Goal: Task Accomplishment & Management: Manage account settings

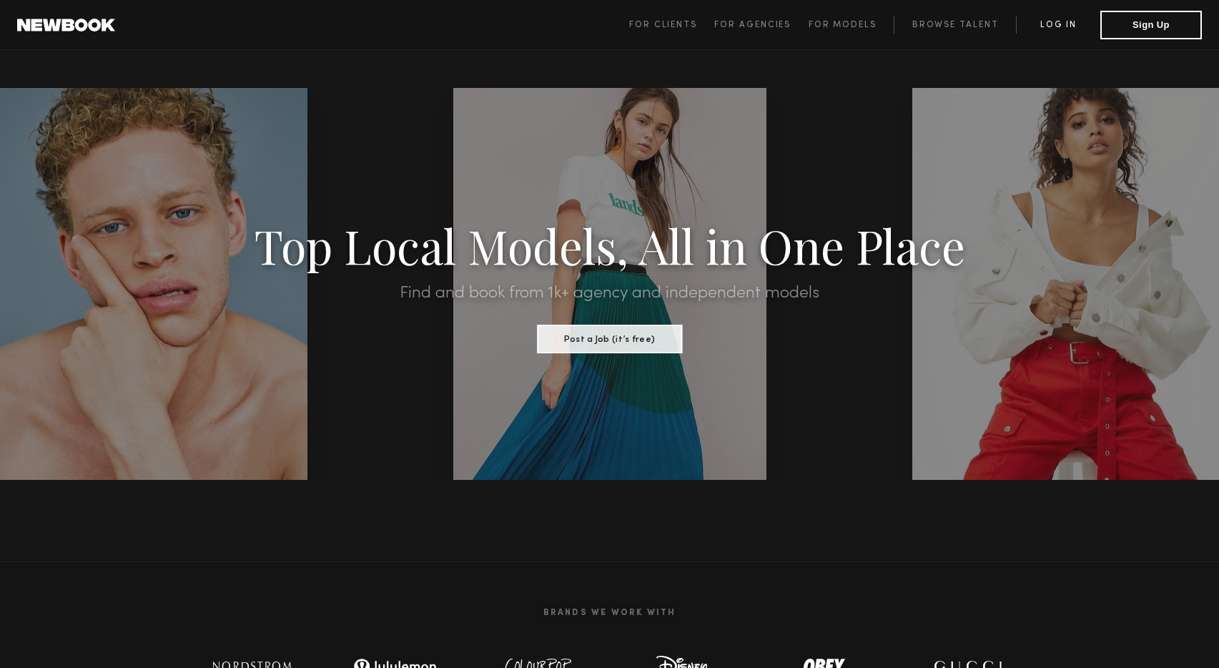
click at [1054, 28] on link "Log in" at bounding box center [1058, 24] width 84 height 17
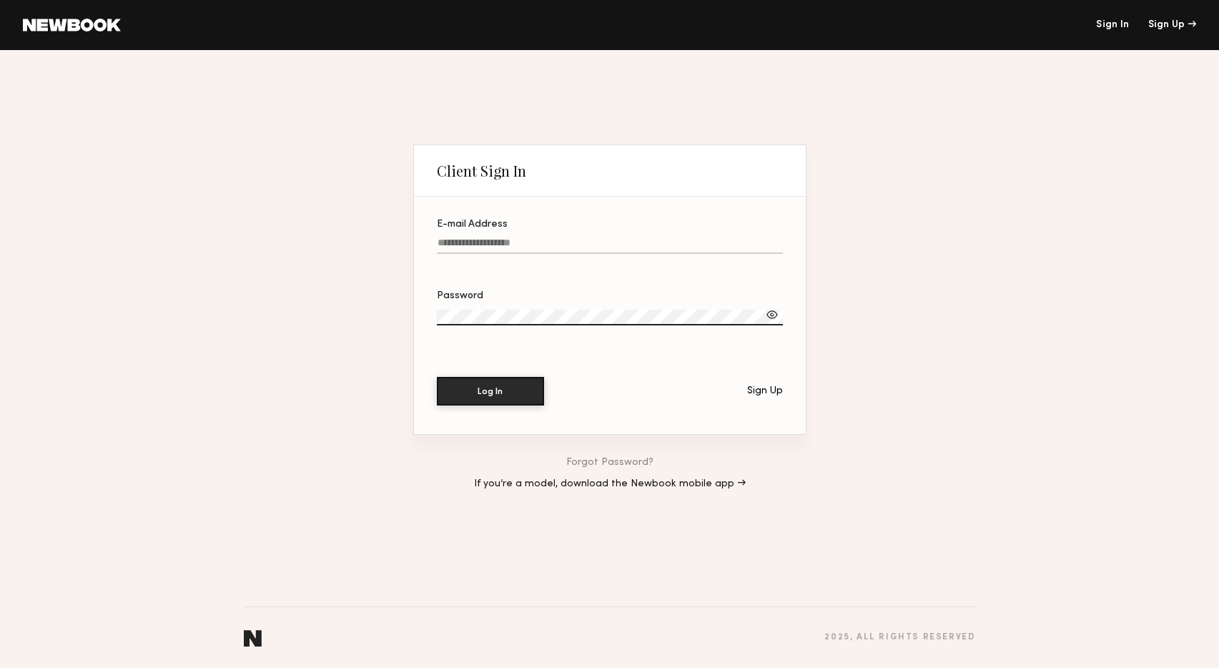
click at [498, 241] on input "E-mail Address" at bounding box center [610, 245] width 346 height 16
type input "**********"
click at [496, 386] on button "Log In" at bounding box center [490, 390] width 107 height 29
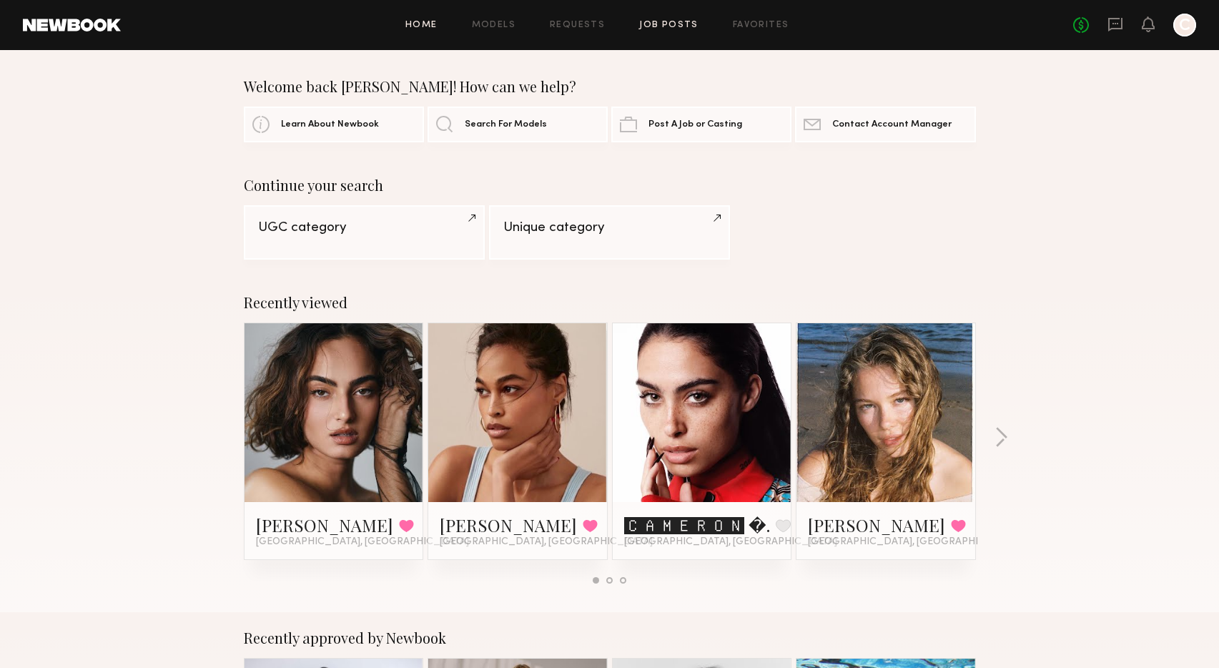
click at [659, 27] on link "Job Posts" at bounding box center [668, 25] width 59 height 9
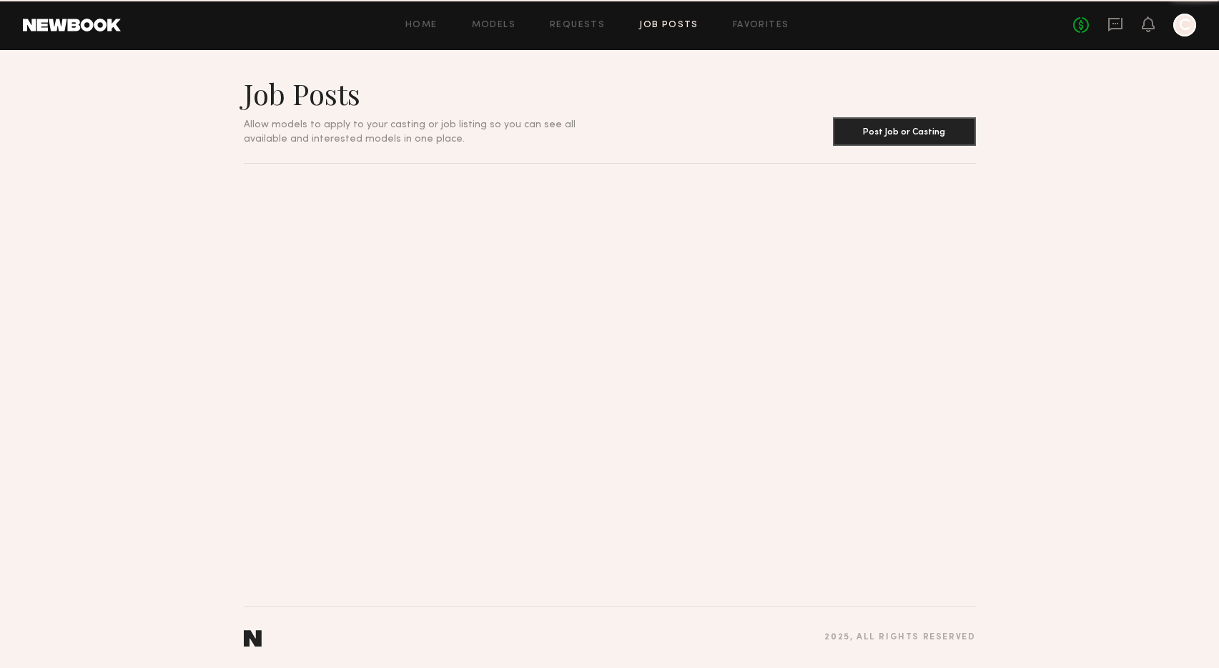
click at [659, 24] on link "Job Posts" at bounding box center [668, 25] width 59 height 9
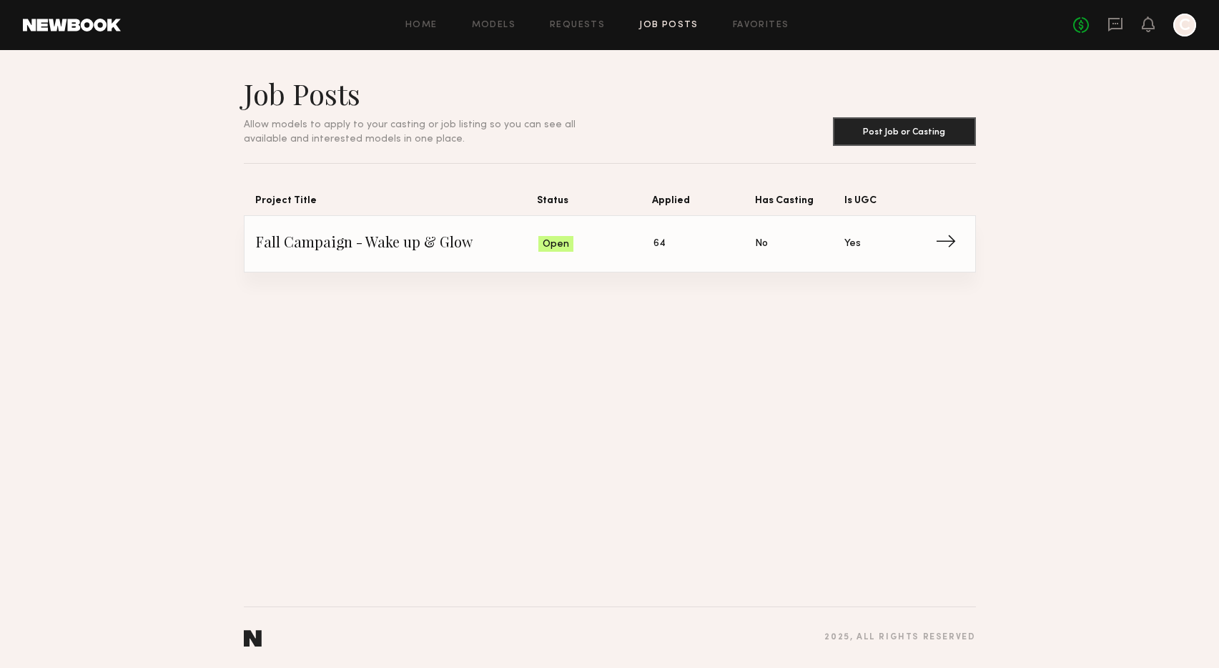
click at [660, 239] on span "64" at bounding box center [660, 244] width 12 height 16
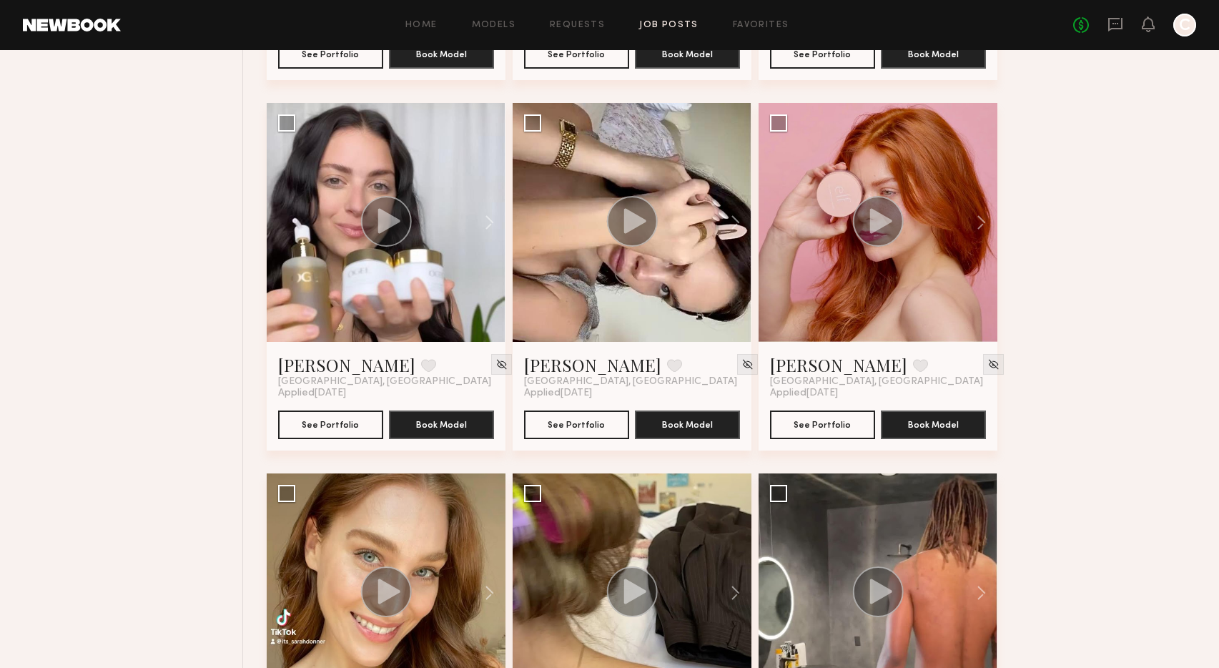
scroll to position [898, 0]
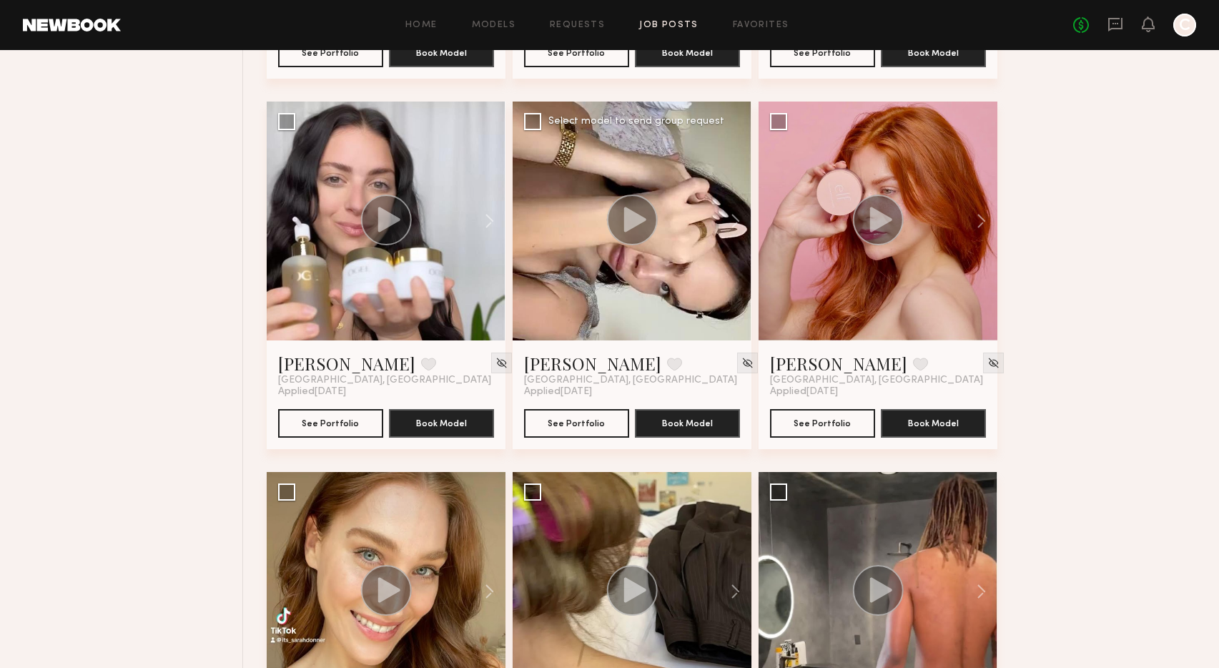
click at [587, 307] on div at bounding box center [632, 221] width 239 height 239
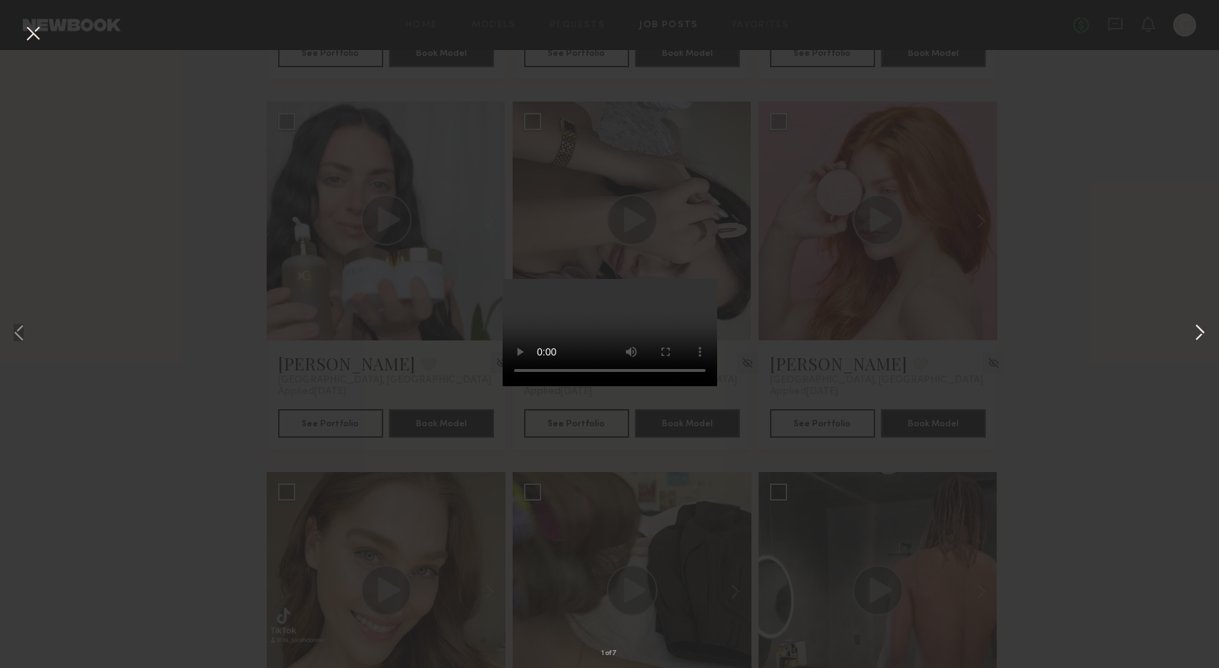
click at [1199, 335] on button at bounding box center [1200, 334] width 17 height 534
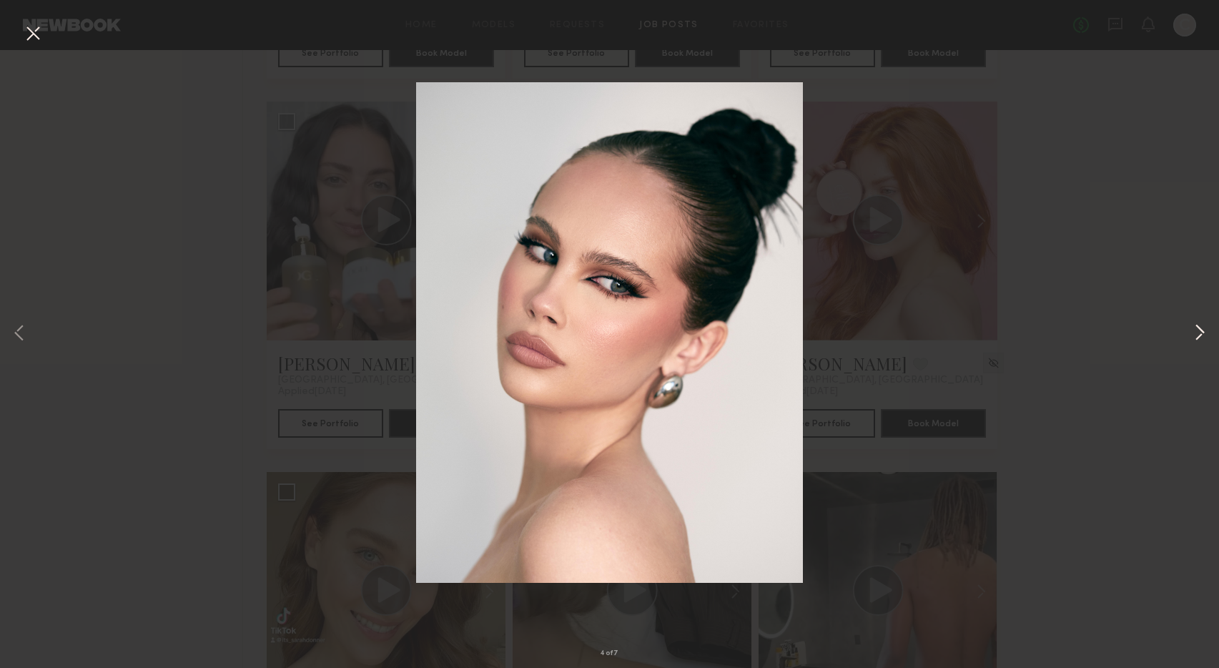
click at [1199, 335] on button at bounding box center [1200, 334] width 17 height 534
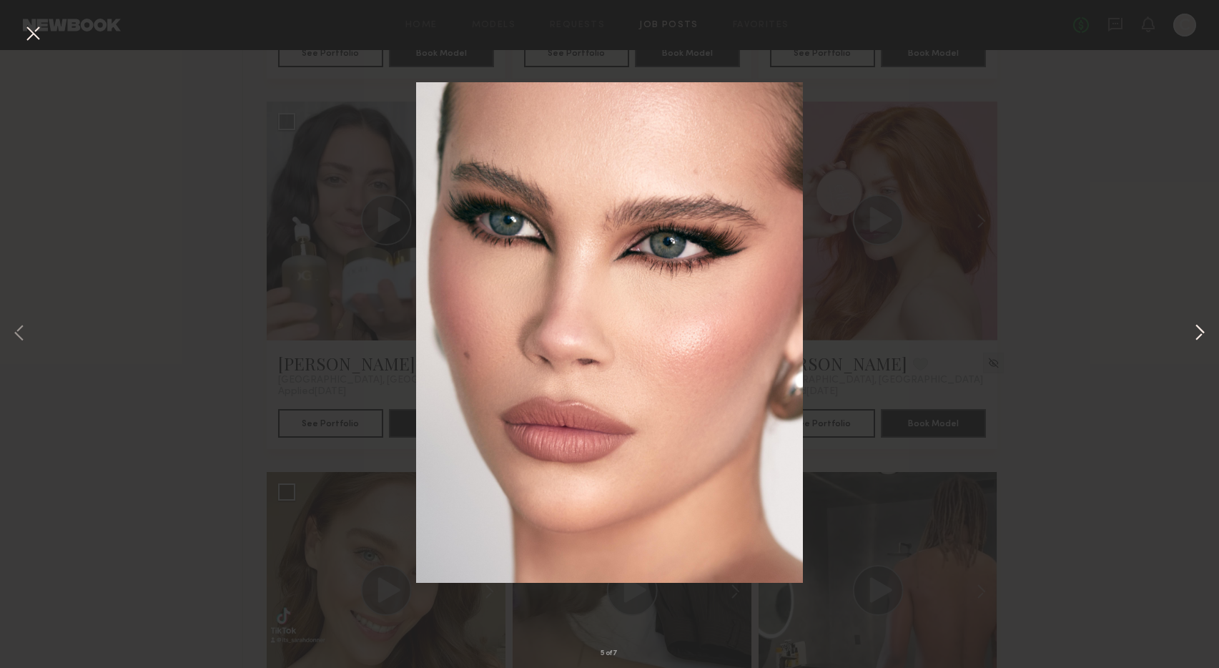
click at [1199, 335] on button at bounding box center [1200, 334] width 17 height 534
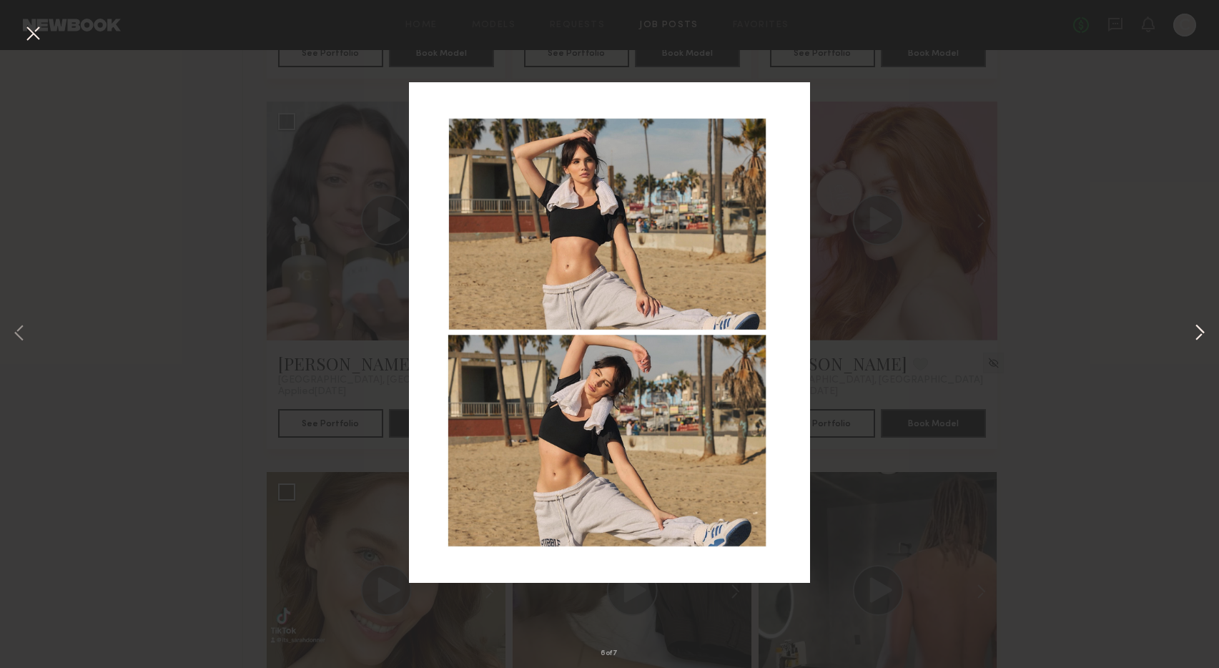
click at [1199, 335] on button at bounding box center [1200, 334] width 17 height 534
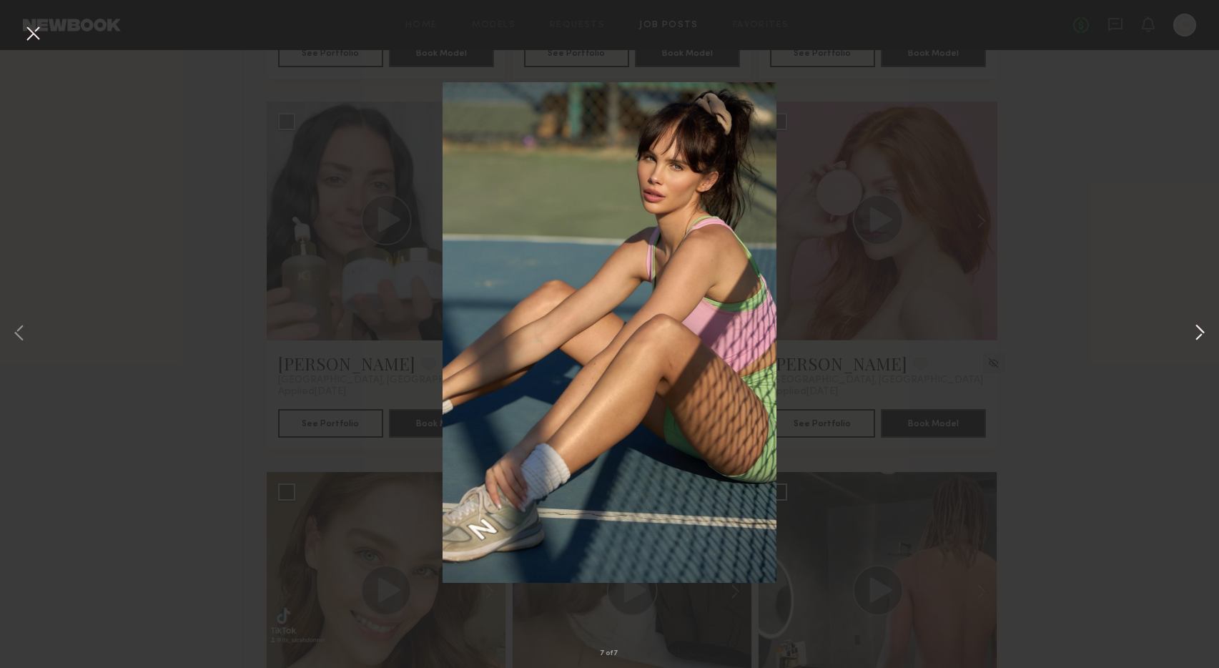
click at [1199, 335] on button at bounding box center [1200, 334] width 17 height 534
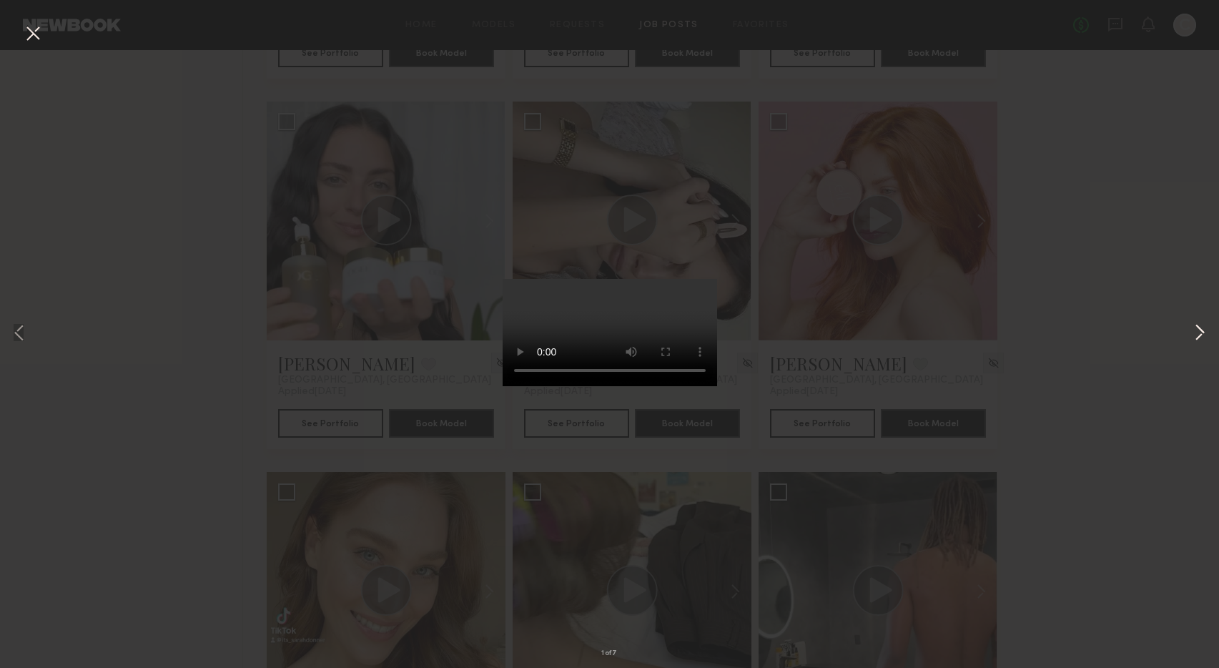
click at [1199, 335] on button at bounding box center [1200, 334] width 17 height 534
click at [1089, 57] on div "2 of 7" at bounding box center [609, 334] width 1219 height 668
click at [29, 29] on button at bounding box center [32, 34] width 23 height 26
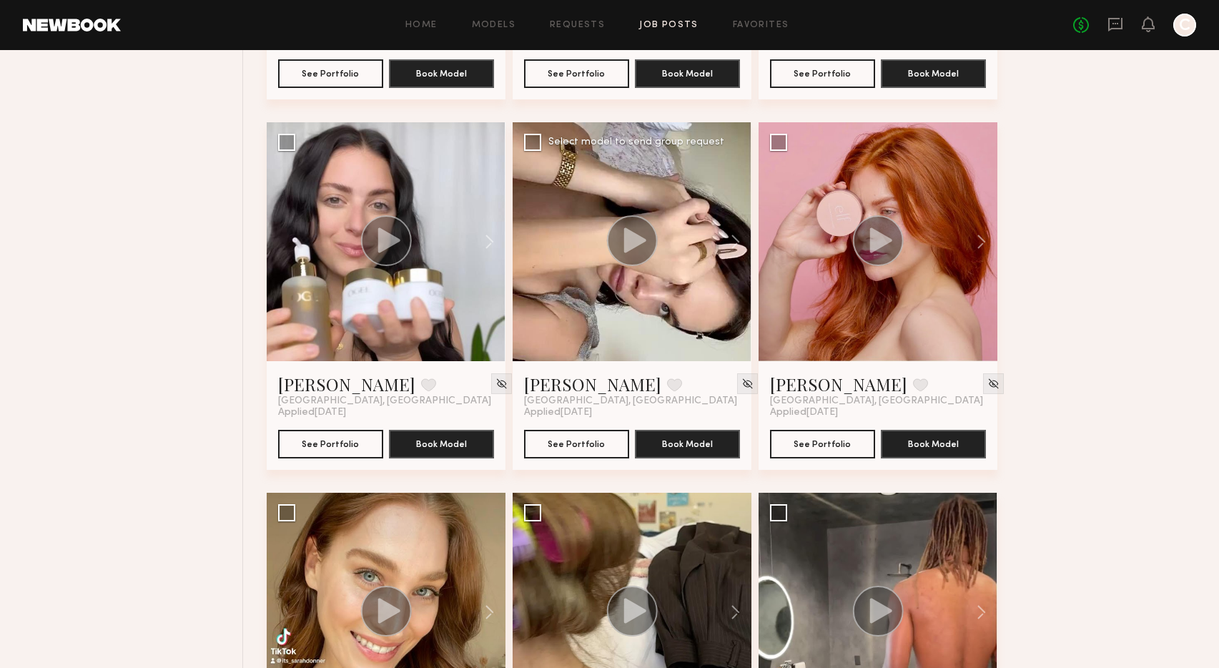
scroll to position [875, 0]
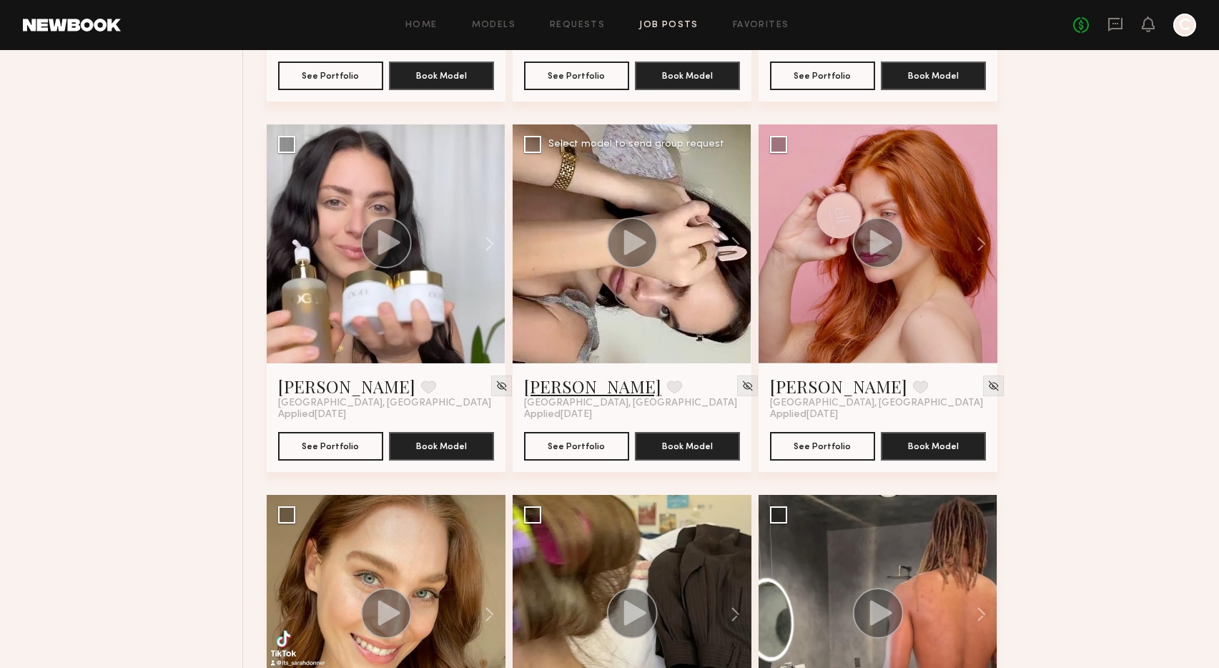
click at [551, 384] on link "[PERSON_NAME]" at bounding box center [592, 386] width 137 height 23
click at [323, 315] on div at bounding box center [386, 243] width 239 height 239
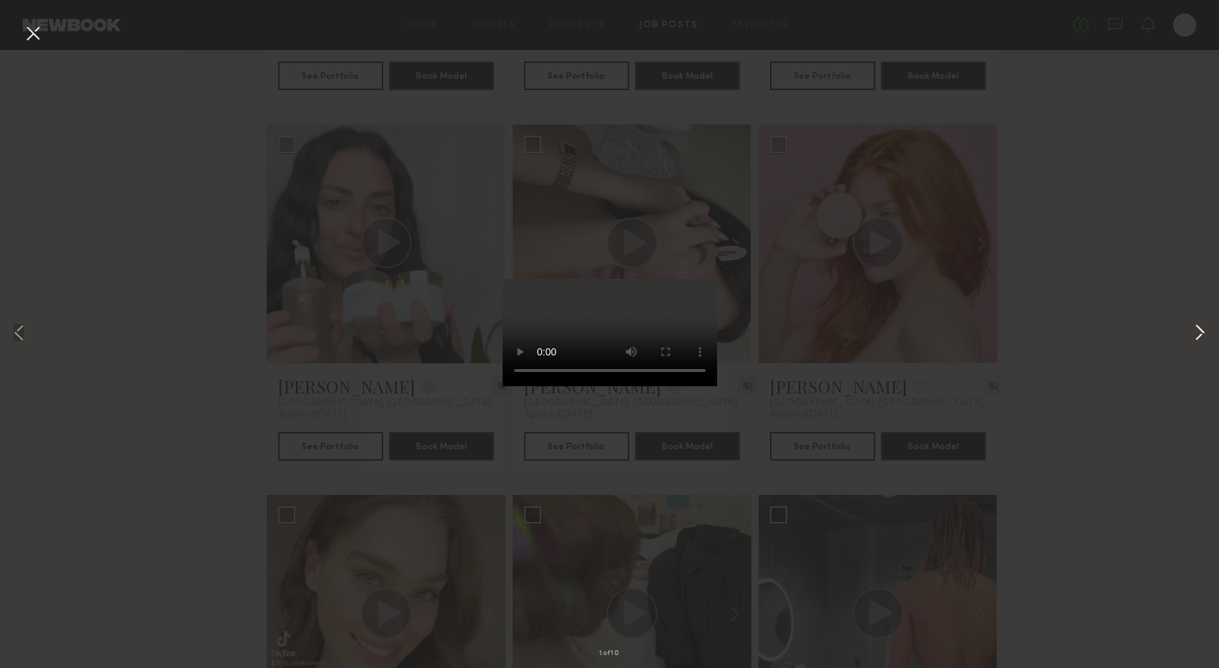
click at [1197, 333] on button at bounding box center [1200, 334] width 17 height 534
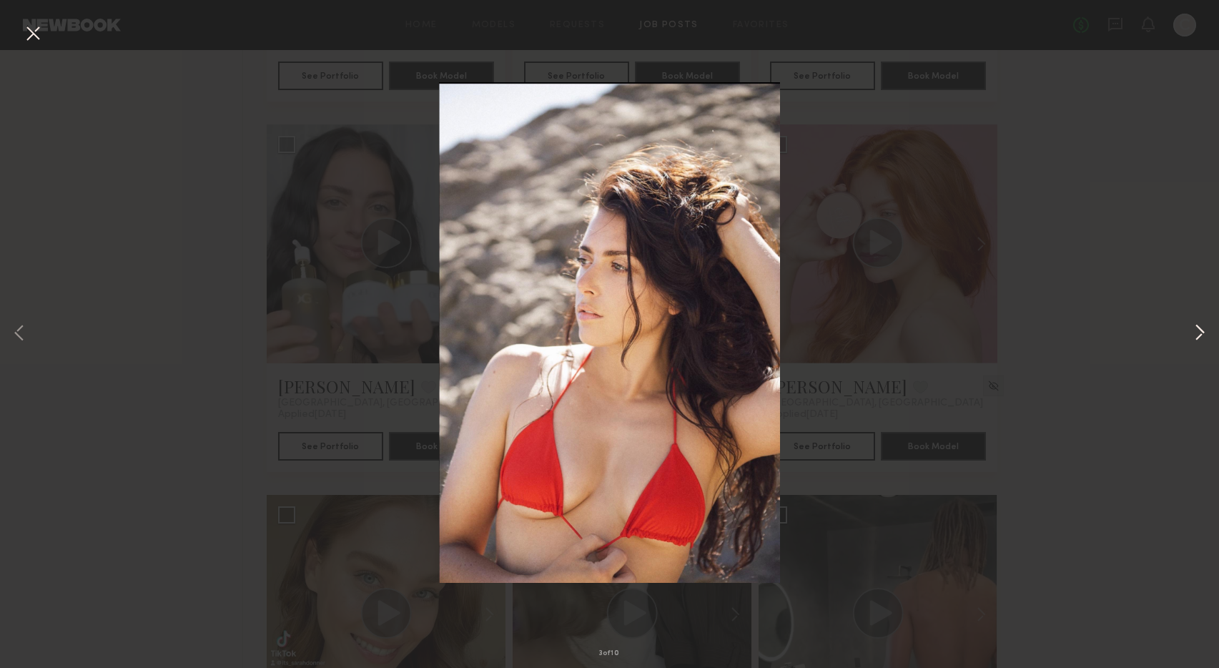
click at [1197, 333] on button at bounding box center [1200, 334] width 17 height 534
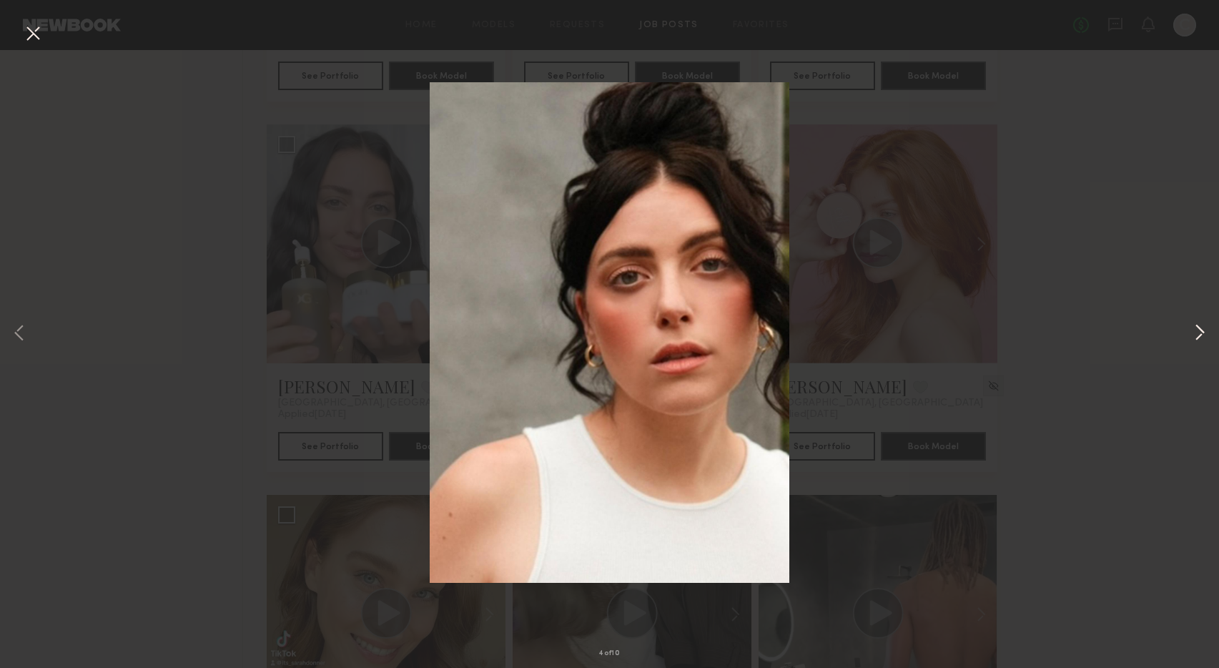
click at [1197, 333] on button at bounding box center [1200, 334] width 17 height 534
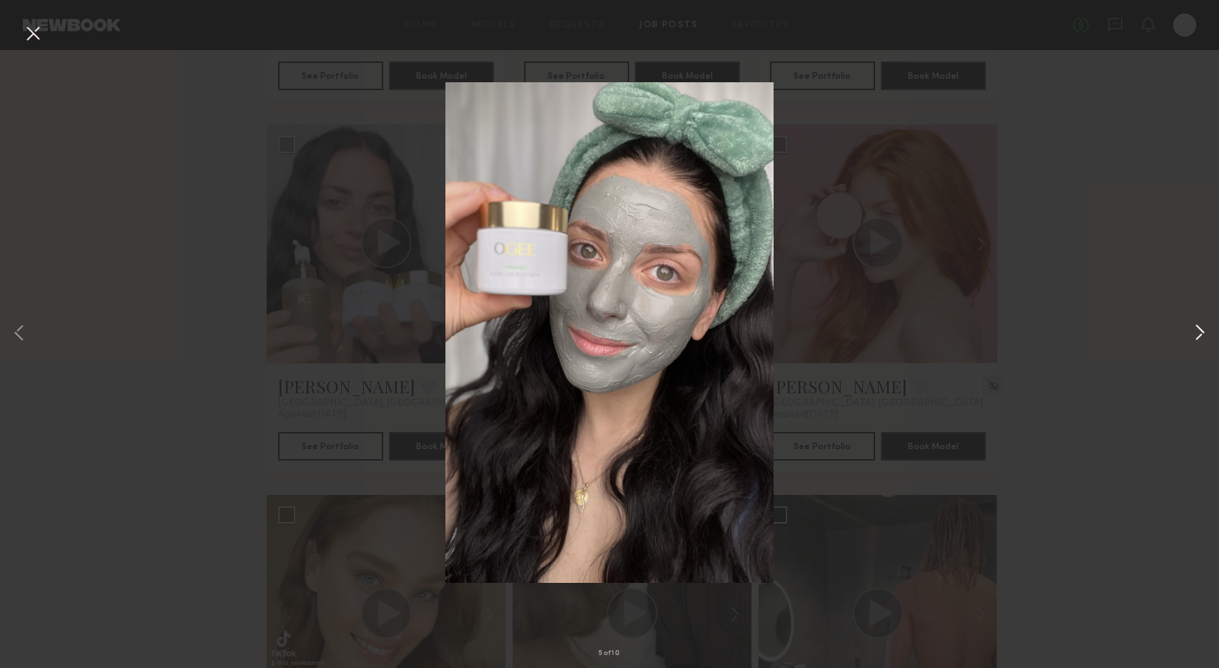
click at [1197, 333] on button at bounding box center [1200, 334] width 17 height 534
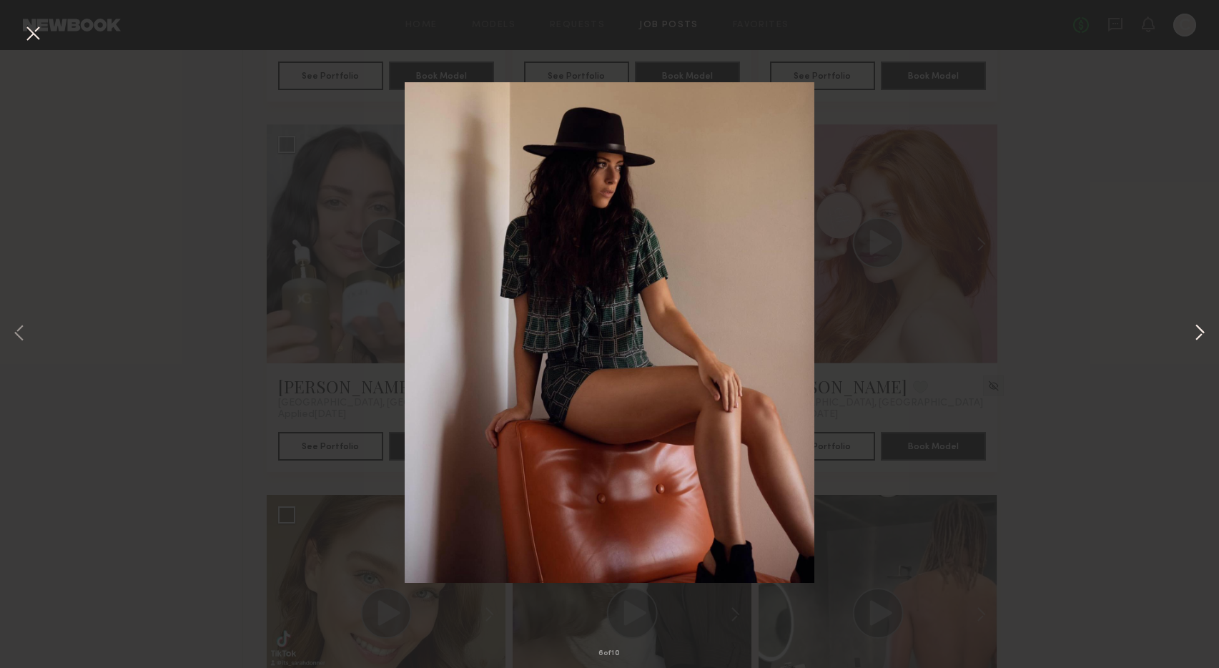
click at [1197, 333] on button at bounding box center [1200, 334] width 17 height 534
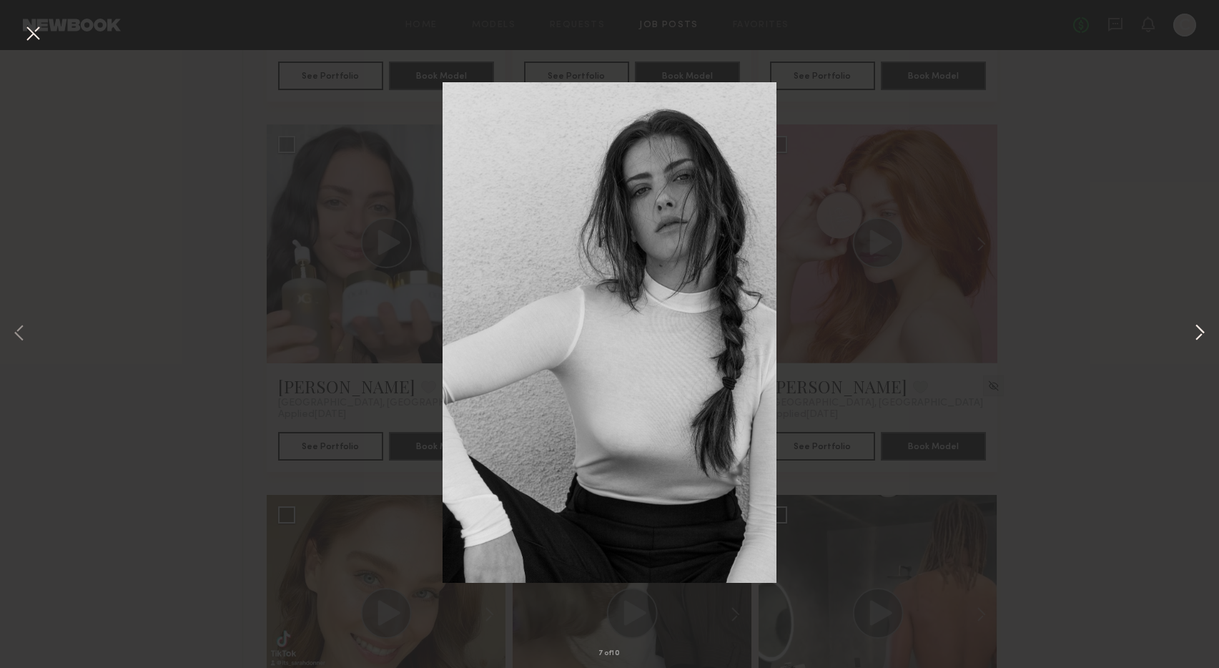
click at [1197, 333] on button at bounding box center [1200, 334] width 17 height 534
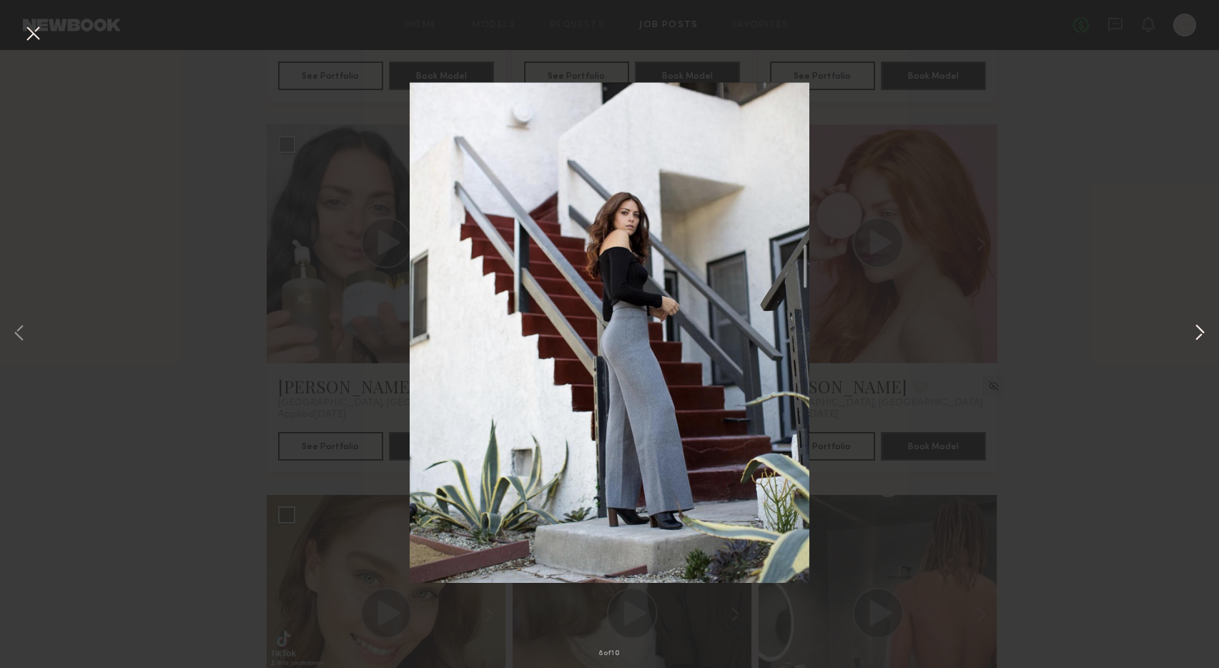
click at [1197, 333] on button at bounding box center [1200, 334] width 17 height 534
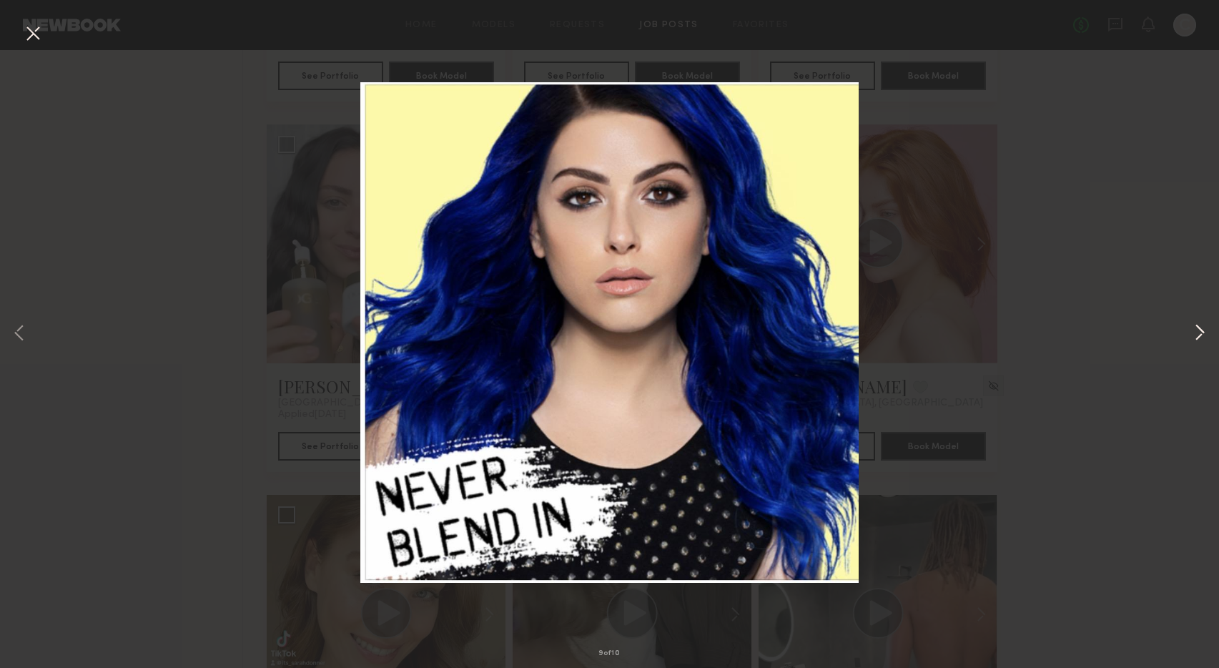
click at [1197, 333] on button at bounding box center [1200, 334] width 17 height 534
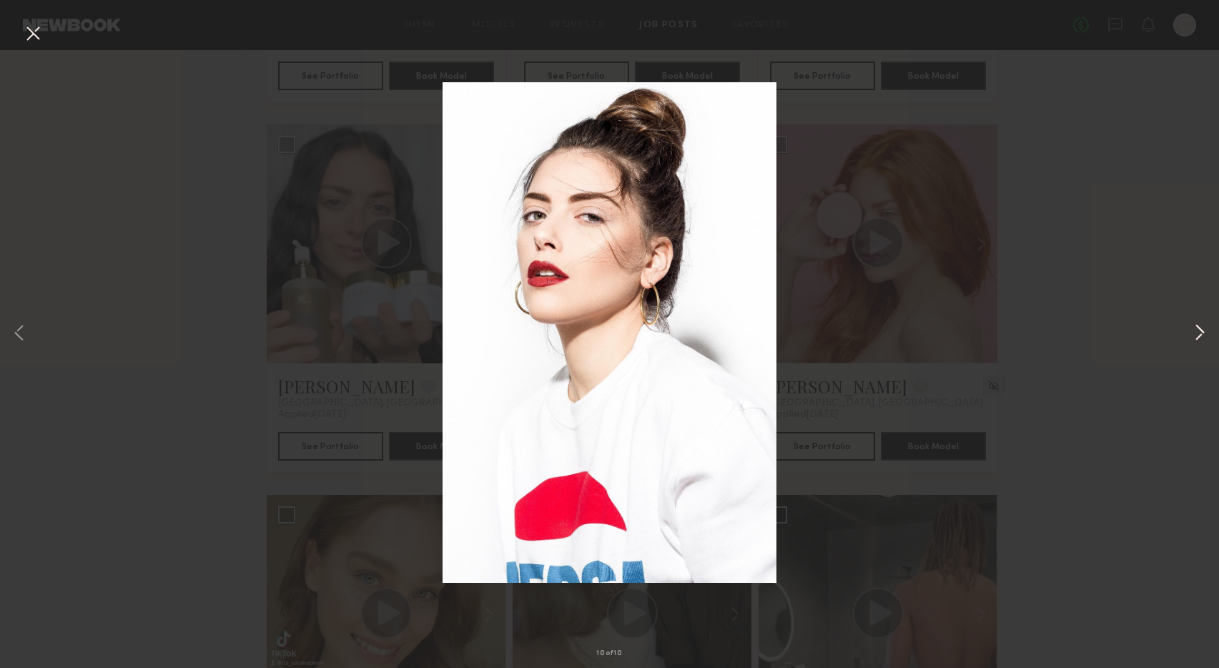
click at [1197, 333] on button at bounding box center [1200, 334] width 17 height 534
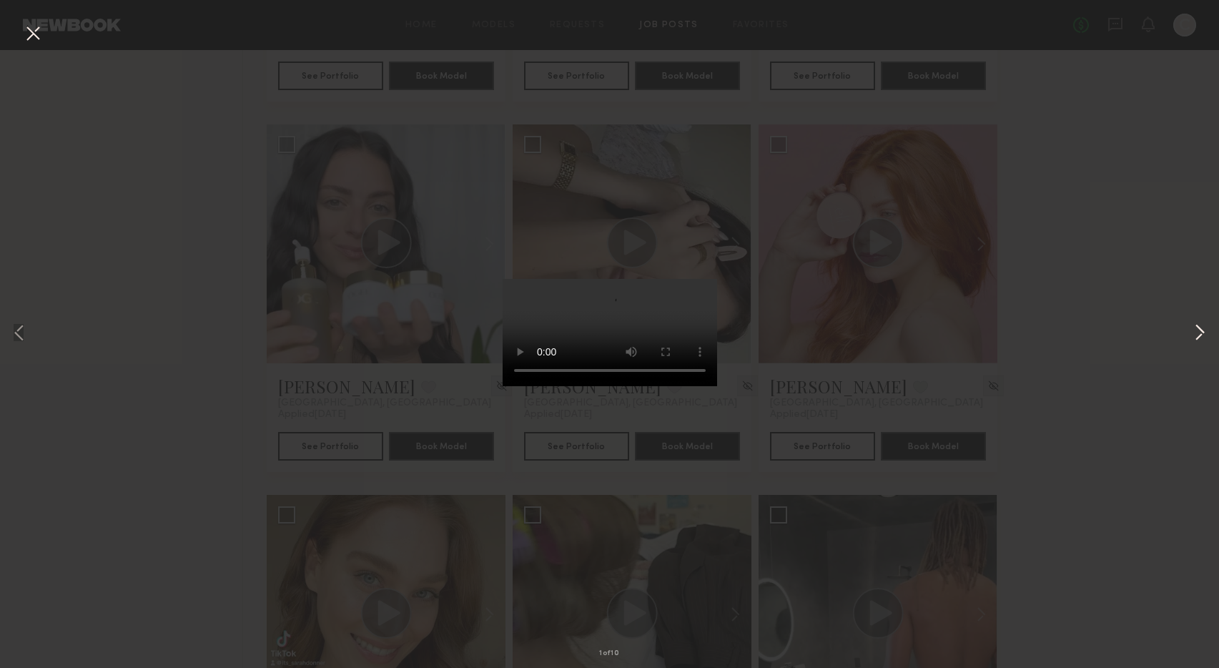
click at [1197, 333] on button at bounding box center [1200, 334] width 17 height 534
click at [996, 285] on div "2 of 10" at bounding box center [609, 334] width 1219 height 668
click at [34, 30] on button at bounding box center [32, 34] width 23 height 26
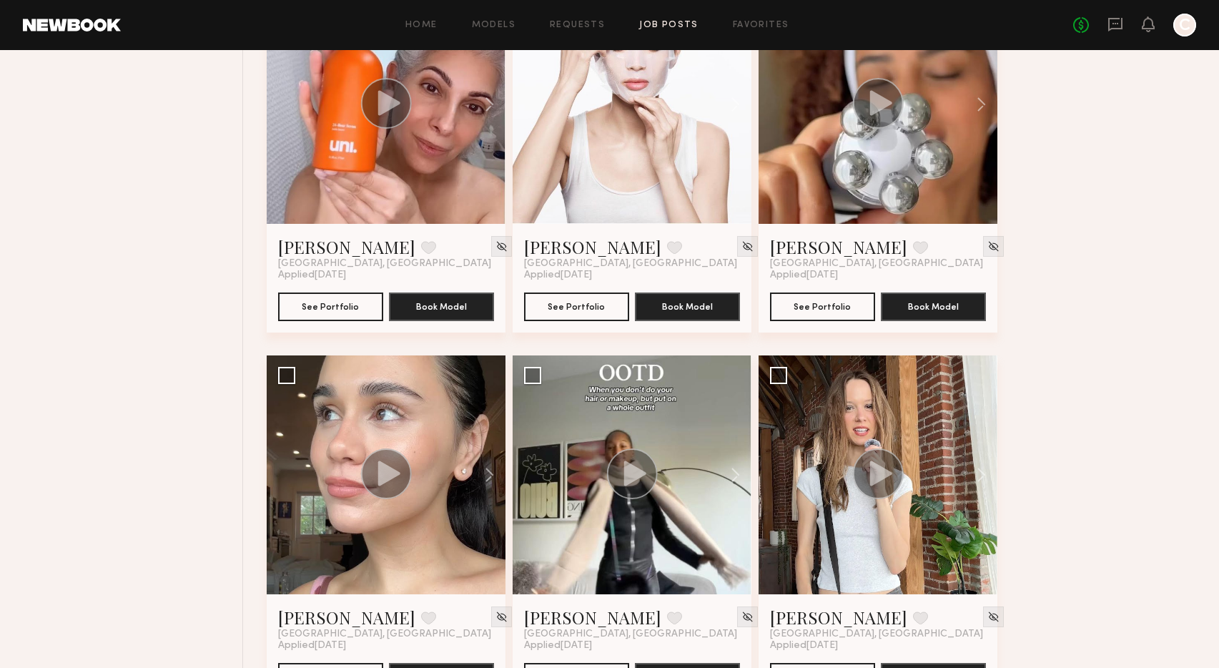
scroll to position [4315, 0]
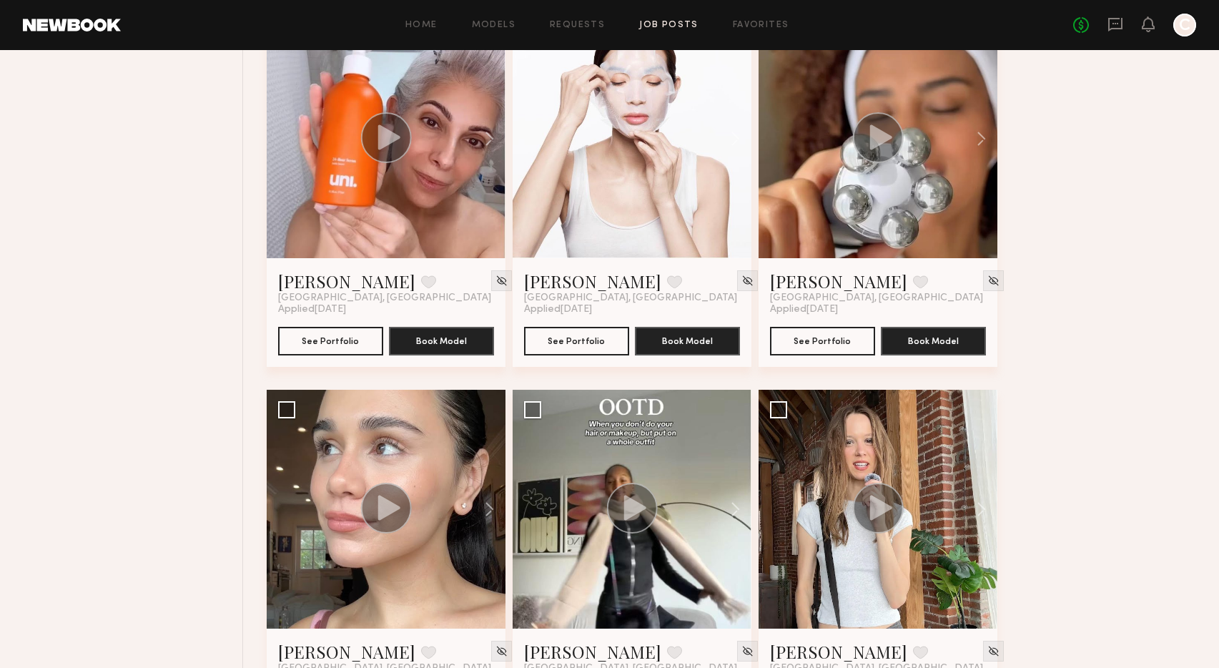
click at [370, 220] on div at bounding box center [386, 138] width 239 height 239
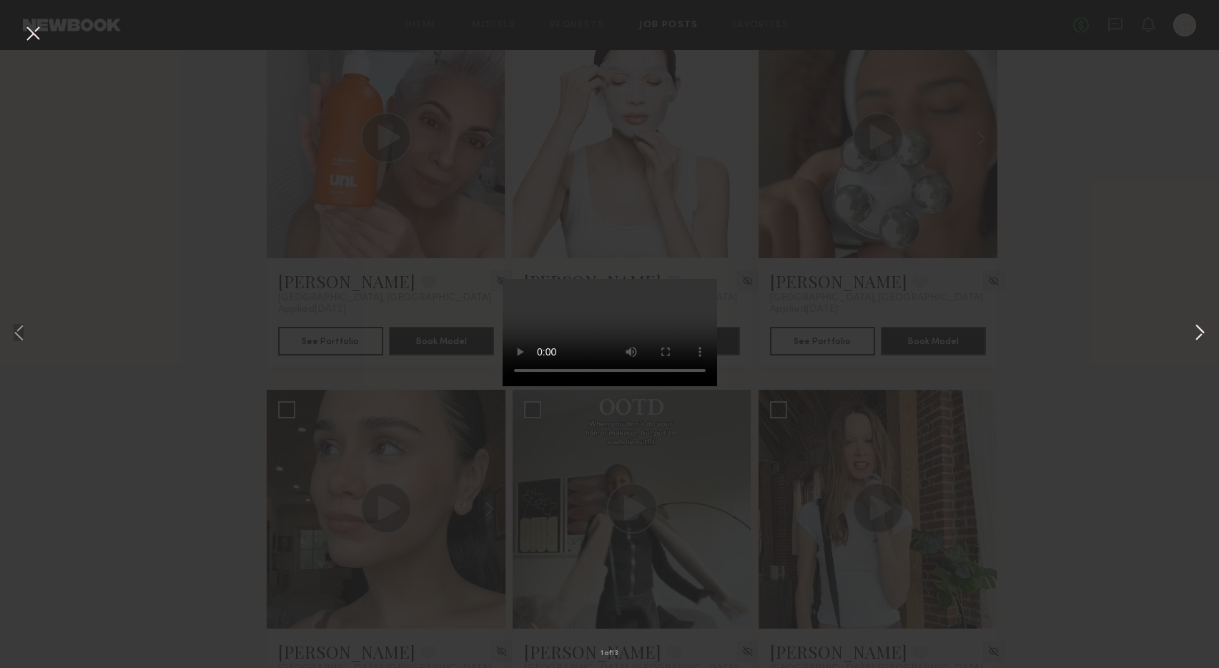
click at [1199, 329] on button at bounding box center [1200, 334] width 17 height 534
drag, startPoint x: 974, startPoint y: 279, endPoint x: 983, endPoint y: 285, distance: 10.3
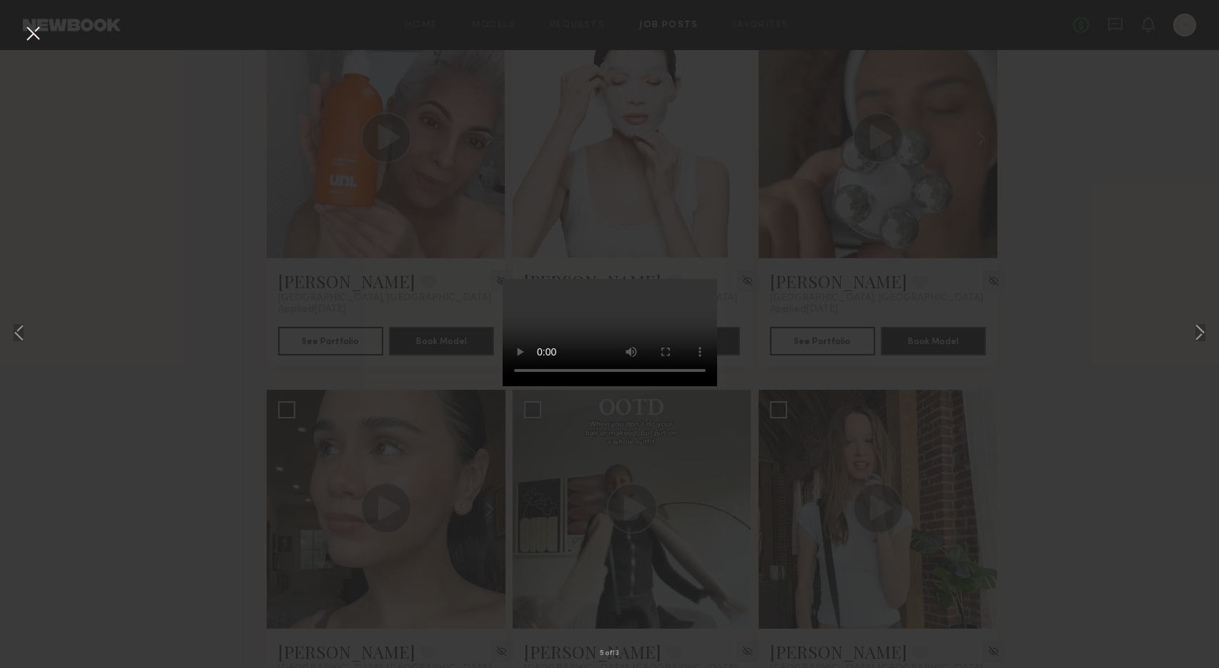
click at [974, 280] on div "5 of 13" at bounding box center [609, 334] width 1219 height 668
click at [34, 30] on button at bounding box center [32, 34] width 23 height 26
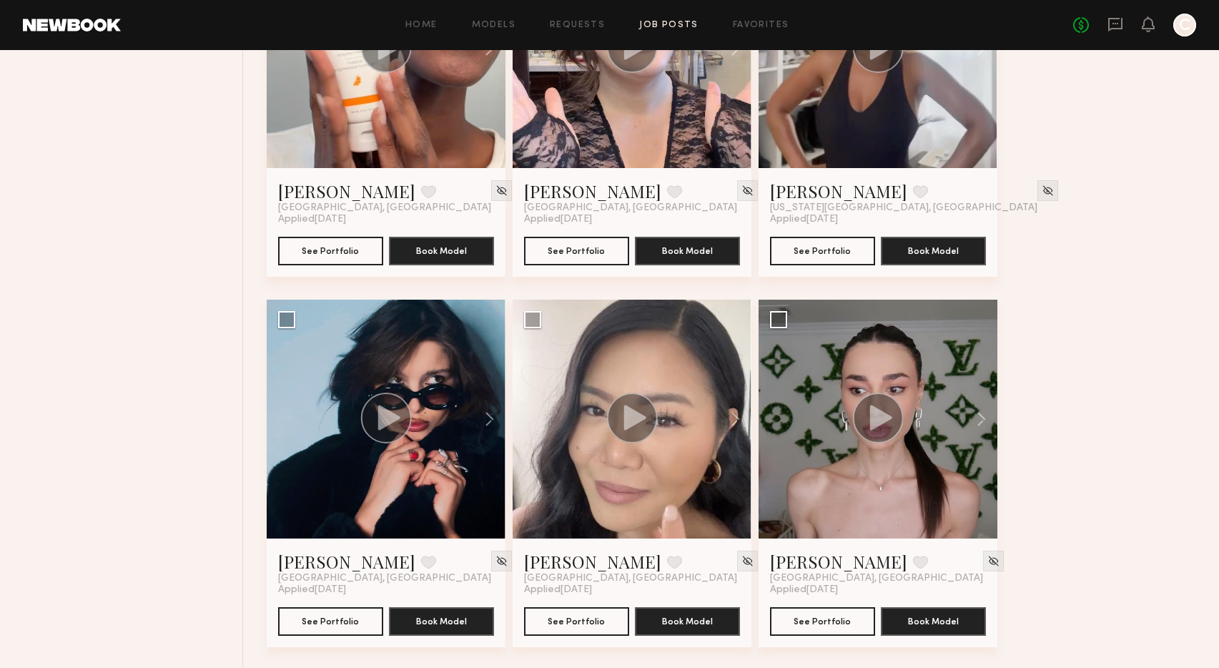
scroll to position [3666, 0]
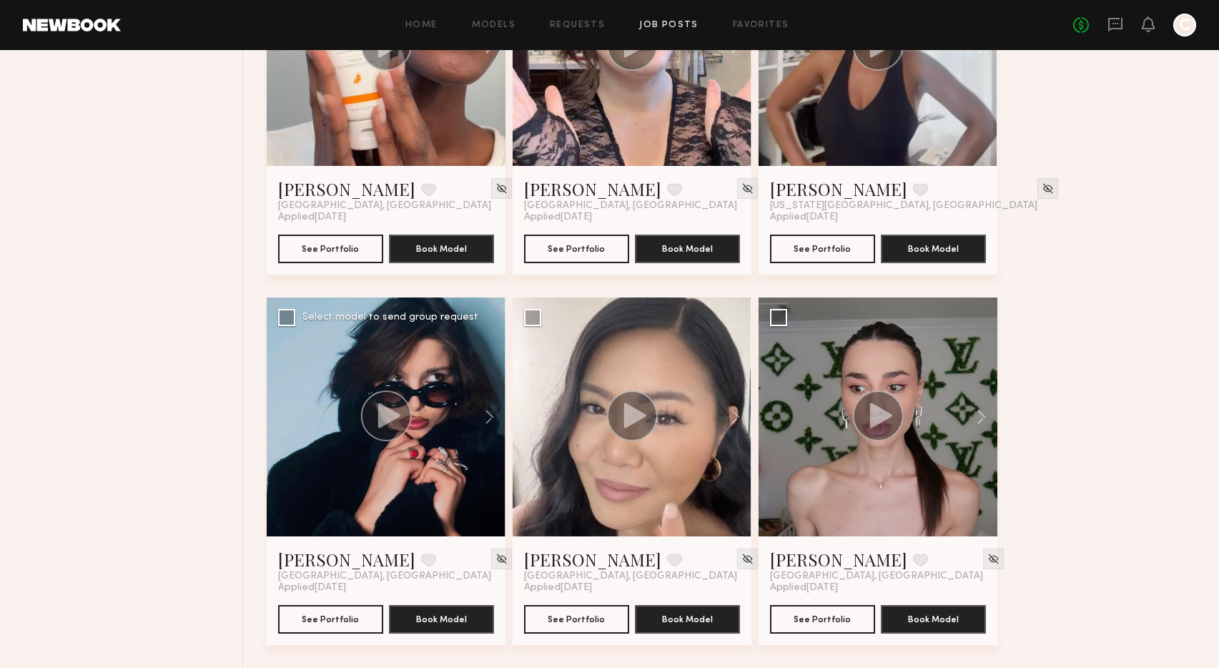
click at [412, 353] on div at bounding box center [386, 417] width 239 height 239
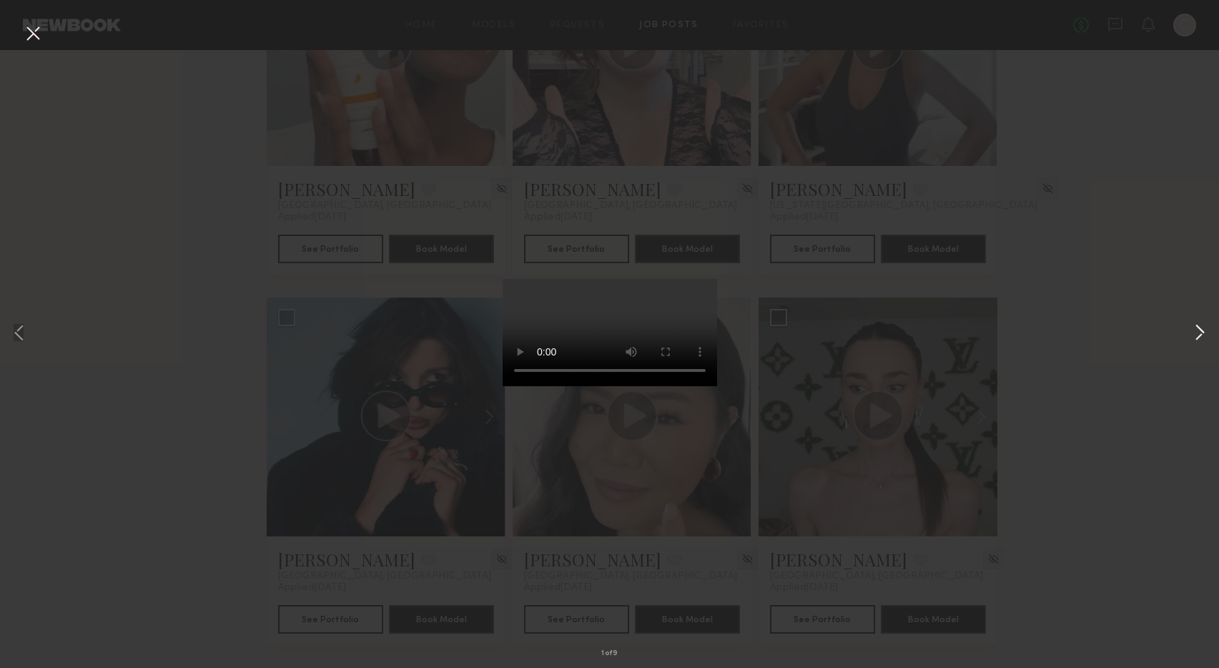
click at [1199, 332] on button at bounding box center [1200, 334] width 17 height 534
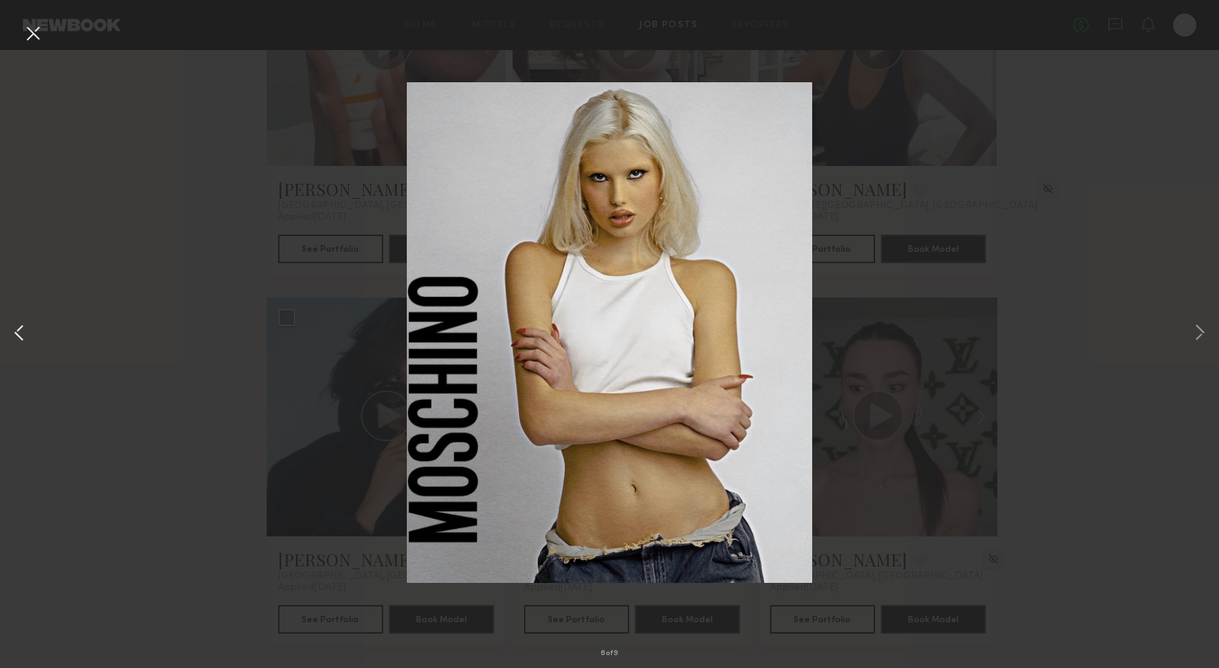
click at [21, 337] on button at bounding box center [19, 334] width 17 height 534
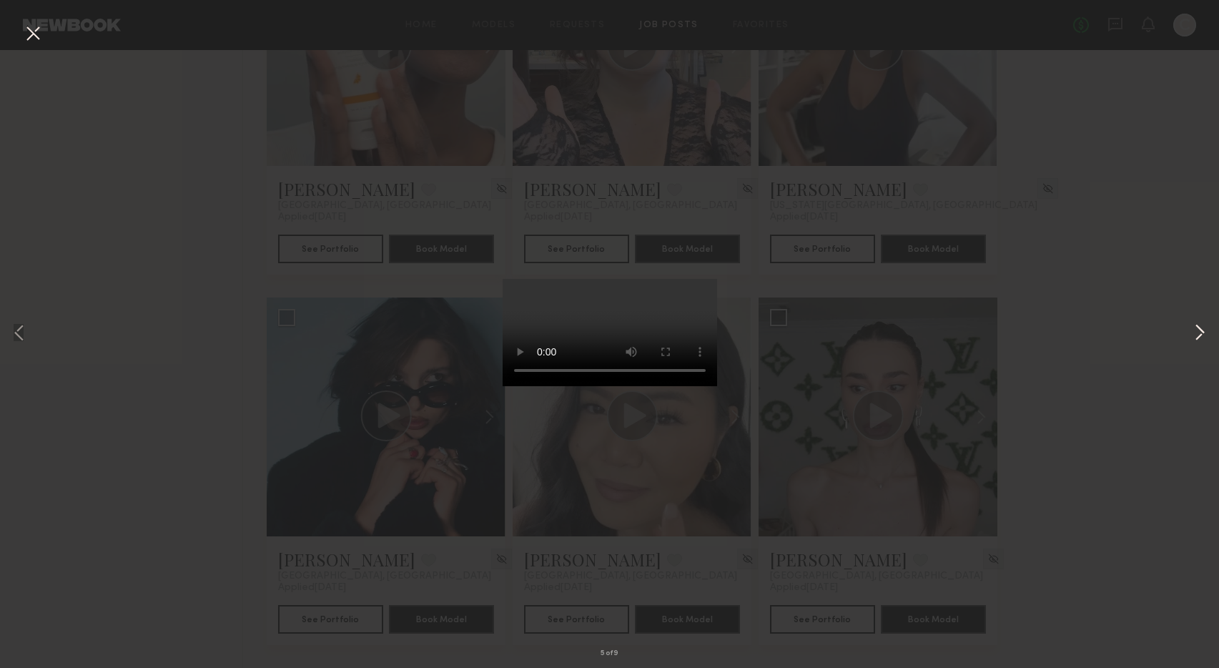
click at [1204, 335] on button at bounding box center [1200, 334] width 17 height 534
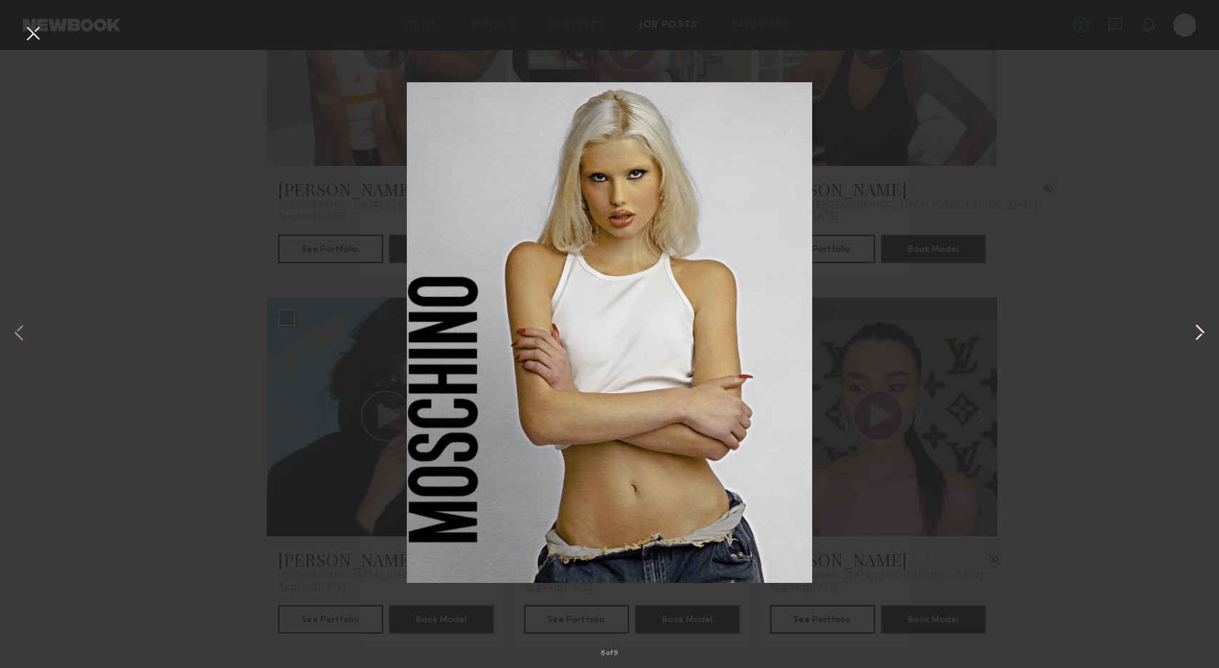
click at [1204, 335] on button at bounding box center [1200, 334] width 17 height 534
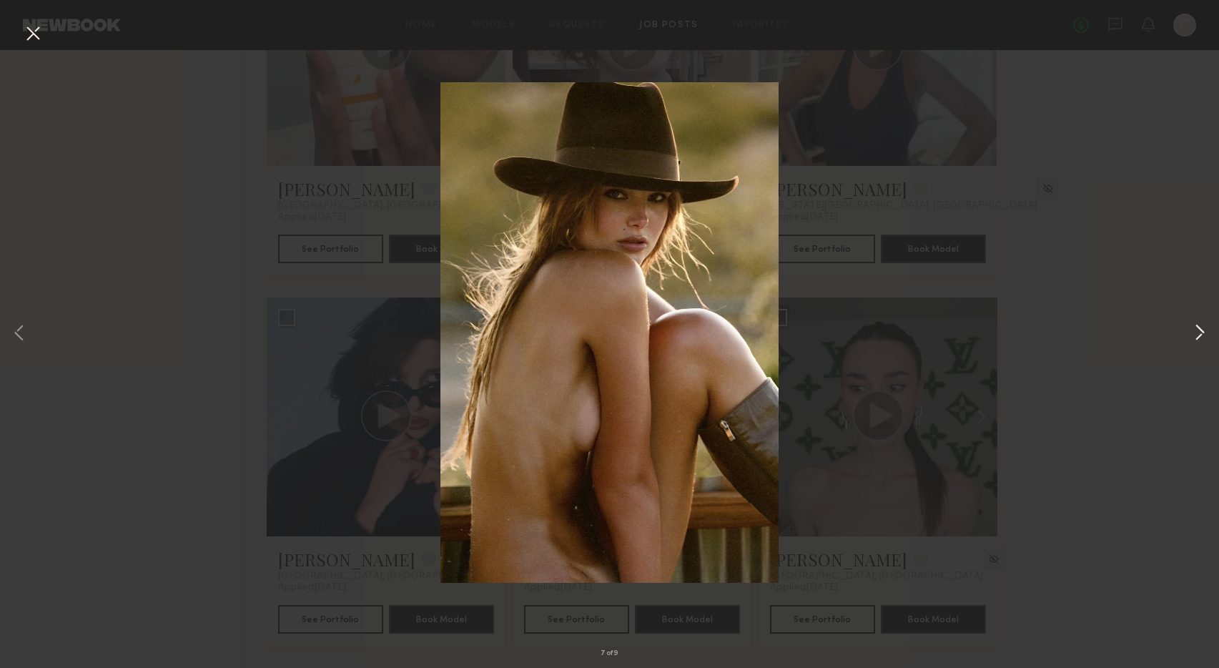
click at [1204, 335] on button at bounding box center [1200, 334] width 17 height 534
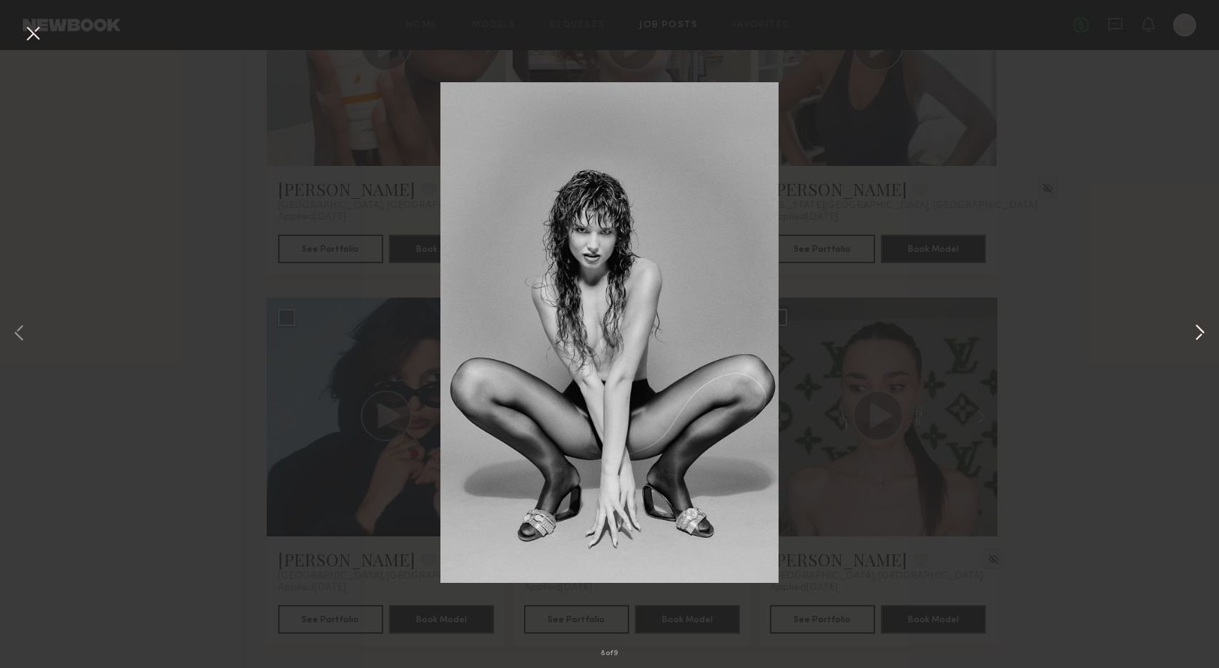
click at [1204, 335] on button at bounding box center [1200, 334] width 17 height 534
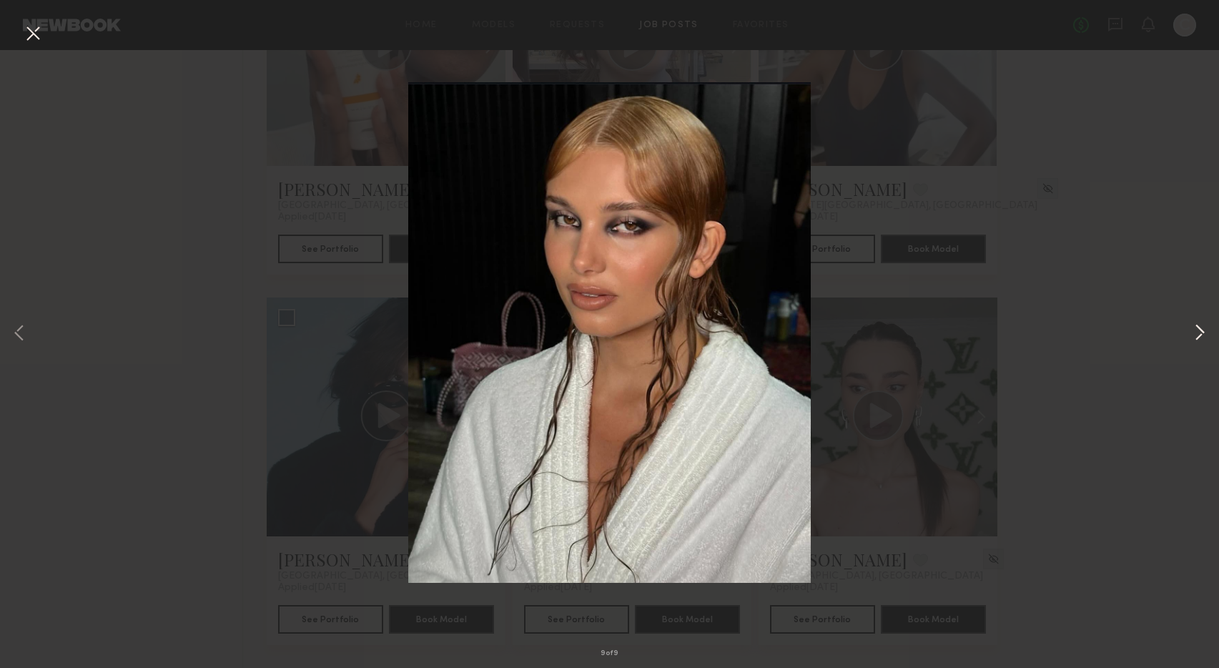
click at [1204, 335] on button at bounding box center [1200, 334] width 17 height 534
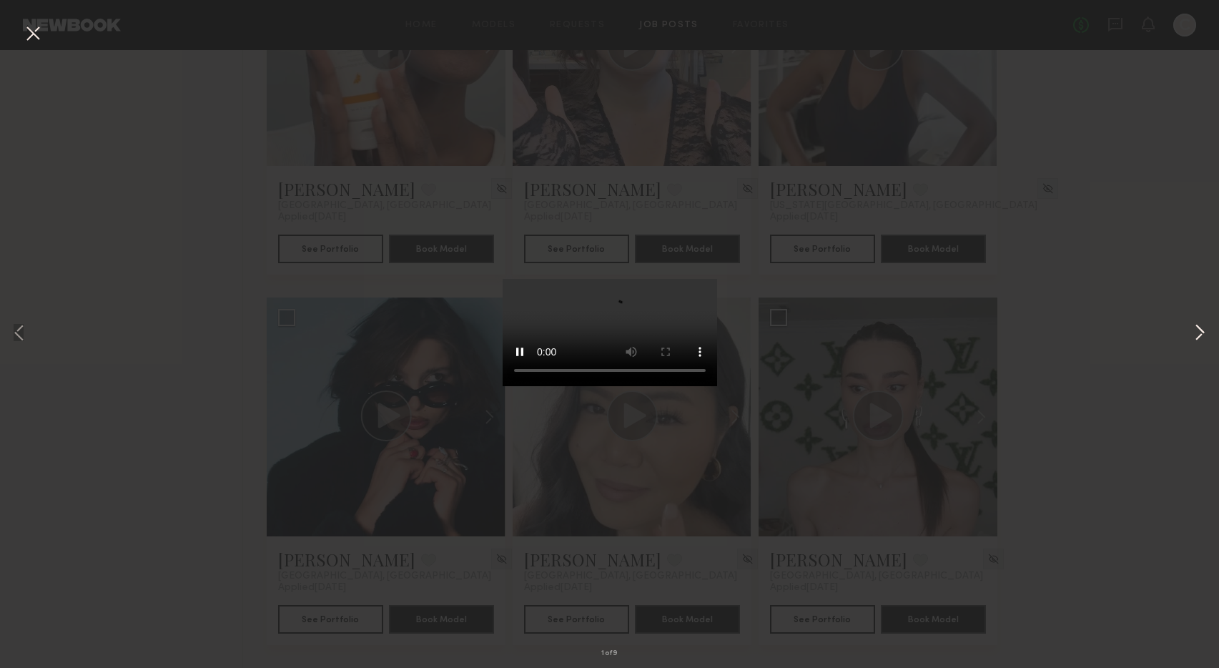
click at [1204, 335] on button at bounding box center [1200, 334] width 17 height 534
click at [29, 35] on button at bounding box center [32, 34] width 23 height 26
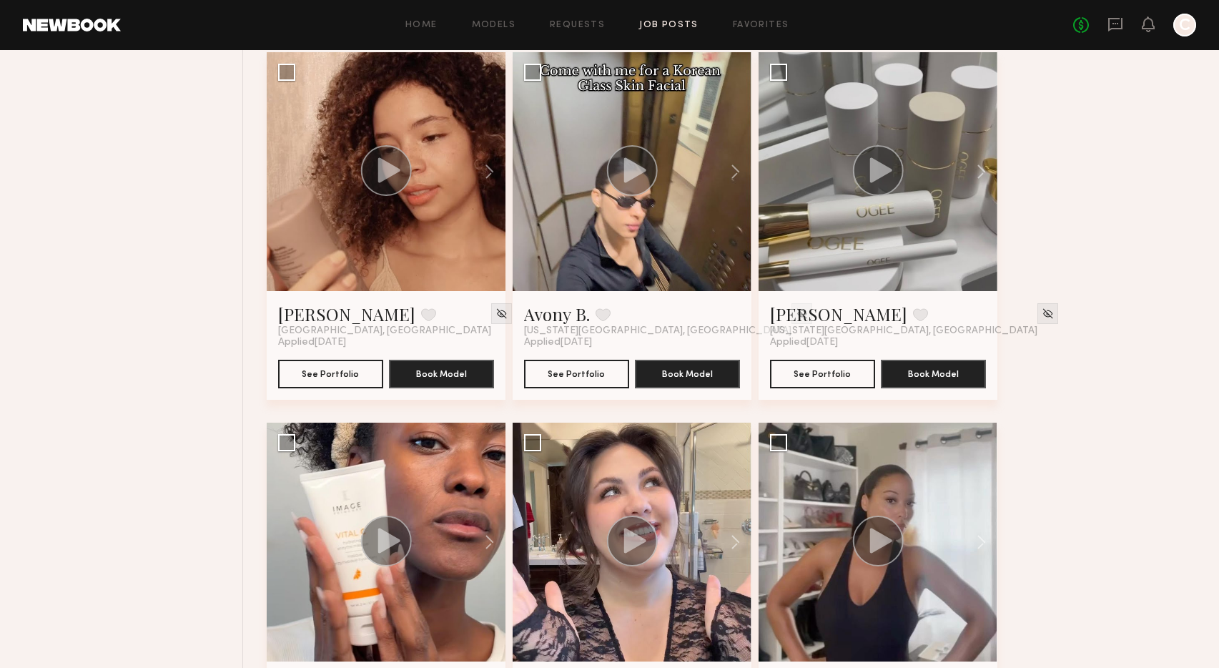
scroll to position [2950, 0]
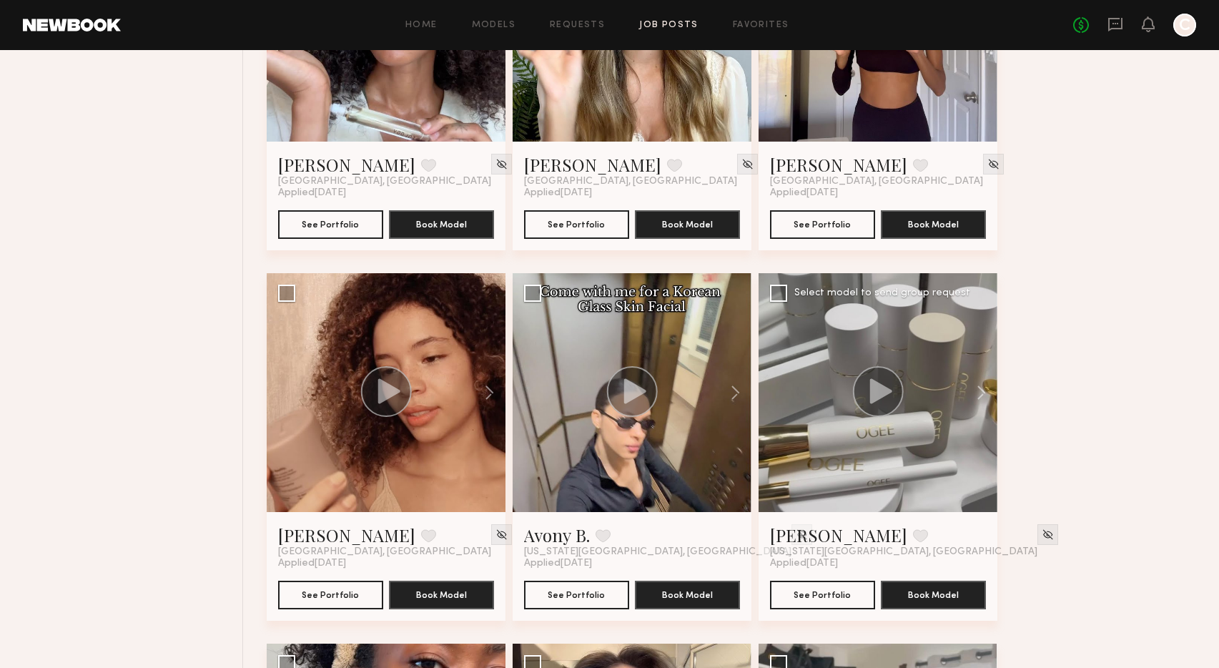
click at [832, 458] on div at bounding box center [878, 392] width 239 height 239
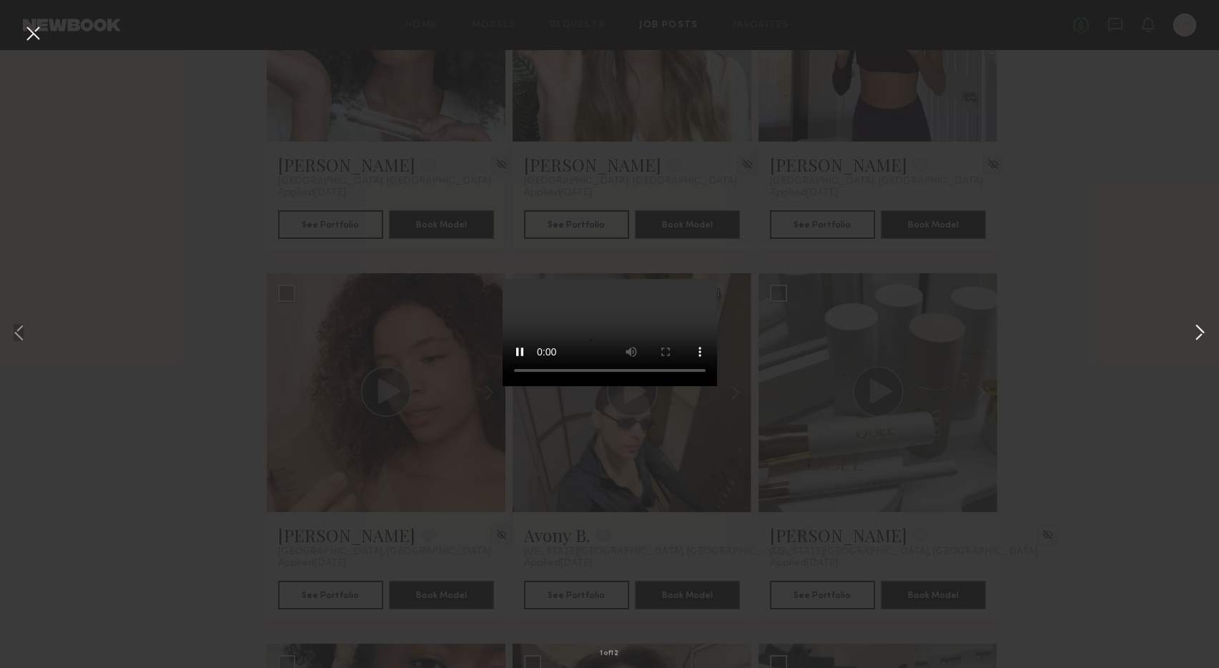
click at [1199, 332] on button at bounding box center [1200, 334] width 17 height 534
click at [1200, 332] on button at bounding box center [1200, 334] width 17 height 534
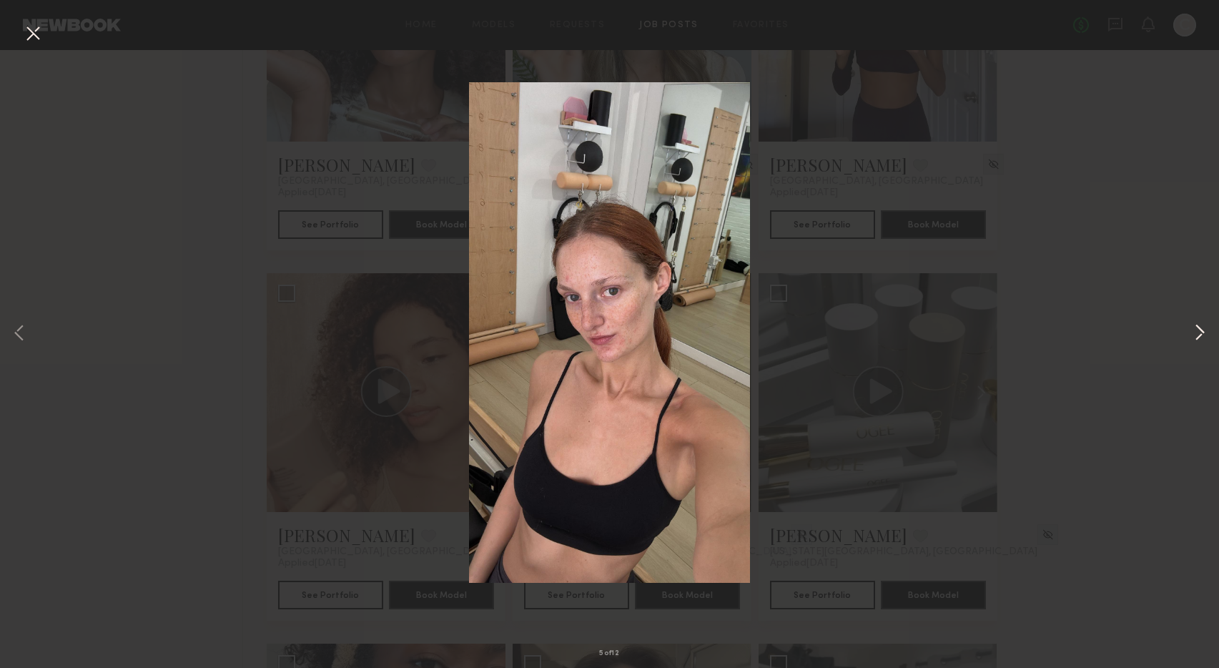
click at [1200, 332] on button at bounding box center [1200, 334] width 17 height 534
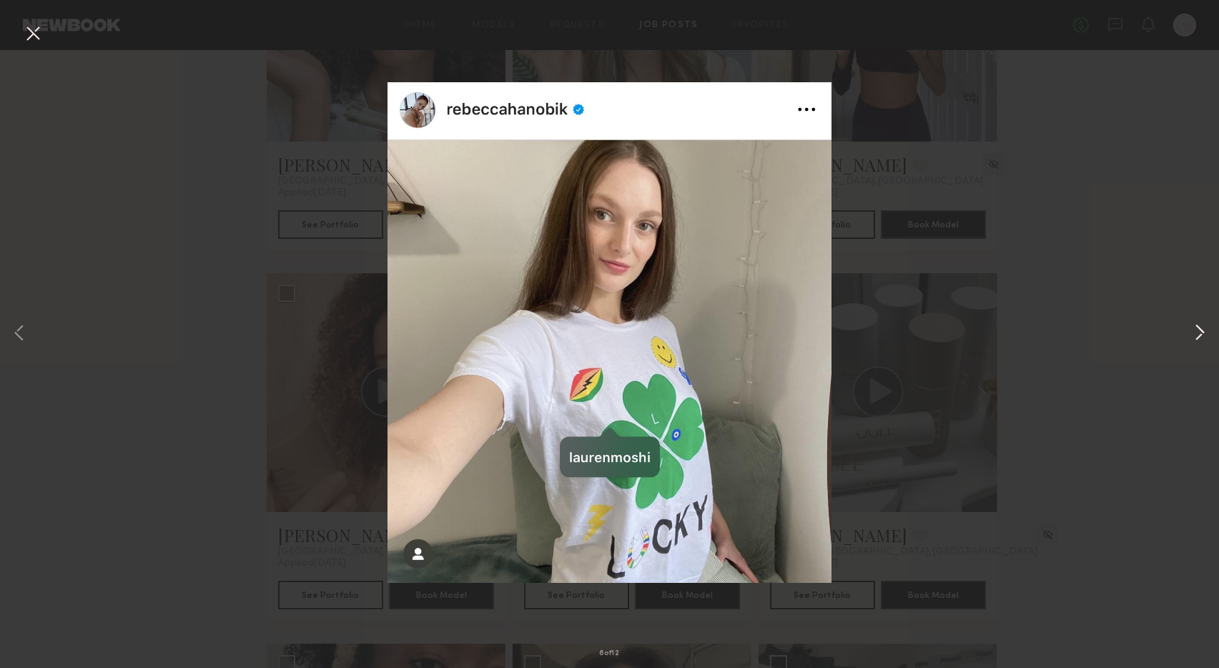
click at [1200, 332] on button at bounding box center [1200, 334] width 17 height 534
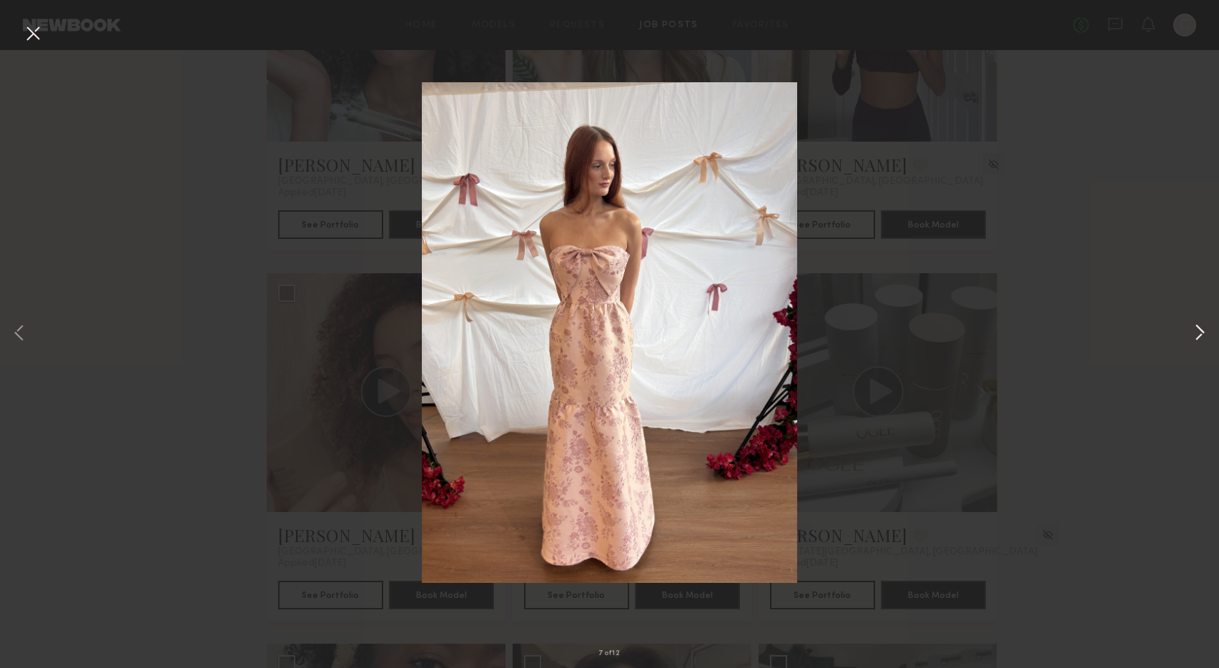
click at [1200, 332] on button at bounding box center [1200, 334] width 17 height 534
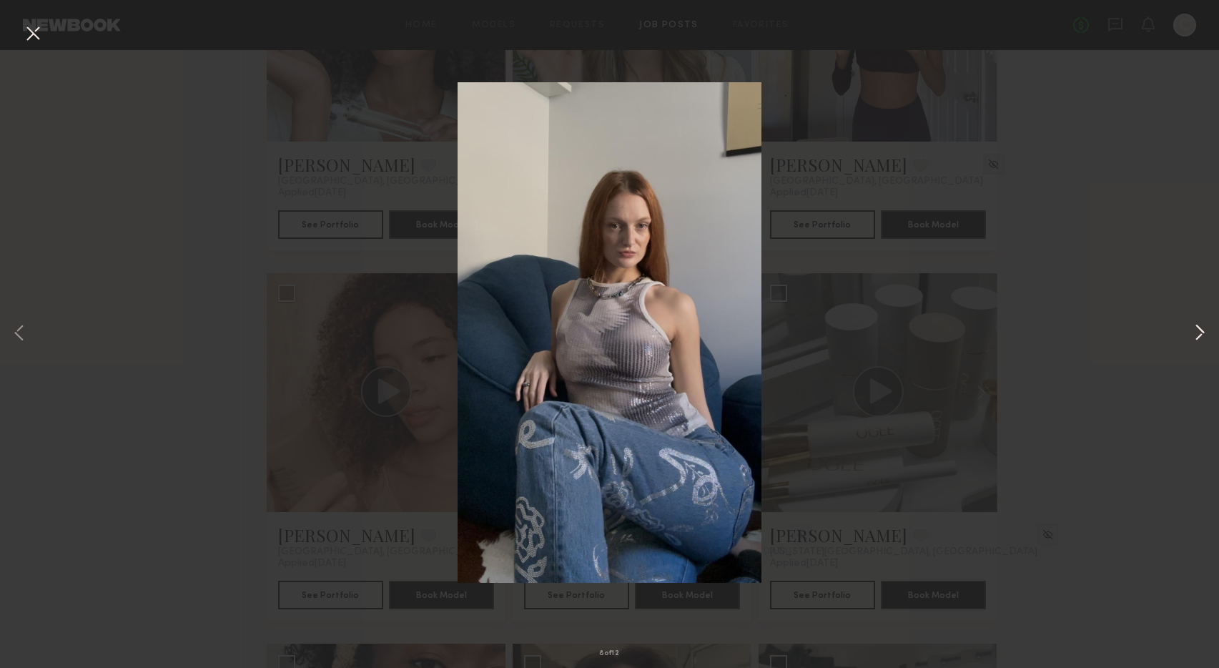
click at [1200, 332] on button at bounding box center [1200, 334] width 17 height 534
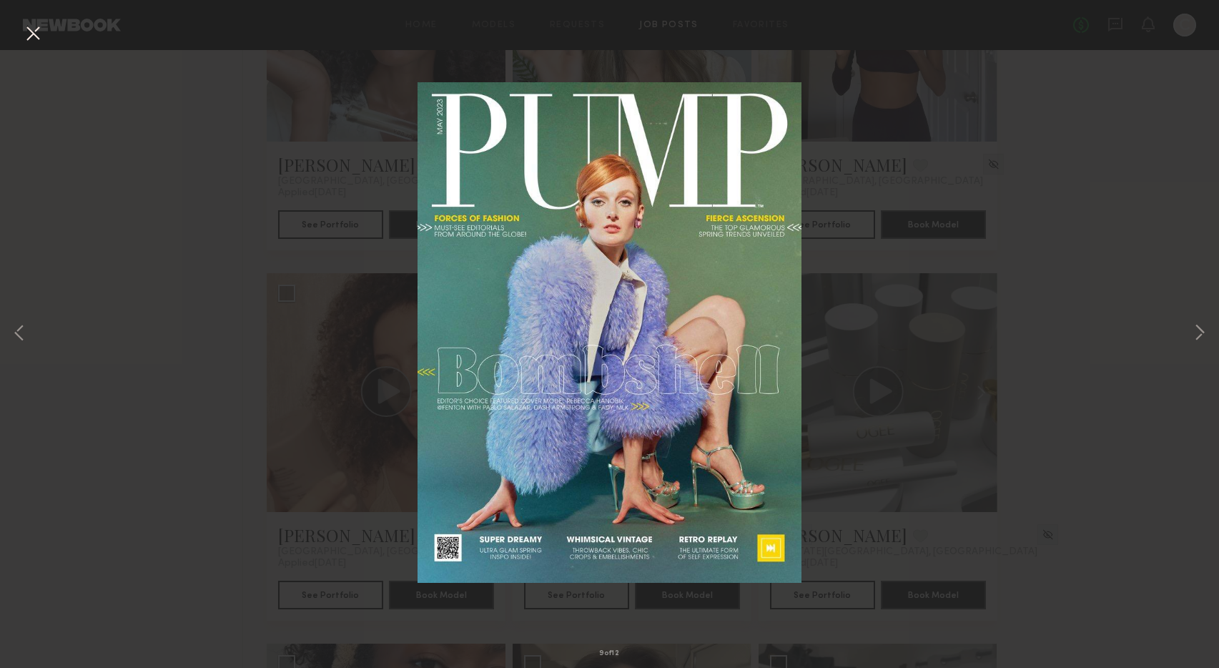
click at [1024, 300] on div "9 of 12" at bounding box center [609, 334] width 1219 height 668
click at [34, 34] on button at bounding box center [32, 34] width 23 height 26
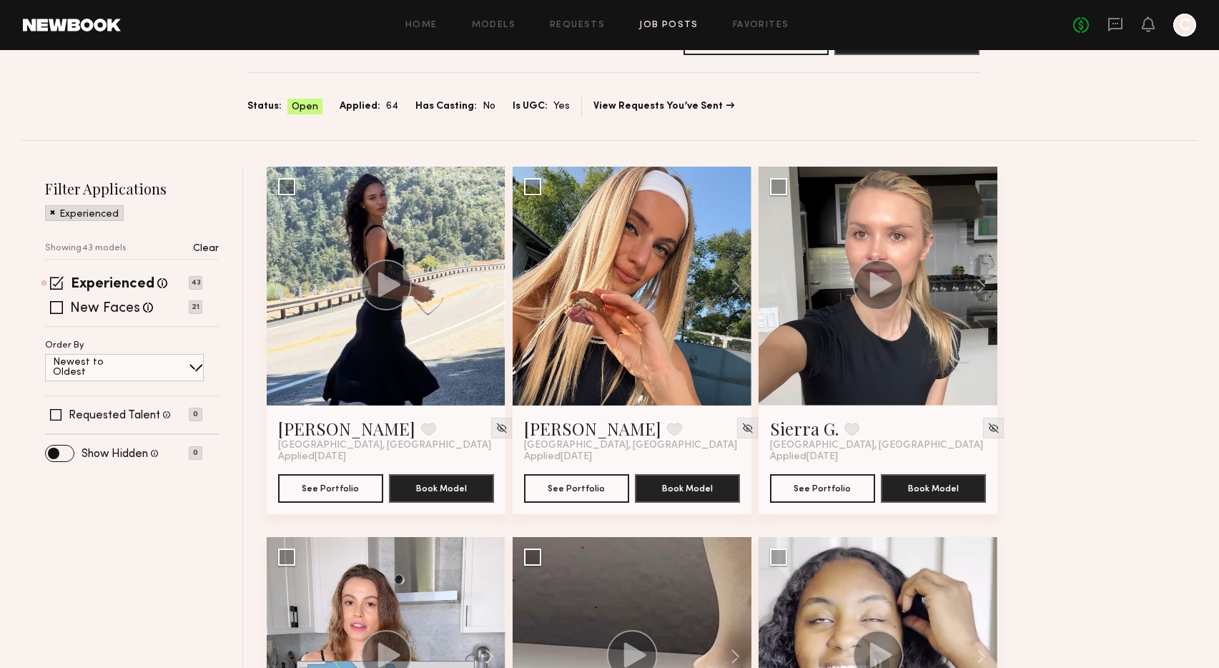
scroll to position [94, 0]
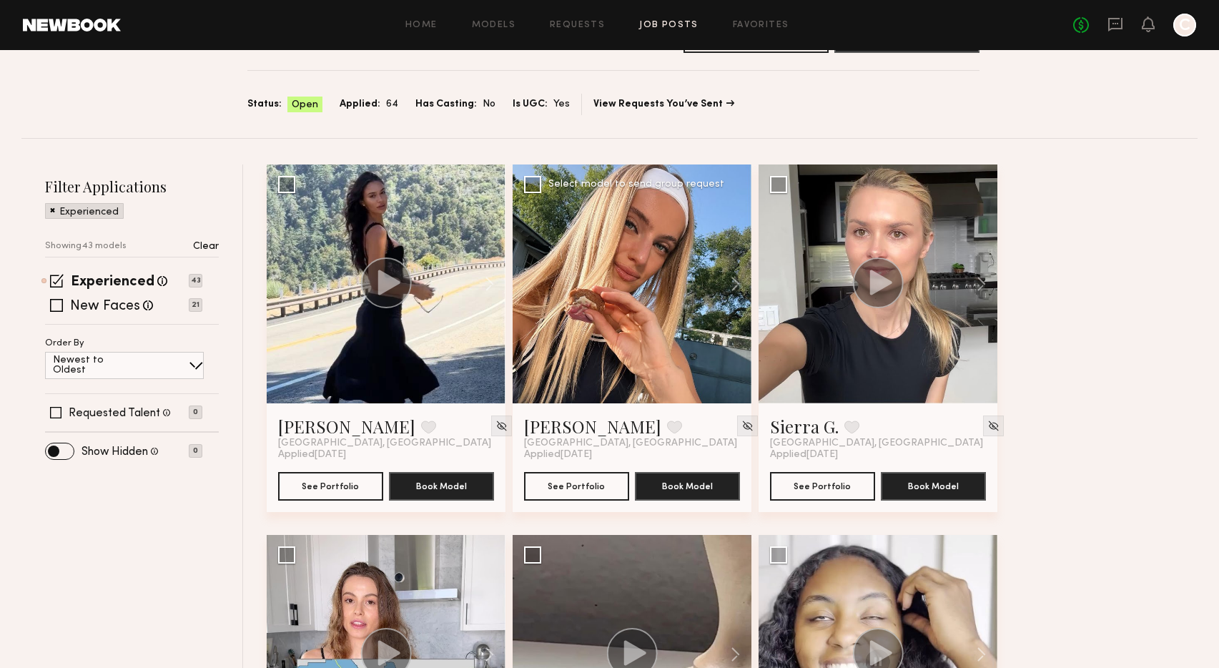
click at [641, 282] on div at bounding box center [632, 283] width 239 height 239
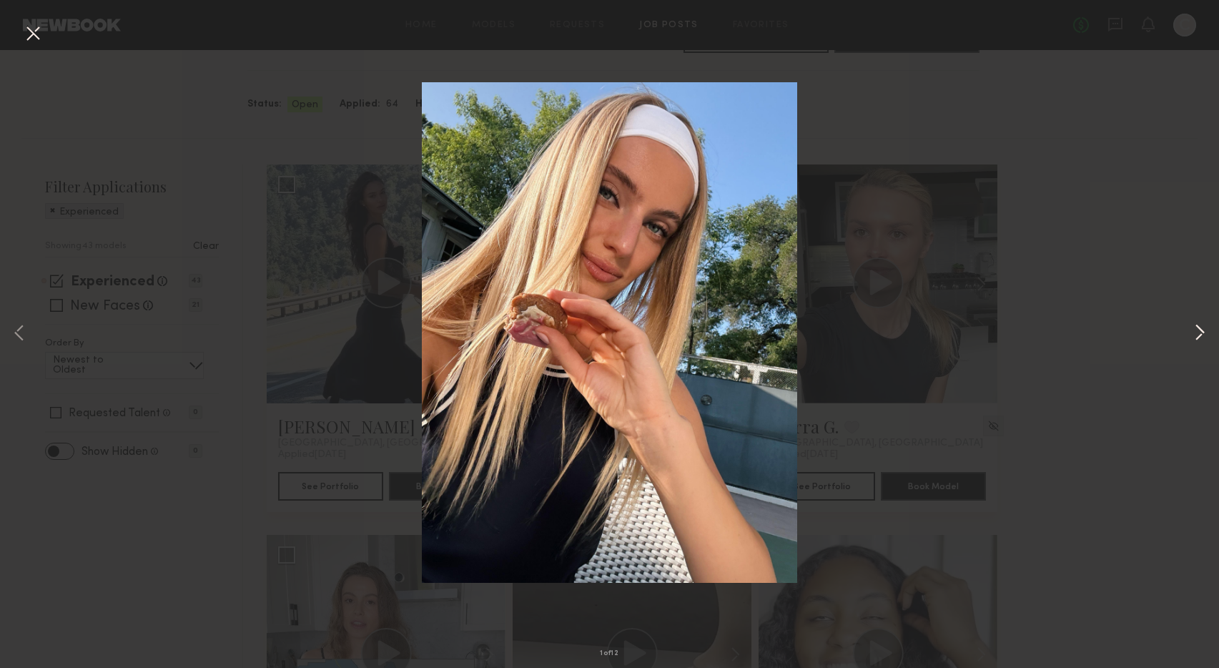
click at [1201, 335] on button at bounding box center [1200, 334] width 17 height 534
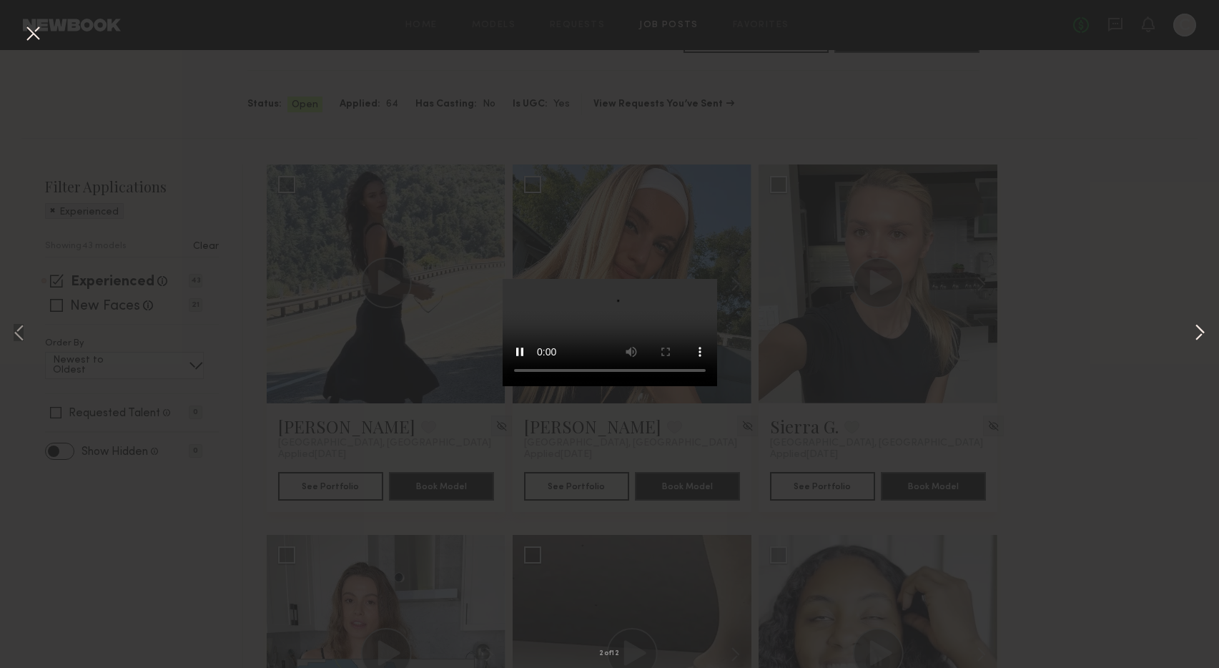
click at [1201, 335] on button at bounding box center [1200, 334] width 17 height 534
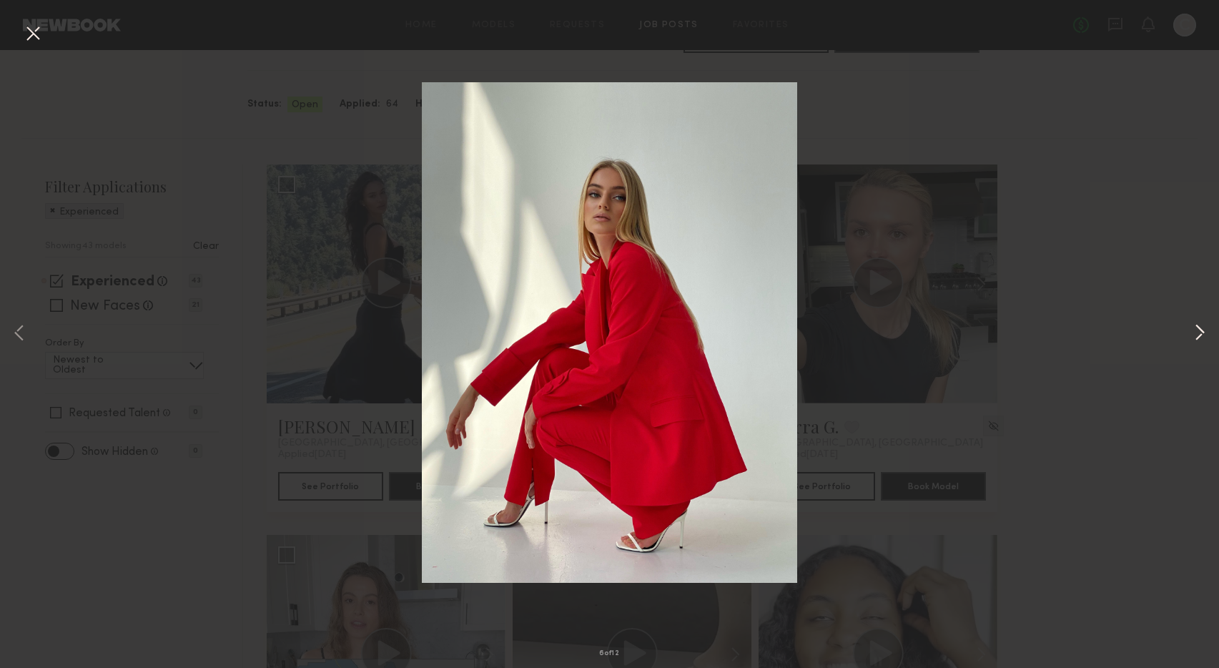
click at [1201, 335] on button at bounding box center [1200, 334] width 17 height 534
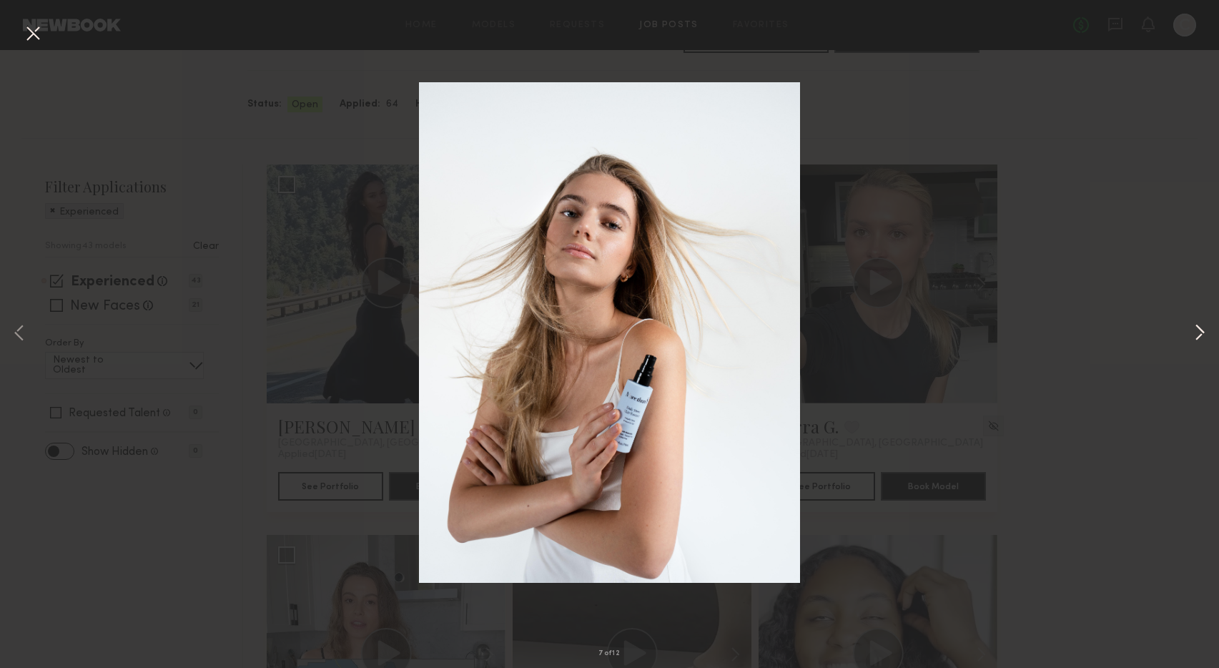
click at [1201, 335] on button at bounding box center [1200, 334] width 17 height 534
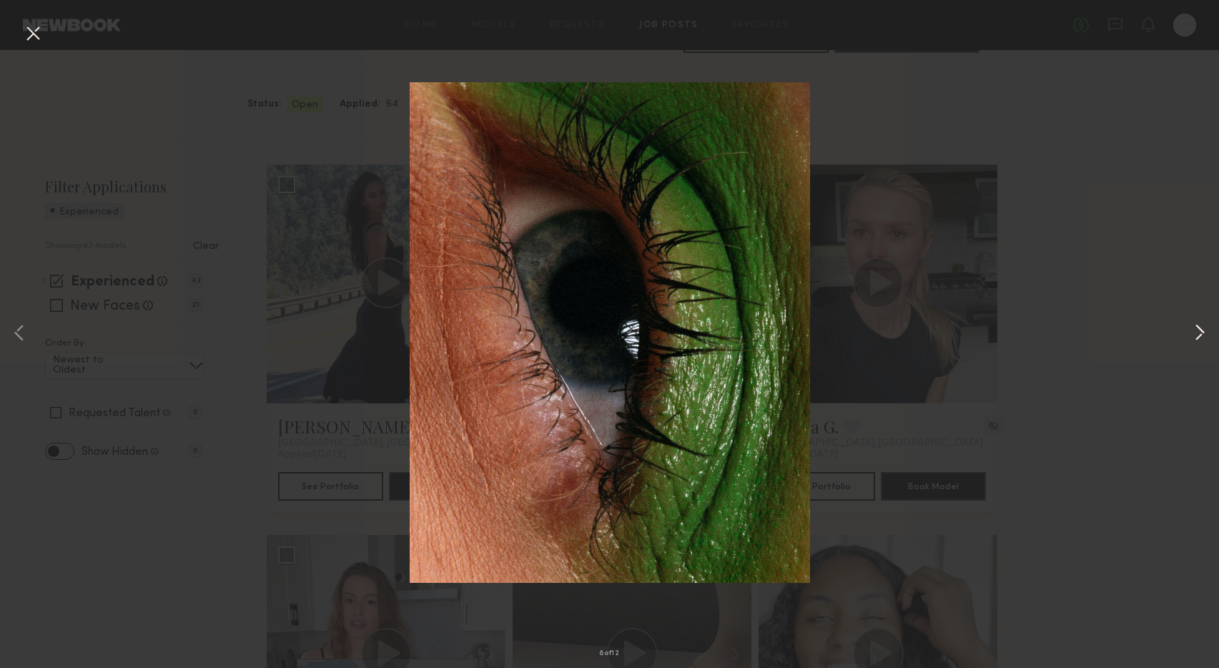
click at [1201, 335] on button at bounding box center [1200, 334] width 17 height 534
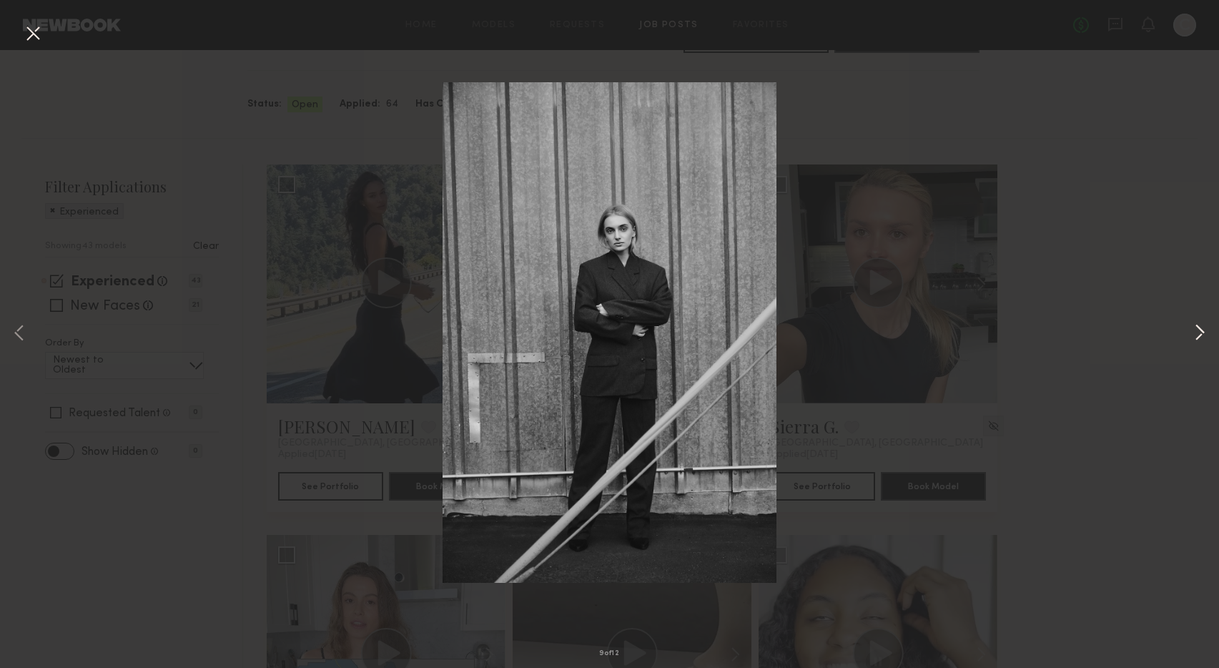
click at [1201, 335] on button at bounding box center [1200, 334] width 17 height 534
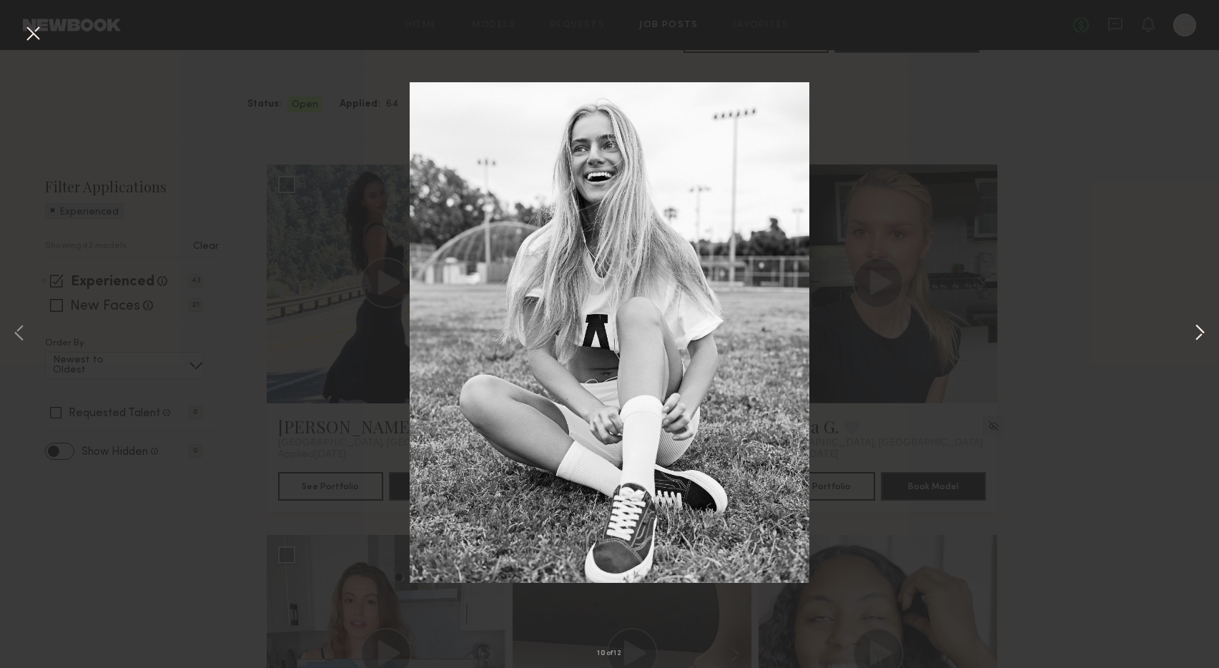
click at [1201, 335] on button at bounding box center [1200, 334] width 17 height 534
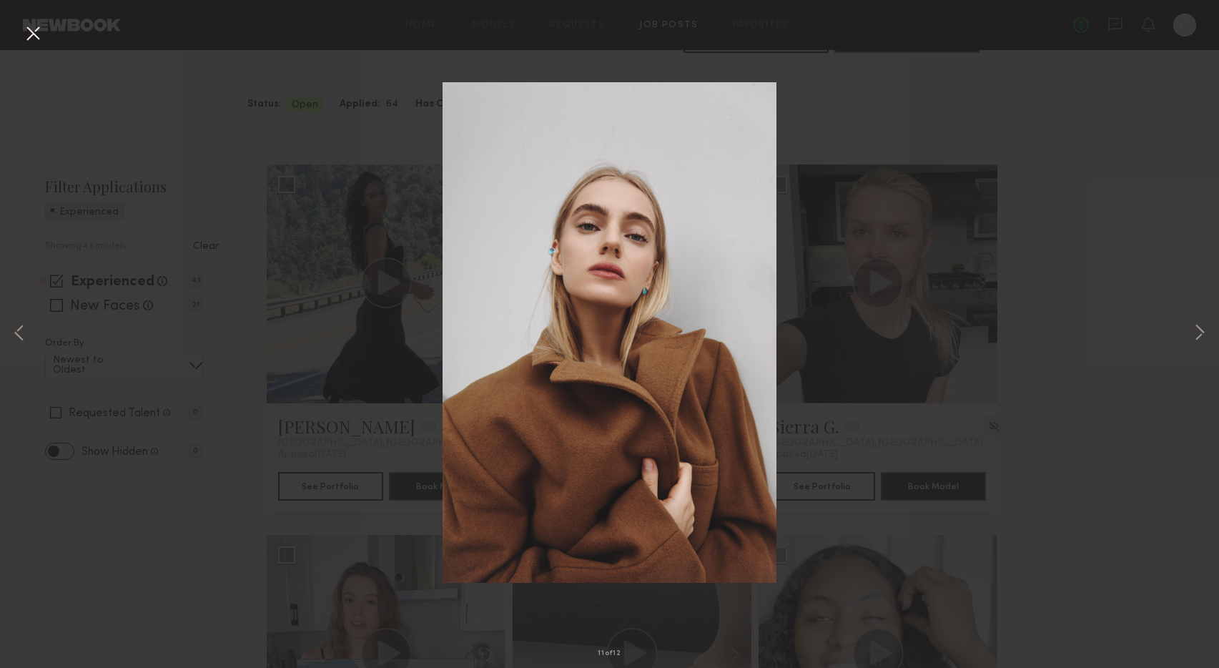
drag, startPoint x: 1108, startPoint y: 227, endPoint x: 985, endPoint y: 213, distance: 123.8
click at [1106, 227] on div "11 of 12" at bounding box center [609, 334] width 1219 height 668
drag, startPoint x: 29, startPoint y: 33, endPoint x: 116, endPoint y: 70, distance: 94.2
click at [29, 33] on button at bounding box center [32, 34] width 23 height 26
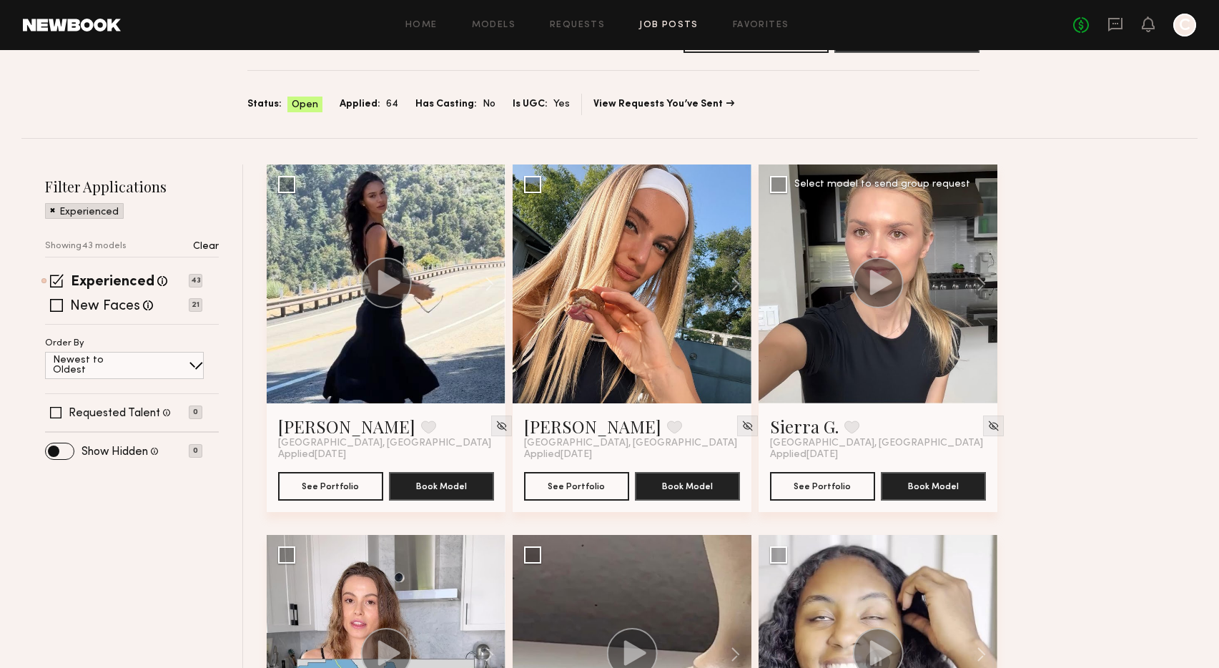
click at [869, 332] on div at bounding box center [878, 283] width 239 height 239
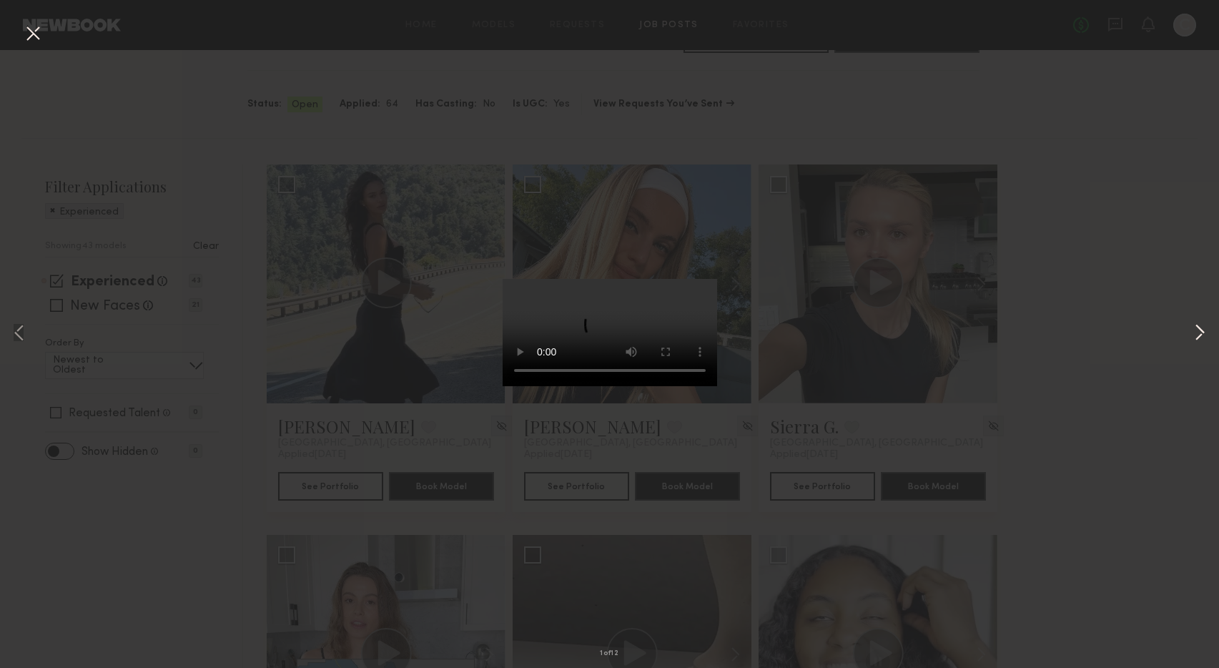
click at [1202, 328] on button at bounding box center [1200, 334] width 17 height 534
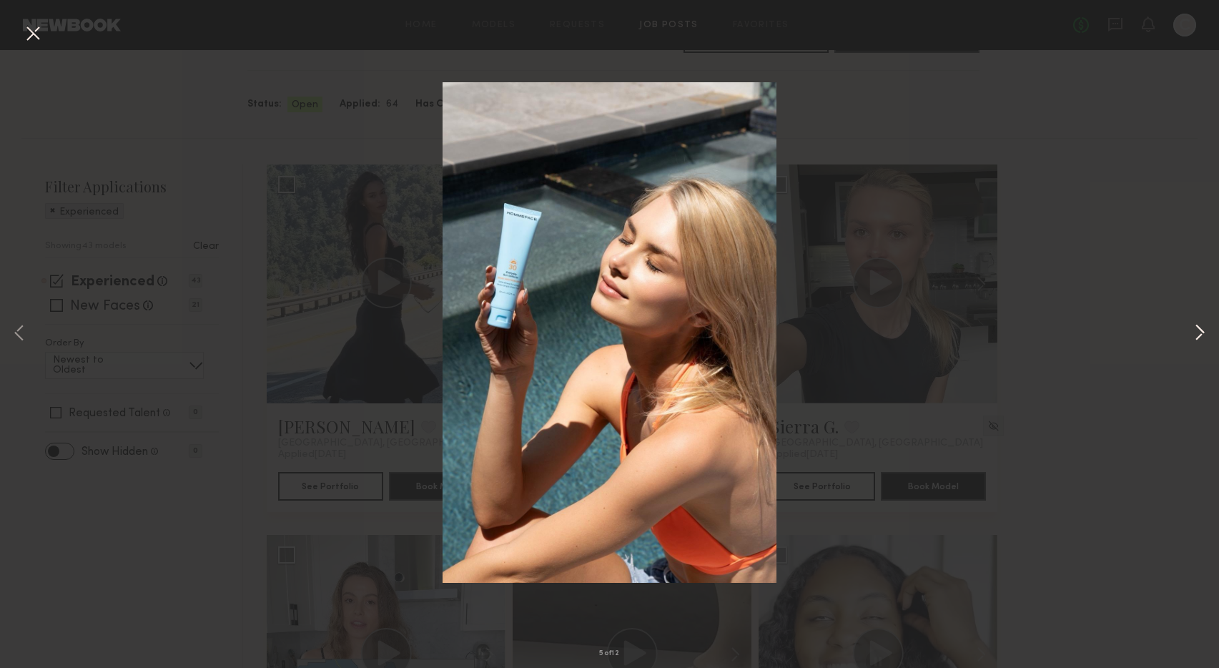
click at [1202, 328] on button at bounding box center [1200, 334] width 17 height 534
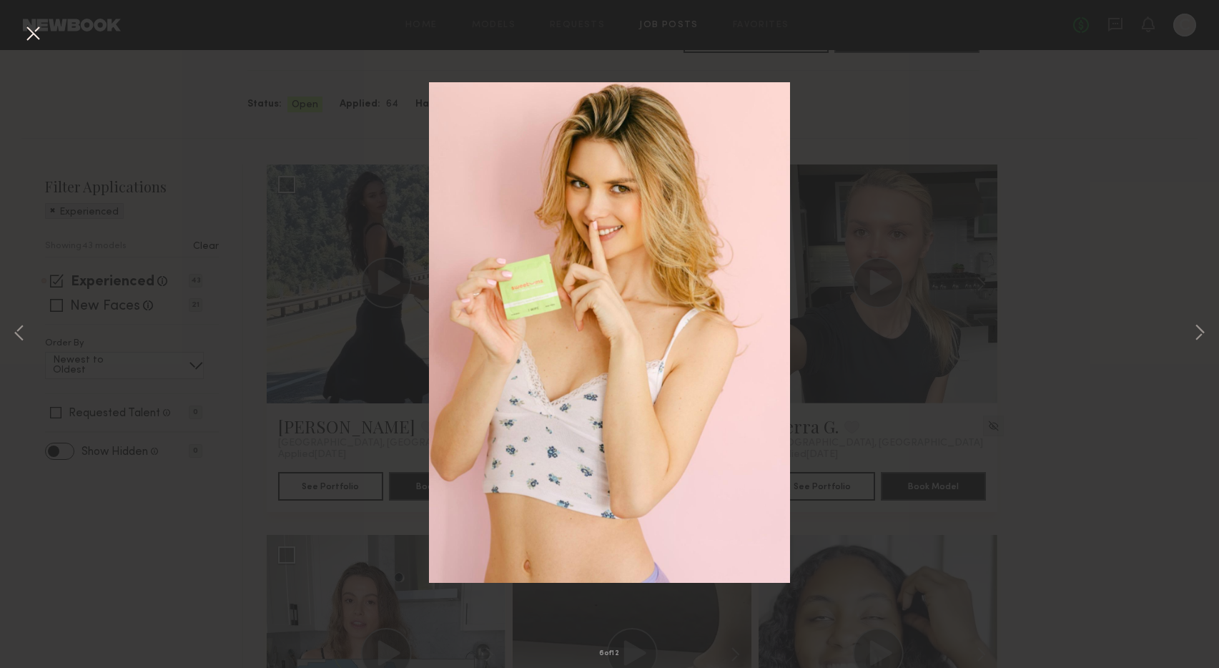
drag, startPoint x: 34, startPoint y: 36, endPoint x: 82, endPoint y: 82, distance: 65.8
click at [34, 36] on button at bounding box center [32, 34] width 23 height 26
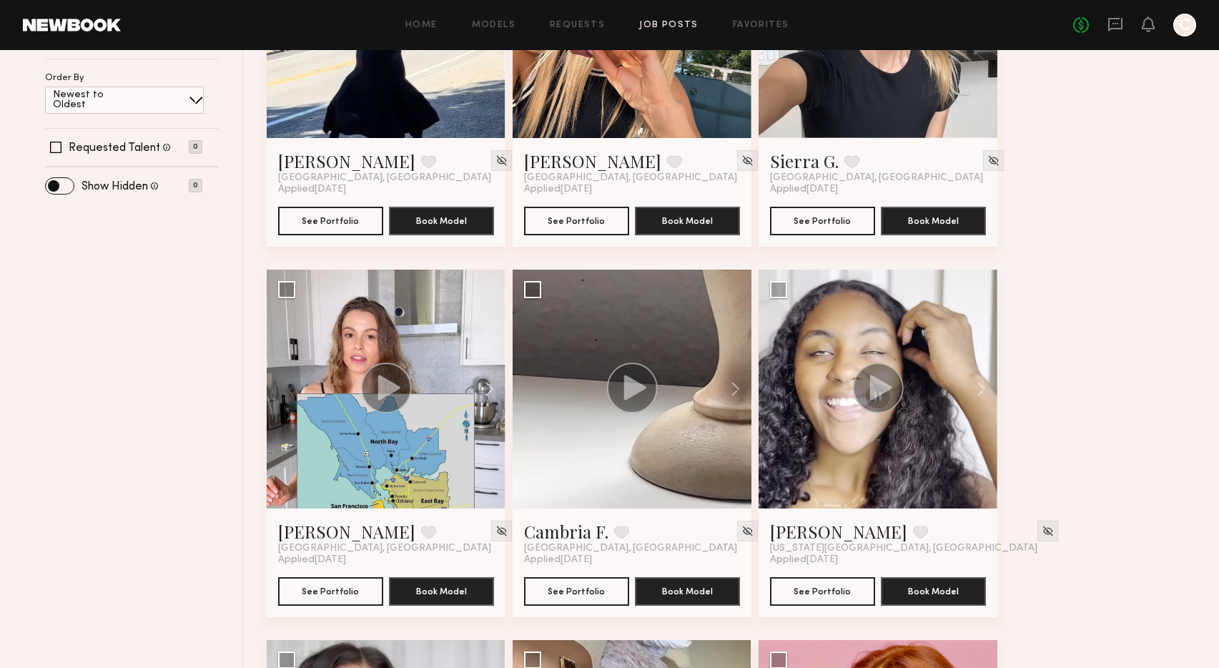
scroll to position [375, 0]
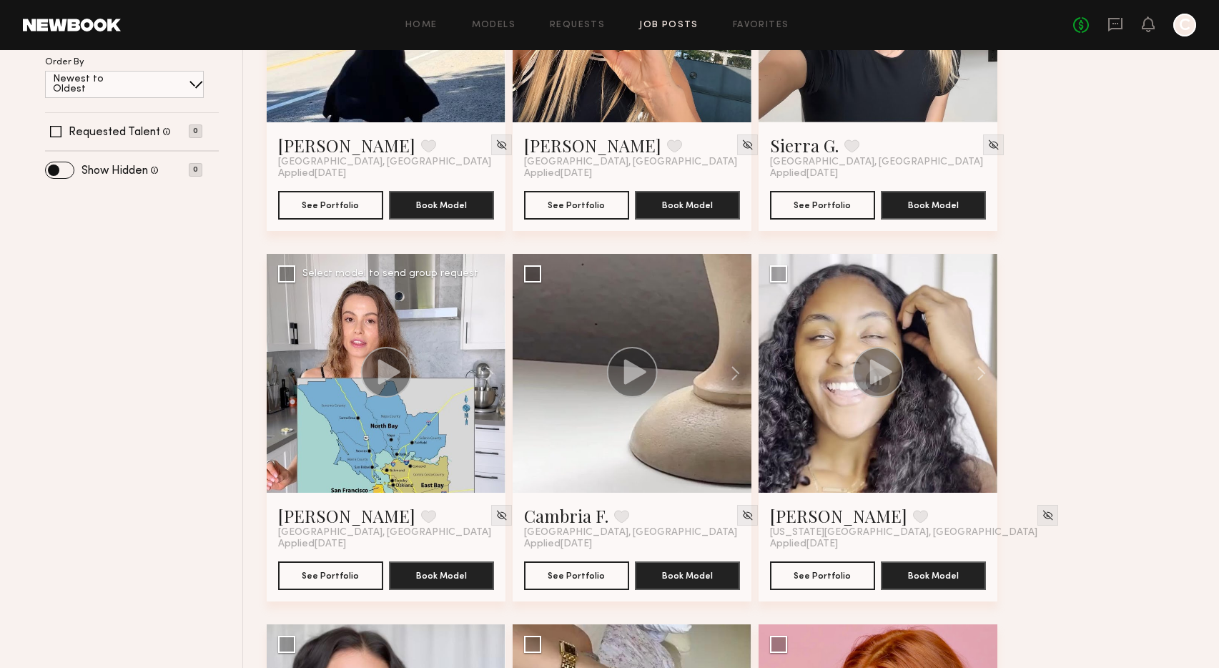
click at [383, 371] on icon at bounding box center [389, 371] width 22 height 25
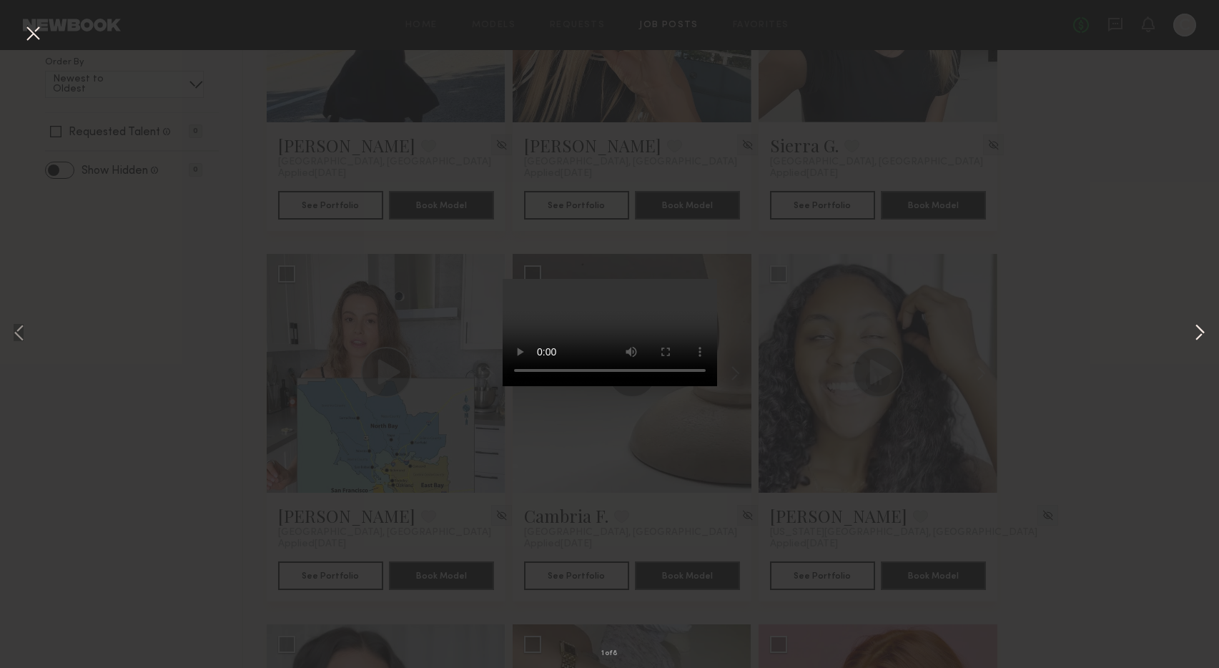
click at [1201, 330] on button at bounding box center [1200, 334] width 17 height 534
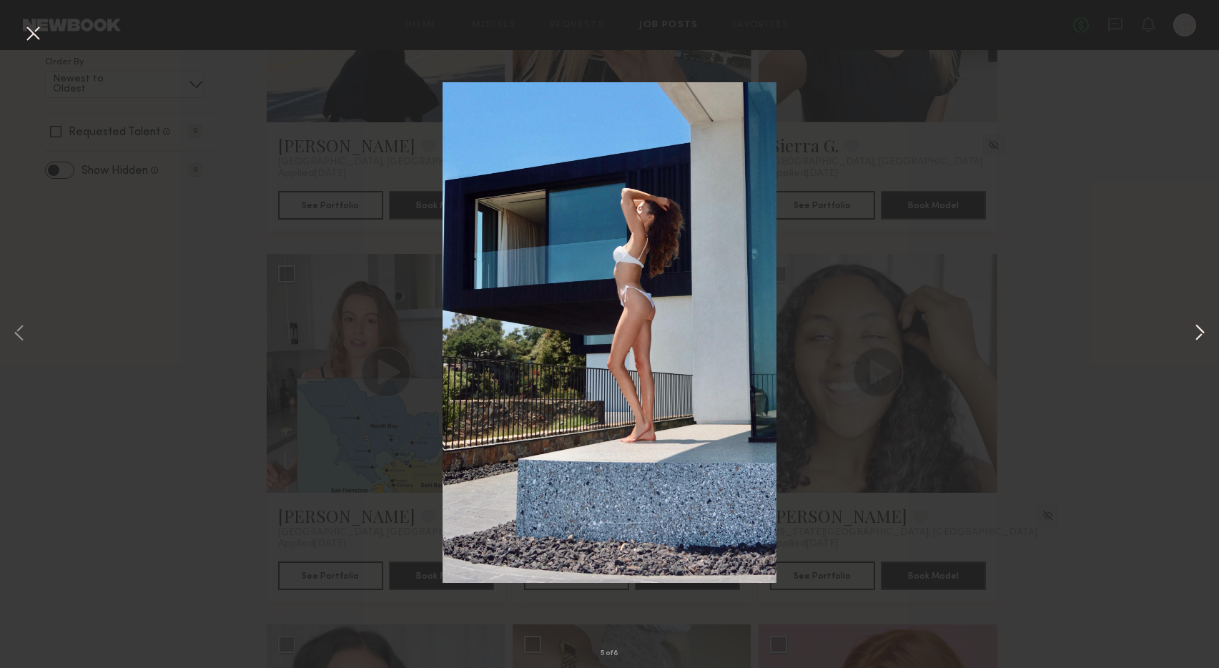
click at [1201, 330] on button at bounding box center [1200, 334] width 17 height 534
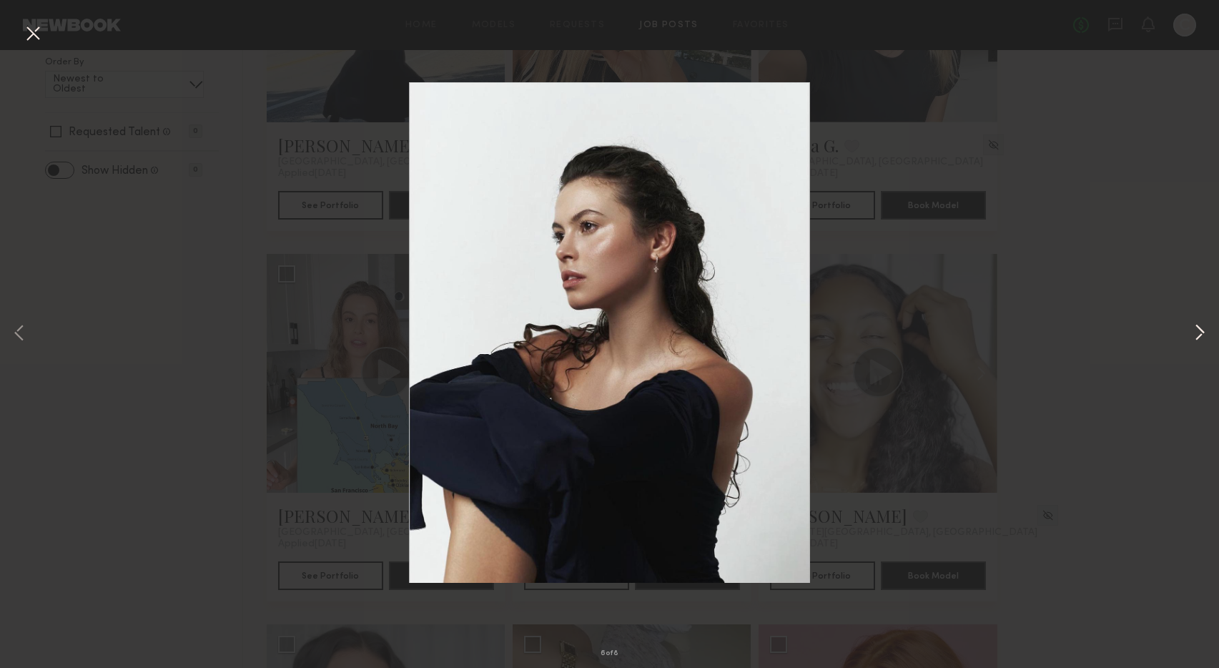
click at [1201, 330] on button at bounding box center [1200, 334] width 17 height 534
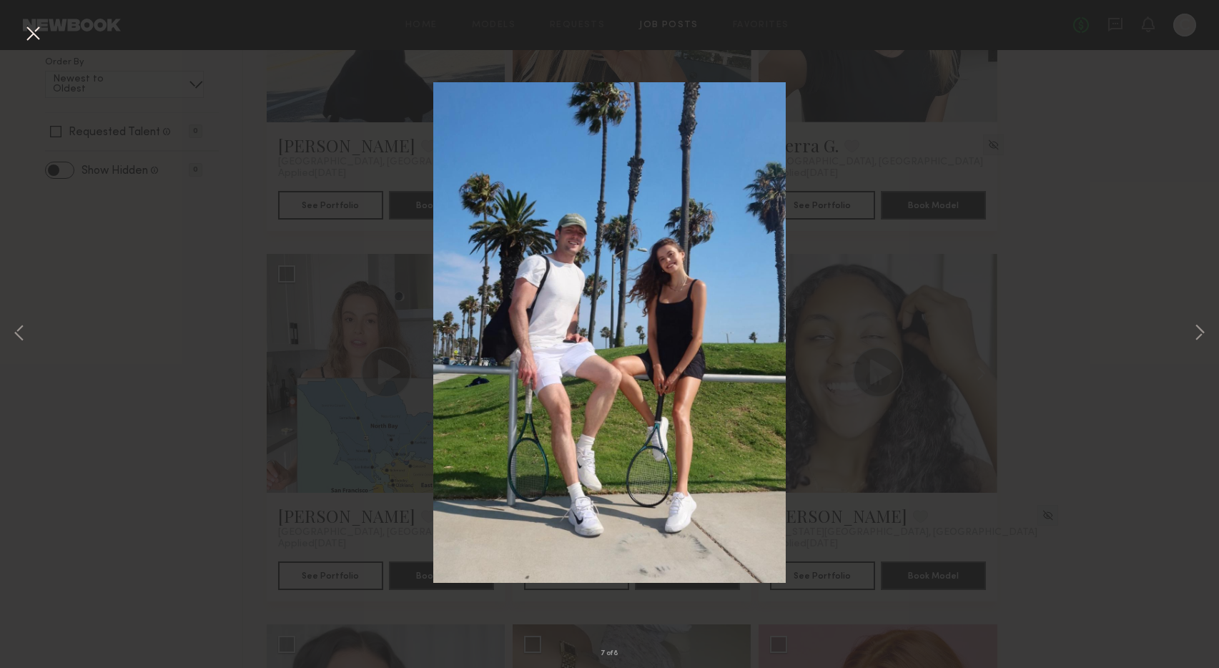
drag, startPoint x: 36, startPoint y: 35, endPoint x: 83, endPoint y: 62, distance: 53.5
click at [36, 36] on button at bounding box center [32, 34] width 23 height 26
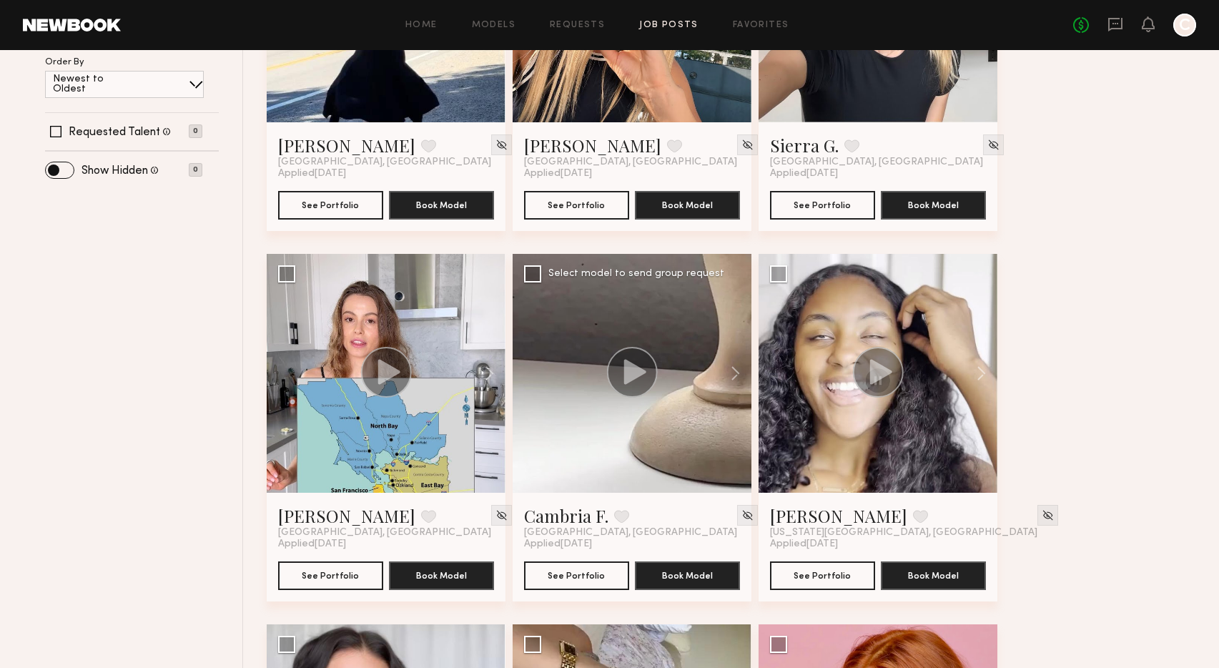
click at [667, 413] on div at bounding box center [632, 373] width 239 height 239
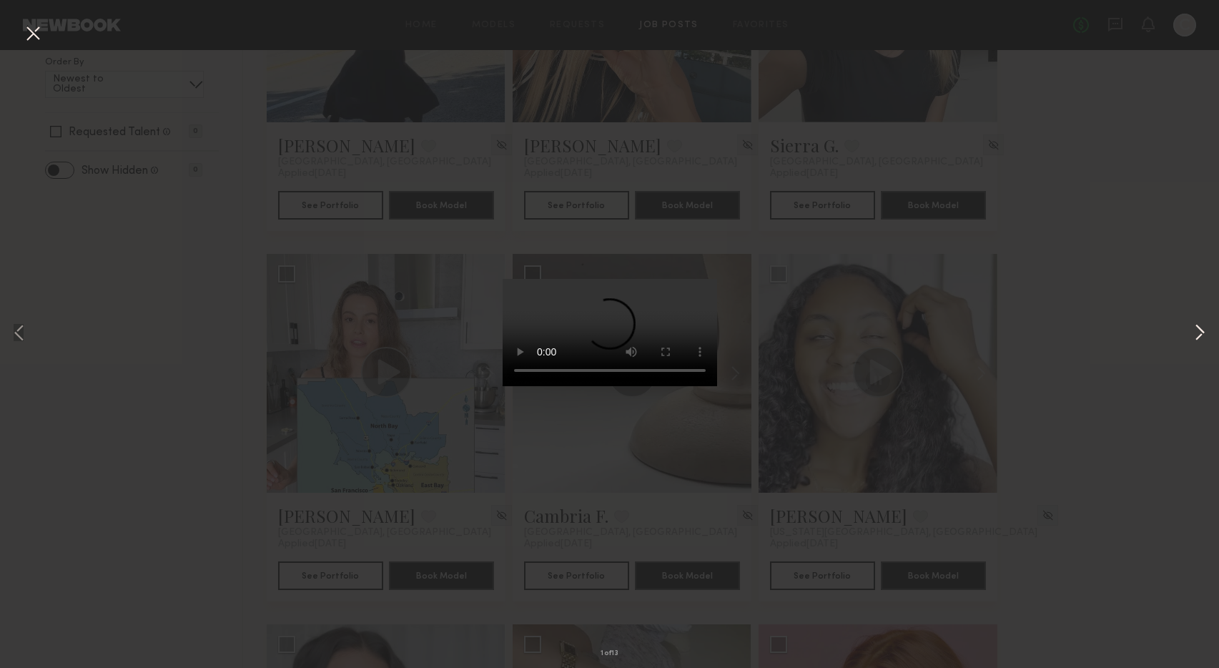
click at [1197, 333] on button at bounding box center [1200, 334] width 17 height 534
drag, startPoint x: 28, startPoint y: 31, endPoint x: 46, endPoint y: 40, distance: 20.2
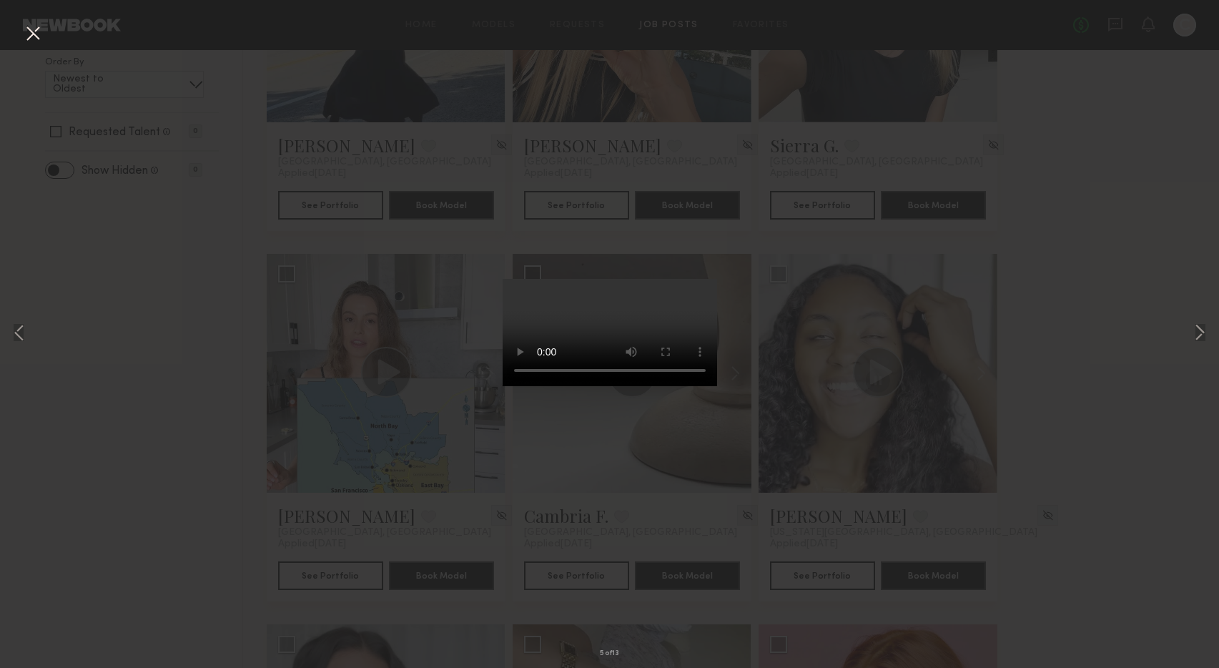
click at [28, 31] on button at bounding box center [32, 34] width 23 height 26
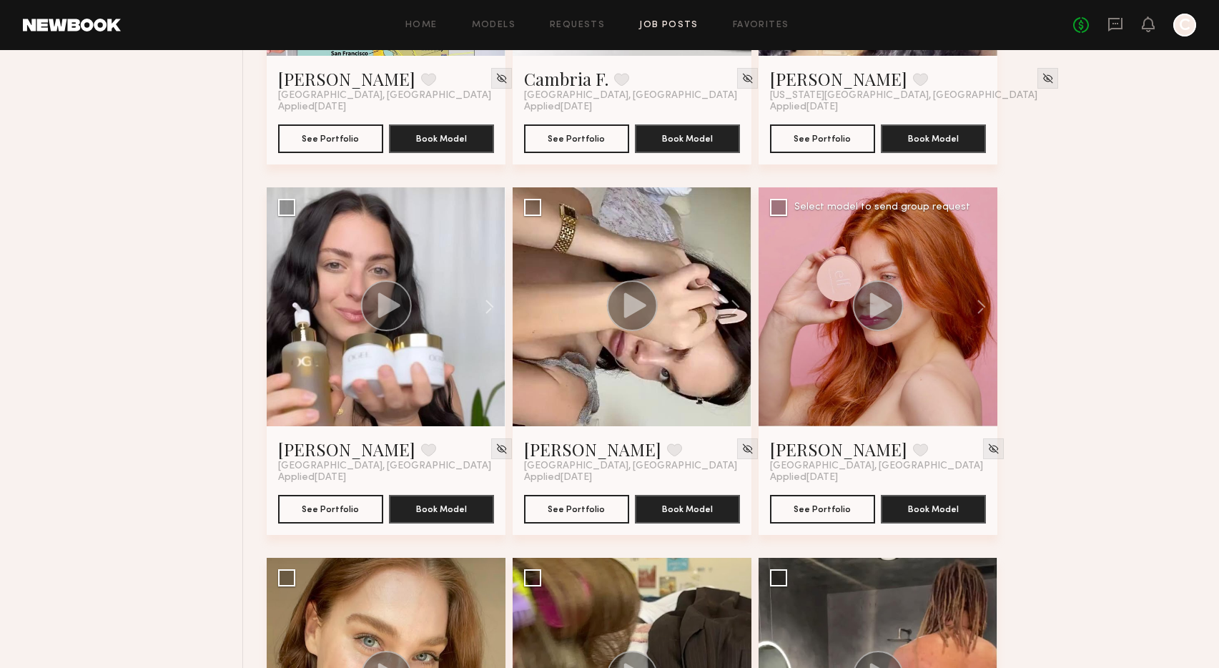
scroll to position [828, 0]
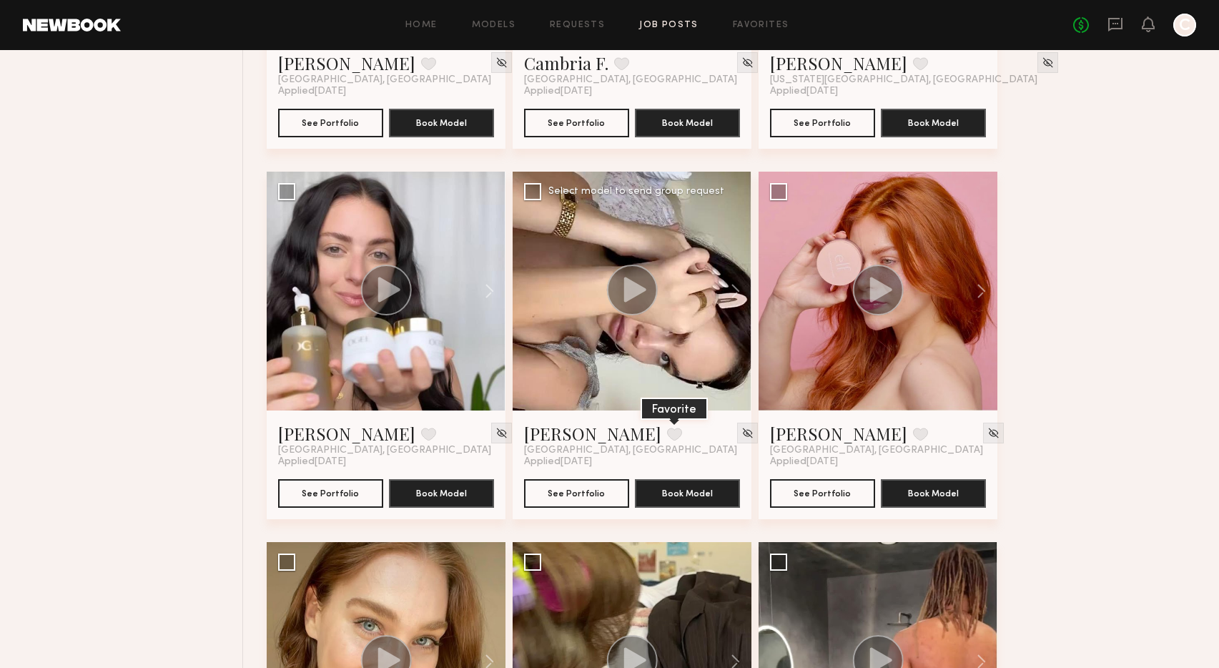
click at [667, 436] on button at bounding box center [674, 434] width 15 height 13
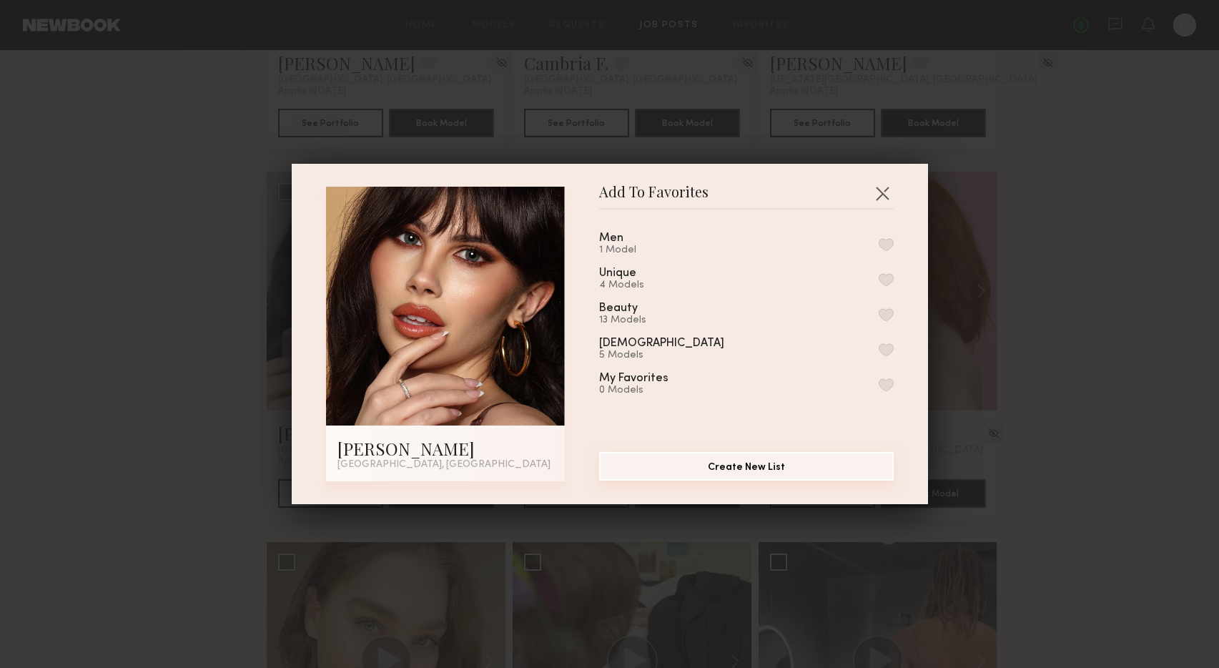
click at [719, 466] on button "Create New List" at bounding box center [746, 466] width 295 height 29
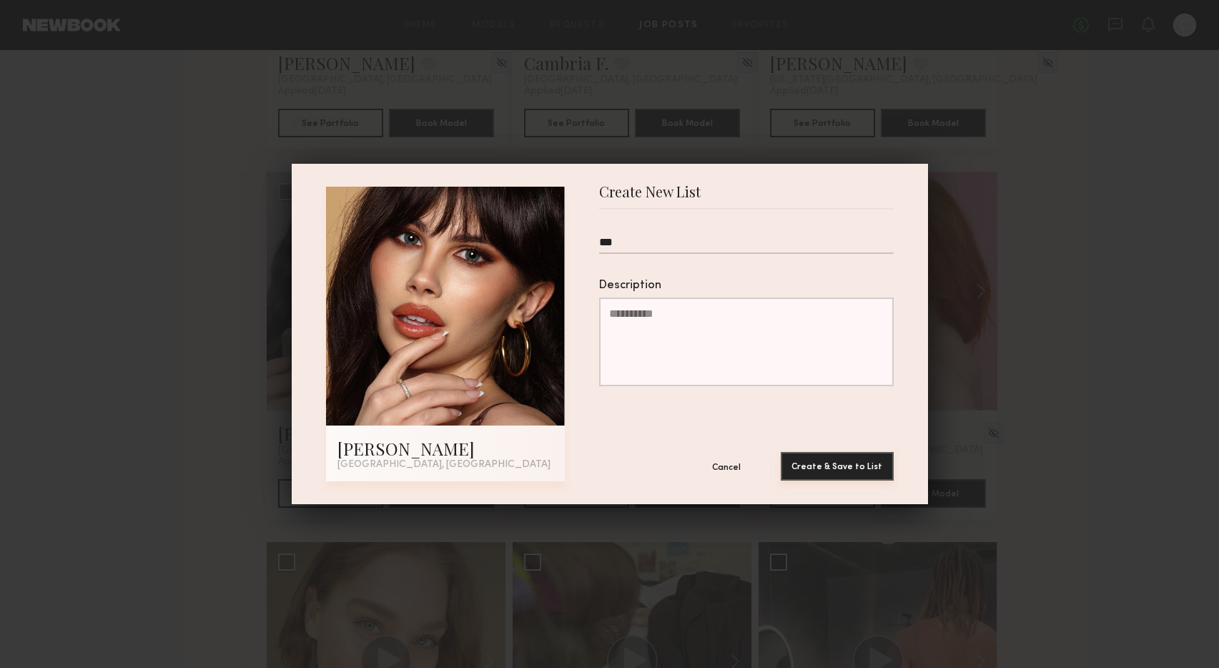
type input "***"
click at [813, 470] on button "Create & Save to List" at bounding box center [837, 466] width 113 height 29
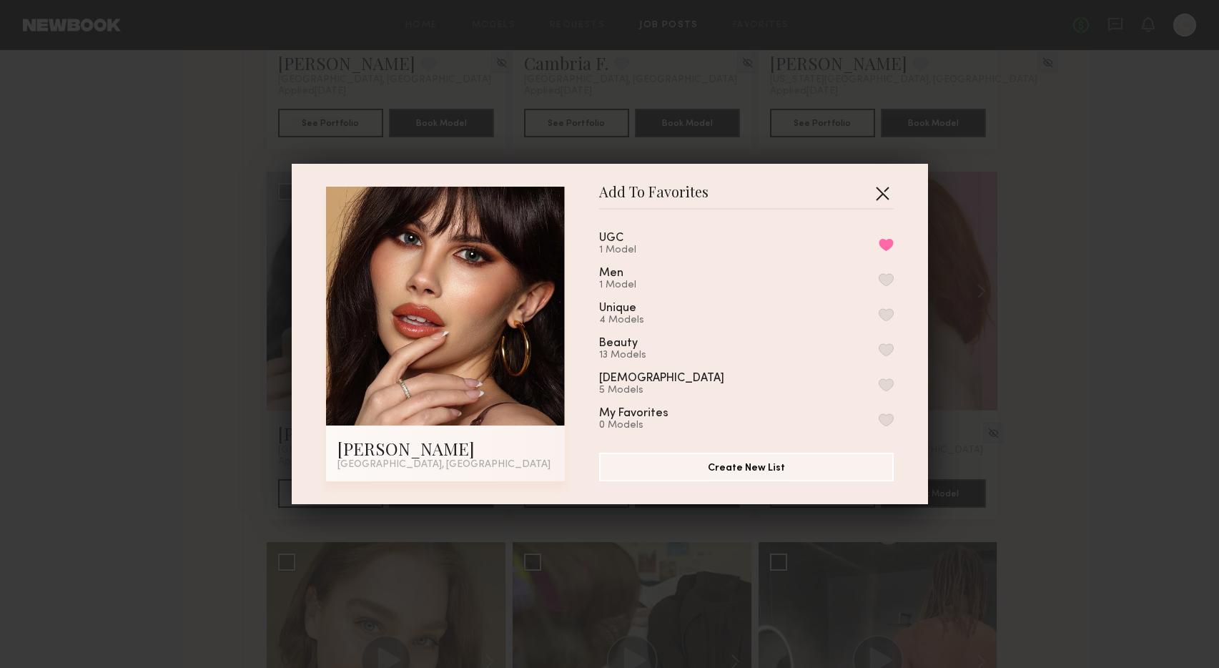
click at [885, 195] on button "button" at bounding box center [882, 193] width 23 height 23
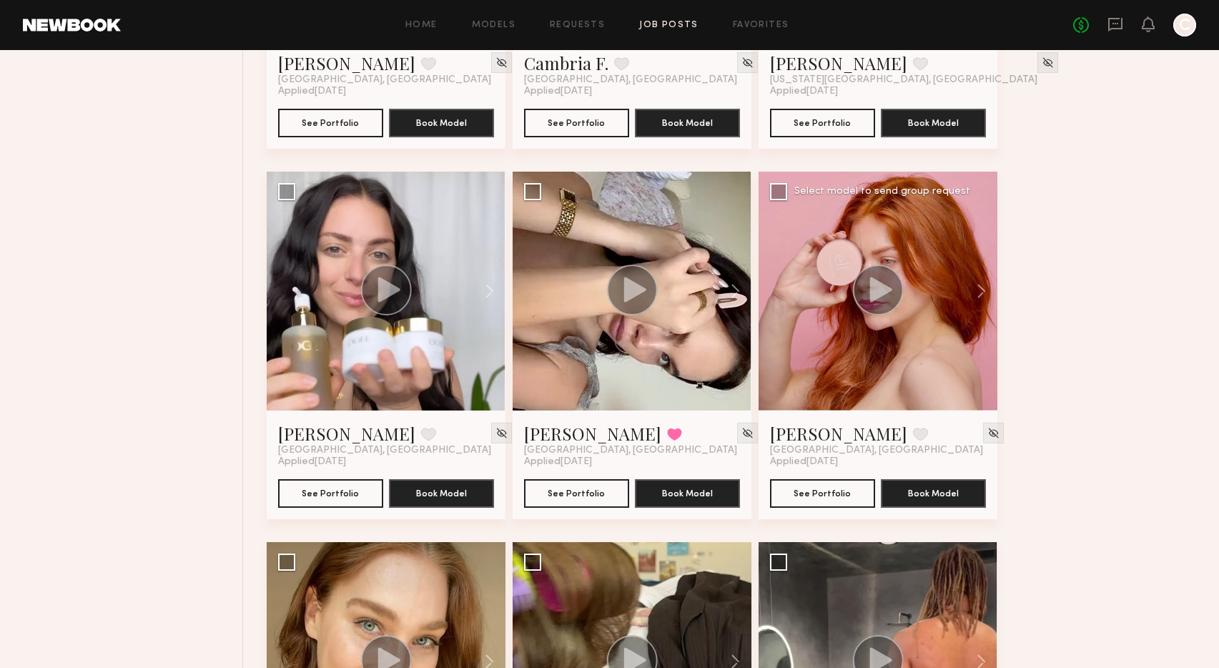
click at [873, 298] on icon at bounding box center [881, 289] width 22 height 25
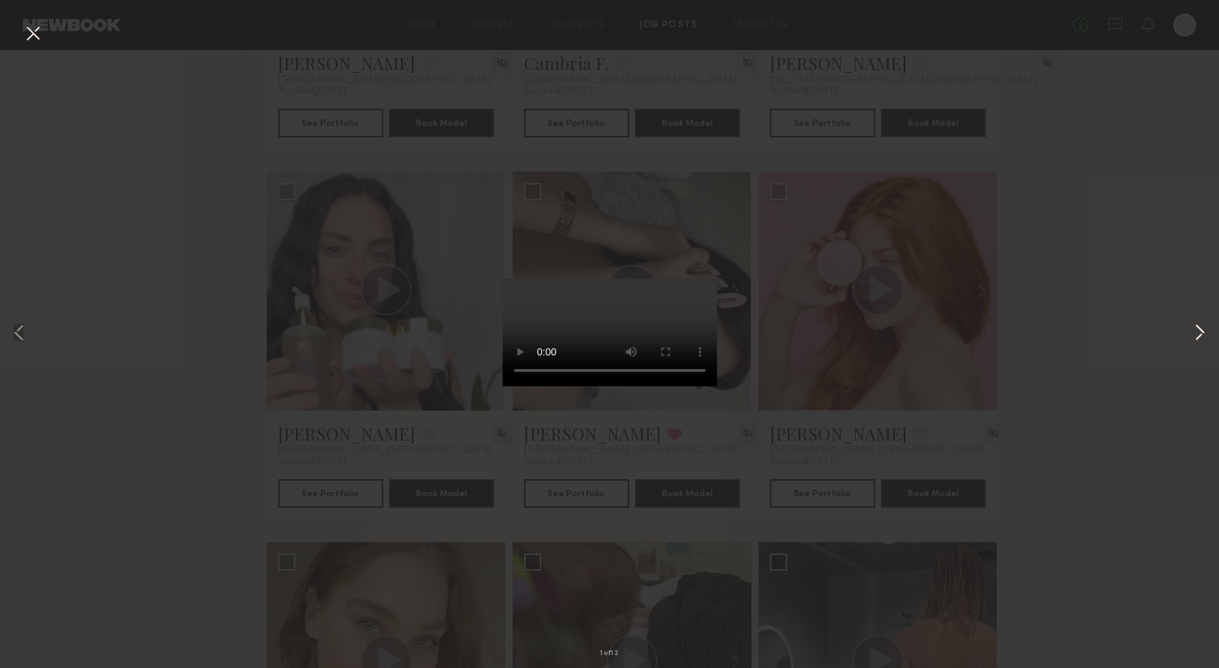
click at [1199, 332] on button at bounding box center [1200, 334] width 17 height 534
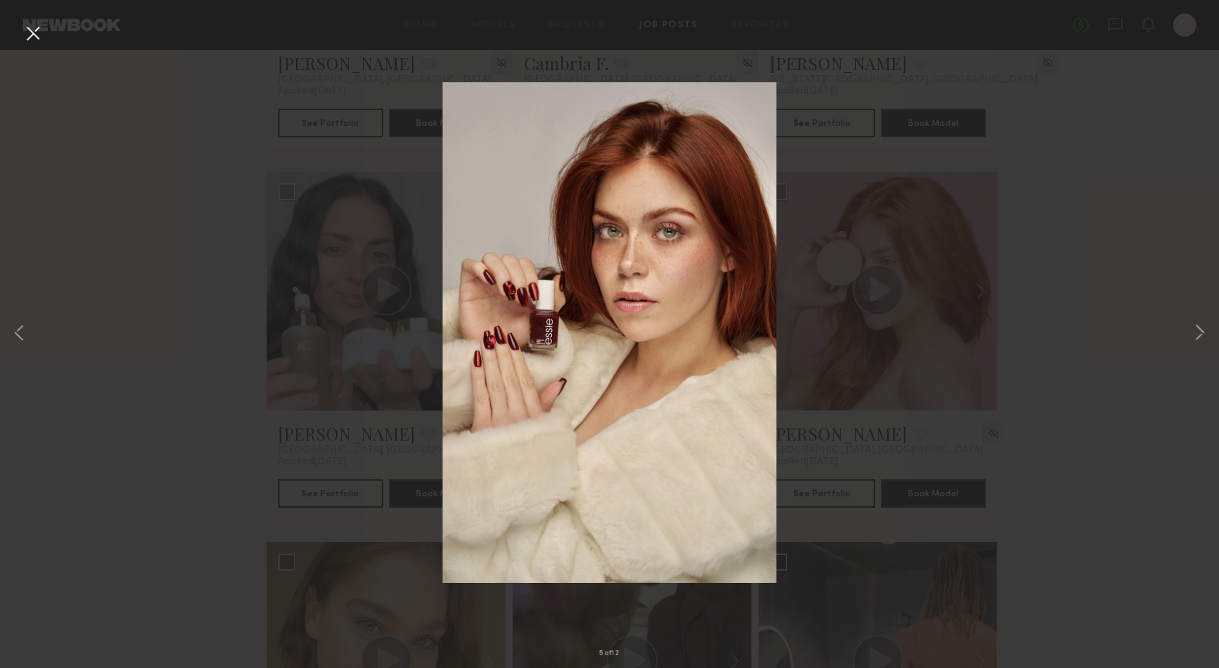
drag, startPoint x: 39, startPoint y: 28, endPoint x: 64, endPoint y: 52, distance: 35.4
click at [39, 28] on button at bounding box center [32, 34] width 23 height 26
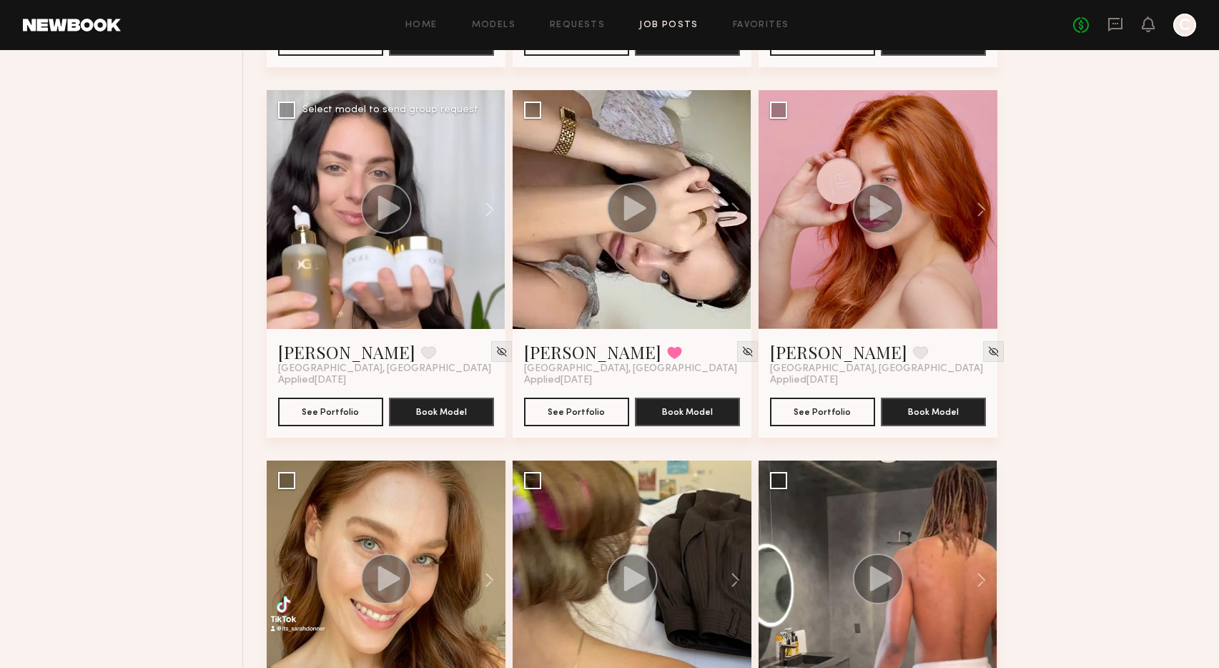
scroll to position [1162, 0]
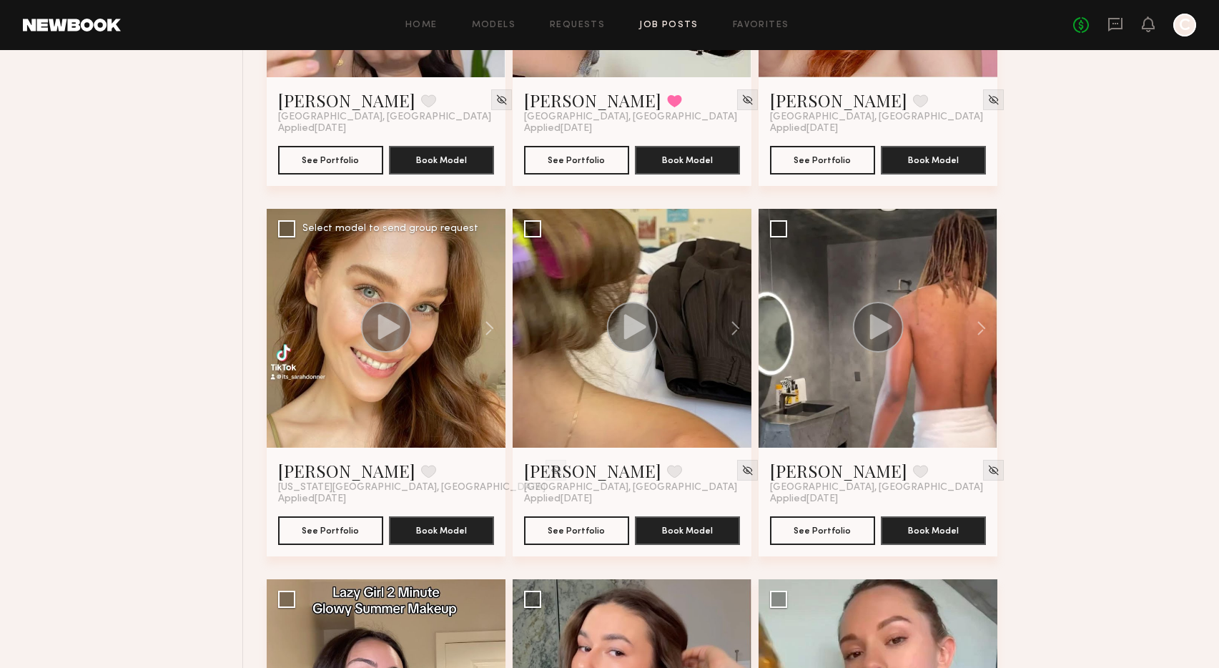
click at [375, 333] on circle at bounding box center [386, 327] width 51 height 51
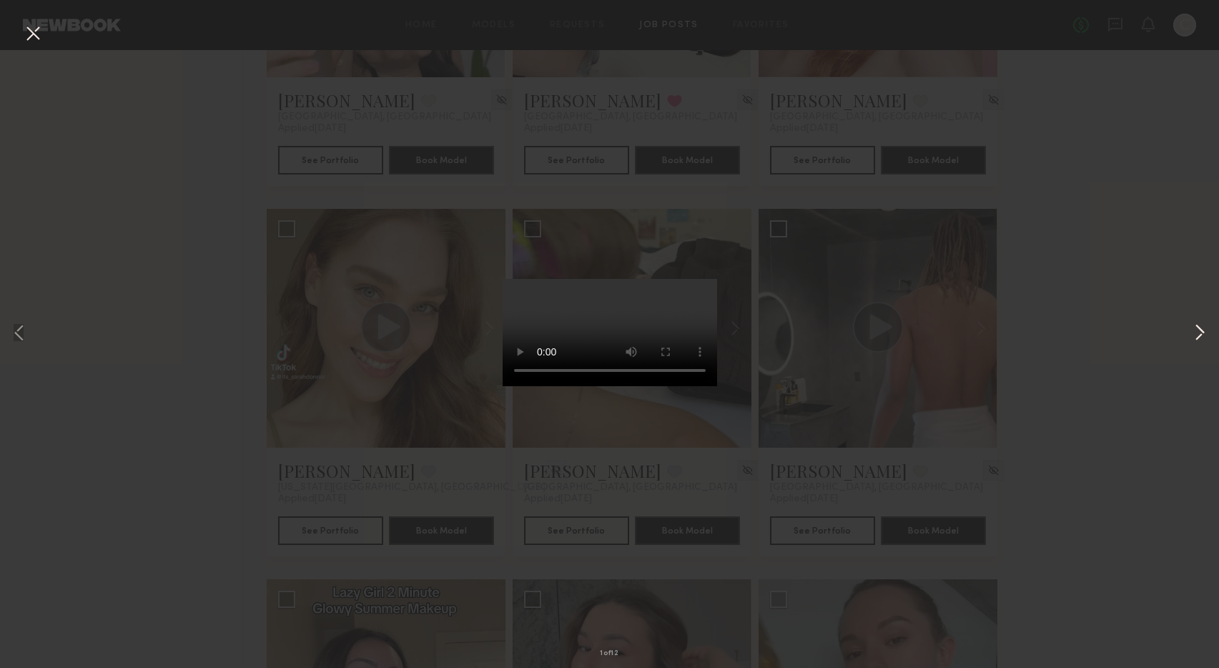
click at [1197, 332] on button at bounding box center [1200, 334] width 17 height 534
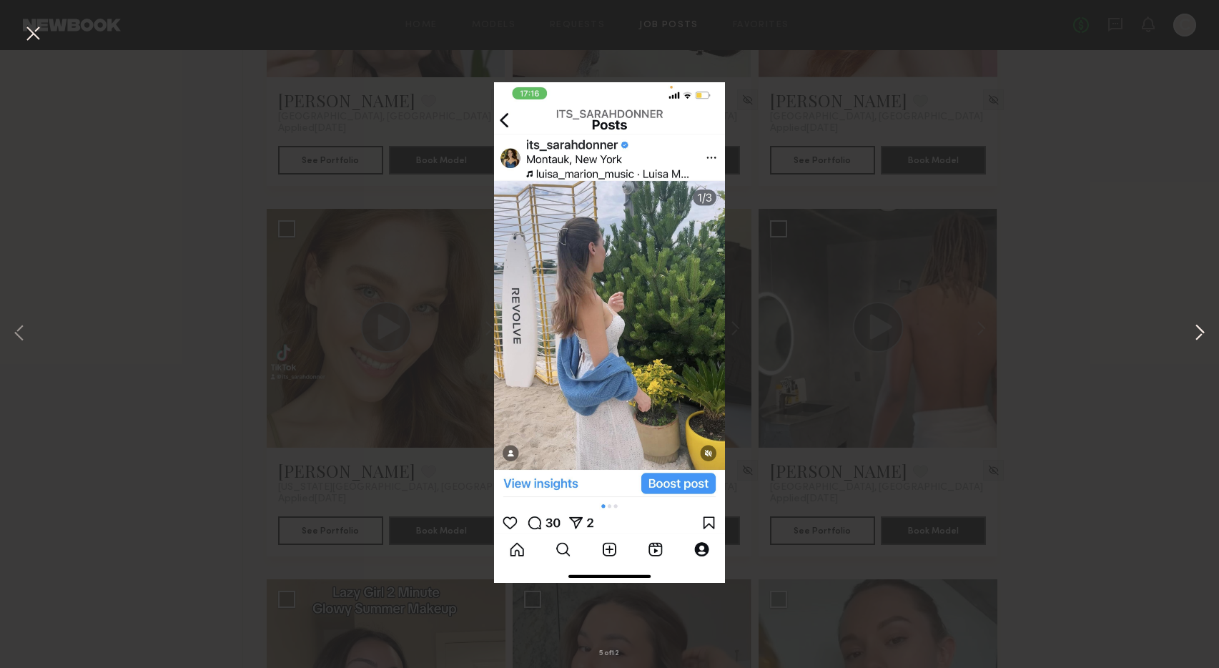
click at [1197, 332] on button at bounding box center [1200, 334] width 17 height 534
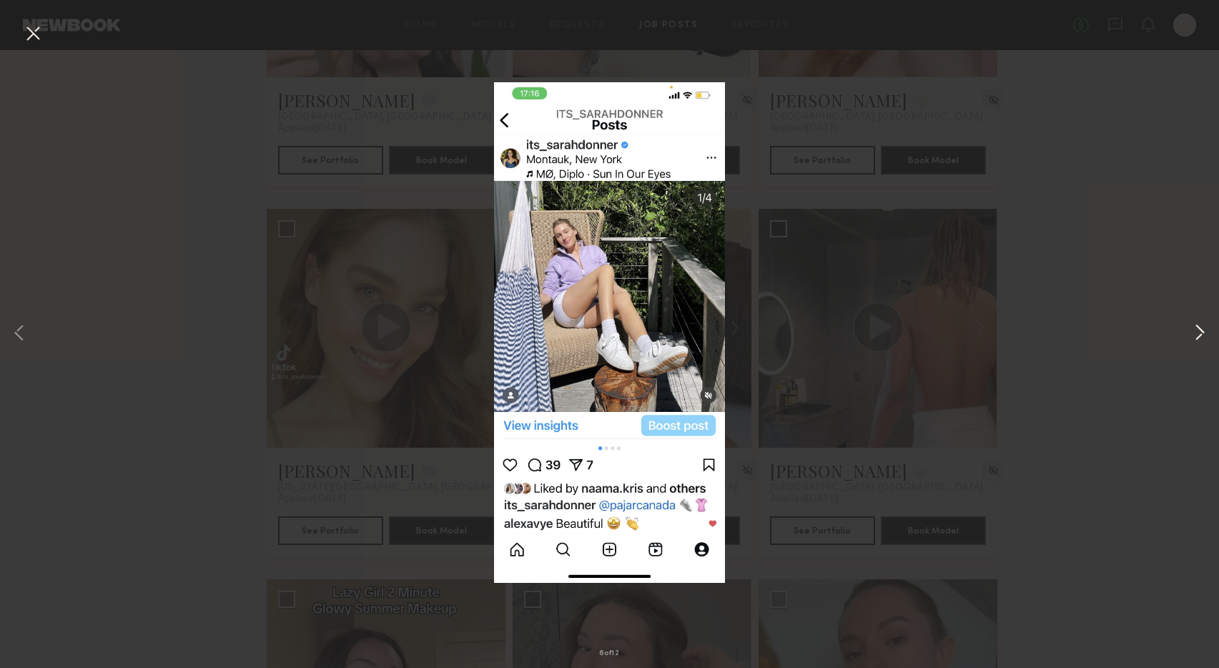
click at [1197, 332] on button at bounding box center [1200, 334] width 17 height 534
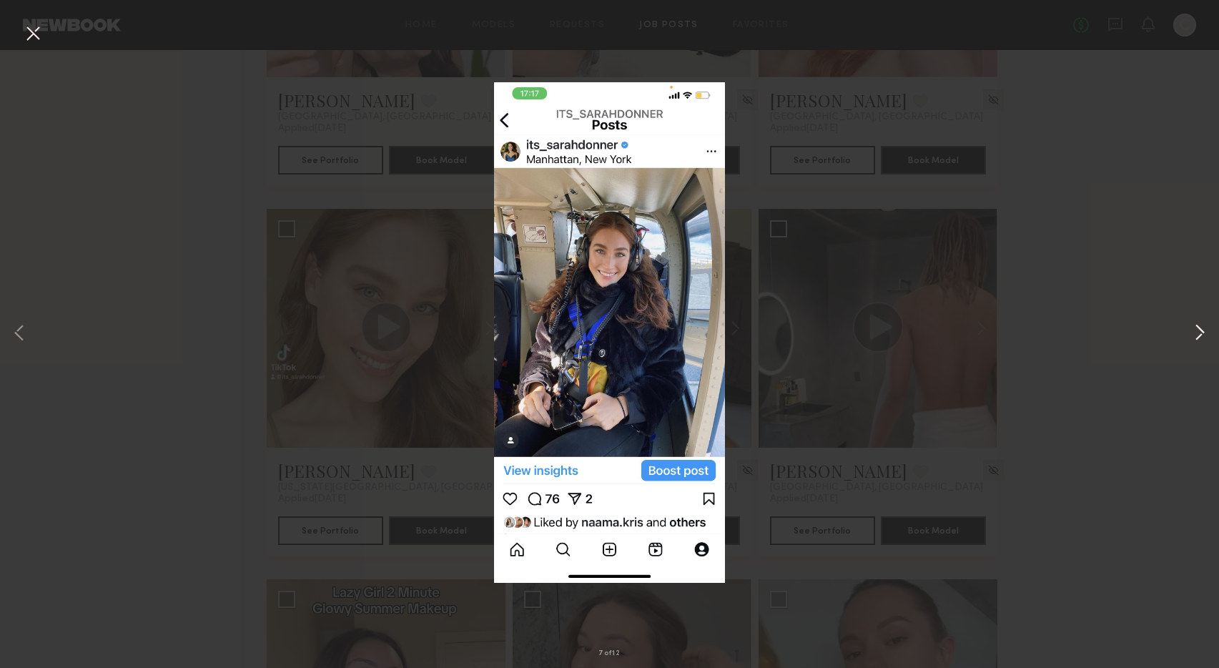
click at [1197, 332] on button at bounding box center [1200, 334] width 17 height 534
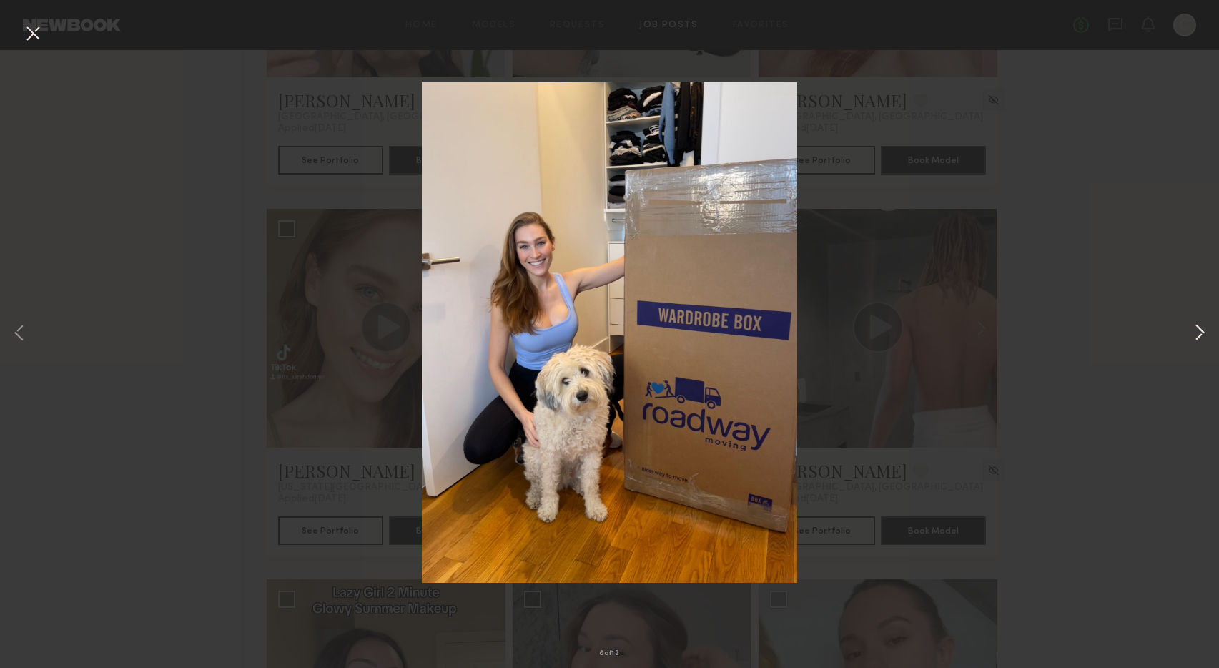
click at [1197, 332] on button at bounding box center [1200, 334] width 17 height 534
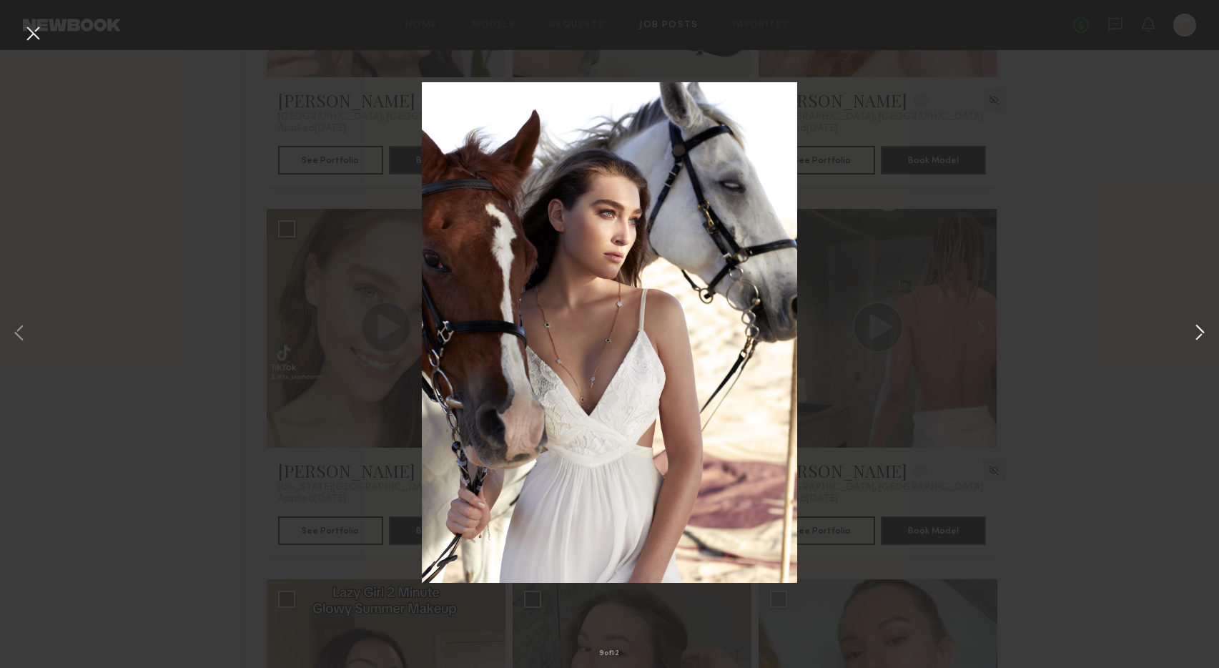
click at [1197, 332] on button at bounding box center [1200, 334] width 17 height 534
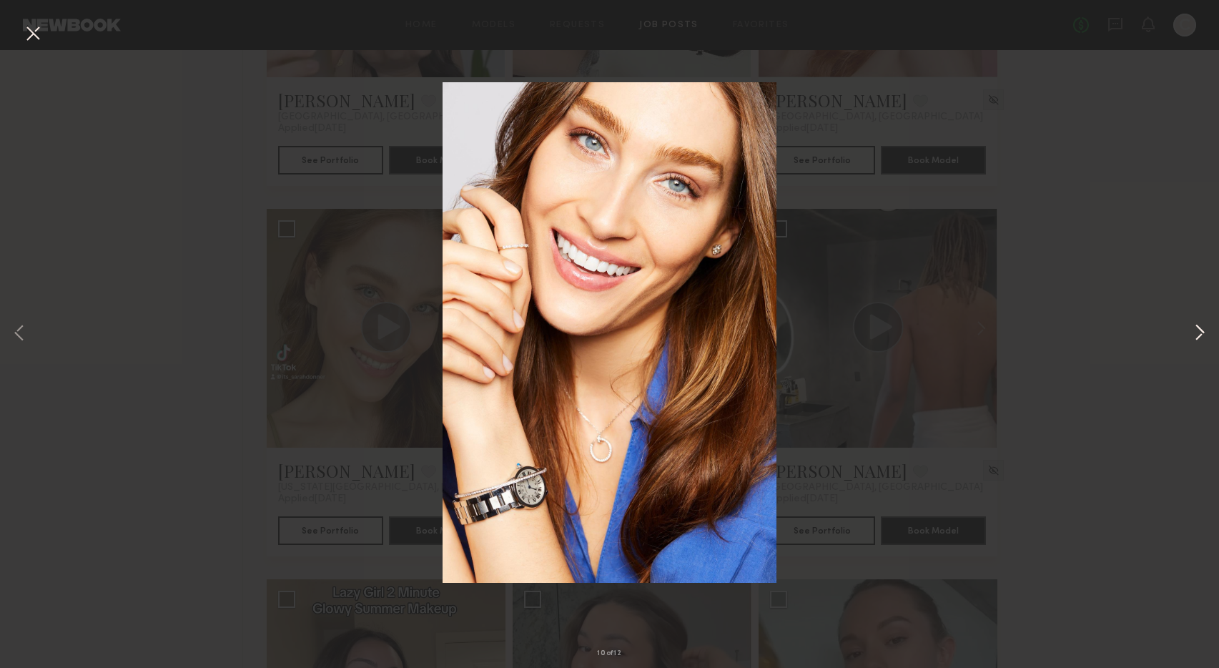
click at [1197, 332] on button at bounding box center [1200, 334] width 17 height 534
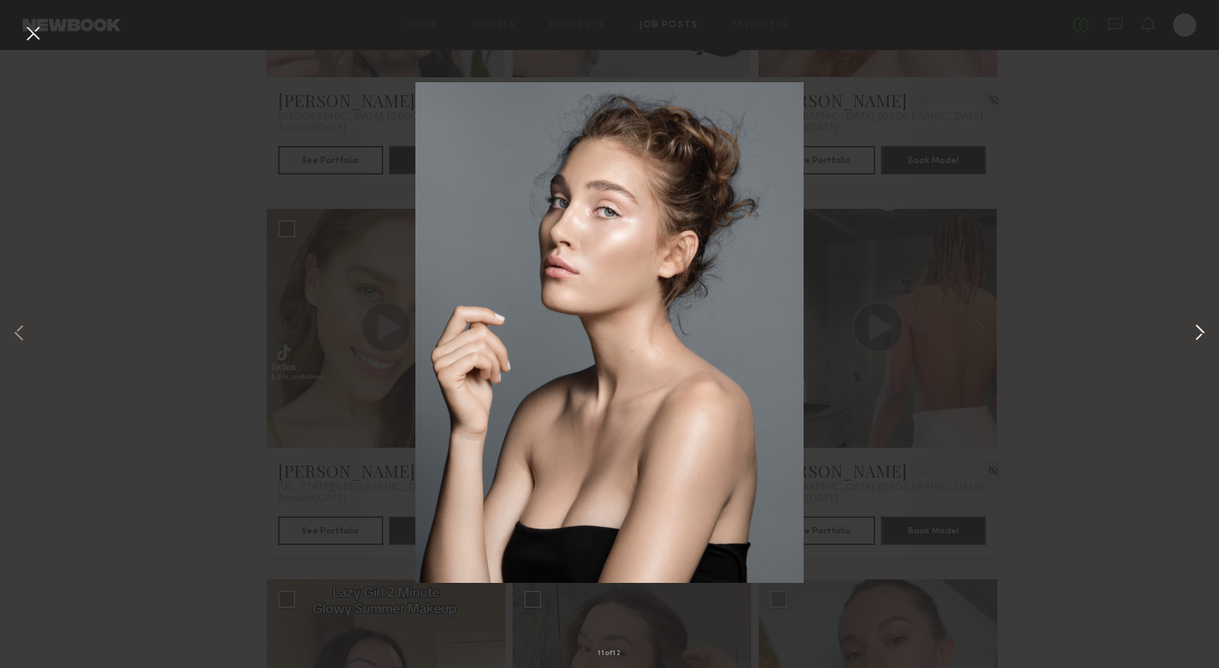
click at [1197, 332] on button at bounding box center [1200, 334] width 17 height 534
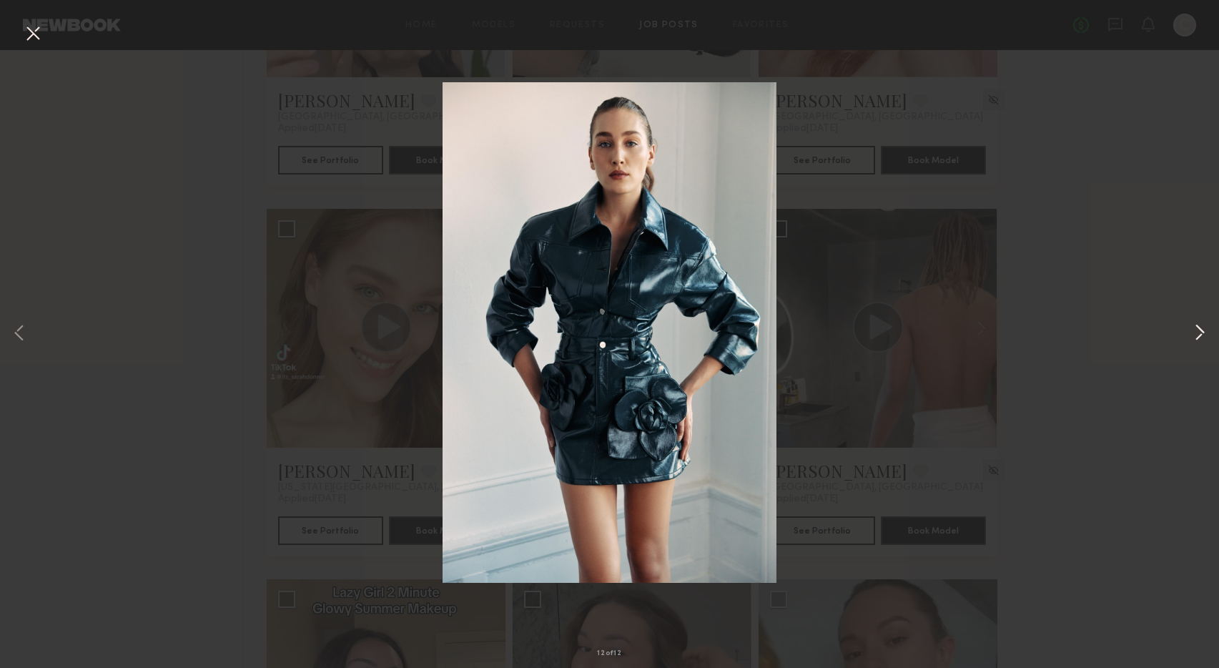
click at [1197, 332] on button at bounding box center [1200, 334] width 17 height 534
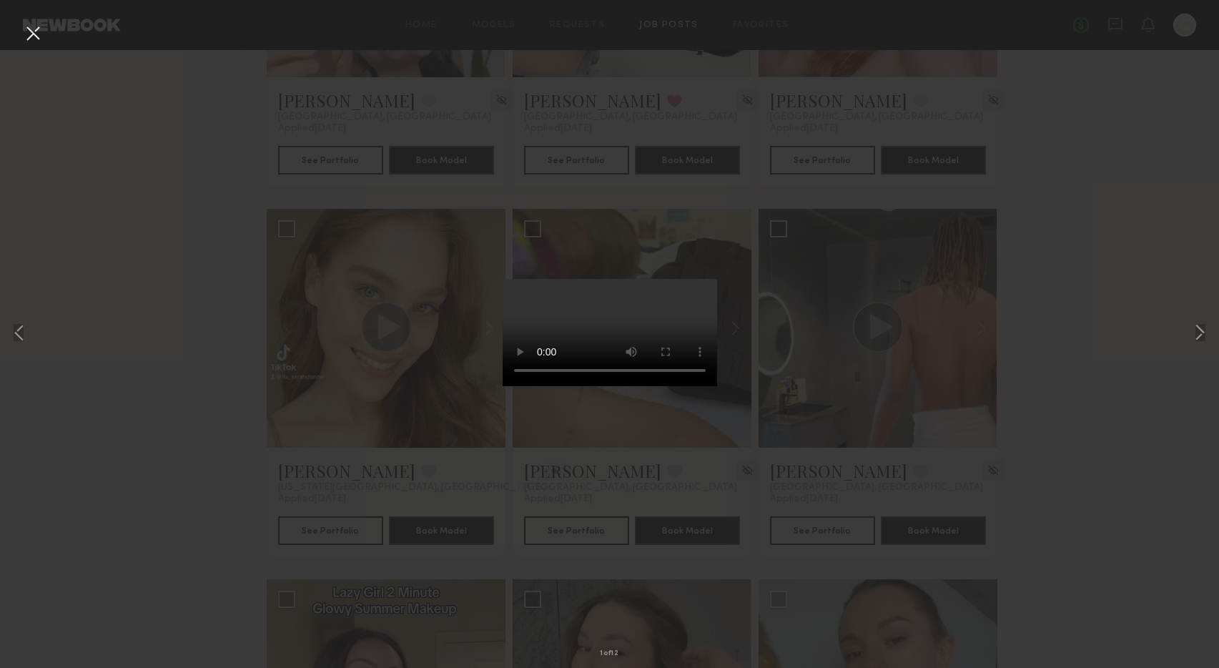
click at [1141, 279] on div "1 of 12" at bounding box center [609, 334] width 1219 height 668
click at [34, 36] on button at bounding box center [32, 34] width 23 height 26
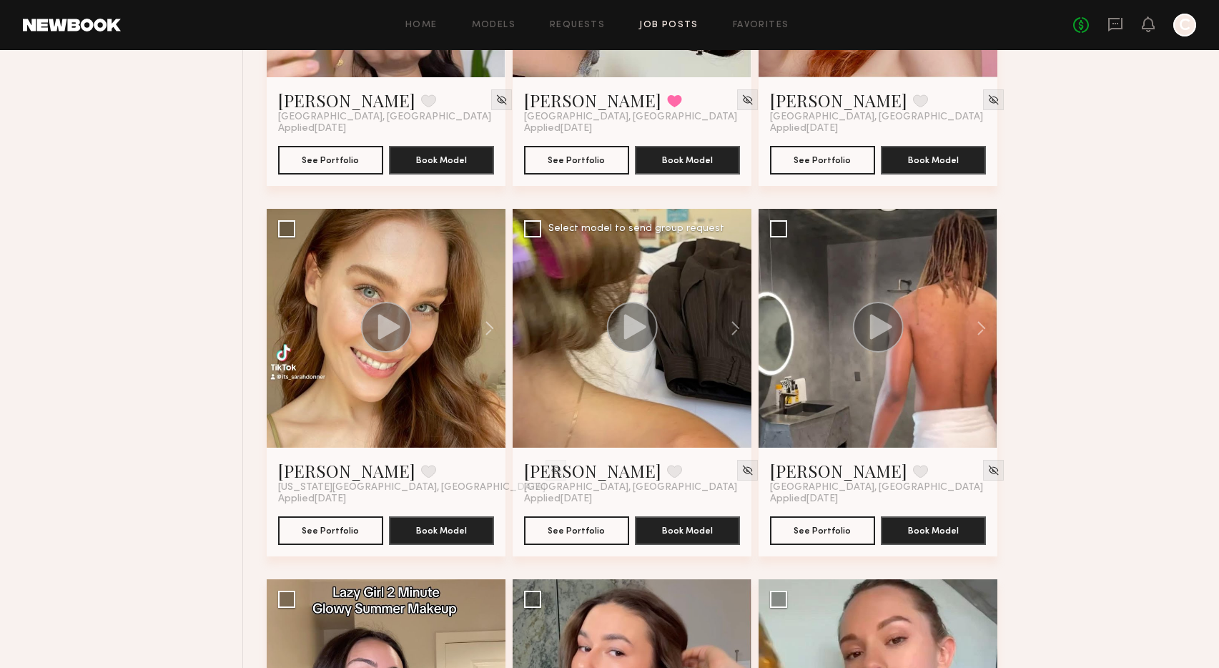
click at [628, 321] on icon at bounding box center [635, 326] width 22 height 25
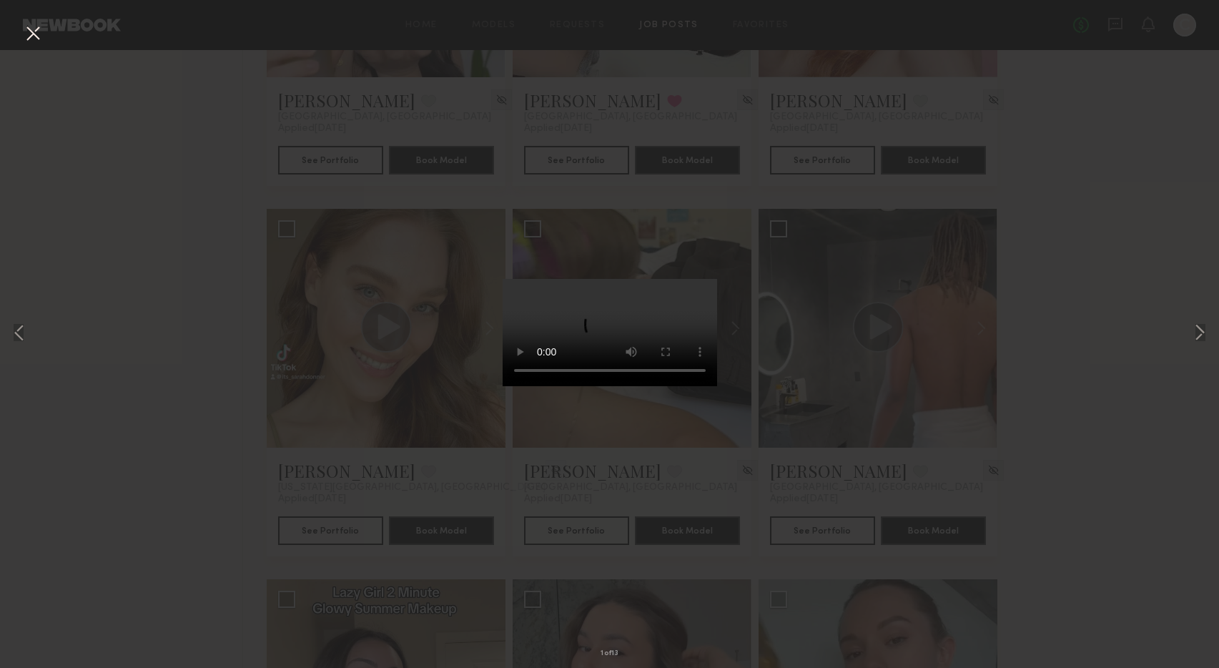
click at [27, 29] on button at bounding box center [32, 34] width 23 height 26
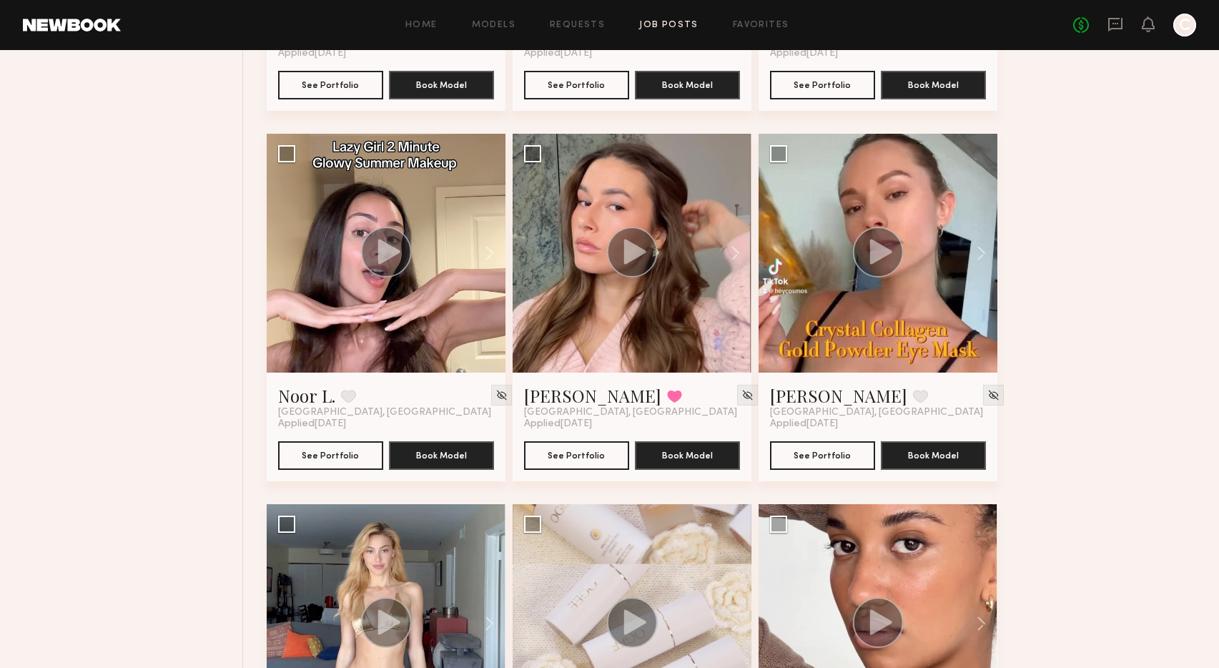
scroll to position [1602, 0]
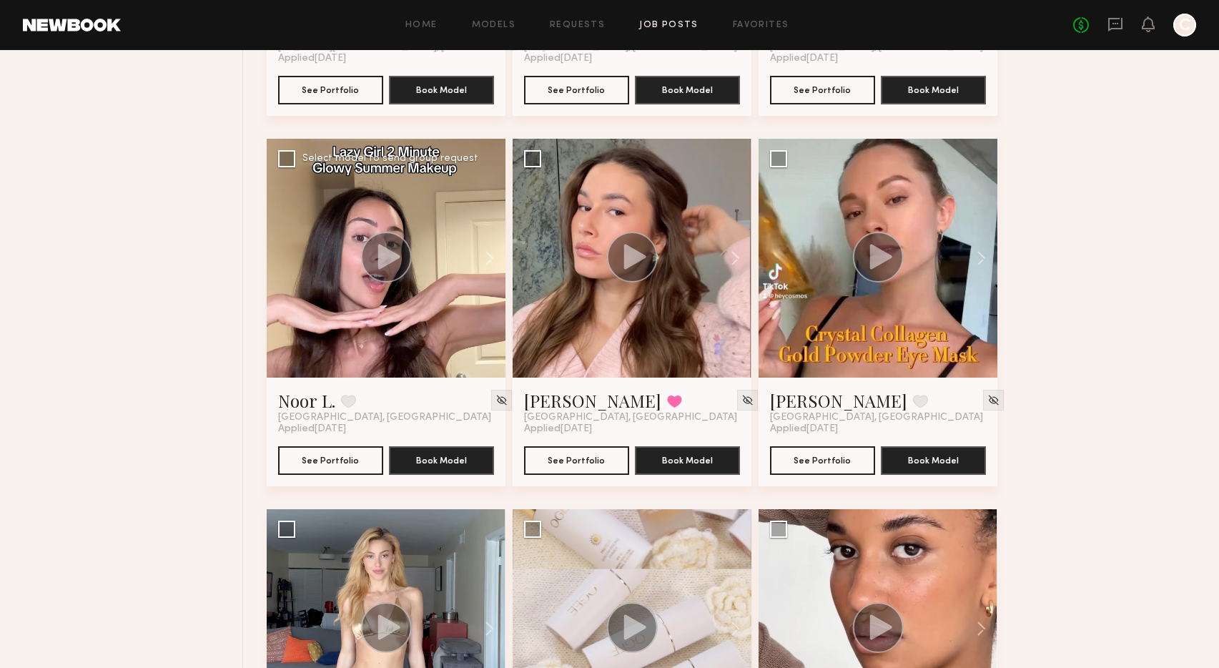
click at [380, 260] on icon at bounding box center [389, 256] width 22 height 25
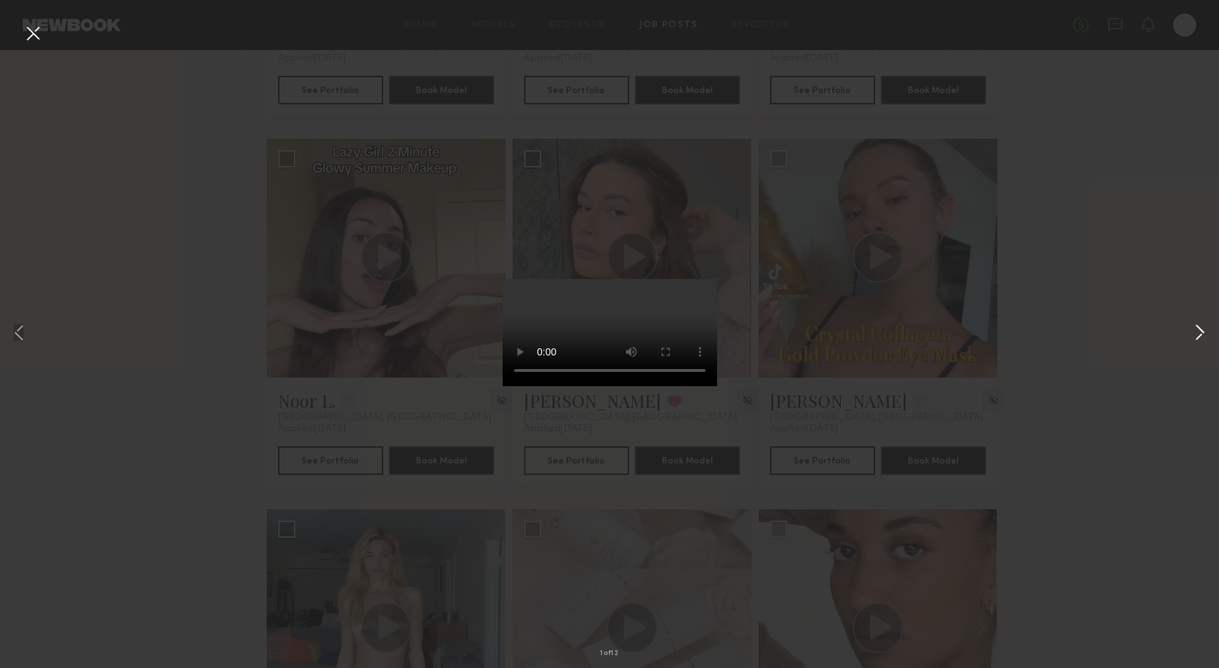
click at [1198, 333] on button at bounding box center [1200, 334] width 17 height 534
drag, startPoint x: 30, startPoint y: 24, endPoint x: 36, endPoint y: 31, distance: 9.6
click at [30, 24] on button at bounding box center [32, 34] width 23 height 26
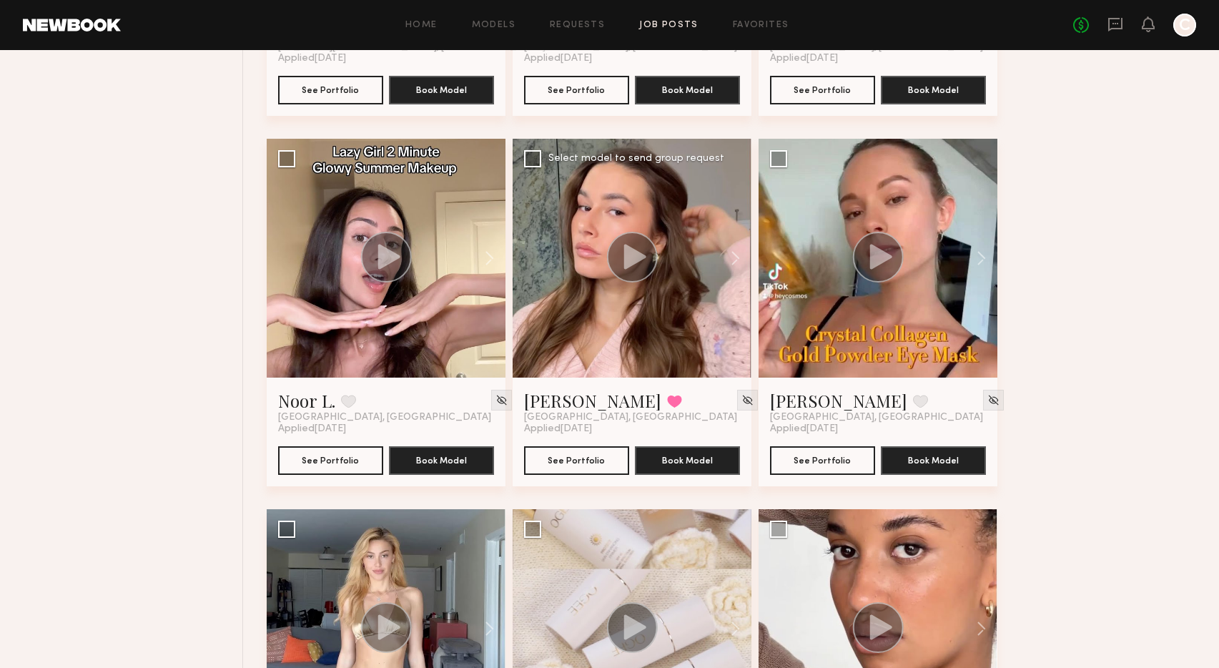
click at [627, 260] on icon at bounding box center [635, 256] width 22 height 25
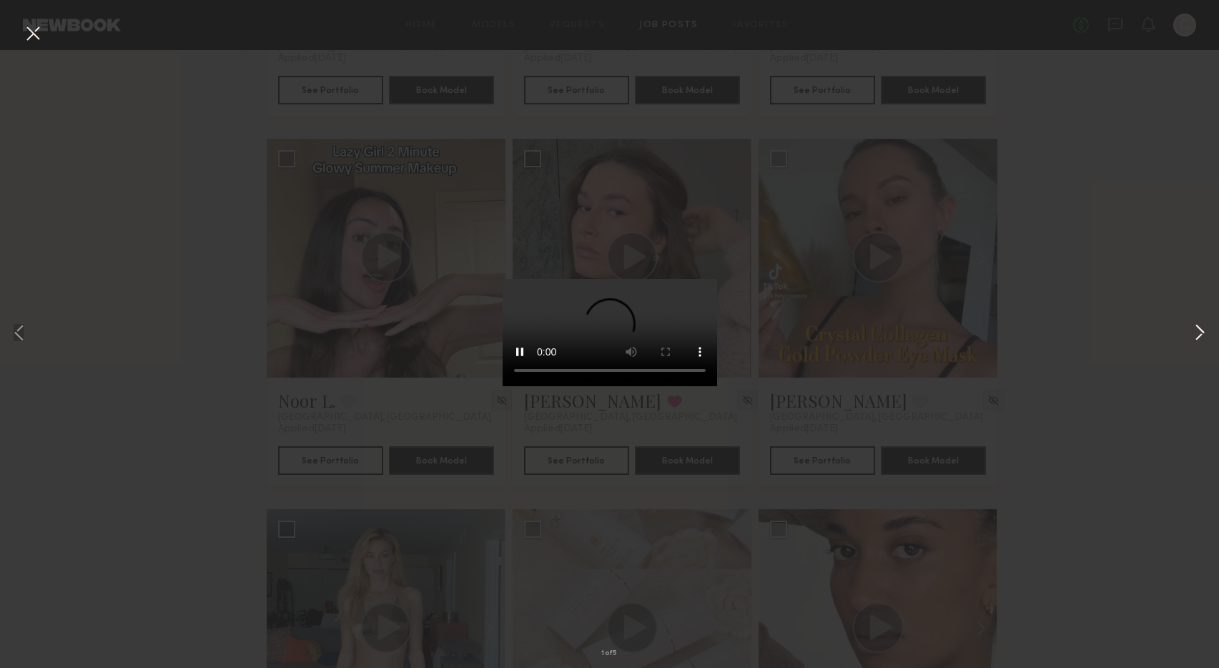
click at [1199, 333] on button at bounding box center [1200, 334] width 17 height 534
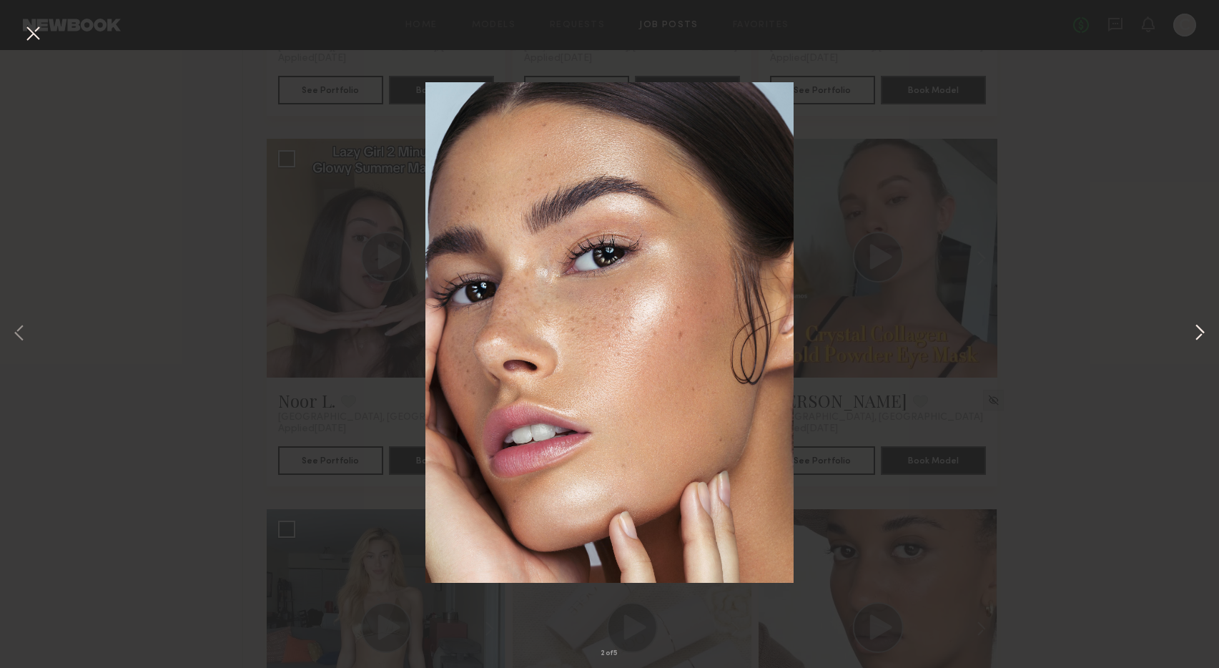
click at [1199, 333] on button at bounding box center [1200, 334] width 17 height 534
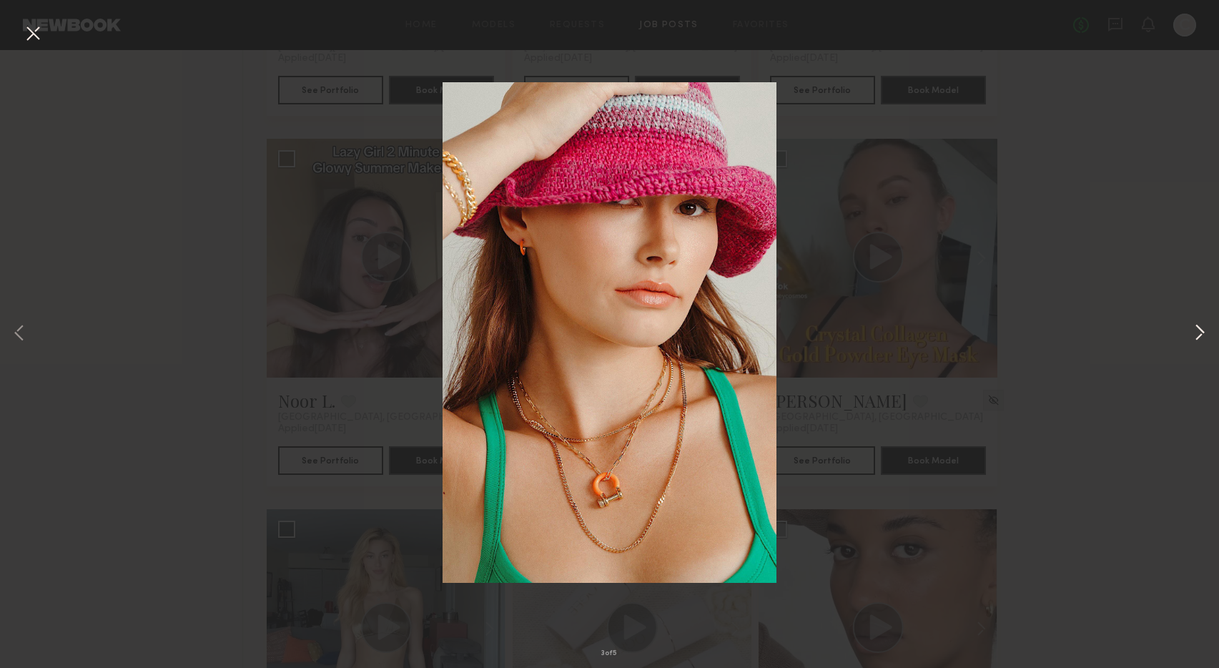
click at [1199, 333] on button at bounding box center [1200, 334] width 17 height 534
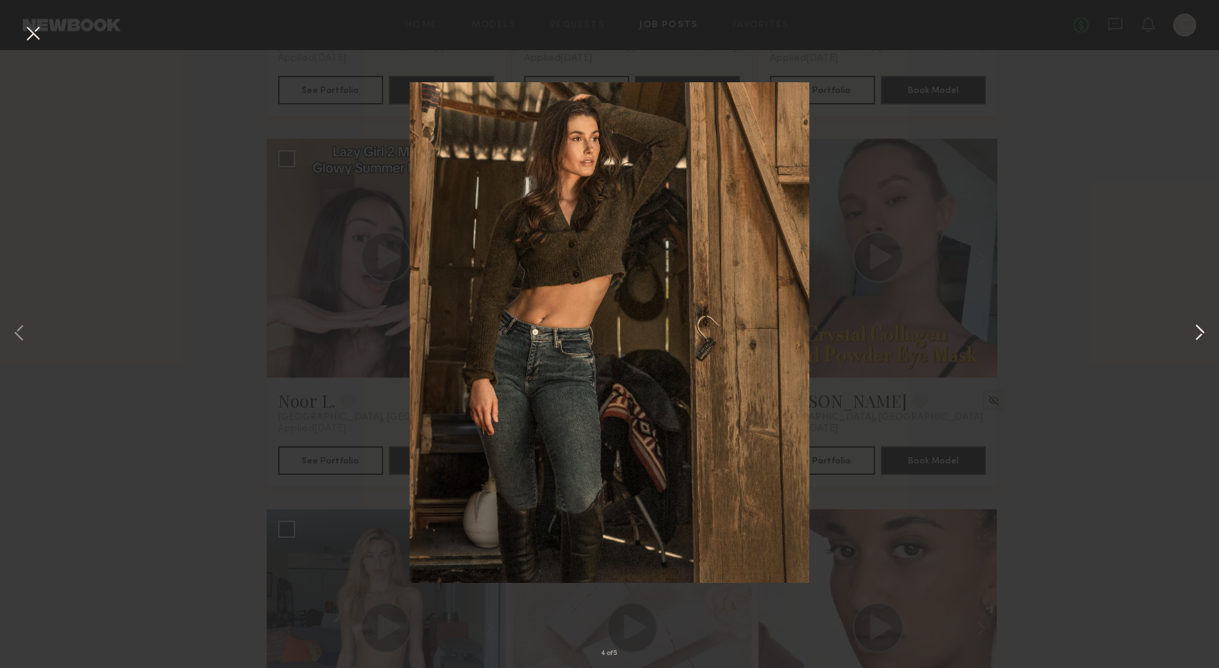
click at [1199, 333] on button at bounding box center [1200, 334] width 17 height 534
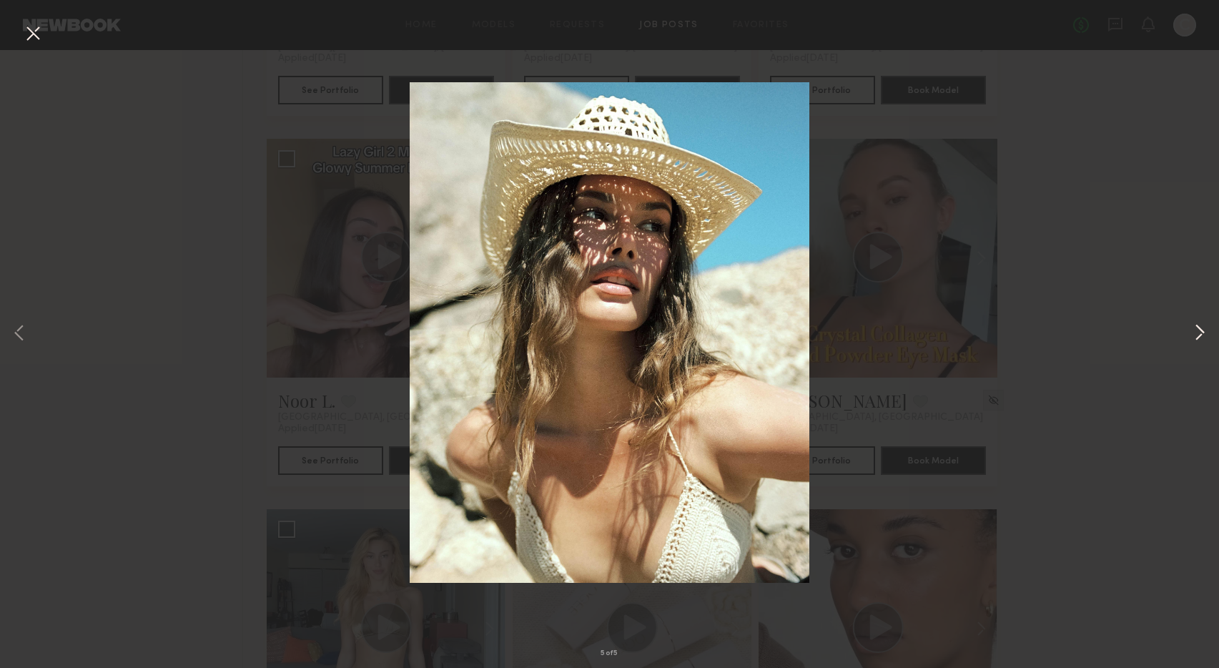
click at [1199, 333] on button at bounding box center [1200, 334] width 17 height 534
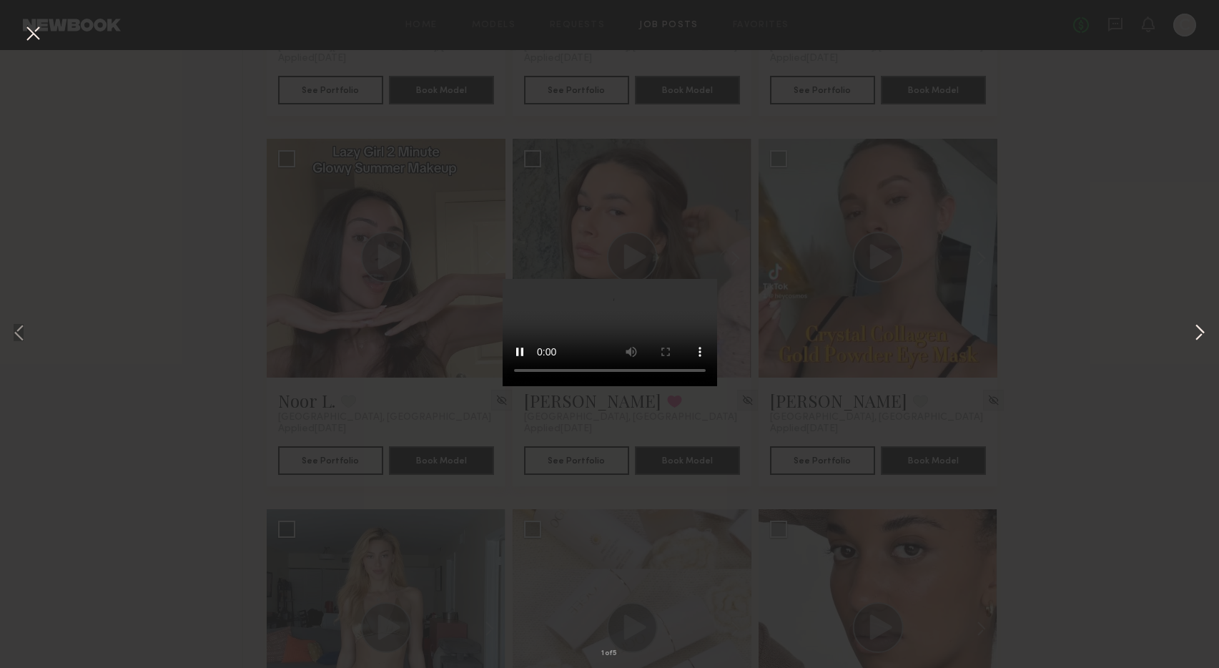
click at [1199, 333] on button at bounding box center [1200, 334] width 17 height 534
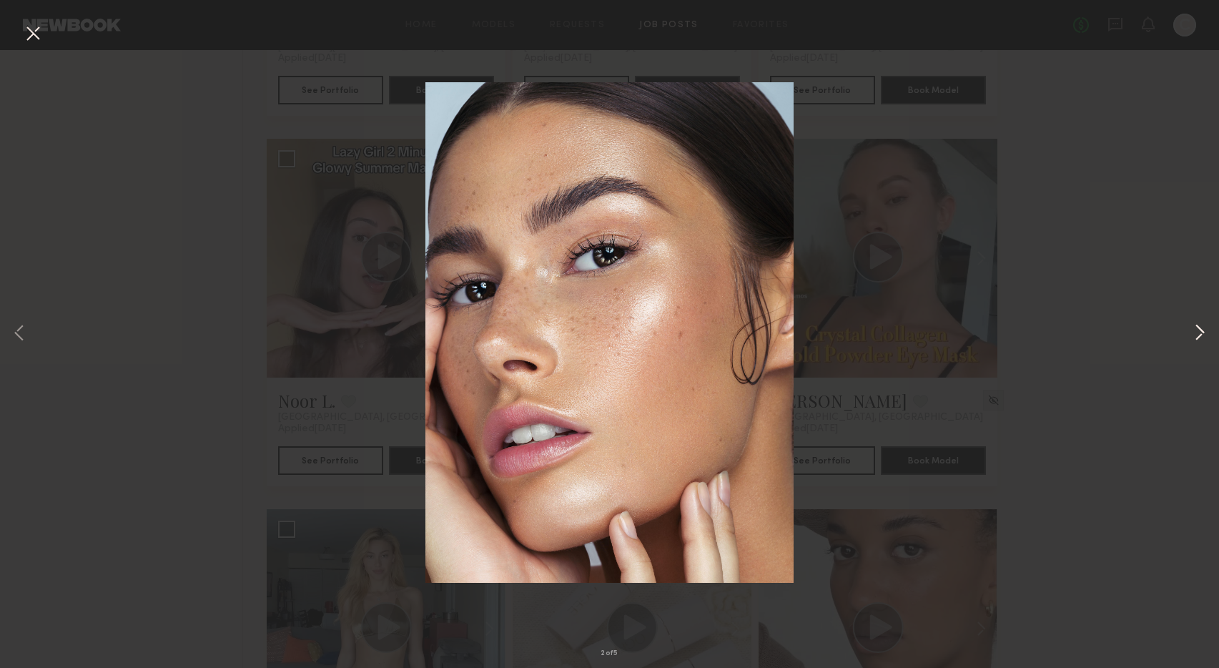
click at [1199, 333] on button at bounding box center [1200, 334] width 17 height 534
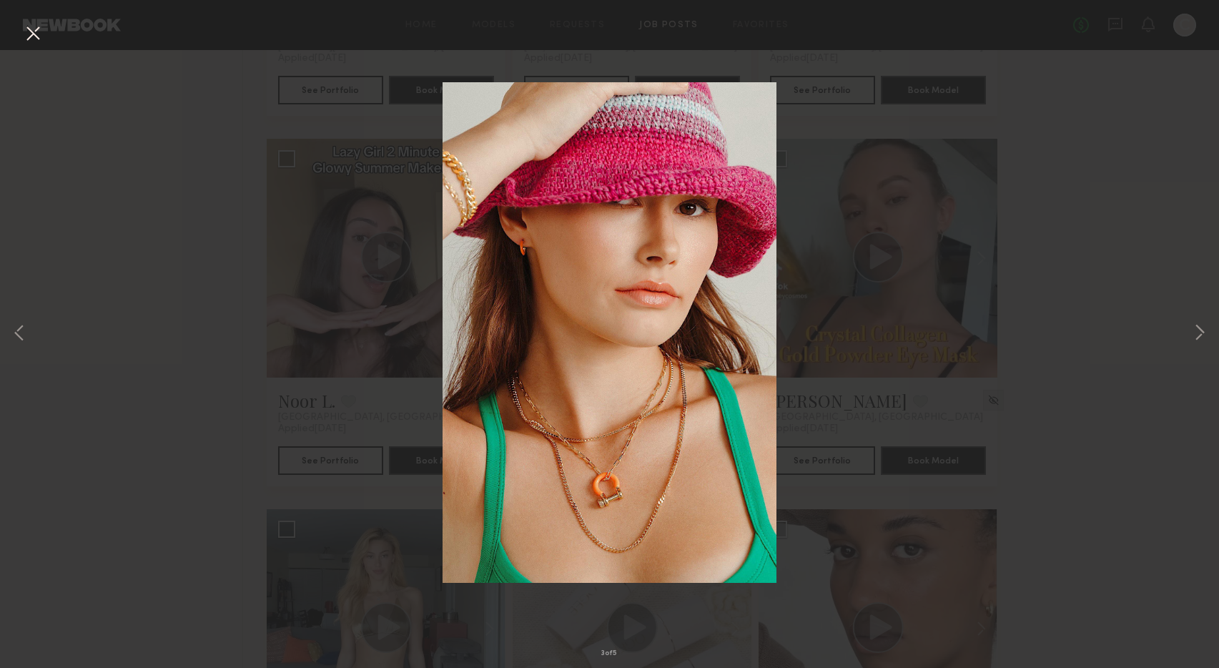
drag, startPoint x: 29, startPoint y: 34, endPoint x: 72, endPoint y: 74, distance: 58.2
click at [29, 36] on button at bounding box center [32, 34] width 23 height 26
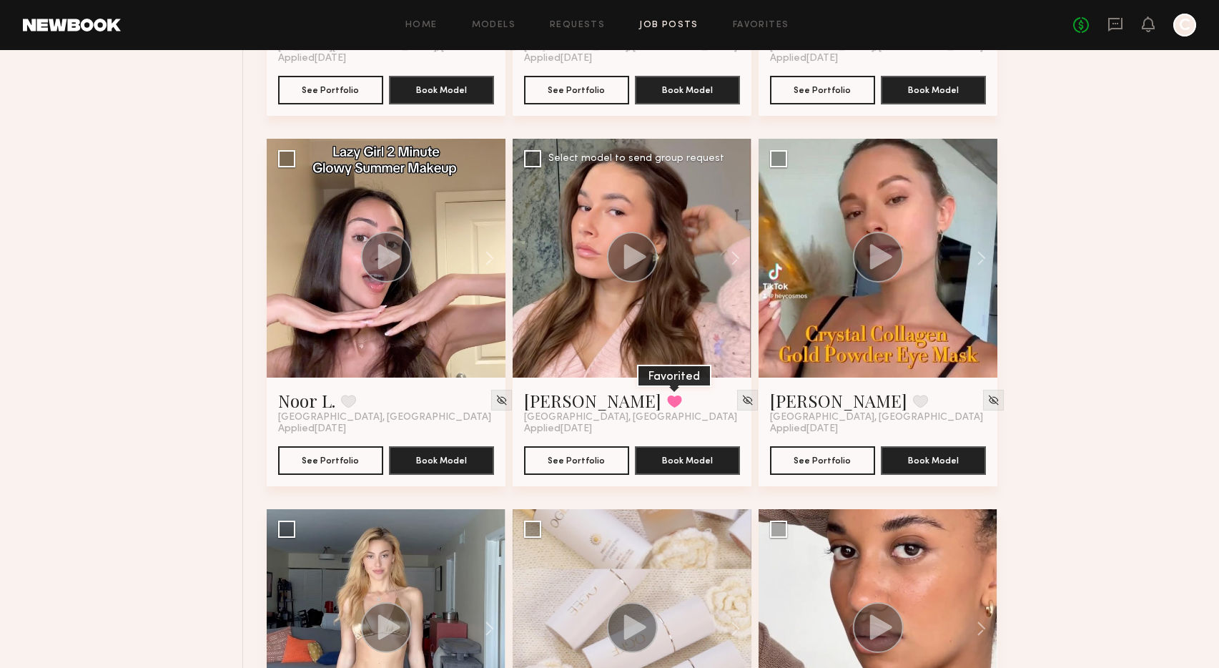
click at [667, 400] on button at bounding box center [674, 401] width 15 height 13
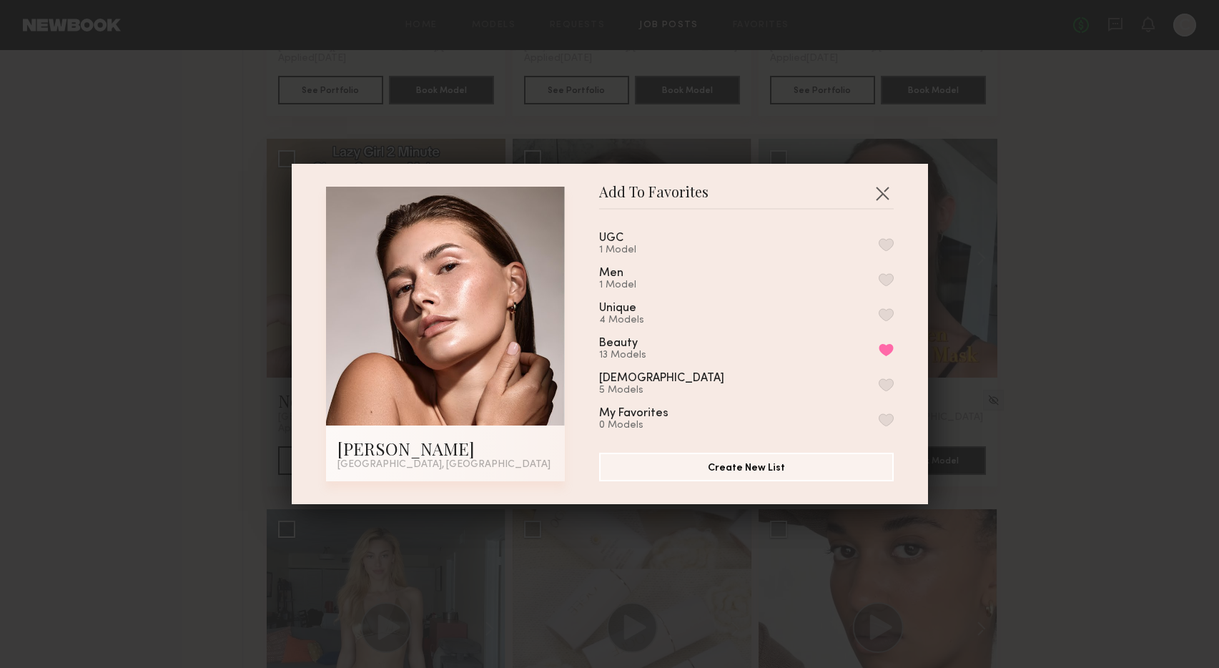
click at [890, 242] on button "button" at bounding box center [886, 244] width 15 height 13
click at [758, 466] on button "Create New List" at bounding box center [746, 466] width 295 height 29
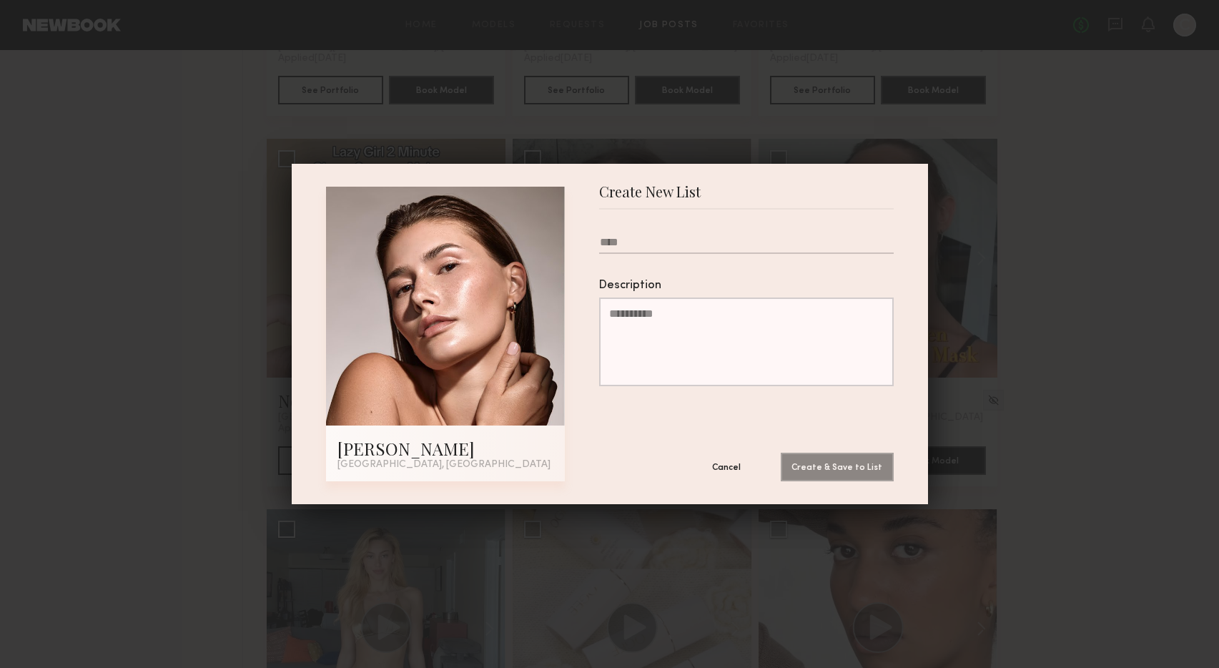
click at [83, 148] on div "Create New List Chelsey M. Newport Beach, CA Create New List Description Cancel…" at bounding box center [609, 334] width 1219 height 668
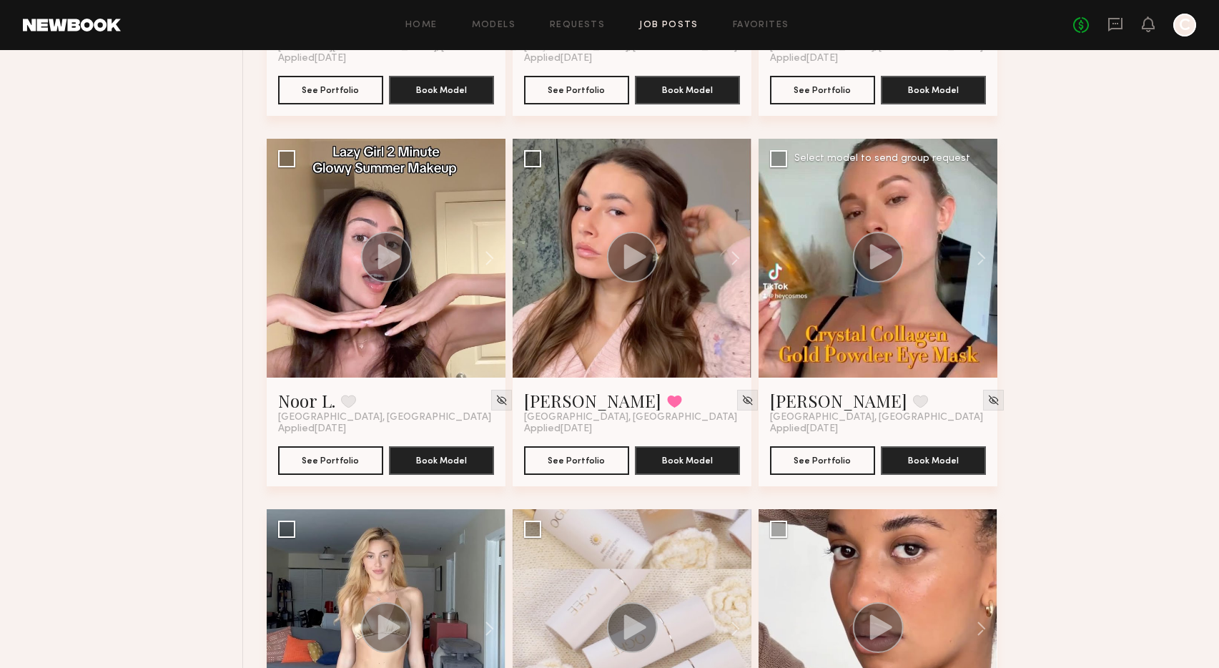
click at [870, 259] on icon at bounding box center [881, 256] width 22 height 25
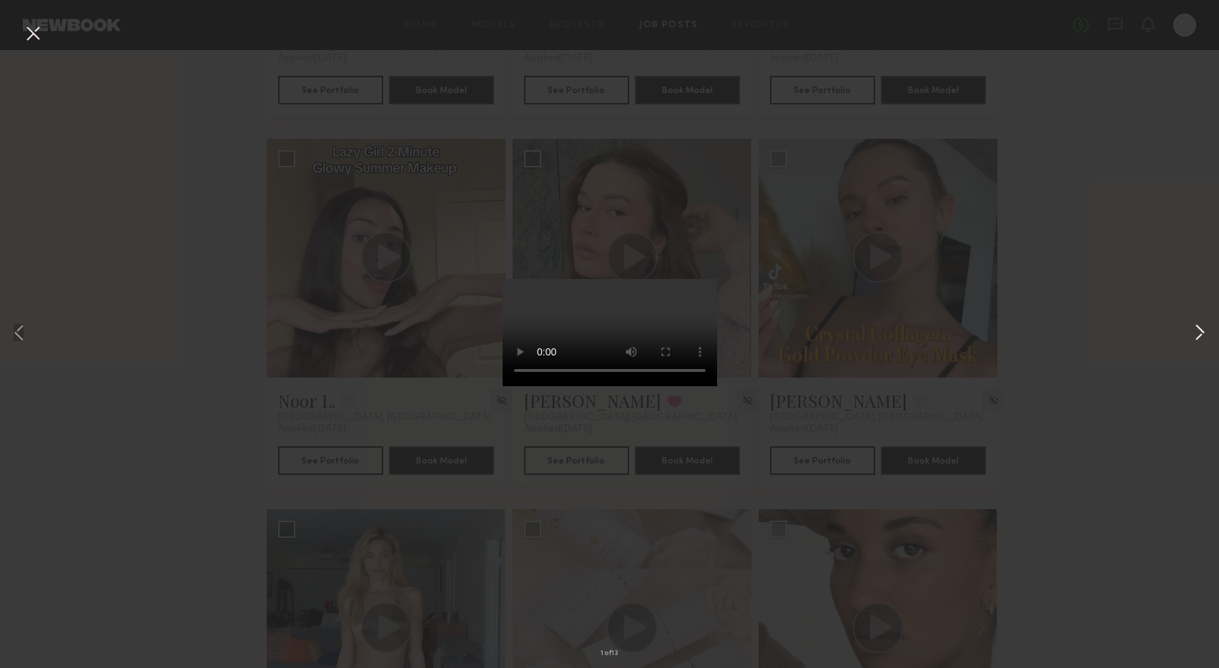
click at [1201, 332] on button at bounding box center [1200, 334] width 17 height 534
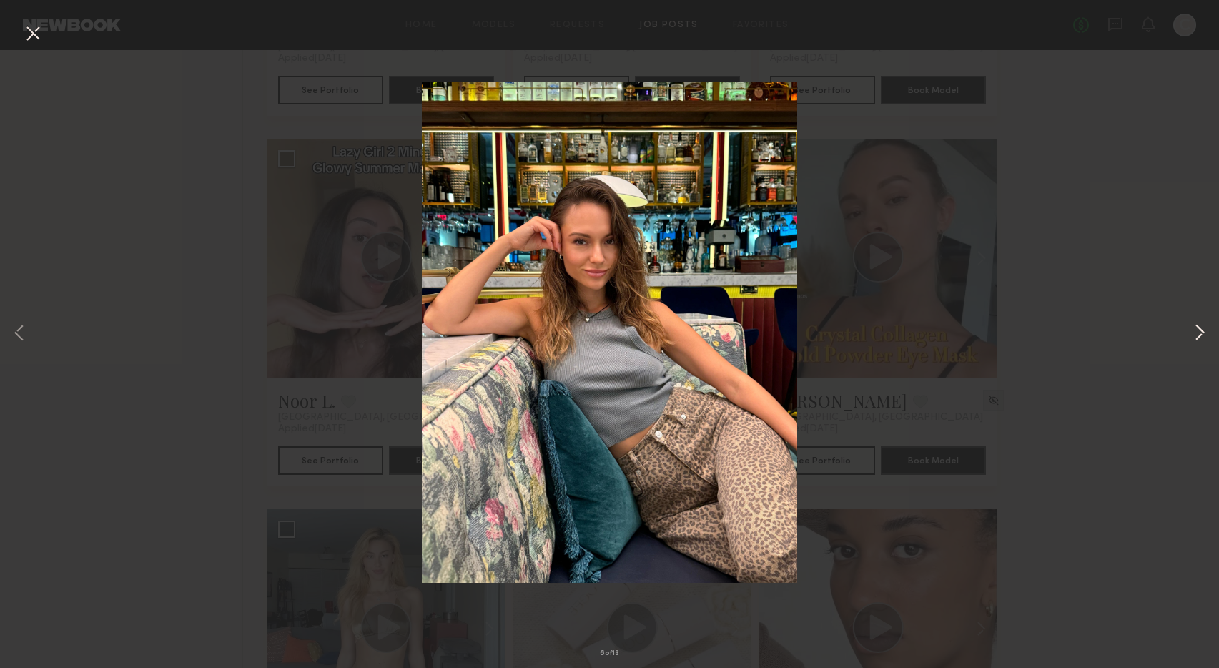
click at [1201, 332] on button at bounding box center [1200, 334] width 17 height 534
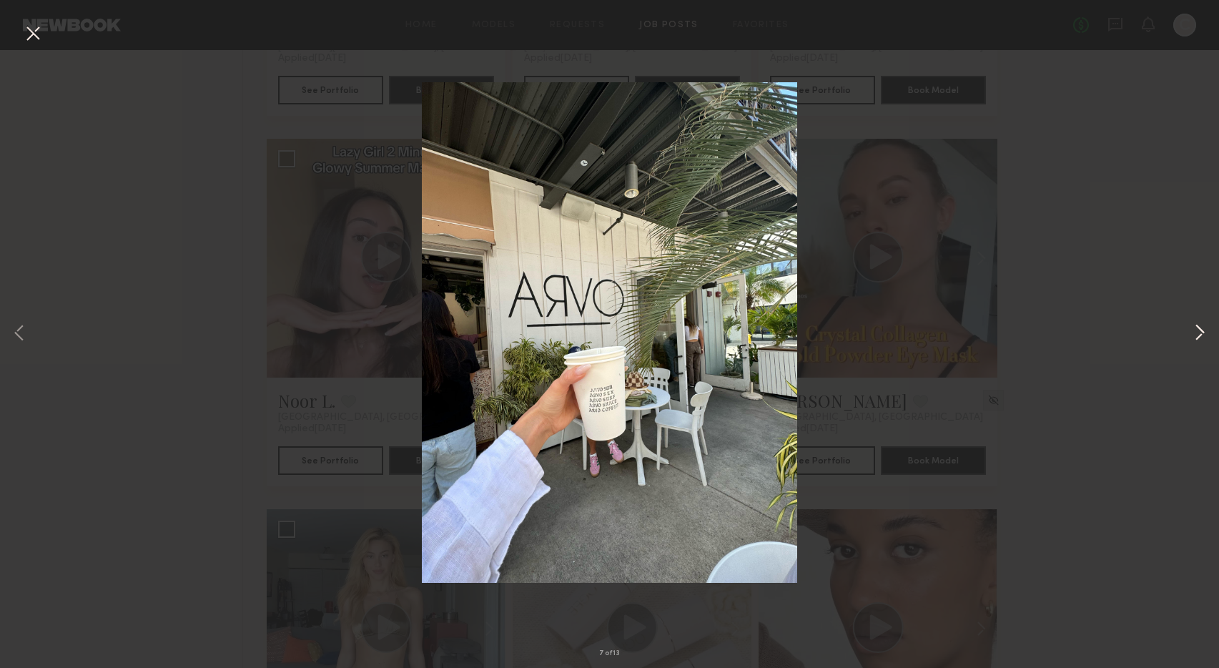
click at [1201, 332] on button at bounding box center [1200, 334] width 17 height 534
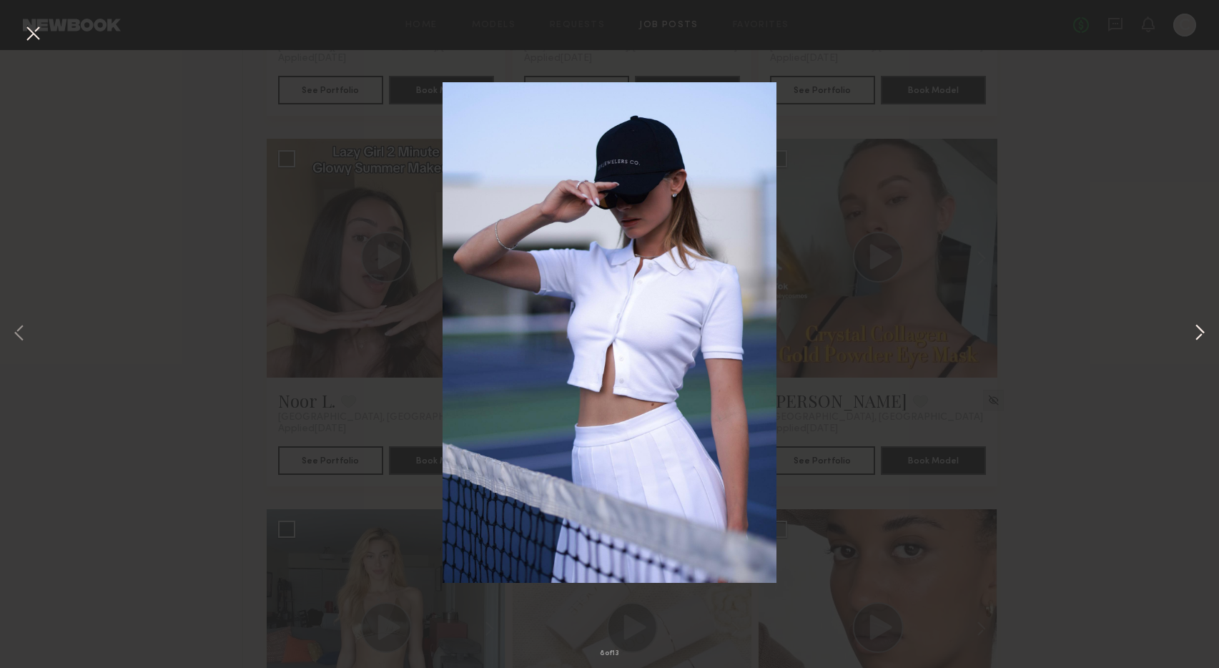
click at [1201, 332] on button at bounding box center [1200, 334] width 17 height 534
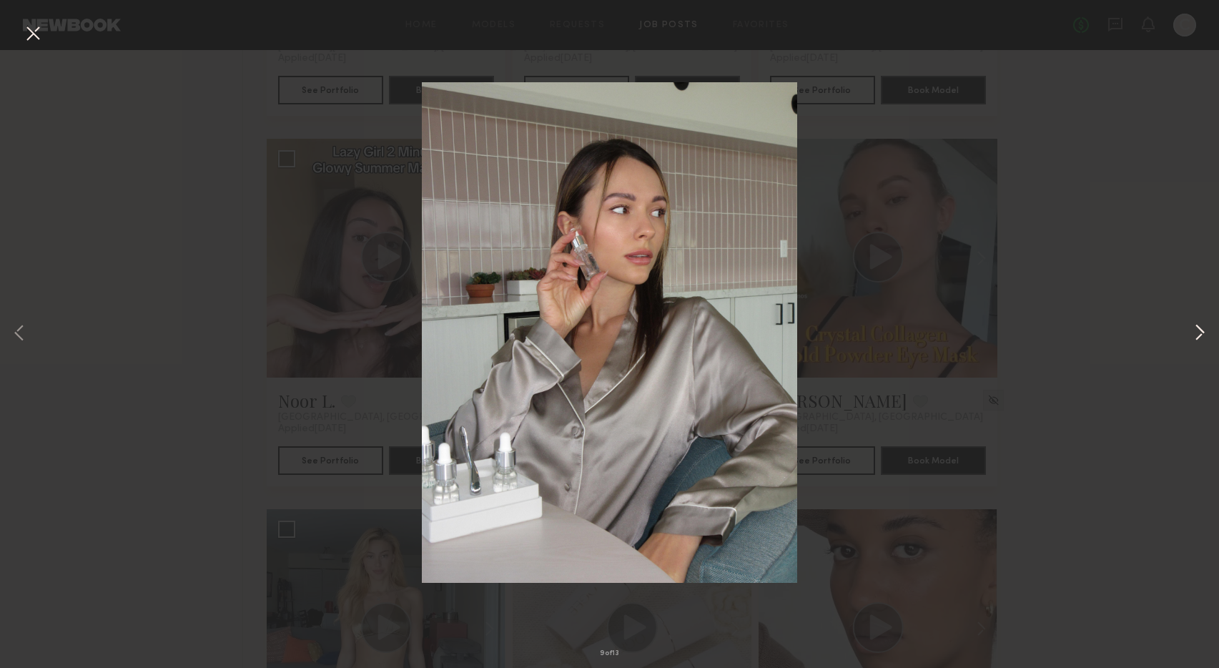
click at [1201, 332] on button at bounding box center [1200, 334] width 17 height 534
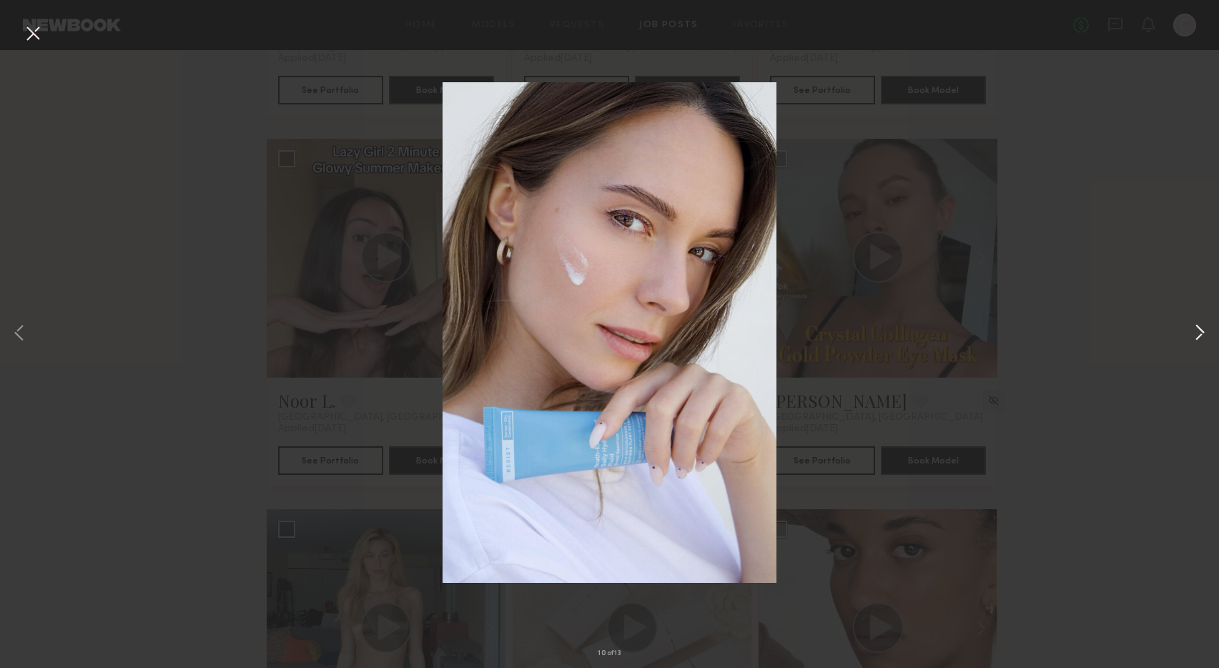
click at [1201, 332] on button at bounding box center [1200, 334] width 17 height 534
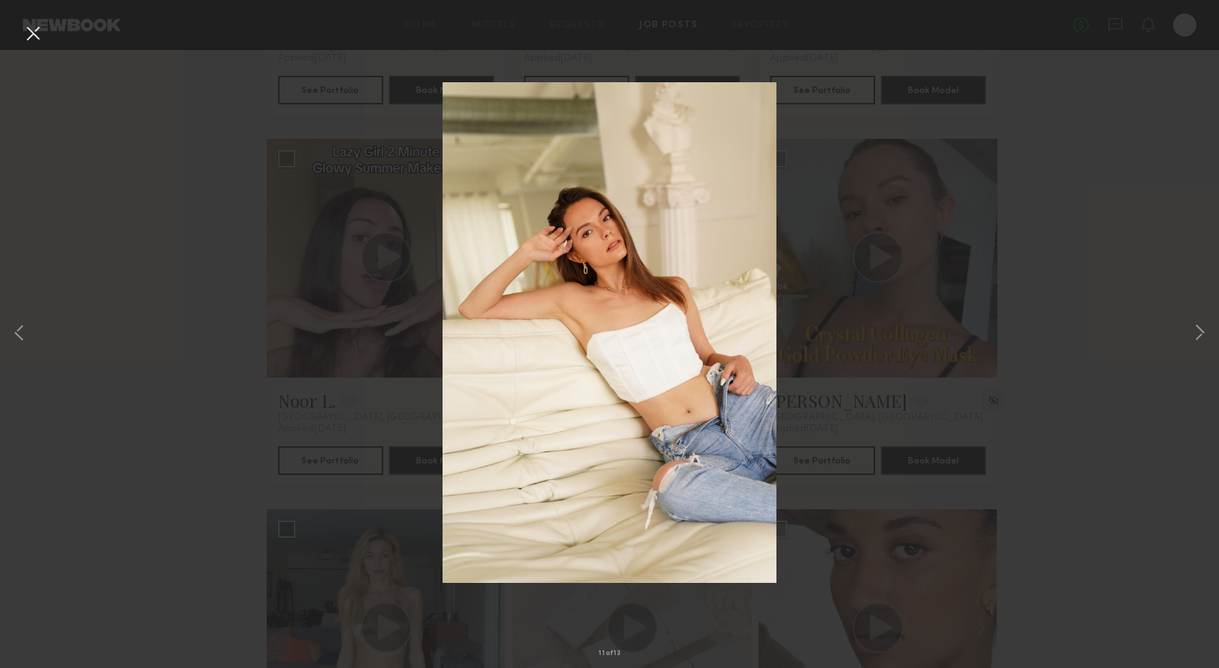
drag, startPoint x: 34, startPoint y: 29, endPoint x: 155, endPoint y: 74, distance: 129.7
click at [36, 31] on button at bounding box center [32, 34] width 23 height 26
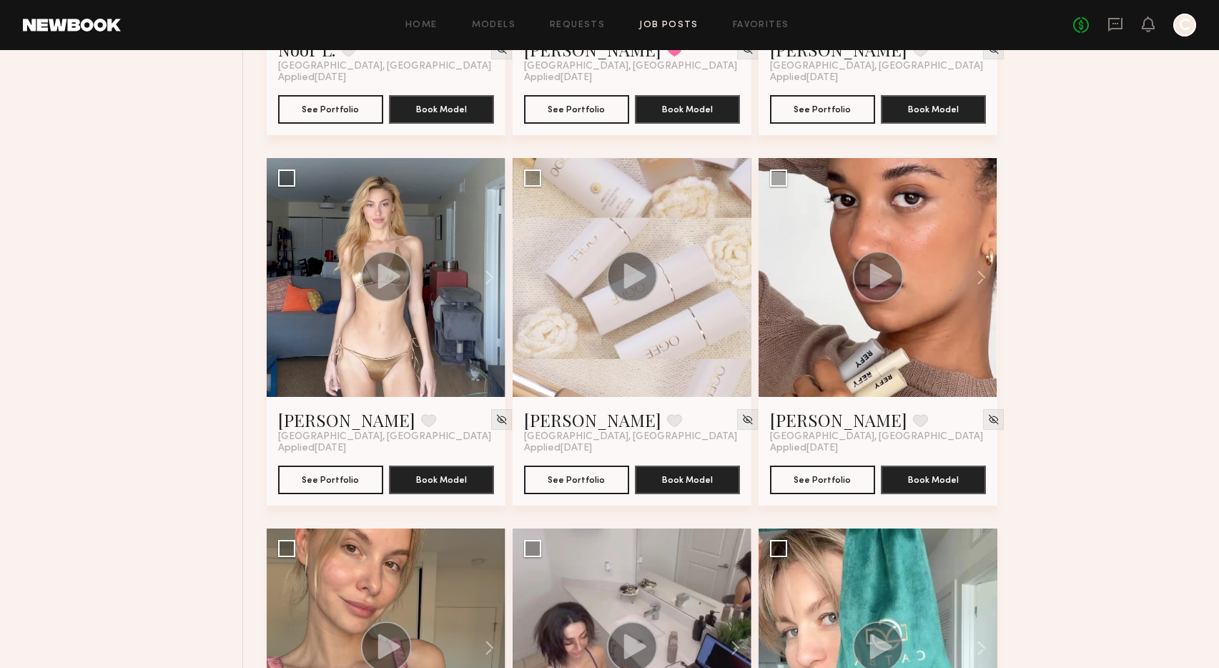
scroll to position [1966, 0]
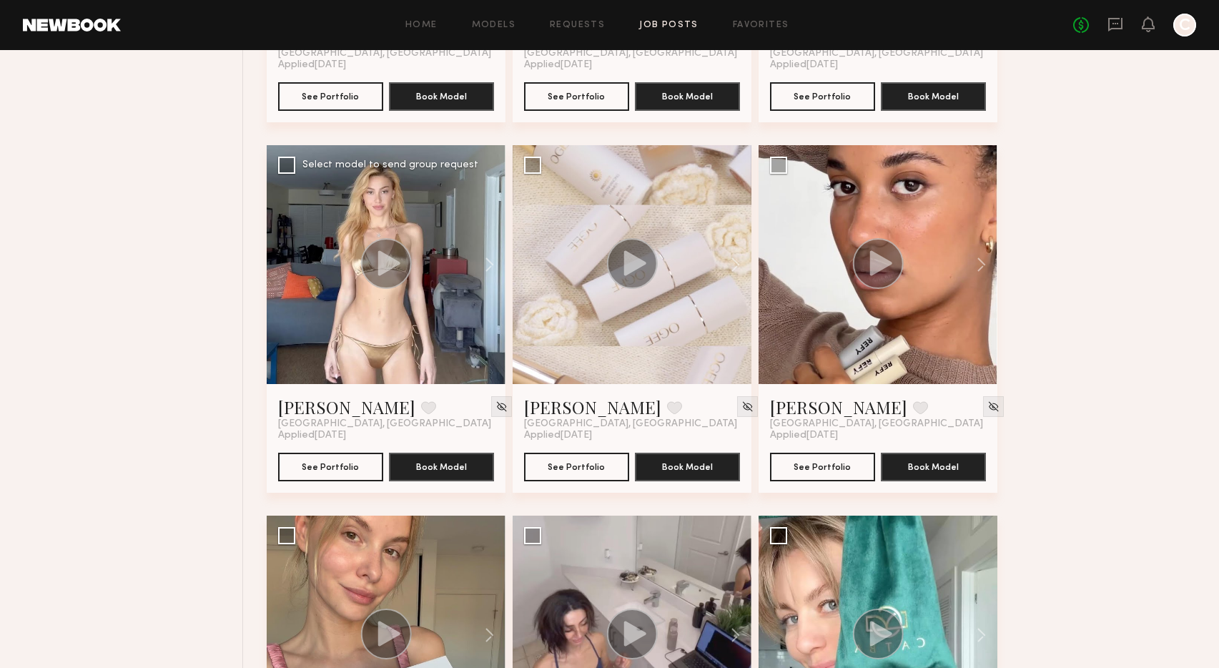
click at [392, 263] on icon at bounding box center [389, 262] width 22 height 25
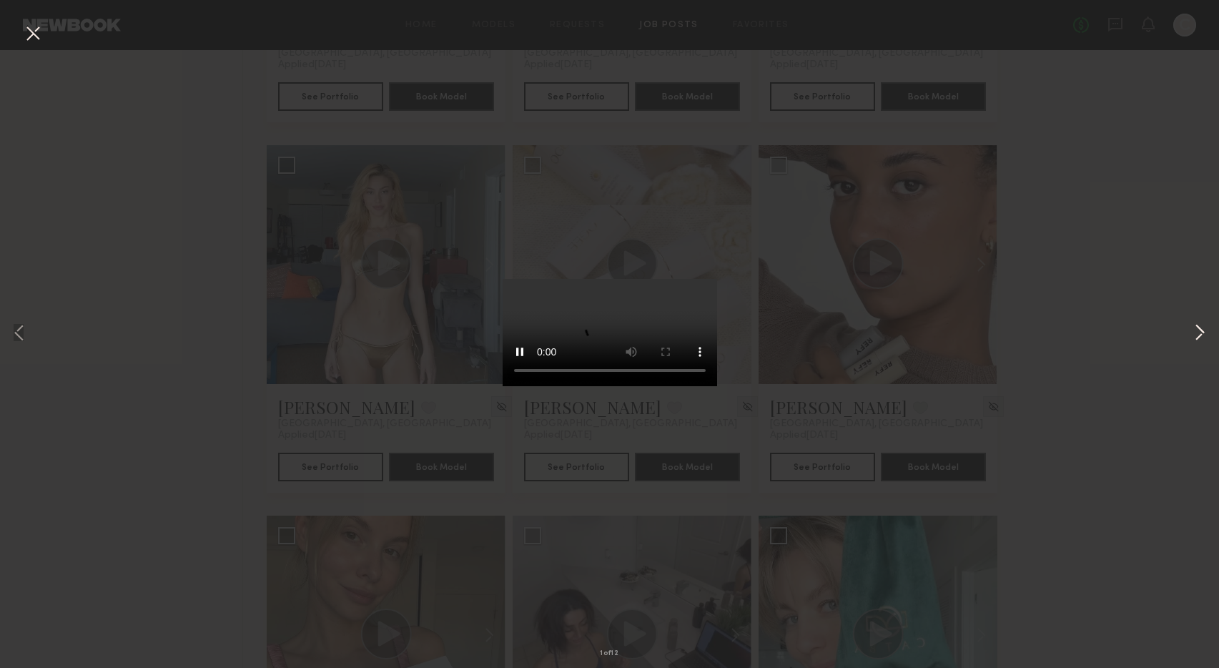
click at [1201, 335] on button at bounding box center [1200, 334] width 17 height 534
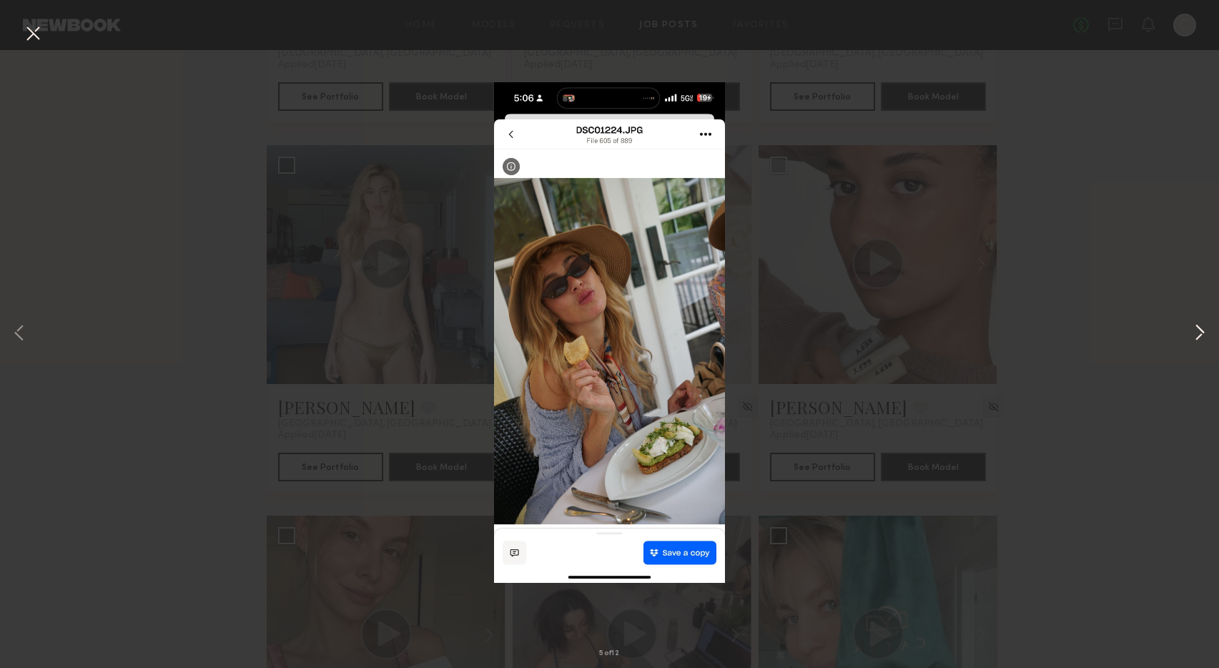
click at [1201, 335] on button at bounding box center [1200, 334] width 17 height 534
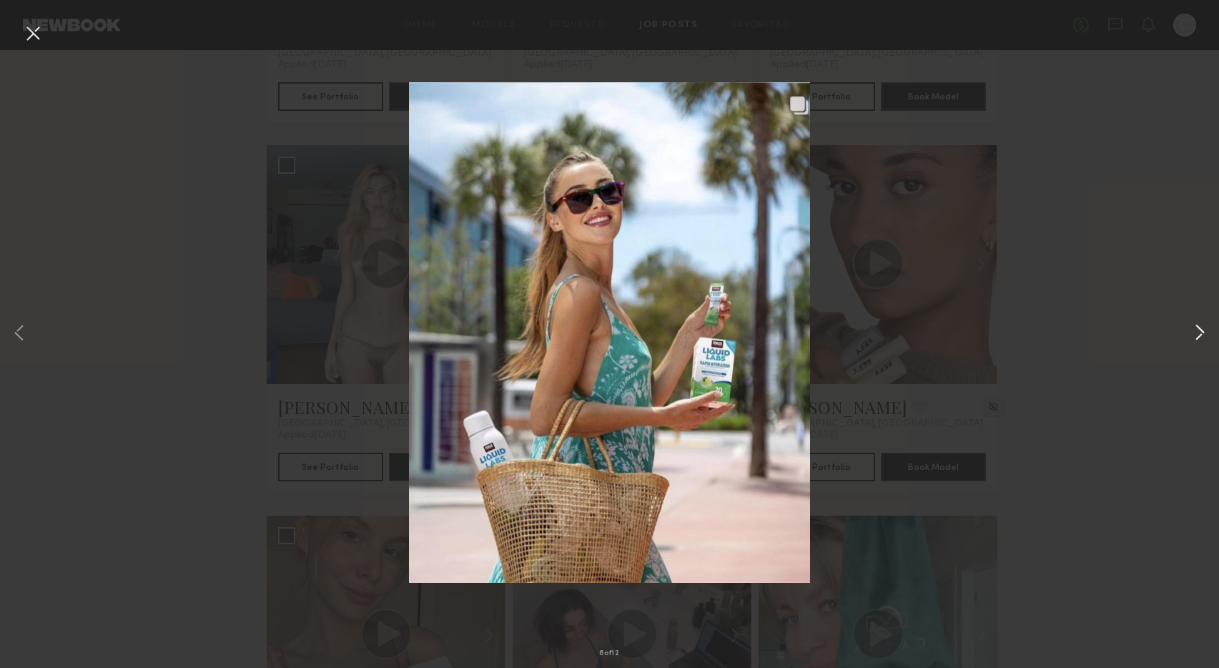
click at [1201, 335] on button at bounding box center [1200, 334] width 17 height 534
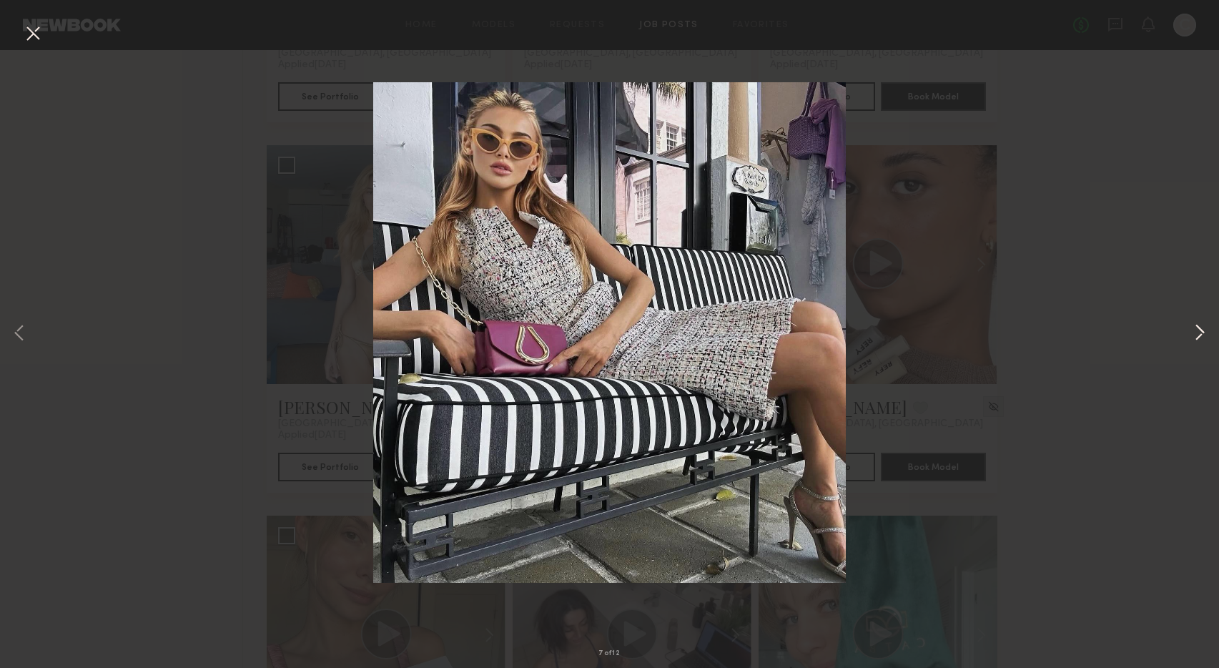
click at [1201, 335] on button at bounding box center [1200, 334] width 17 height 534
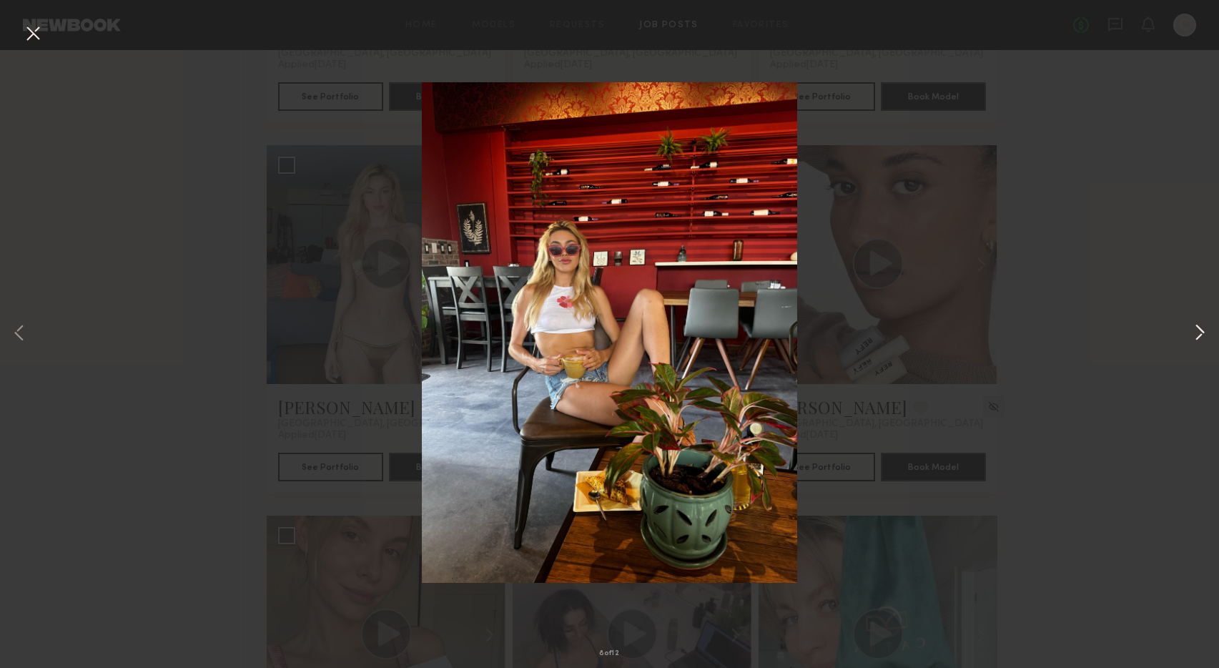
click at [1201, 335] on button at bounding box center [1200, 334] width 17 height 534
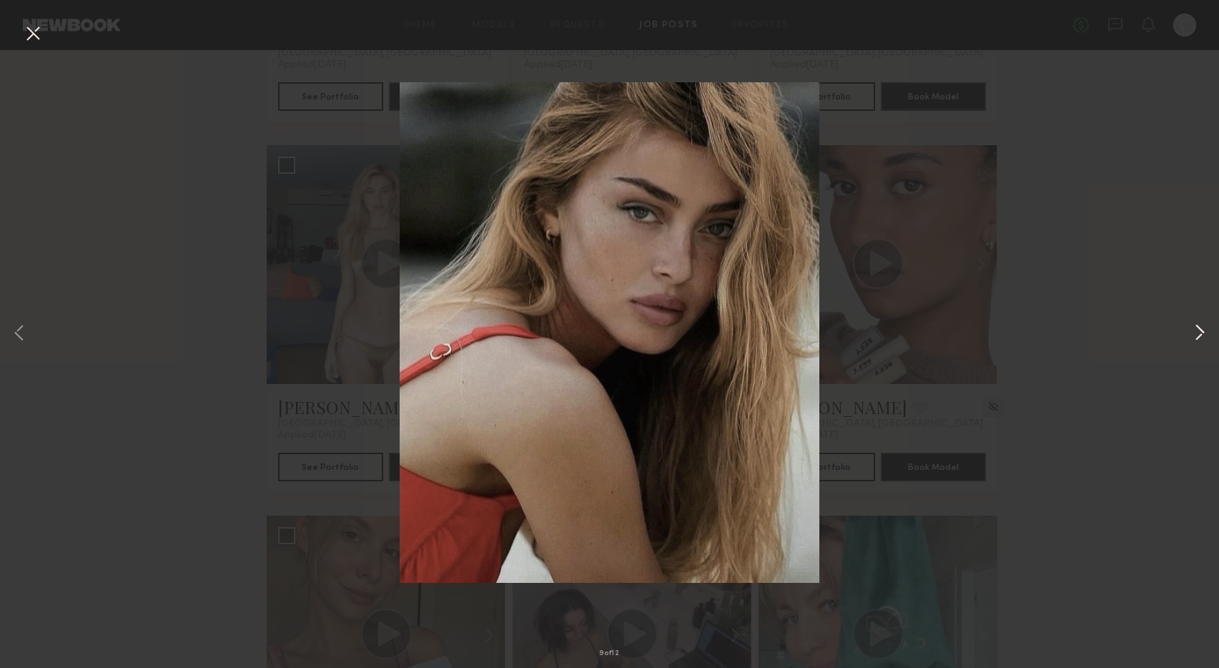
click at [1201, 335] on button at bounding box center [1200, 334] width 17 height 534
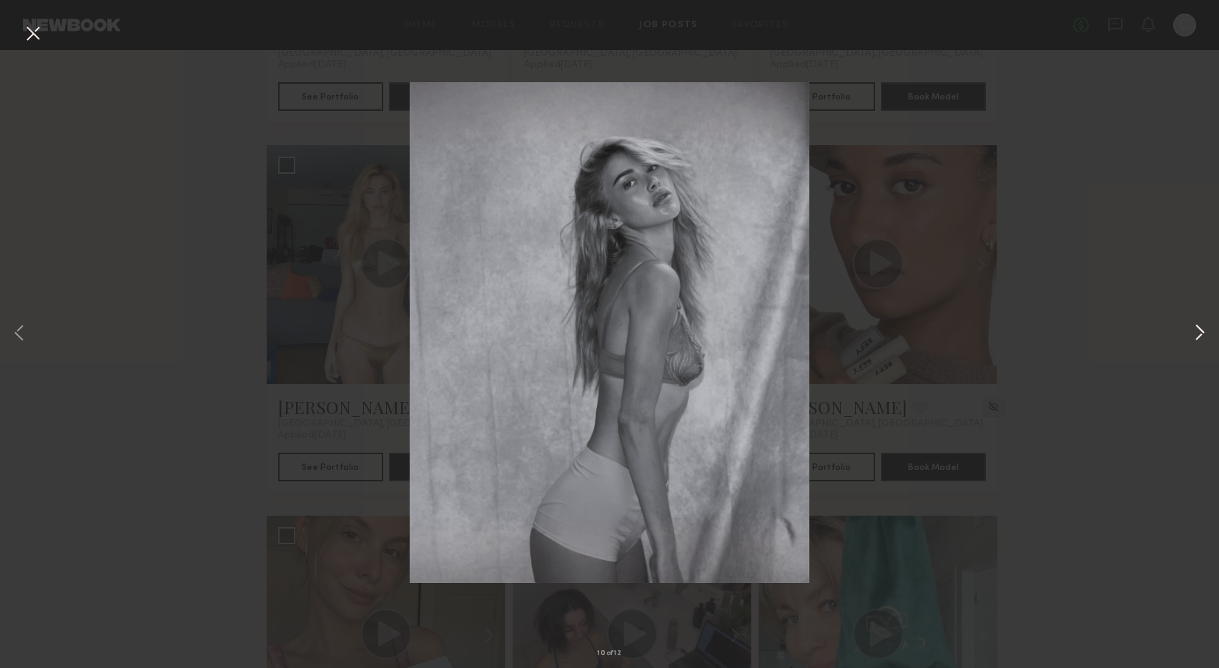
click at [1201, 335] on button at bounding box center [1200, 334] width 17 height 534
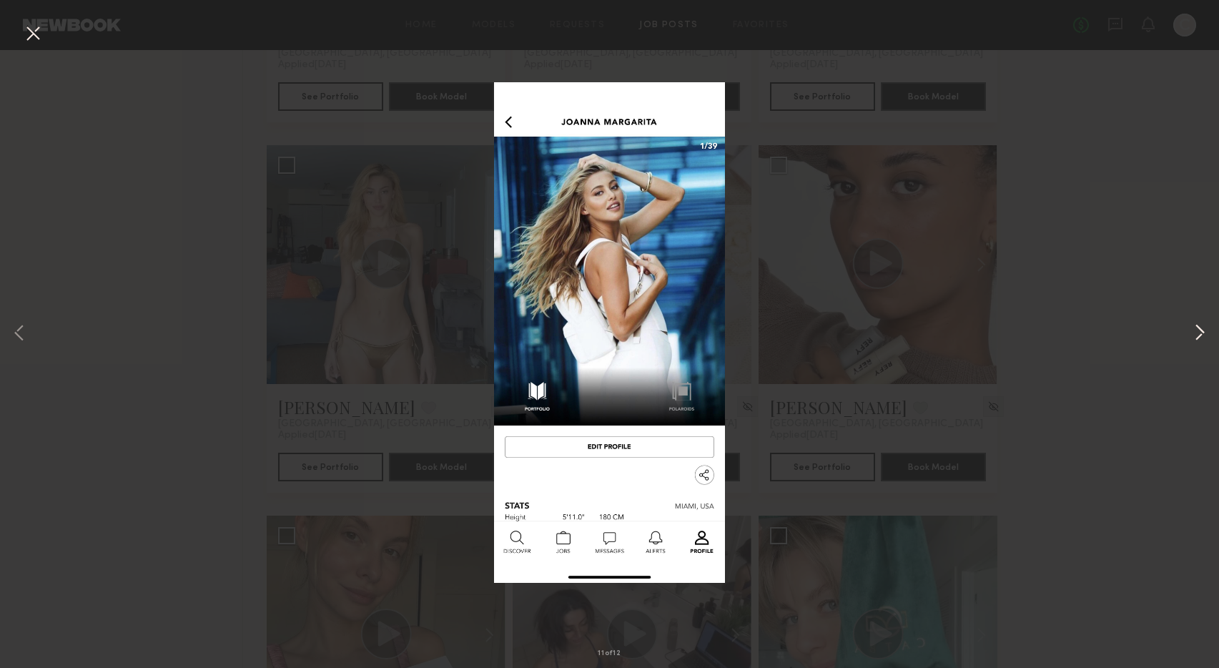
click at [1201, 335] on button at bounding box center [1200, 334] width 17 height 534
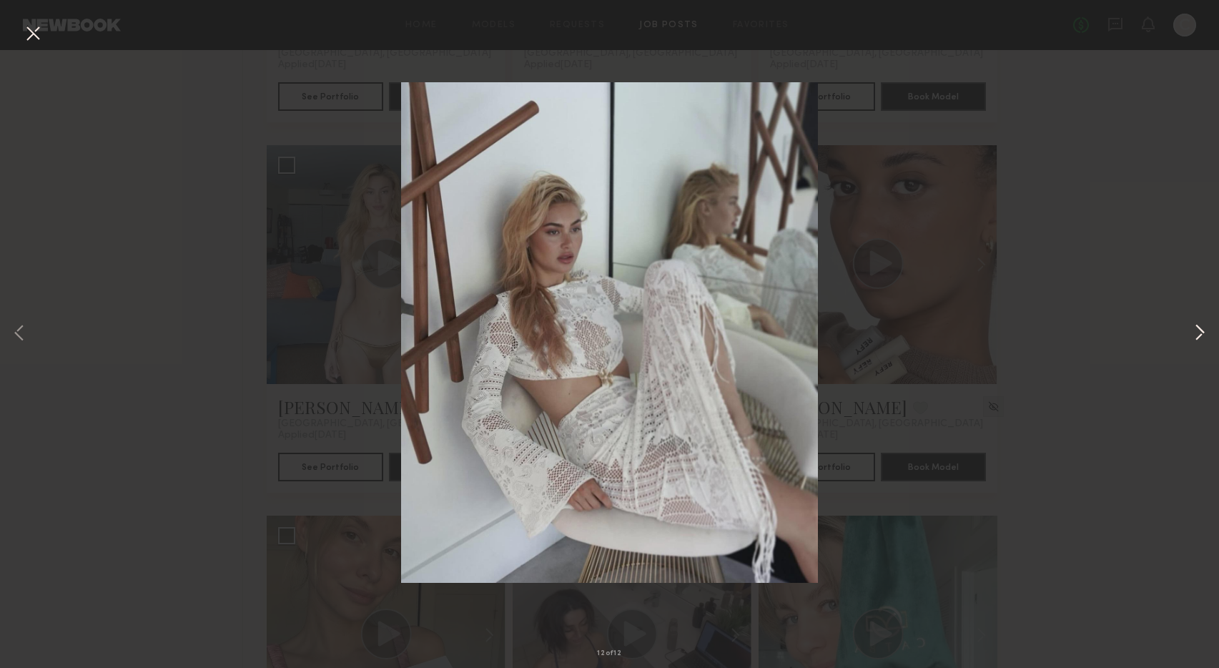
click at [1201, 335] on button at bounding box center [1200, 334] width 17 height 534
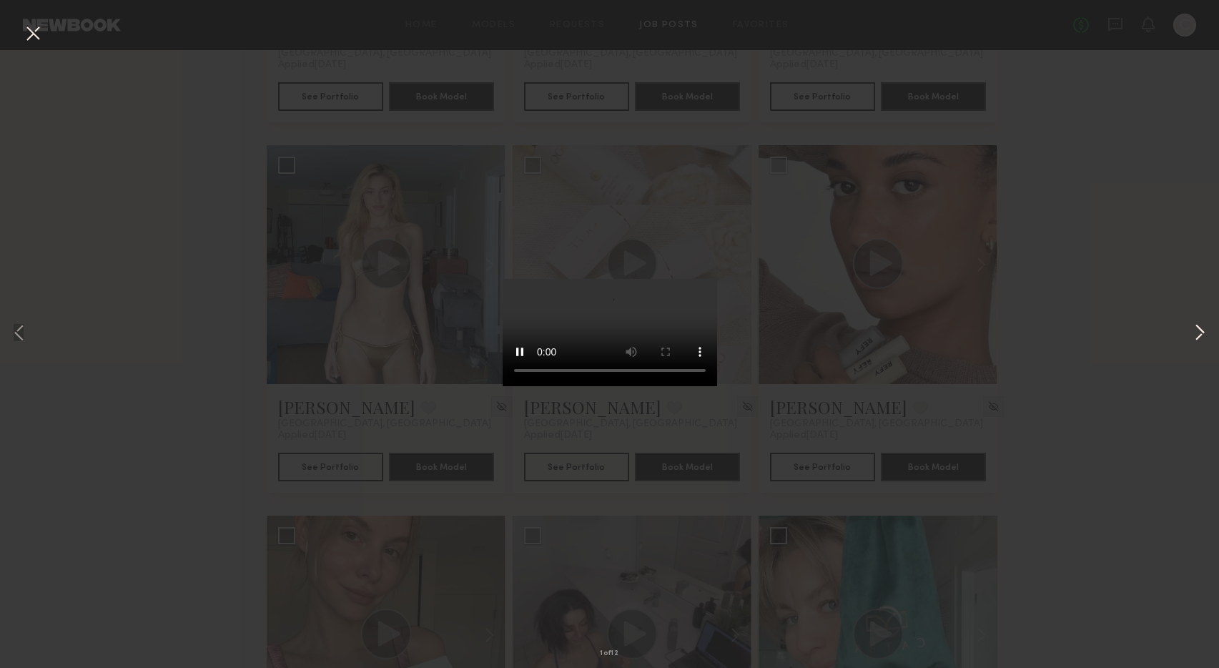
click at [1201, 335] on button at bounding box center [1200, 334] width 17 height 534
click at [238, 235] on div "2 of 12" at bounding box center [609, 334] width 1219 height 668
click at [43, 36] on button at bounding box center [32, 34] width 23 height 26
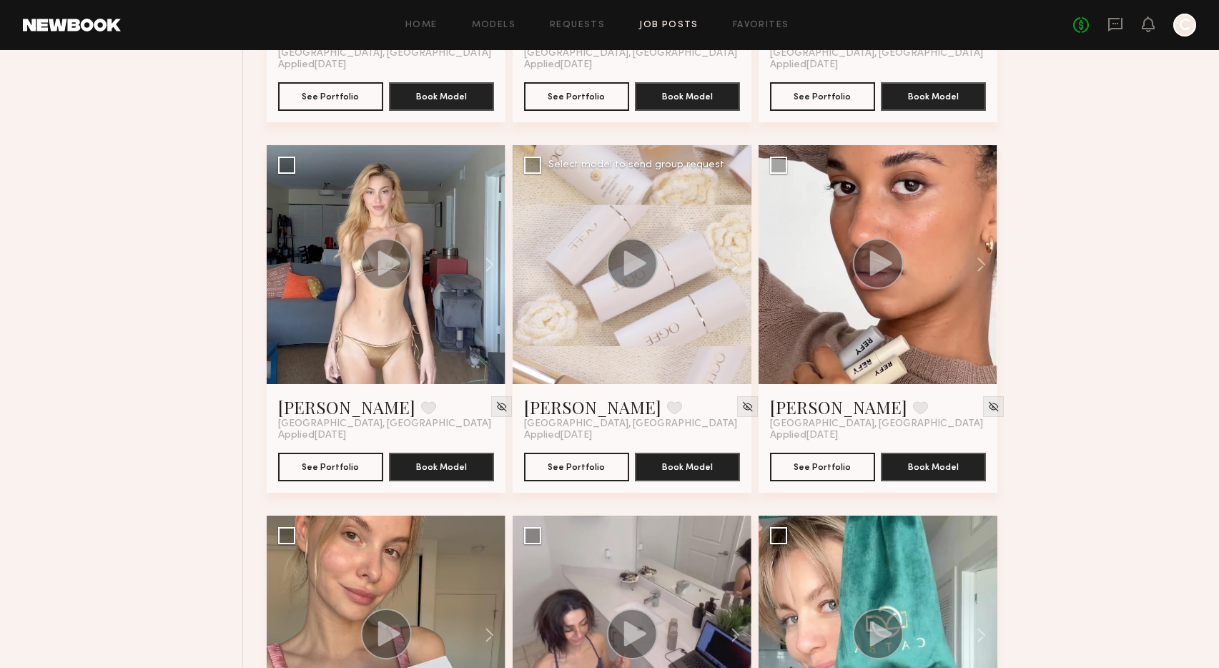
click at [627, 267] on icon at bounding box center [635, 262] width 22 height 25
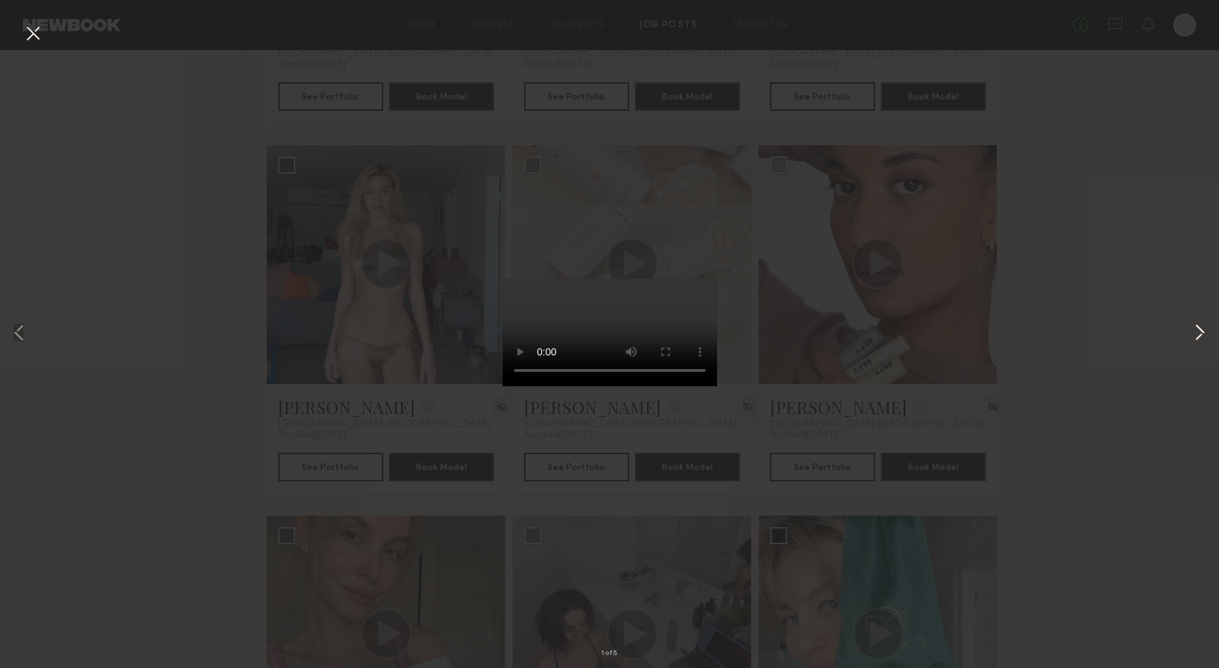
click at [1199, 334] on button at bounding box center [1200, 334] width 17 height 534
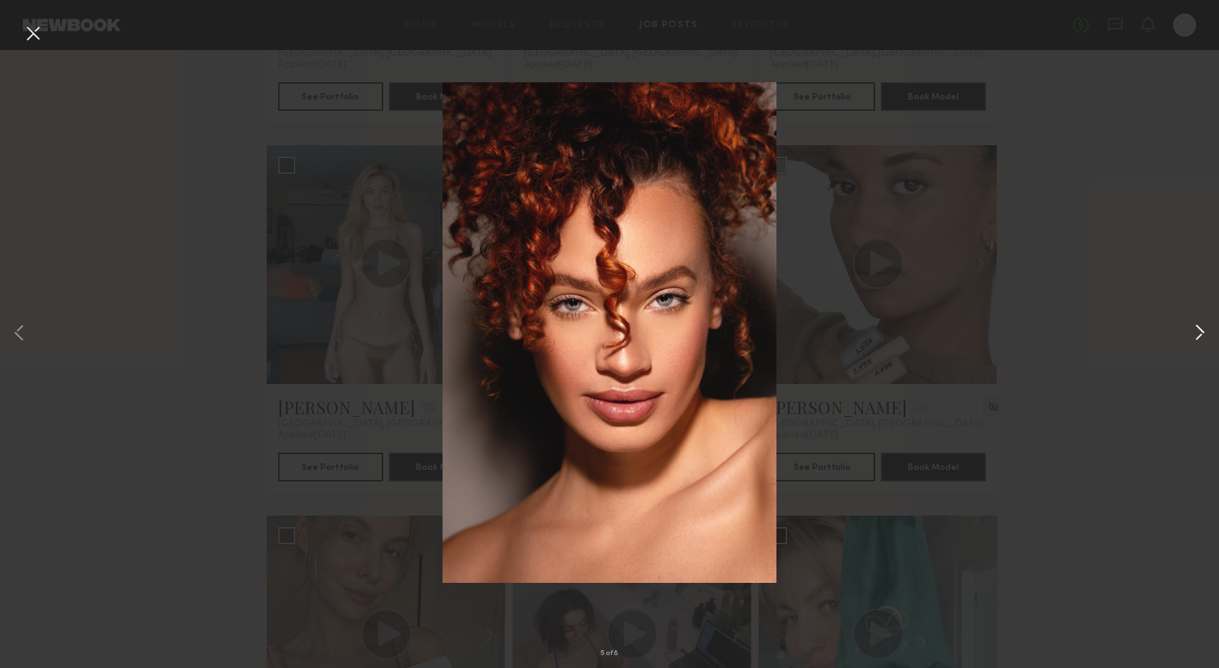
click at [1199, 334] on button at bounding box center [1200, 334] width 17 height 534
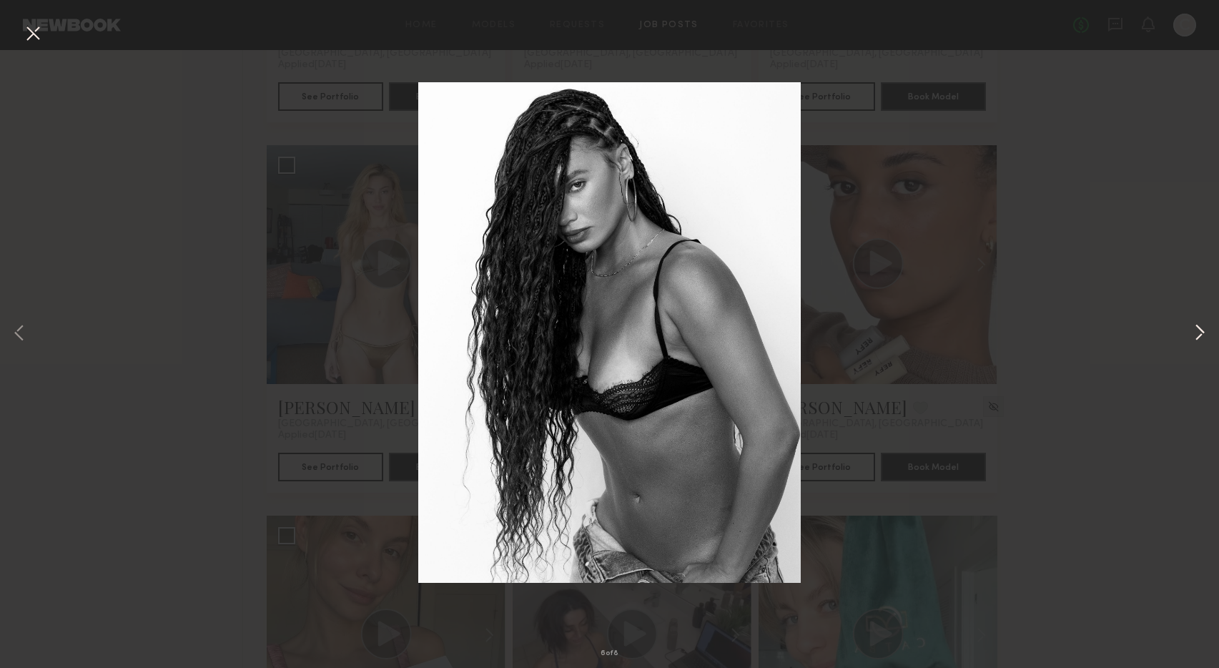
click at [1199, 334] on button at bounding box center [1200, 334] width 17 height 534
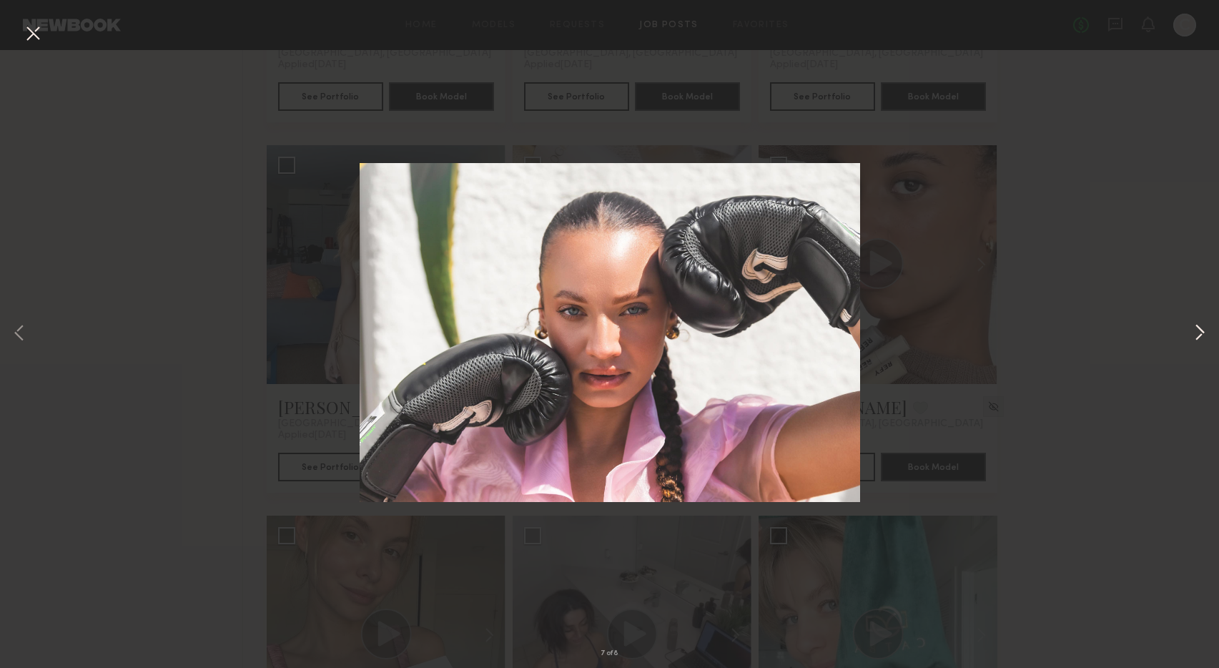
click at [1199, 334] on button at bounding box center [1200, 334] width 17 height 534
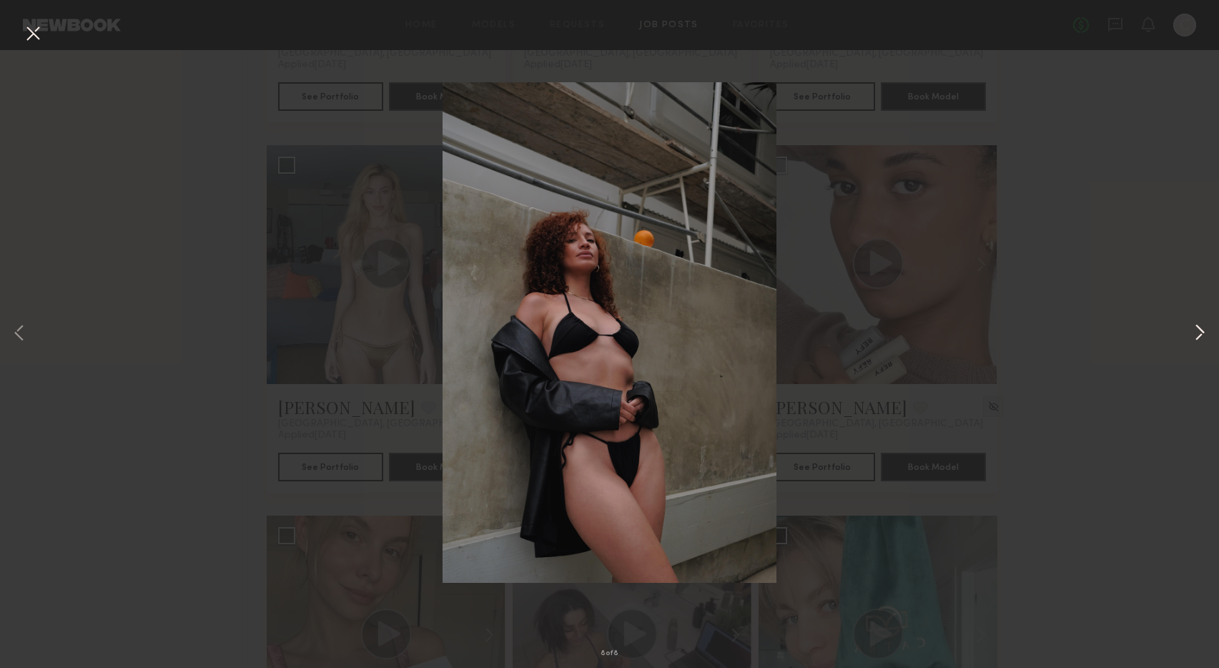
click at [1199, 334] on button at bounding box center [1200, 334] width 17 height 534
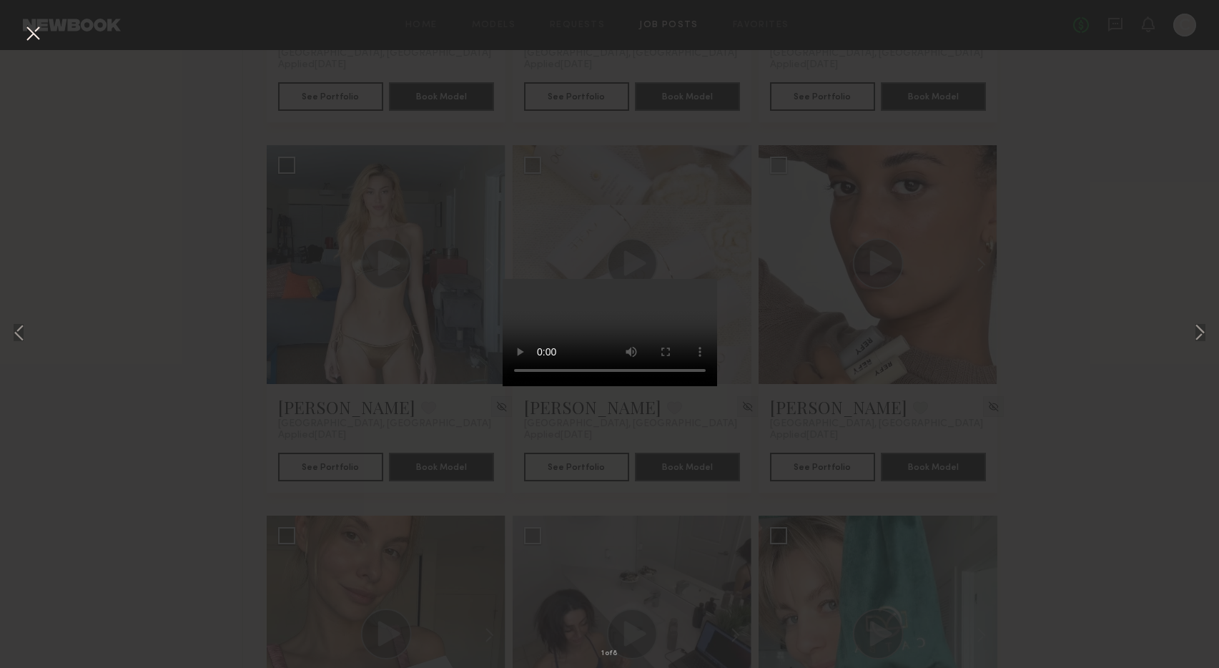
click at [24, 33] on button at bounding box center [32, 34] width 23 height 26
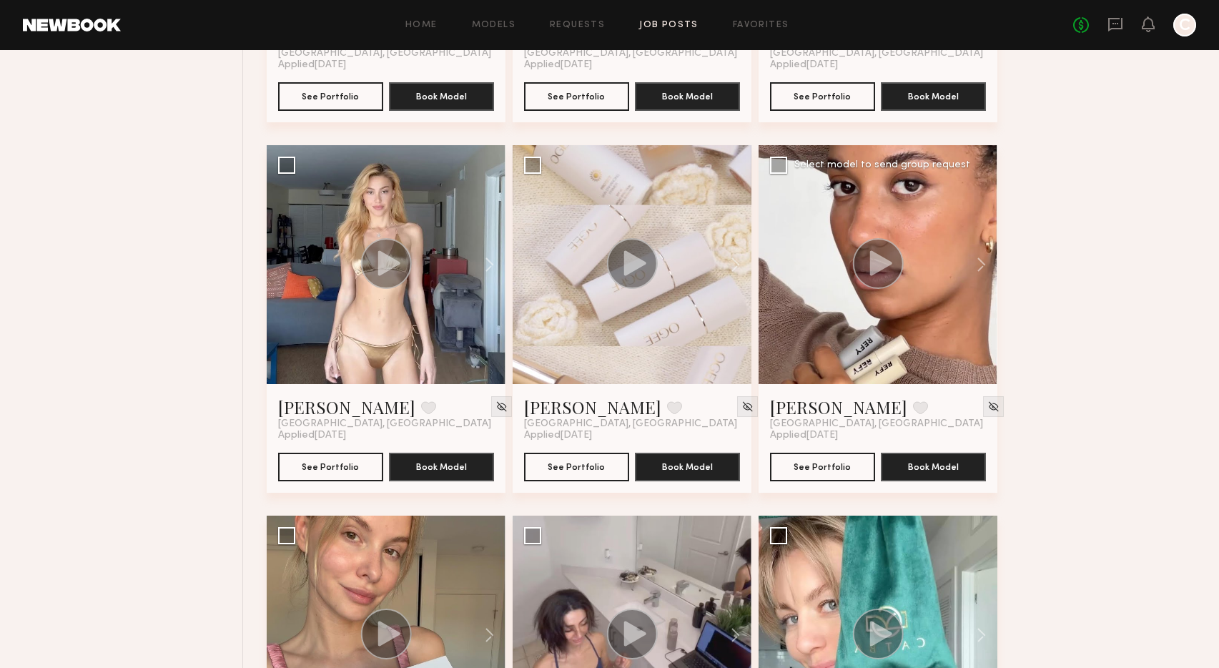
click at [835, 290] on div at bounding box center [878, 264] width 239 height 239
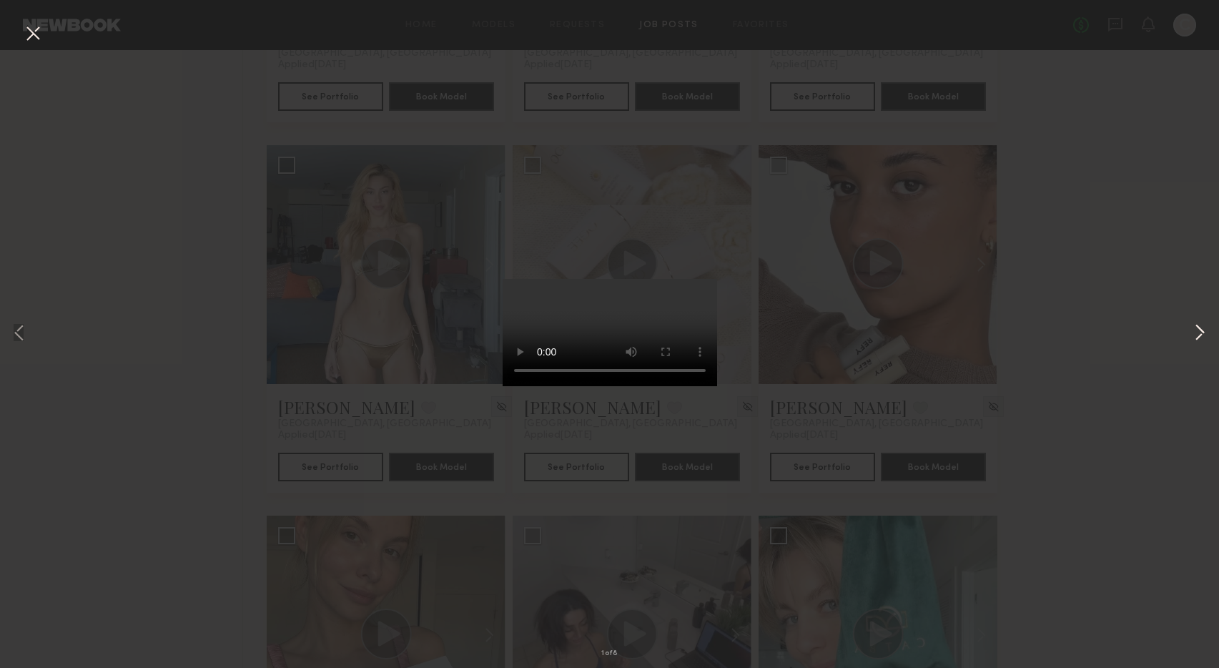
click at [1200, 334] on button at bounding box center [1200, 334] width 17 height 534
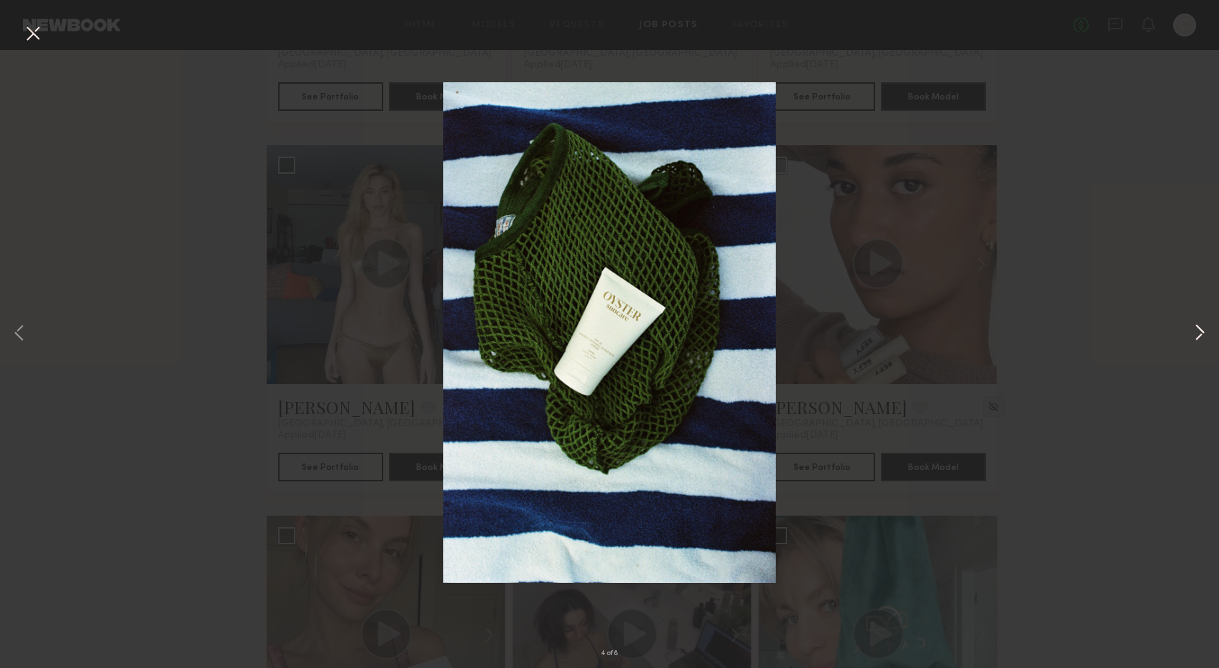
click at [1200, 334] on button at bounding box center [1200, 334] width 17 height 534
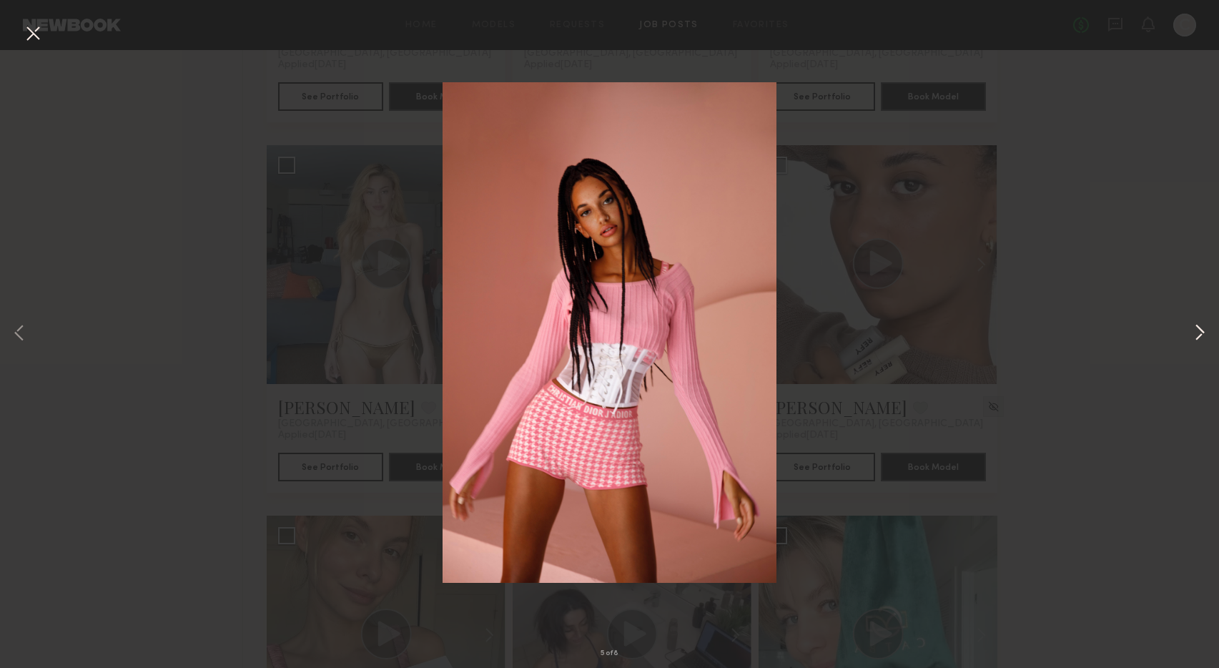
click at [1200, 334] on button at bounding box center [1200, 334] width 17 height 534
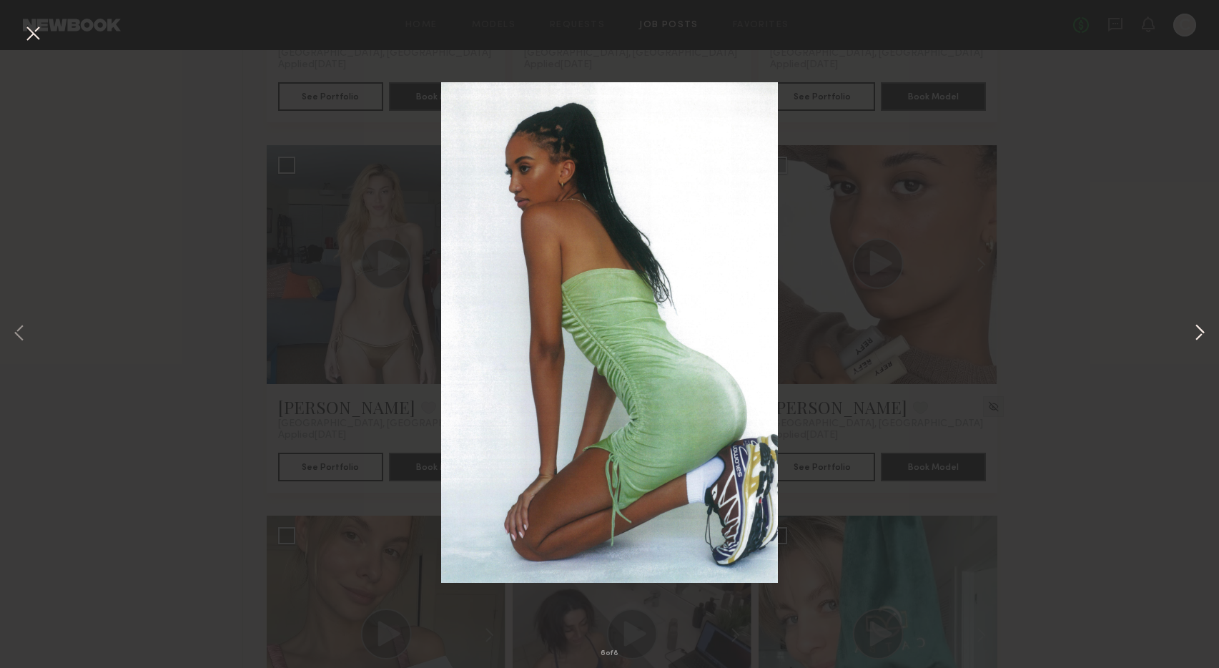
click at [1200, 334] on button at bounding box center [1200, 334] width 17 height 534
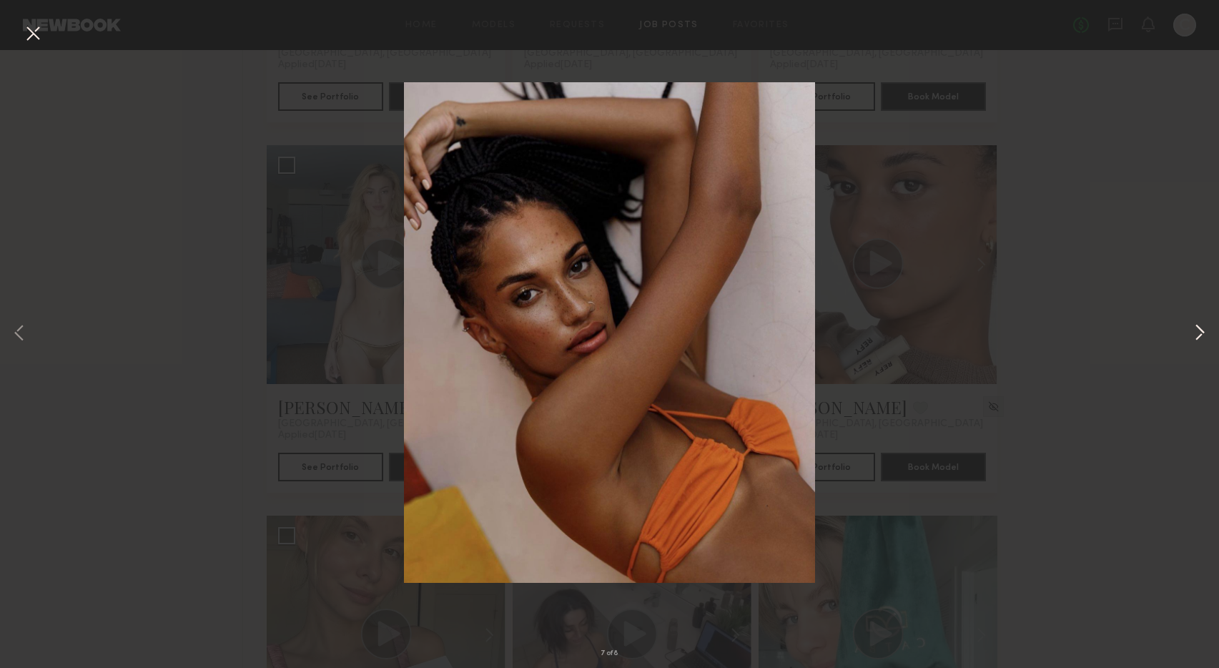
click at [1200, 334] on button at bounding box center [1200, 334] width 17 height 534
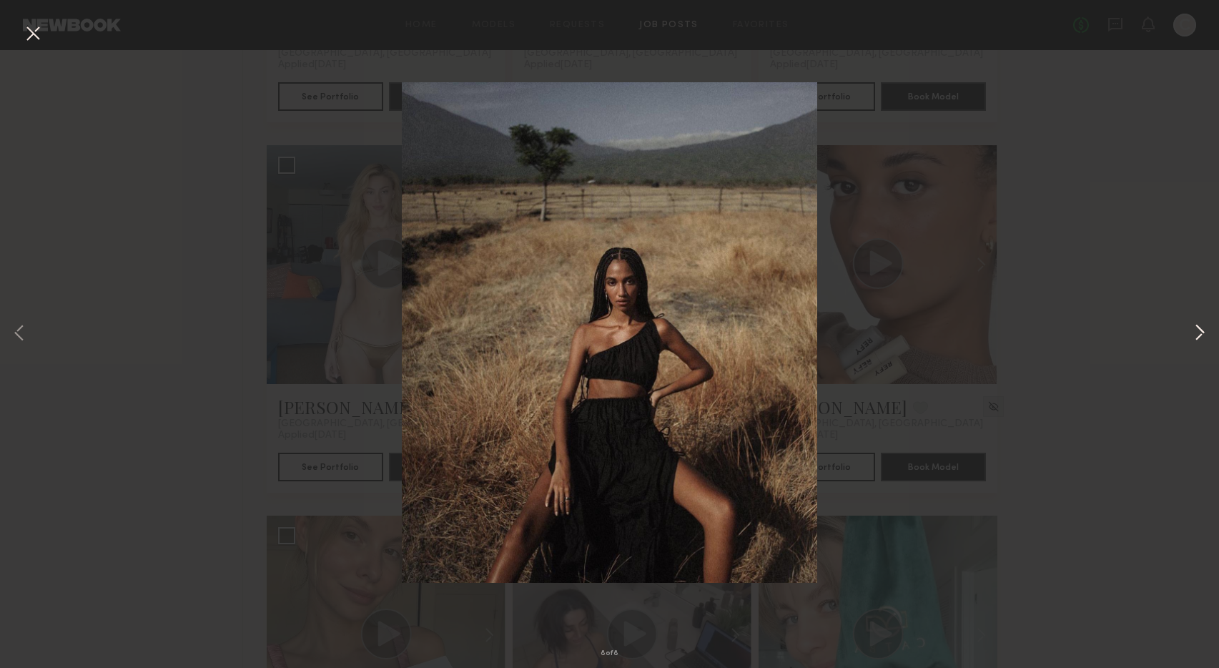
click at [1200, 334] on button at bounding box center [1200, 334] width 17 height 534
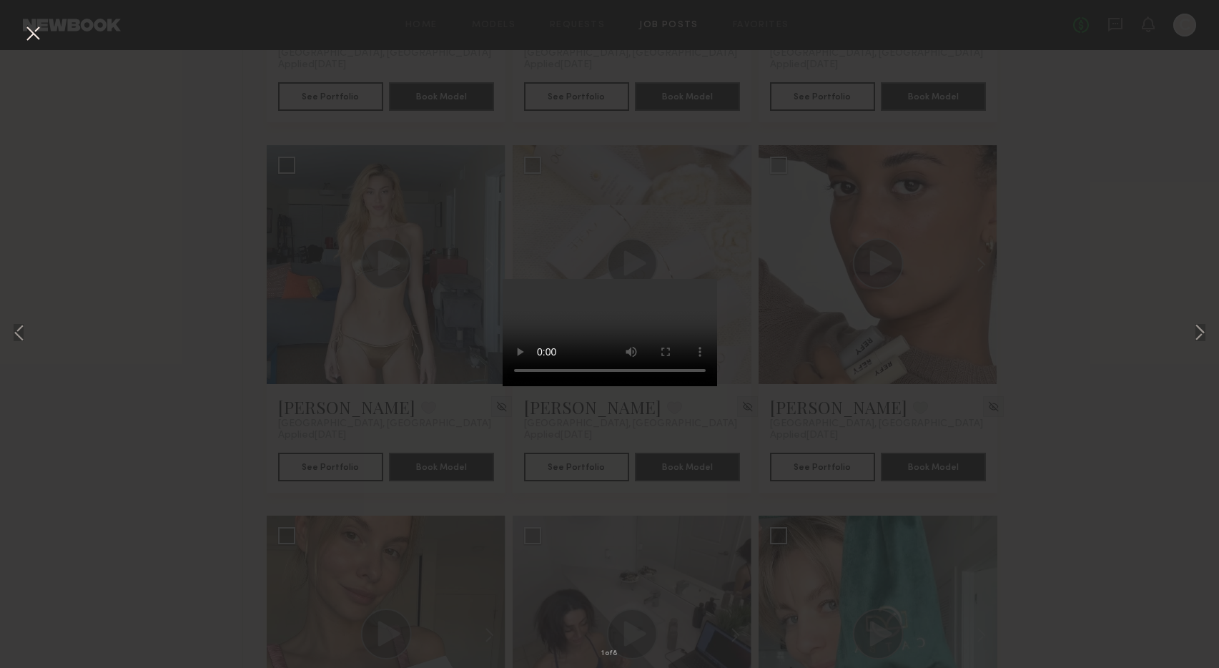
click at [29, 34] on button at bounding box center [32, 34] width 23 height 26
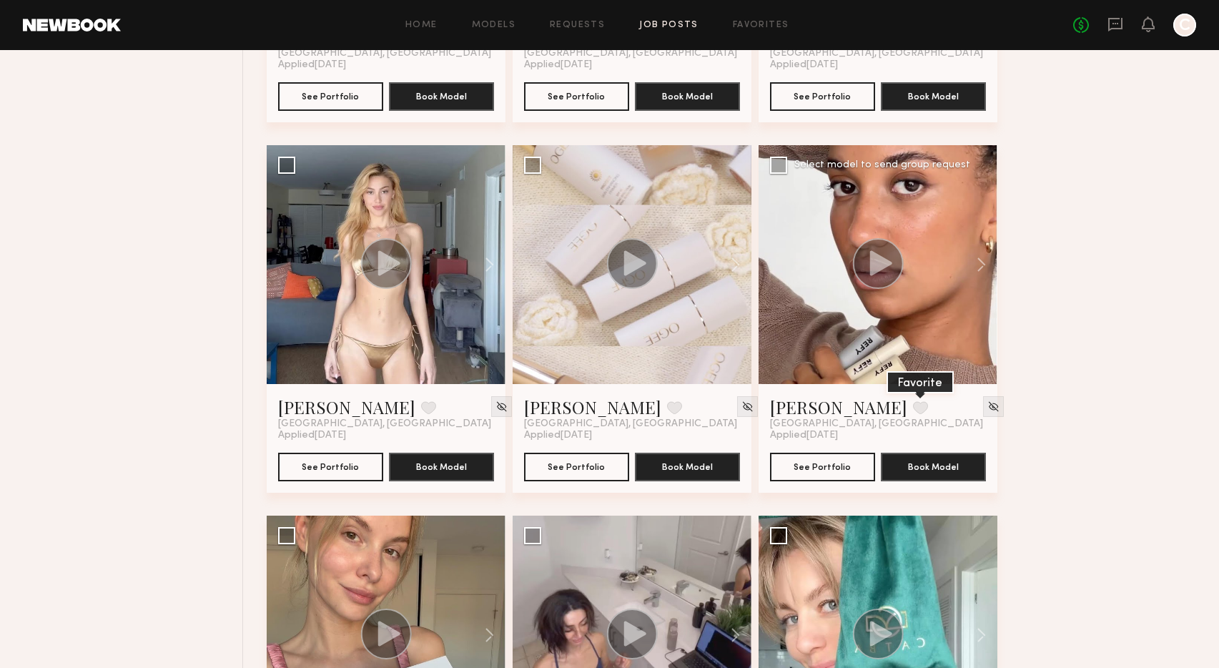
click at [913, 407] on button at bounding box center [920, 407] width 15 height 13
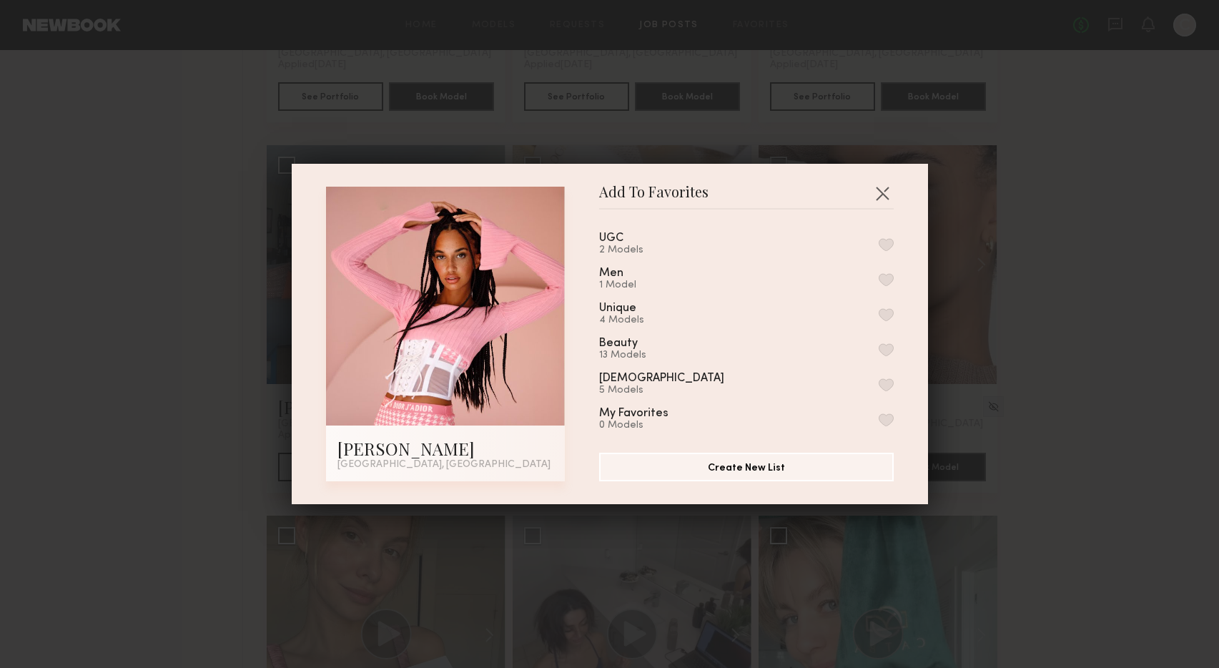
click at [885, 242] on button "button" at bounding box center [886, 244] width 15 height 13
click at [725, 466] on button "Create New List" at bounding box center [746, 466] width 295 height 29
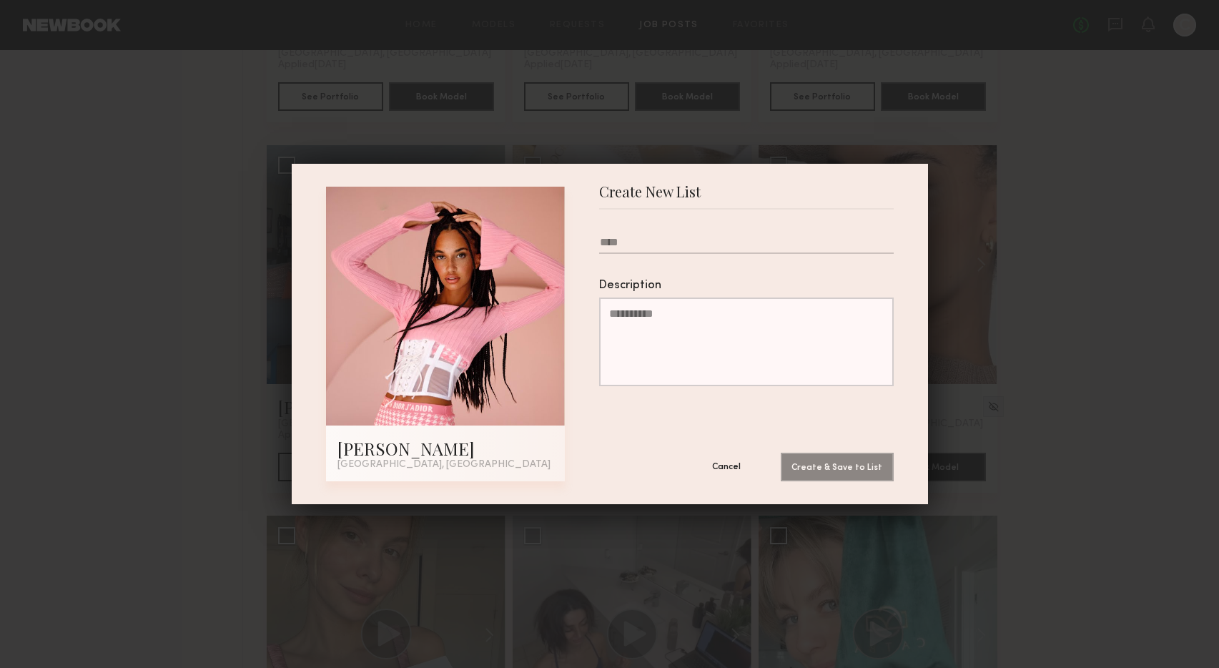
click at [717, 463] on button "Cancel" at bounding box center [727, 466] width 86 height 29
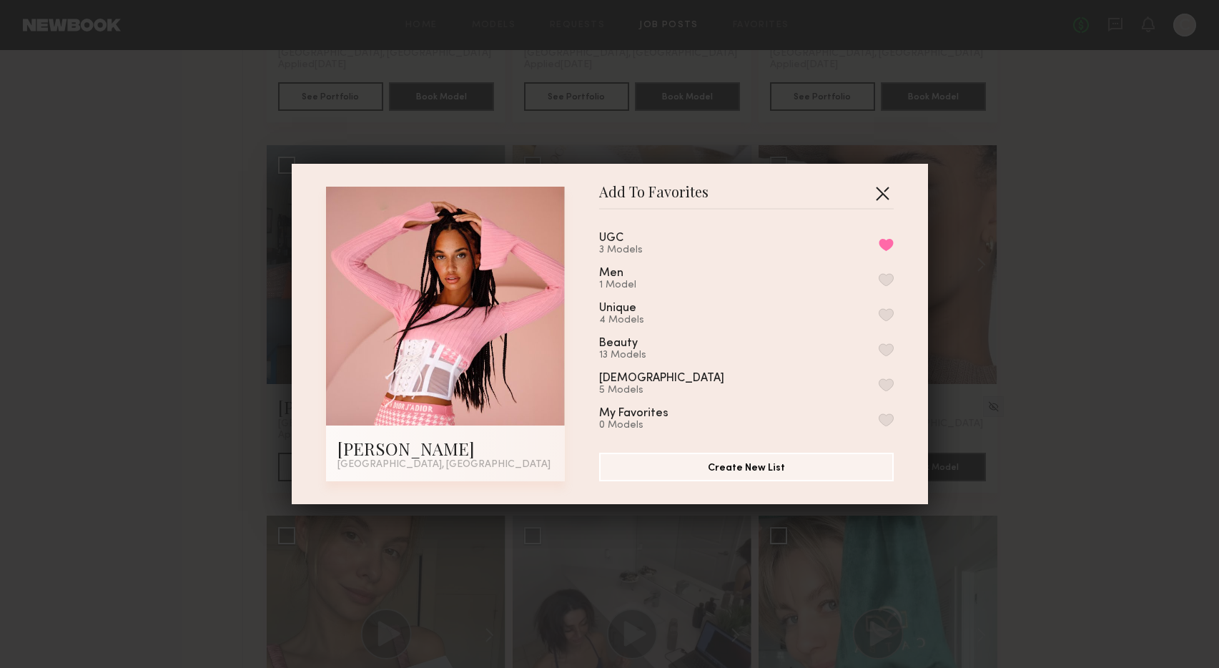
click at [880, 197] on button "button" at bounding box center [882, 193] width 23 height 23
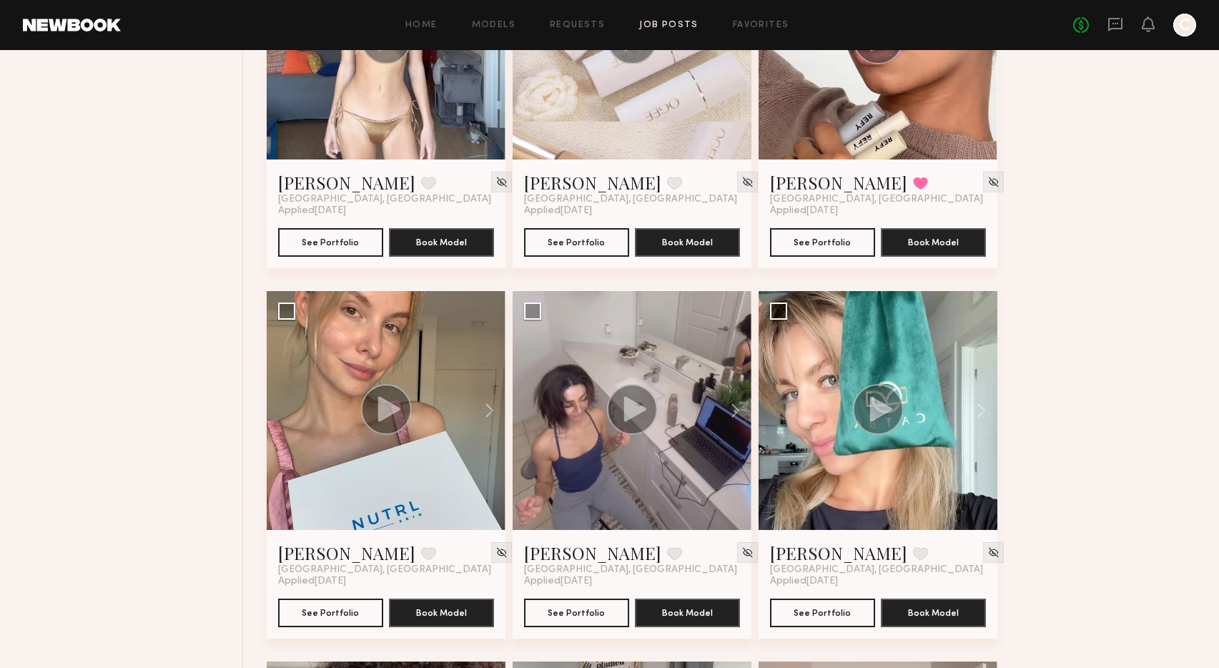
scroll to position [2301, 0]
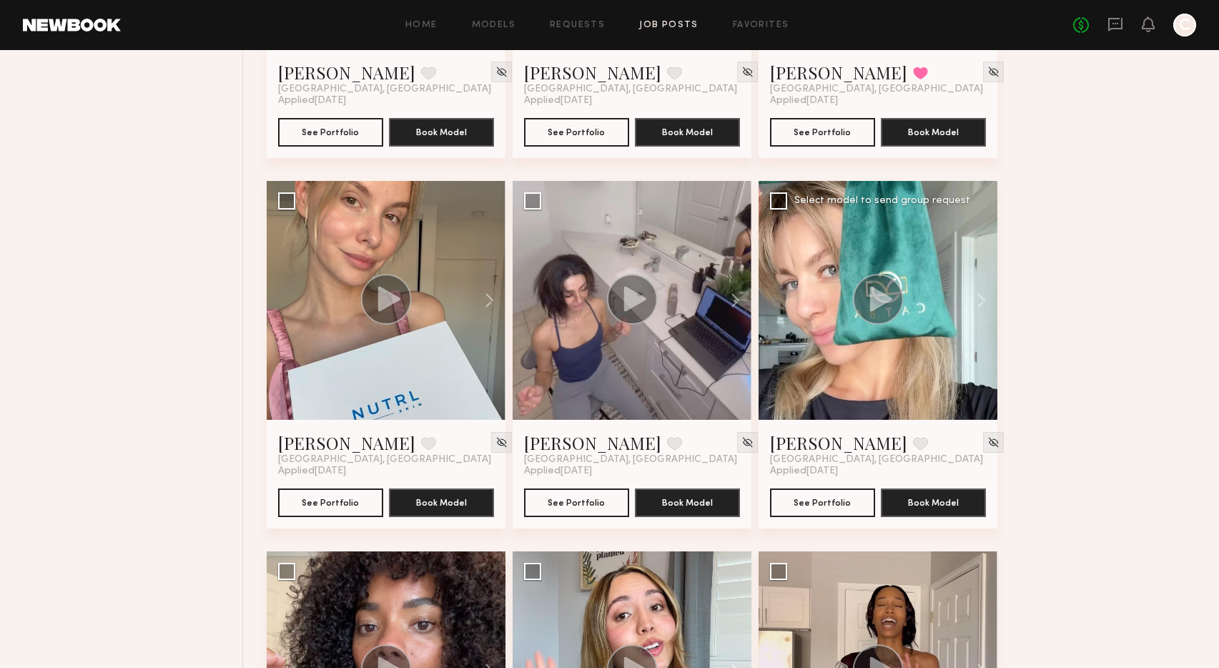
click at [807, 348] on div at bounding box center [878, 300] width 239 height 239
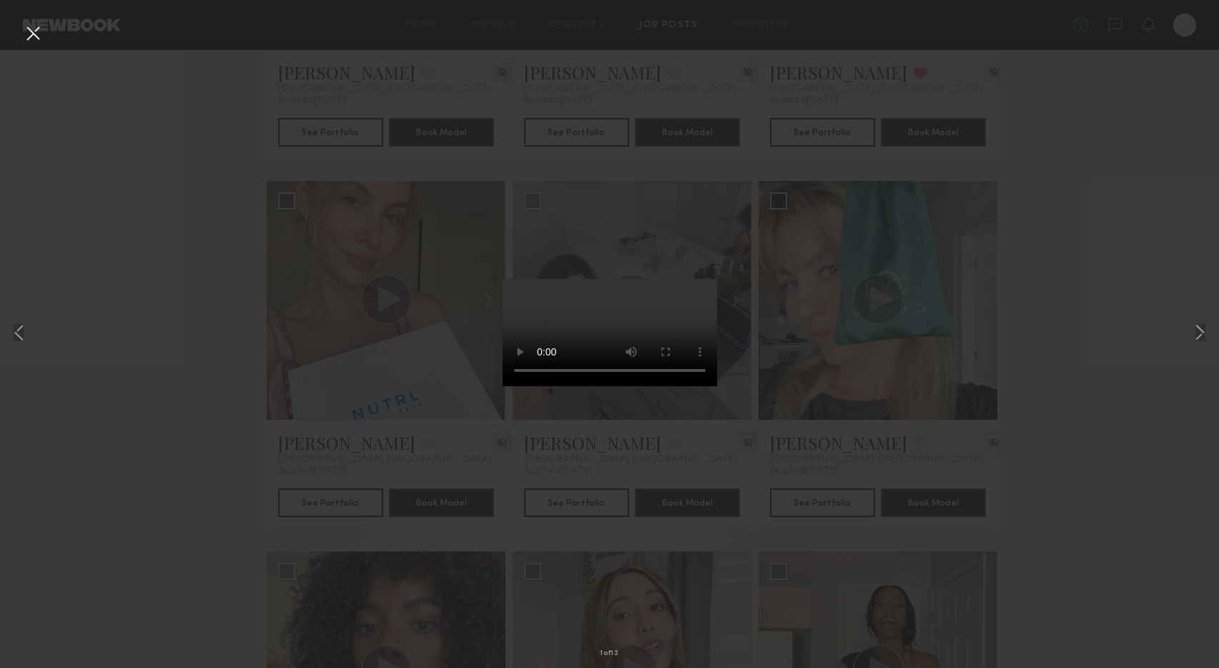
click at [84, 204] on div "1 of 12" at bounding box center [609, 334] width 1219 height 668
click at [1194, 333] on button at bounding box center [1200, 334] width 17 height 534
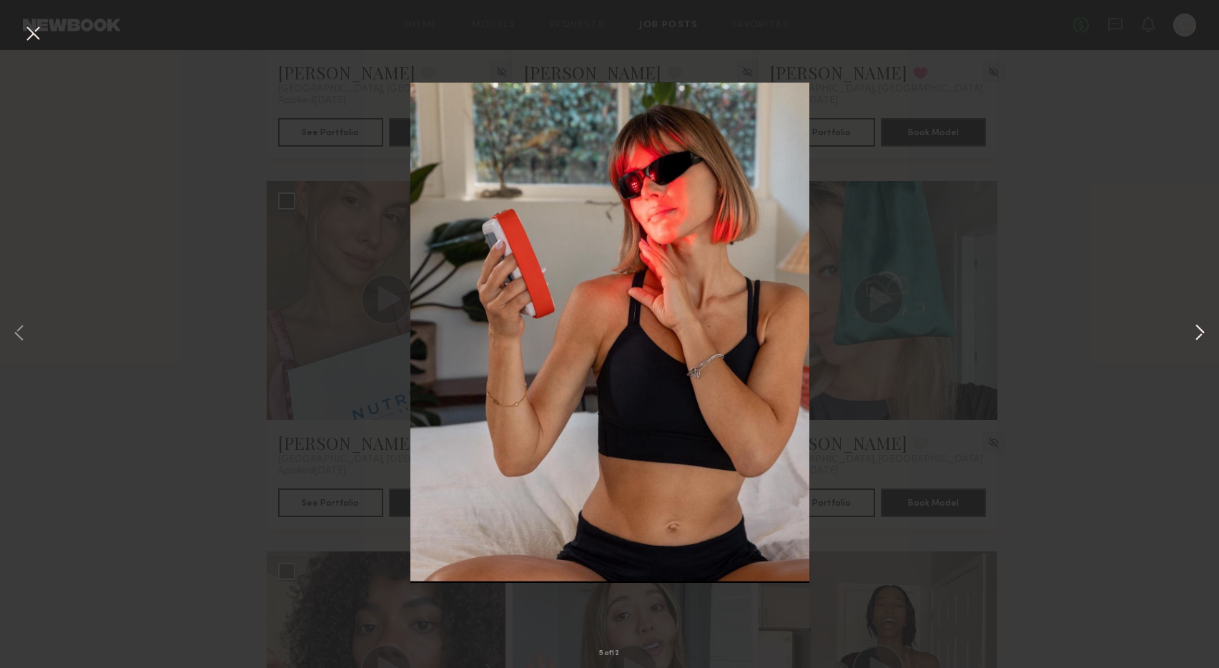
click at [1194, 333] on button at bounding box center [1200, 334] width 17 height 534
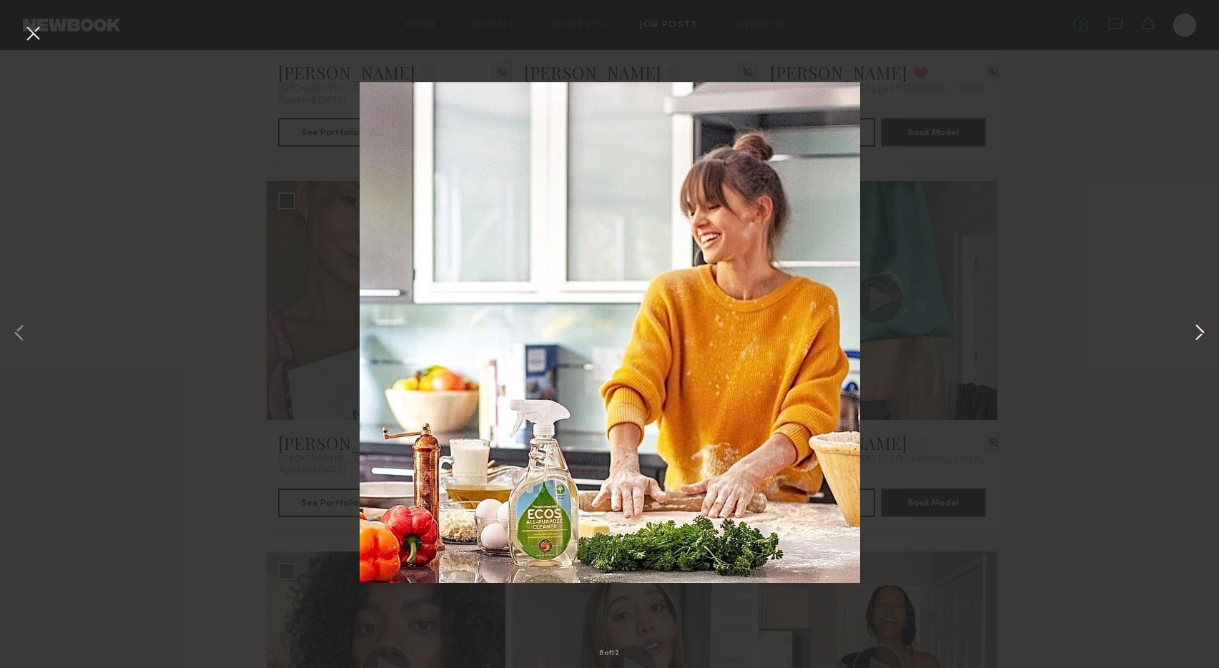
click at [1194, 333] on button at bounding box center [1200, 334] width 17 height 534
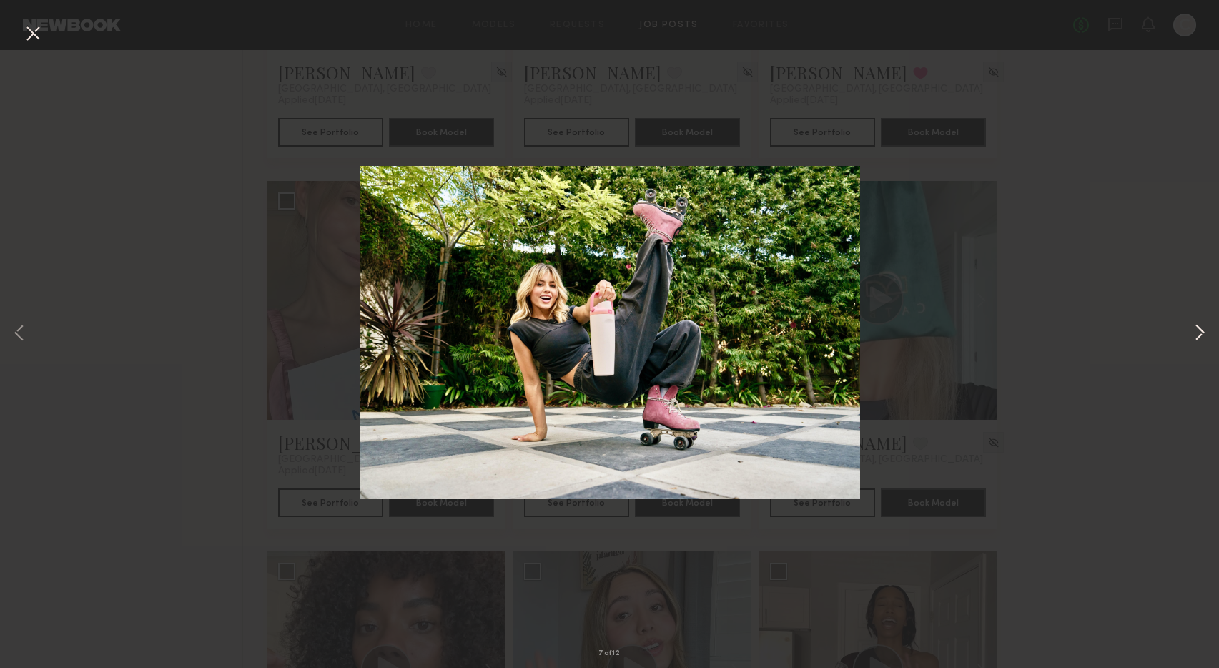
click at [1194, 333] on button at bounding box center [1200, 334] width 17 height 534
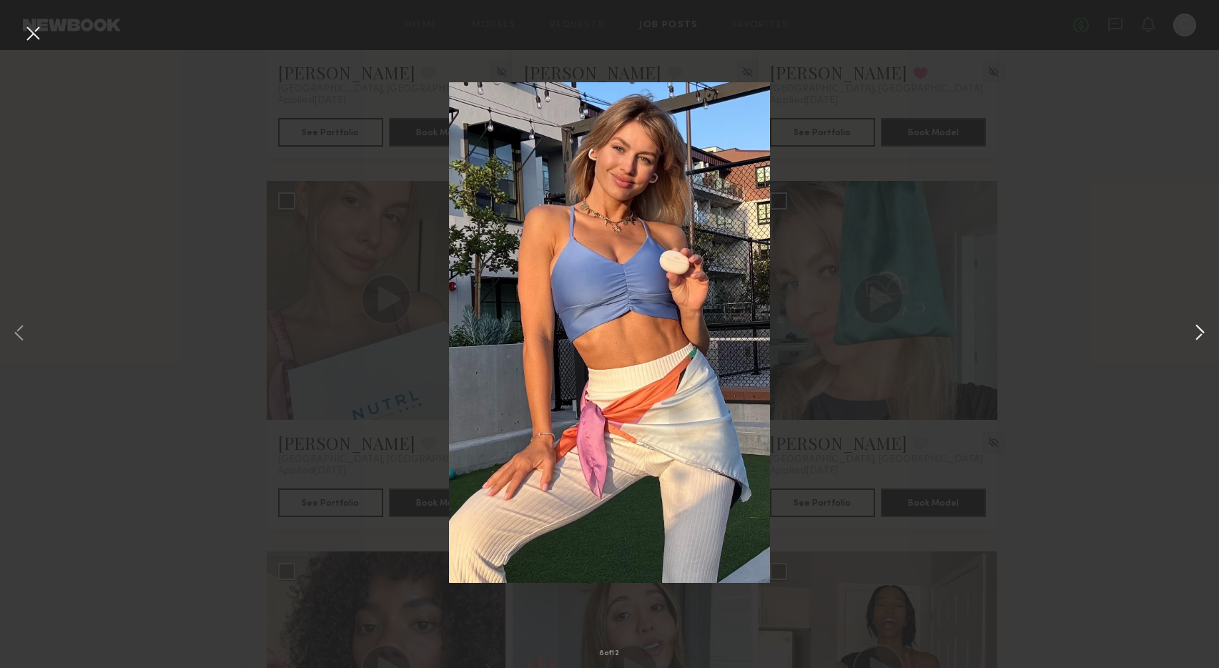
click at [1194, 333] on button at bounding box center [1200, 334] width 17 height 534
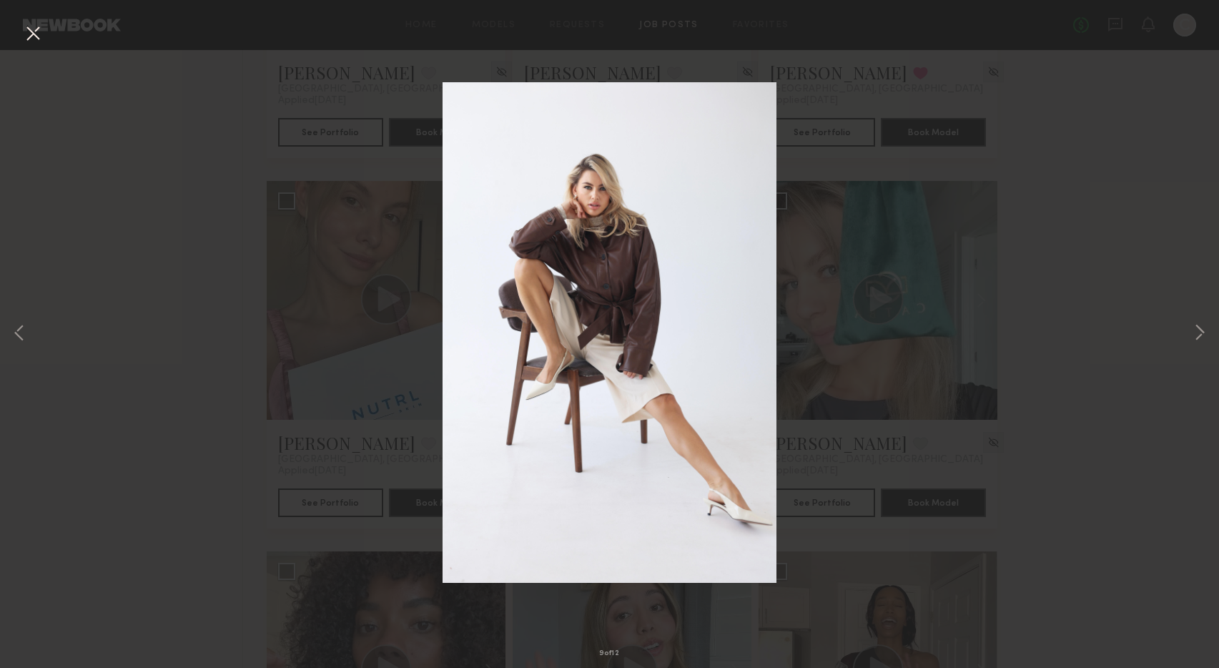
click at [31, 39] on button at bounding box center [32, 34] width 23 height 26
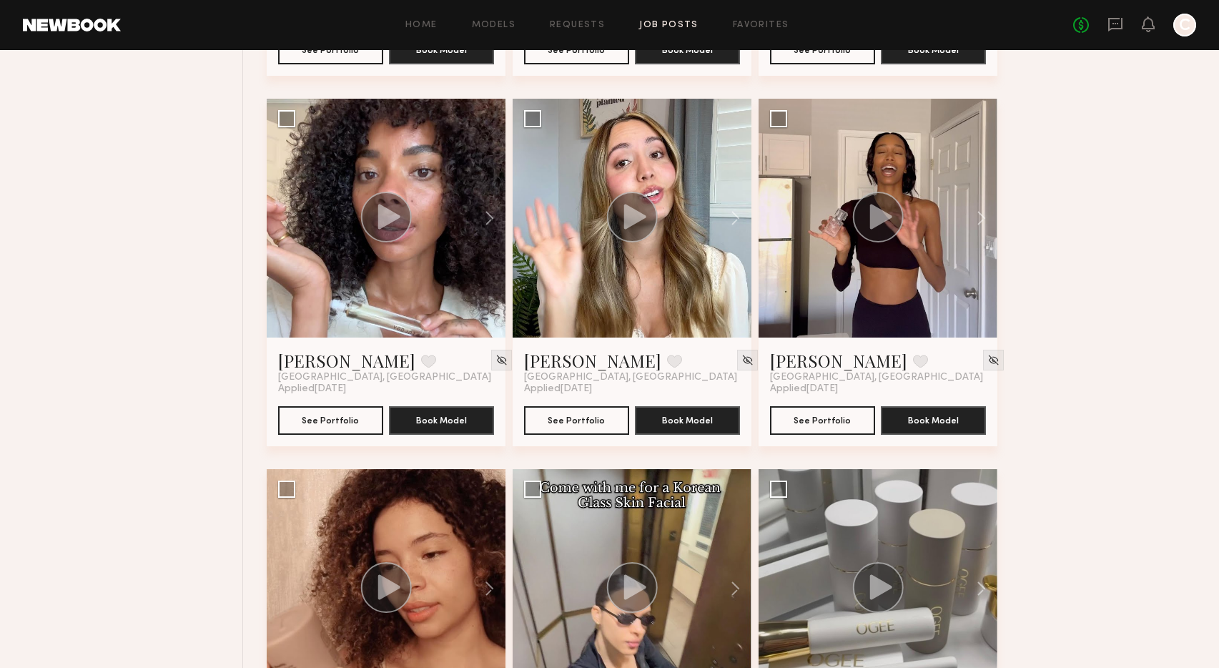
scroll to position [2751, 0]
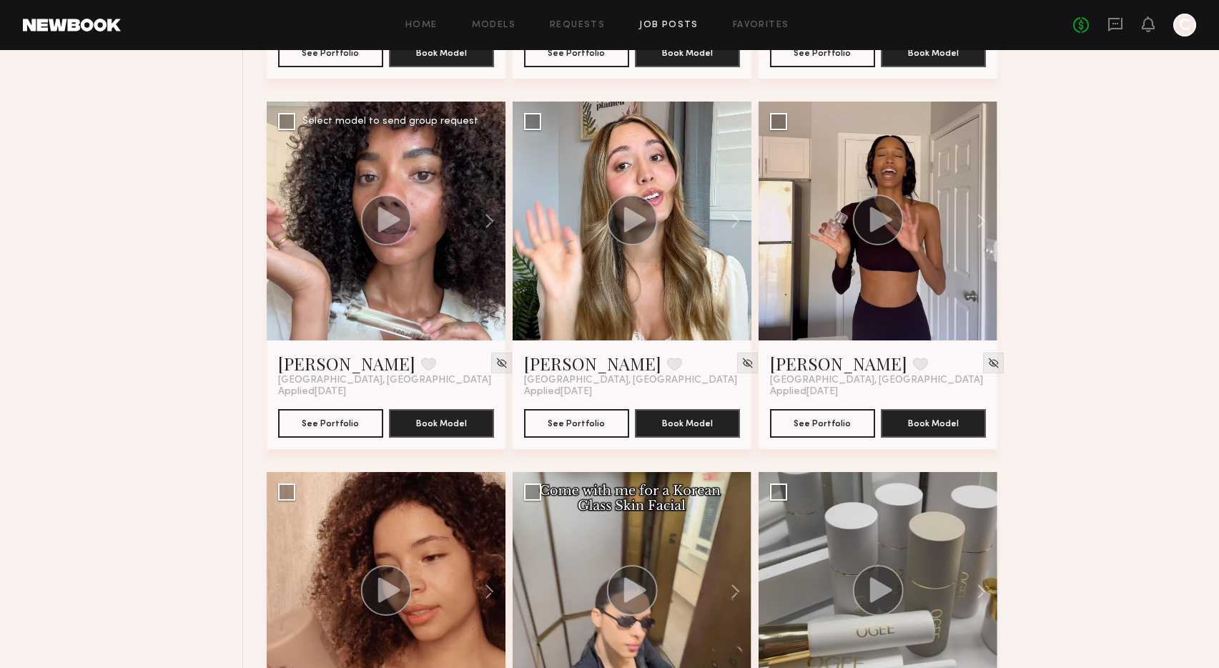
click at [357, 280] on div at bounding box center [386, 221] width 239 height 239
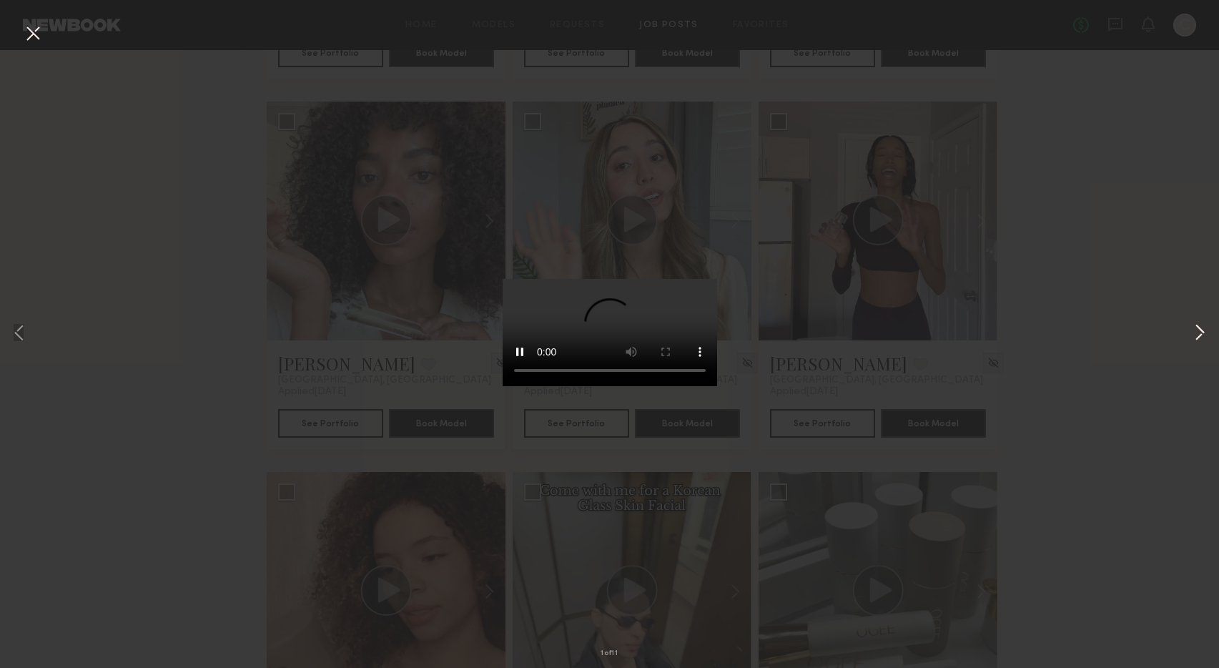
click at [1202, 330] on button at bounding box center [1200, 334] width 17 height 534
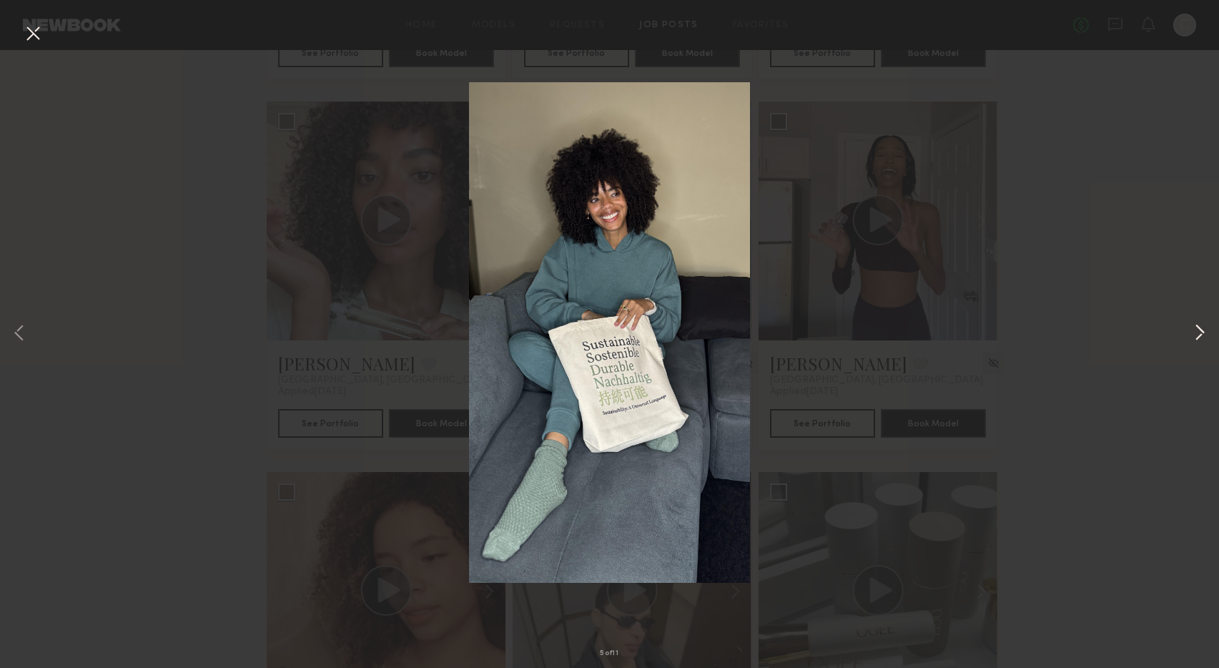
click at [1202, 330] on button at bounding box center [1200, 334] width 17 height 534
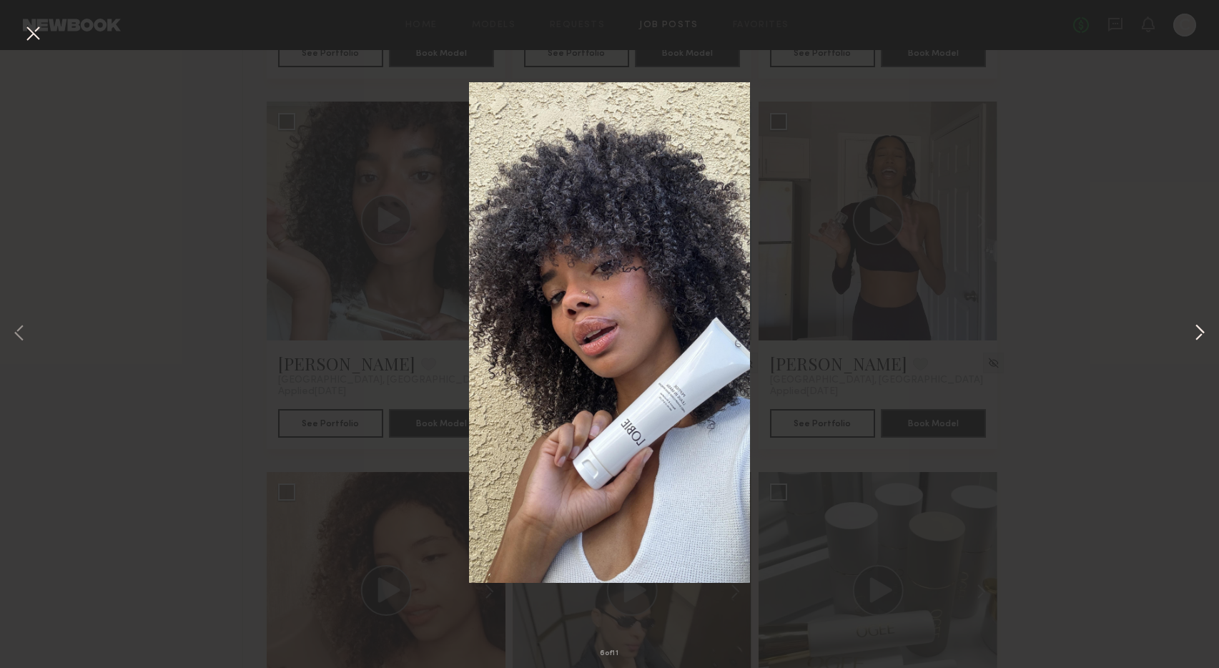
click at [1202, 330] on button at bounding box center [1200, 334] width 17 height 534
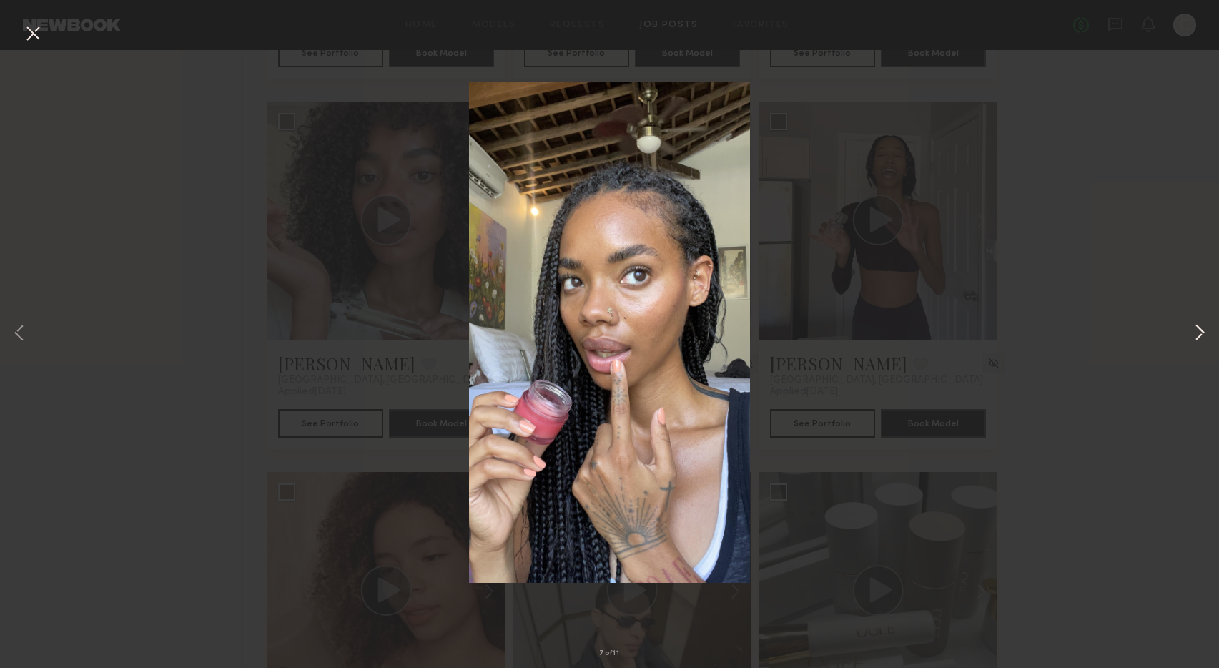
click at [1202, 330] on button at bounding box center [1200, 334] width 17 height 534
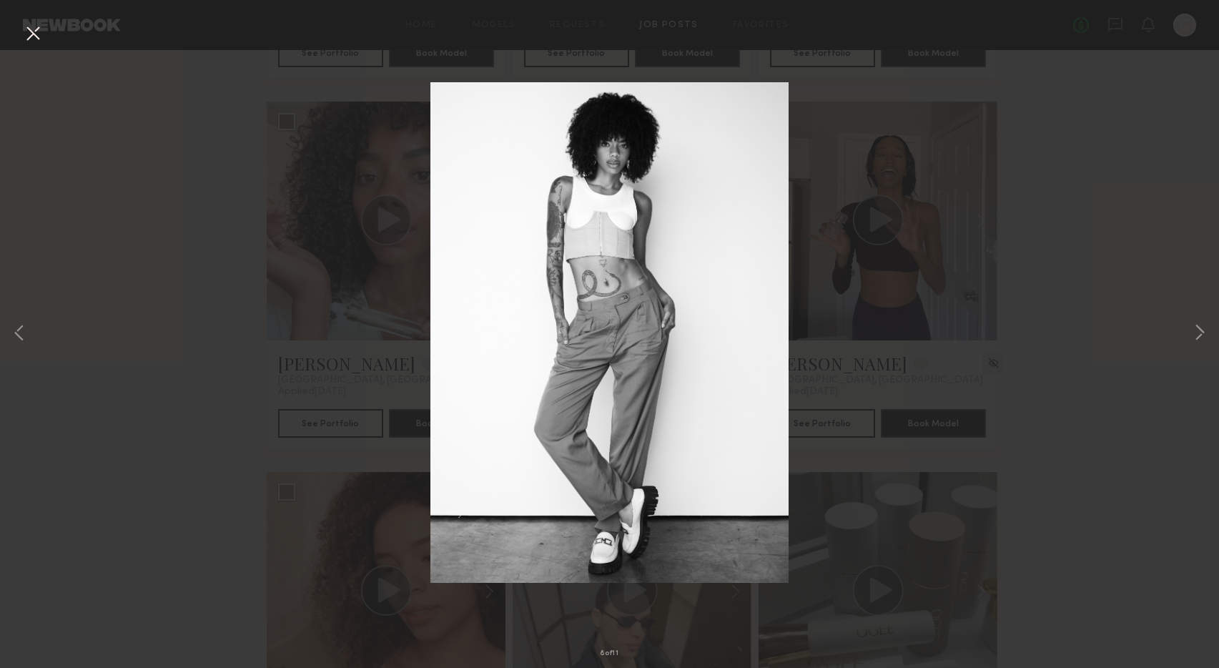
drag, startPoint x: 28, startPoint y: 33, endPoint x: 185, endPoint y: 89, distance: 166.3
click at [29, 33] on button at bounding box center [32, 34] width 23 height 26
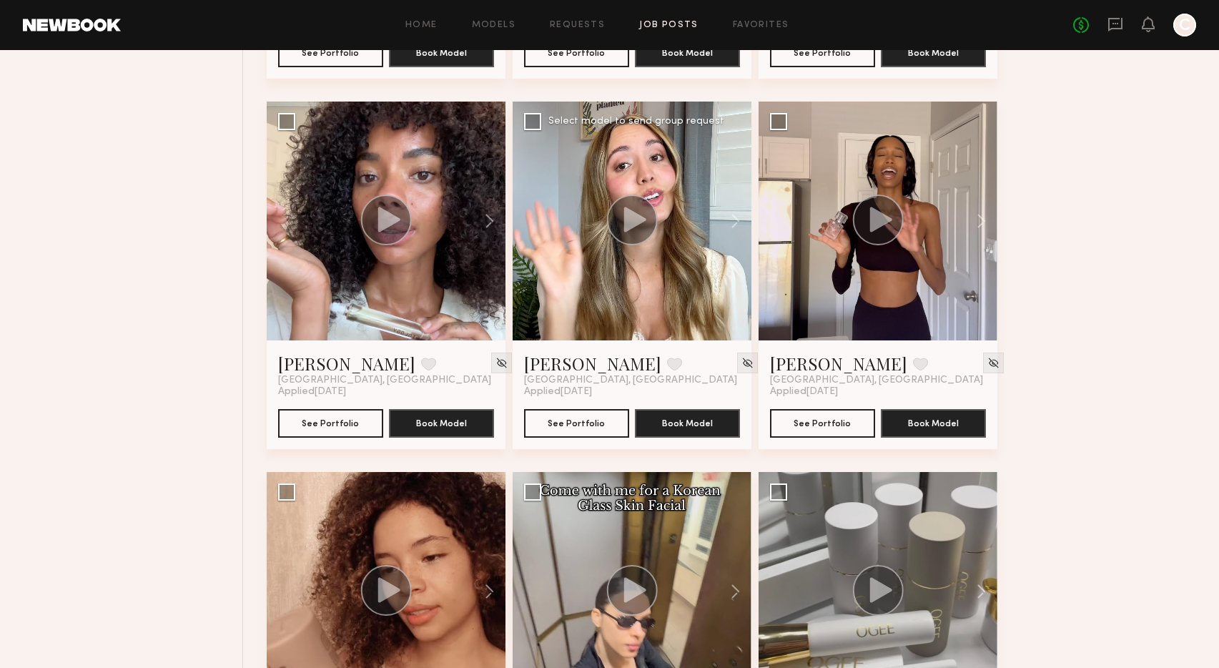
click at [632, 216] on icon at bounding box center [635, 219] width 22 height 25
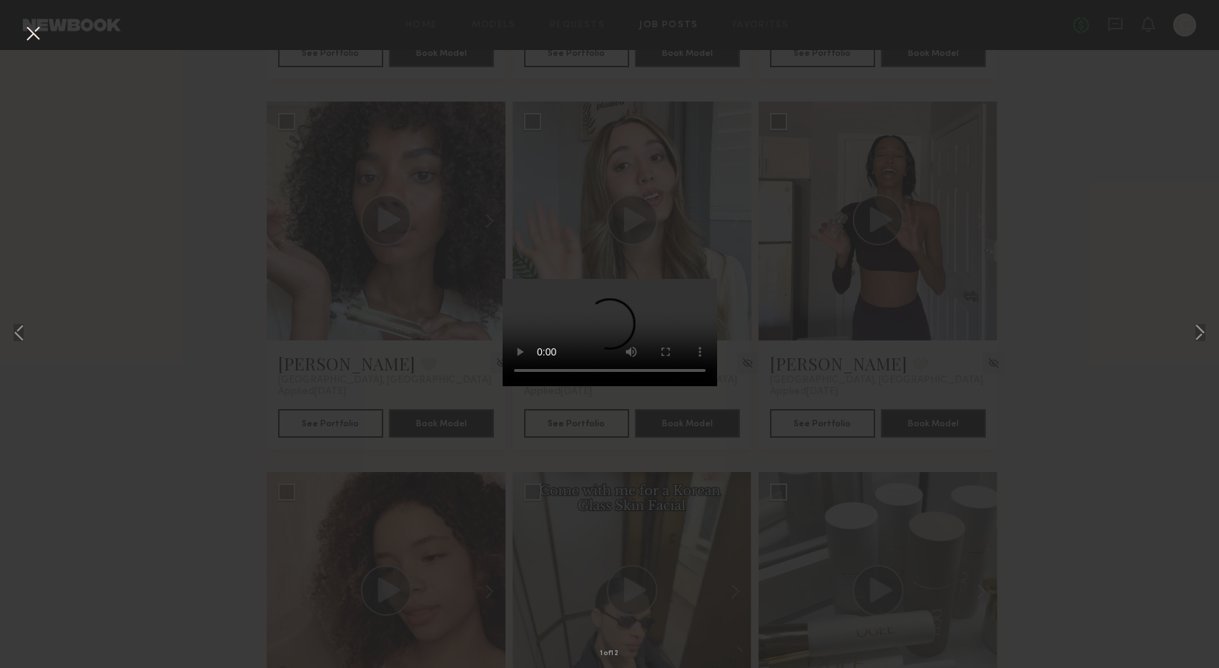
click at [31, 36] on button at bounding box center [32, 34] width 23 height 26
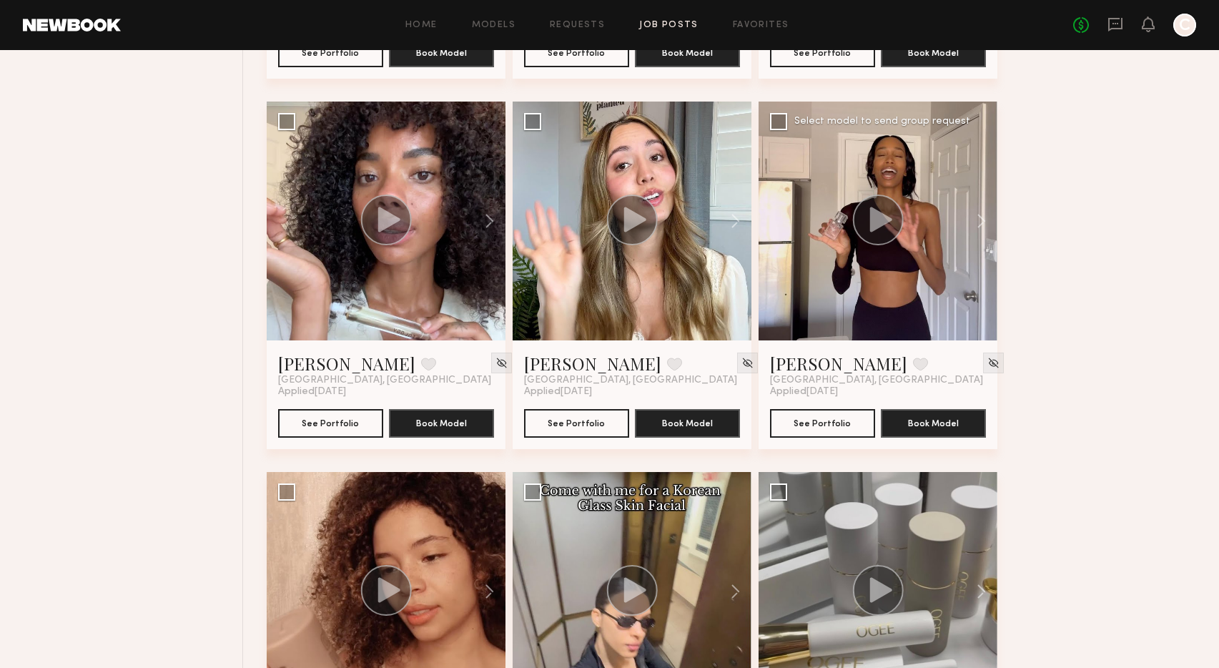
click at [883, 228] on circle at bounding box center [878, 220] width 51 height 51
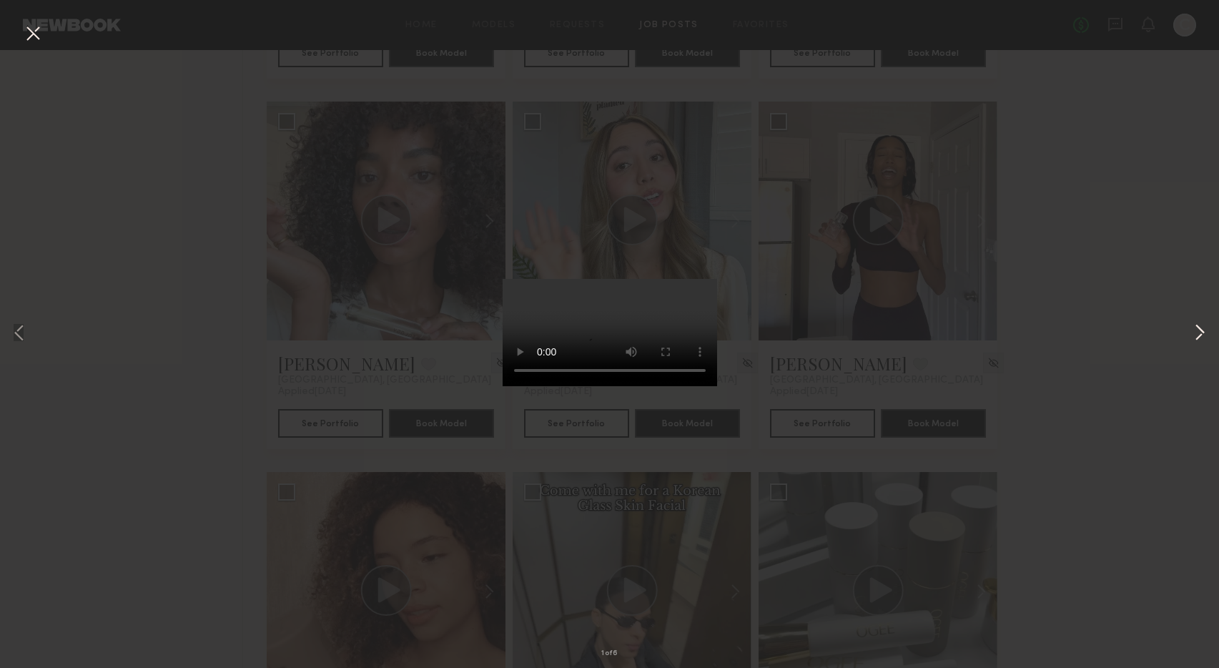
click at [1199, 334] on button at bounding box center [1200, 334] width 17 height 534
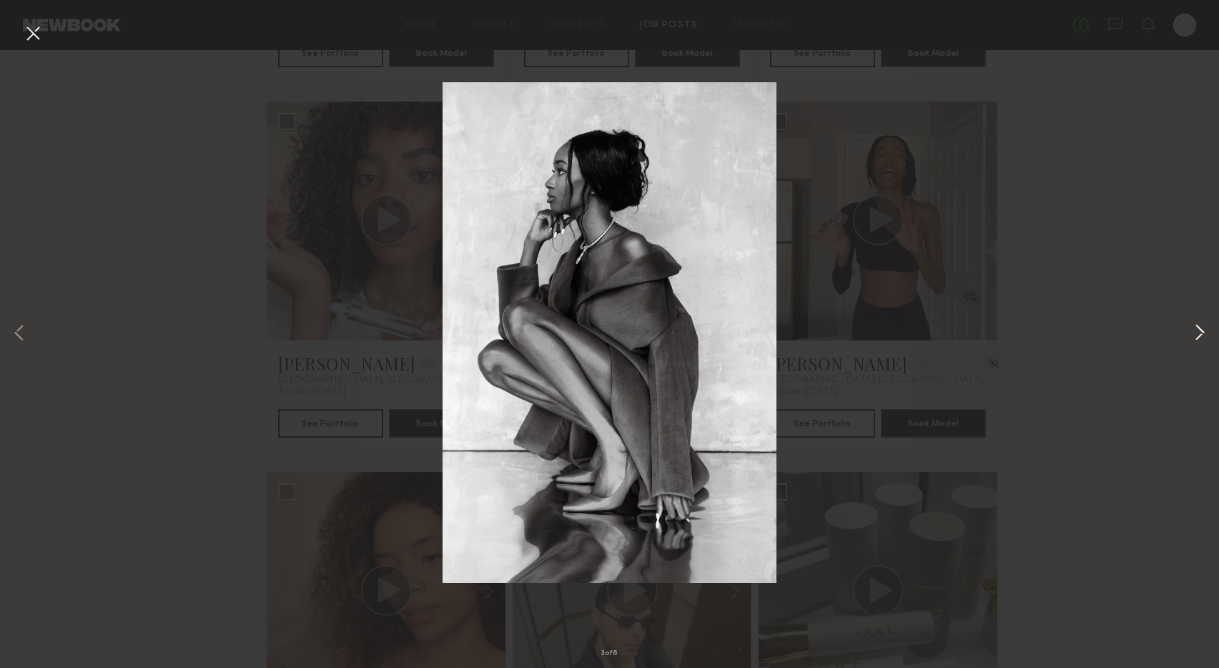
click at [1199, 334] on button at bounding box center [1200, 334] width 17 height 534
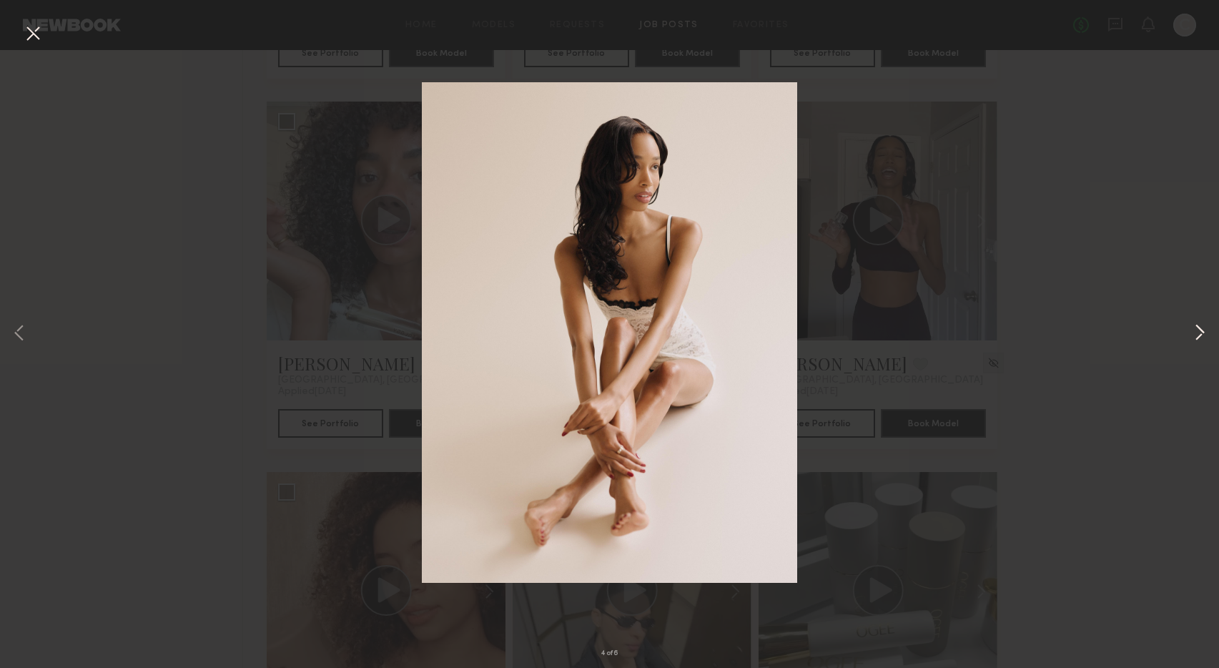
click at [1199, 334] on button at bounding box center [1200, 334] width 17 height 534
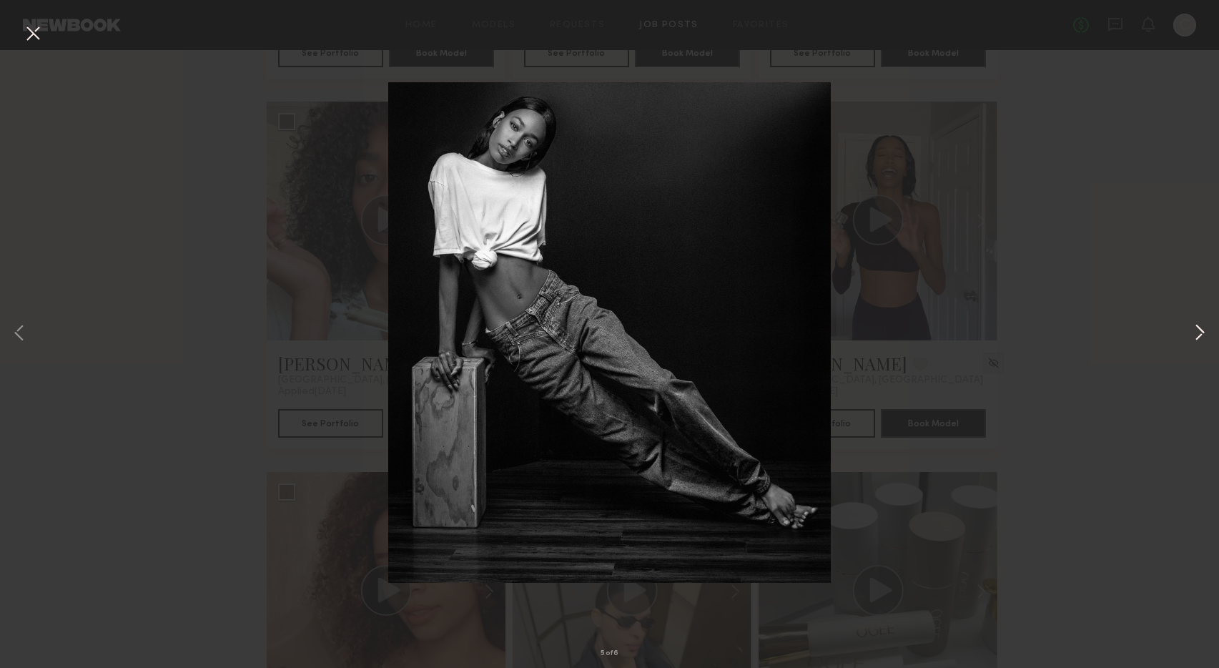
click at [1199, 334] on button at bounding box center [1200, 334] width 17 height 534
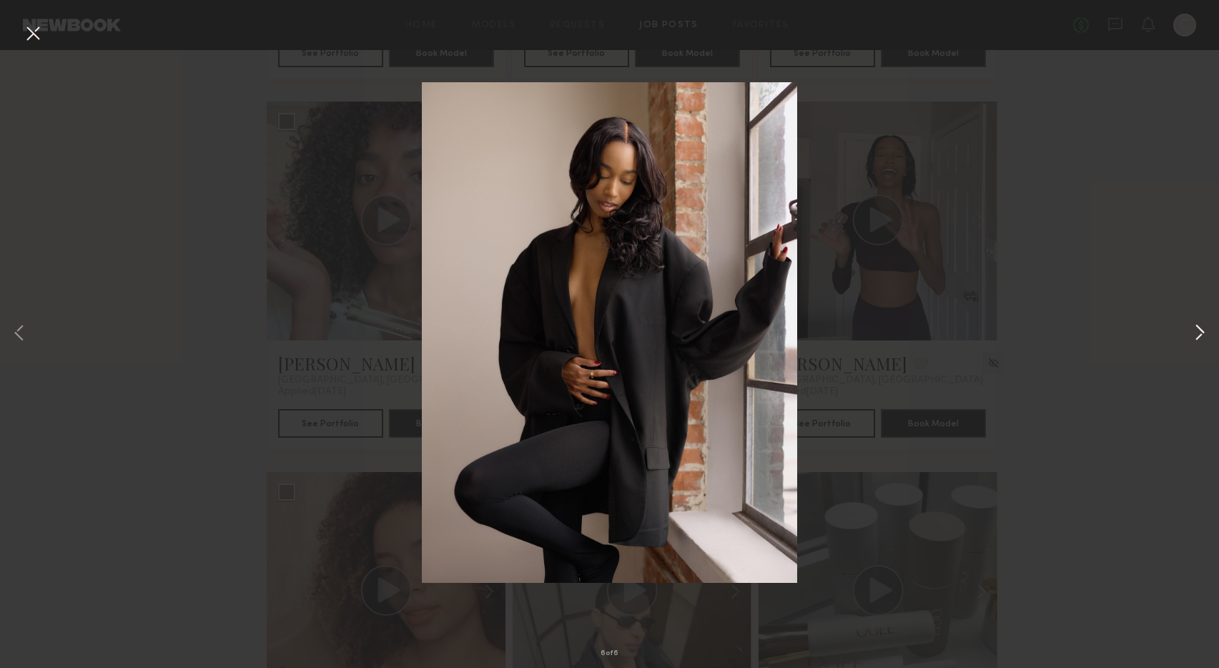
click at [1199, 334] on button at bounding box center [1200, 334] width 17 height 534
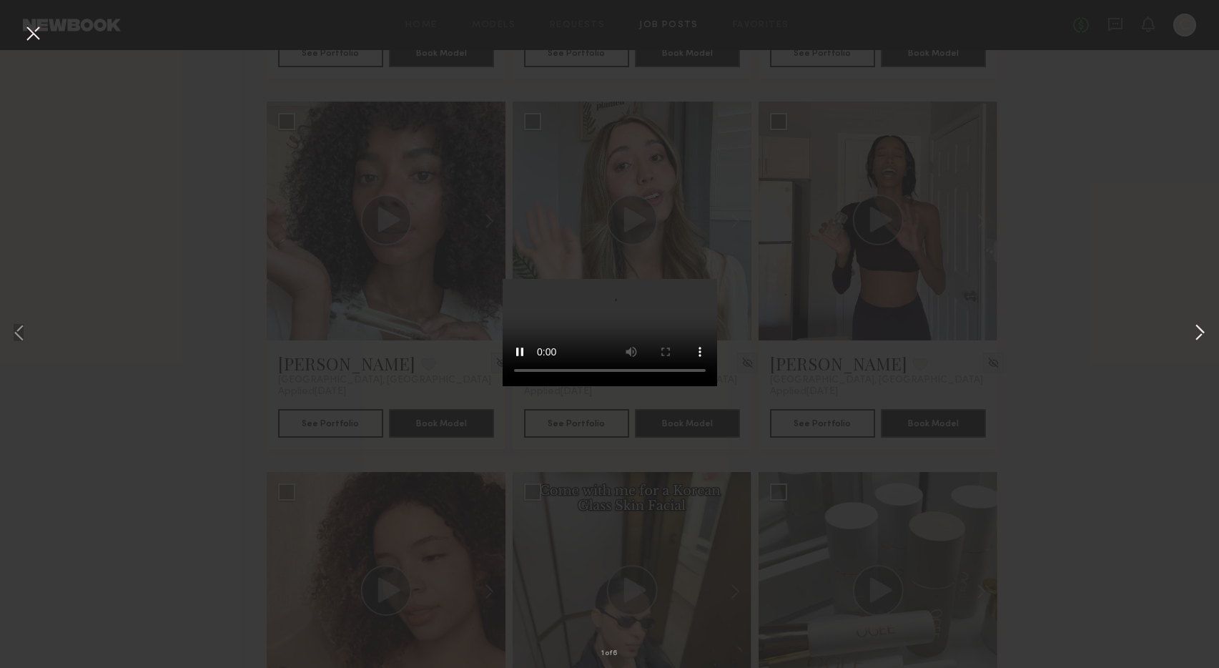
click at [1199, 334] on button at bounding box center [1200, 334] width 17 height 534
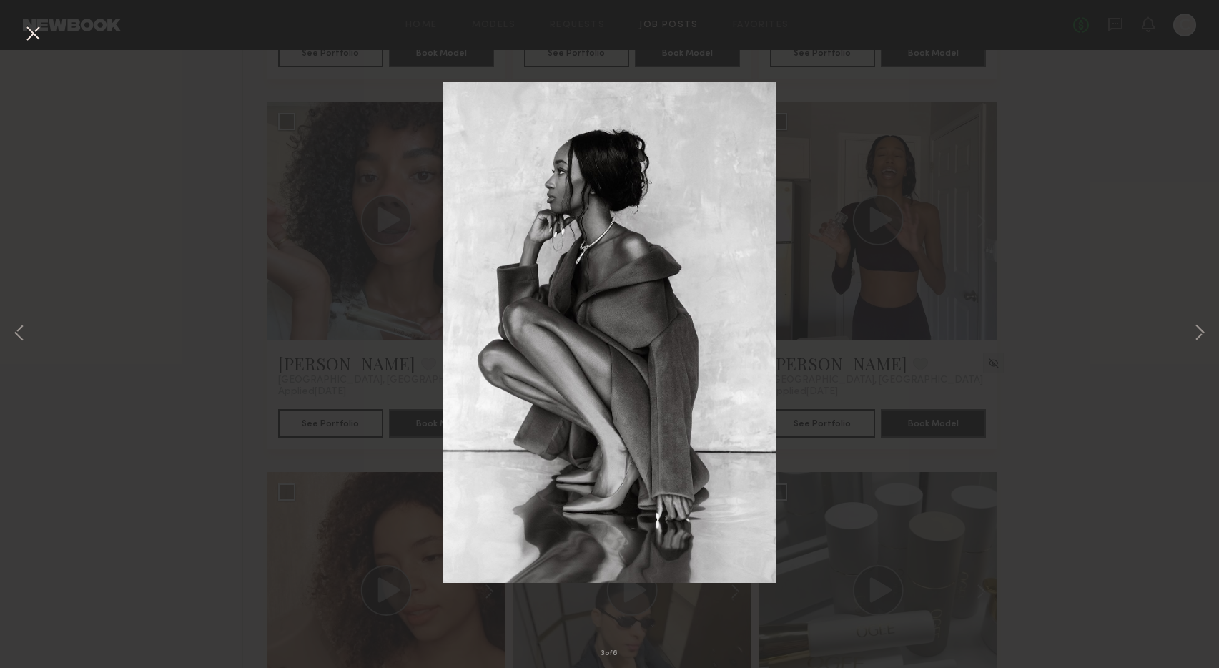
click at [30, 34] on button at bounding box center [32, 34] width 23 height 26
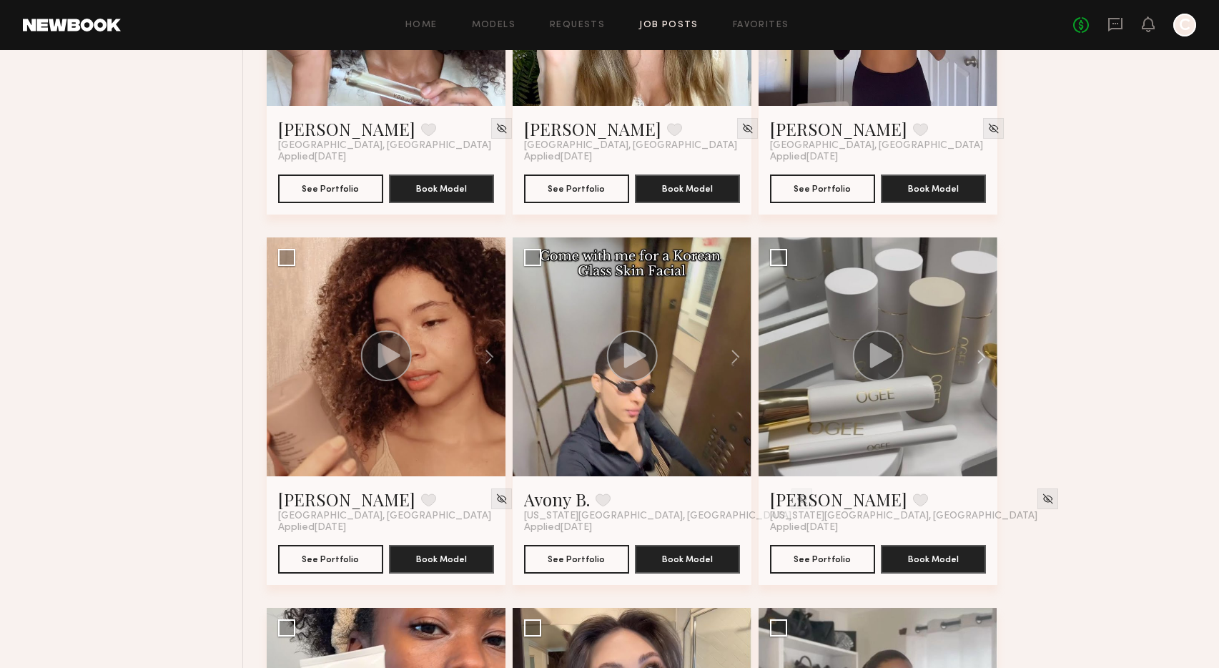
scroll to position [3035, 0]
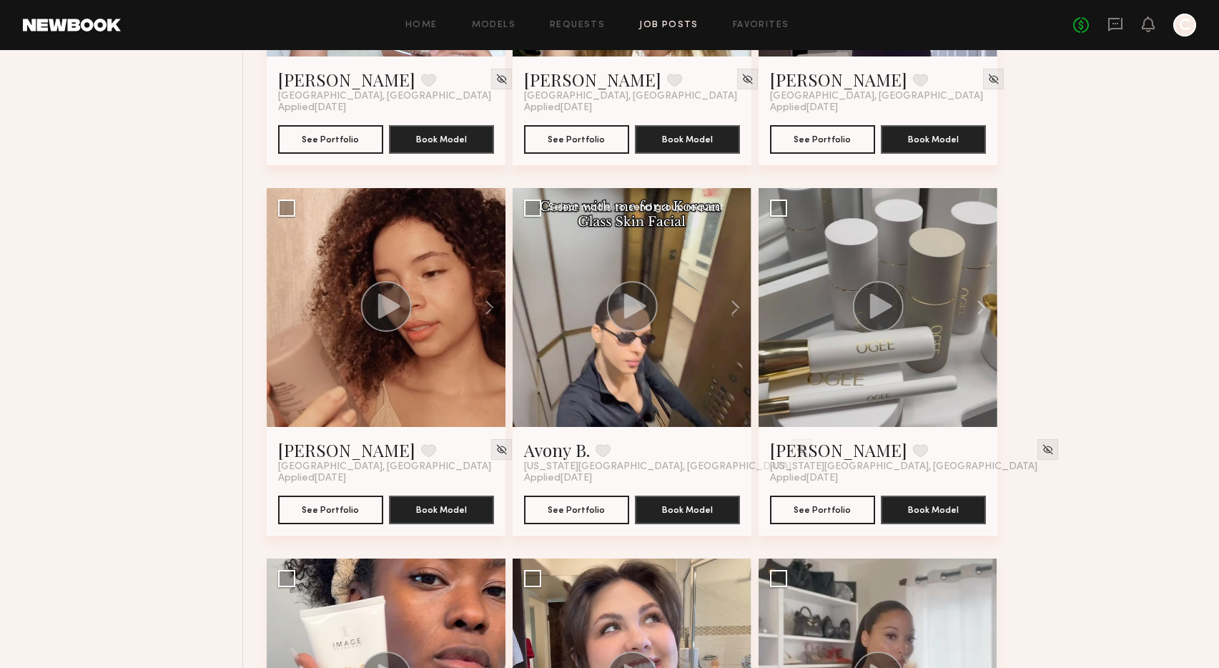
click at [553, 354] on div at bounding box center [632, 307] width 239 height 239
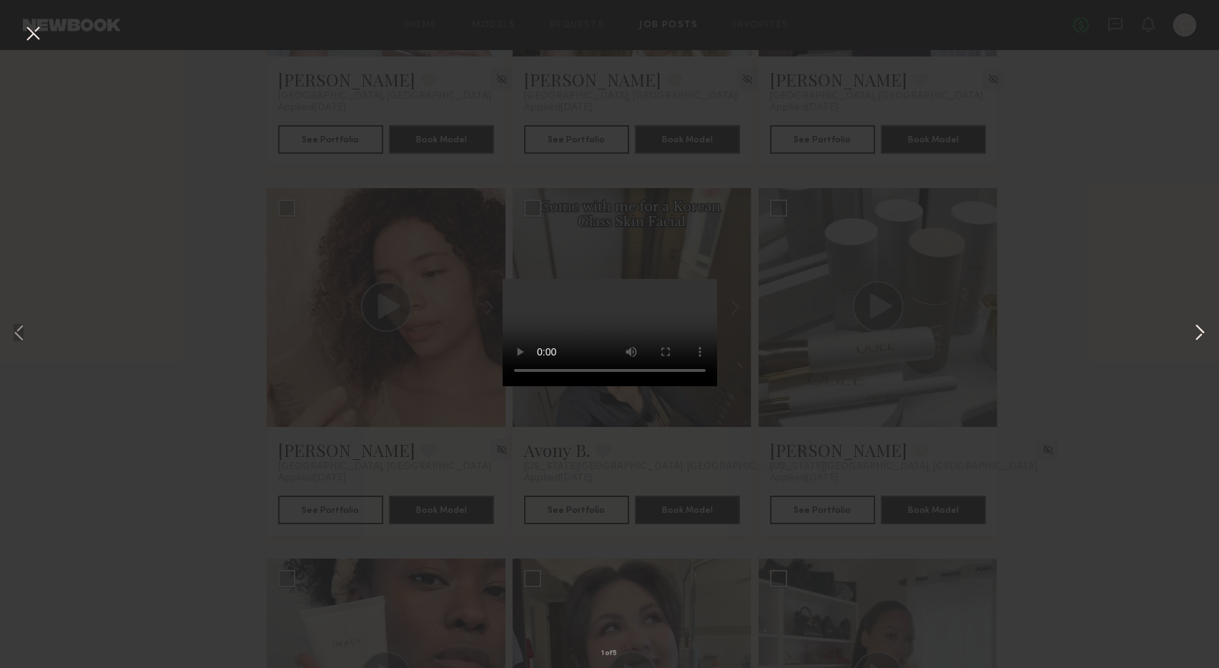
click at [1200, 333] on button at bounding box center [1200, 334] width 17 height 534
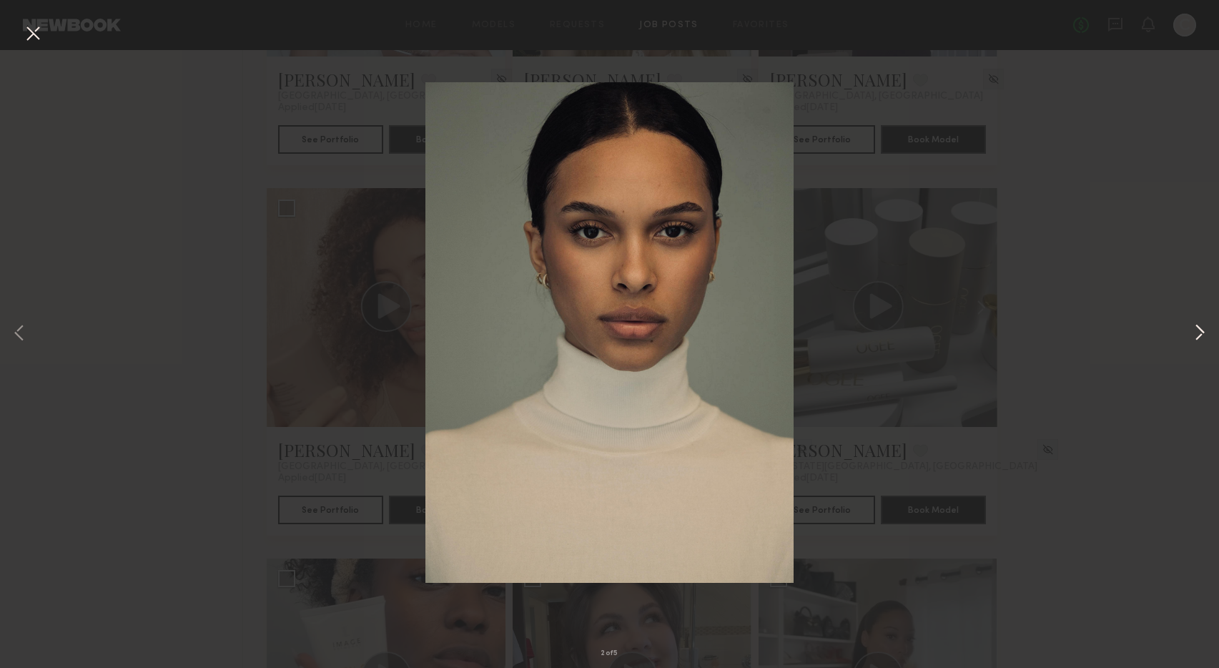
click at [1200, 333] on button at bounding box center [1200, 334] width 17 height 534
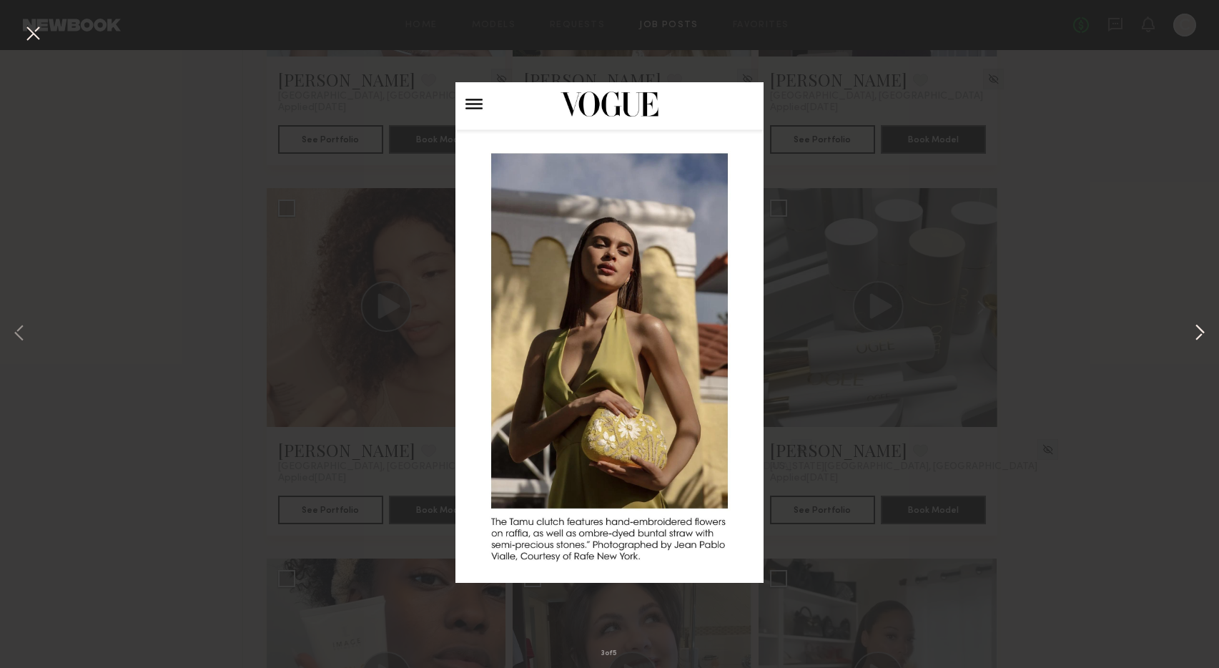
click at [1200, 333] on button at bounding box center [1200, 334] width 17 height 534
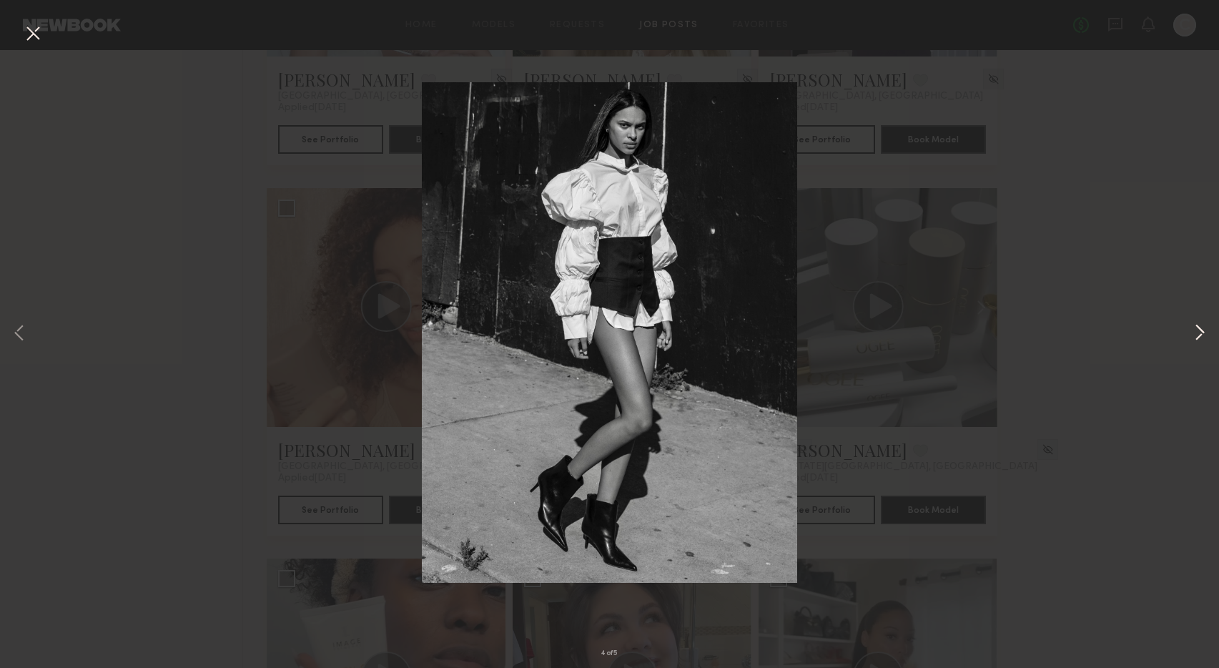
click at [1200, 333] on button at bounding box center [1200, 334] width 17 height 534
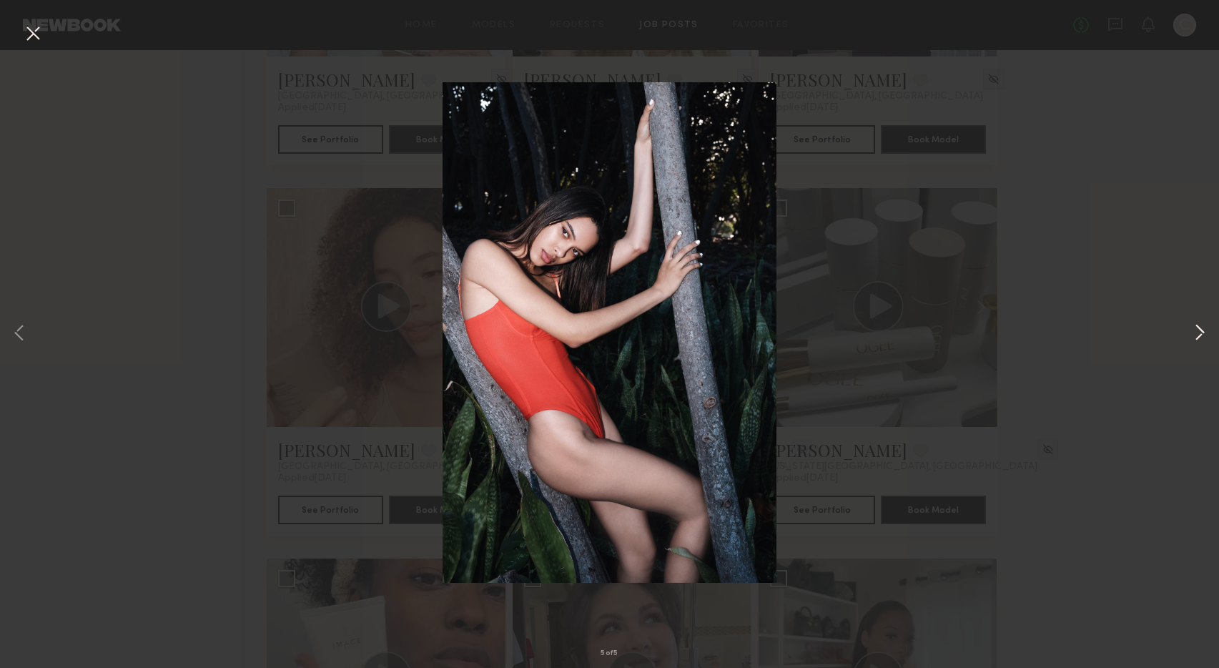
click at [1200, 333] on button at bounding box center [1200, 334] width 17 height 534
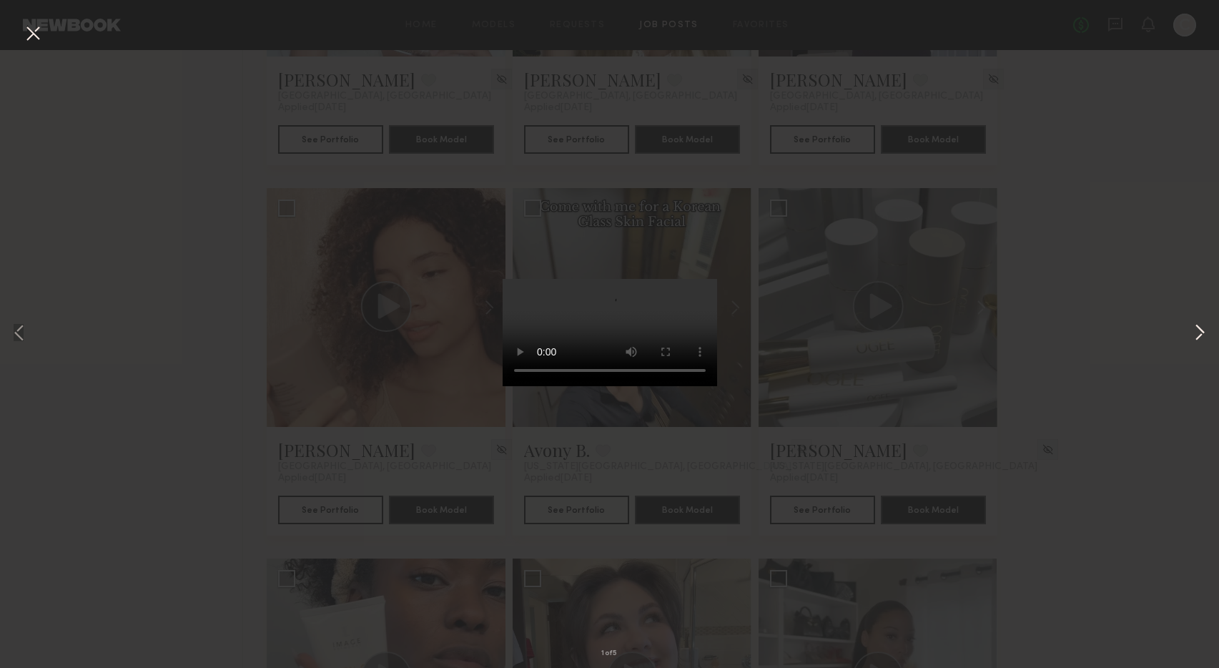
click at [1200, 333] on button at bounding box center [1200, 334] width 17 height 534
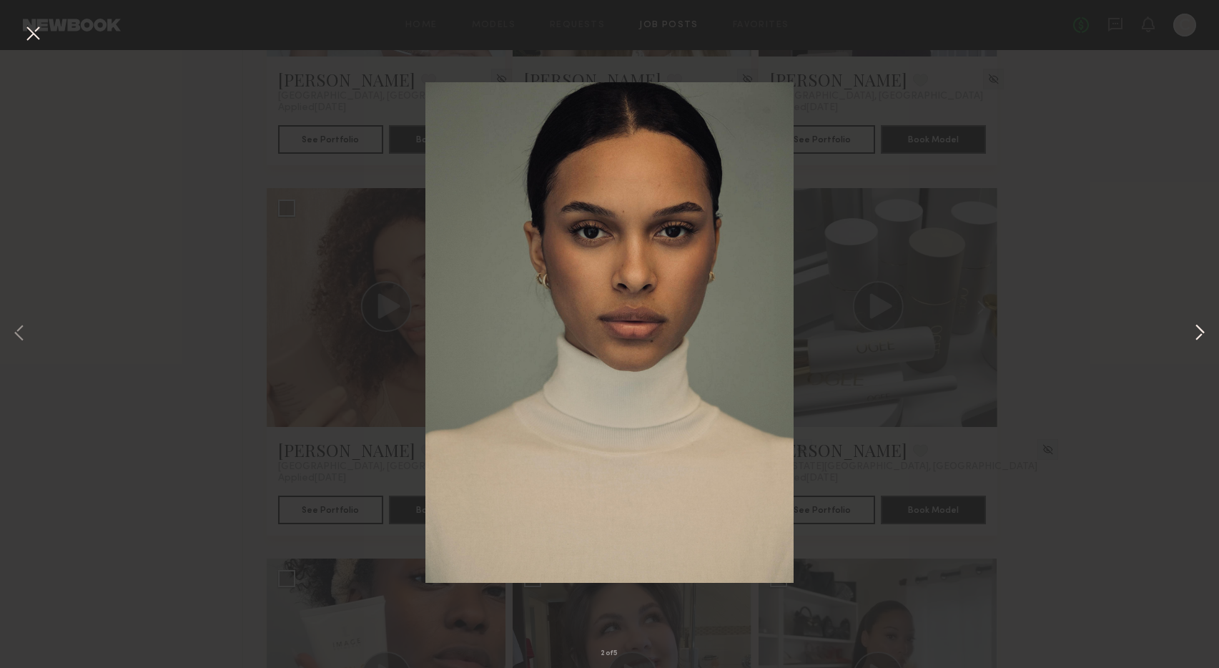
click at [1200, 333] on button at bounding box center [1200, 334] width 17 height 534
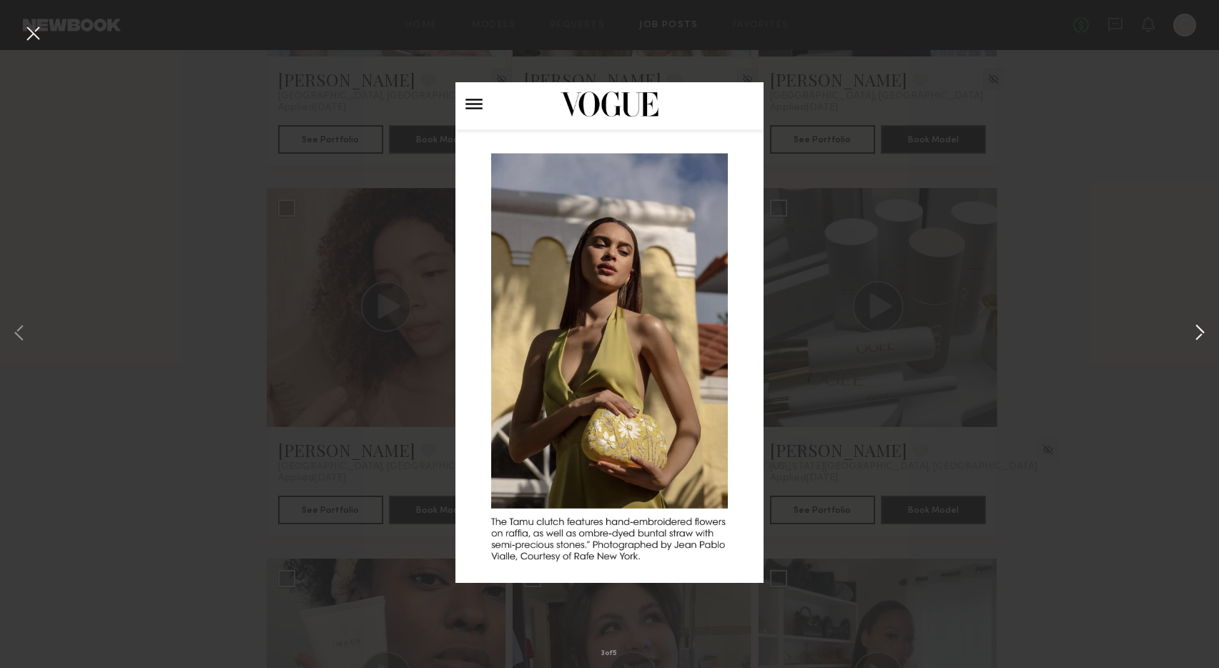
click at [1200, 333] on button at bounding box center [1200, 334] width 17 height 534
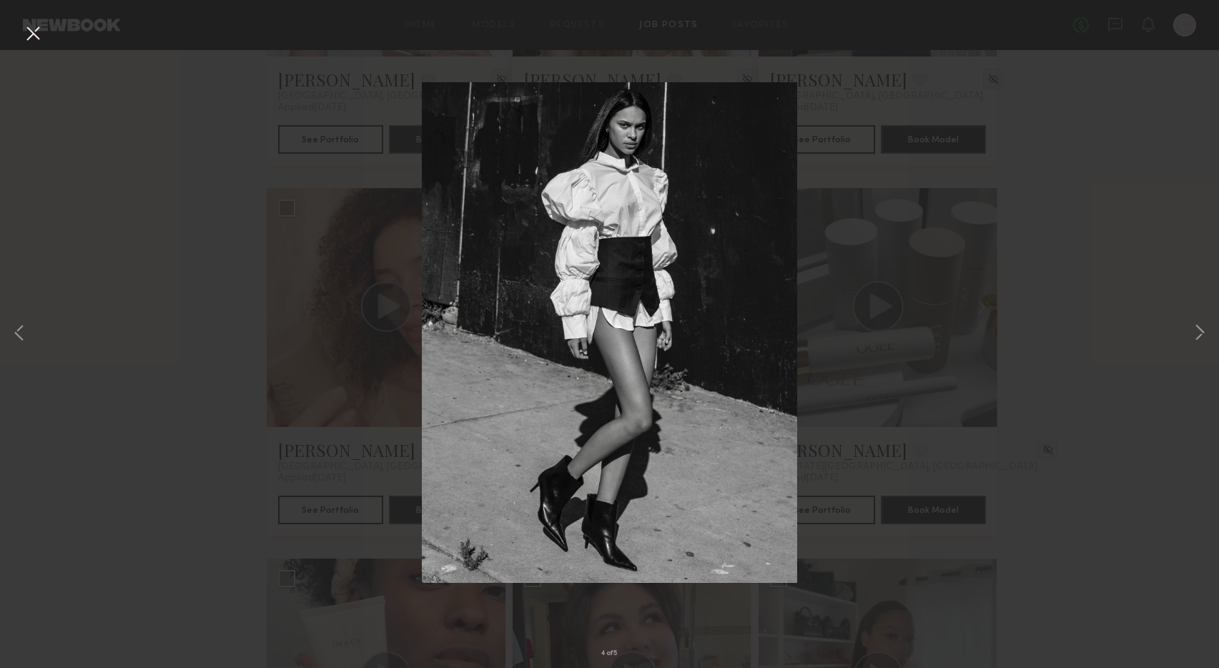
drag, startPoint x: 35, startPoint y: 36, endPoint x: 63, endPoint y: 57, distance: 34.3
click at [35, 36] on button at bounding box center [32, 34] width 23 height 26
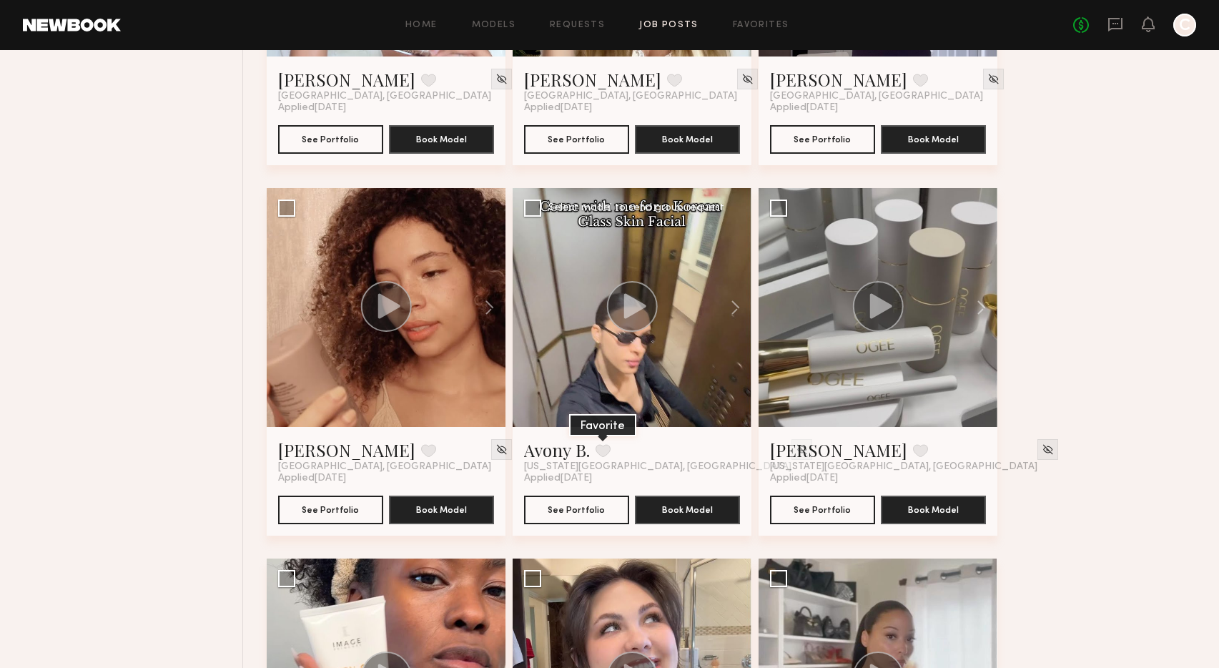
click at [604, 446] on button at bounding box center [603, 450] width 15 height 13
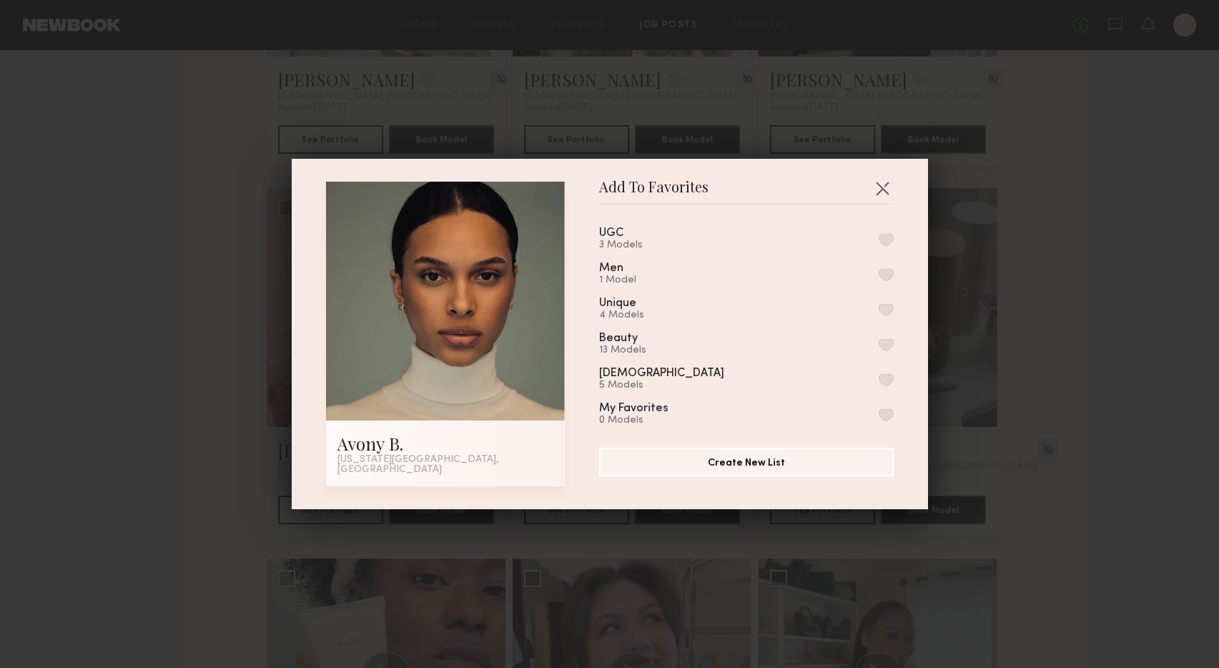
click at [885, 242] on button "button" at bounding box center [886, 239] width 15 height 13
click at [880, 192] on button "button" at bounding box center [882, 188] width 23 height 23
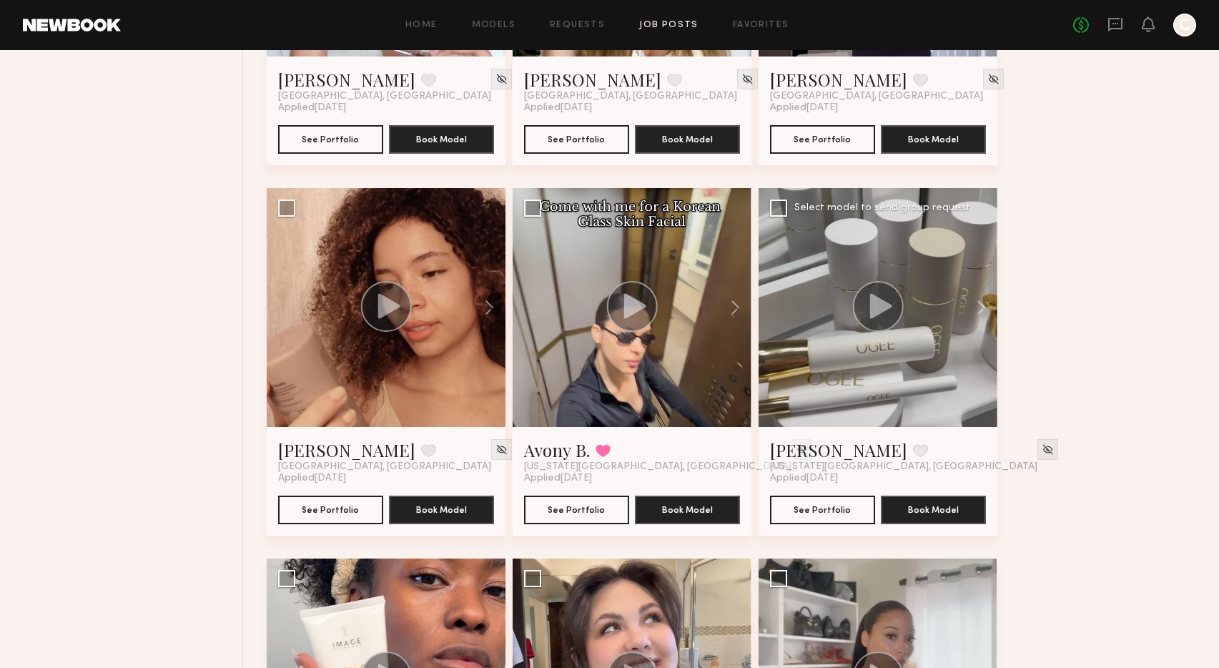
click at [875, 305] on icon at bounding box center [881, 305] width 22 height 25
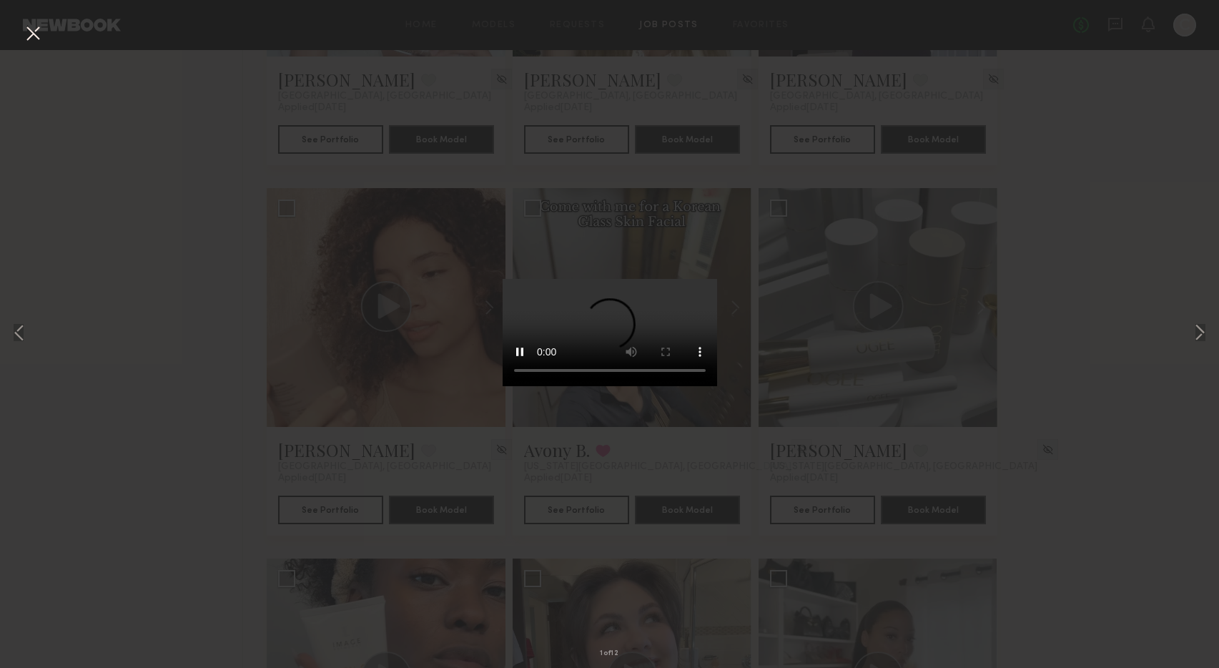
click at [26, 34] on button at bounding box center [32, 34] width 23 height 26
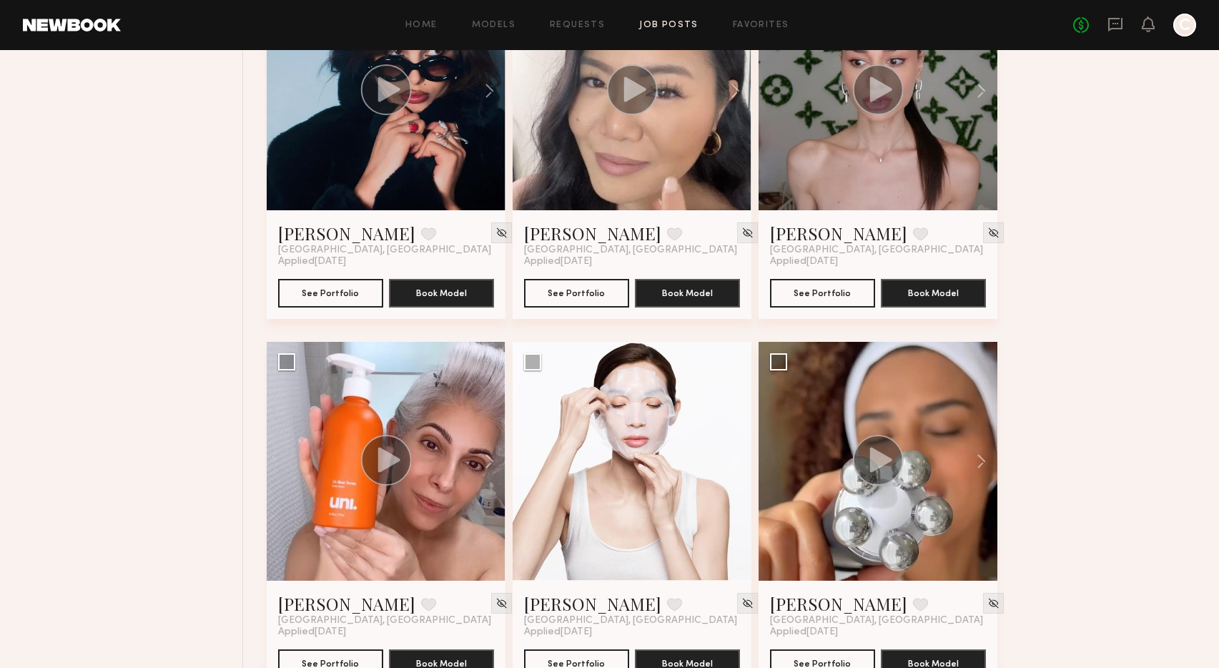
scroll to position [3997, 0]
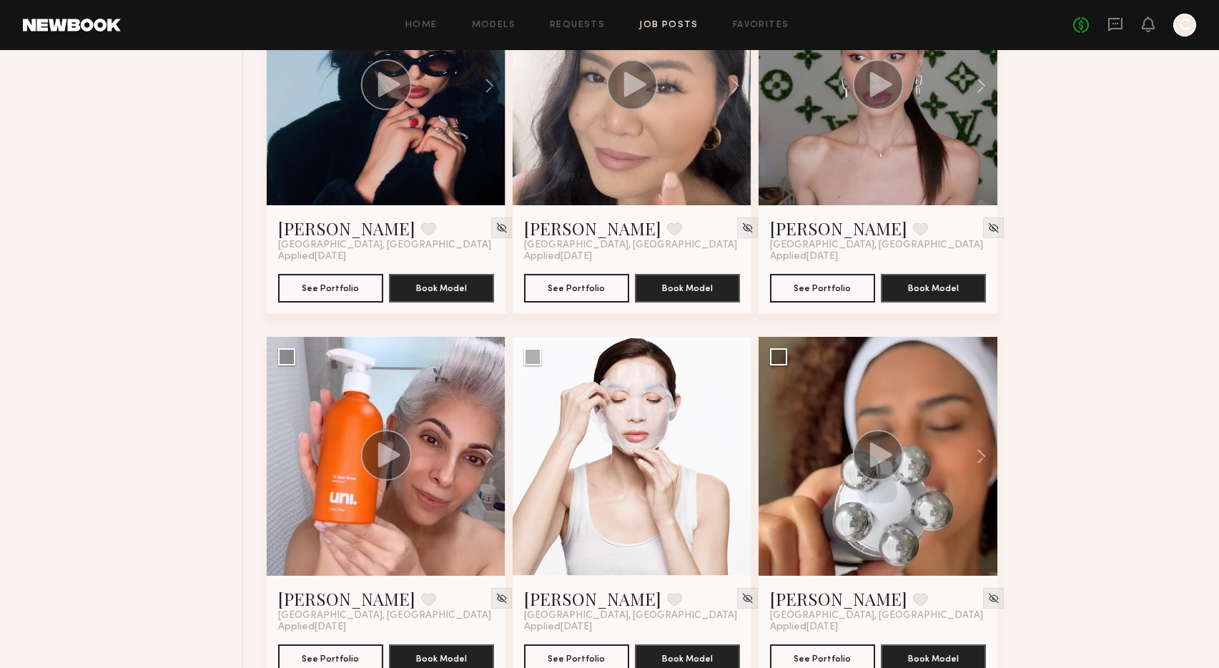
click at [846, 171] on div at bounding box center [878, 85] width 239 height 239
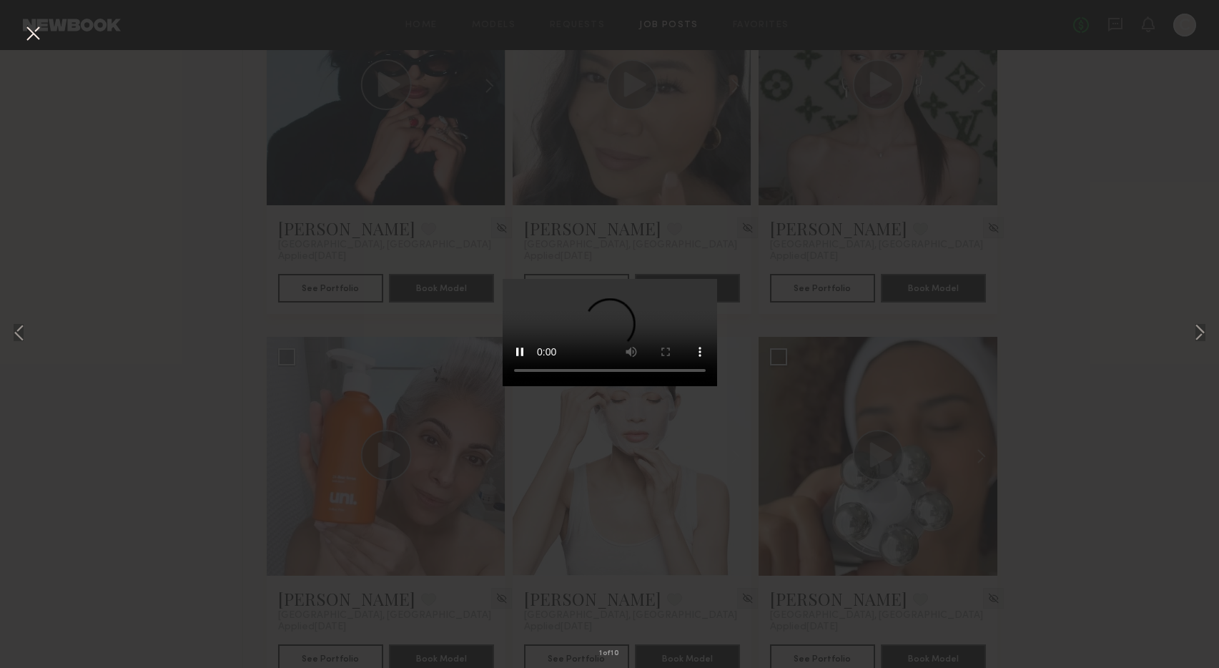
click at [30, 39] on button at bounding box center [32, 34] width 23 height 26
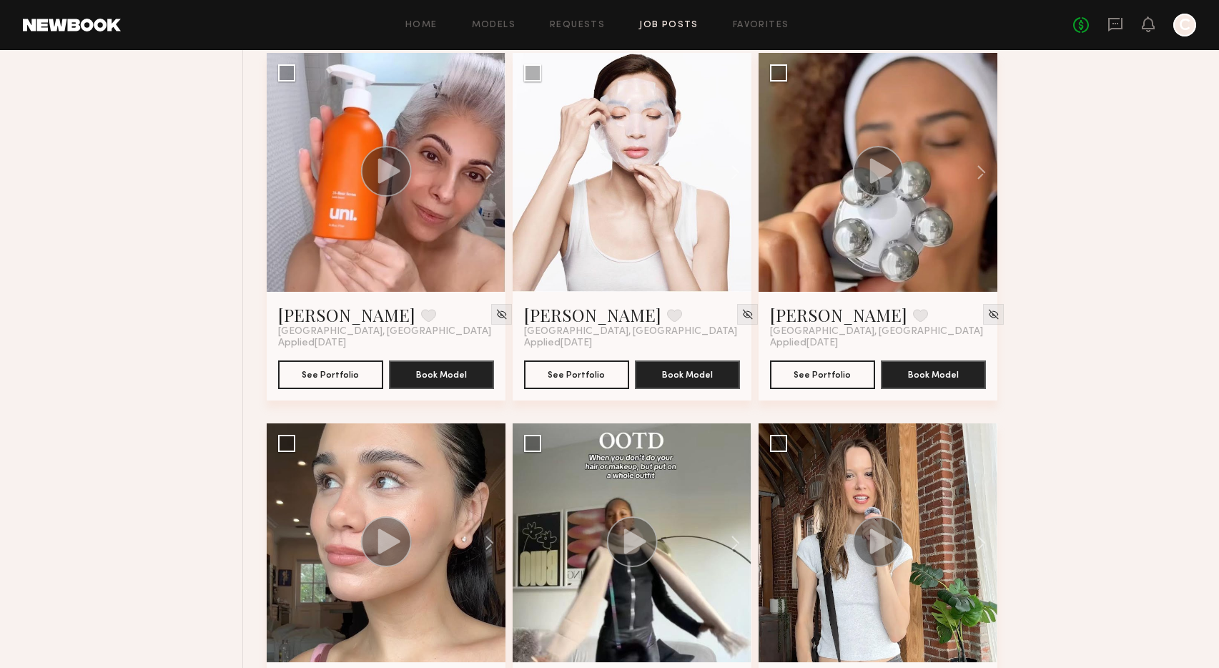
scroll to position [4281, 0]
click at [889, 176] on circle at bounding box center [878, 172] width 51 height 51
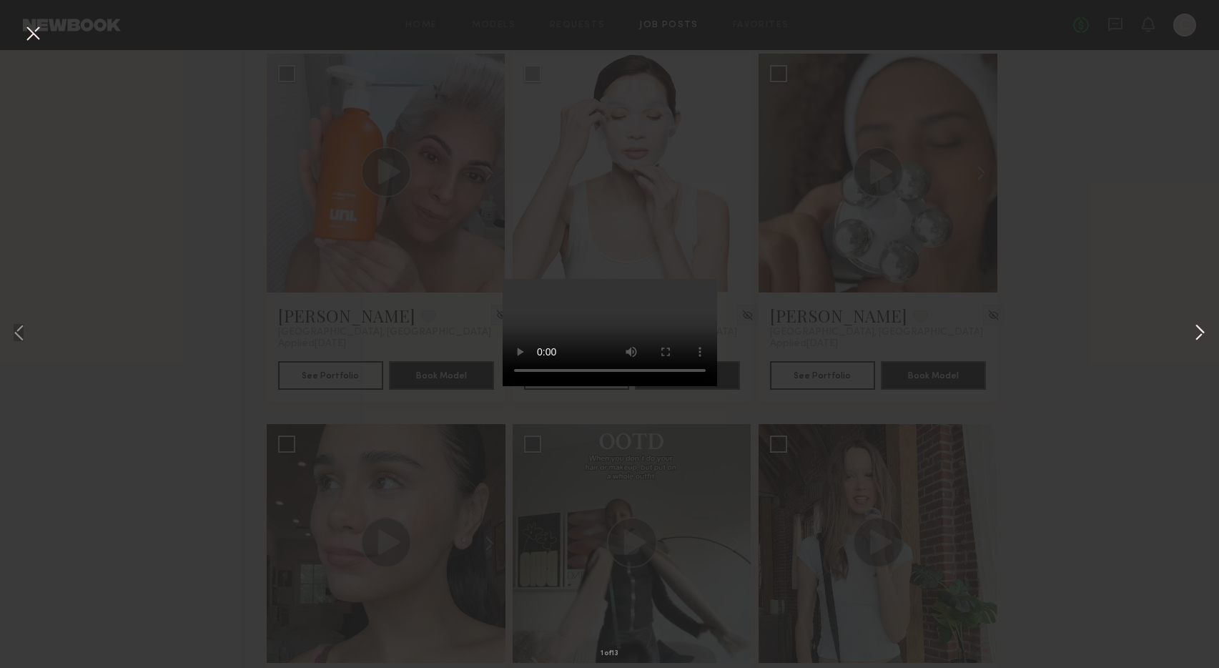
click at [1194, 331] on button at bounding box center [1200, 334] width 17 height 534
click at [1192, 328] on button at bounding box center [1200, 334] width 17 height 534
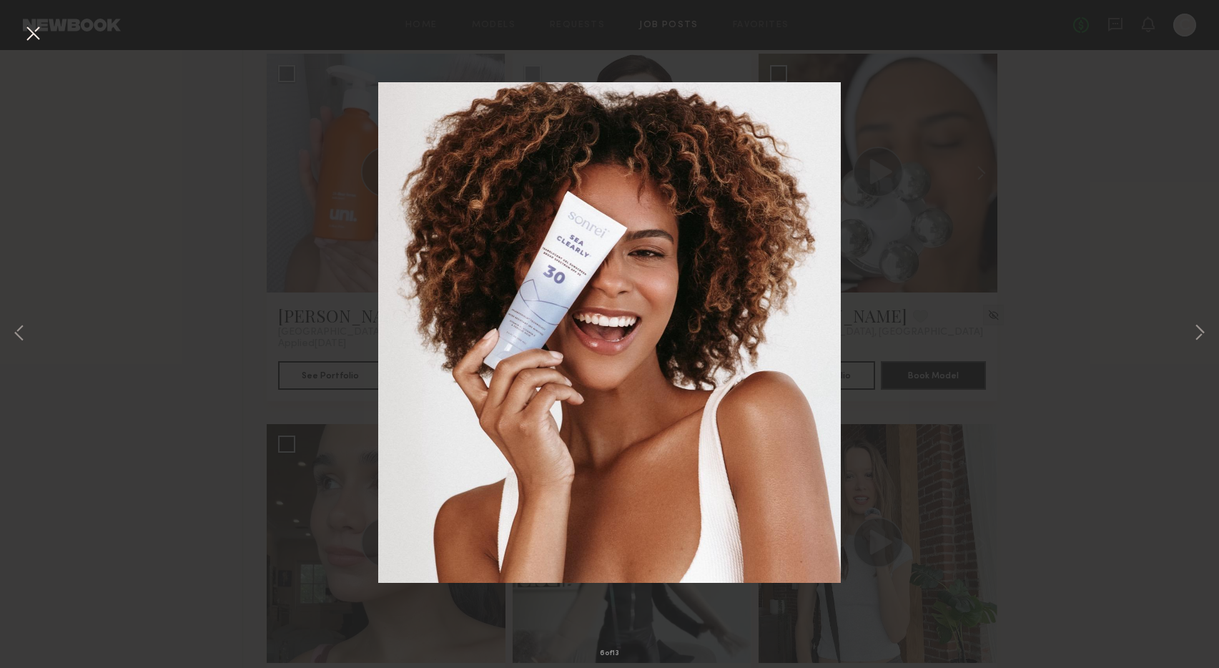
click at [34, 32] on button at bounding box center [32, 34] width 23 height 26
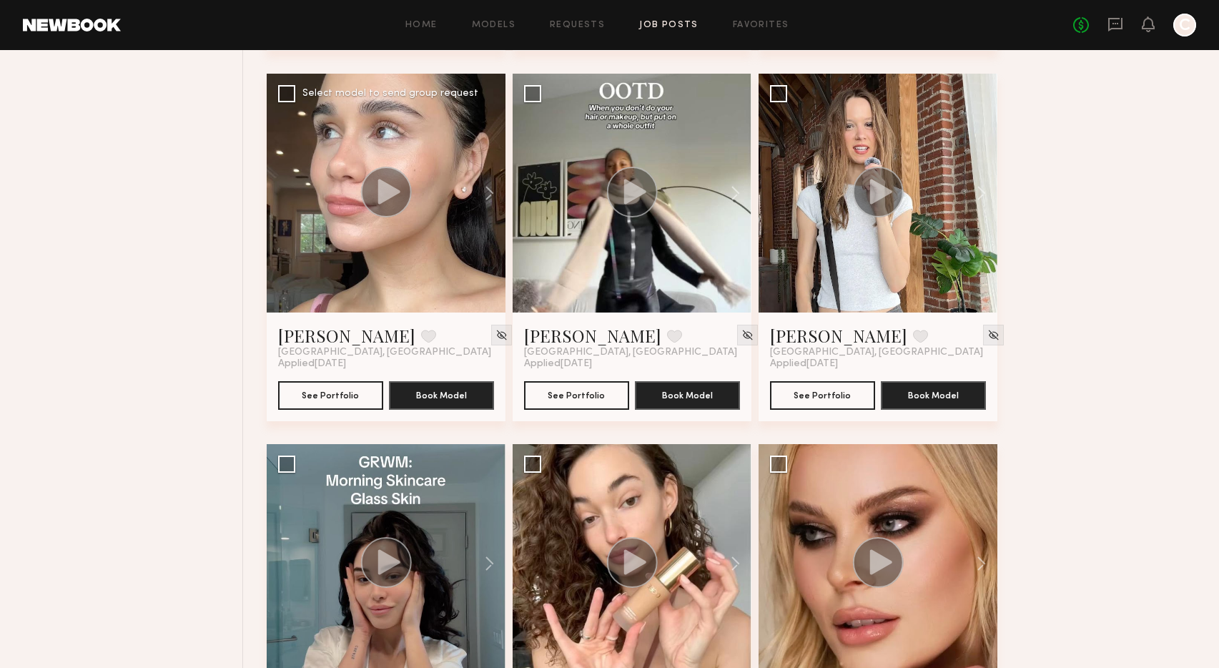
scroll to position [4629, 0]
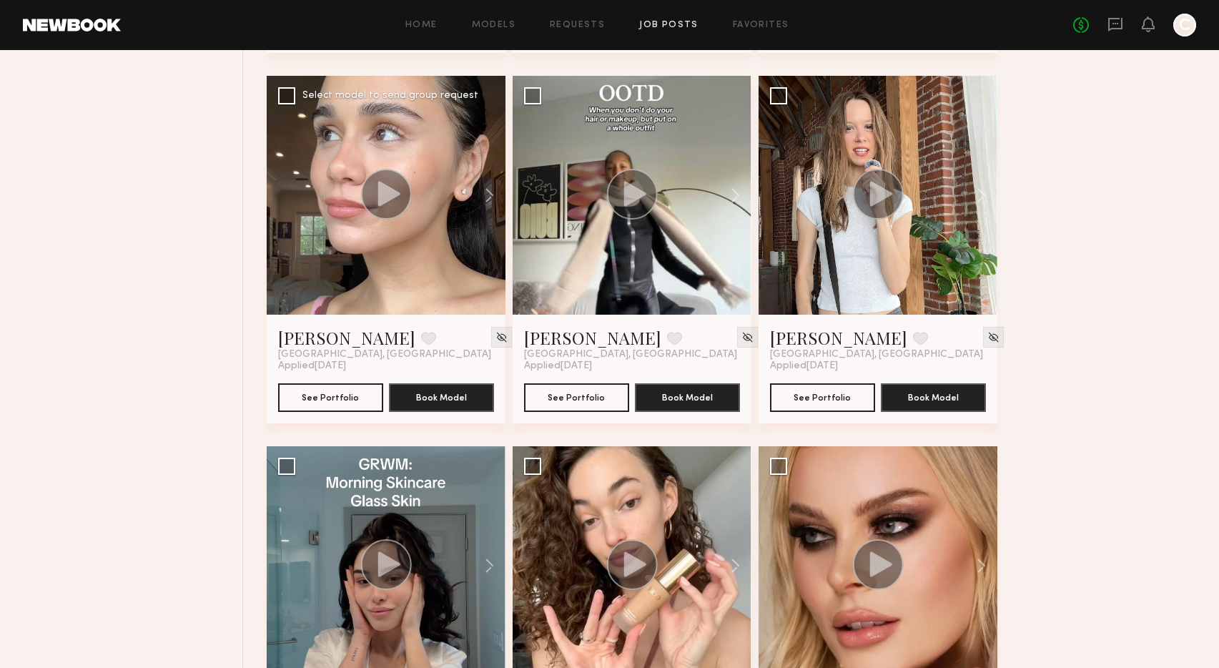
click at [385, 187] on icon at bounding box center [389, 193] width 22 height 25
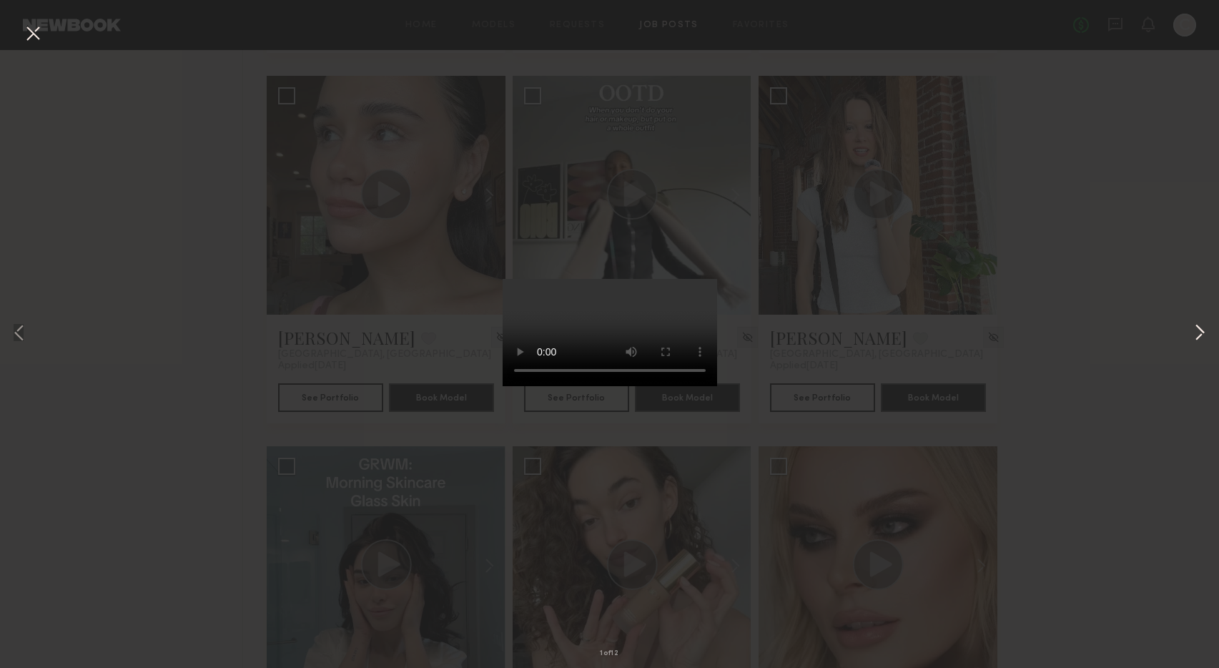
click at [1202, 330] on button at bounding box center [1200, 334] width 17 height 534
click at [34, 29] on button at bounding box center [32, 34] width 23 height 26
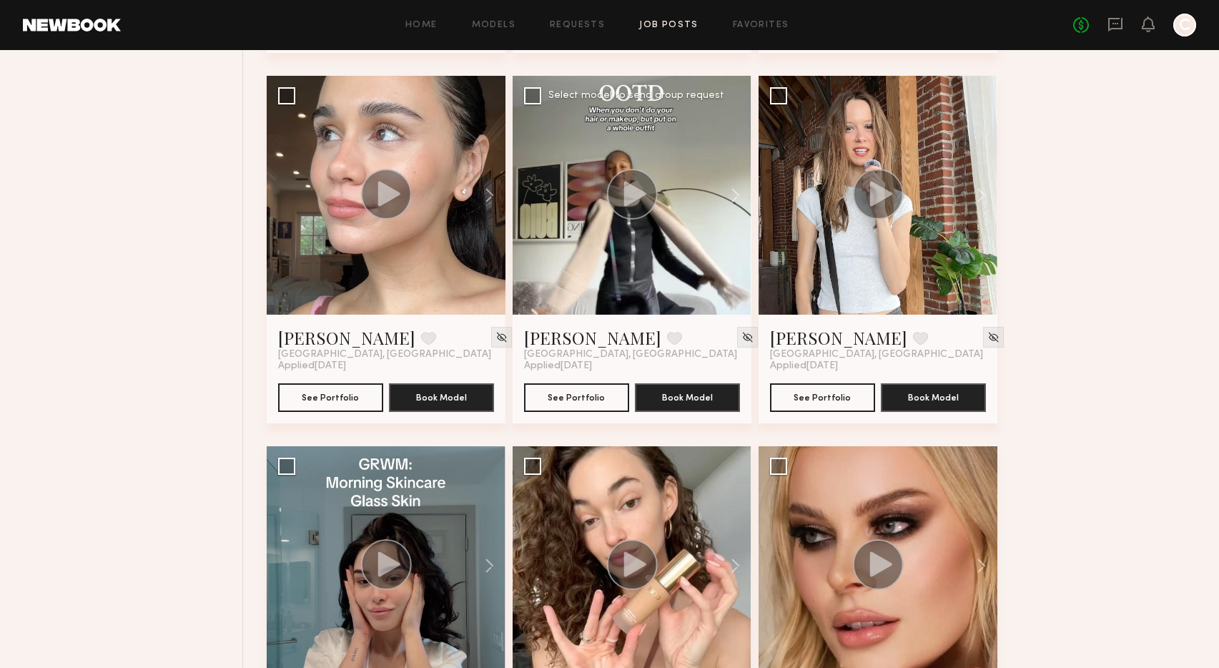
click at [639, 242] on div at bounding box center [632, 195] width 239 height 239
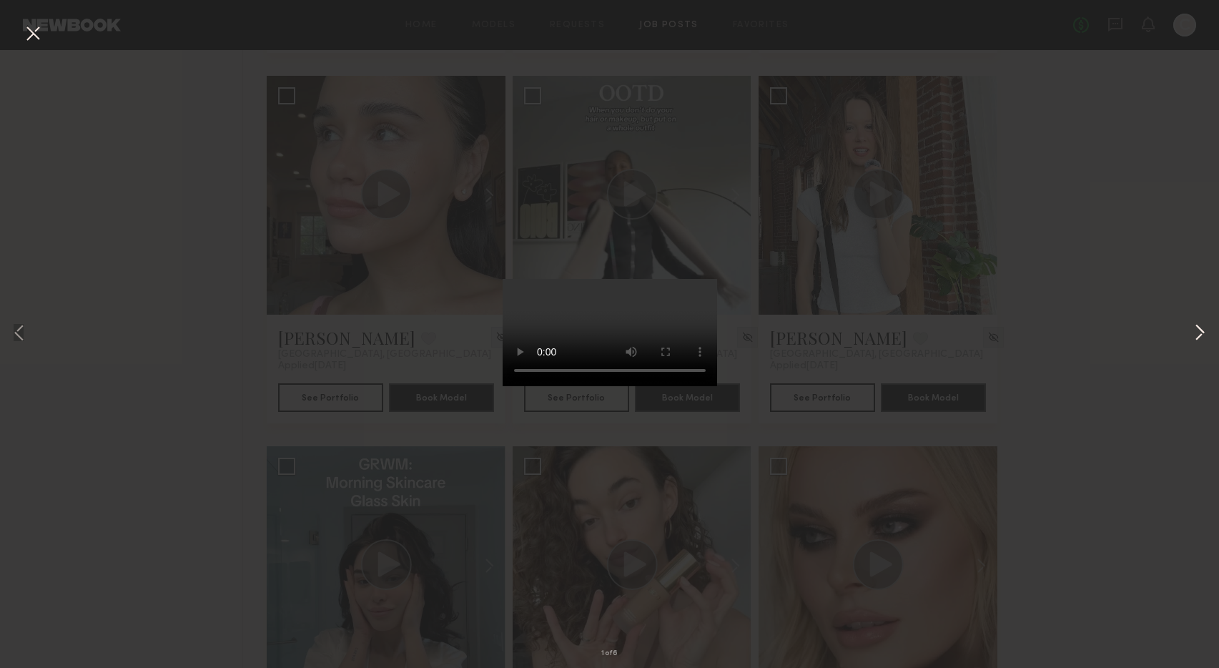
click at [1200, 334] on button at bounding box center [1200, 334] width 17 height 534
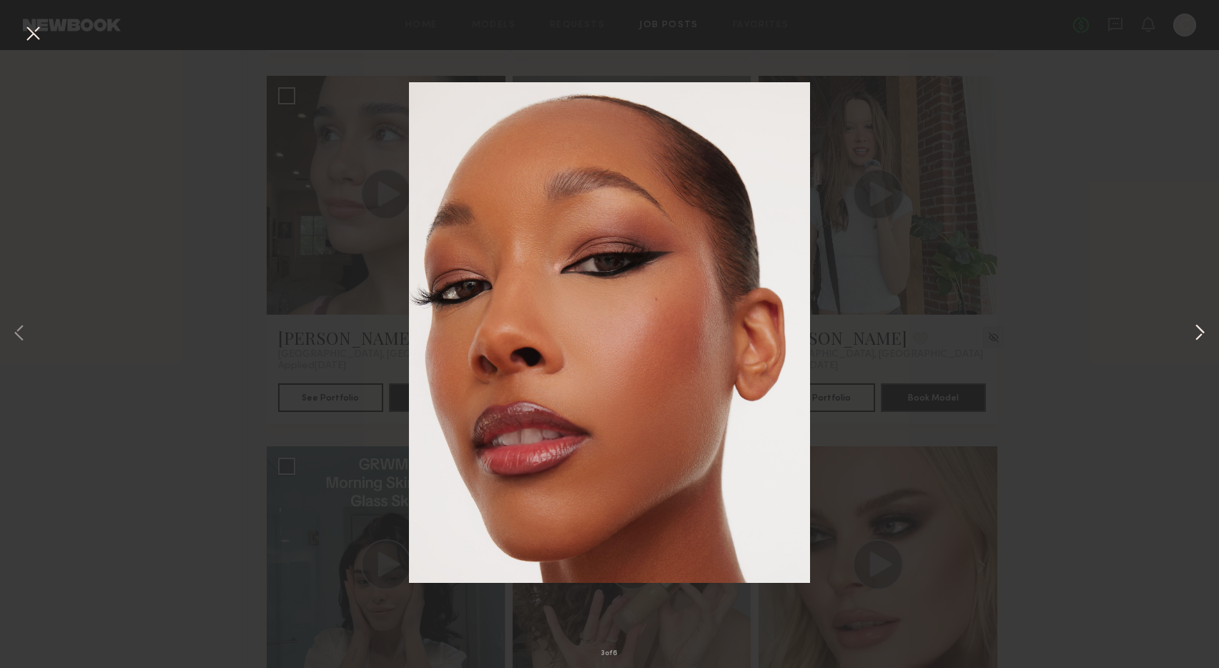
click at [1200, 334] on button at bounding box center [1200, 334] width 17 height 534
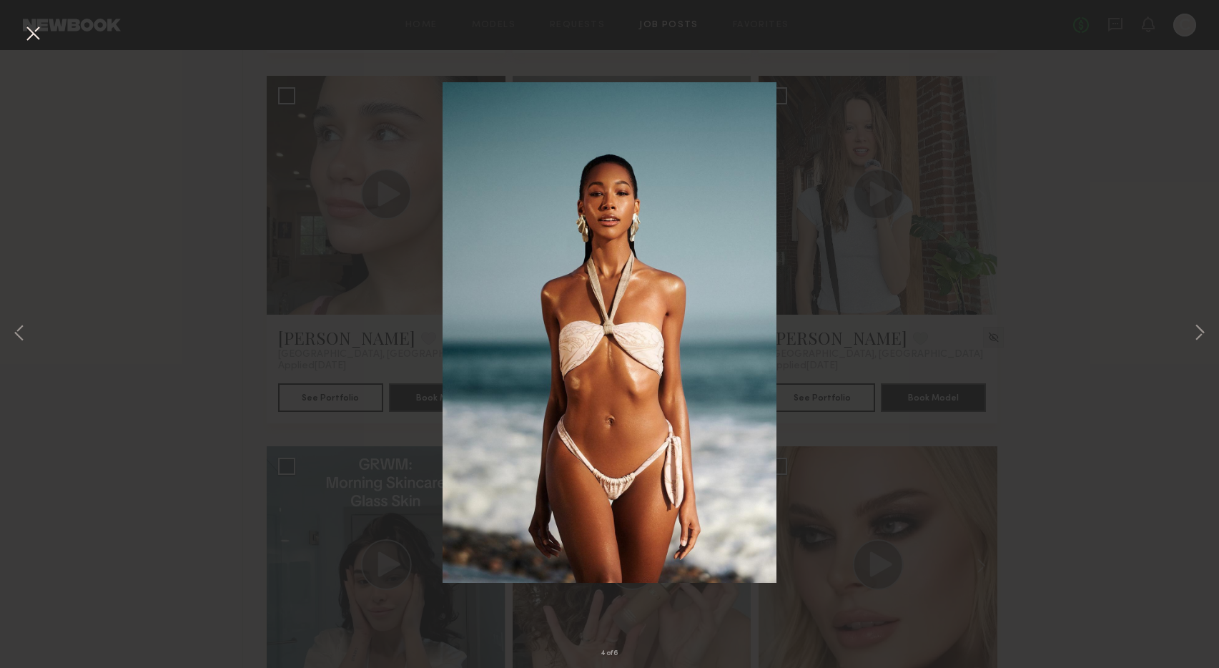
drag, startPoint x: 35, startPoint y: 39, endPoint x: 83, endPoint y: 64, distance: 54.1
click at [35, 39] on button at bounding box center [32, 34] width 23 height 26
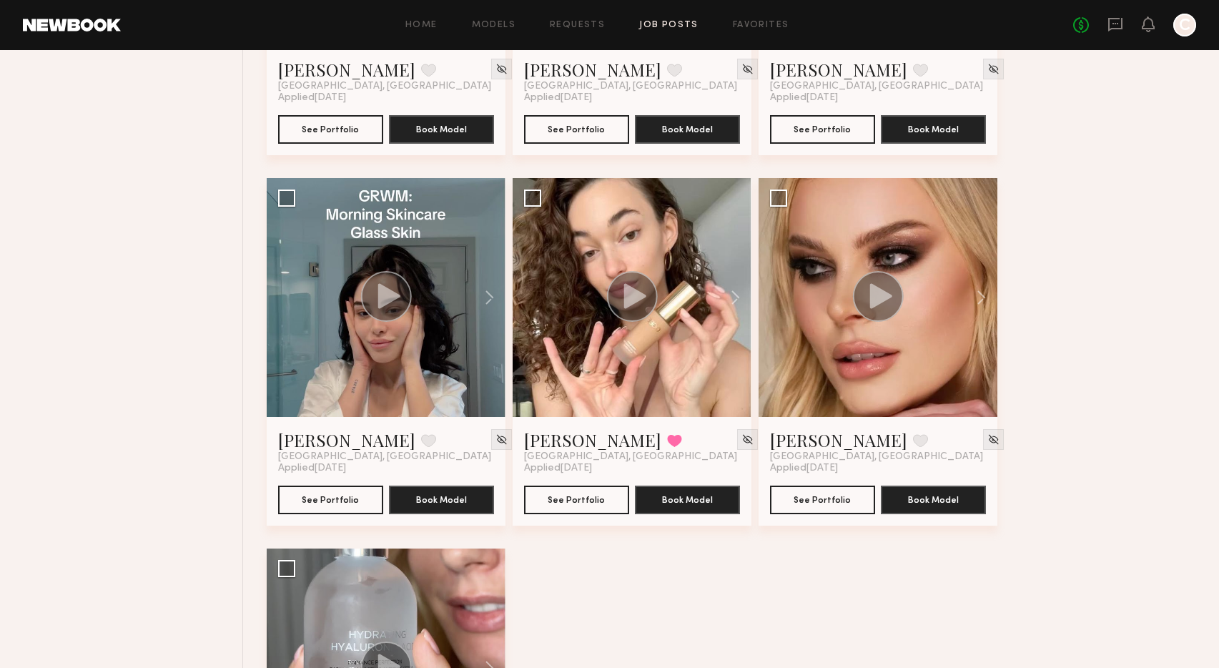
scroll to position [4913, 0]
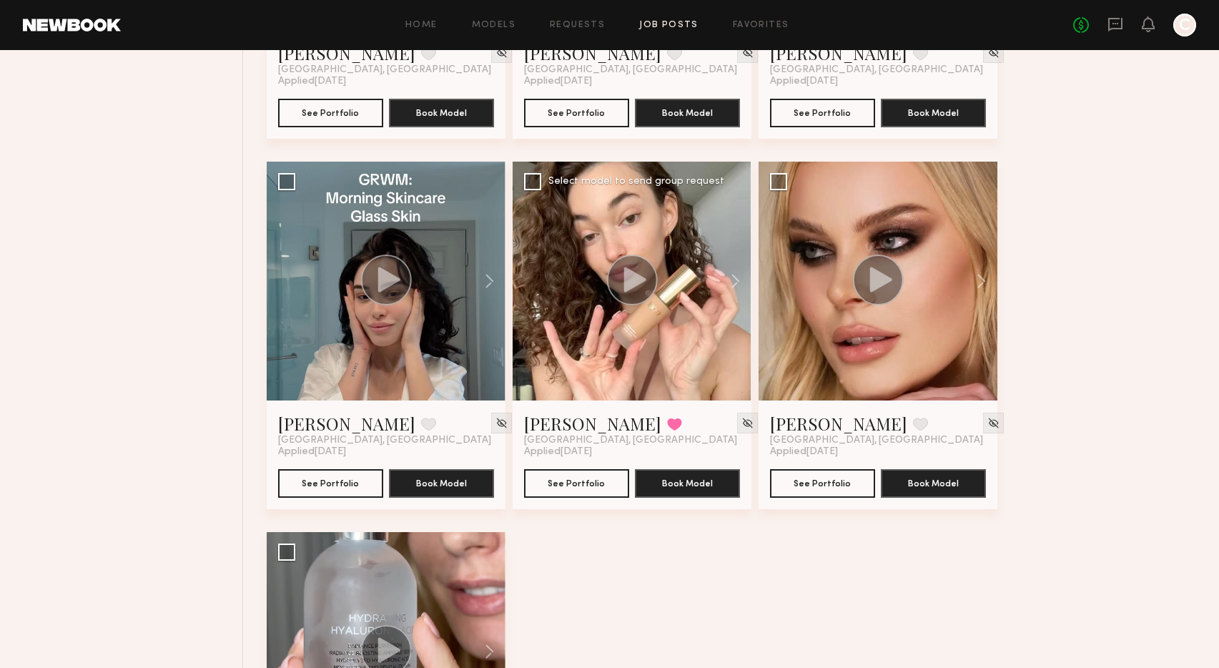
click at [602, 345] on div at bounding box center [632, 281] width 239 height 239
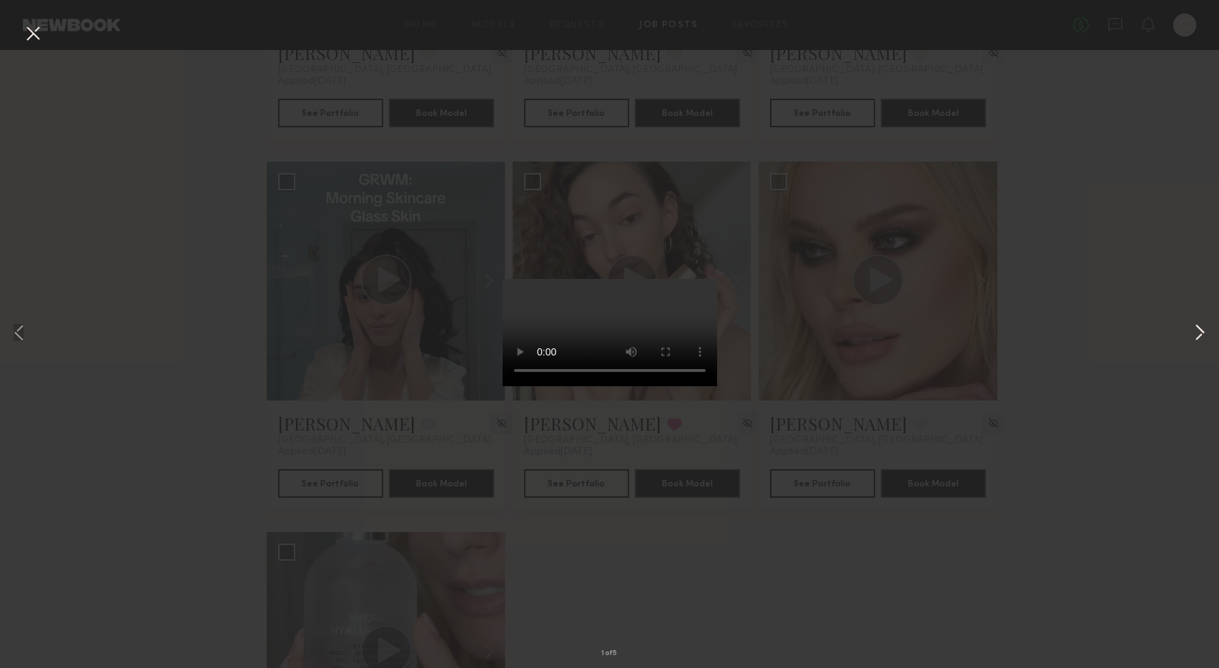
click at [1202, 335] on button at bounding box center [1200, 334] width 17 height 534
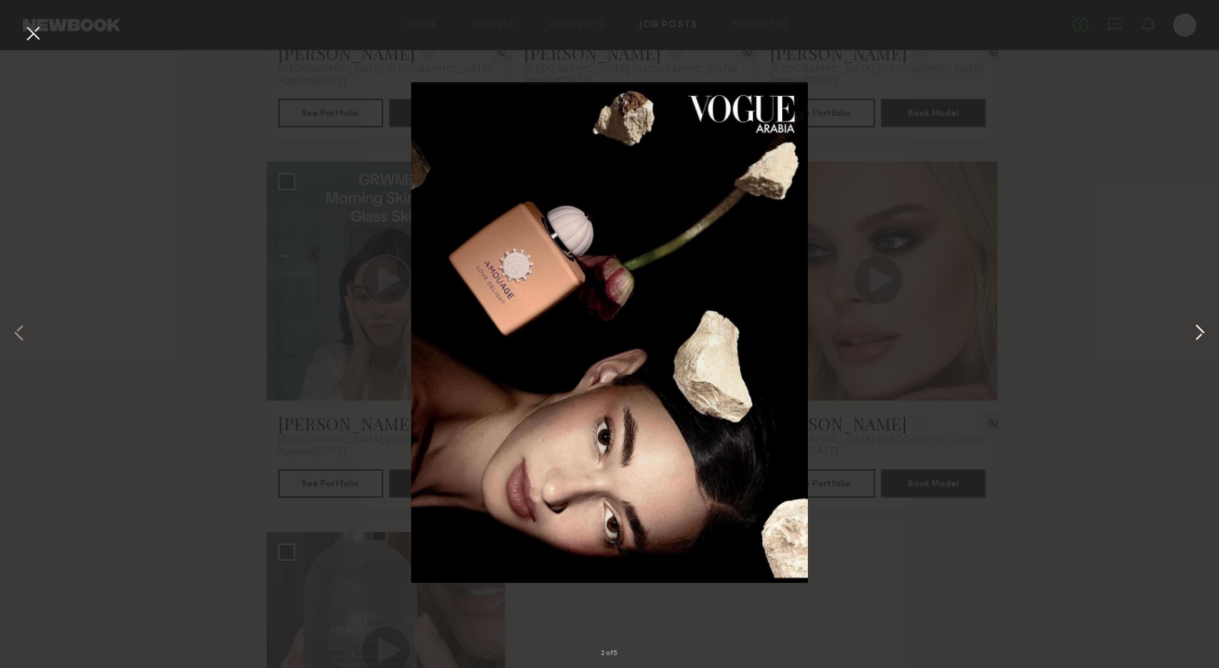
click at [1202, 335] on button at bounding box center [1200, 334] width 17 height 534
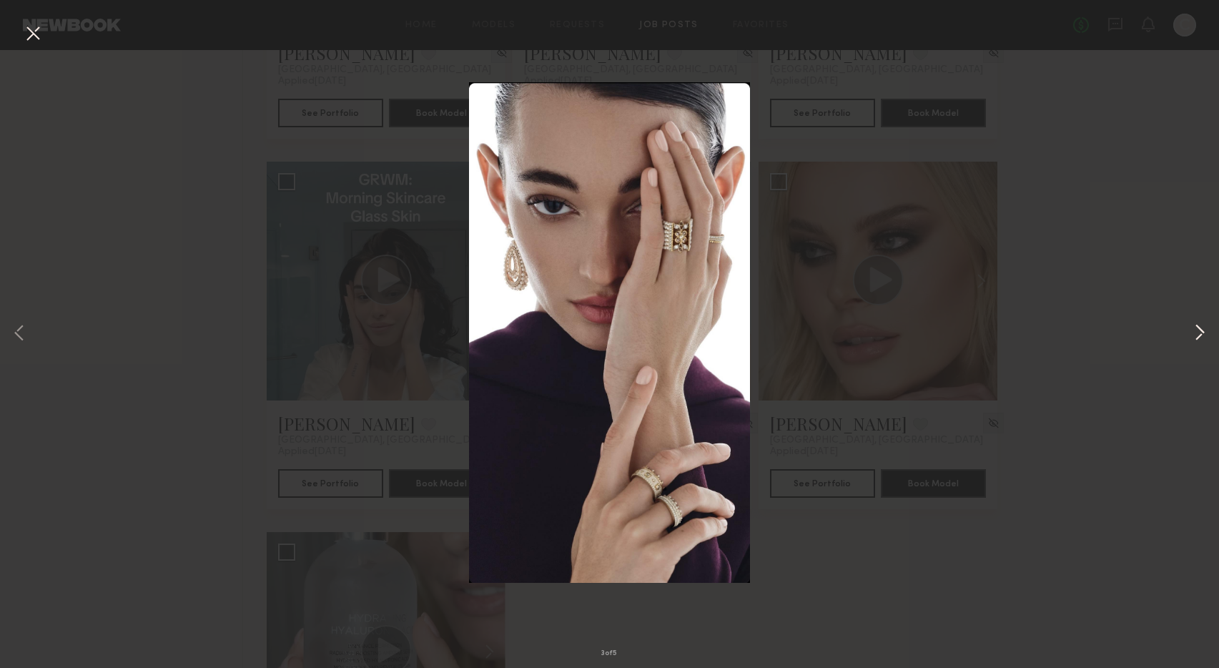
click at [1202, 335] on button at bounding box center [1200, 334] width 17 height 534
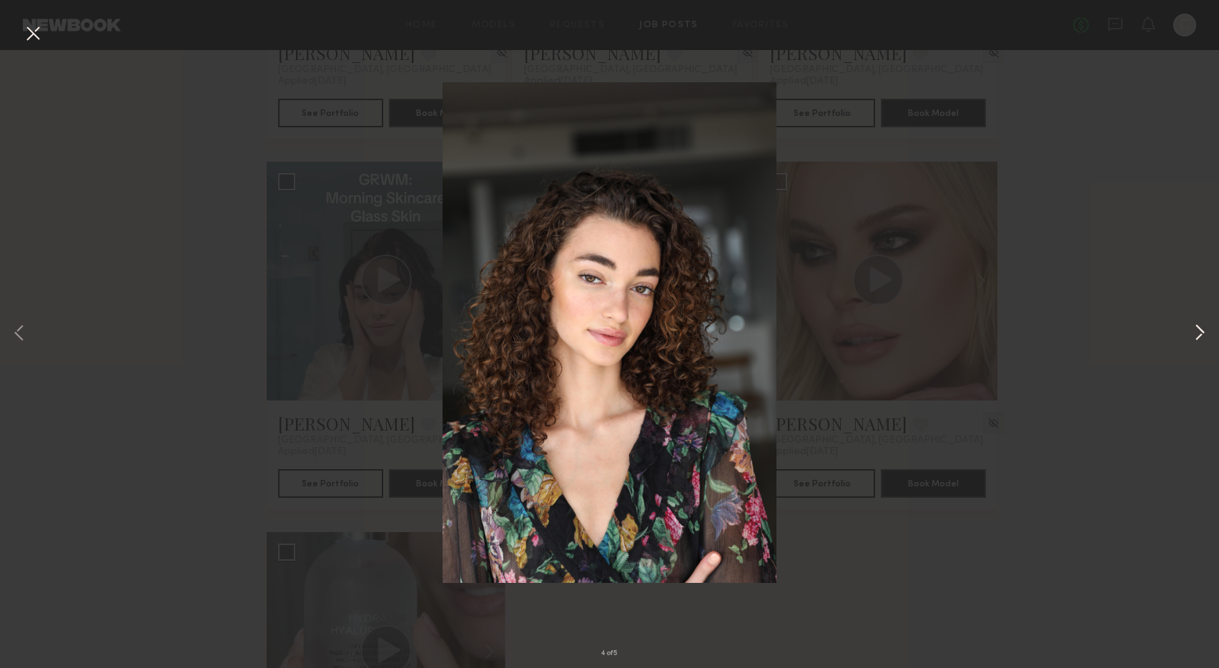
click at [1202, 335] on button at bounding box center [1200, 334] width 17 height 534
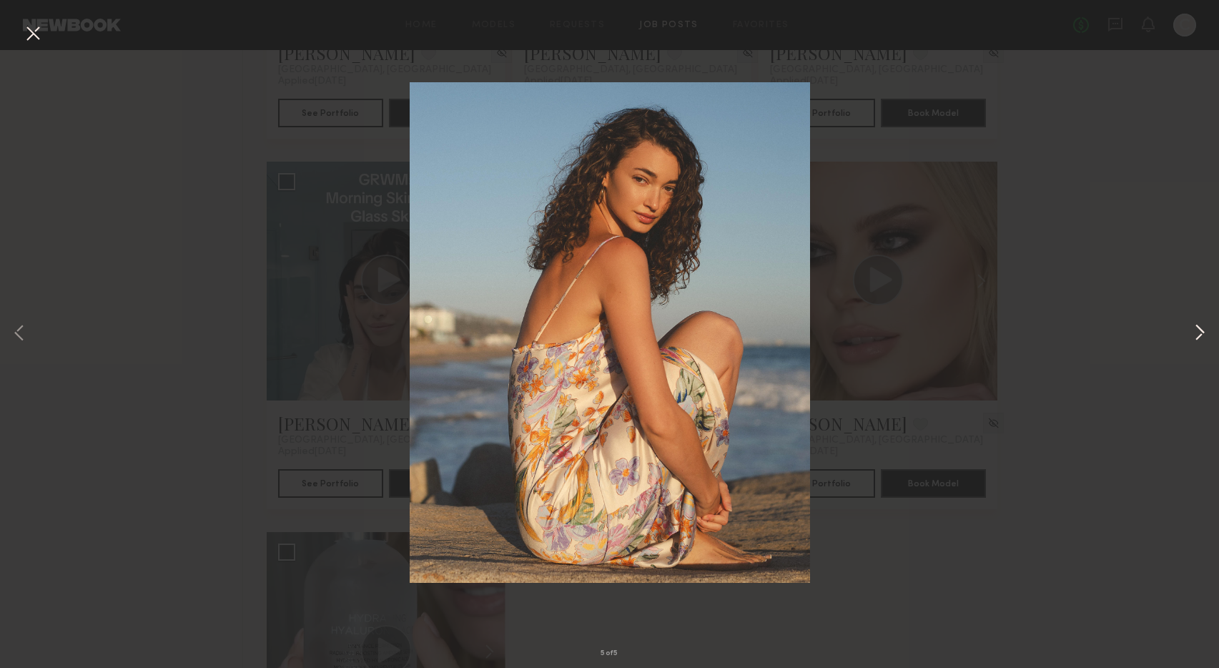
click at [1202, 335] on button at bounding box center [1200, 334] width 17 height 534
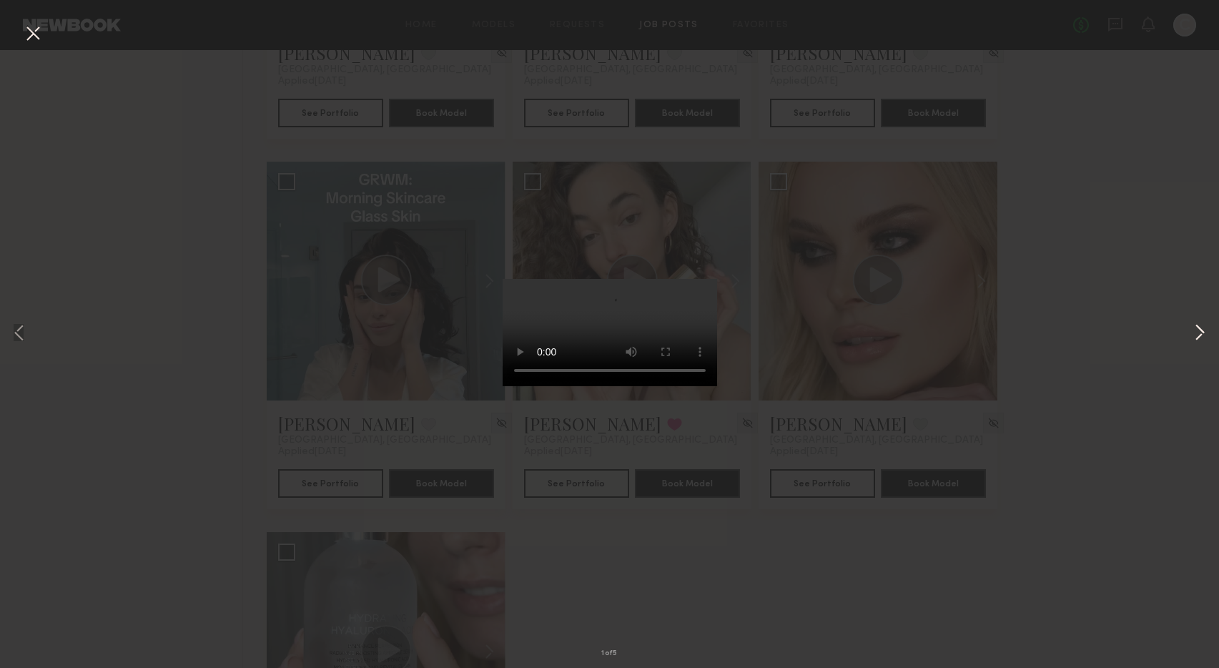
click at [1202, 335] on button at bounding box center [1200, 334] width 17 height 534
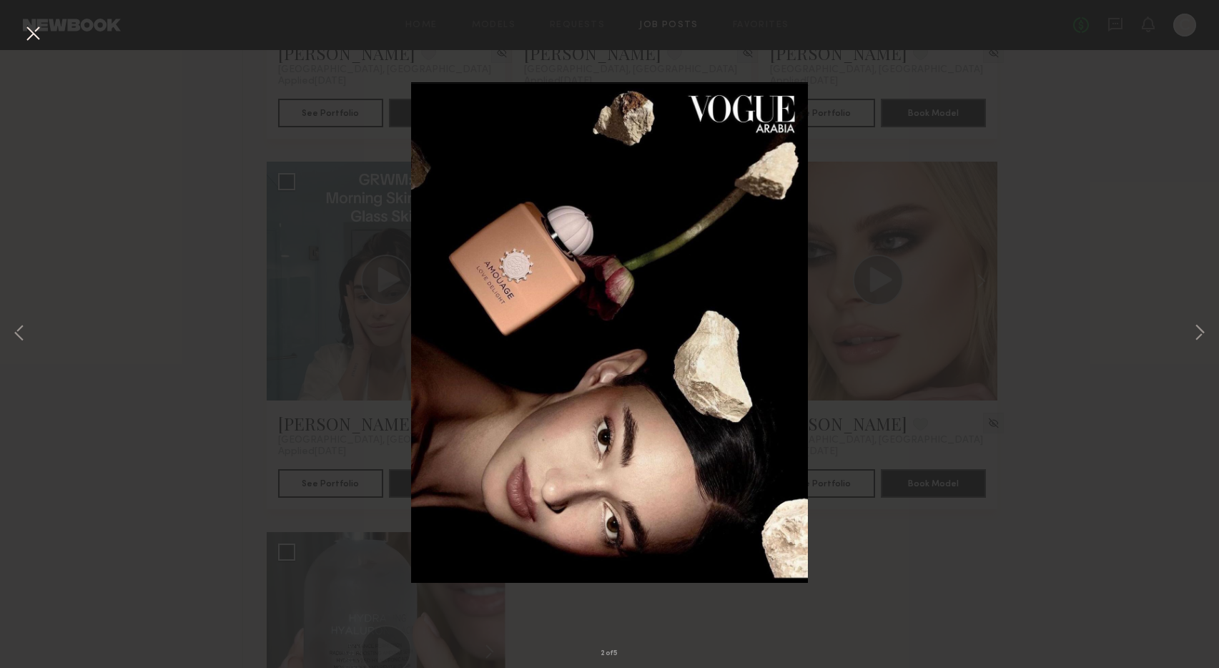
click at [41, 29] on button at bounding box center [32, 34] width 23 height 26
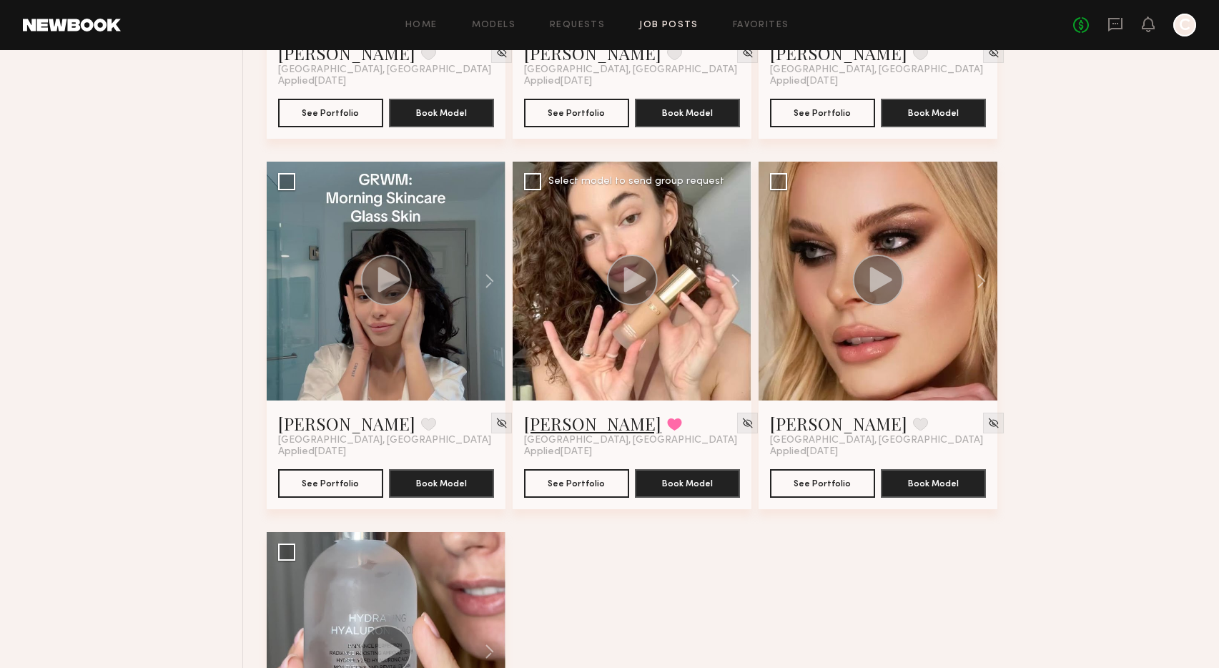
click at [555, 424] on link "Paige F." at bounding box center [592, 423] width 137 height 23
click at [667, 424] on button at bounding box center [674, 424] width 15 height 13
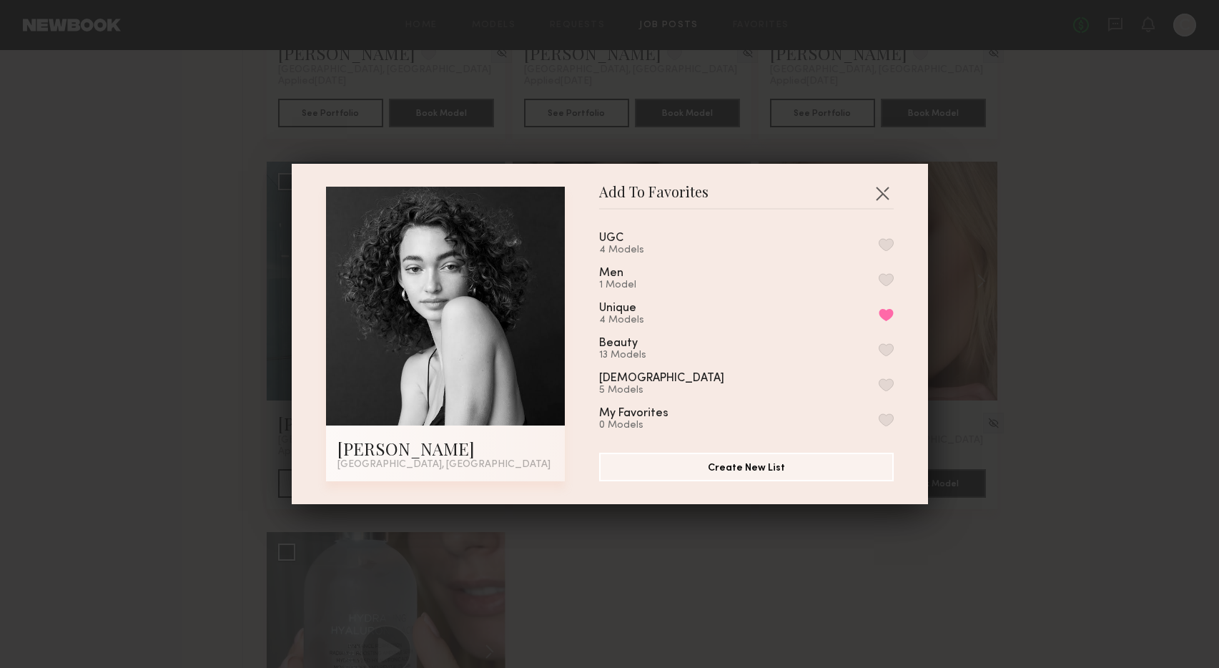
click at [890, 243] on button "button" at bounding box center [886, 244] width 15 height 13
click at [760, 468] on button "Create New List" at bounding box center [746, 466] width 295 height 29
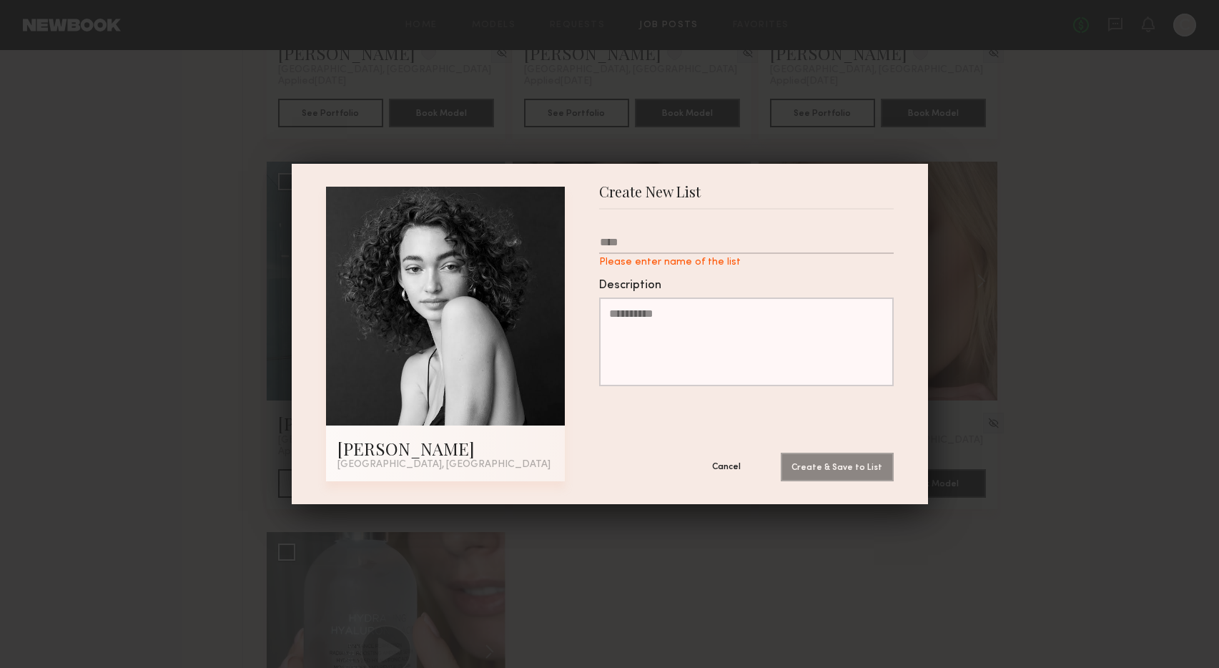
click at [730, 467] on button "Cancel" at bounding box center [727, 466] width 86 height 29
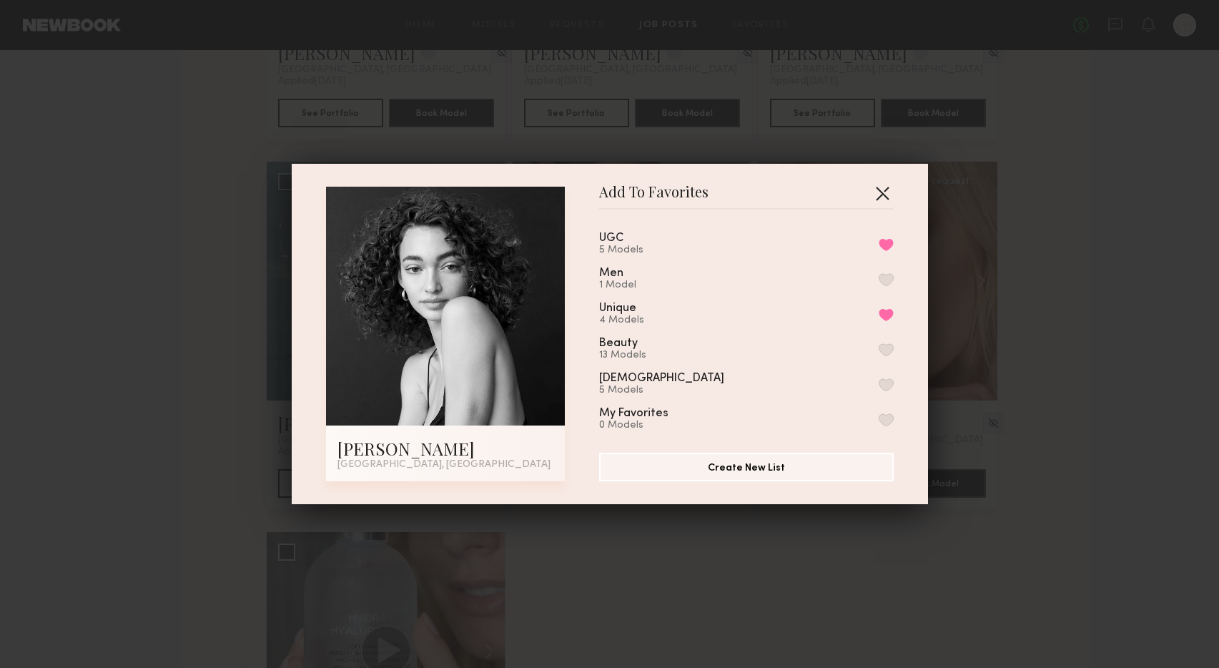
click at [884, 193] on button "button" at bounding box center [882, 193] width 23 height 23
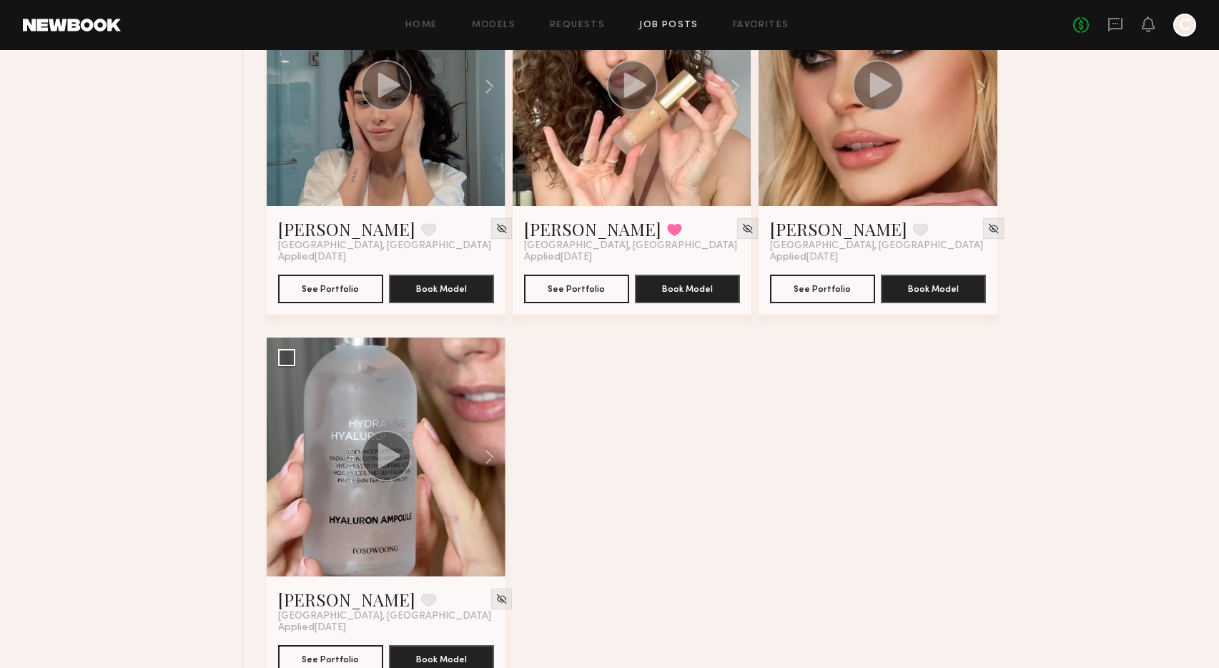
scroll to position [5089, 0]
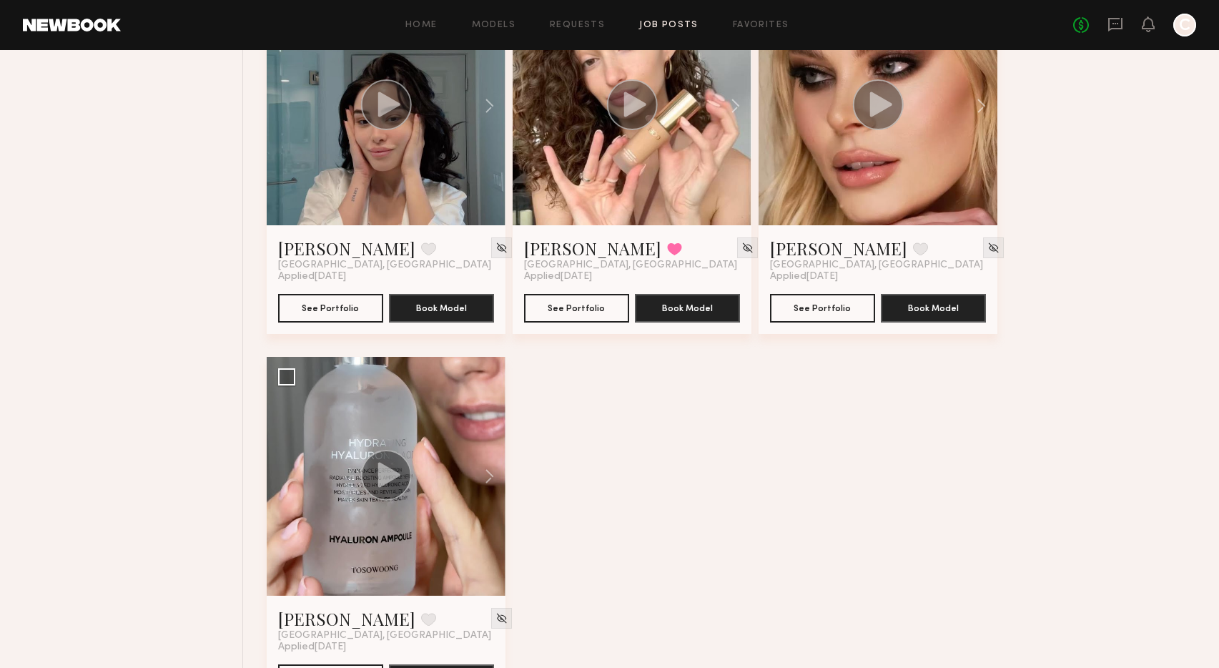
click at [804, 199] on div at bounding box center [878, 105] width 239 height 239
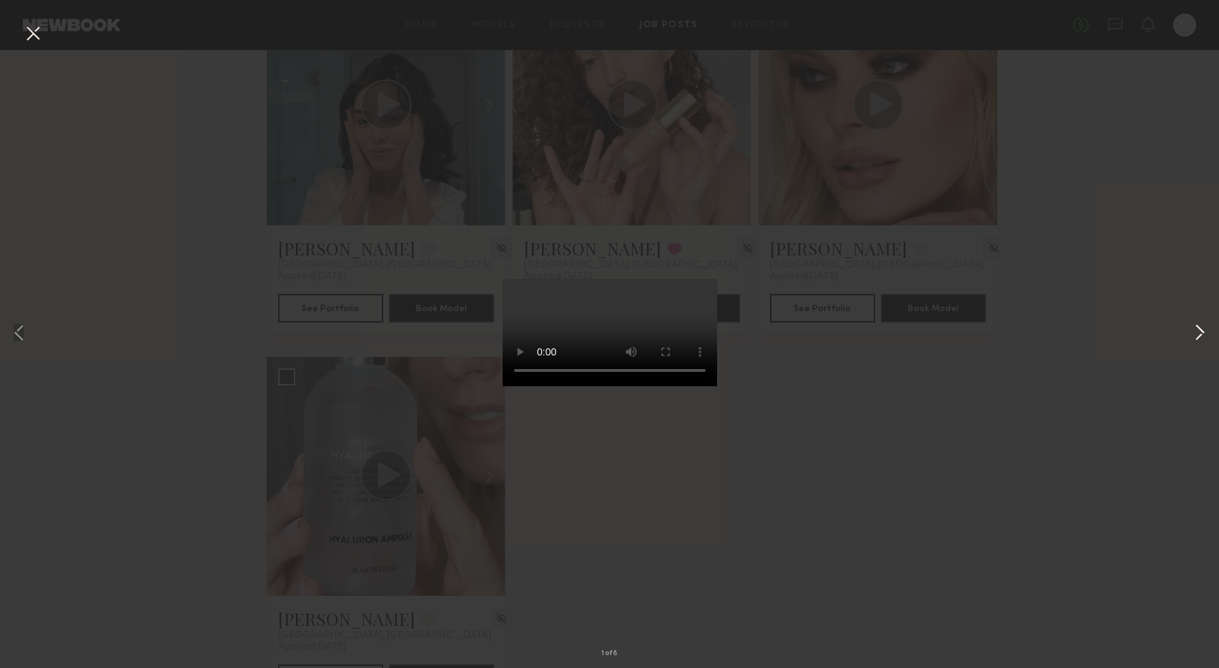
click at [1202, 333] on button at bounding box center [1200, 334] width 17 height 534
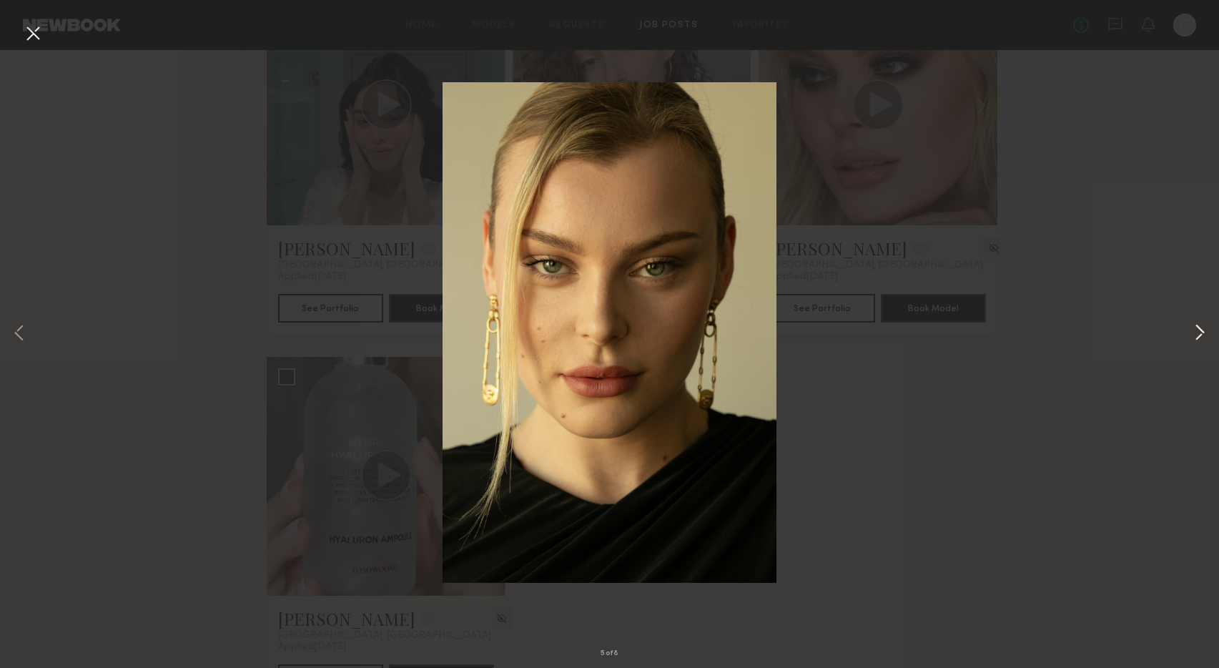
click at [1202, 333] on button at bounding box center [1200, 334] width 17 height 534
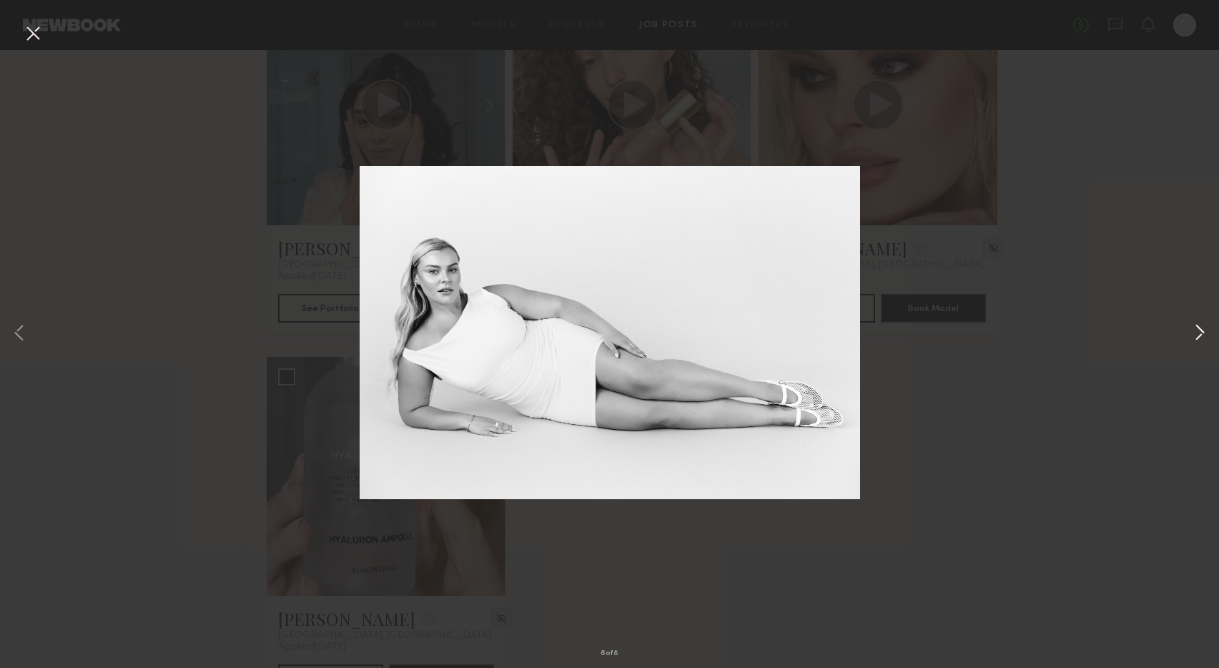
click at [1202, 333] on button at bounding box center [1200, 334] width 17 height 534
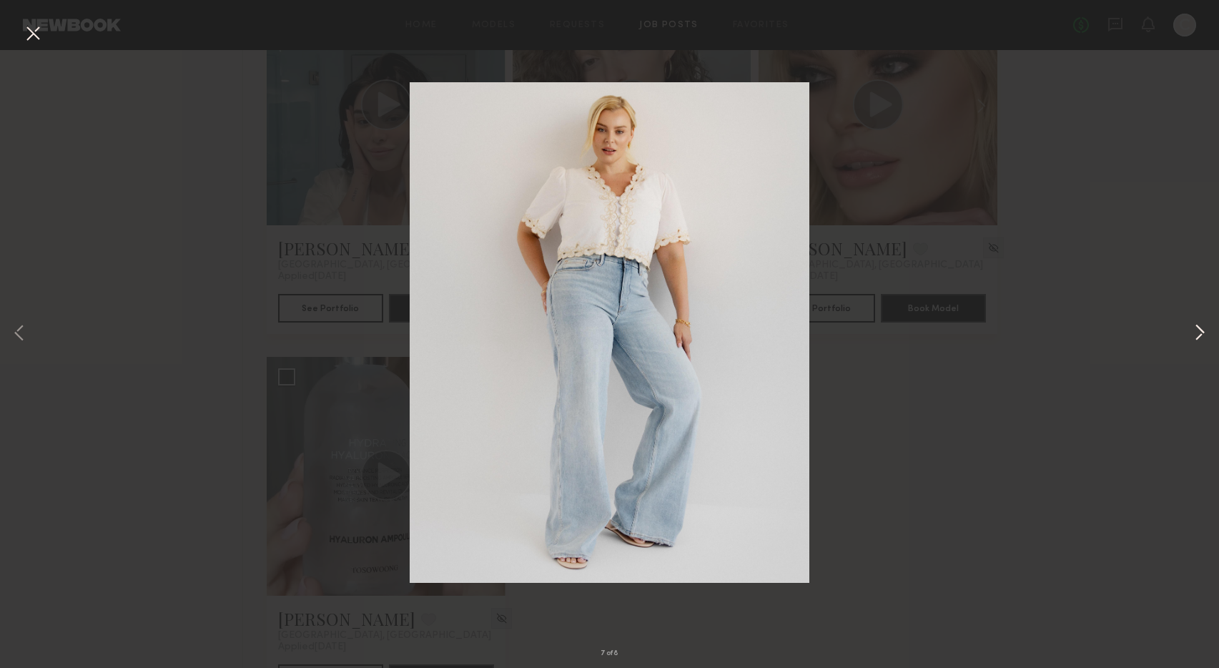
click at [1202, 333] on button at bounding box center [1200, 334] width 17 height 534
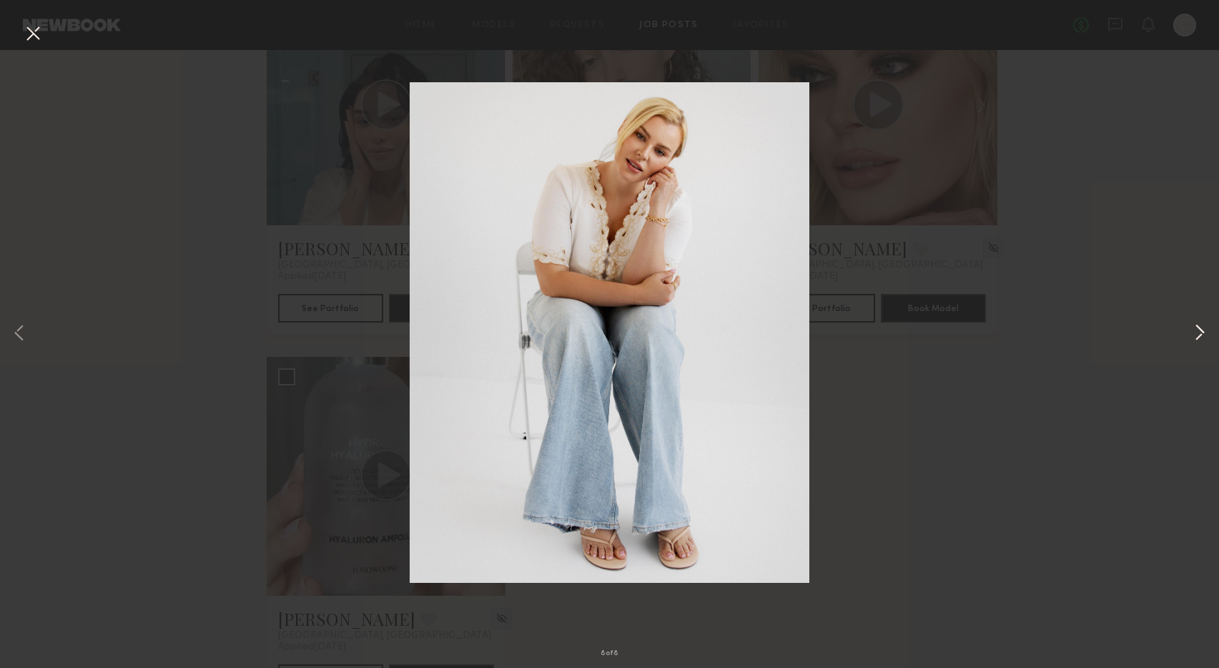
click at [1202, 333] on button at bounding box center [1200, 334] width 17 height 534
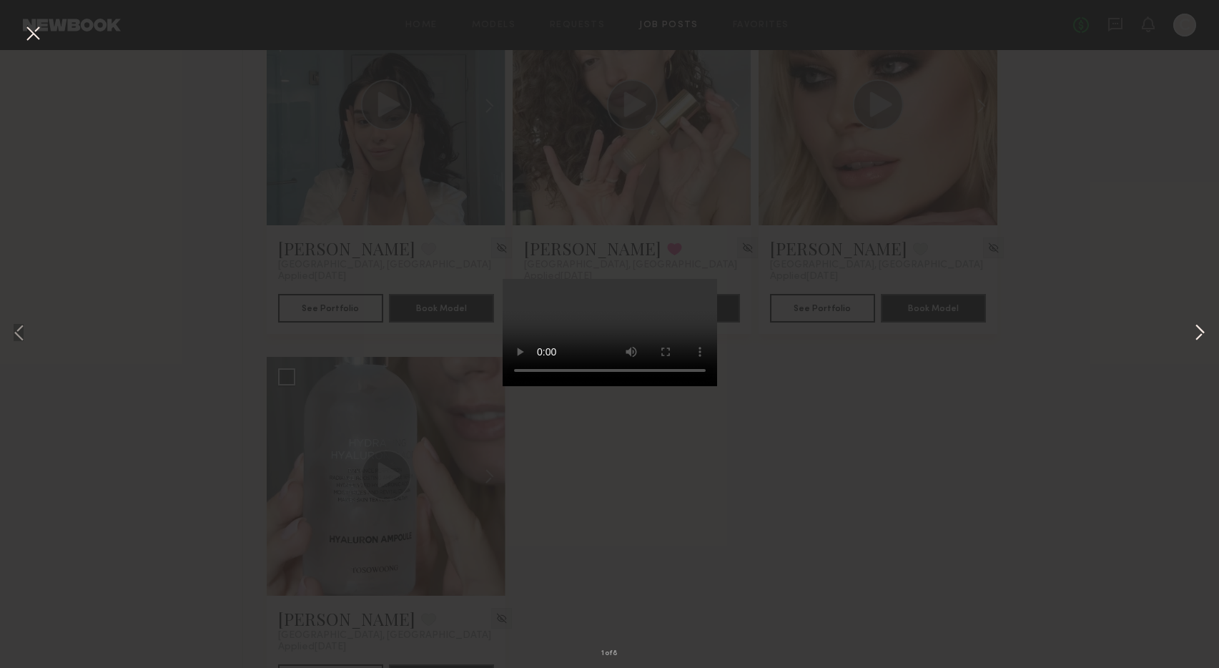
click at [1202, 333] on button at bounding box center [1200, 334] width 17 height 534
click at [1157, 337] on div "2 of 8" at bounding box center [609, 334] width 1219 height 668
drag, startPoint x: 25, startPoint y: 32, endPoint x: 72, endPoint y: 51, distance: 50.1
click at [25, 32] on button at bounding box center [32, 34] width 23 height 26
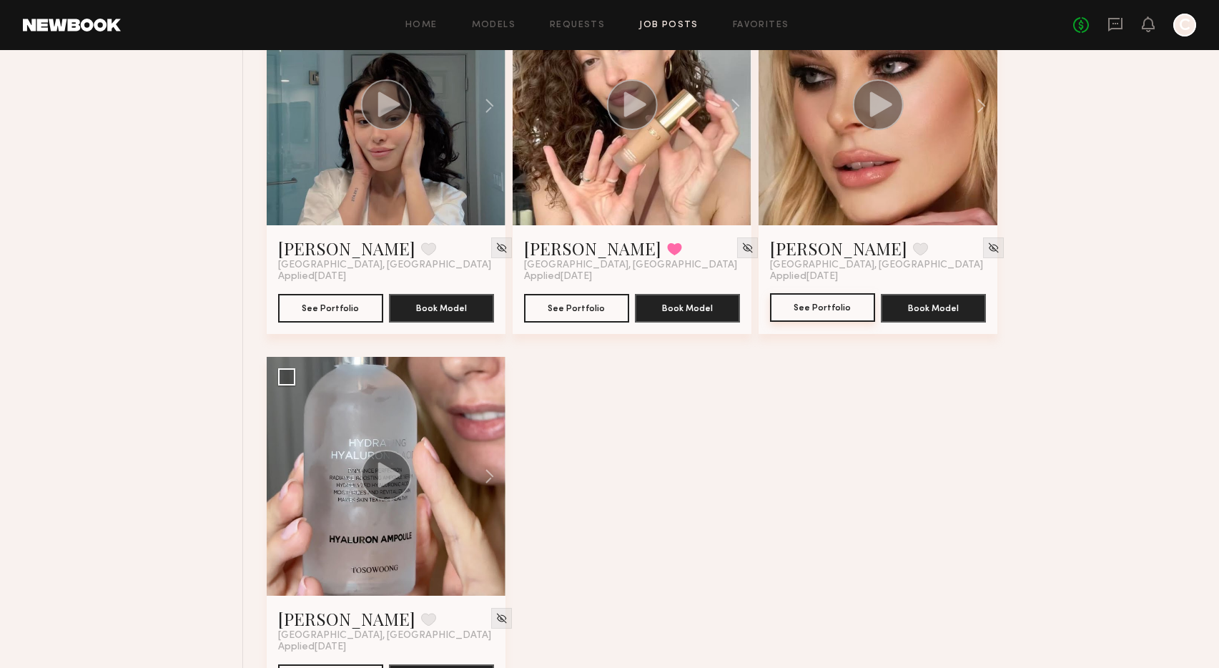
click at [845, 306] on button "See Portfolio" at bounding box center [822, 307] width 105 height 29
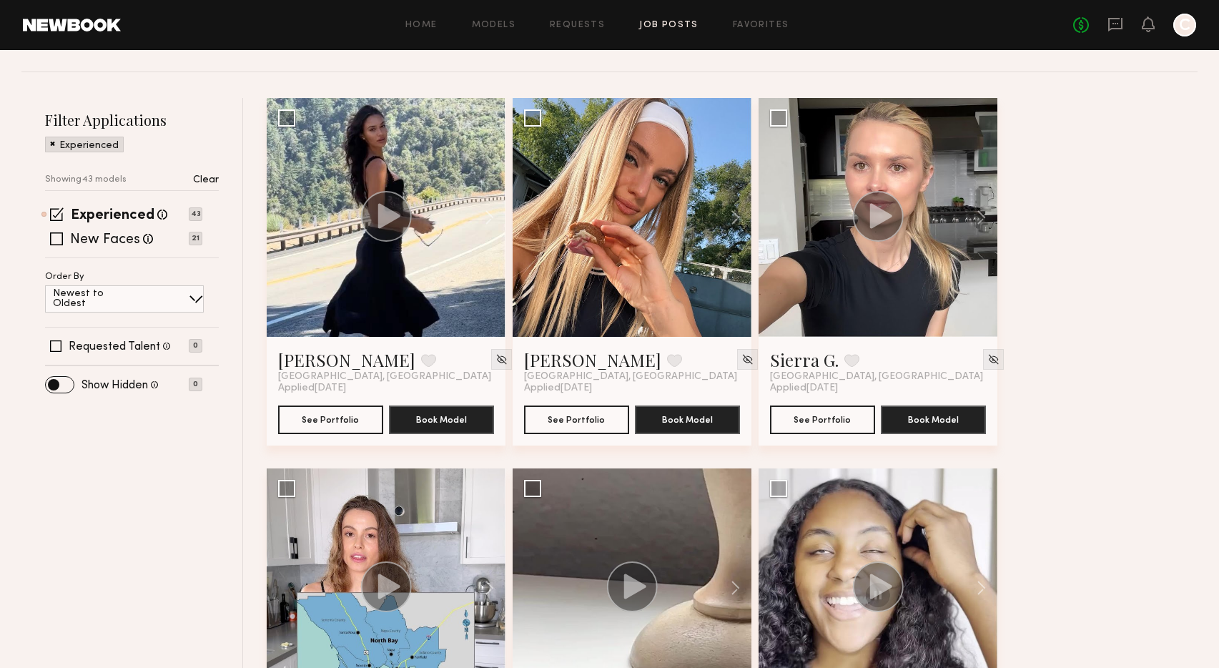
scroll to position [0, 0]
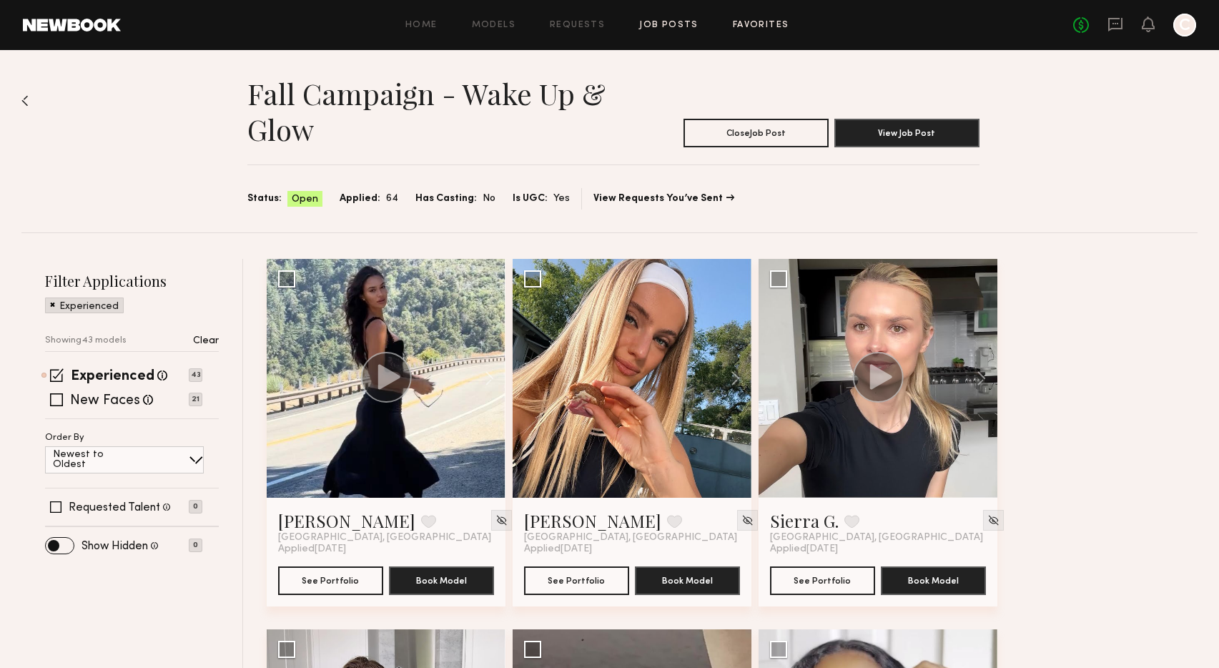
click at [766, 21] on link "Favorites" at bounding box center [761, 25] width 57 height 9
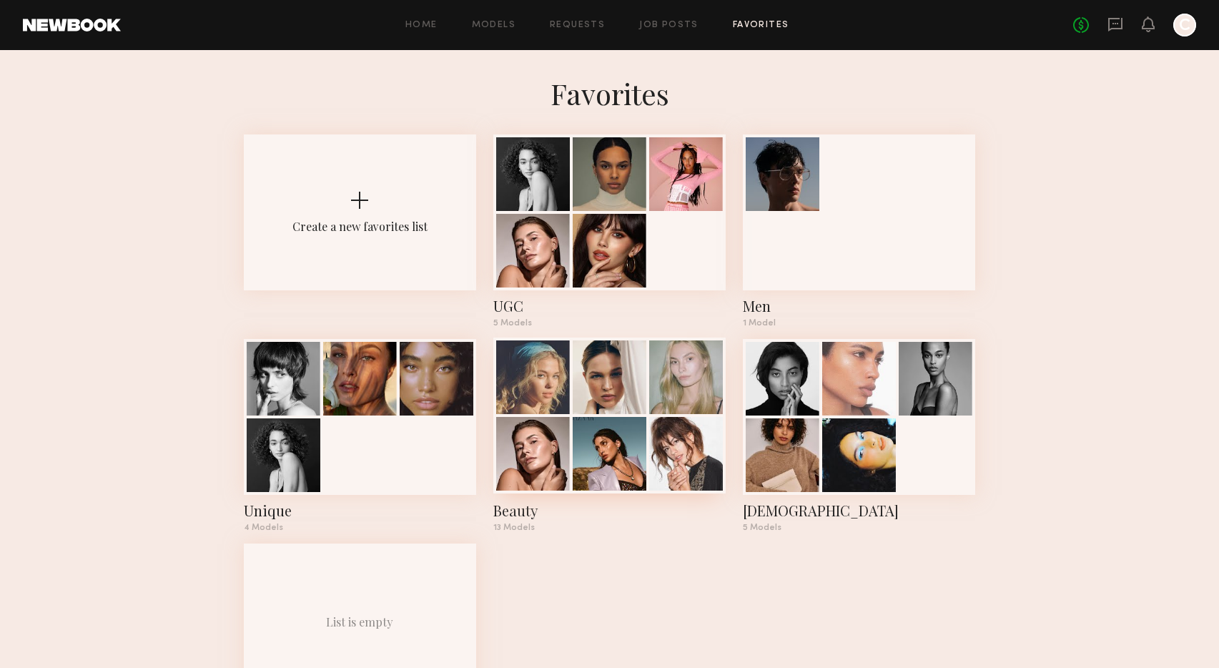
click at [508, 515] on div "Beauty" at bounding box center [609, 511] width 232 height 20
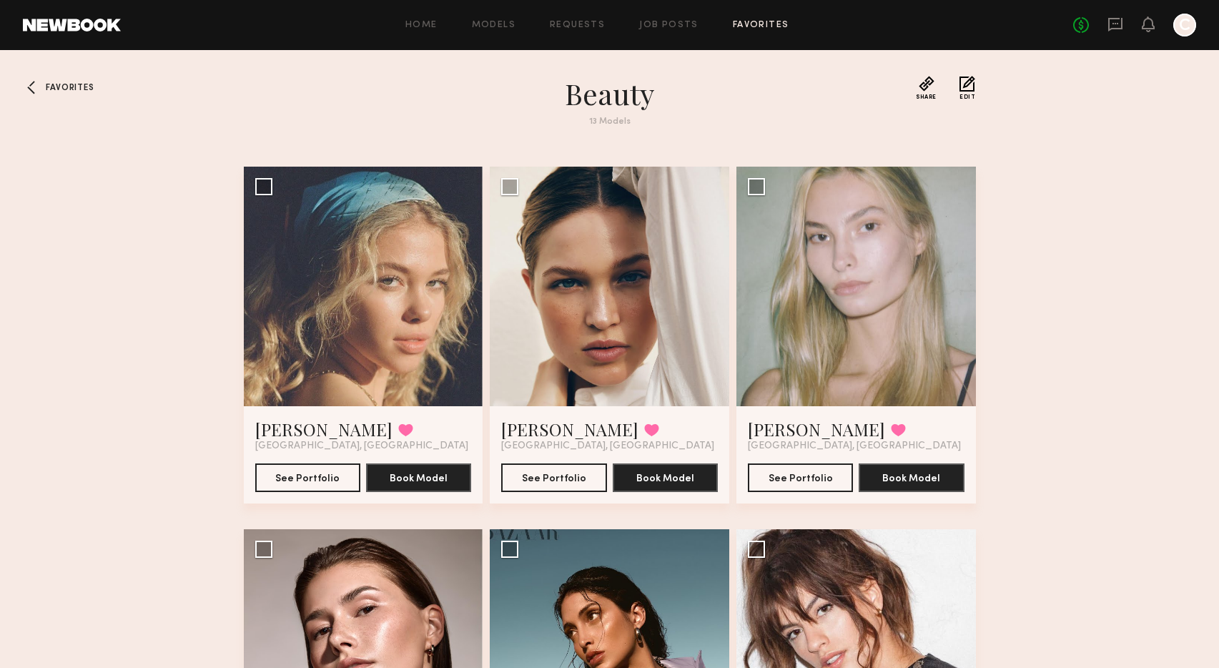
click at [40, 85] on div at bounding box center [34, 87] width 23 height 23
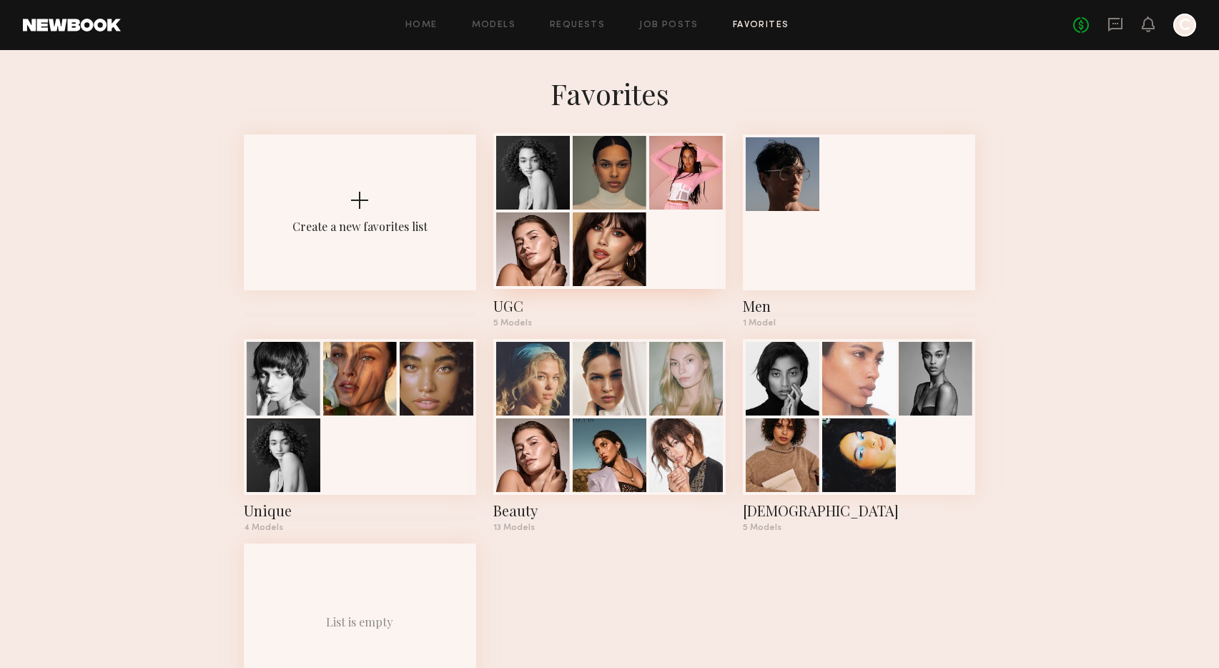
click at [509, 304] on div "UGC" at bounding box center [609, 306] width 232 height 20
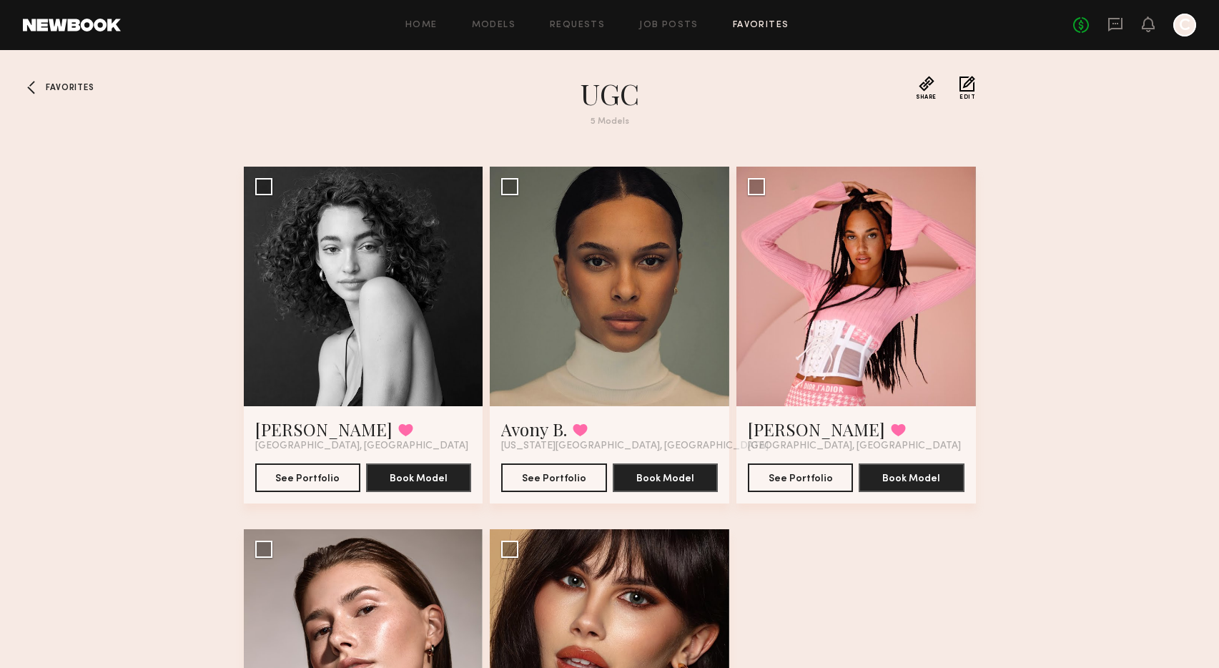
click at [44, 84] on div at bounding box center [34, 87] width 23 height 23
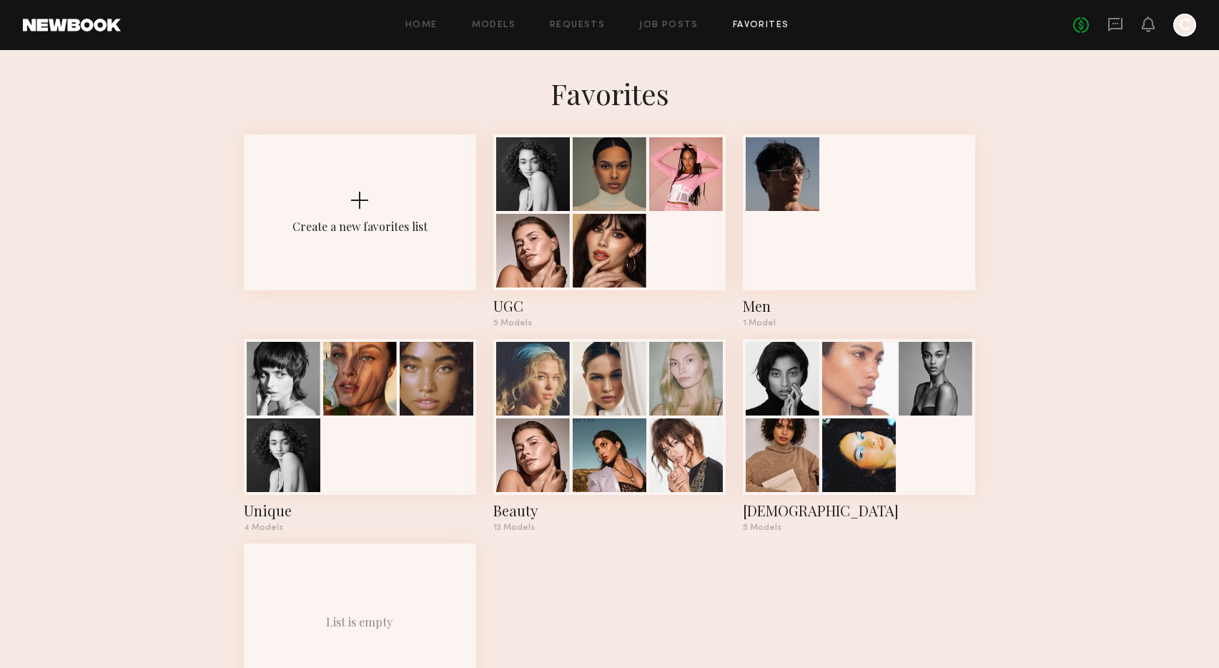
click at [63, 24] on link at bounding box center [72, 25] width 98 height 13
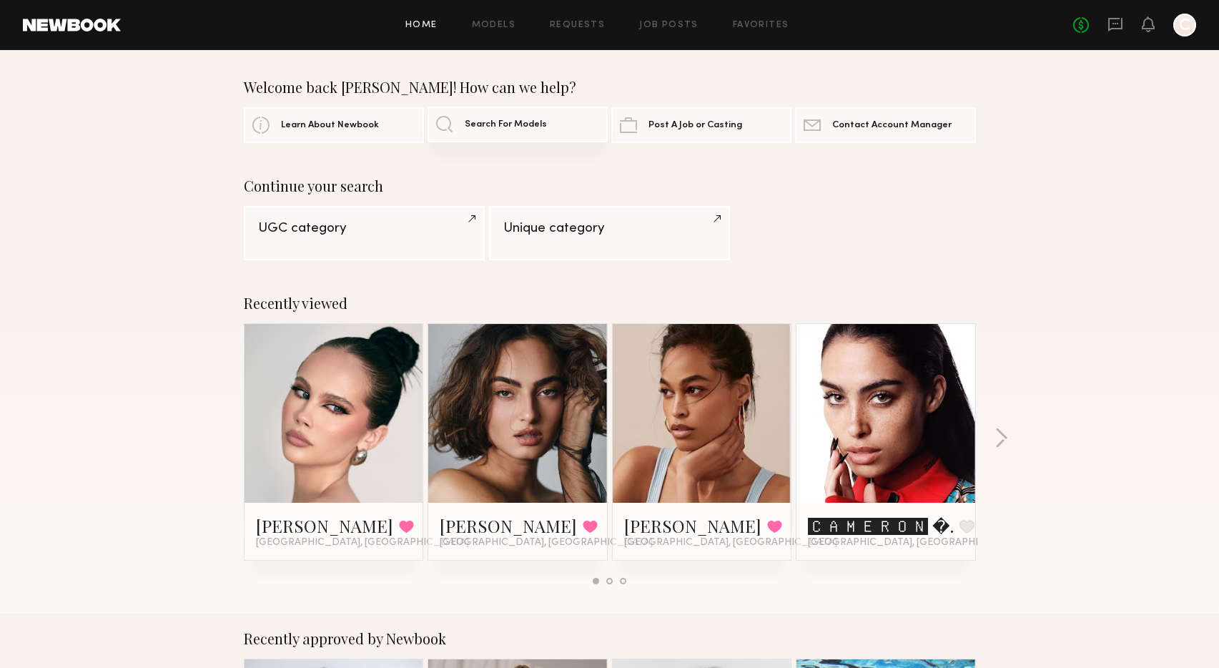
click at [493, 125] on span "Search For Models" at bounding box center [506, 124] width 82 height 9
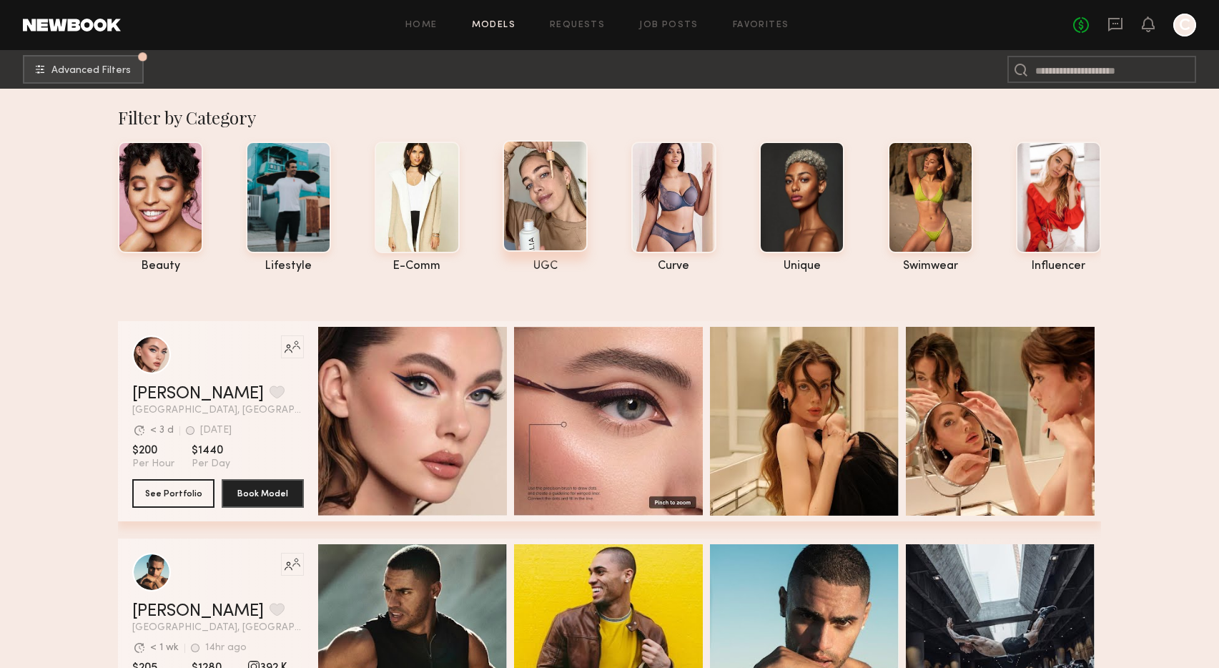
click at [537, 182] on div at bounding box center [545, 196] width 85 height 112
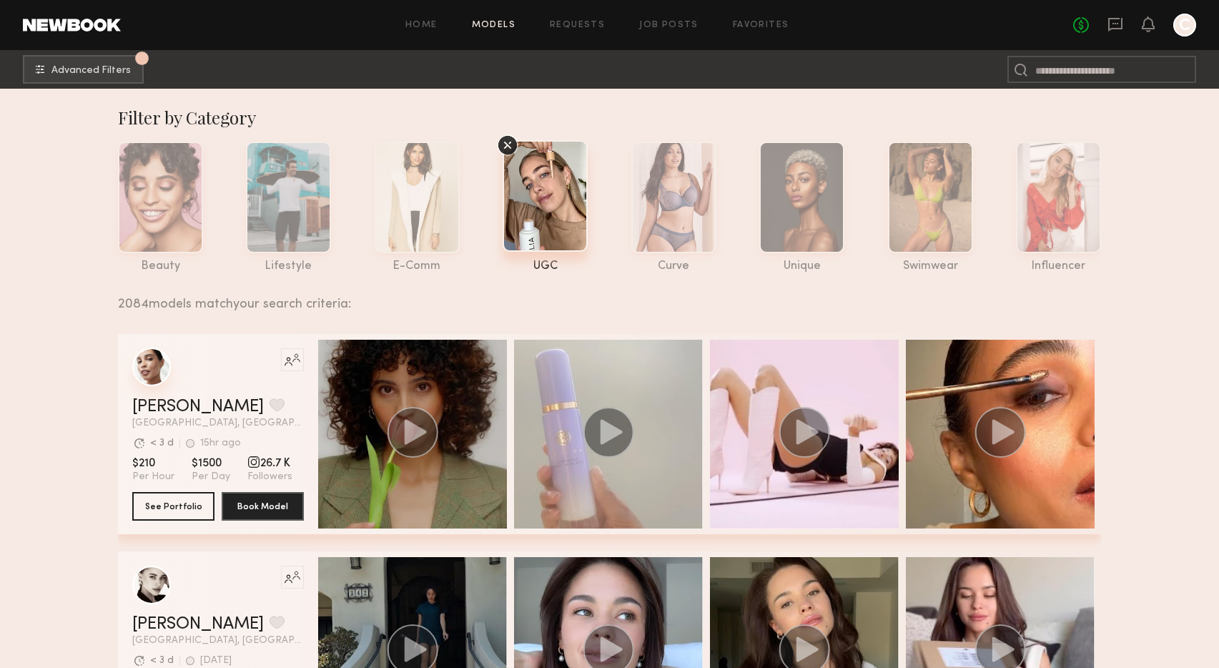
click at [146, 370] on div "grid" at bounding box center [151, 367] width 39 height 39
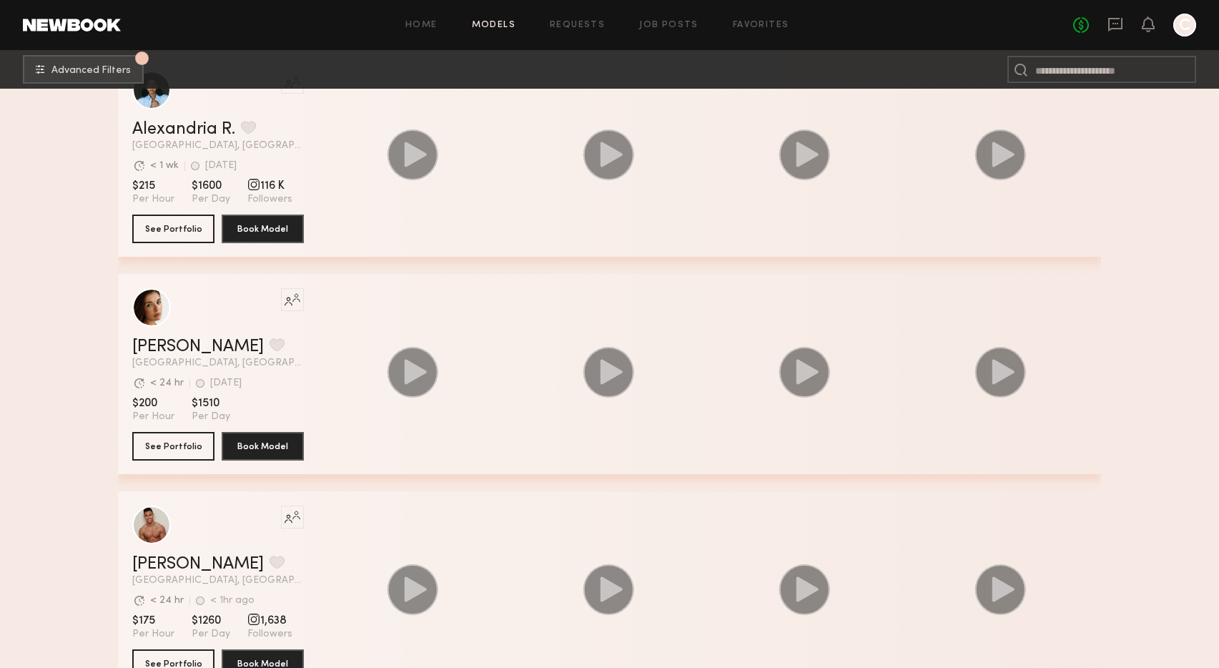
scroll to position [3323, 0]
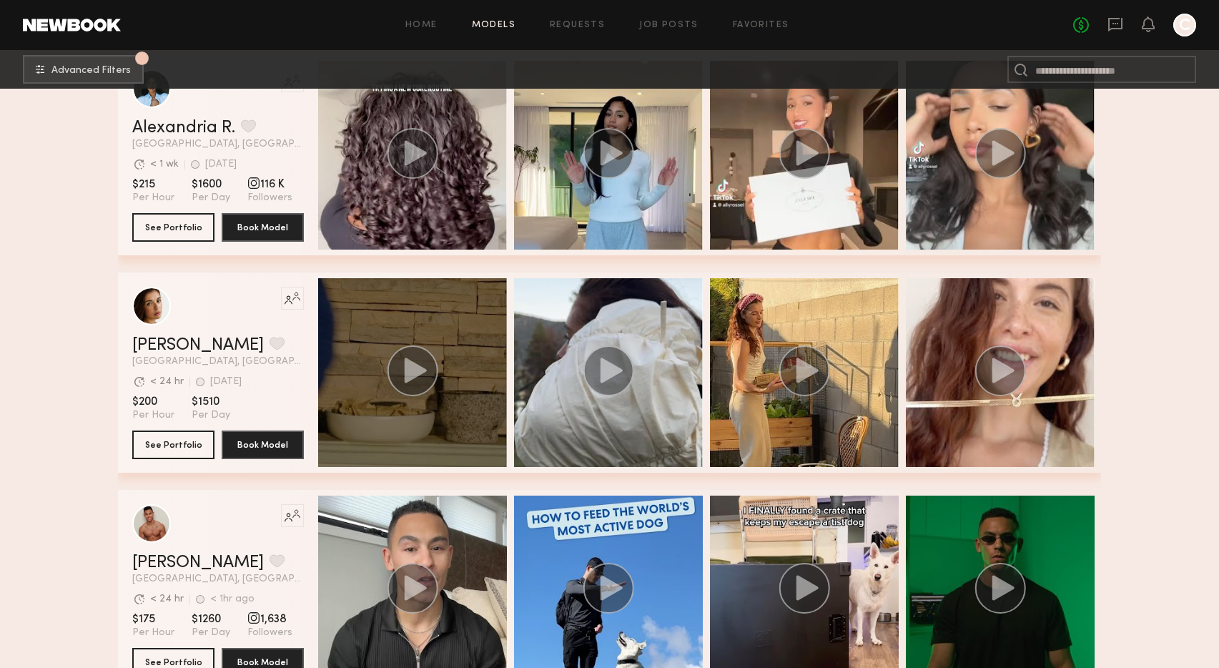
click at [413, 373] on icon "grid" at bounding box center [416, 370] width 22 height 25
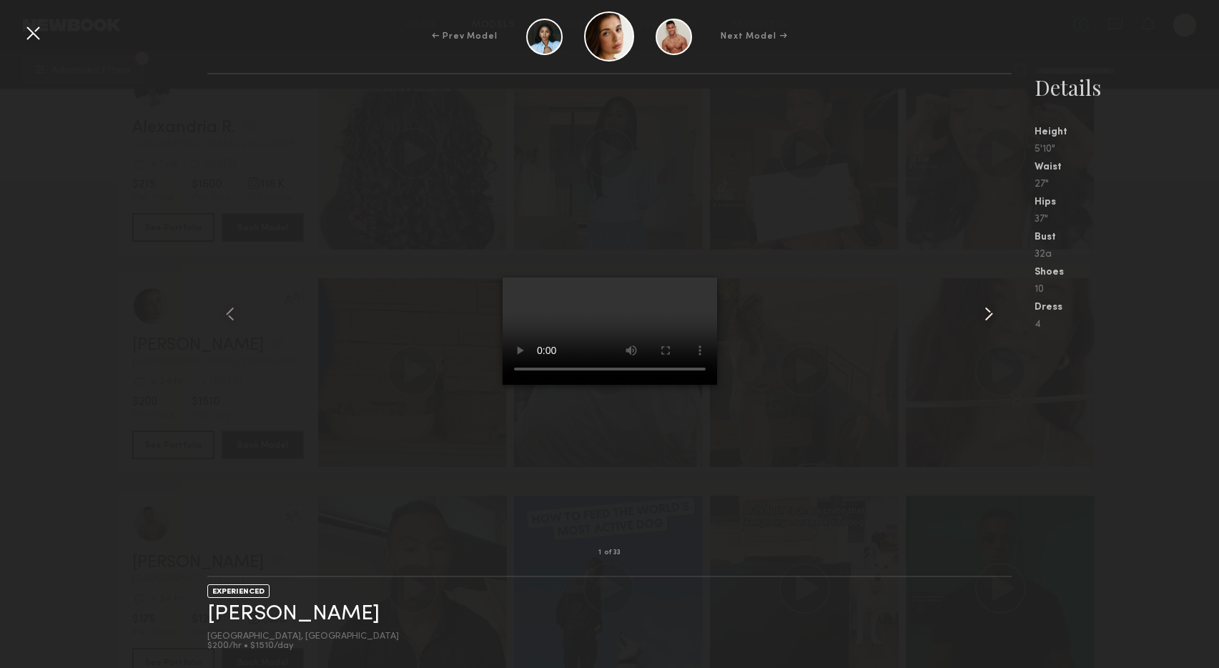
click at [985, 316] on common-icon at bounding box center [989, 314] width 23 height 23
click at [36, 39] on div at bounding box center [32, 32] width 23 height 23
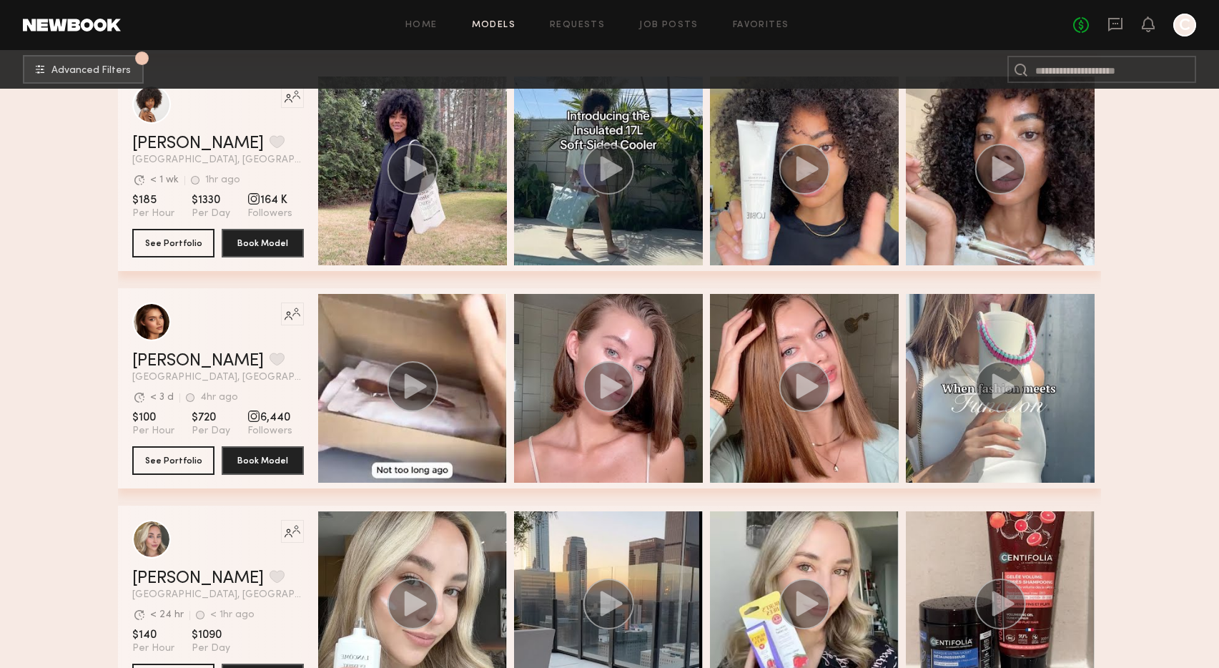
scroll to position [4883, 0]
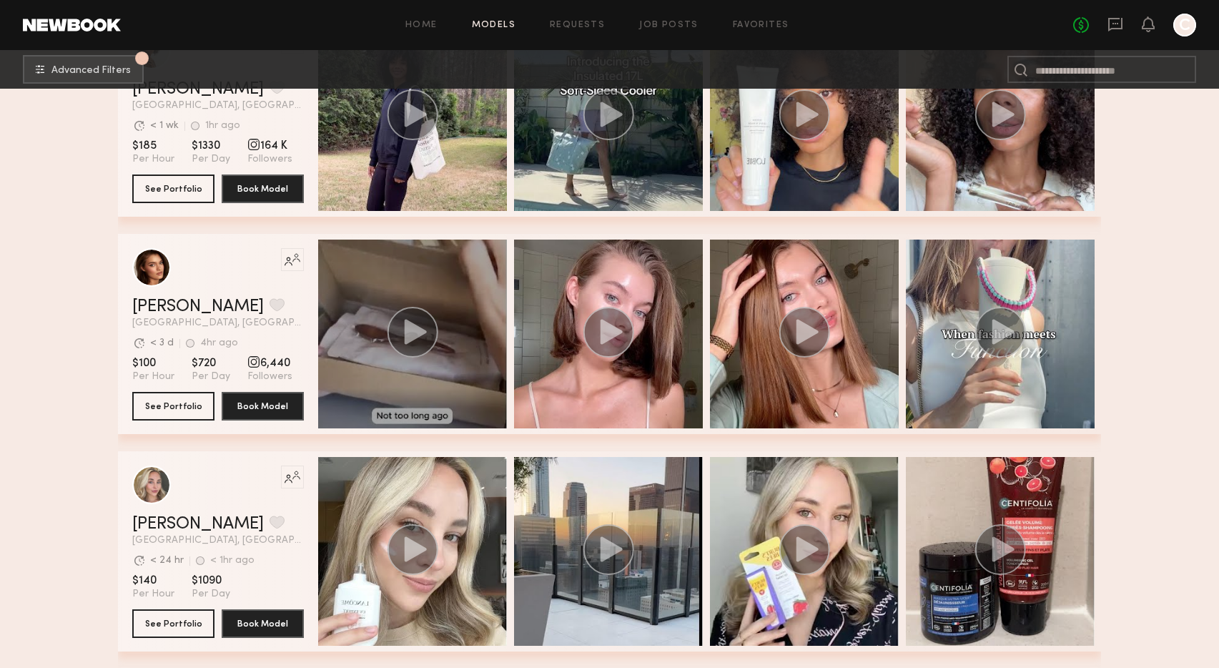
click at [400, 336] on circle "grid" at bounding box center [413, 332] width 51 height 51
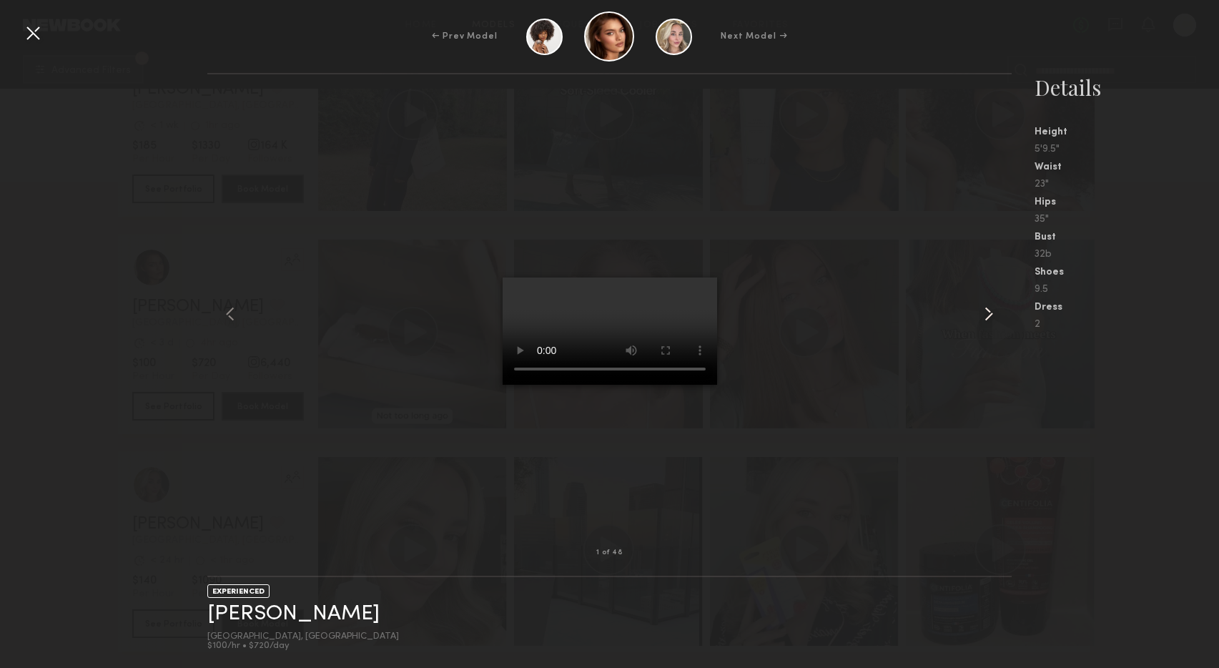
click at [986, 314] on common-icon at bounding box center [989, 314] width 23 height 23
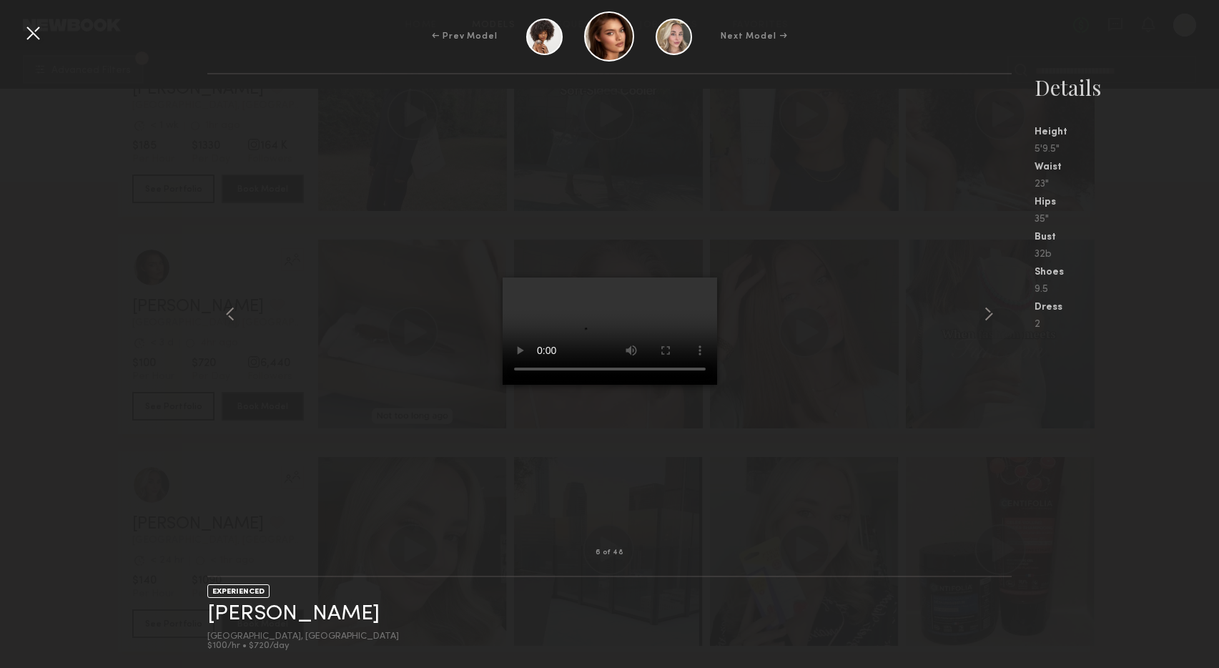
click at [30, 32] on div at bounding box center [32, 32] width 23 height 23
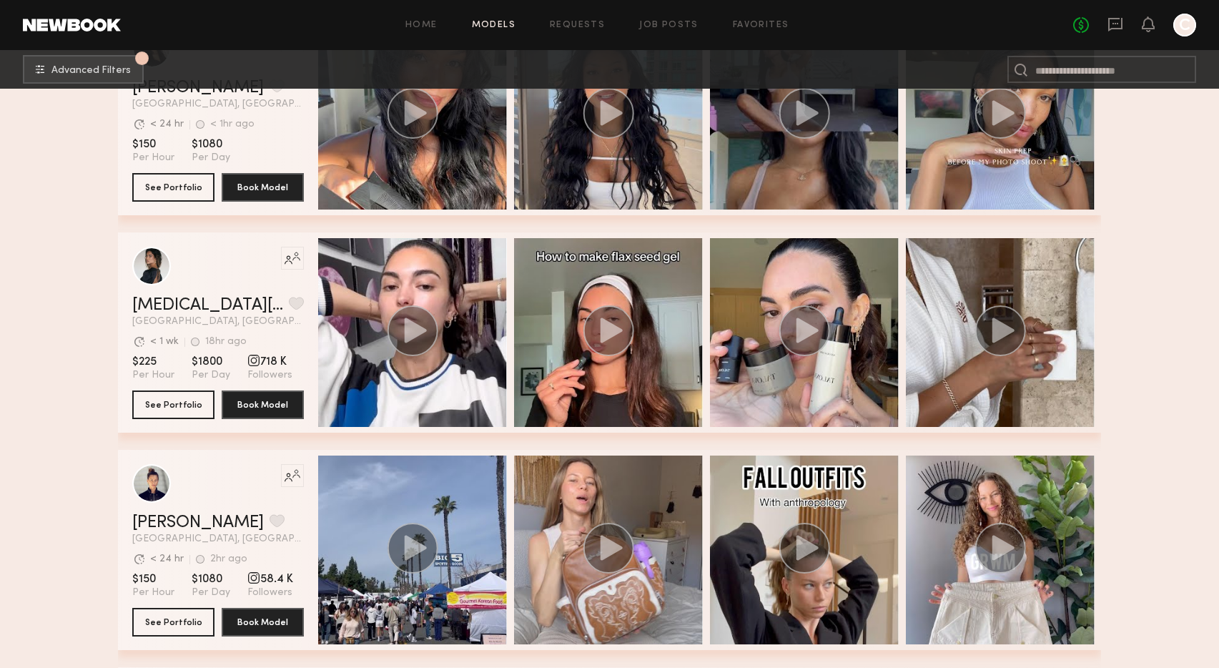
scroll to position [5541, 0]
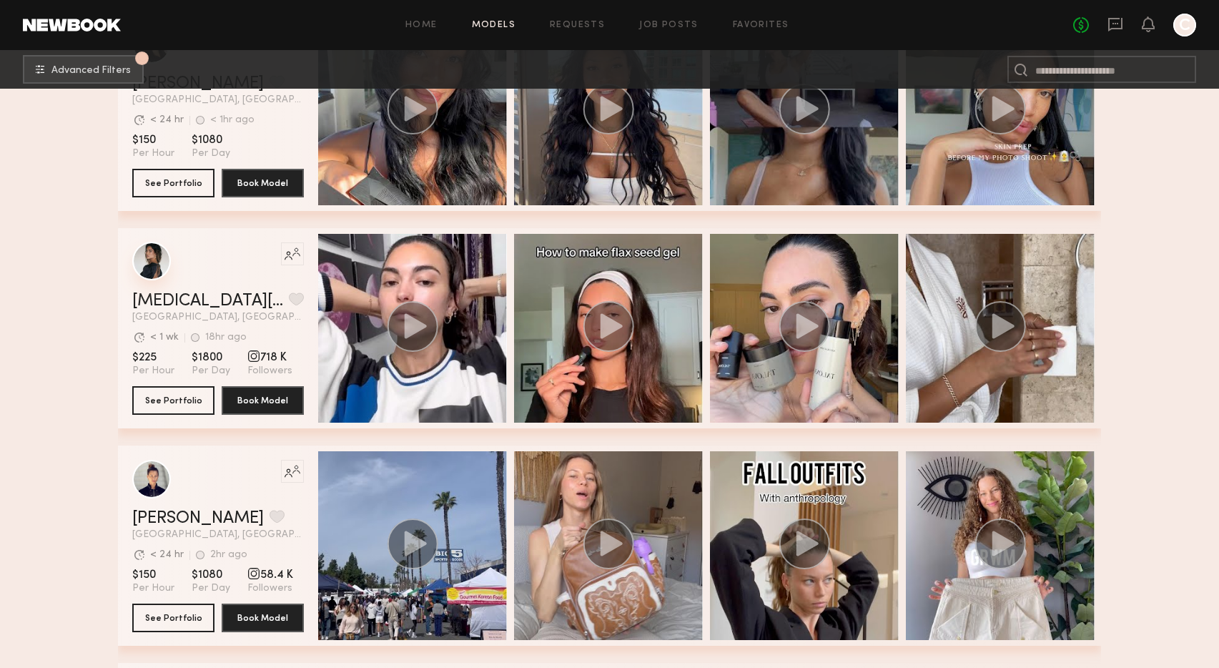
click at [147, 262] on div "grid" at bounding box center [151, 261] width 39 height 39
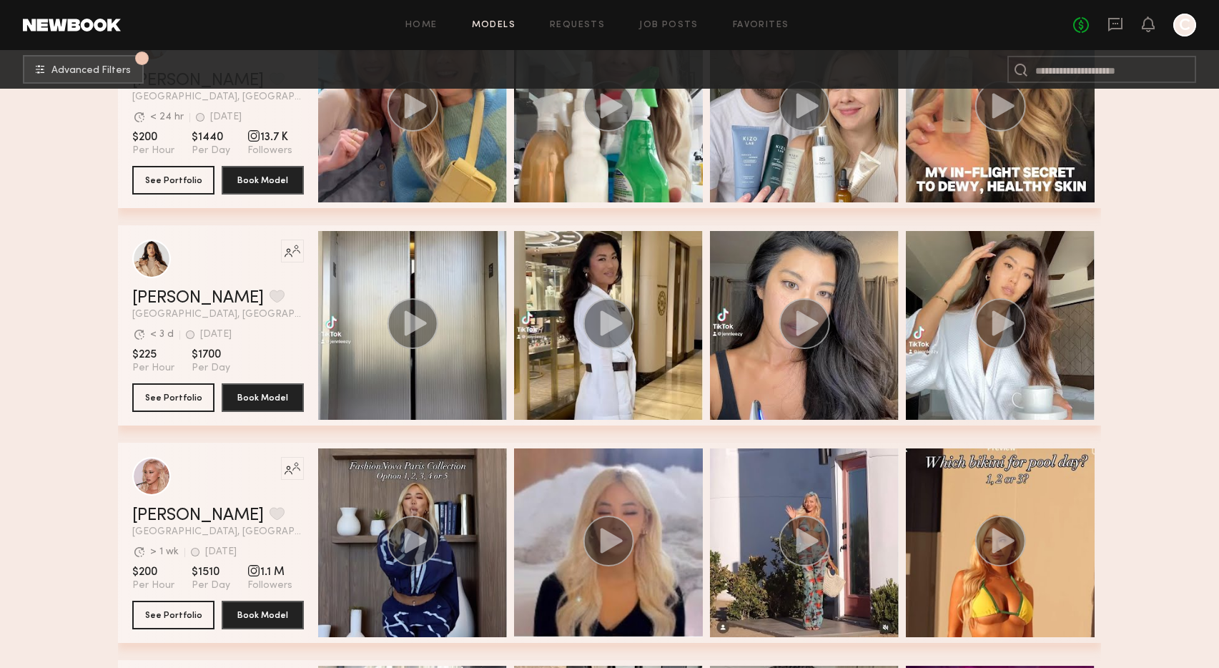
scroll to position [7502, 0]
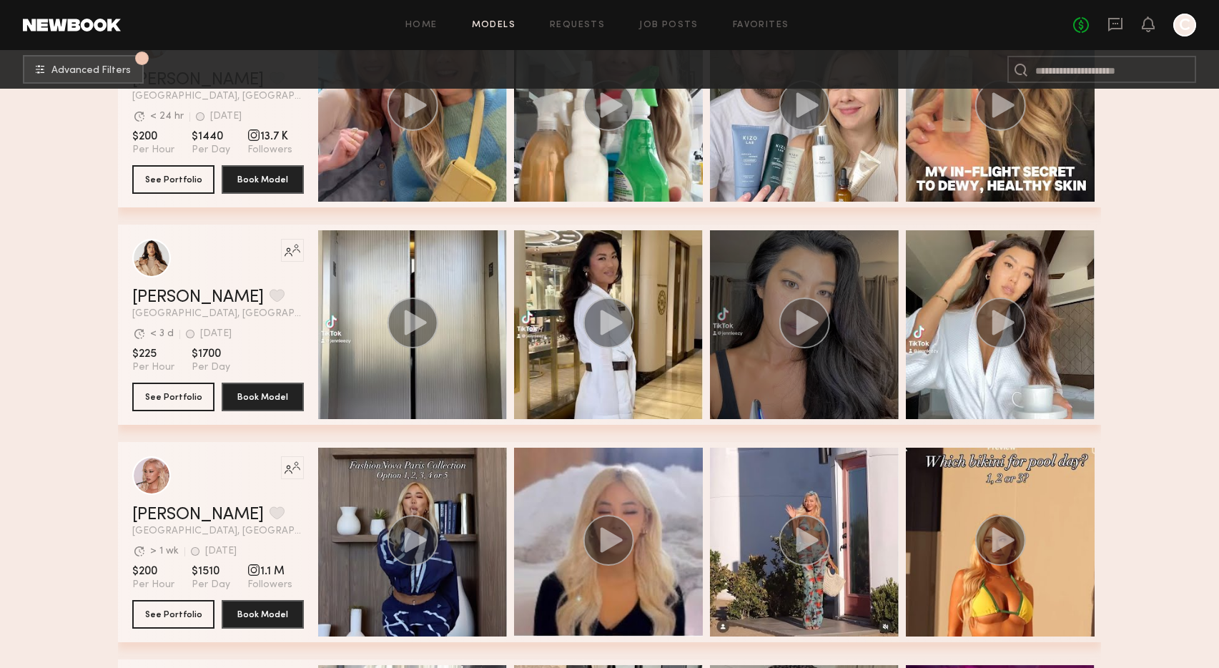
click at [805, 325] on icon "grid" at bounding box center [808, 322] width 22 height 25
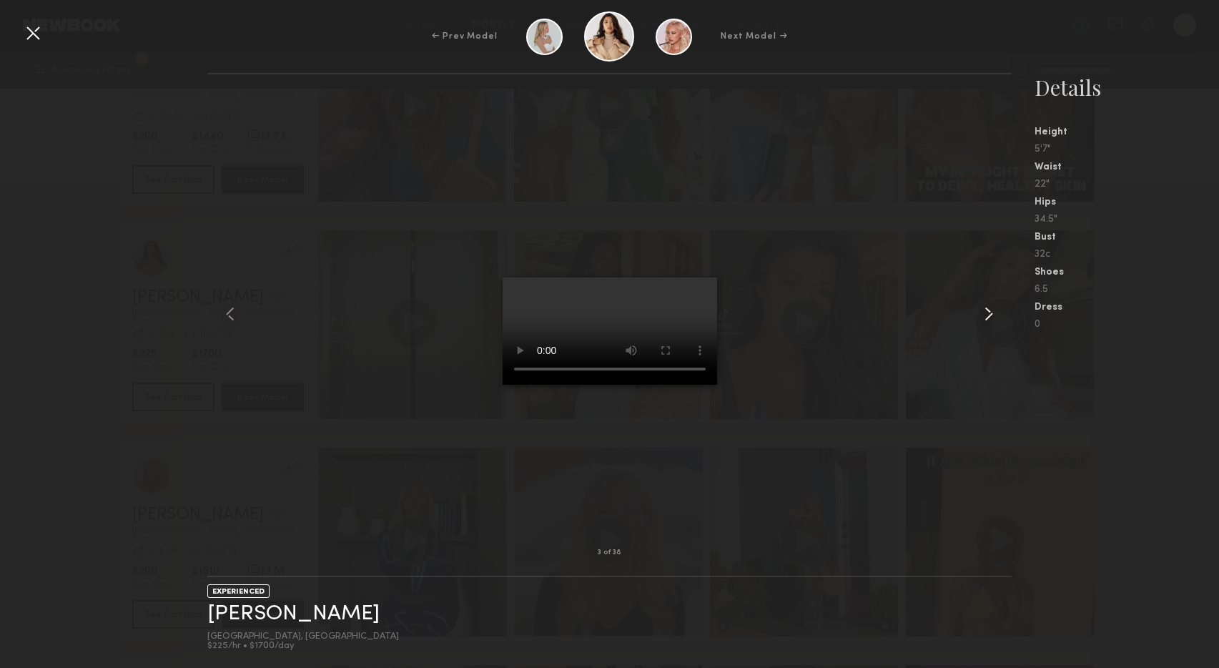
click at [990, 315] on common-icon at bounding box center [989, 314] width 23 height 23
click at [34, 35] on div at bounding box center [32, 32] width 23 height 23
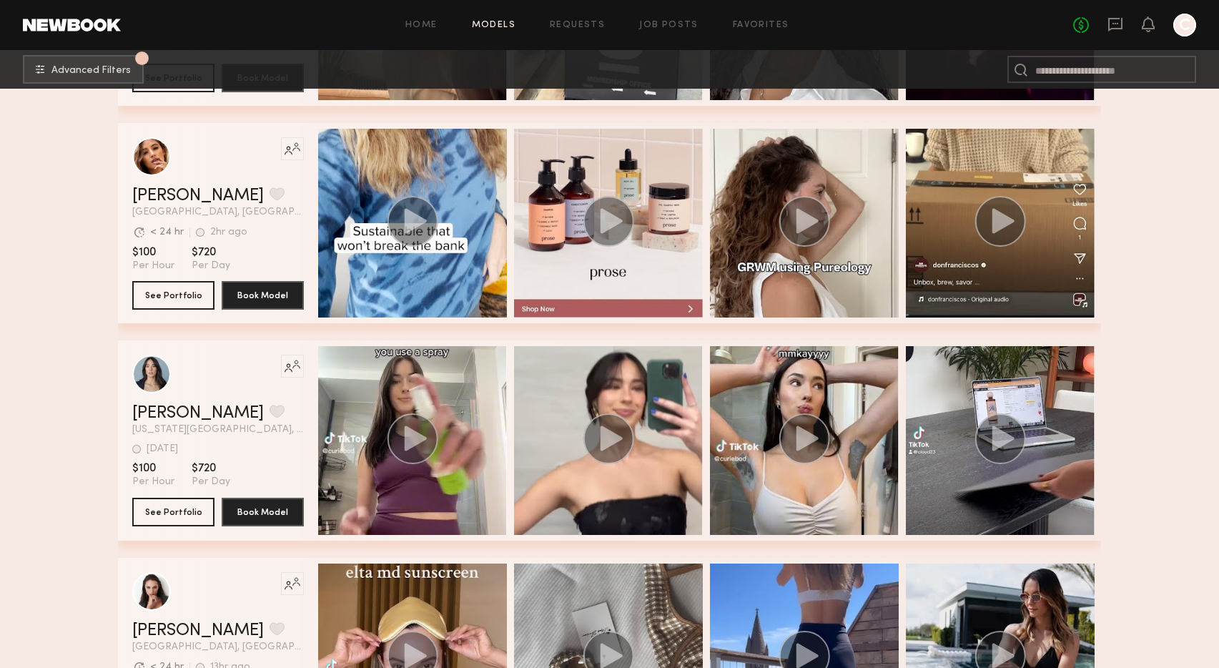
scroll to position [8237, 0]
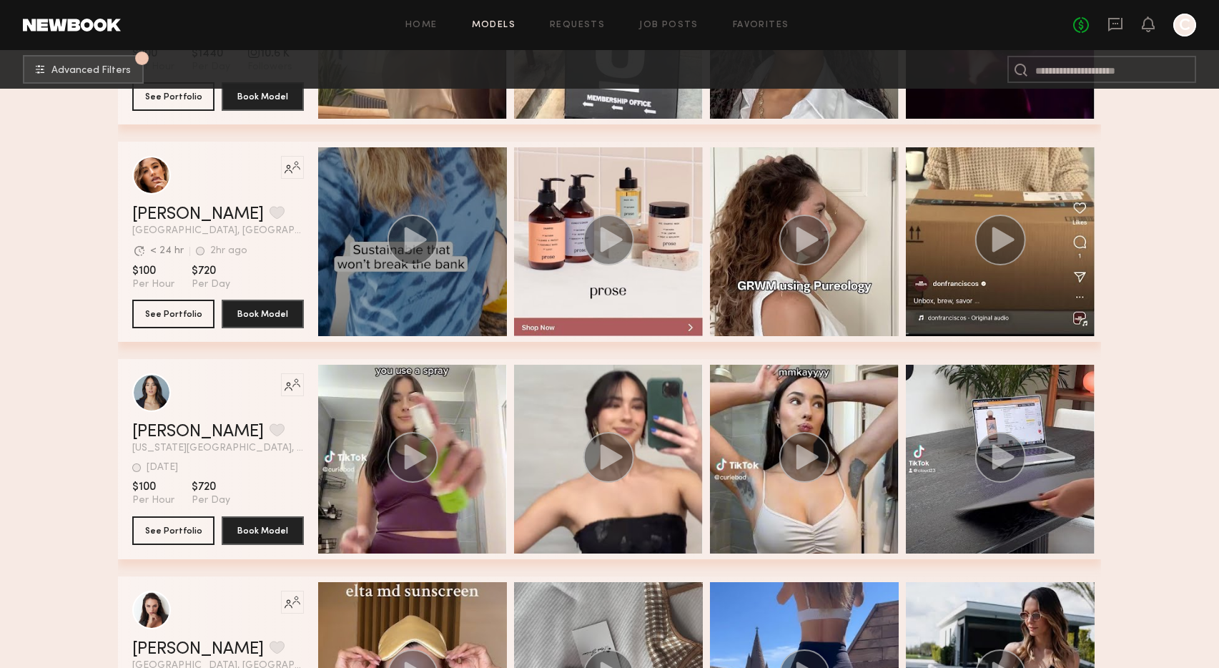
click at [379, 209] on div "grid" at bounding box center [412, 241] width 189 height 189
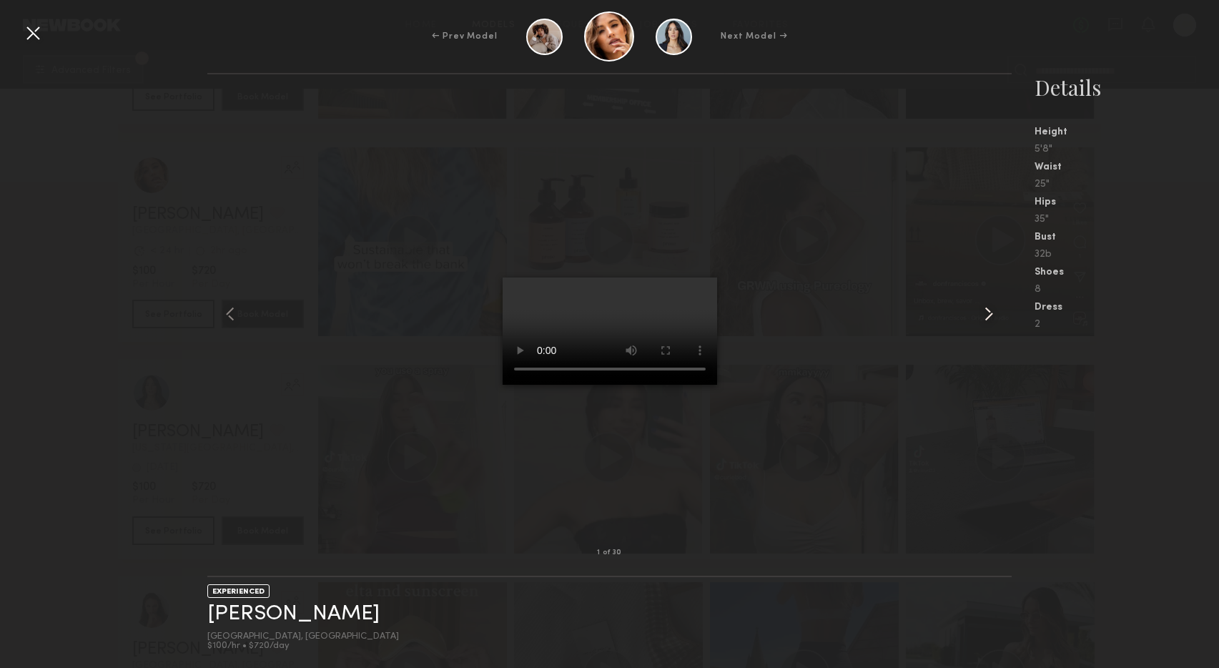
click at [989, 313] on common-icon at bounding box center [989, 314] width 23 height 23
drag, startPoint x: 35, startPoint y: 32, endPoint x: 105, endPoint y: 93, distance: 92.8
click at [35, 34] on div at bounding box center [32, 32] width 23 height 23
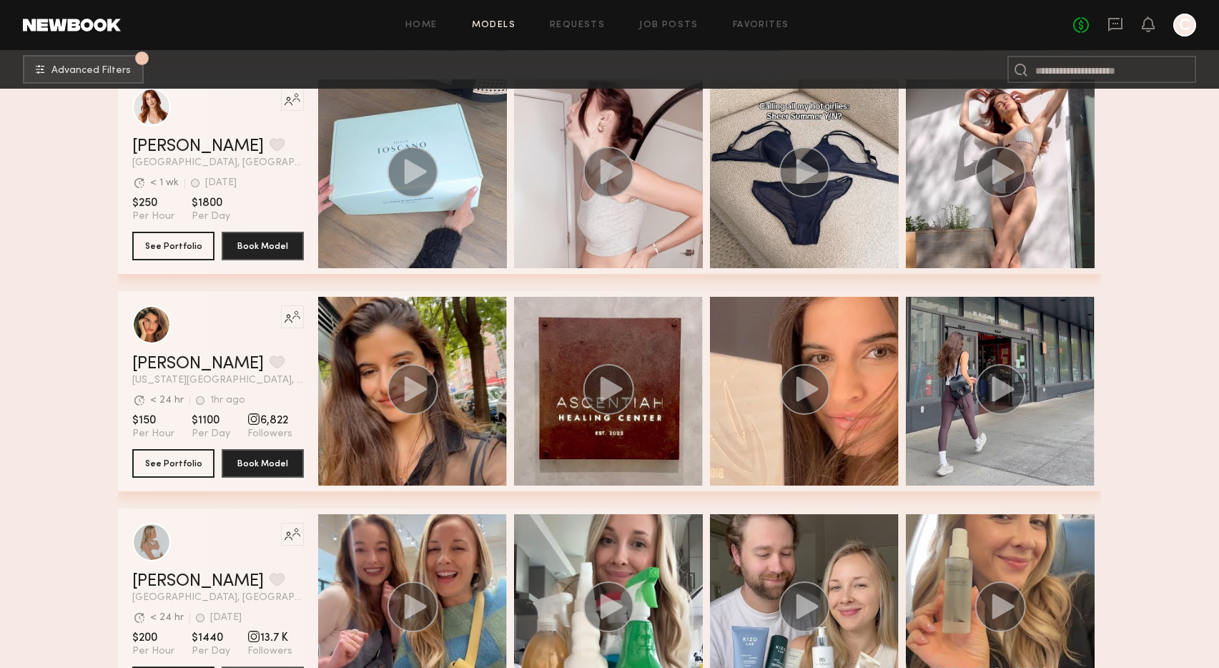
scroll to position [7031, 0]
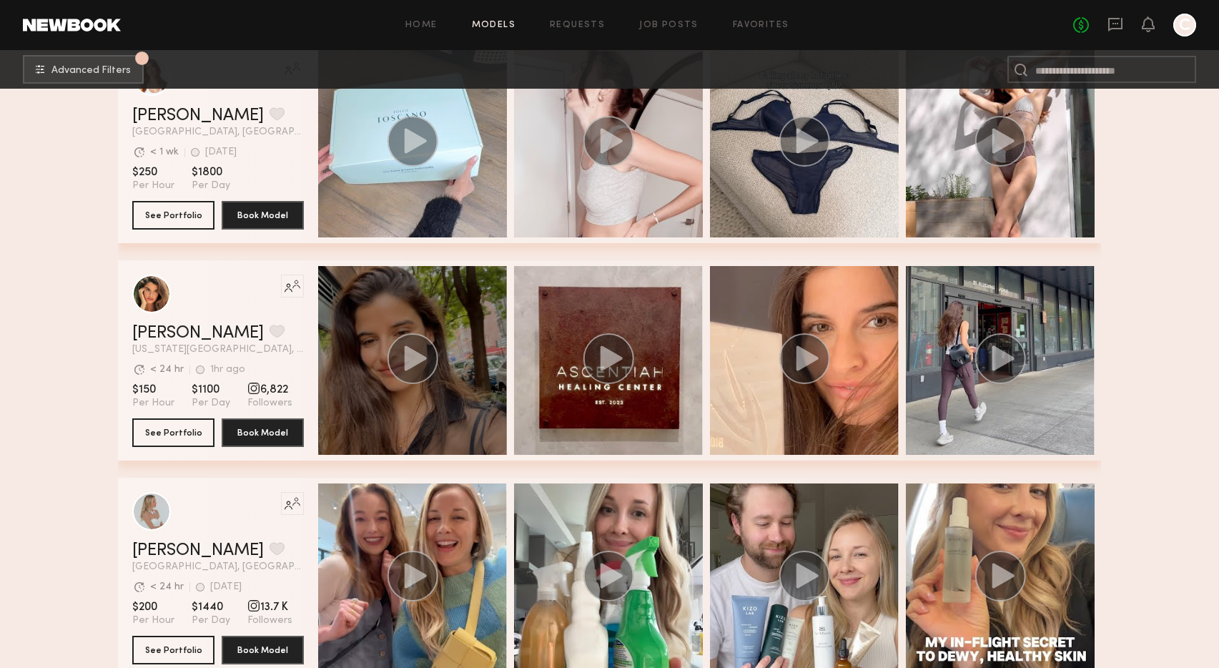
click at [396, 296] on div "grid" at bounding box center [412, 360] width 189 height 189
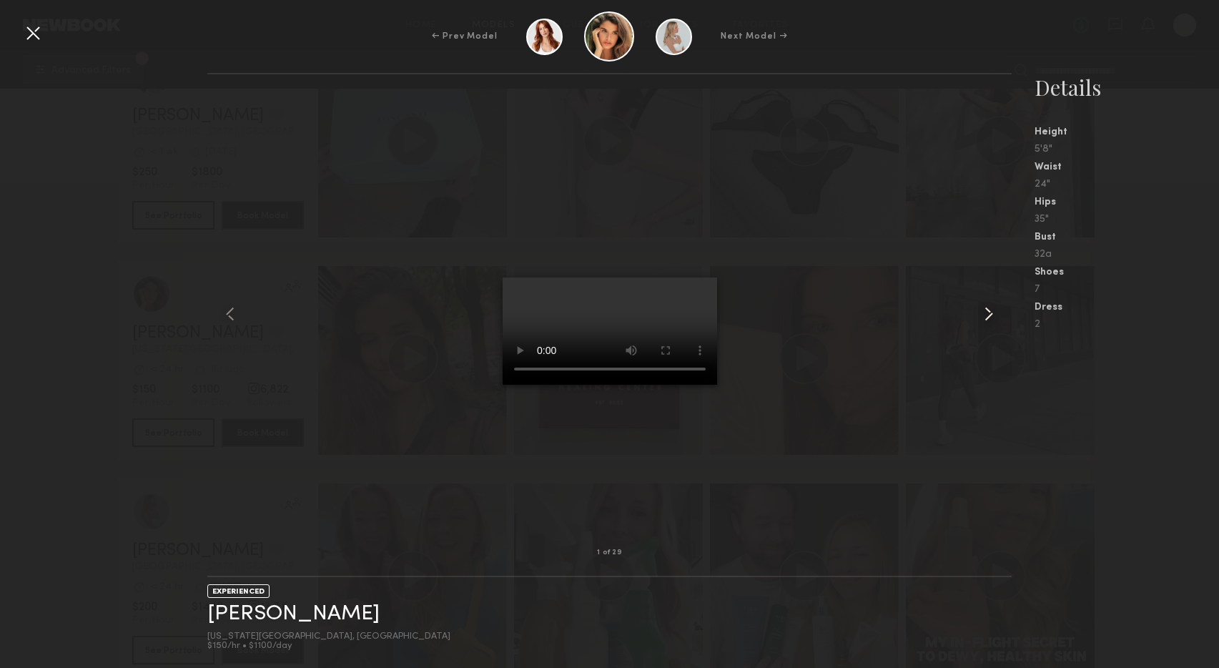
click at [988, 313] on common-icon at bounding box center [989, 314] width 23 height 23
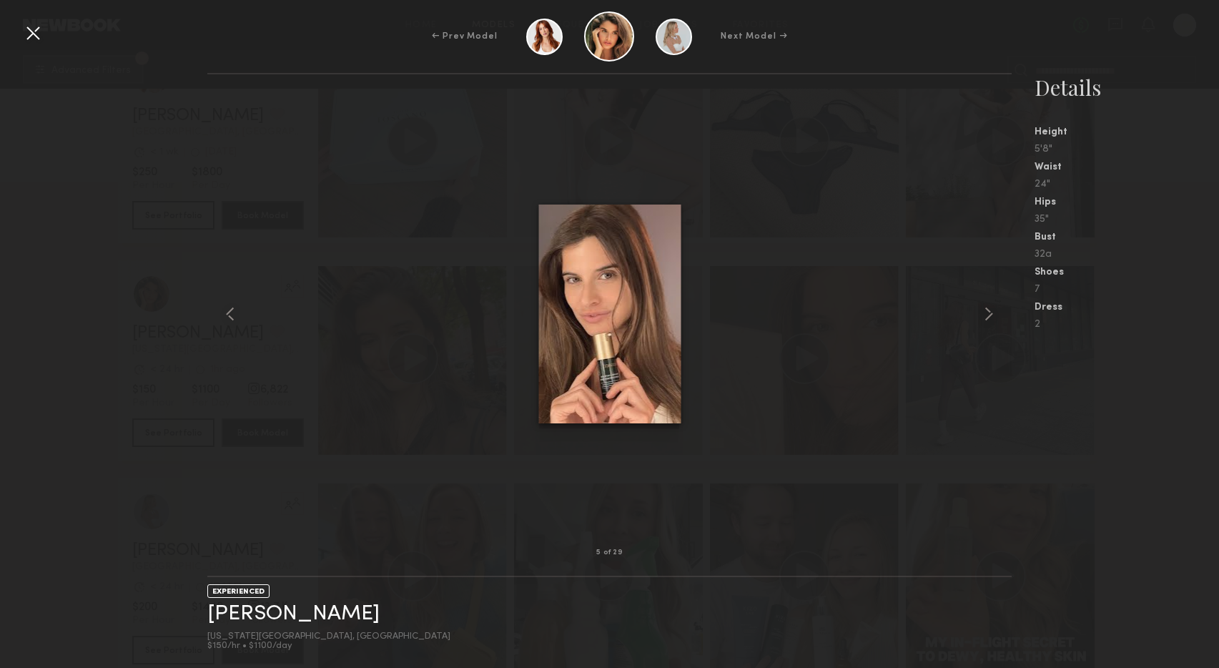
click at [988, 313] on common-icon at bounding box center [989, 314] width 23 height 23
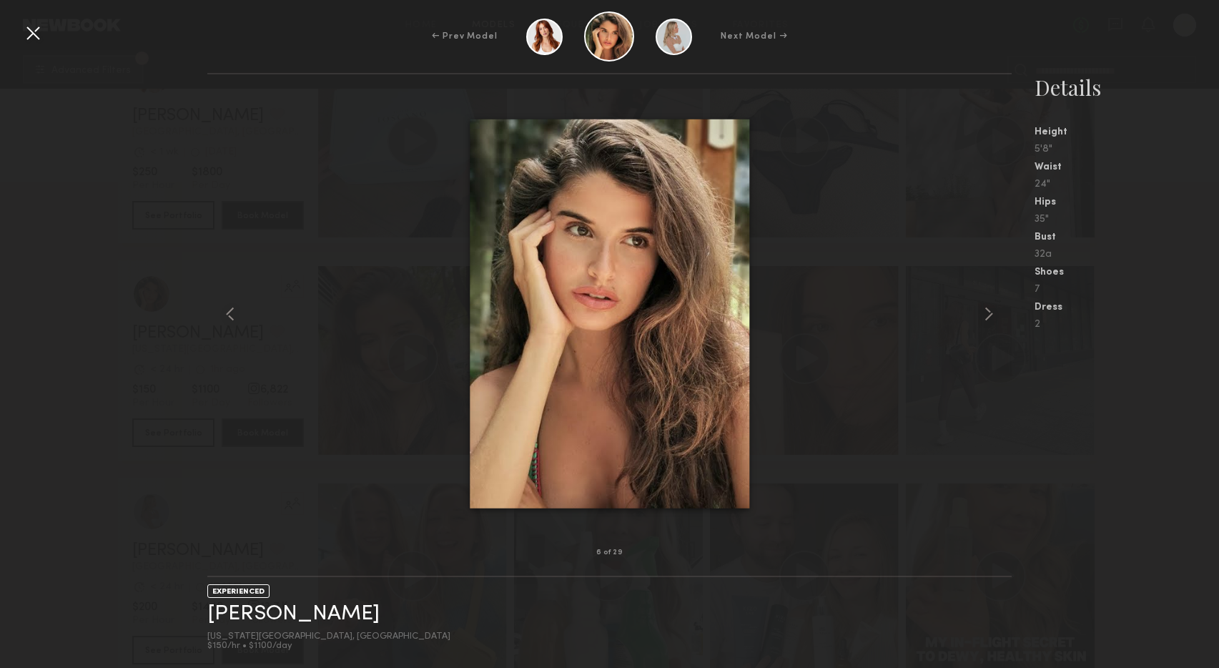
click at [988, 313] on common-icon at bounding box center [989, 314] width 23 height 23
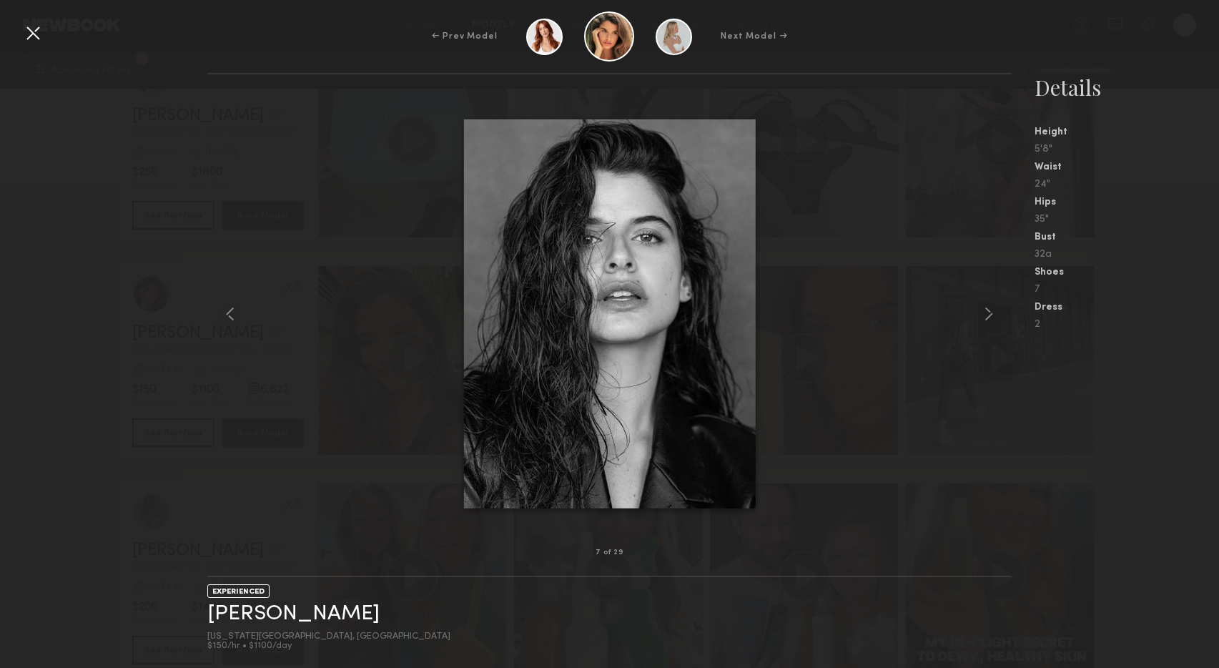
click at [28, 31] on div at bounding box center [32, 32] width 23 height 23
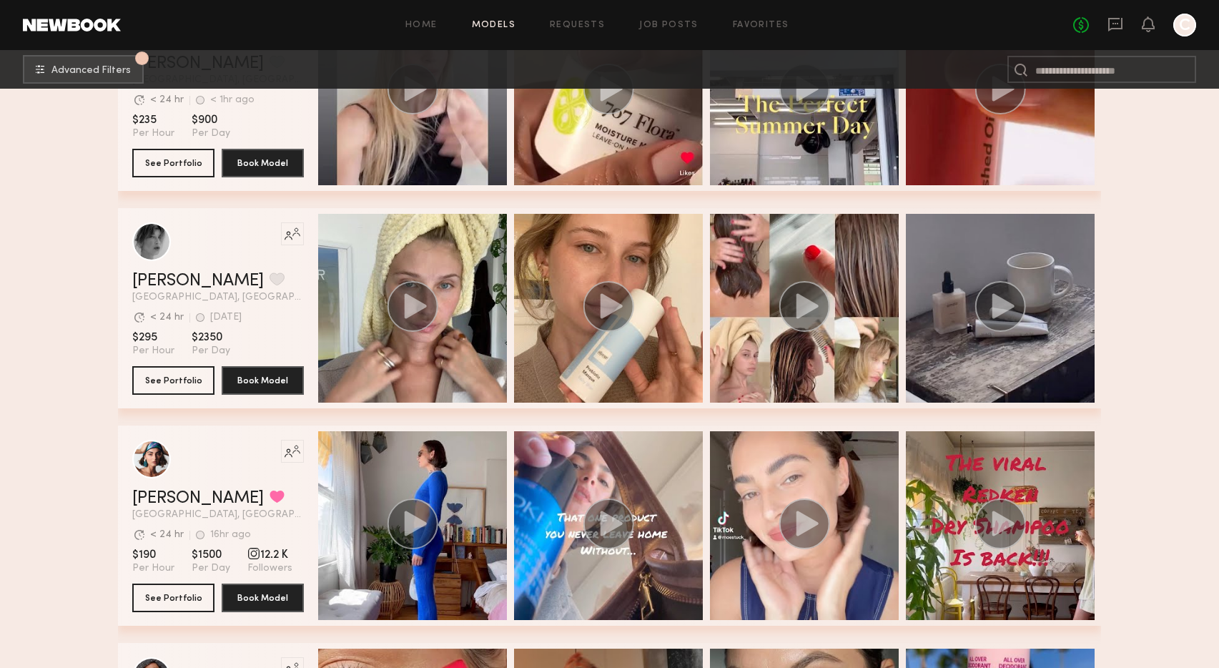
scroll to position [11001, 0]
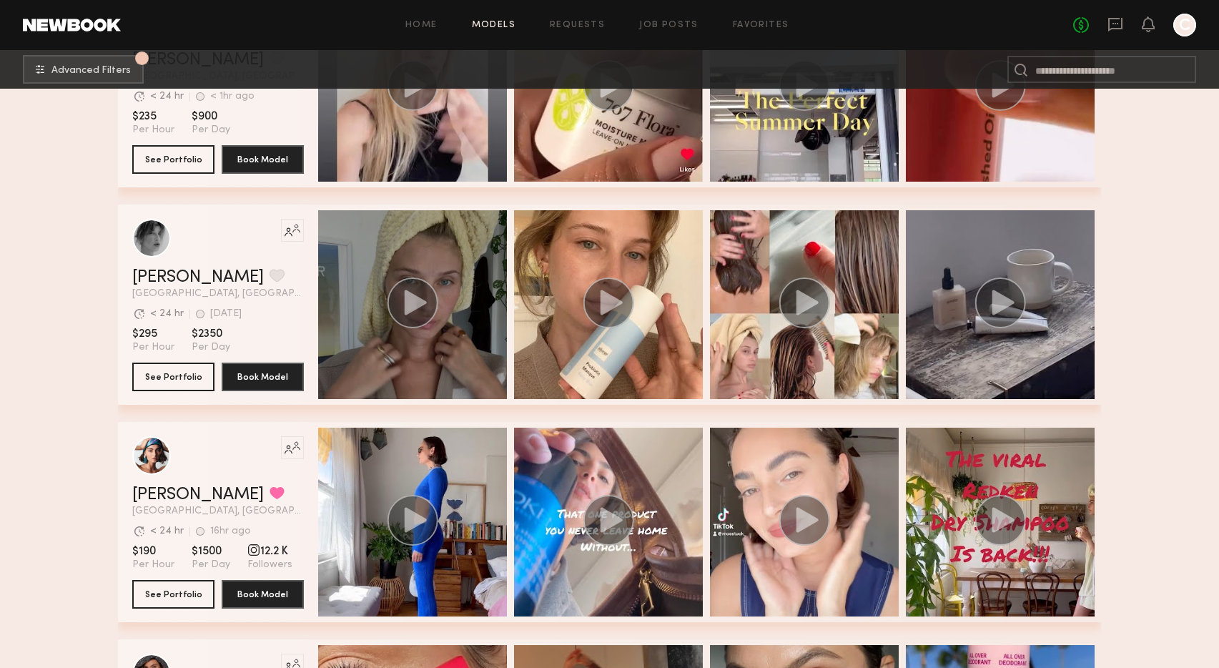
click at [373, 236] on div "grid" at bounding box center [412, 304] width 189 height 189
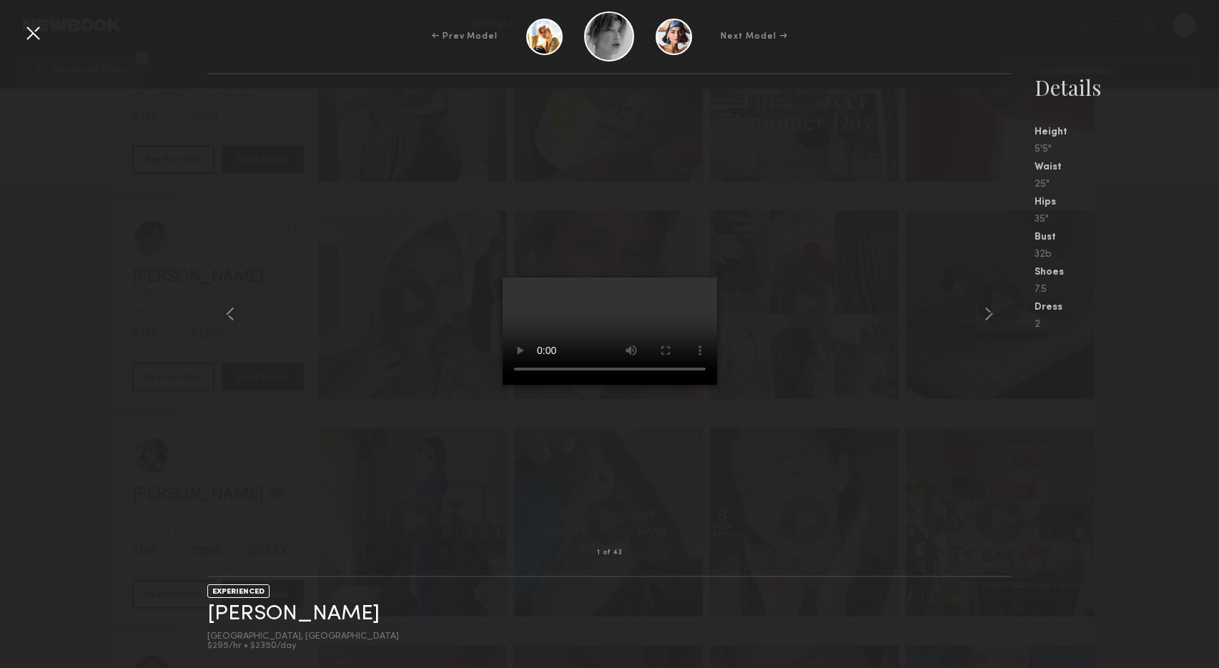
click at [29, 34] on div at bounding box center [32, 32] width 23 height 23
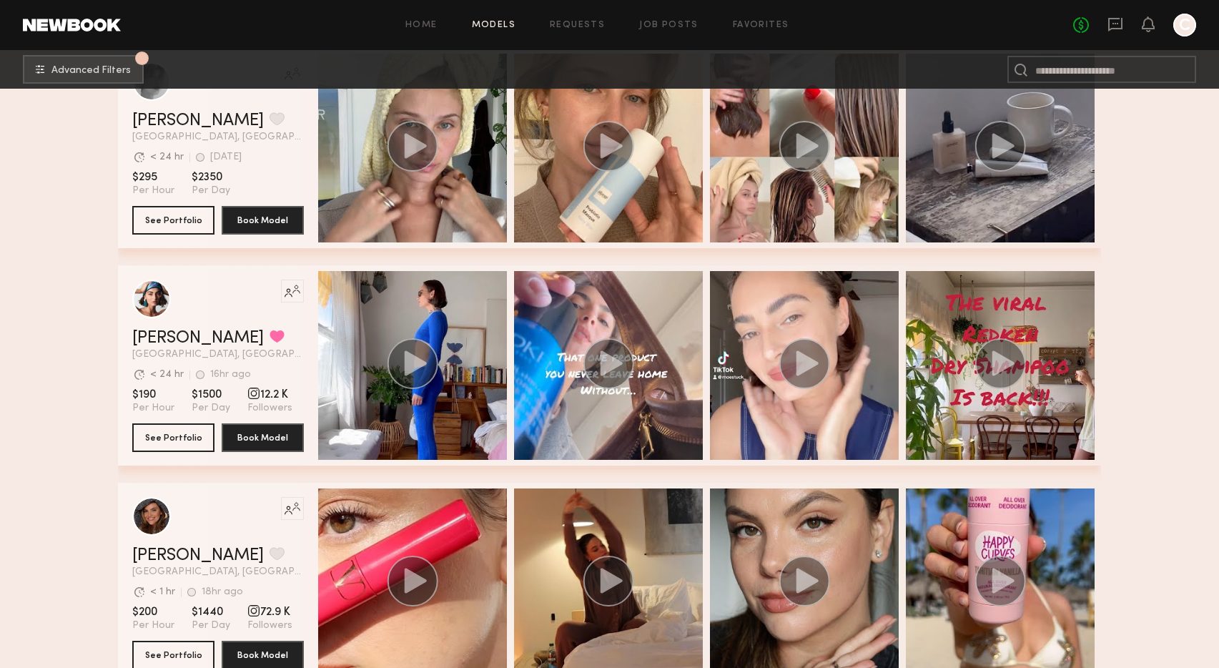
scroll to position [11159, 0]
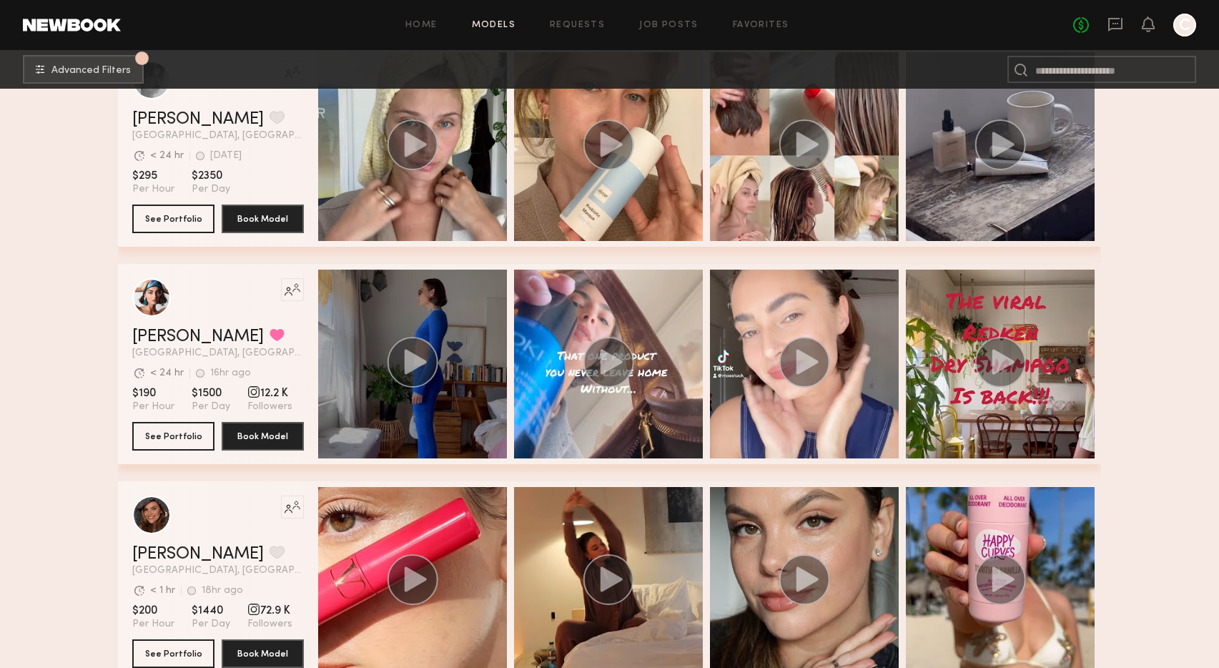
click at [373, 321] on div "grid" at bounding box center [412, 364] width 189 height 189
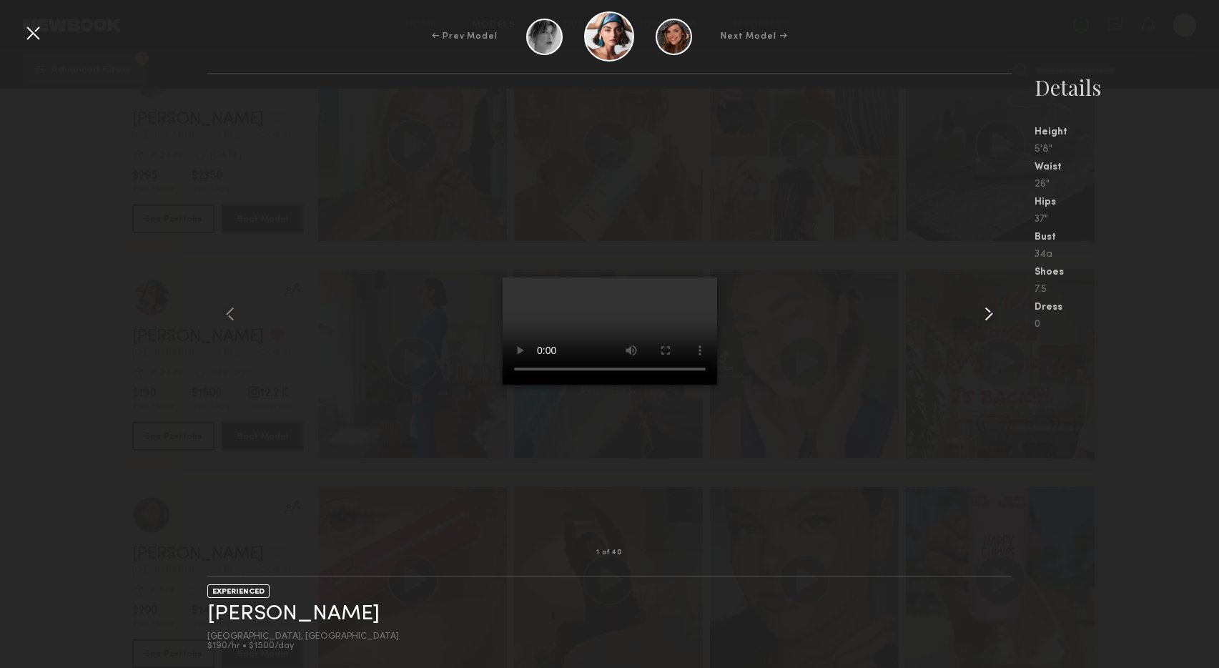
click at [988, 311] on common-icon at bounding box center [989, 314] width 23 height 23
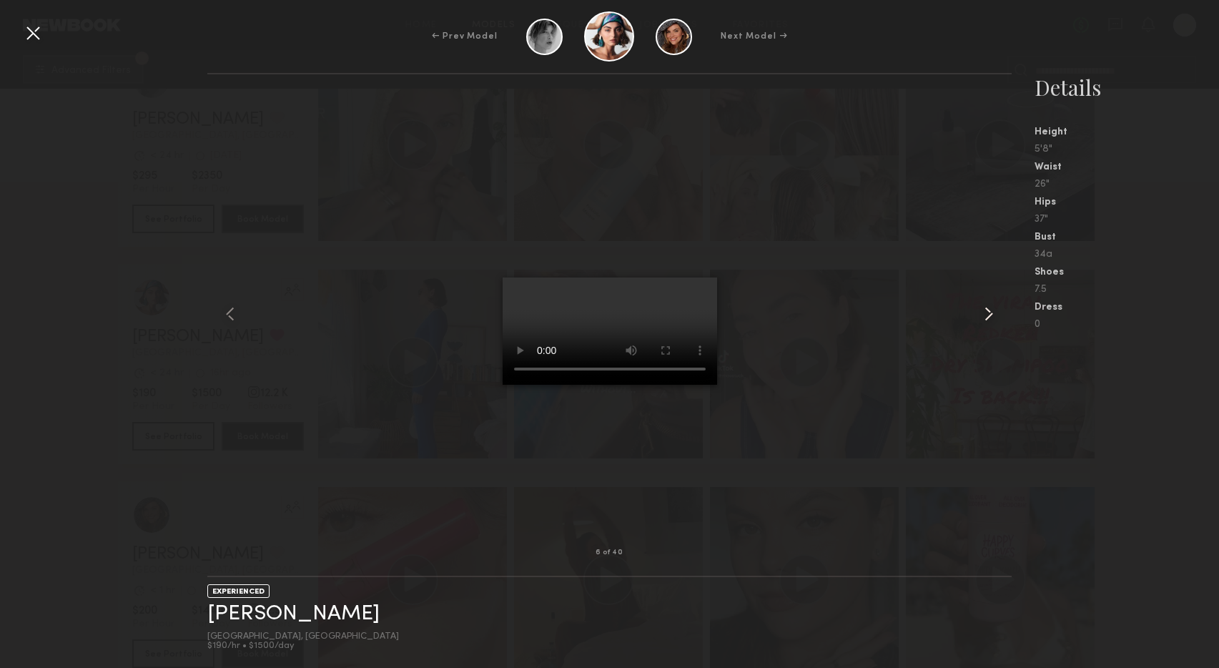
click at [988, 311] on common-icon at bounding box center [989, 314] width 23 height 23
click at [30, 34] on div at bounding box center [32, 32] width 23 height 23
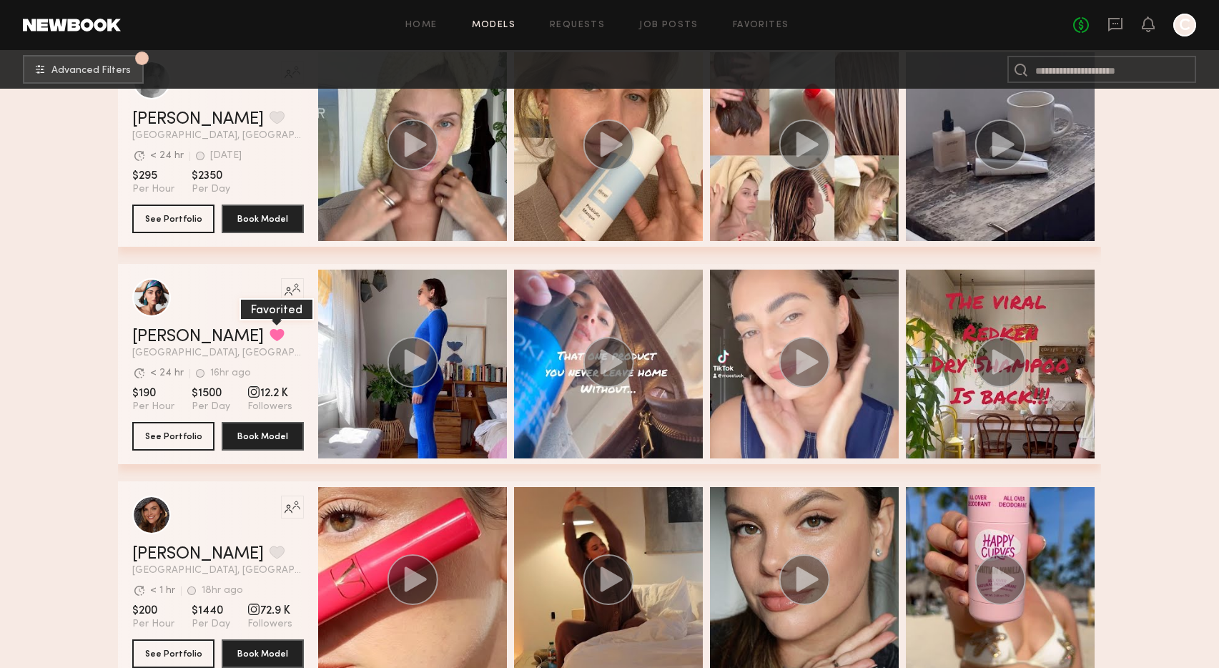
click at [270, 333] on button "grid" at bounding box center [277, 334] width 15 height 13
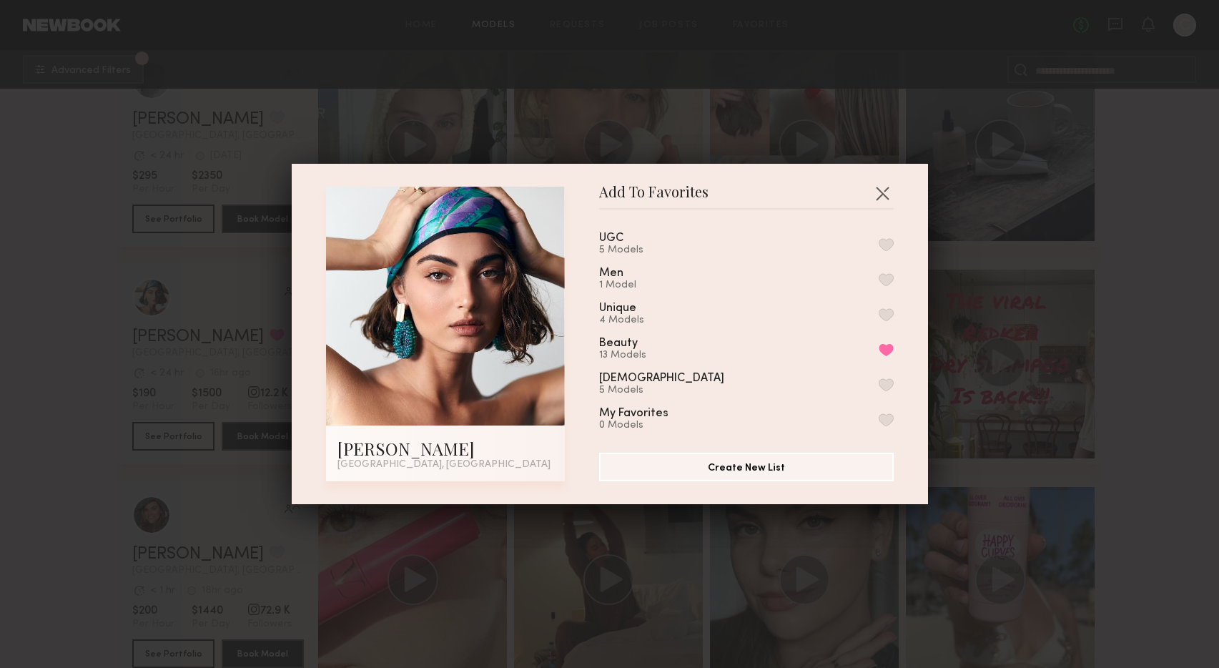
click at [883, 241] on button "button" at bounding box center [886, 244] width 15 height 13
click at [879, 191] on button "button" at bounding box center [882, 193] width 23 height 23
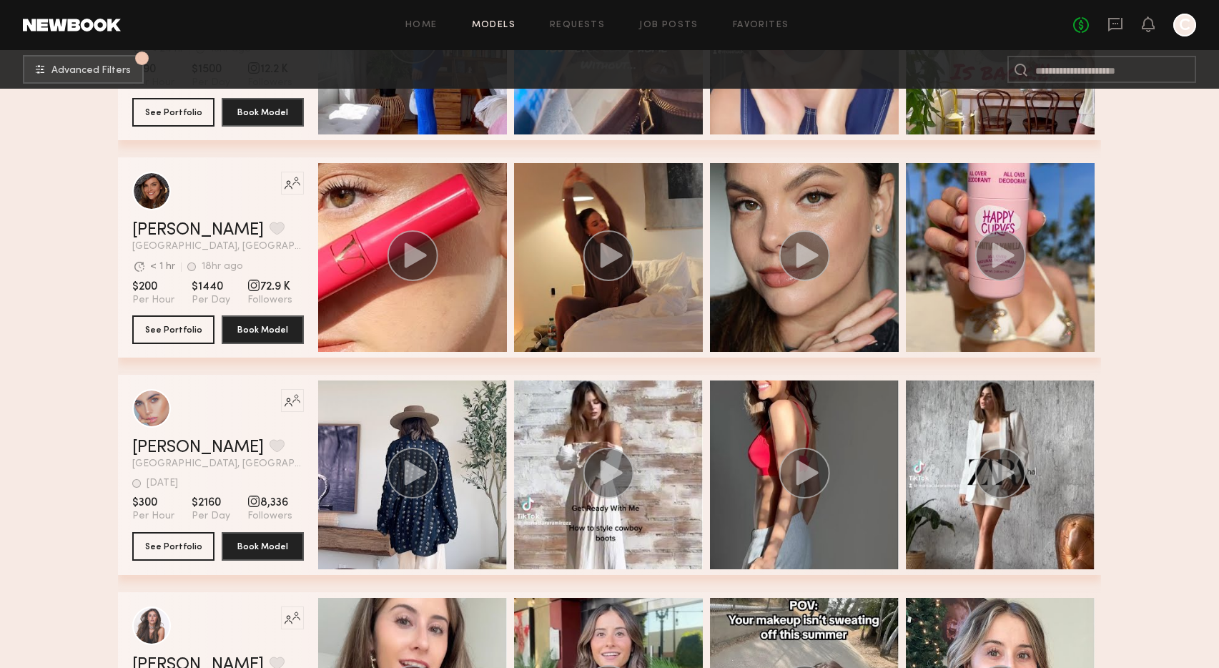
scroll to position [11476, 0]
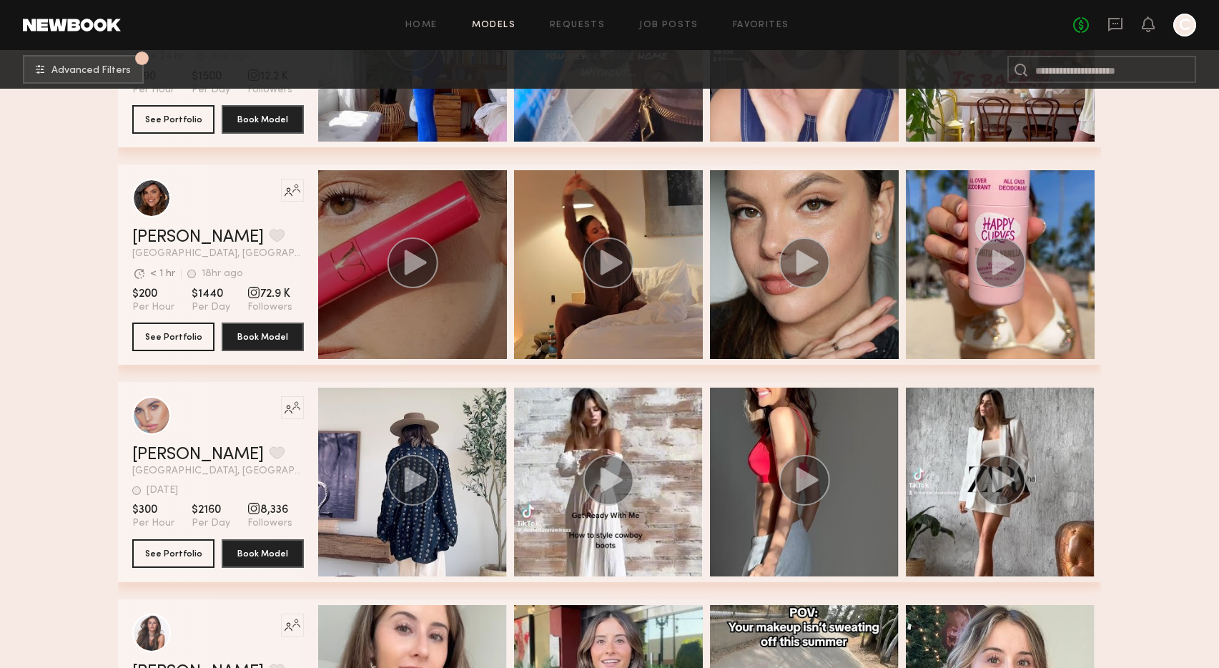
click at [457, 316] on div "grid" at bounding box center [412, 264] width 189 height 189
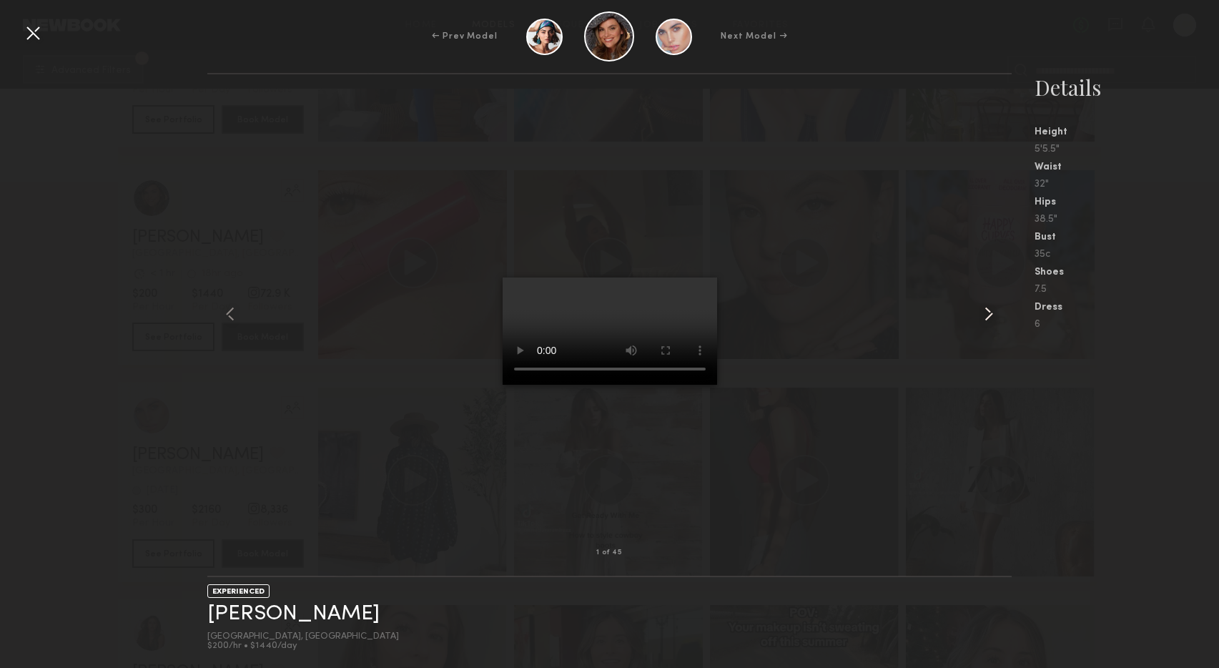
click at [986, 317] on common-icon at bounding box center [989, 314] width 23 height 23
click at [34, 31] on div at bounding box center [32, 32] width 23 height 23
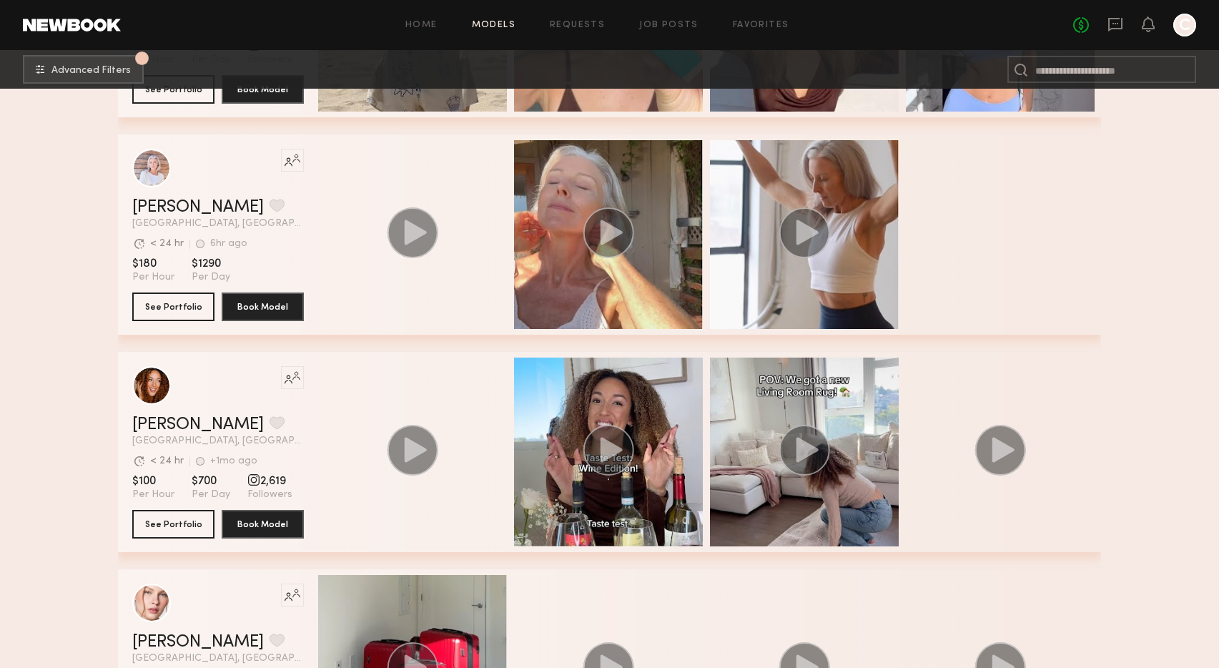
scroll to position [14108, 0]
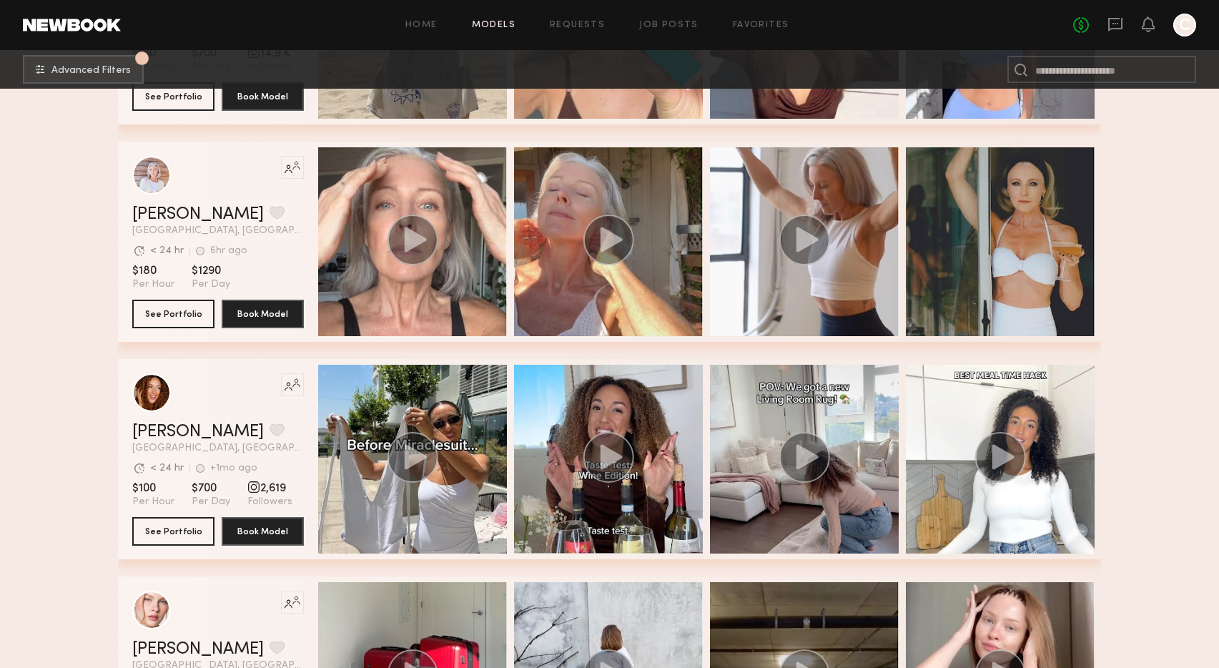
click at [366, 210] on div "grid" at bounding box center [412, 241] width 189 height 189
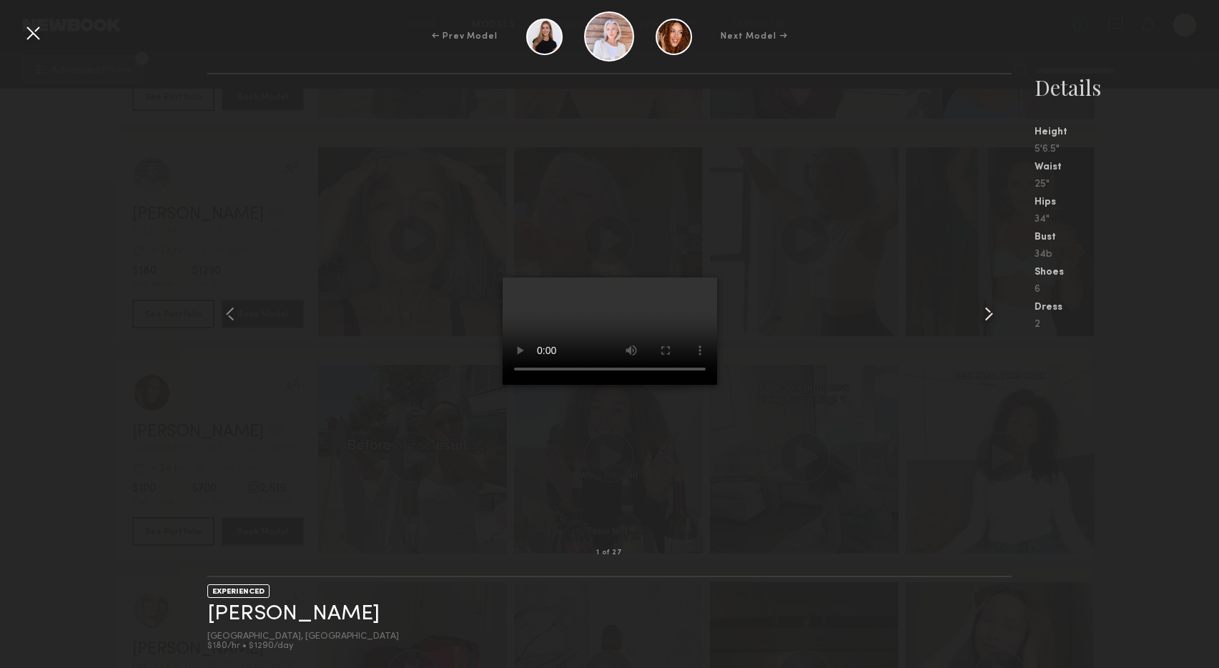
click at [987, 316] on common-icon at bounding box center [989, 314] width 23 height 23
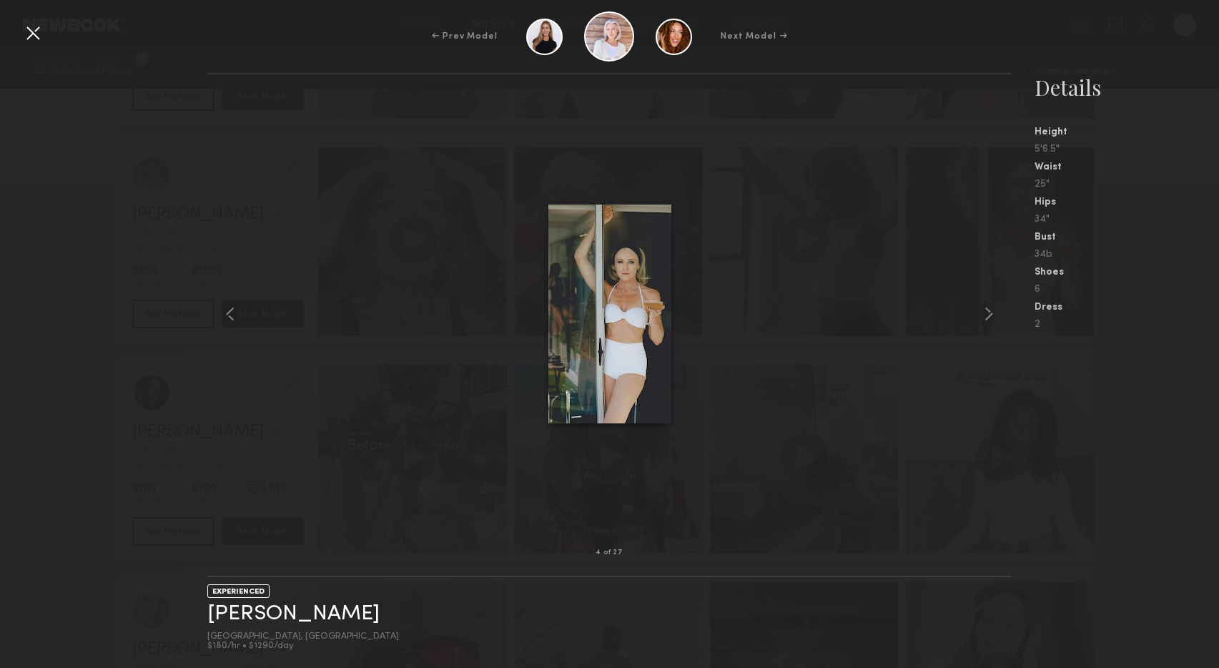
click at [987, 316] on common-icon at bounding box center [989, 314] width 23 height 23
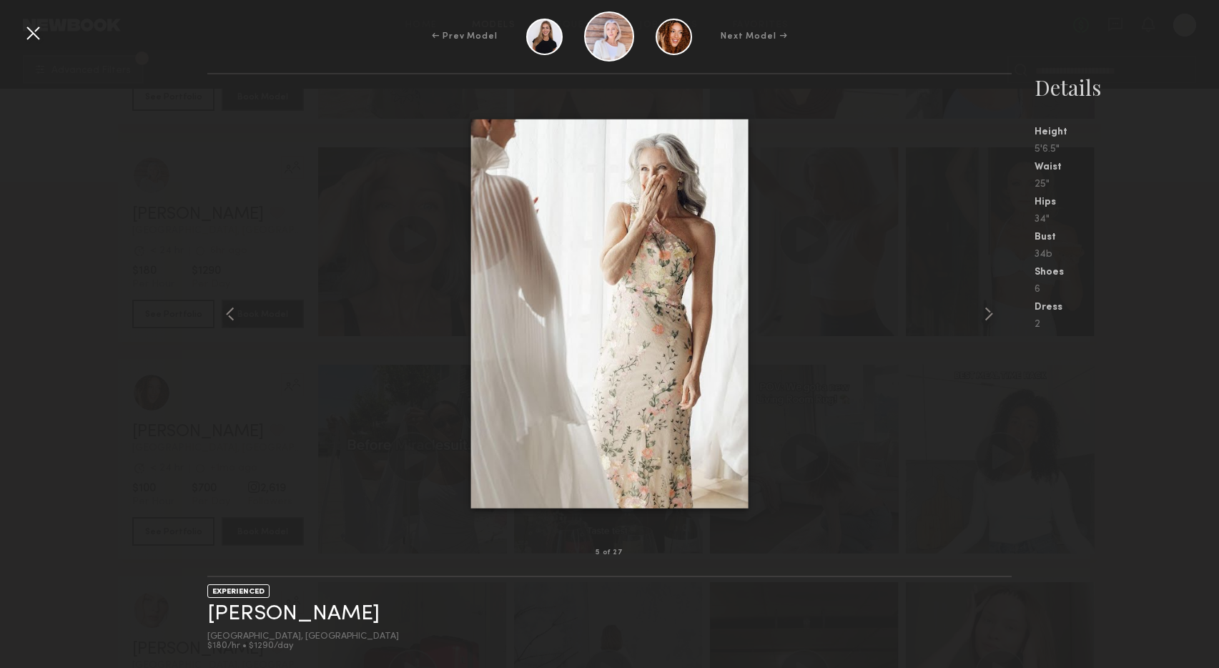
click at [987, 316] on common-icon at bounding box center [989, 314] width 23 height 23
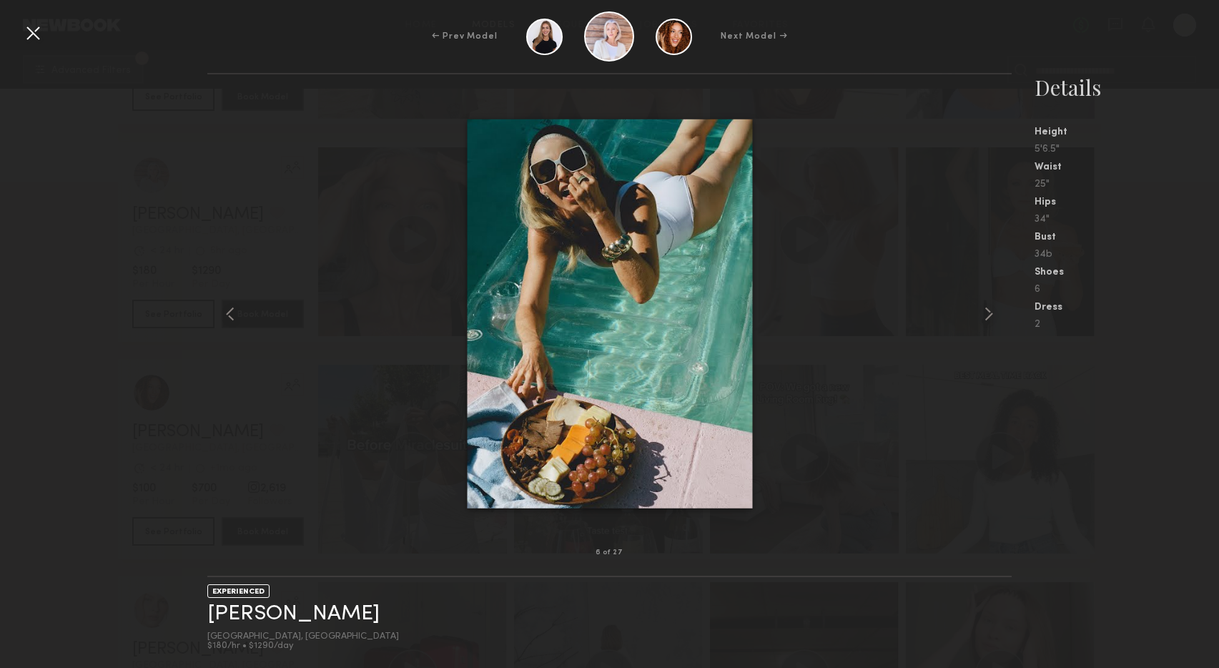
click at [987, 316] on common-icon at bounding box center [989, 314] width 23 height 23
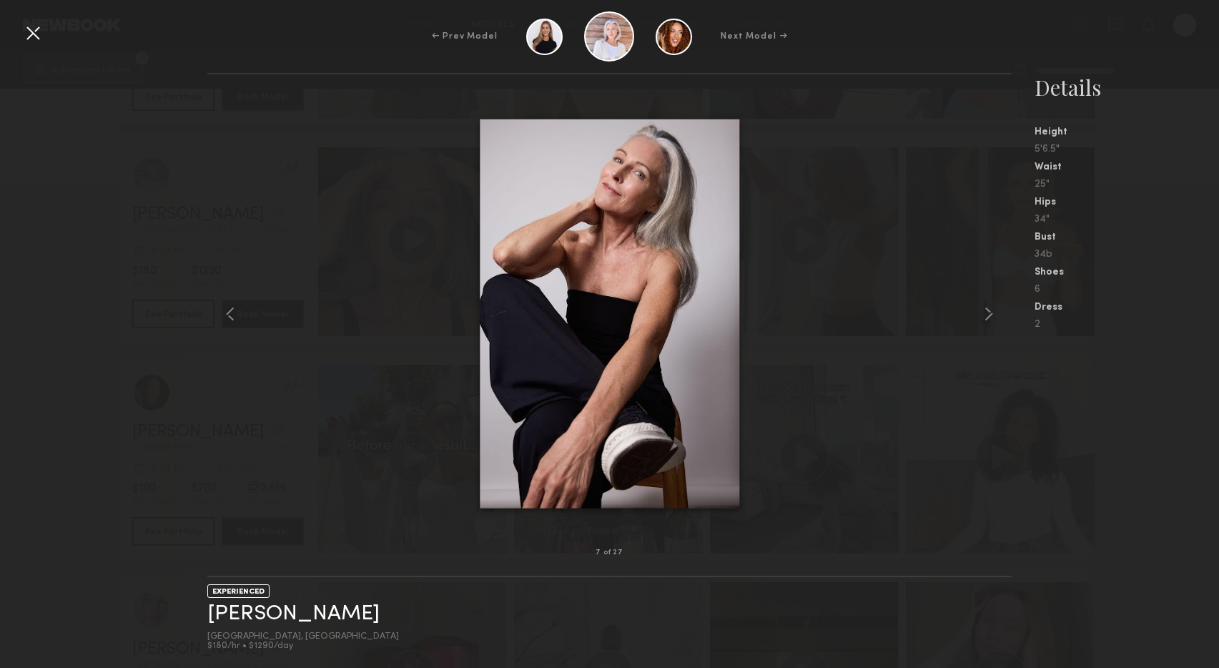
click at [987, 316] on common-icon at bounding box center [989, 314] width 23 height 23
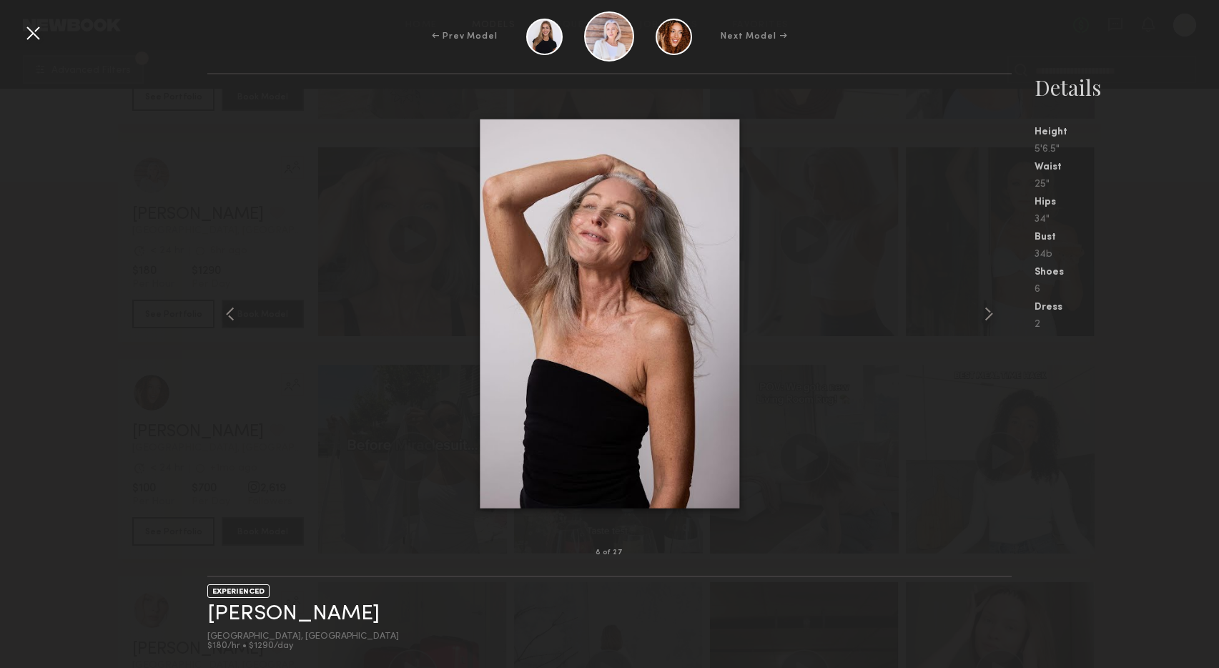
click at [987, 316] on common-icon at bounding box center [989, 314] width 23 height 23
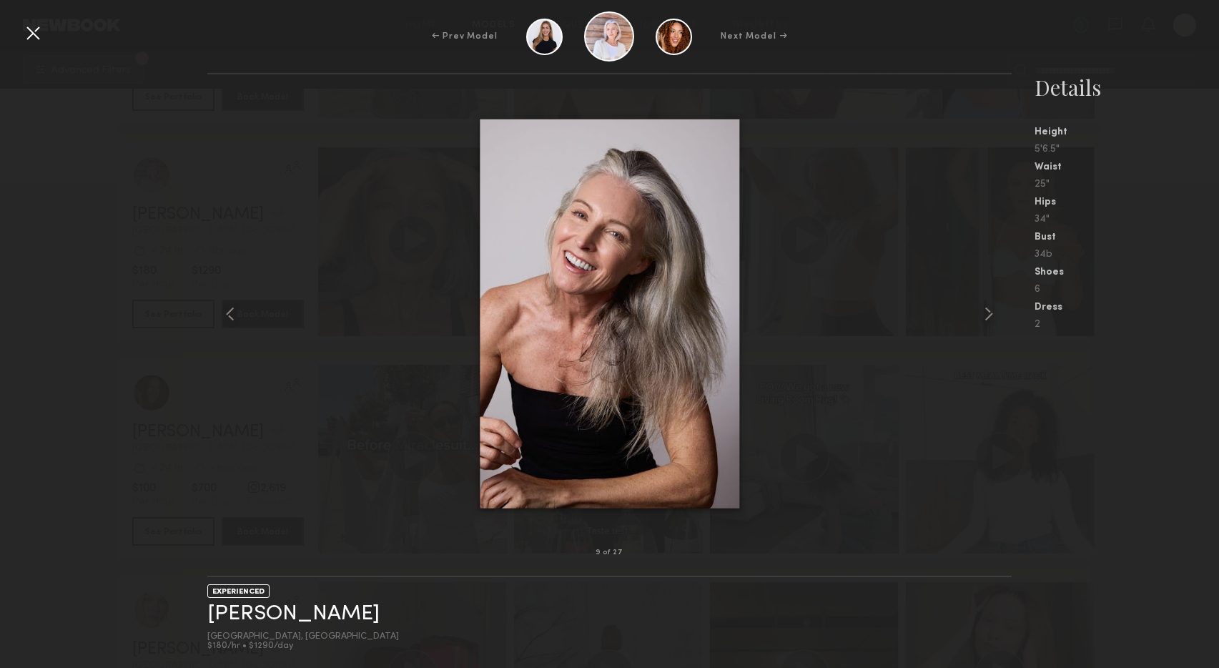
click at [987, 316] on common-icon at bounding box center [989, 314] width 23 height 23
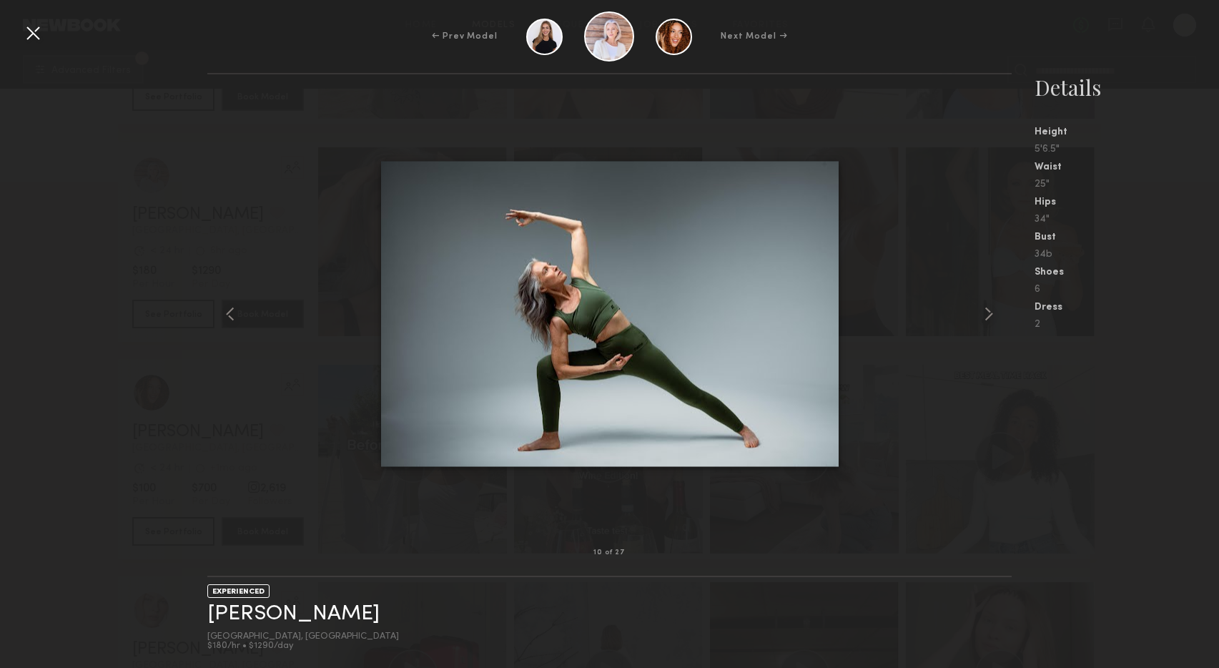
click at [987, 316] on common-icon at bounding box center [989, 314] width 23 height 23
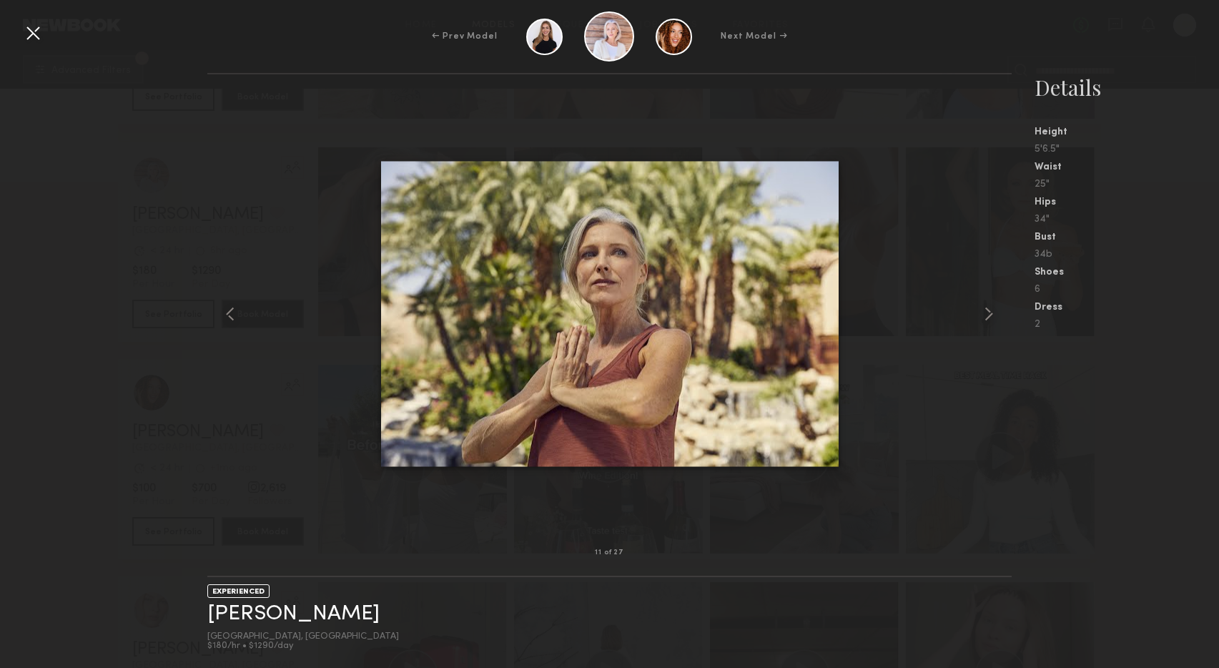
click at [987, 316] on common-icon at bounding box center [989, 314] width 23 height 23
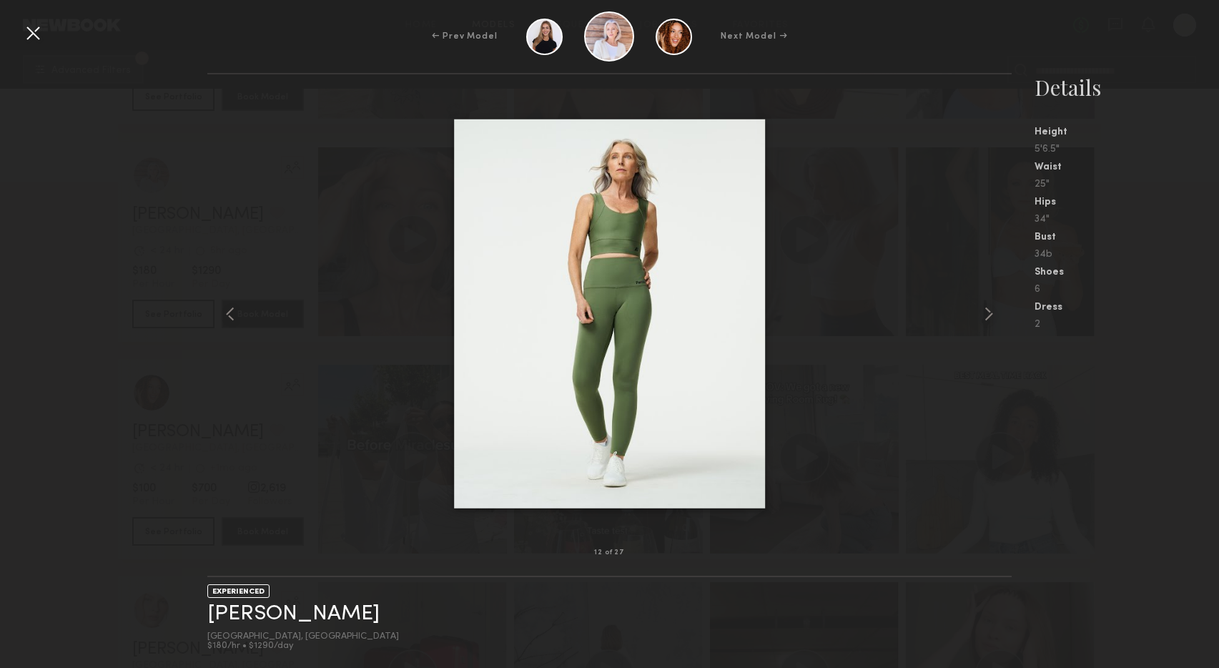
click at [987, 316] on common-icon at bounding box center [989, 314] width 23 height 23
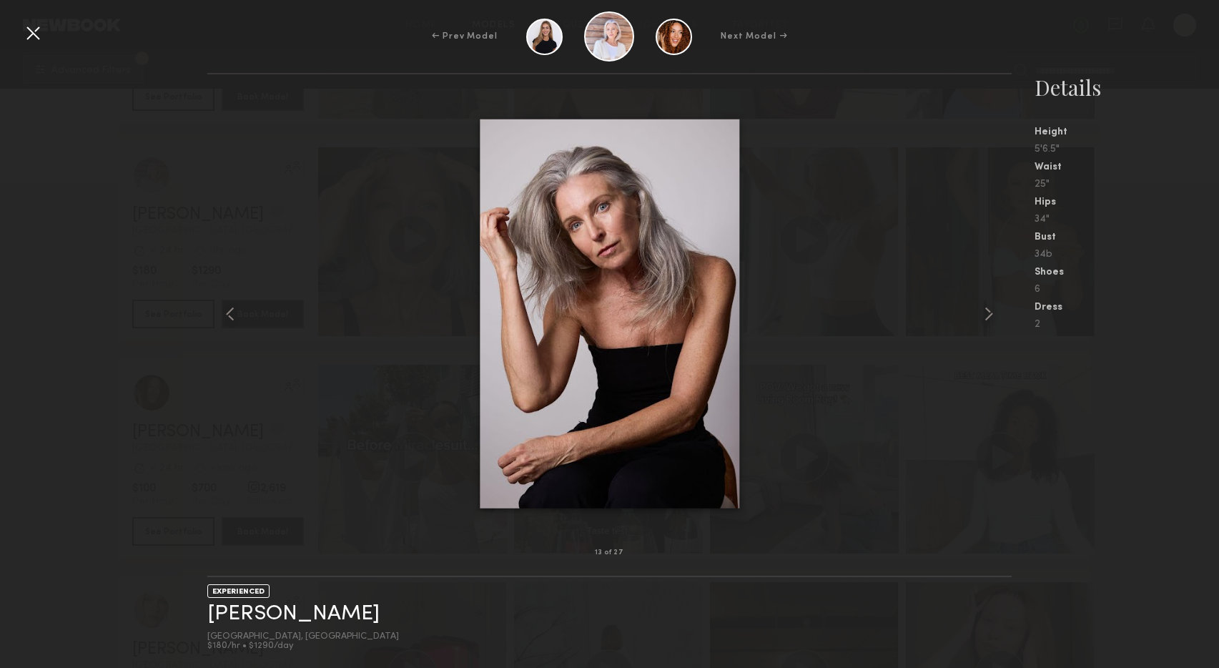
click at [987, 316] on common-icon at bounding box center [989, 314] width 23 height 23
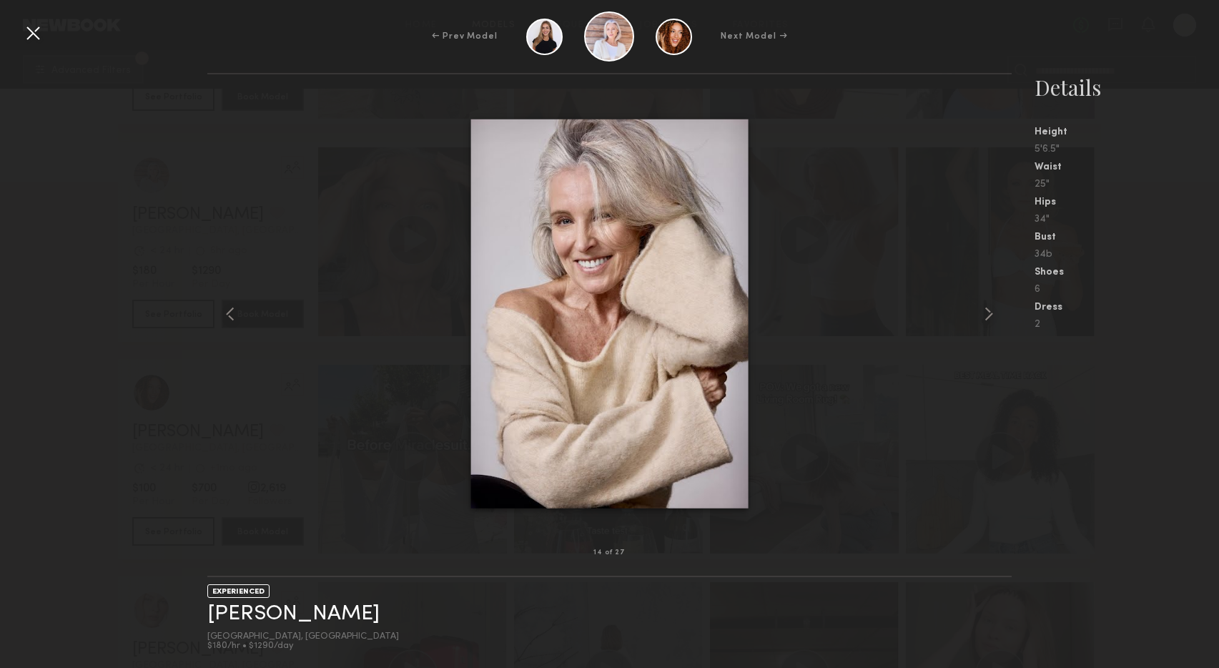
click at [987, 316] on common-icon at bounding box center [989, 314] width 23 height 23
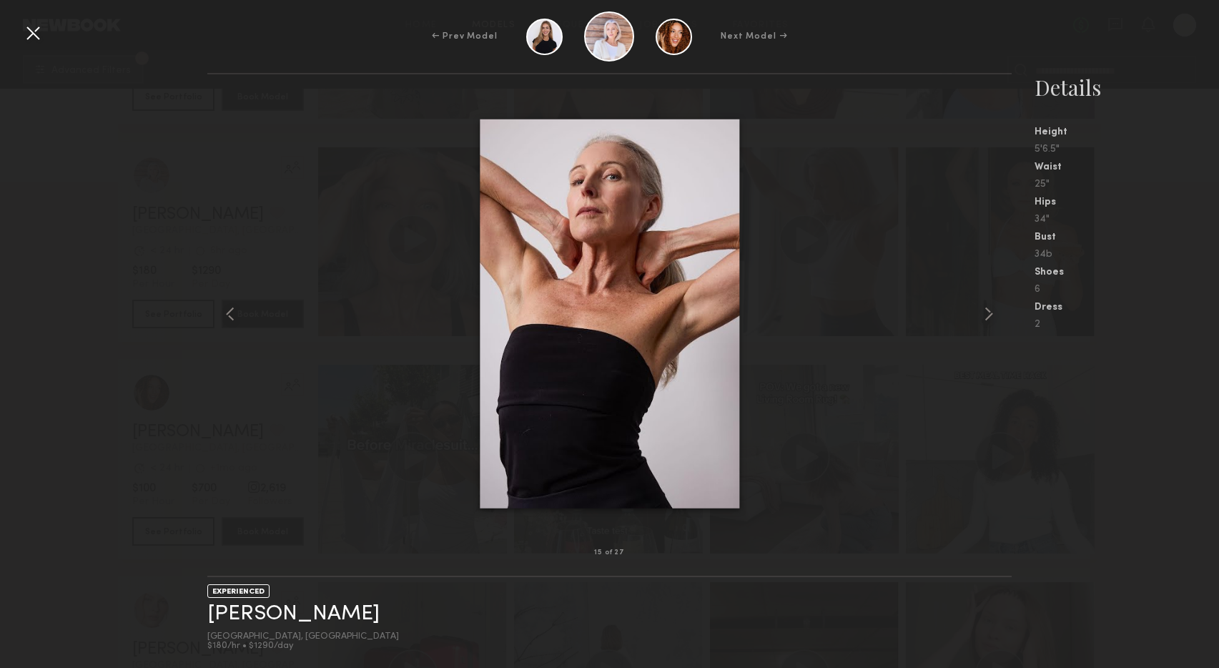
click at [987, 316] on common-icon at bounding box center [989, 314] width 23 height 23
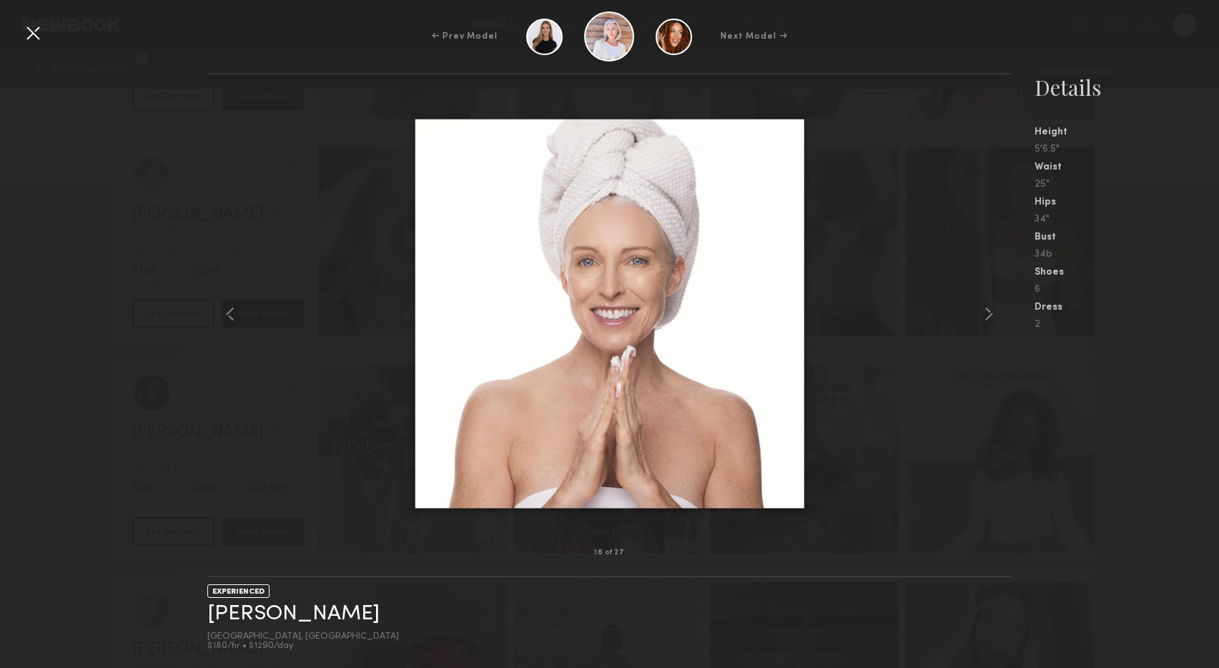
click at [987, 316] on common-icon at bounding box center [989, 314] width 23 height 23
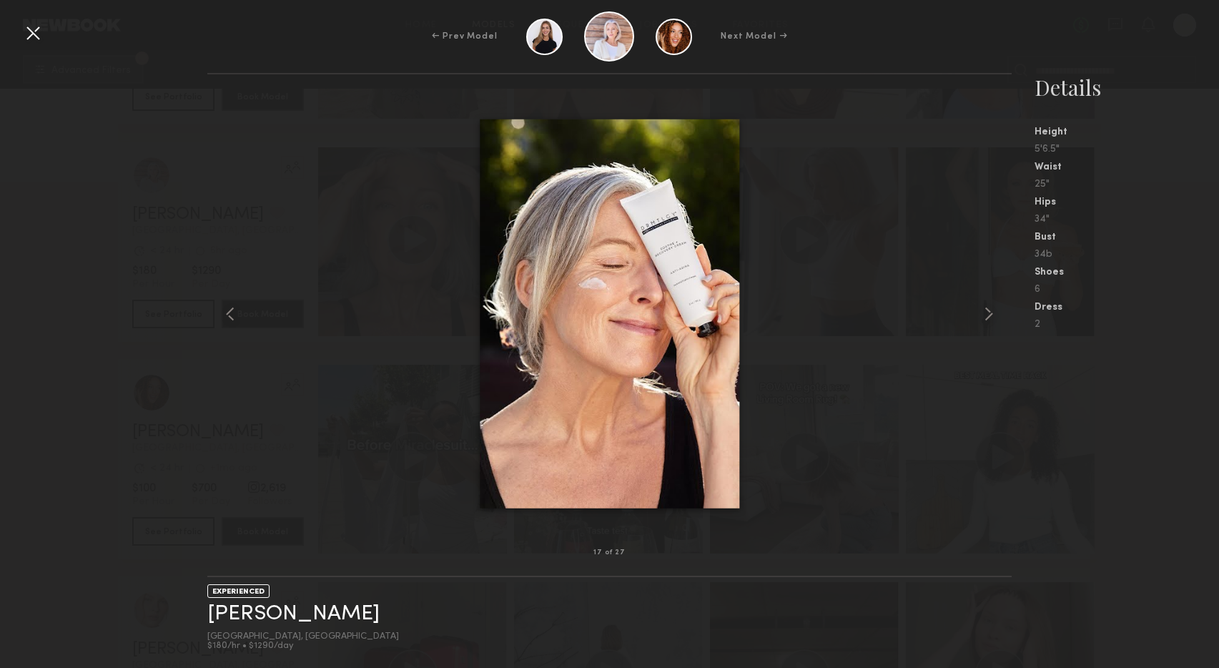
click at [987, 316] on common-icon at bounding box center [989, 314] width 23 height 23
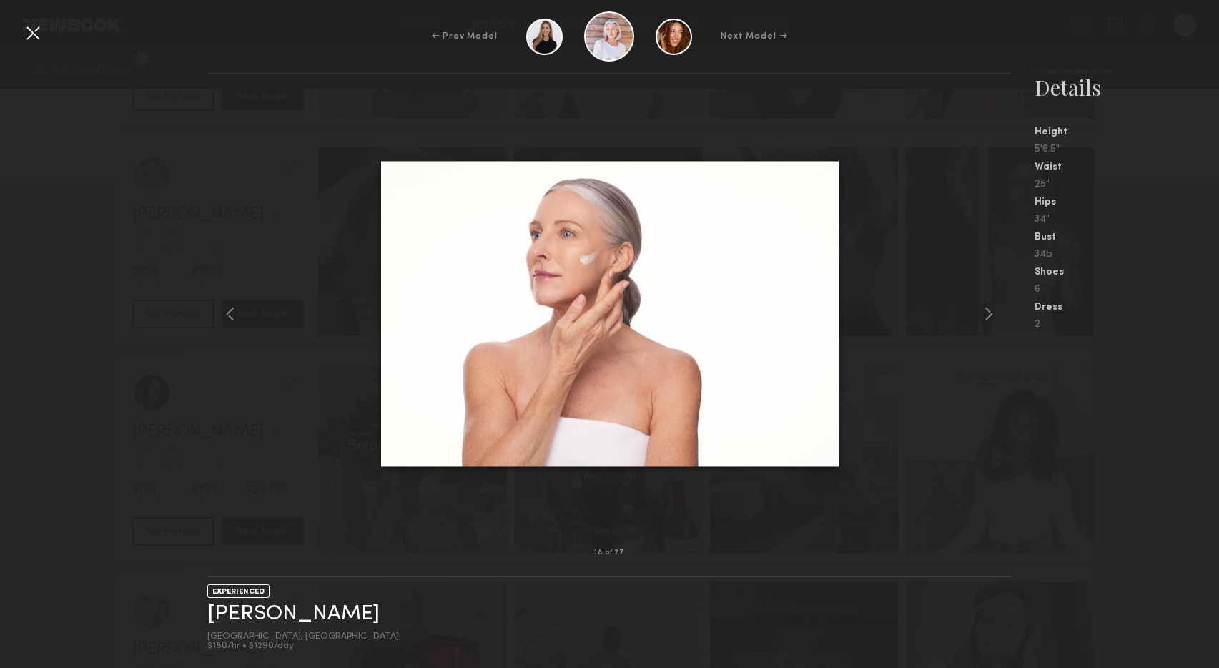
click at [987, 316] on common-icon at bounding box center [989, 314] width 23 height 23
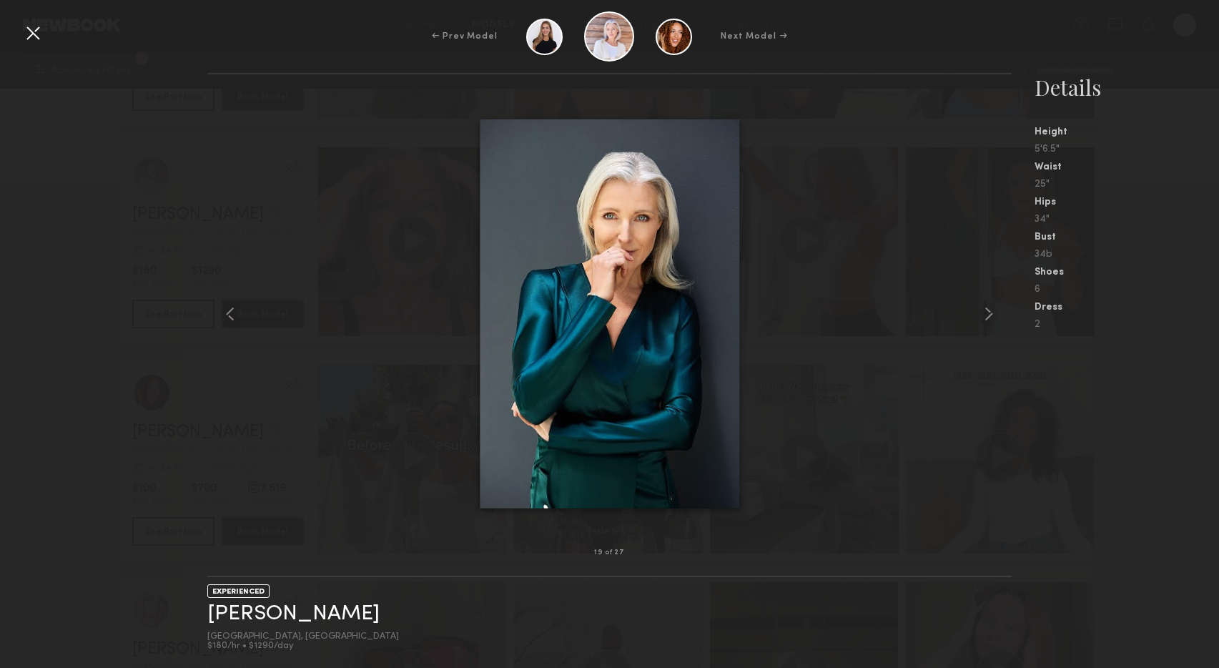
click at [987, 316] on common-icon at bounding box center [989, 314] width 23 height 23
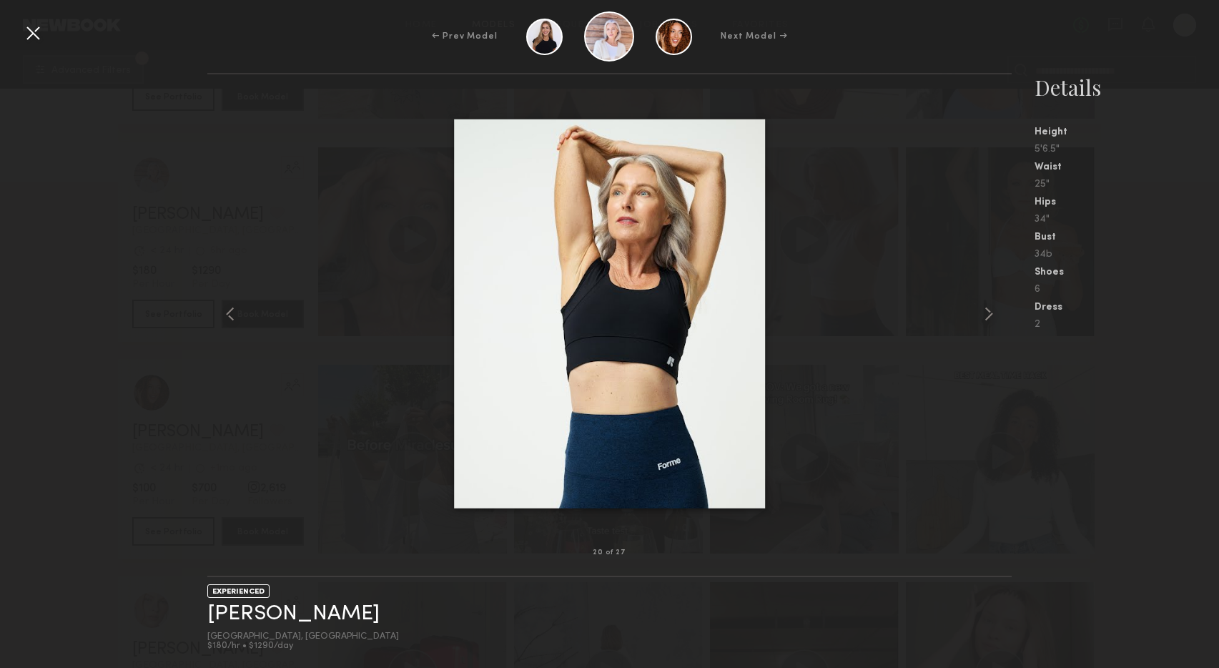
click at [987, 316] on common-icon at bounding box center [989, 314] width 23 height 23
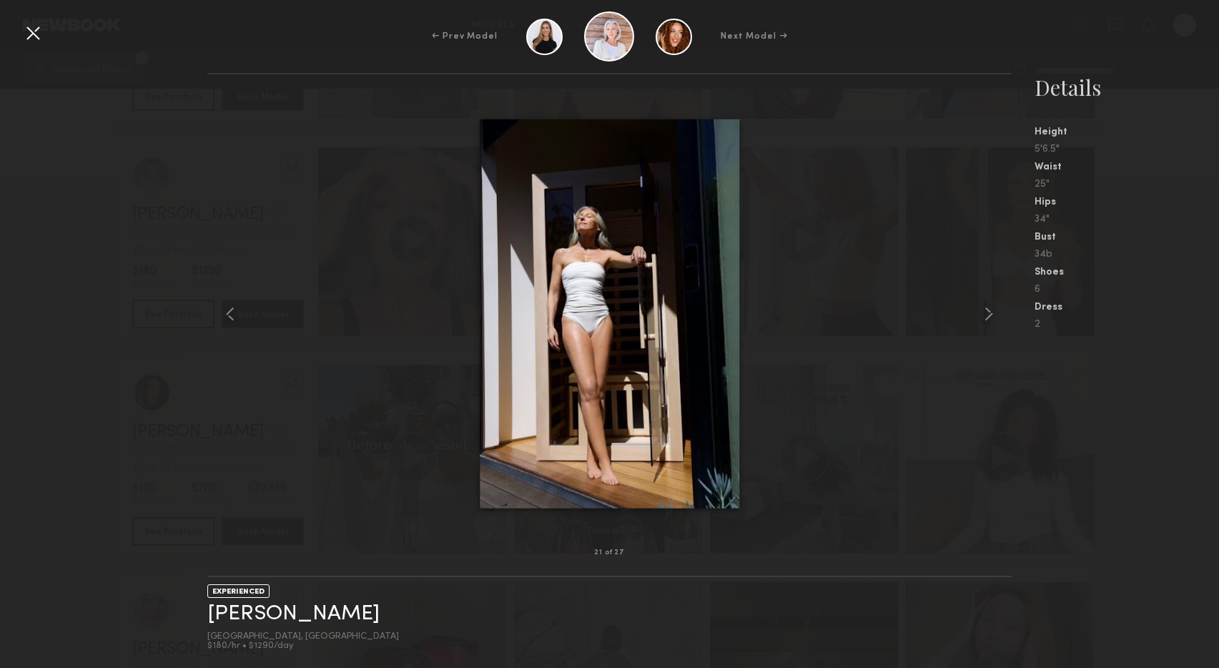
click at [987, 316] on common-icon at bounding box center [989, 314] width 23 height 23
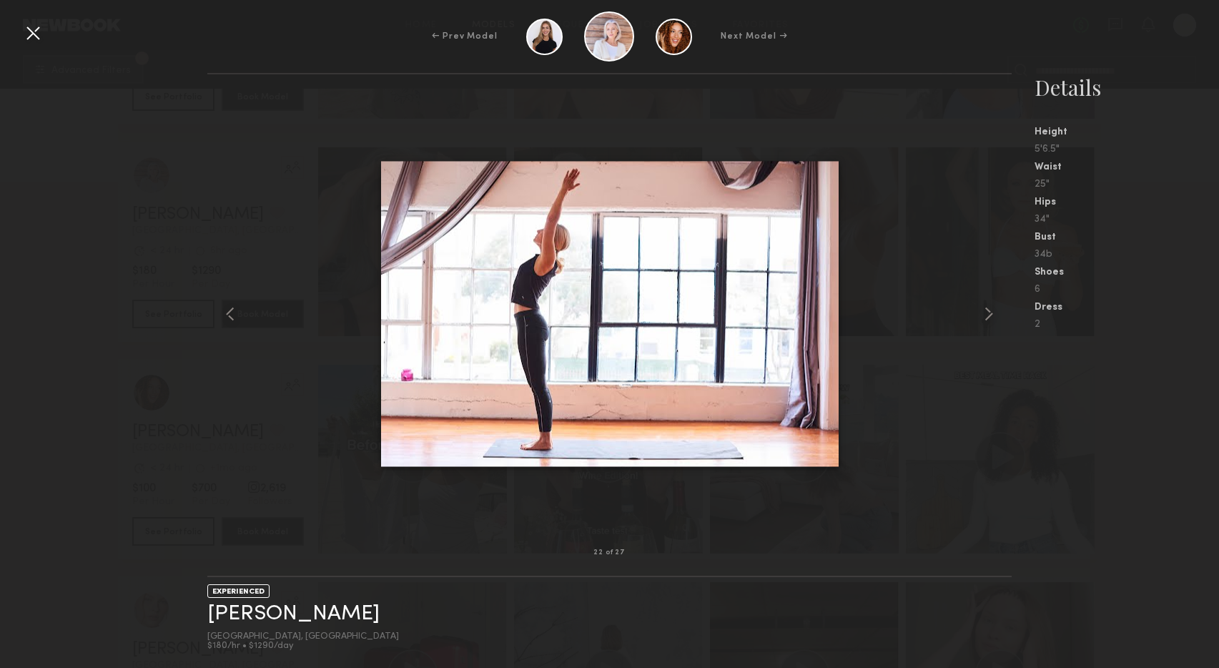
click at [987, 316] on common-icon at bounding box center [989, 314] width 23 height 23
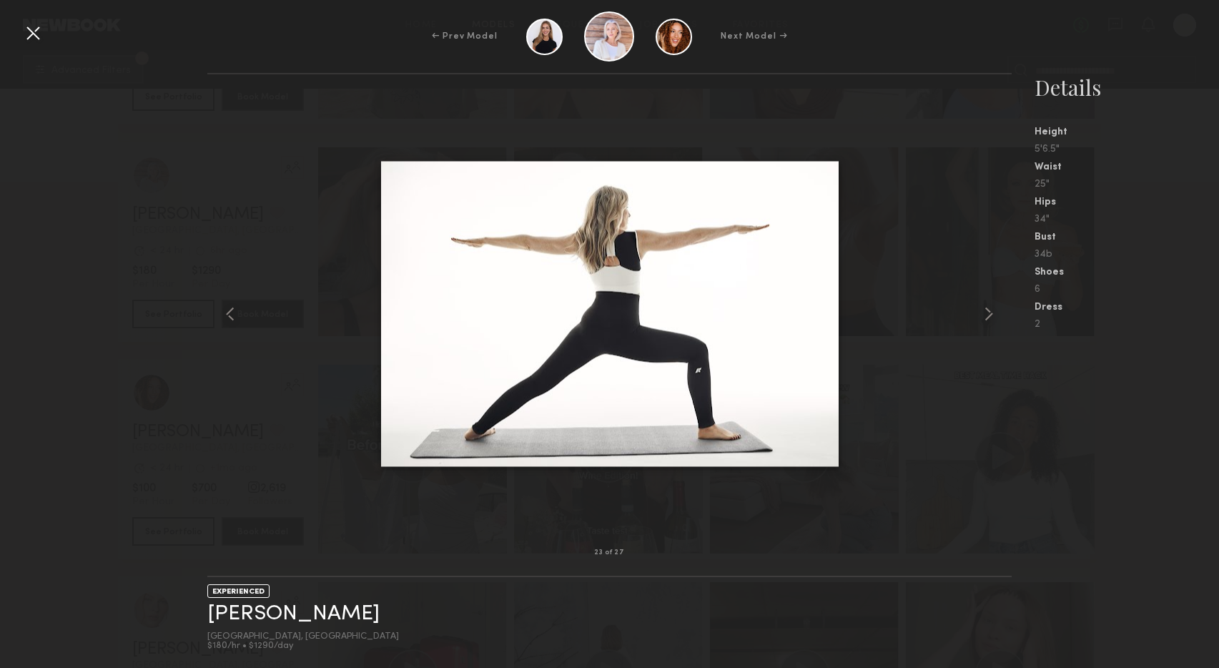
click at [987, 316] on common-icon at bounding box center [989, 314] width 23 height 23
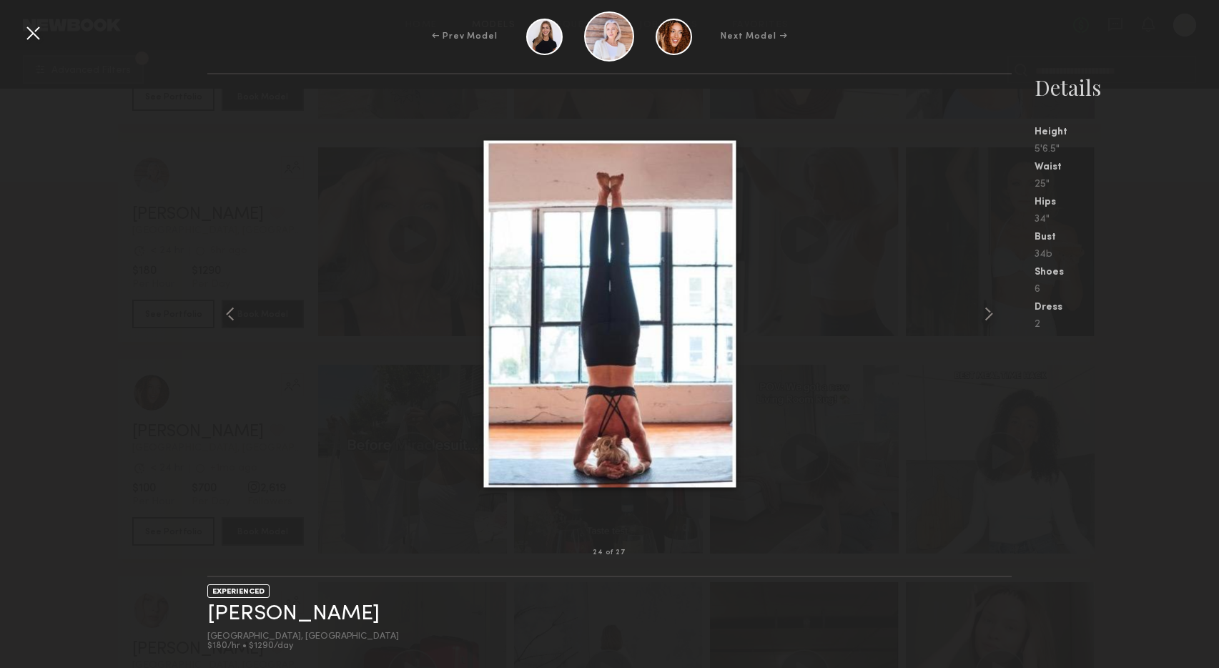
click at [987, 316] on common-icon at bounding box center [989, 314] width 23 height 23
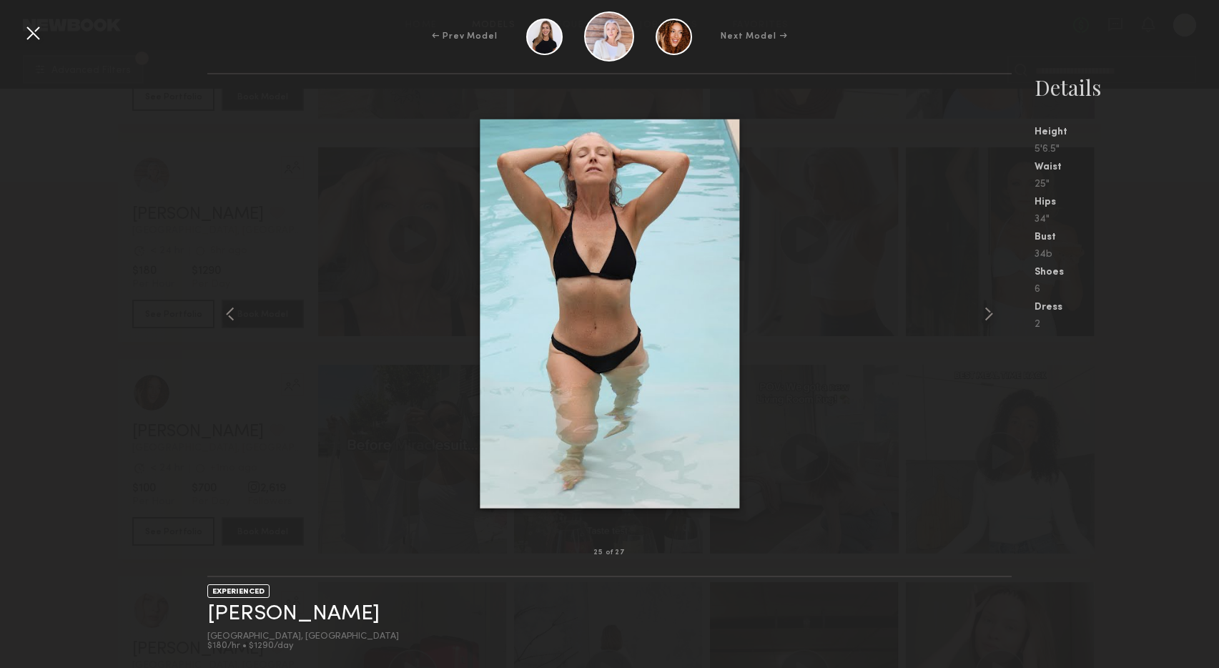
click at [987, 316] on common-icon at bounding box center [989, 314] width 23 height 23
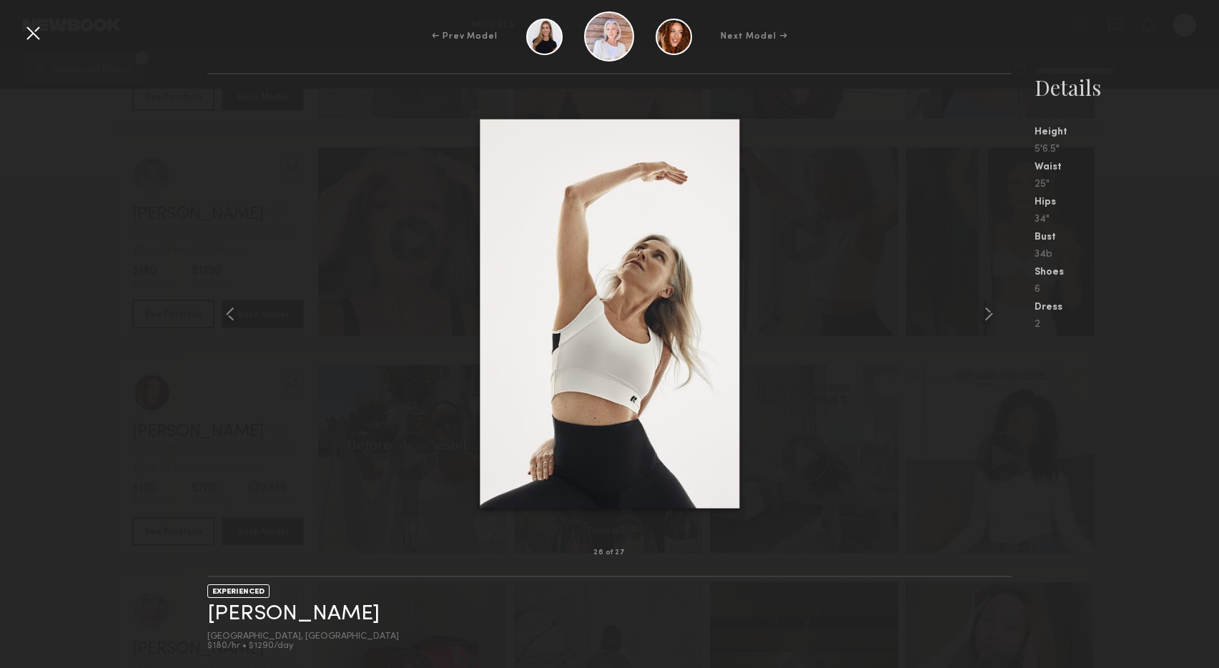
click at [987, 316] on common-icon at bounding box center [989, 314] width 23 height 23
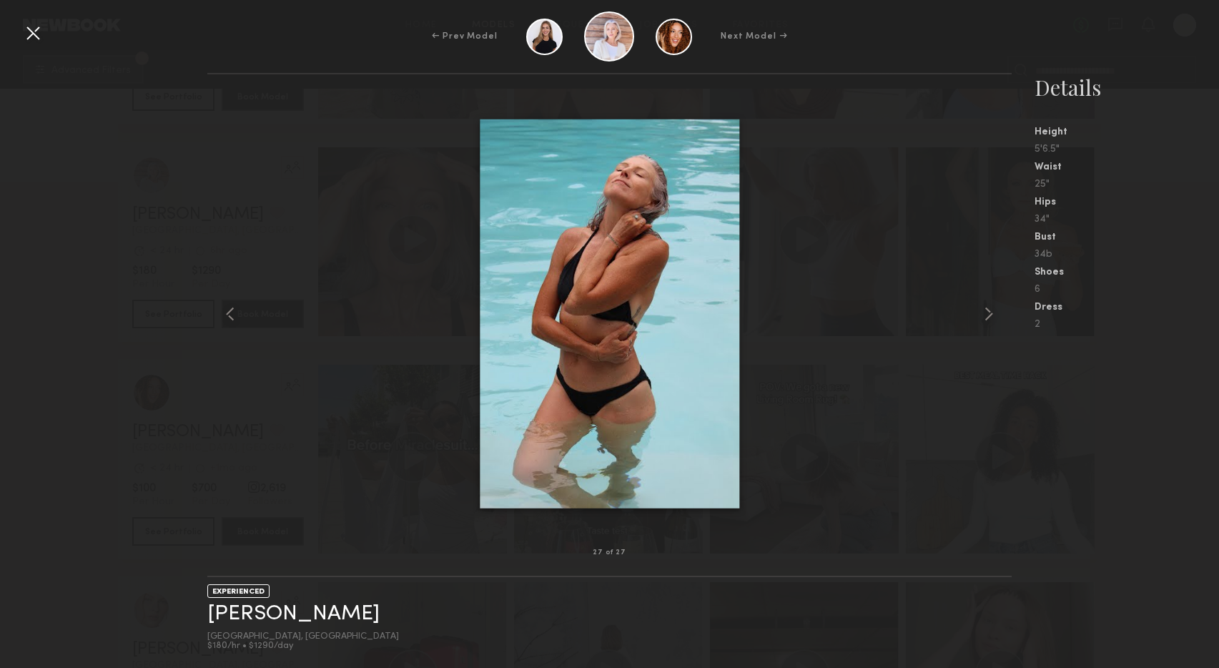
click at [987, 316] on common-icon at bounding box center [989, 314] width 23 height 23
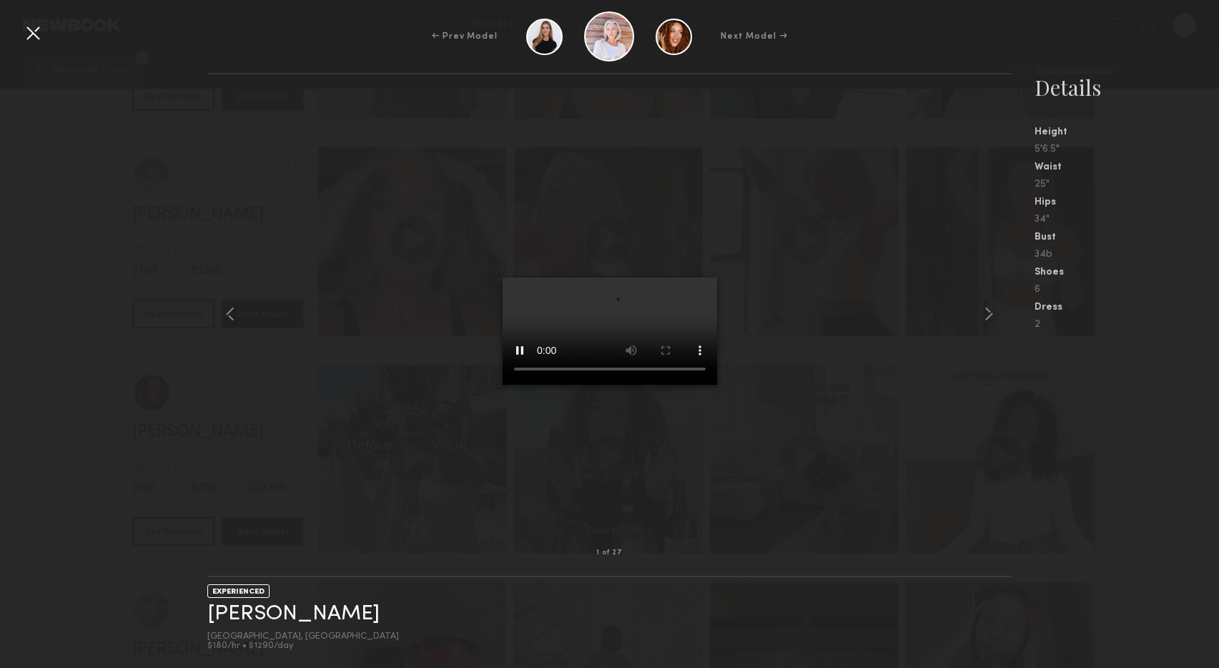
click at [987, 316] on common-icon at bounding box center [989, 314] width 23 height 23
click at [34, 36] on div at bounding box center [32, 32] width 23 height 23
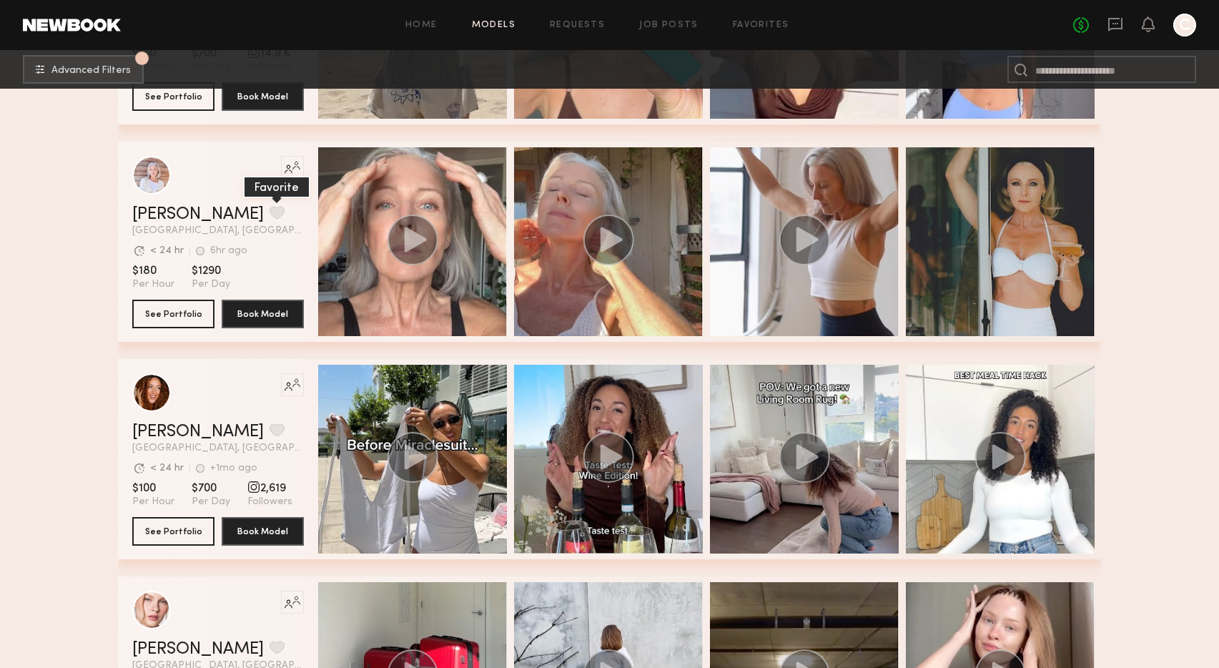
click at [270, 210] on button "grid" at bounding box center [277, 212] width 15 height 13
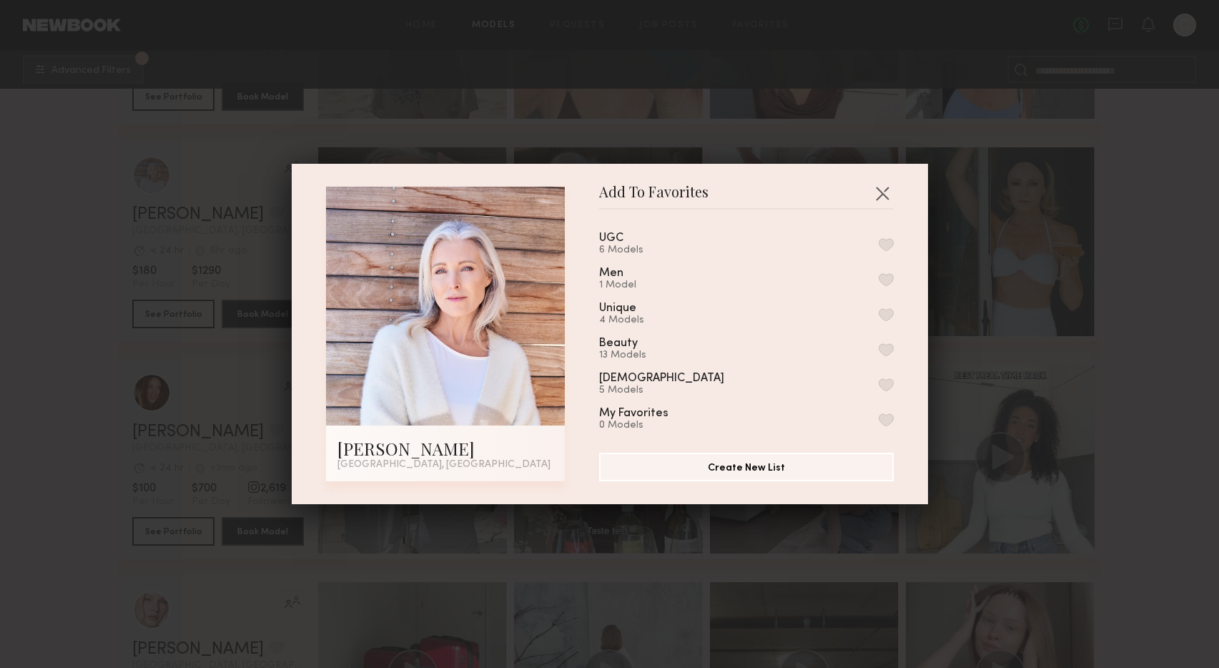
click at [883, 242] on button "button" at bounding box center [886, 244] width 15 height 13
click at [882, 189] on button "button" at bounding box center [882, 193] width 23 height 23
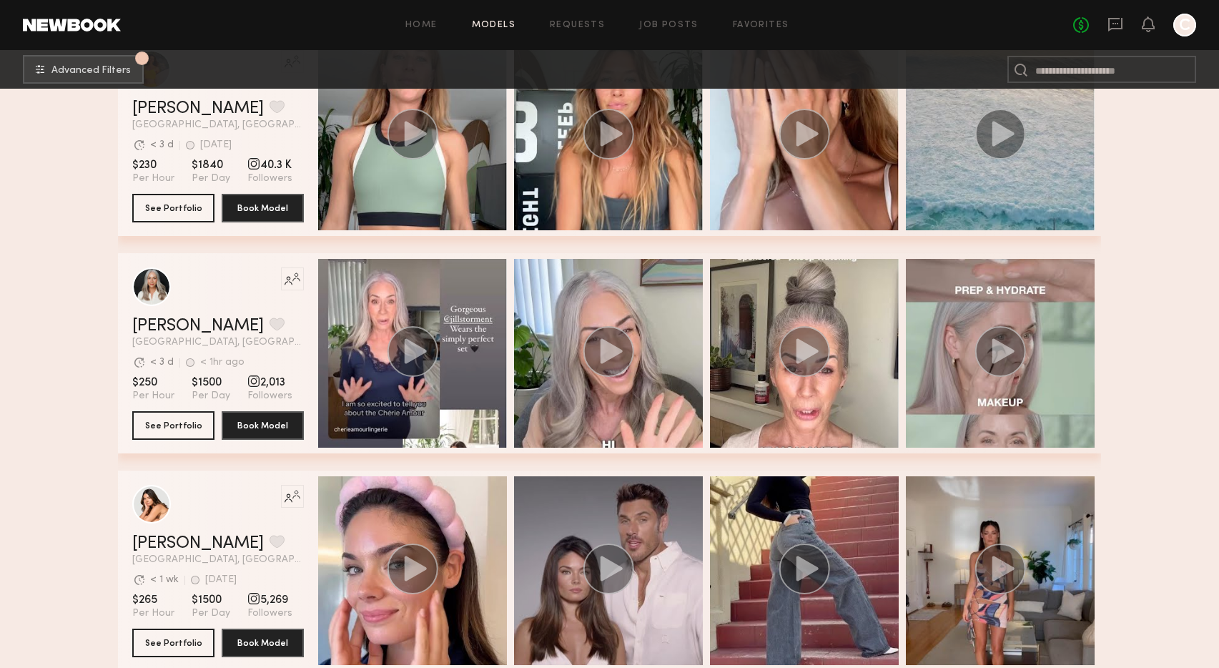
scroll to position [16135, 0]
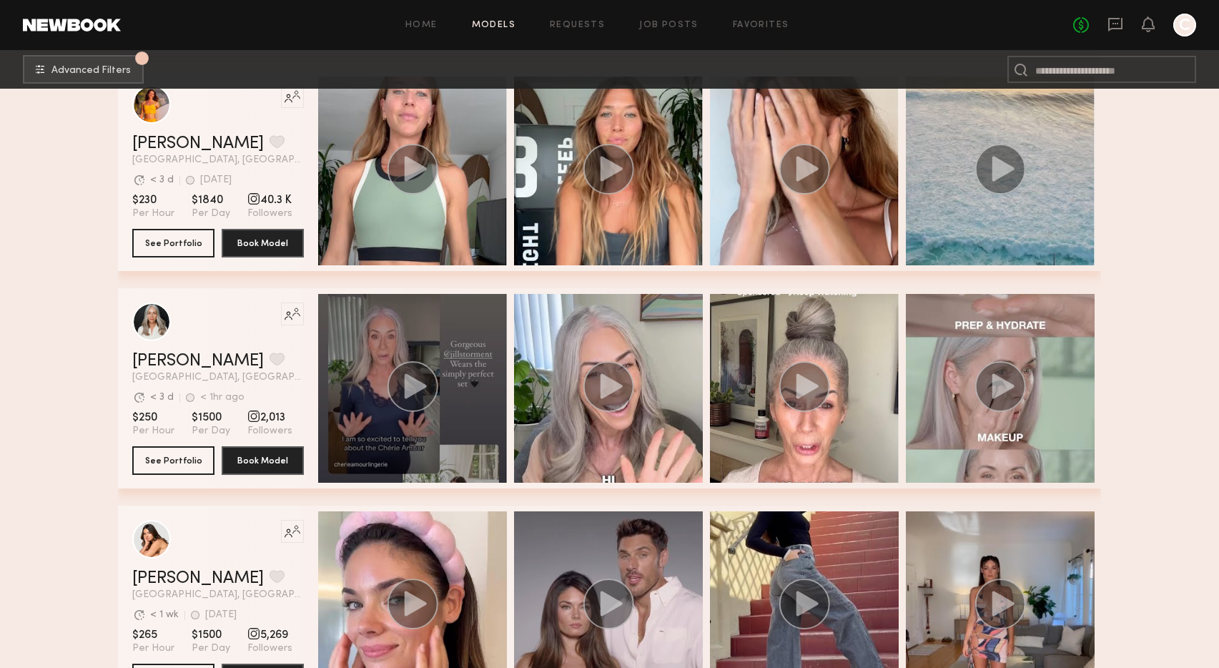
click at [423, 334] on div "grid" at bounding box center [412, 388] width 189 height 189
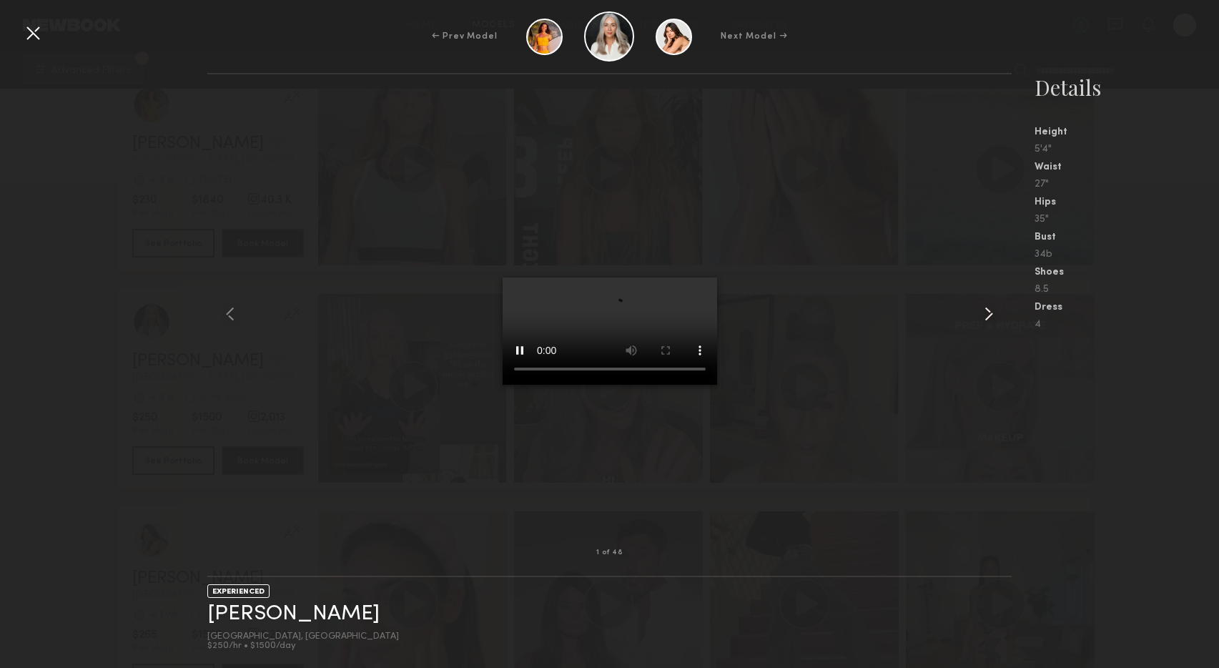
click at [989, 316] on common-icon at bounding box center [989, 314] width 23 height 23
click at [988, 316] on common-icon at bounding box center [989, 314] width 23 height 23
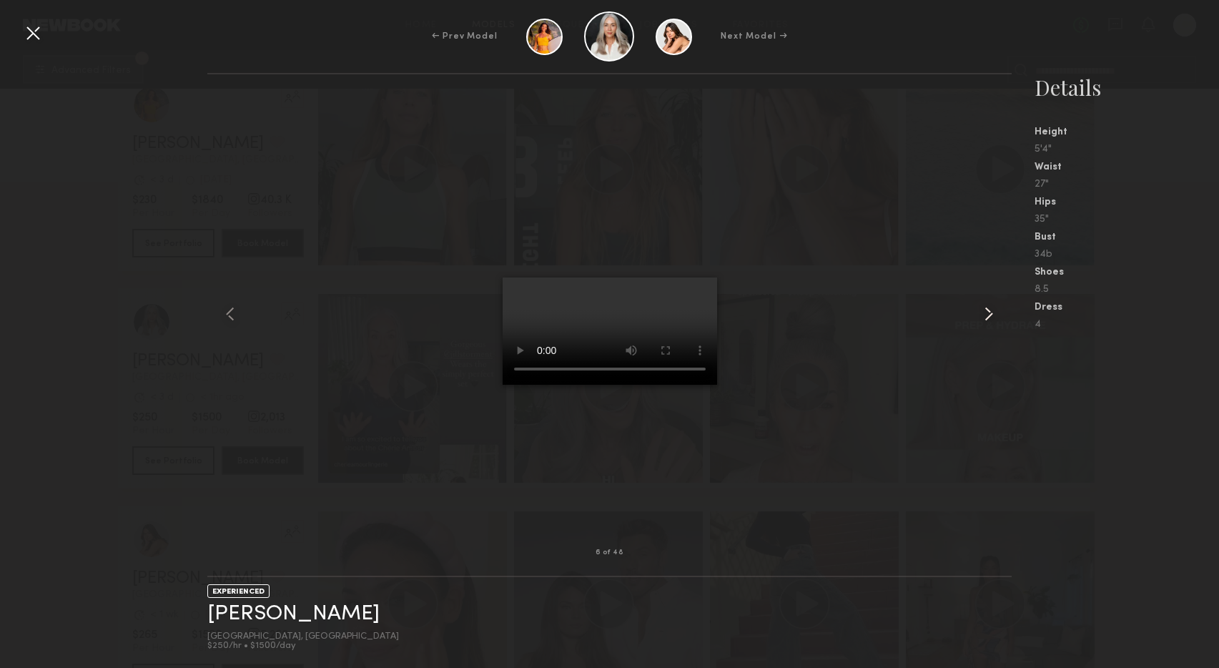
click at [988, 316] on common-icon at bounding box center [989, 314] width 23 height 23
click at [31, 34] on div at bounding box center [32, 32] width 23 height 23
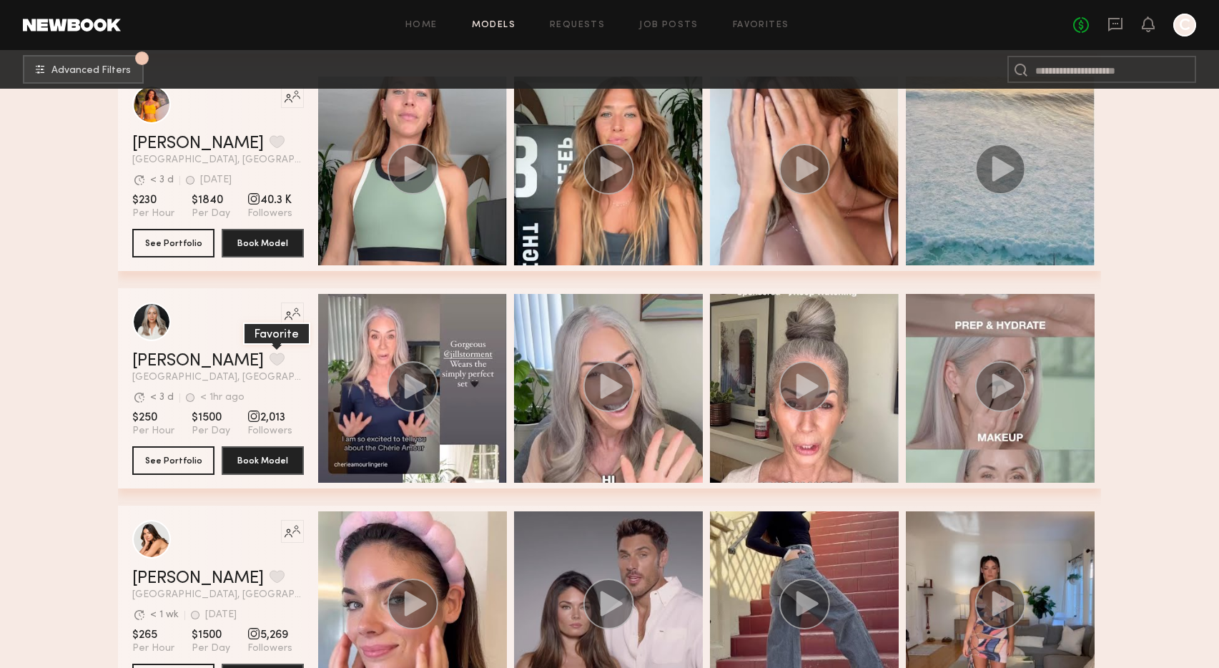
click at [270, 359] on button "grid" at bounding box center [277, 359] width 15 height 13
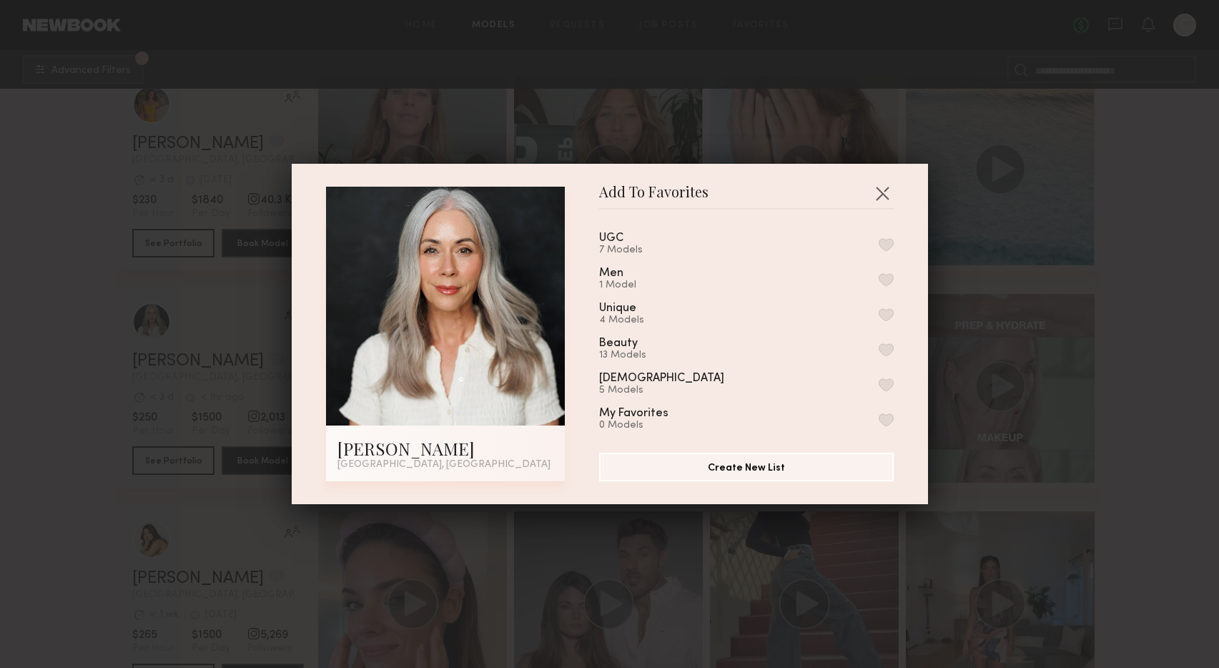
click at [885, 243] on button "button" at bounding box center [886, 244] width 15 height 13
click at [885, 192] on button "button" at bounding box center [882, 193] width 23 height 23
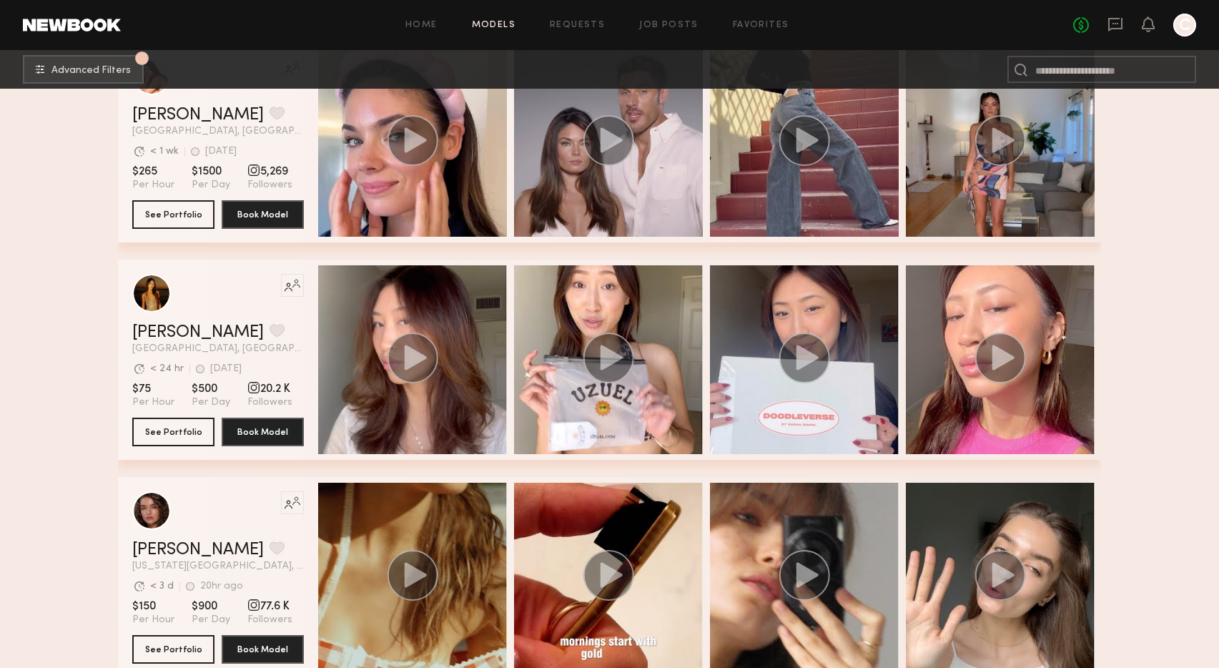
scroll to position [16957, 0]
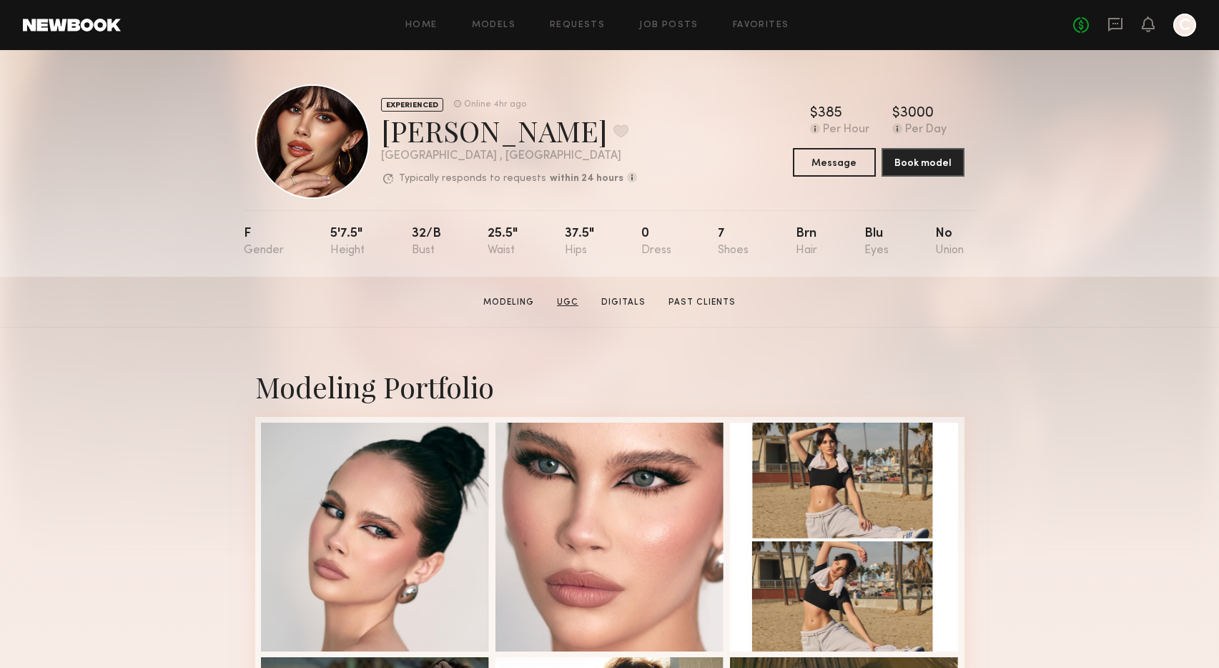
click at [568, 301] on link "UGC" at bounding box center [567, 302] width 33 height 13
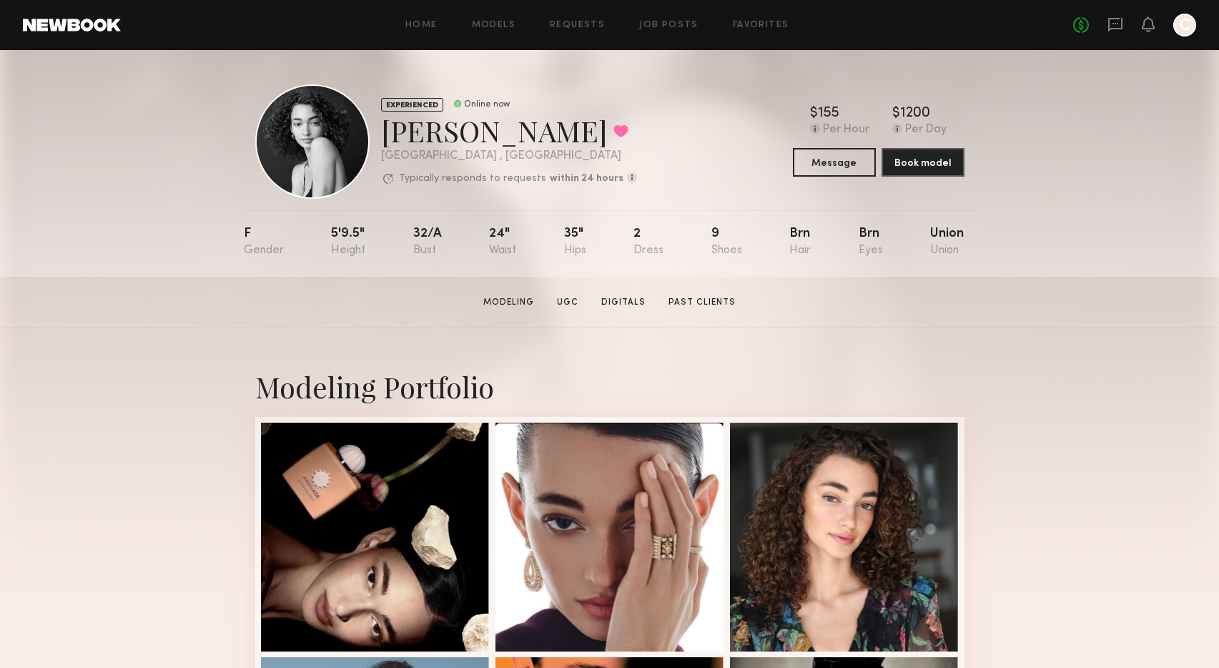
scroll to position [1, 0]
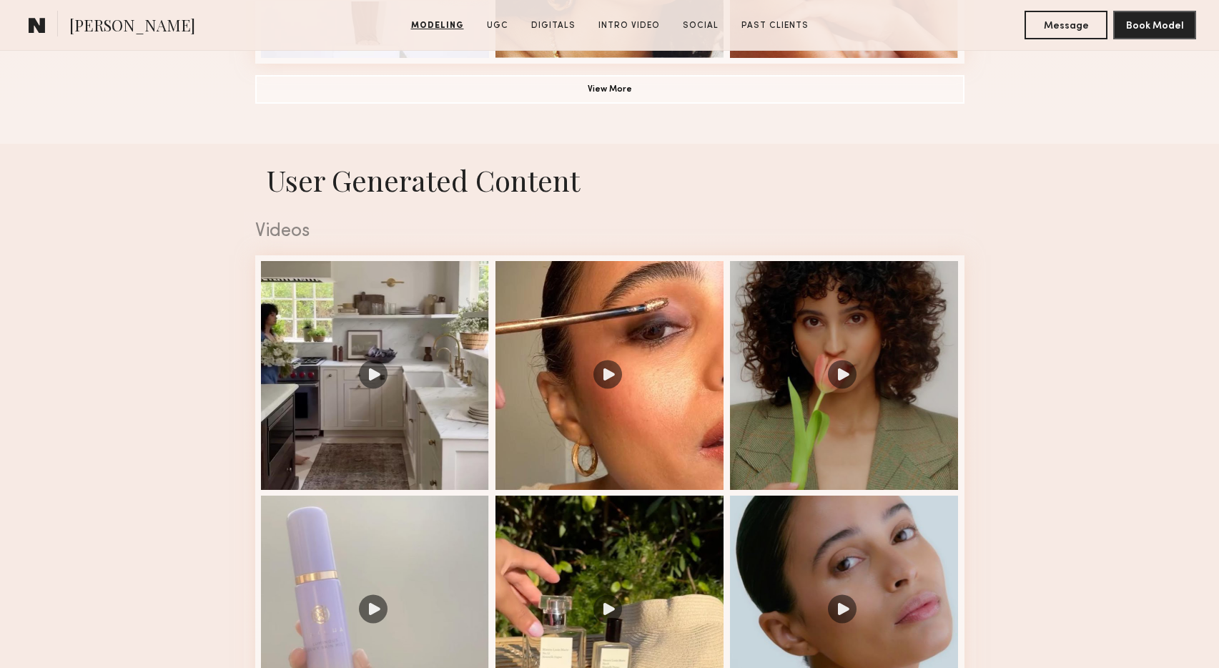
scroll to position [1374, 0]
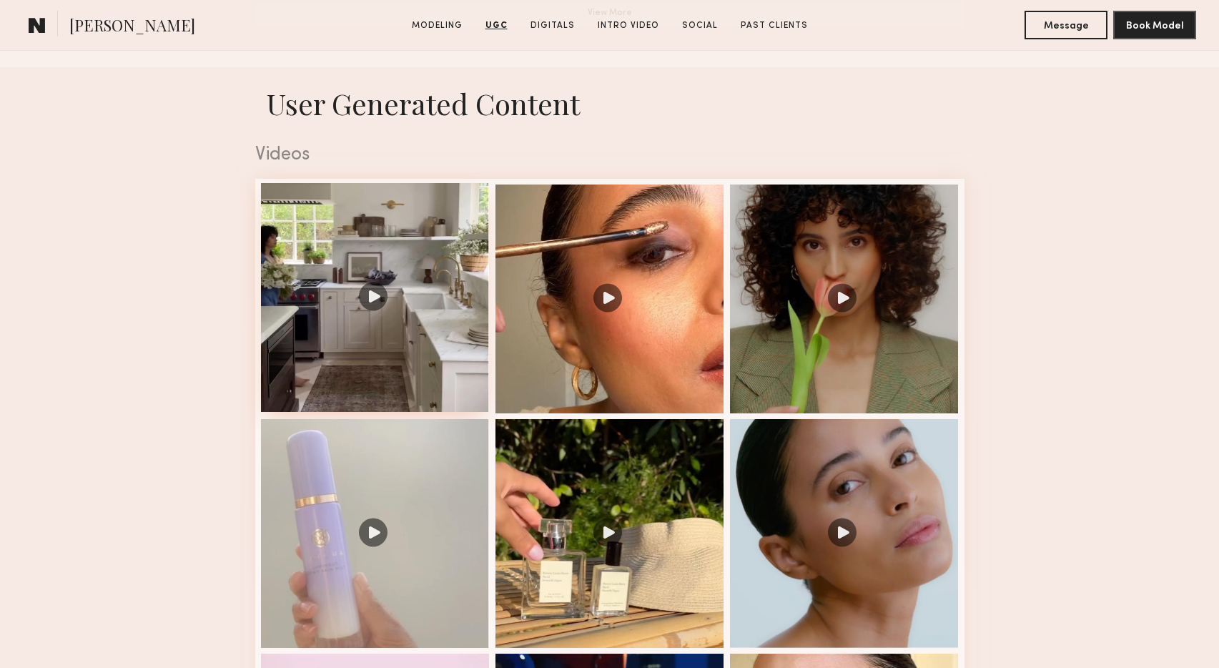
click at [352, 362] on div at bounding box center [375, 297] width 229 height 229
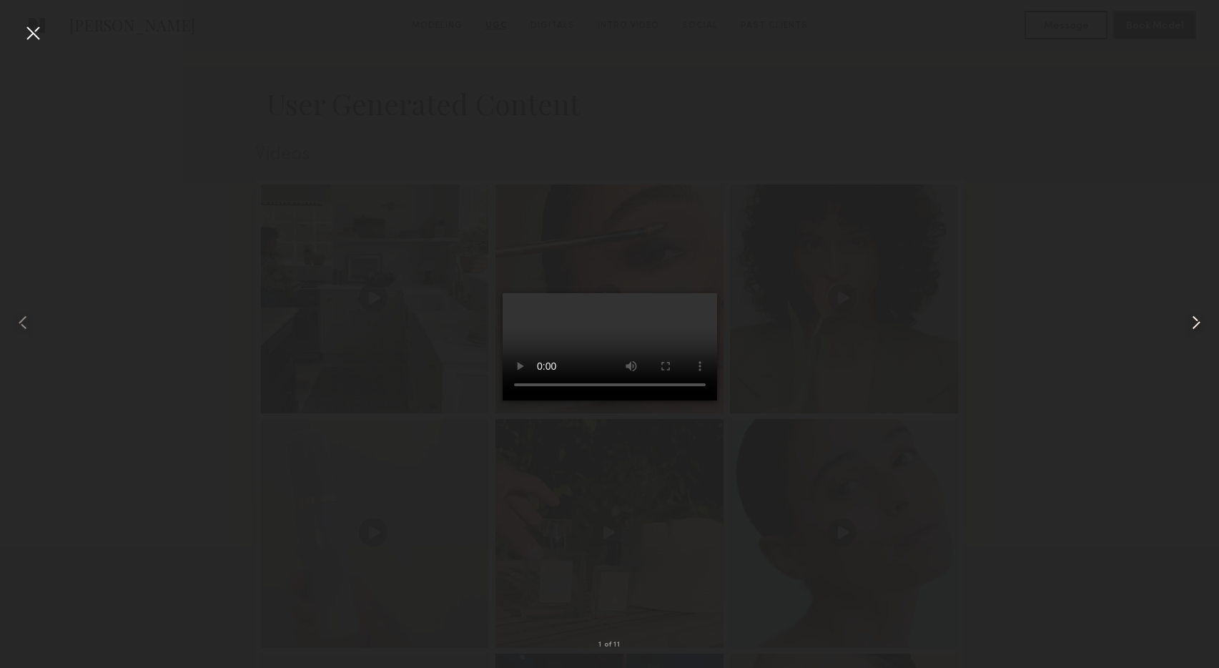
click at [1193, 323] on common-icon at bounding box center [1196, 322] width 23 height 23
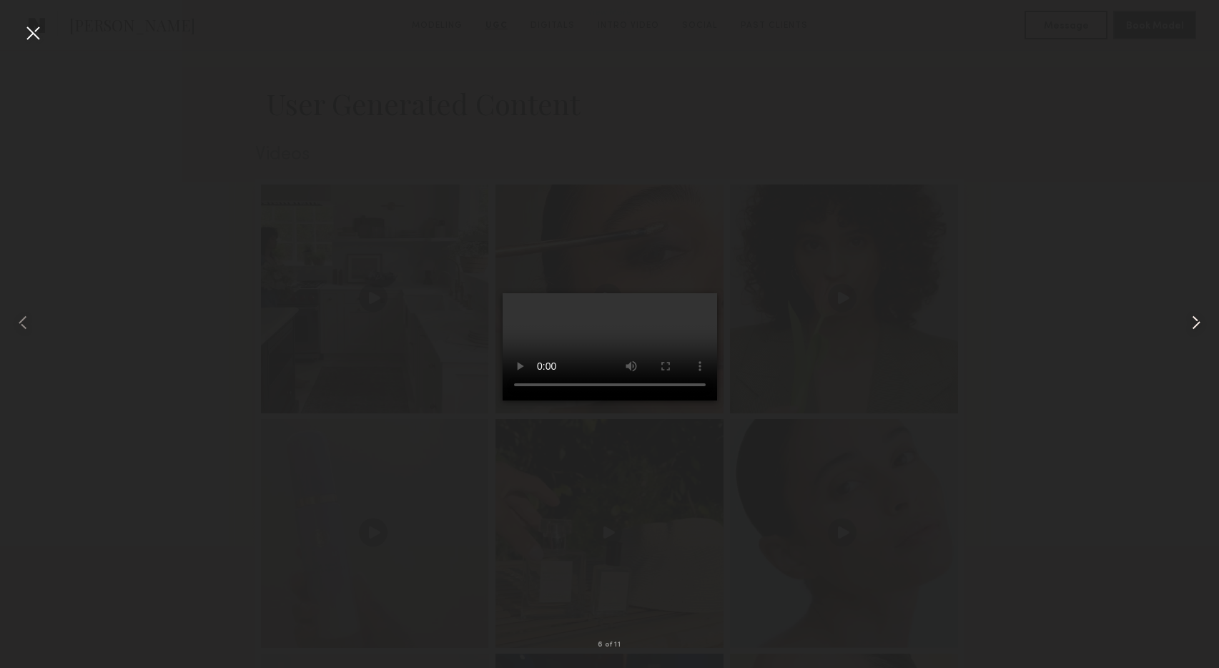
click at [1193, 323] on common-icon at bounding box center [1196, 322] width 23 height 23
click at [27, 34] on div at bounding box center [32, 32] width 23 height 23
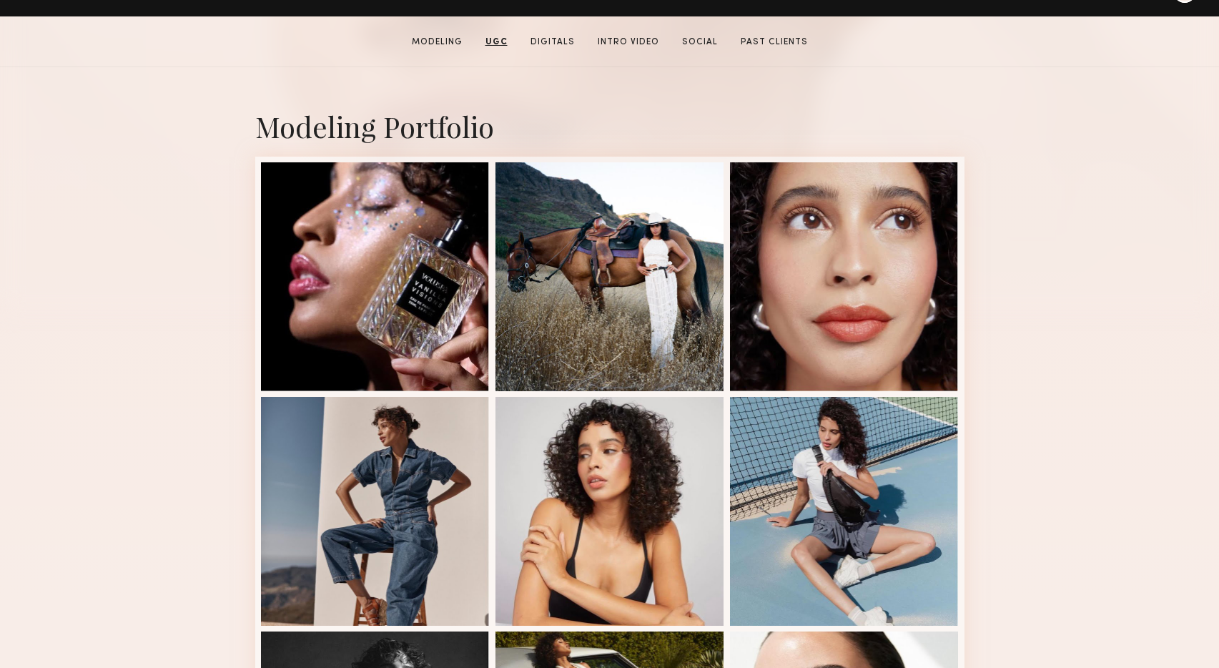
scroll to position [0, 0]
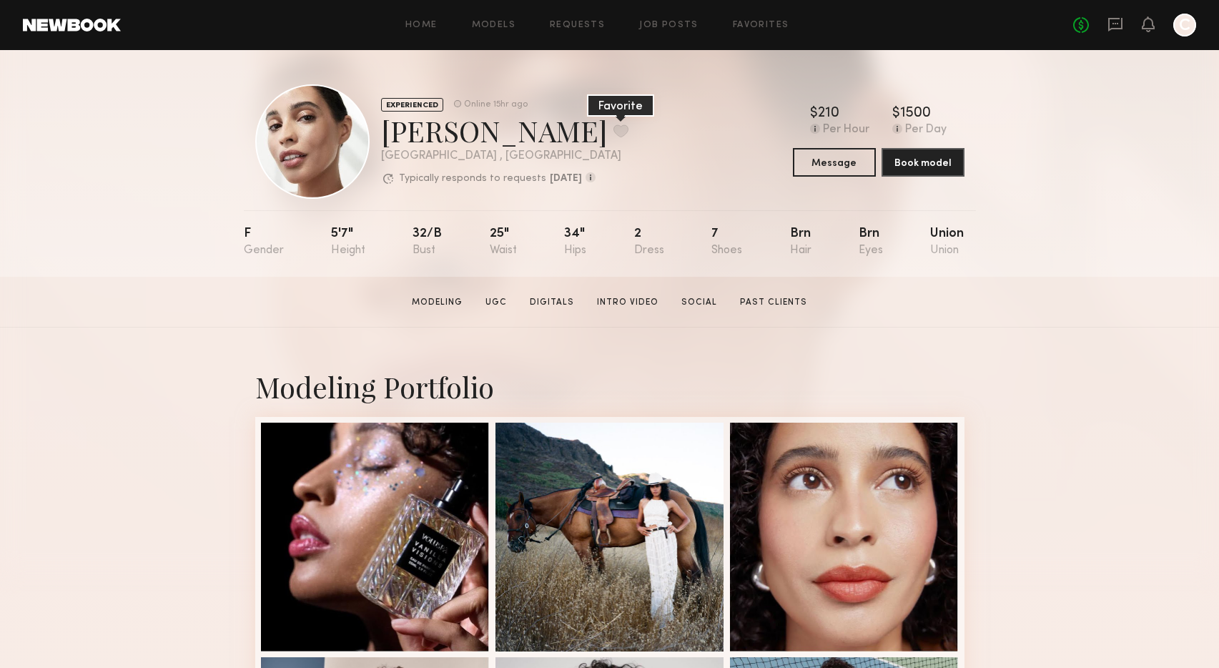
click at [614, 131] on button at bounding box center [621, 130] width 15 height 13
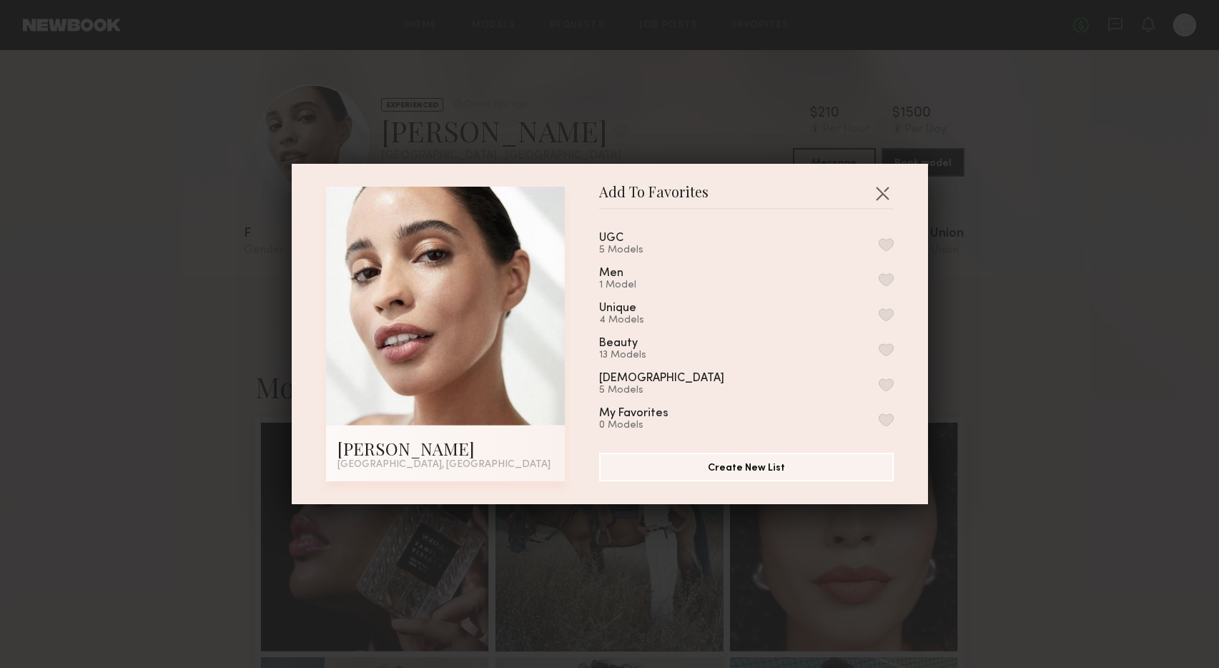
click at [886, 245] on button "button" at bounding box center [886, 244] width 15 height 13
click at [880, 195] on button "button" at bounding box center [882, 193] width 23 height 23
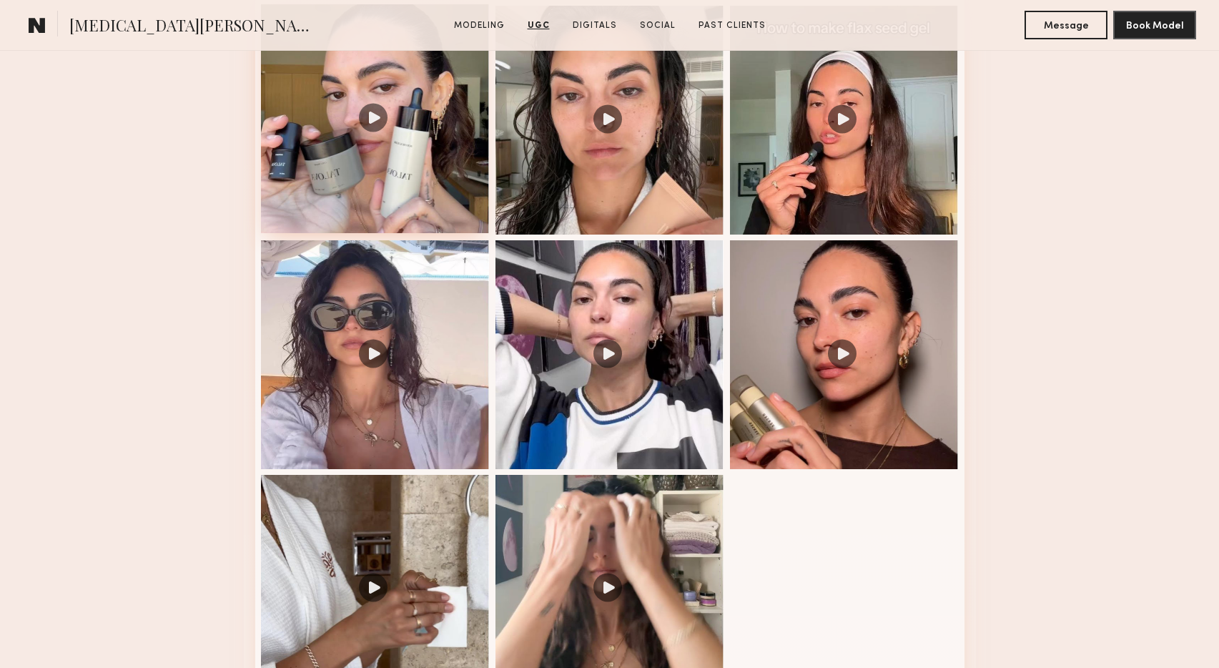
scroll to position [1566, 0]
click at [351, 202] on div at bounding box center [375, 118] width 229 height 229
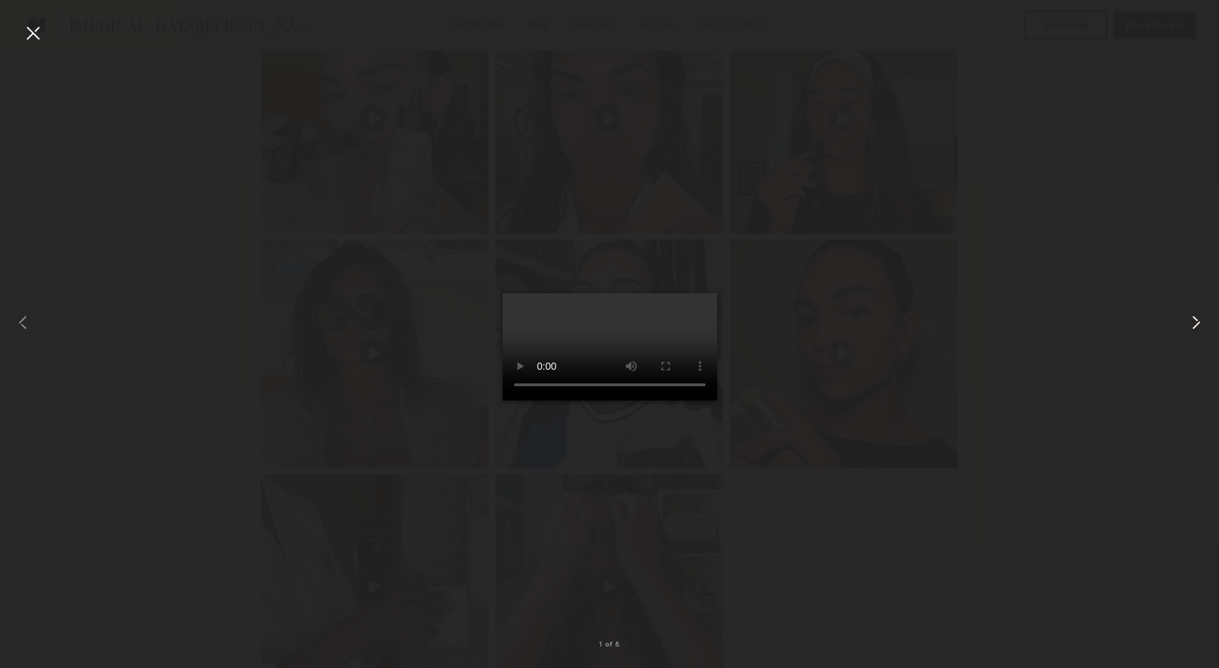
click at [1195, 322] on common-icon at bounding box center [1196, 322] width 23 height 23
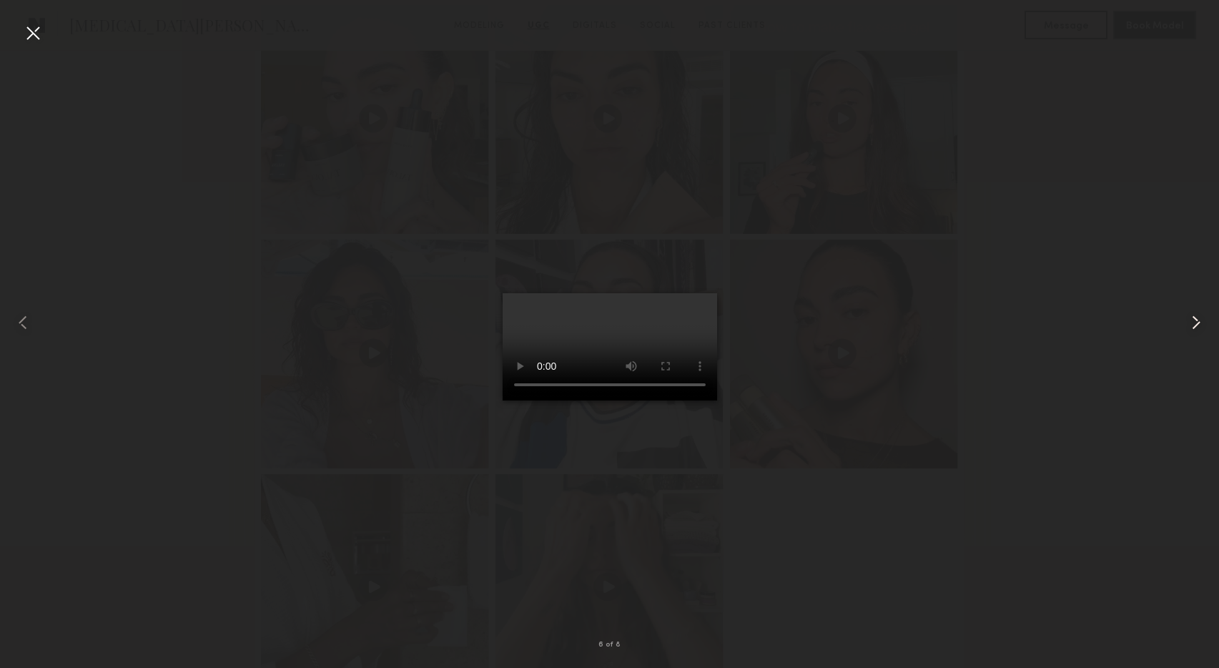
click at [1195, 322] on common-icon at bounding box center [1196, 322] width 23 height 23
click at [31, 26] on div at bounding box center [32, 32] width 23 height 23
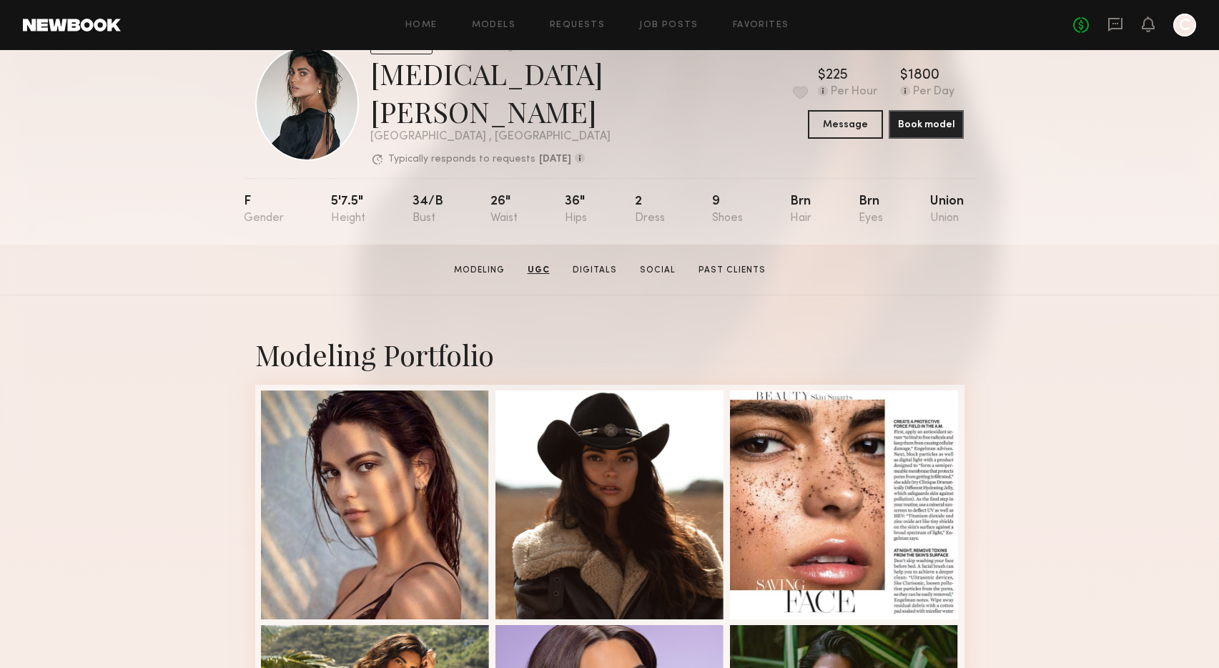
scroll to position [0, 0]
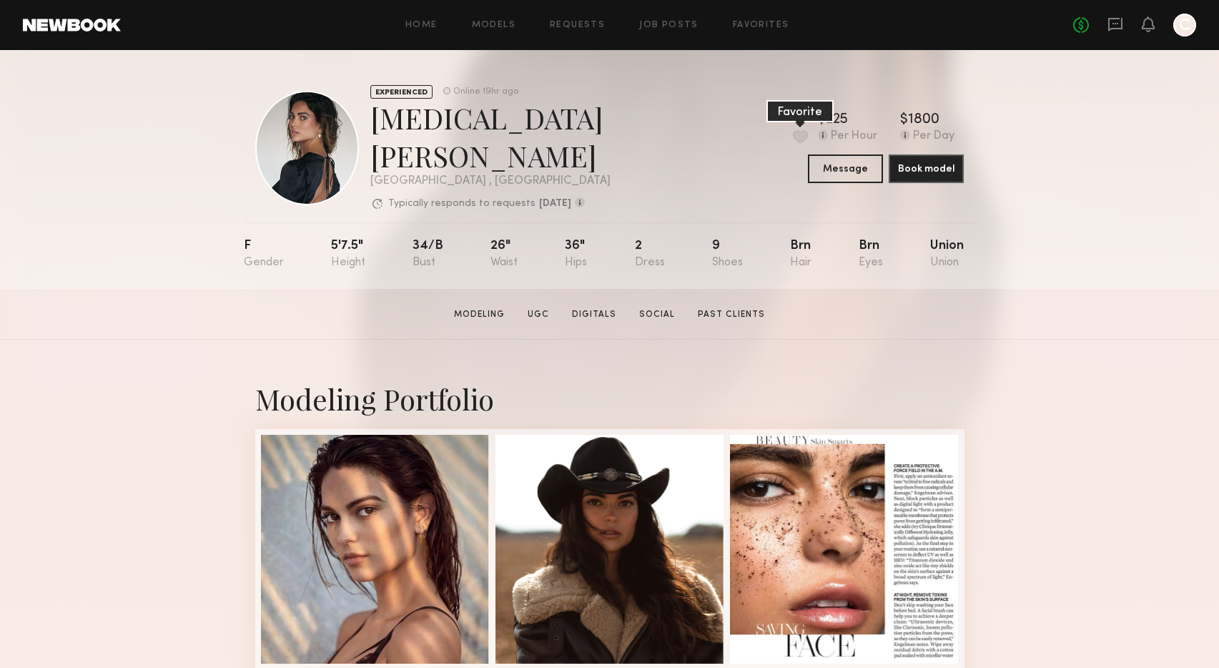
click at [793, 132] on button at bounding box center [800, 136] width 15 height 13
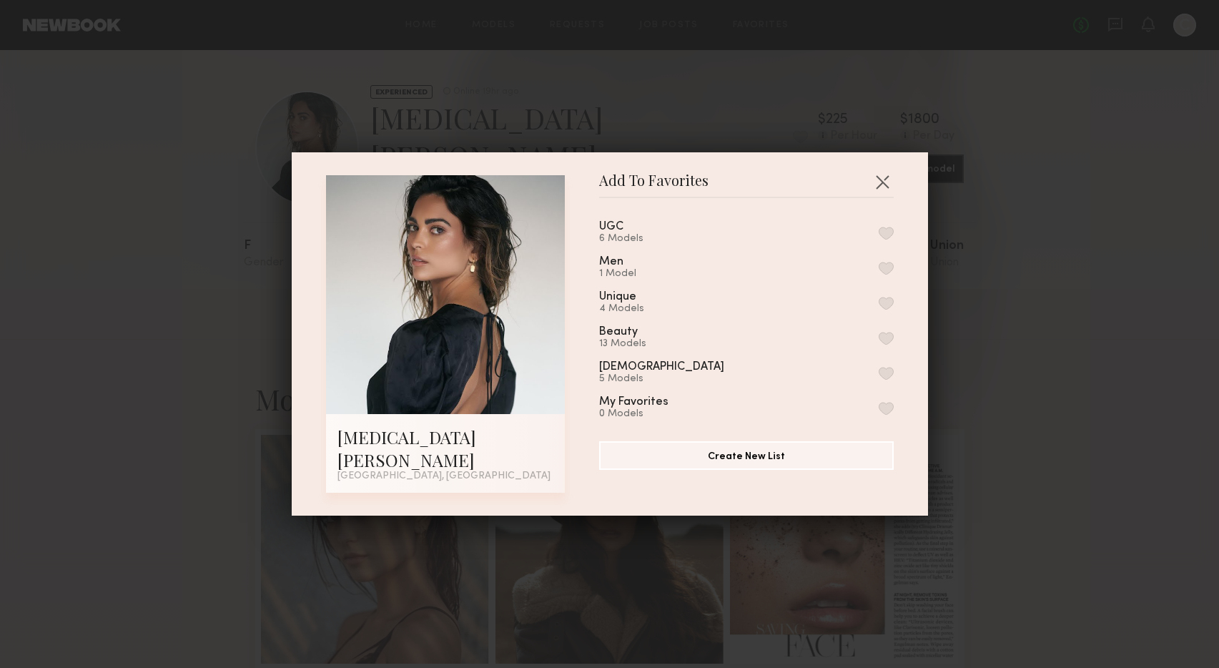
click at [889, 240] on button "button" at bounding box center [886, 233] width 15 height 13
click at [658, 117] on div "Add To Favorites Kyra S. Los Angeles, CA Add To Favorites UGC 7 Models Remove f…" at bounding box center [609, 334] width 1219 height 668
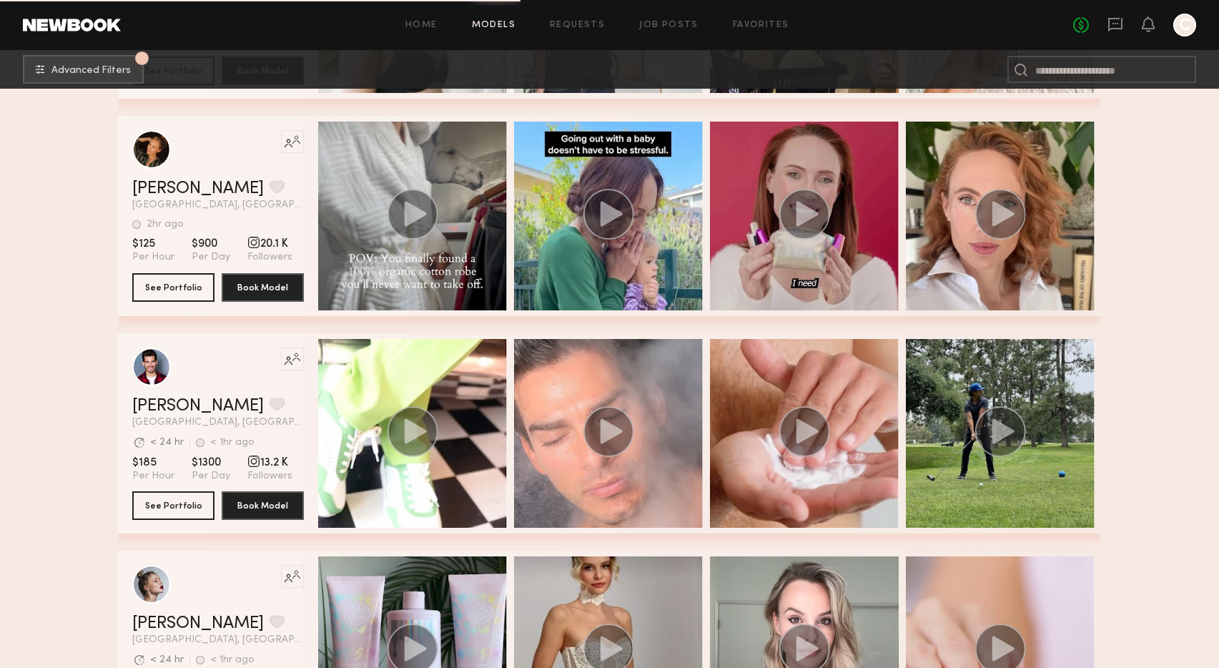
scroll to position [17611, 0]
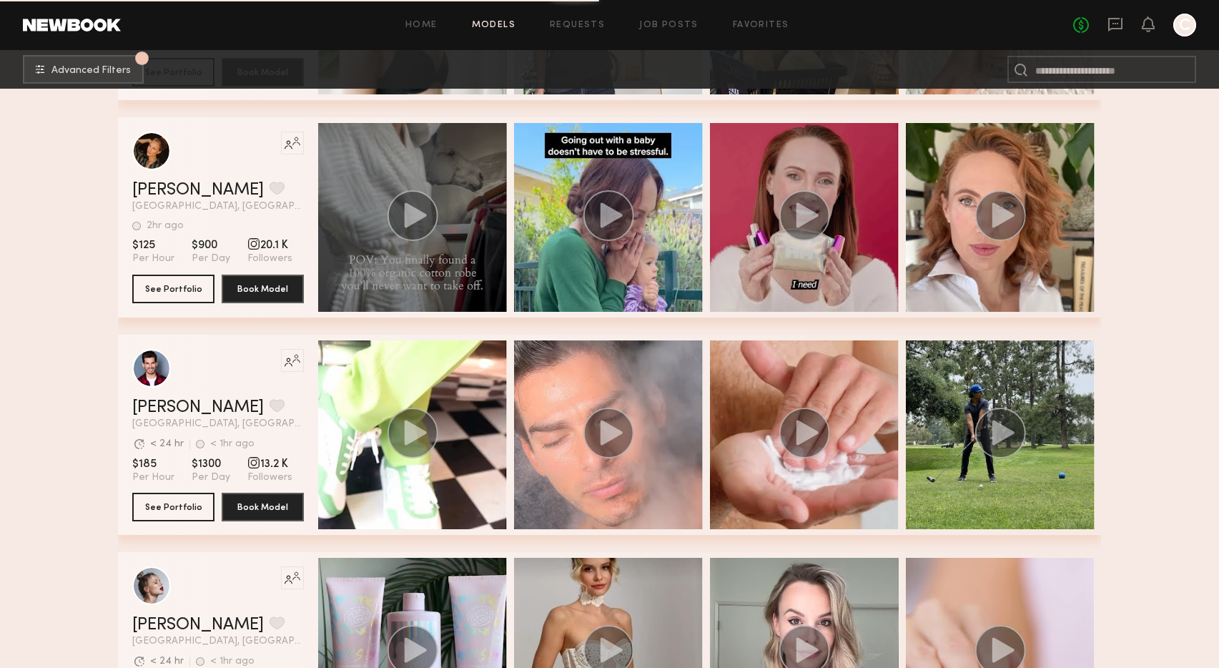
click at [410, 285] on div "grid" at bounding box center [412, 217] width 189 height 189
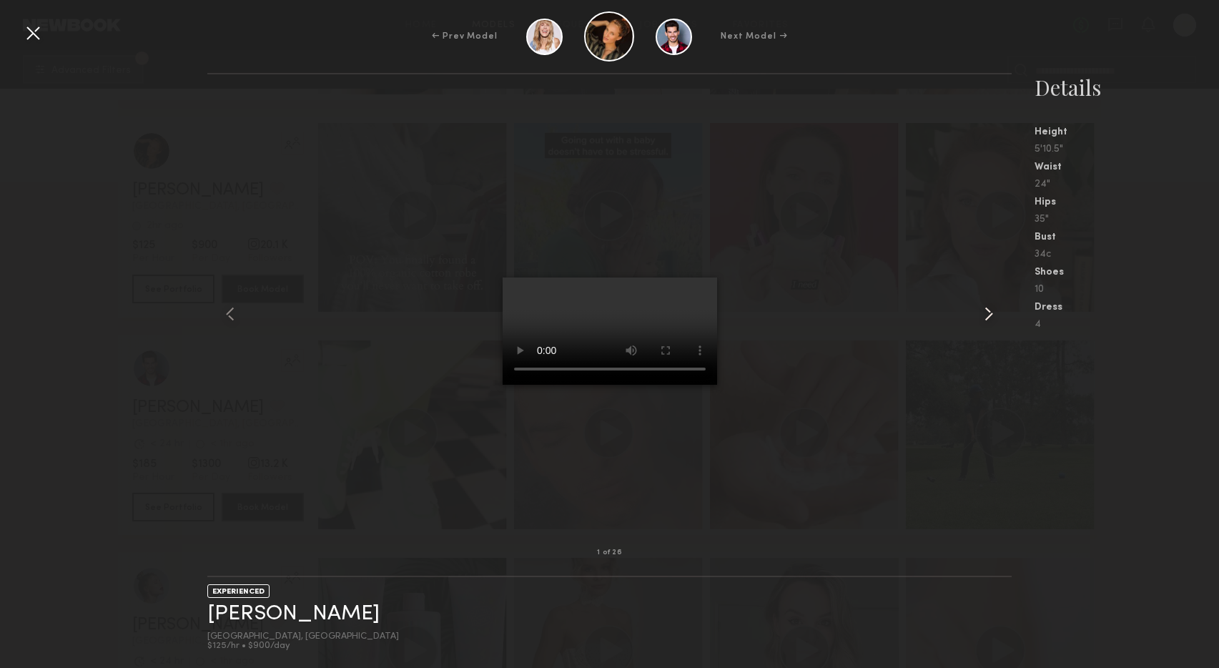
click at [993, 313] on common-icon at bounding box center [989, 314] width 23 height 23
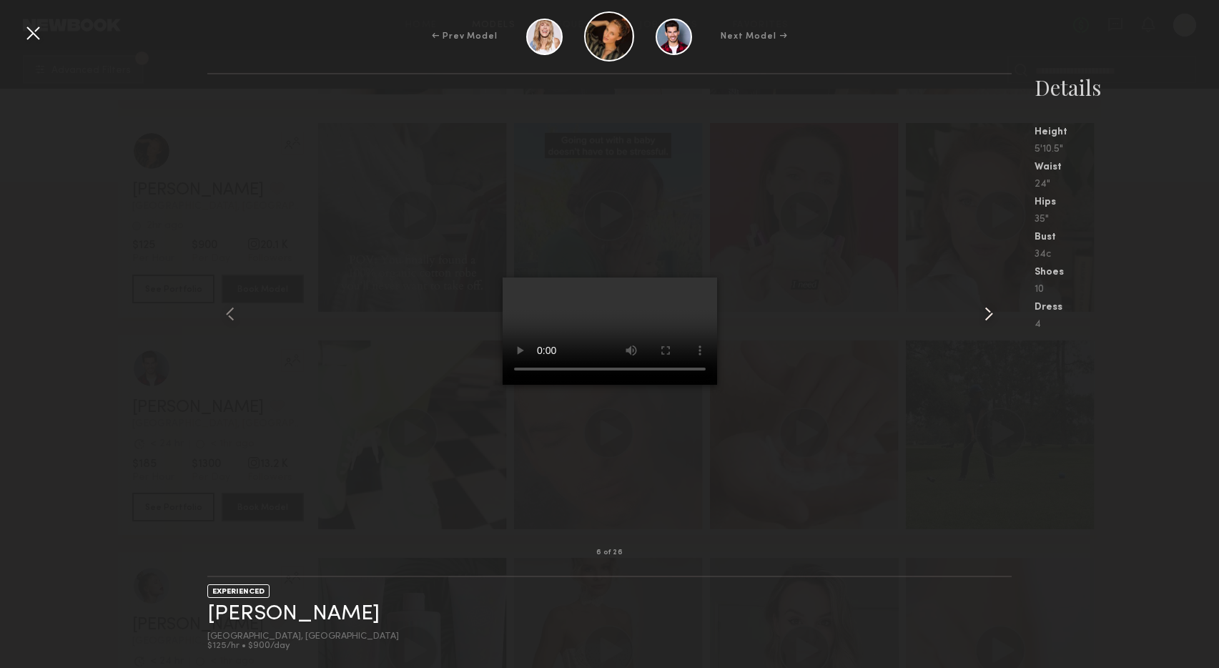
click at [993, 313] on common-icon at bounding box center [989, 314] width 23 height 23
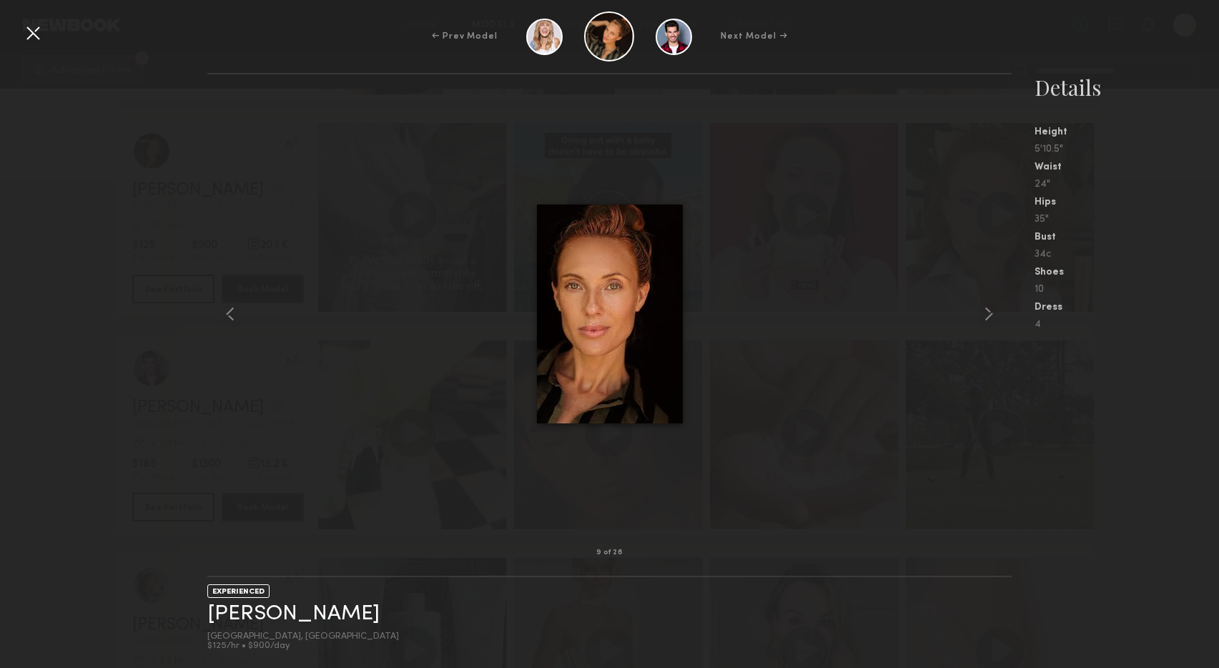
click at [993, 313] on common-icon at bounding box center [989, 314] width 23 height 23
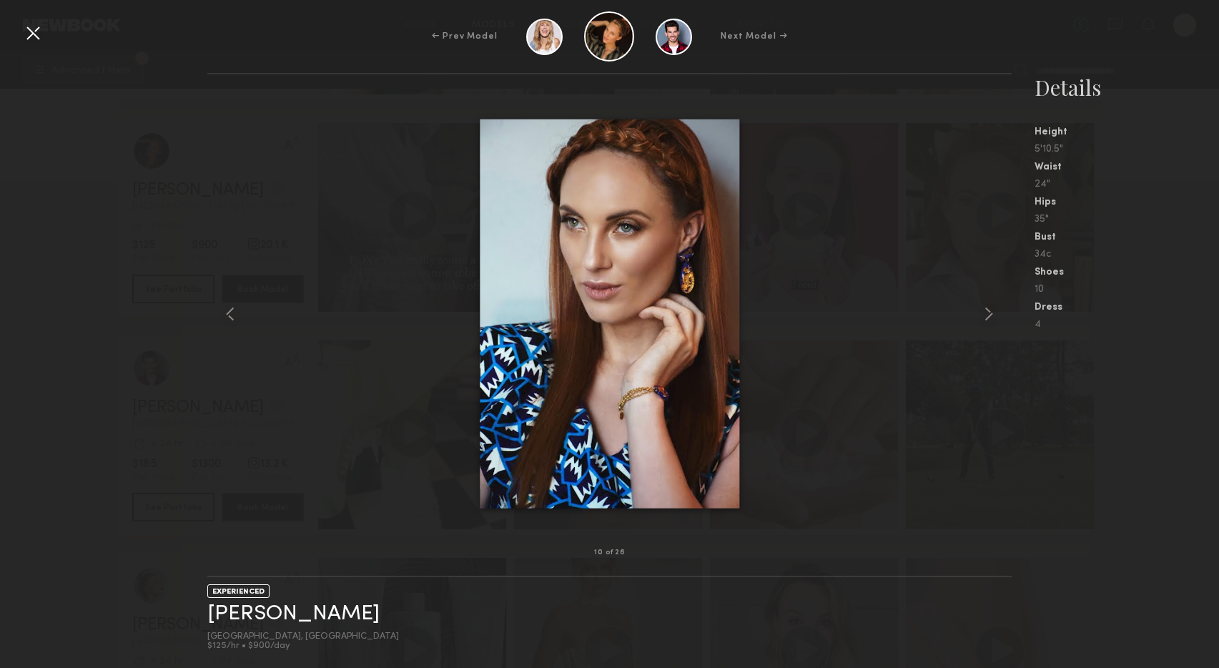
drag, startPoint x: 29, startPoint y: 29, endPoint x: 71, endPoint y: 98, distance: 80.2
click at [29, 29] on div at bounding box center [32, 32] width 23 height 23
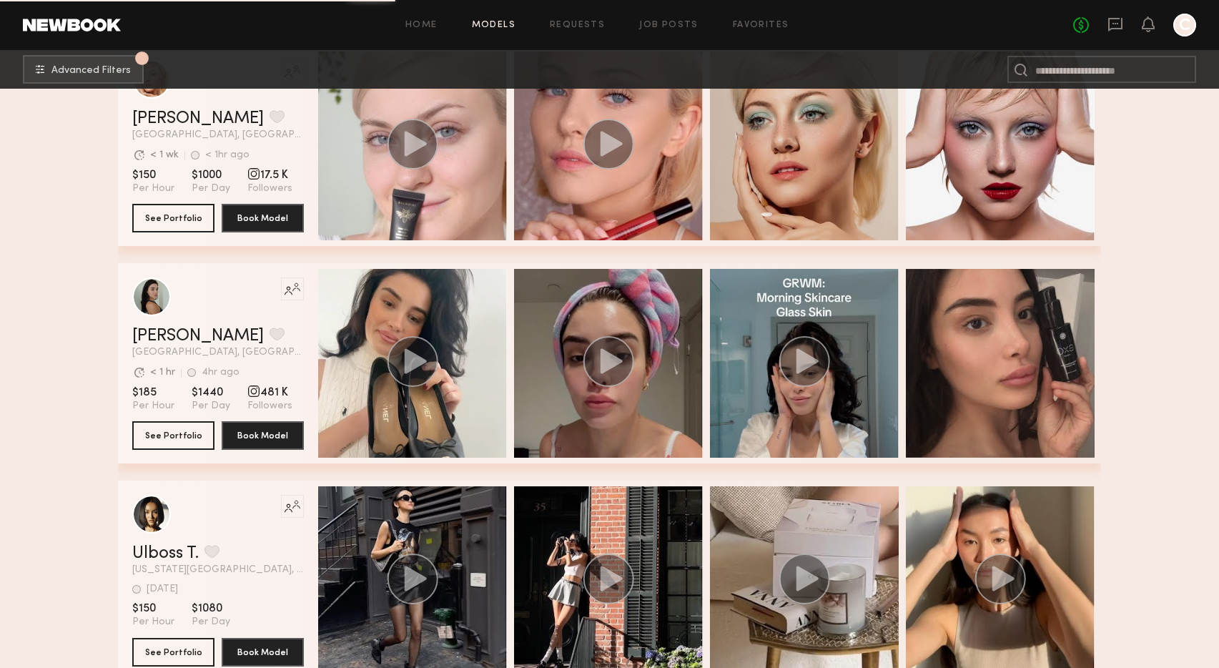
scroll to position [20575, 0]
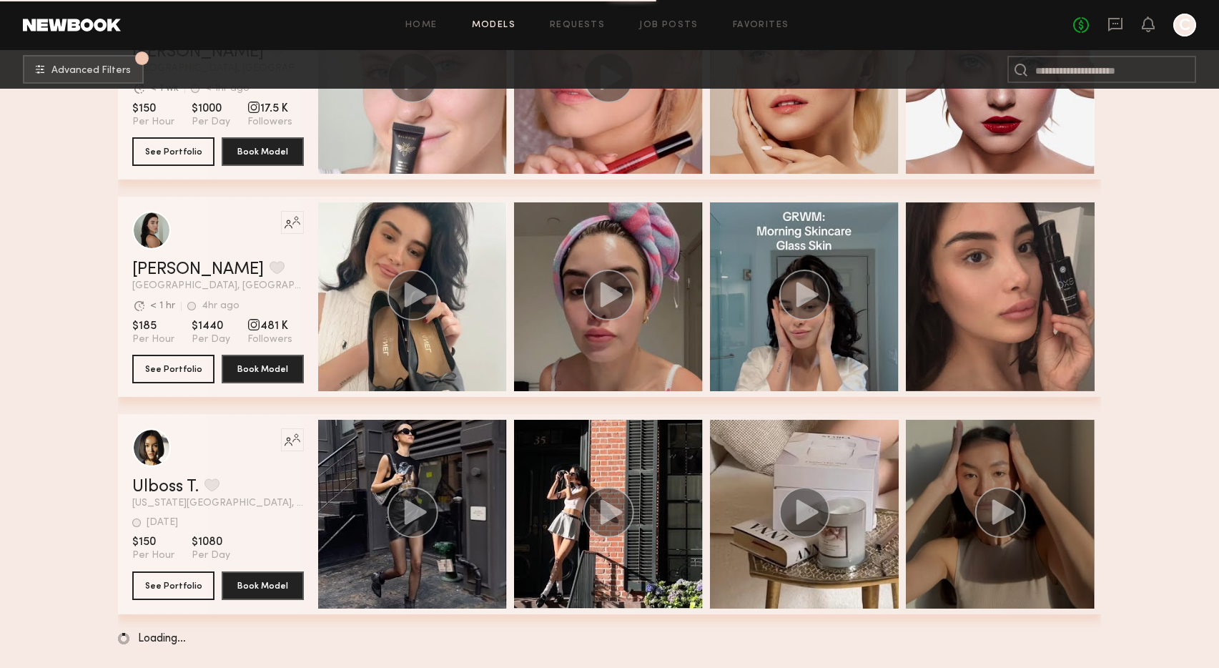
click at [961, 501] on div "grid" at bounding box center [1000, 514] width 189 height 189
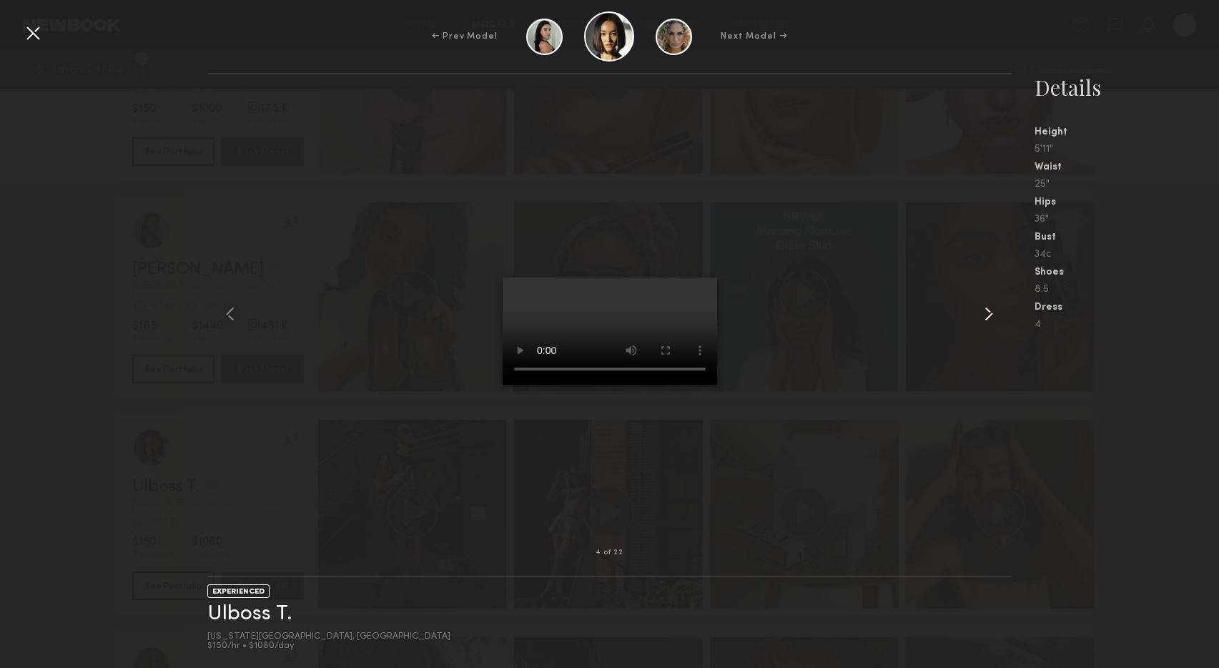
click at [986, 311] on common-icon at bounding box center [989, 314] width 23 height 23
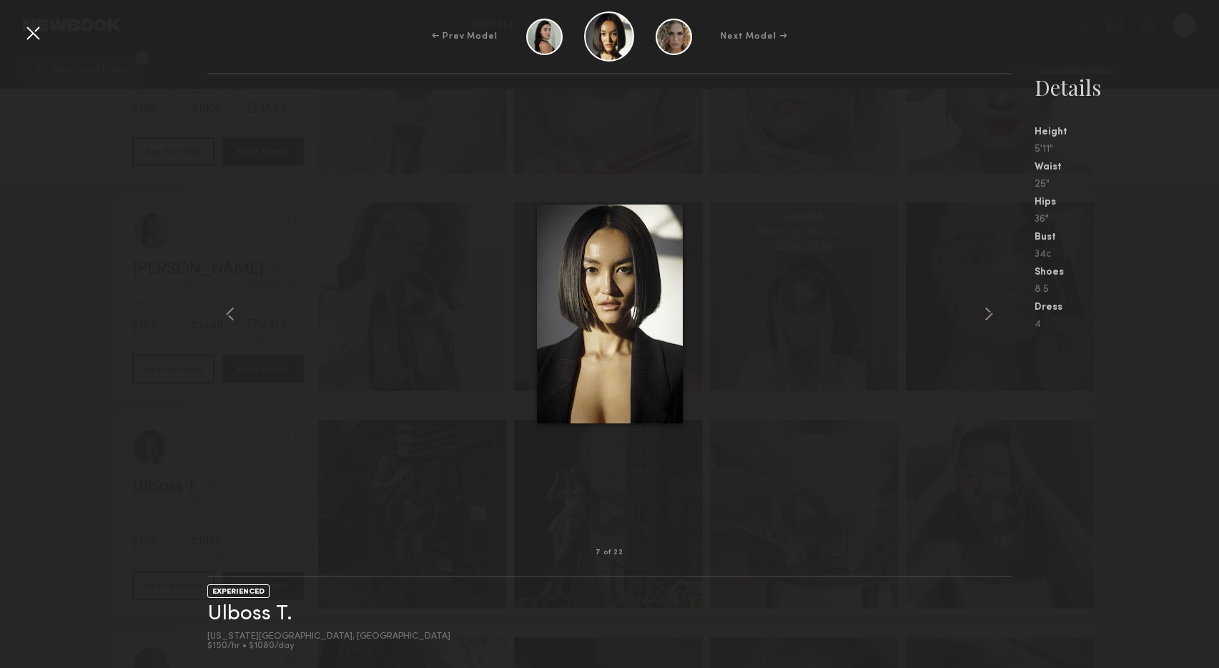
click at [986, 311] on common-icon at bounding box center [989, 314] width 23 height 23
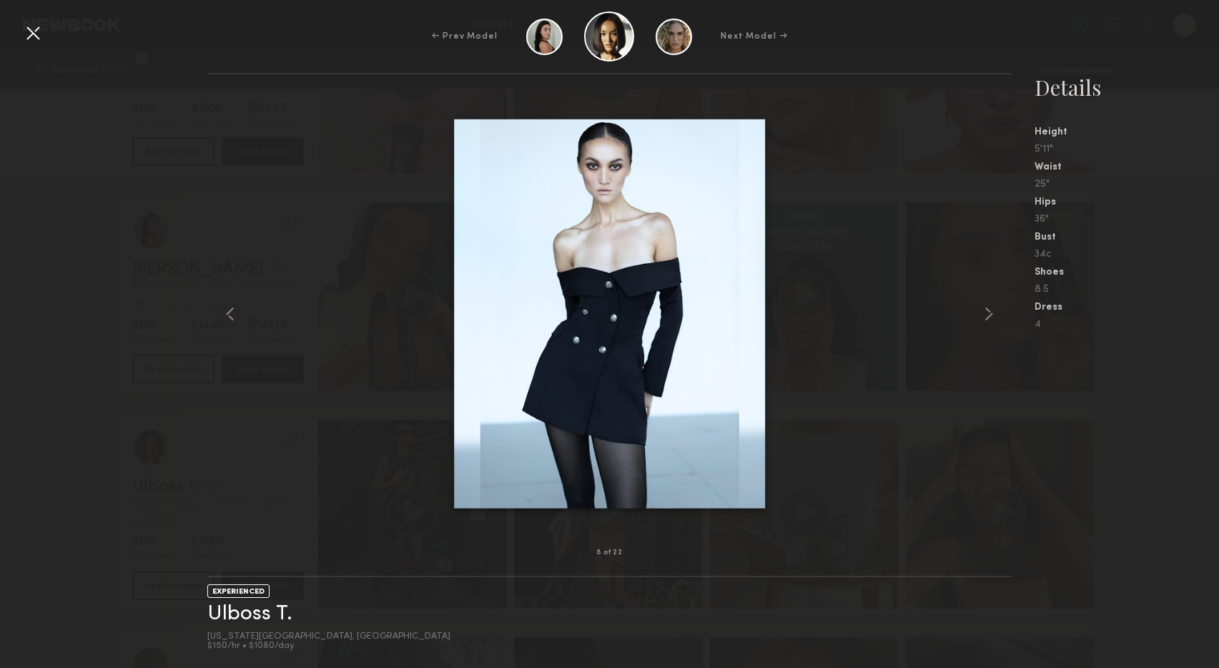
click at [31, 32] on div at bounding box center [32, 32] width 23 height 23
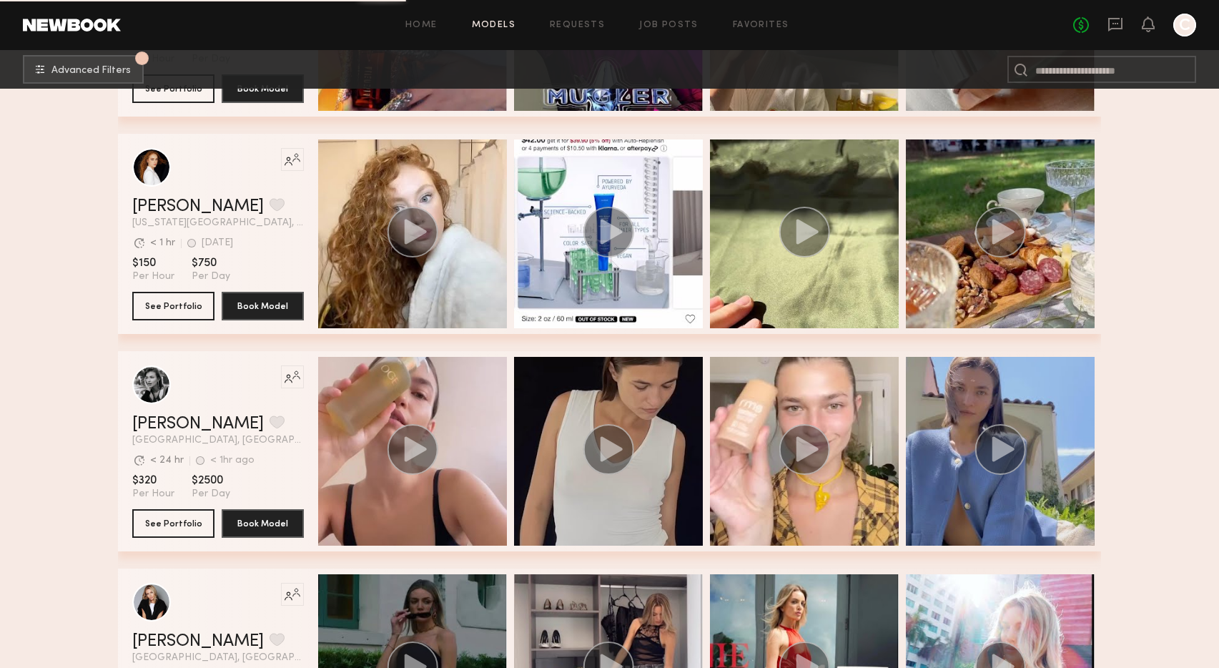
scroll to position [22631, 0]
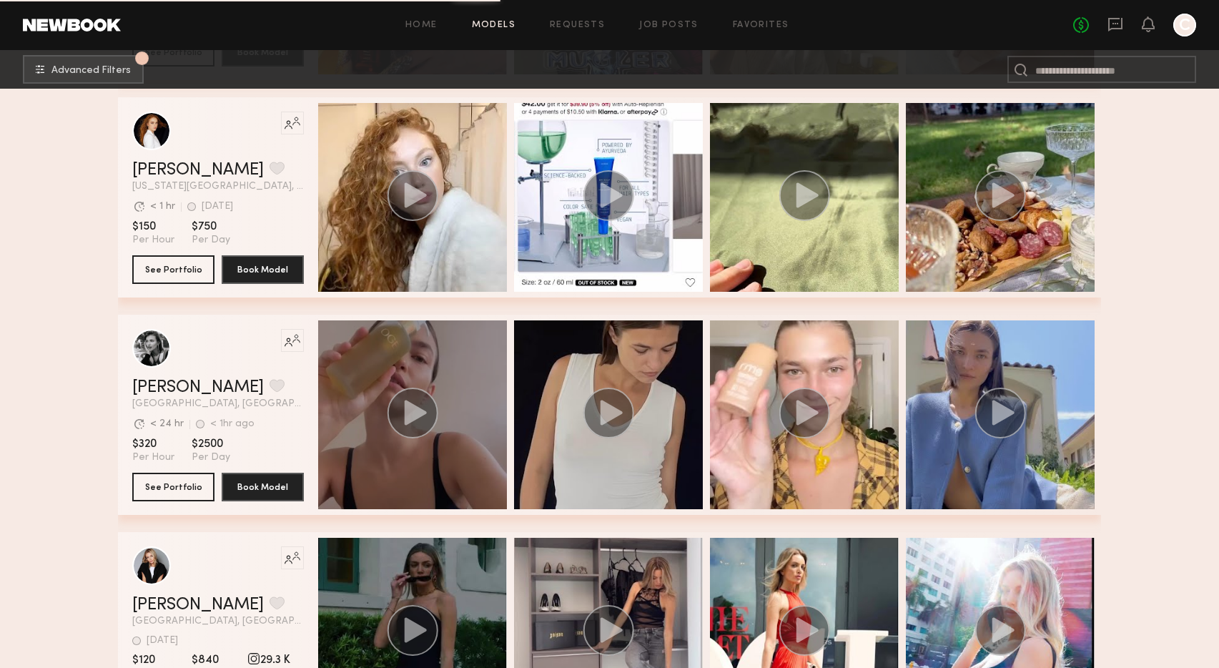
click at [386, 346] on div "grid" at bounding box center [412, 414] width 189 height 189
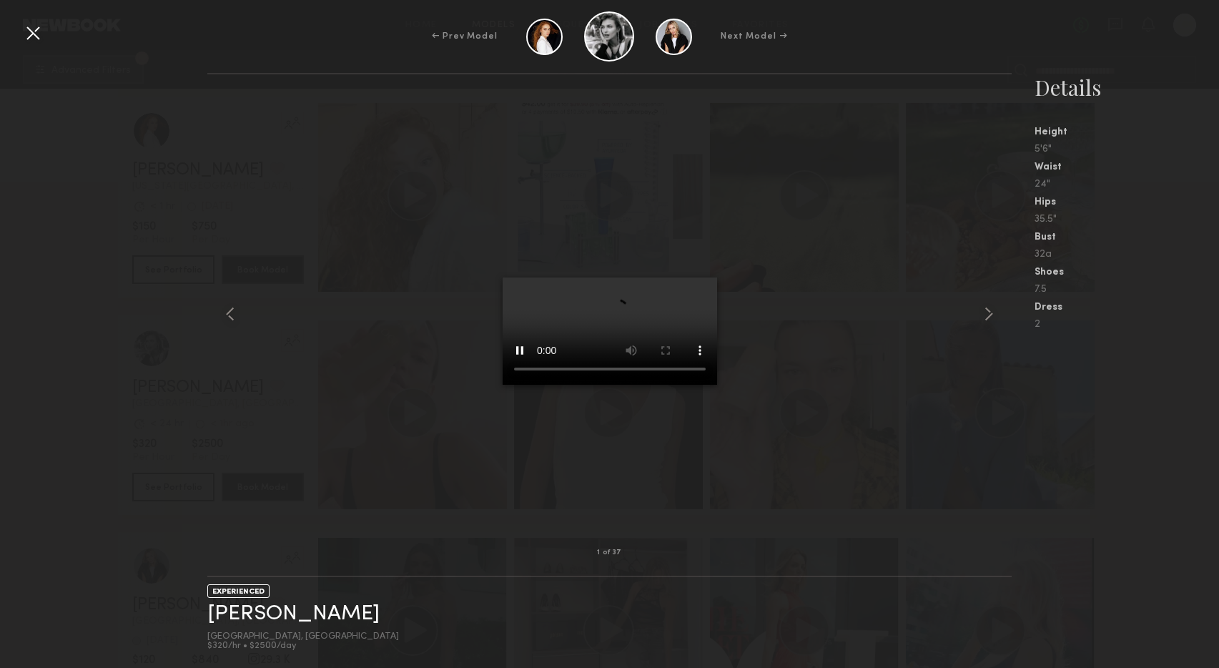
scroll to position [22639, 0]
click at [988, 313] on common-icon at bounding box center [989, 314] width 23 height 23
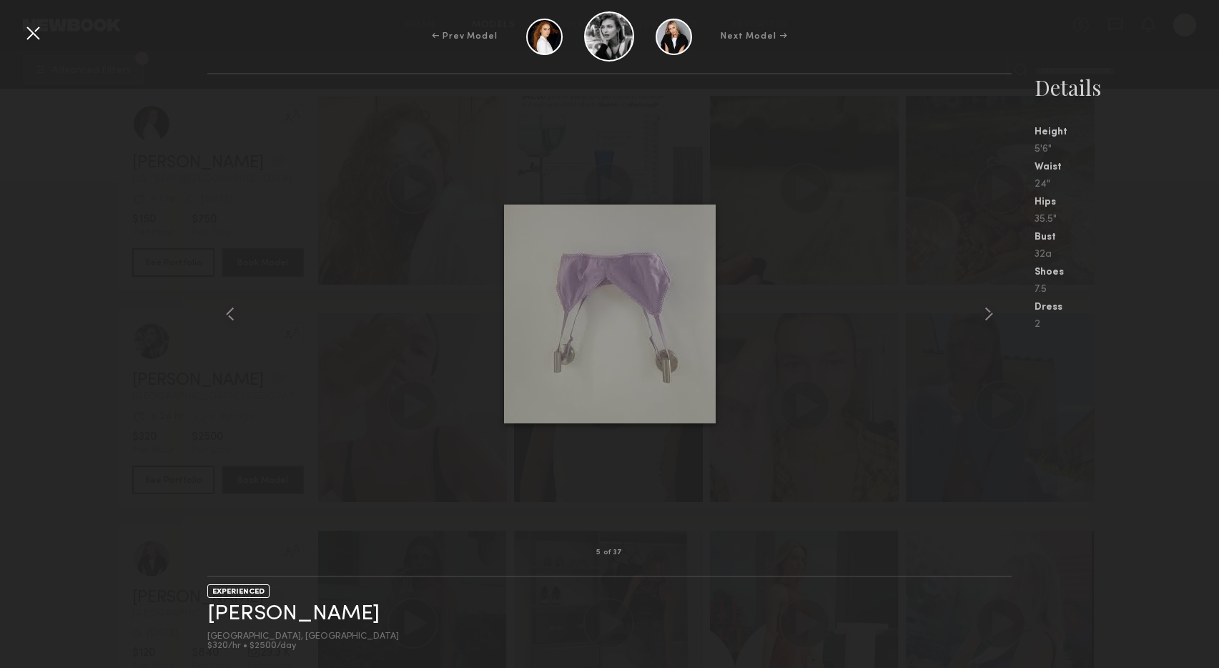
click at [988, 313] on common-icon at bounding box center [989, 314] width 23 height 23
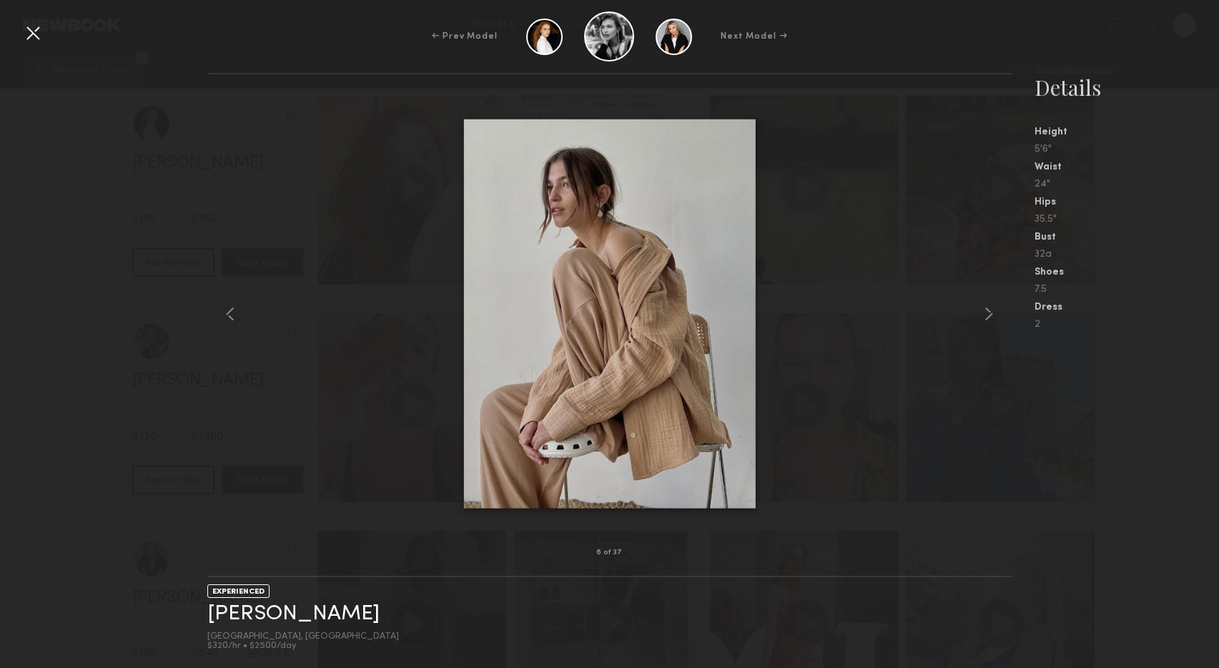
click at [988, 313] on common-icon at bounding box center [989, 314] width 23 height 23
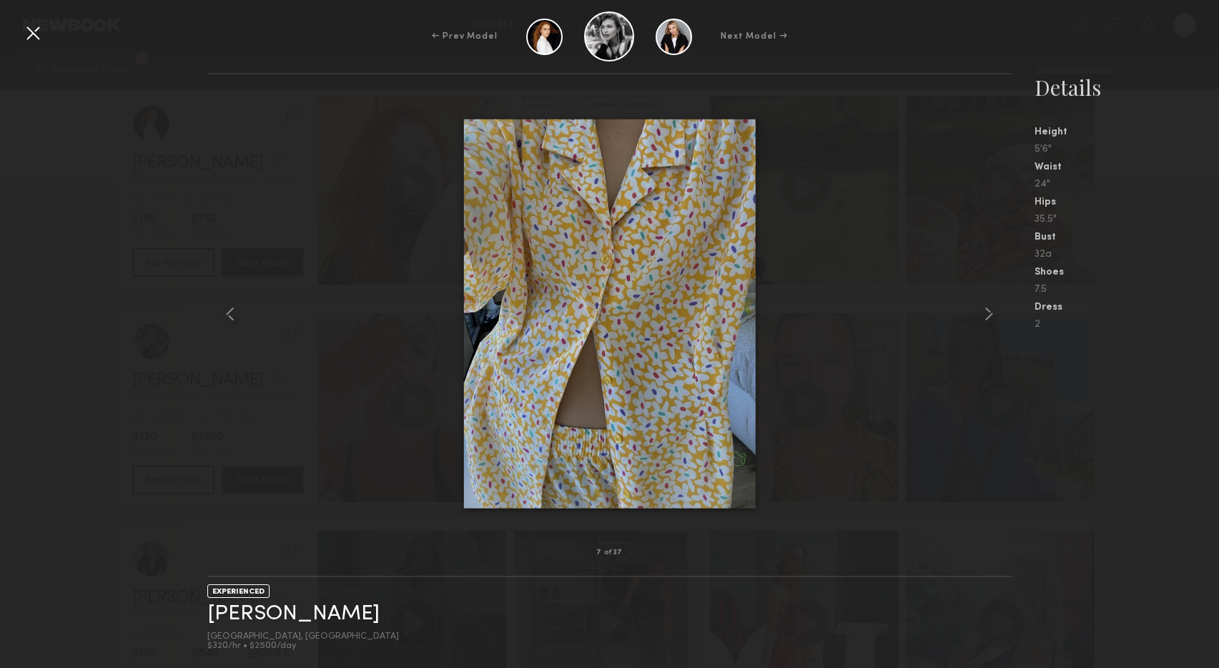
click at [988, 313] on common-icon at bounding box center [989, 314] width 23 height 23
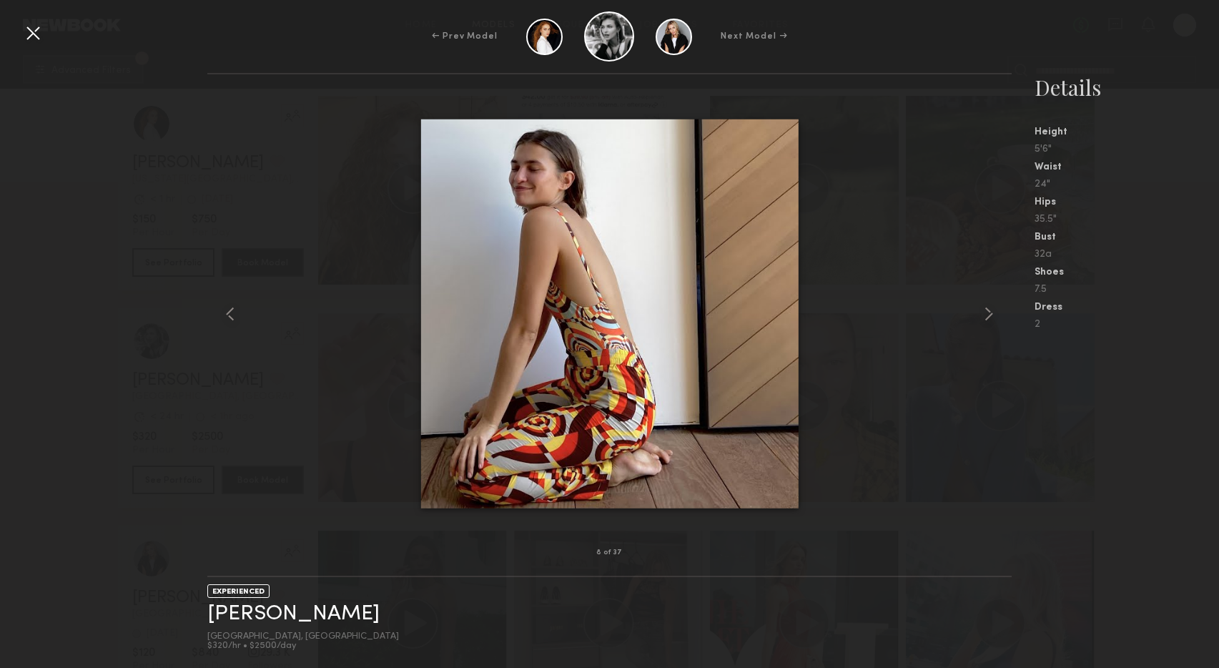
click at [988, 313] on common-icon at bounding box center [989, 314] width 23 height 23
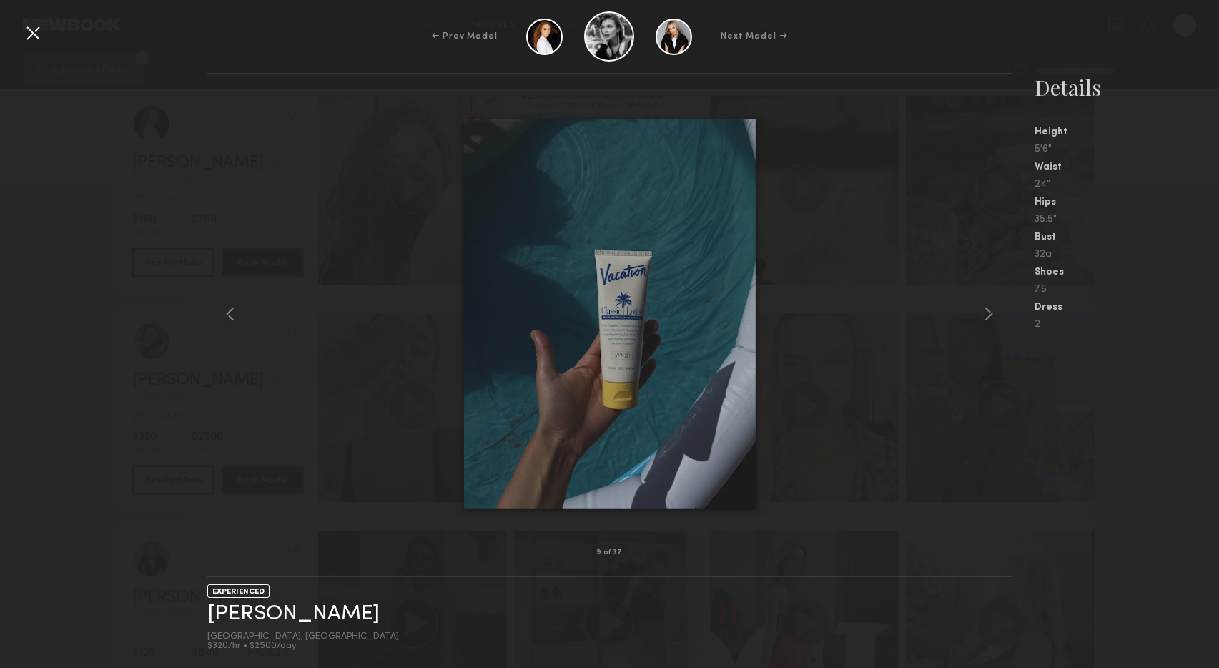
click at [988, 313] on common-icon at bounding box center [989, 314] width 23 height 23
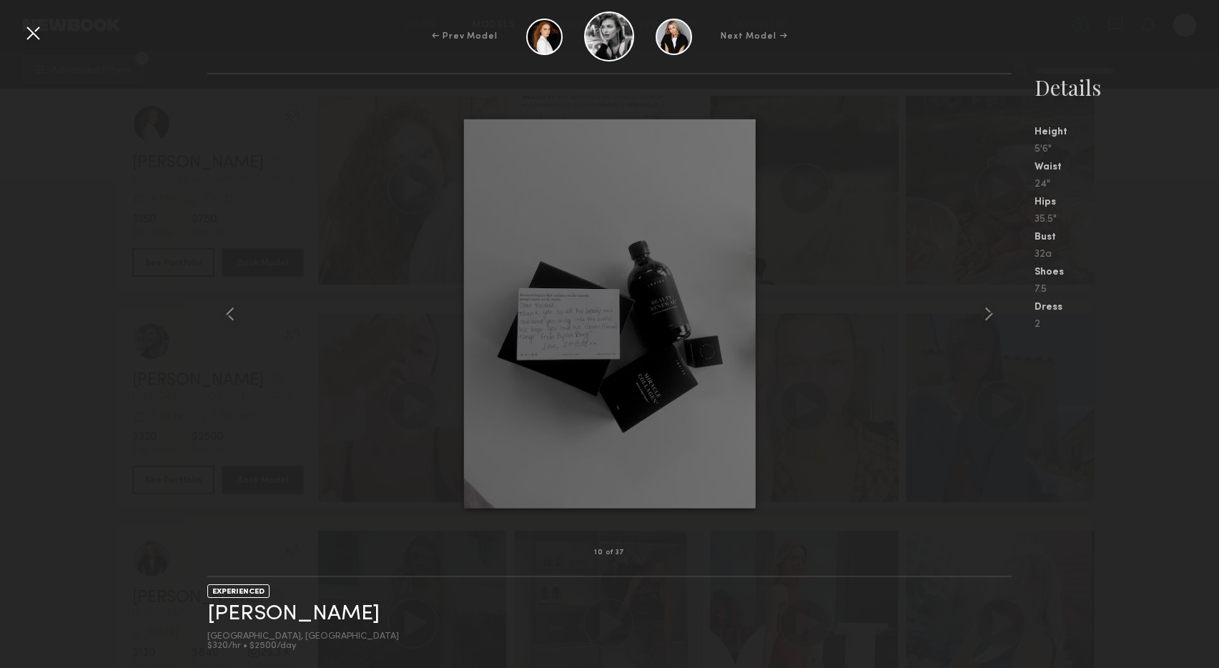
click at [988, 313] on common-icon at bounding box center [989, 314] width 23 height 23
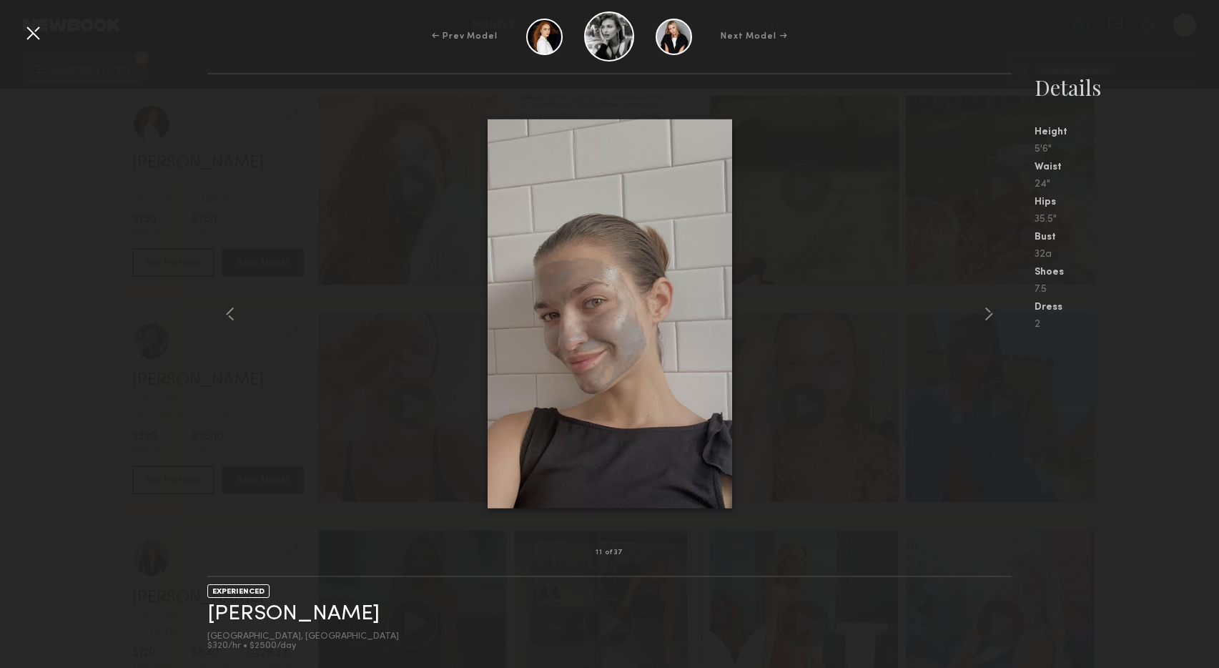
click at [988, 313] on common-icon at bounding box center [989, 314] width 23 height 23
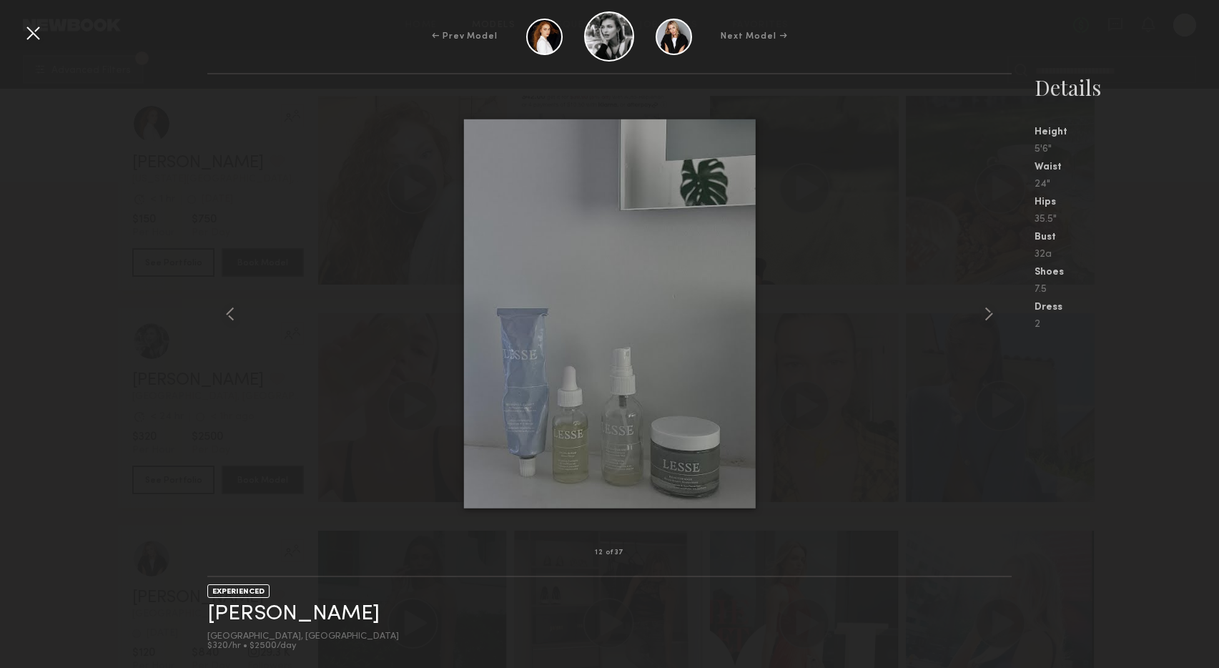
click at [988, 313] on common-icon at bounding box center [989, 314] width 23 height 23
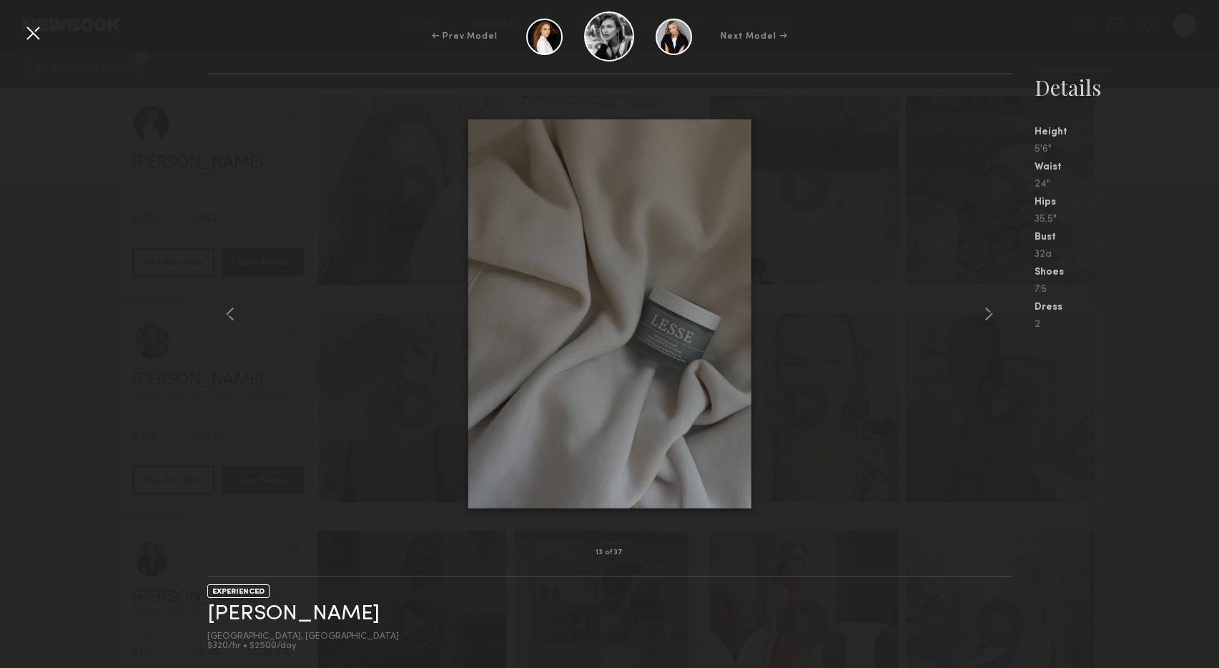
click at [988, 313] on common-icon at bounding box center [989, 314] width 23 height 23
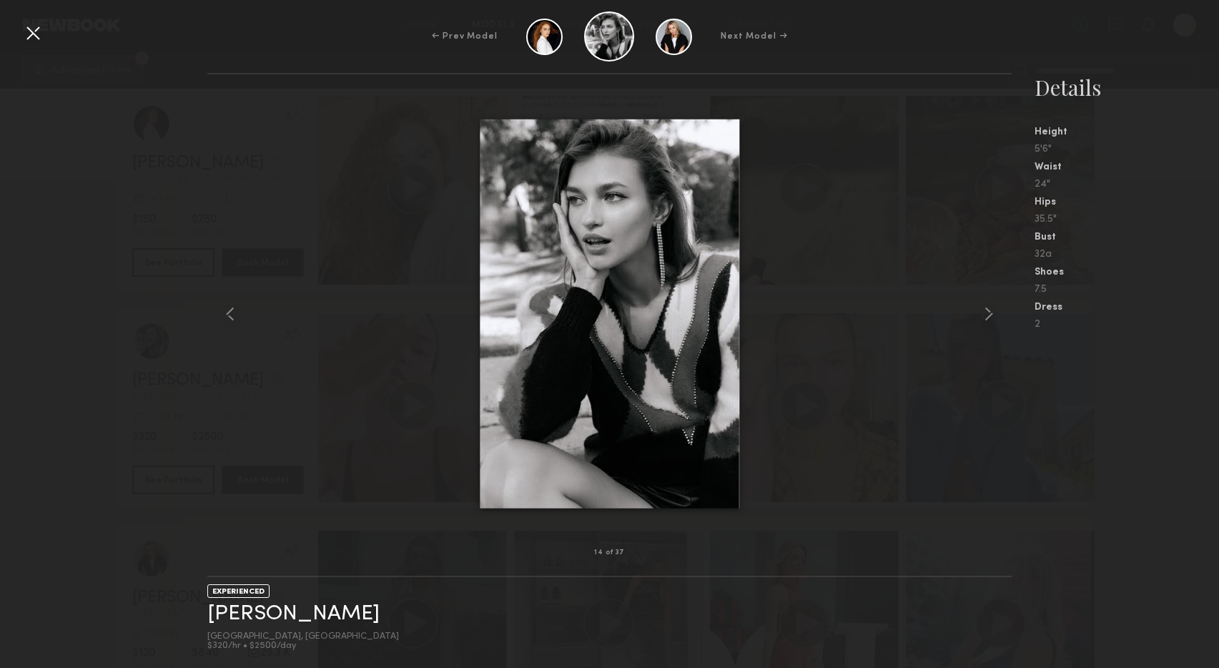
click at [29, 32] on div at bounding box center [32, 32] width 23 height 23
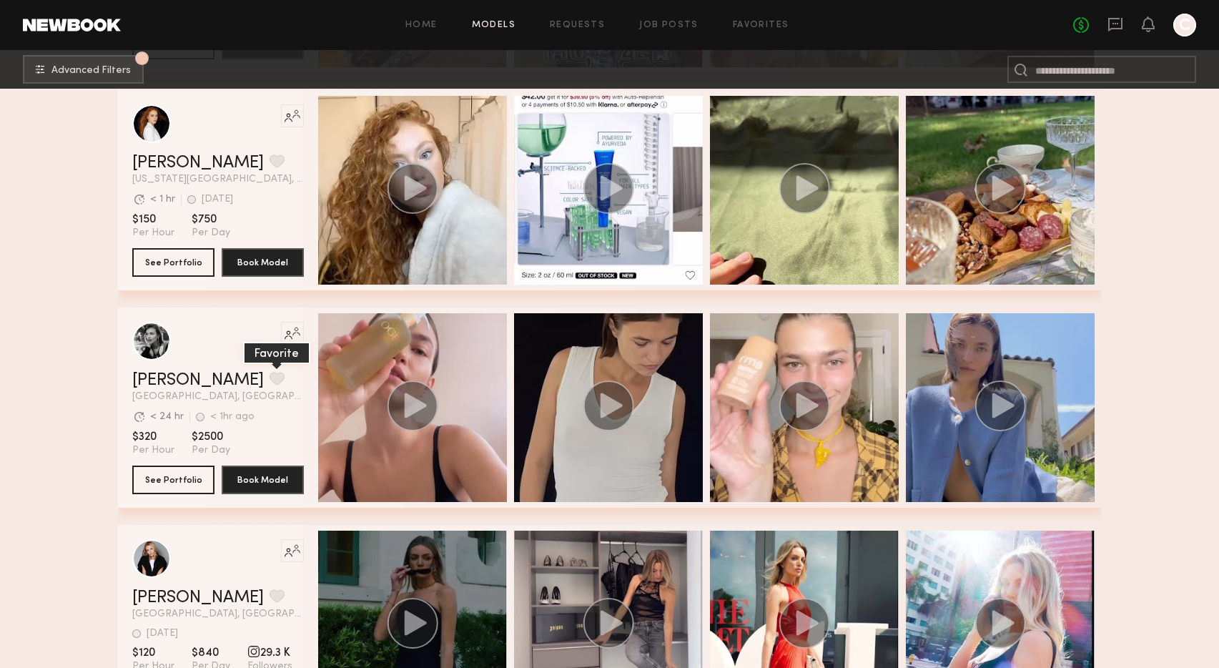
click at [270, 378] on button "grid" at bounding box center [277, 378] width 15 height 13
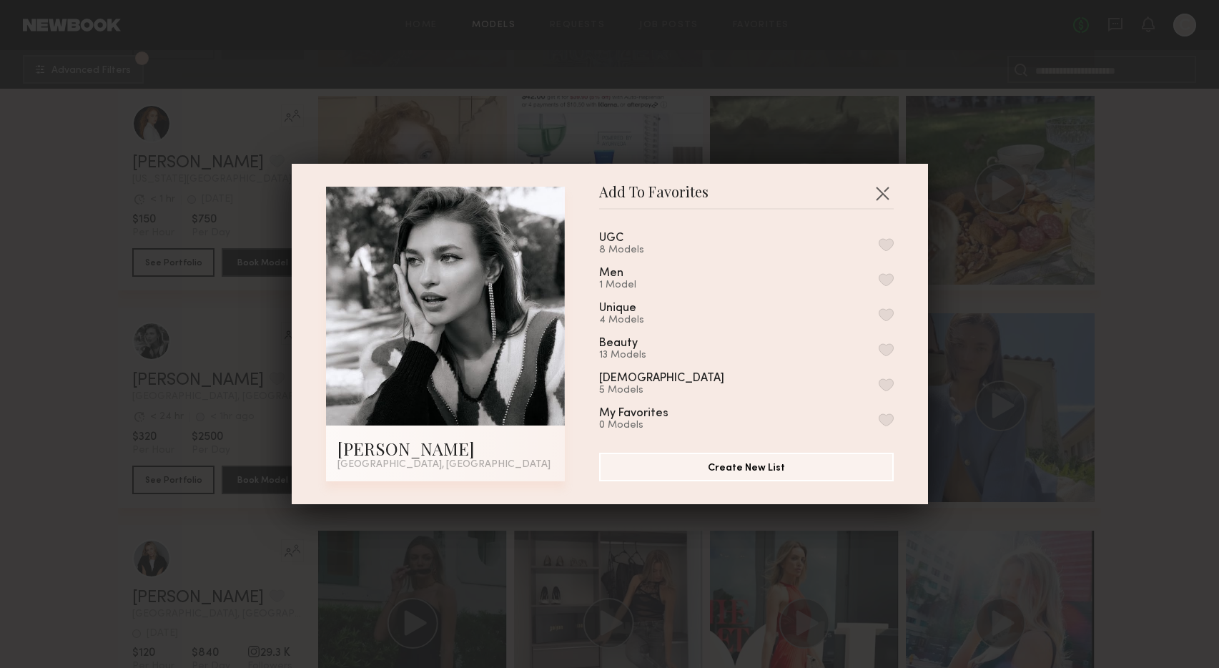
click at [886, 242] on button "button" at bounding box center [886, 244] width 15 height 13
click at [882, 194] on button "button" at bounding box center [882, 193] width 23 height 23
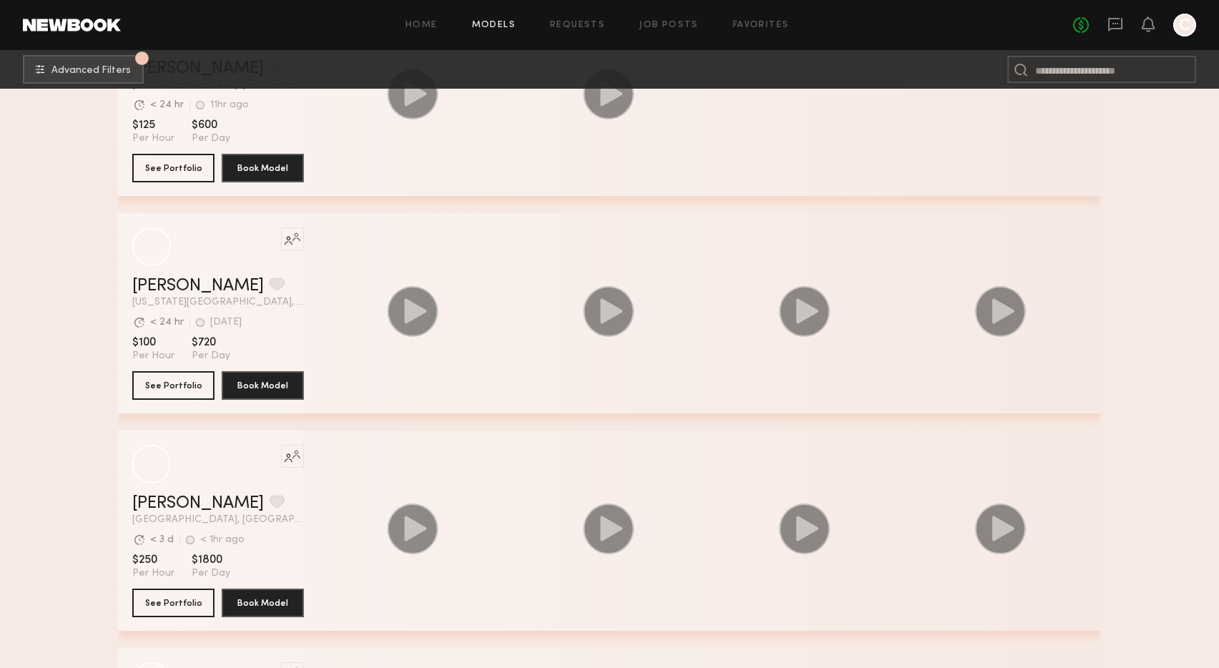
scroll to position [29600, 0]
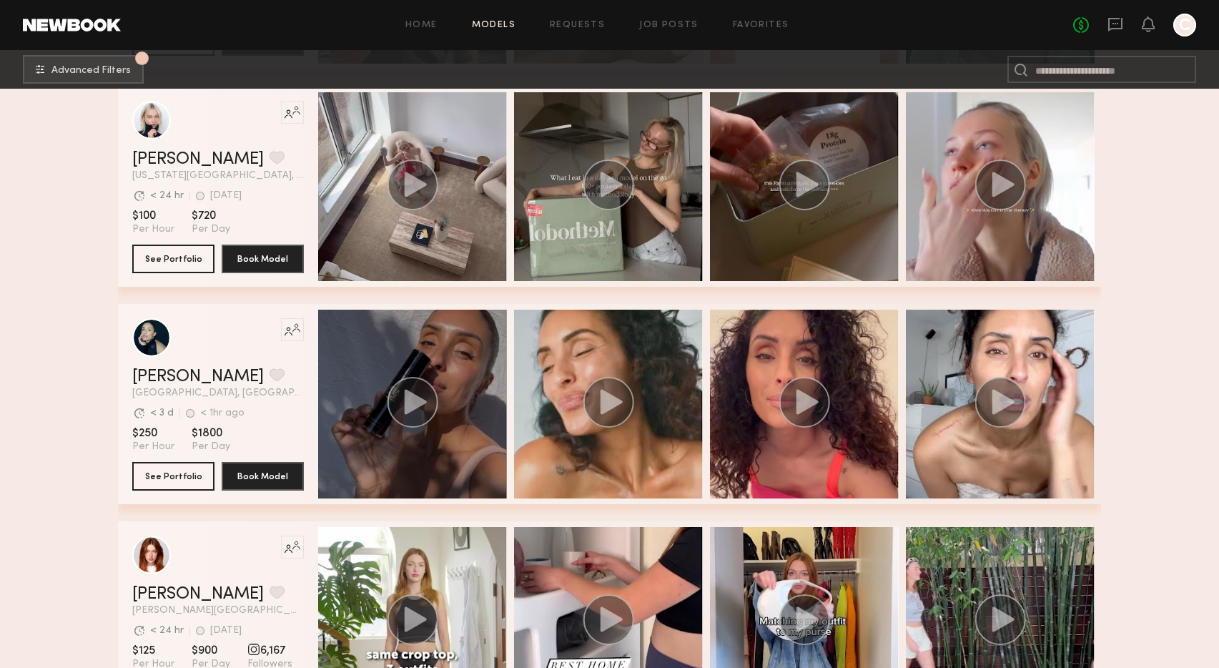
click at [461, 357] on div "grid" at bounding box center [412, 404] width 189 height 189
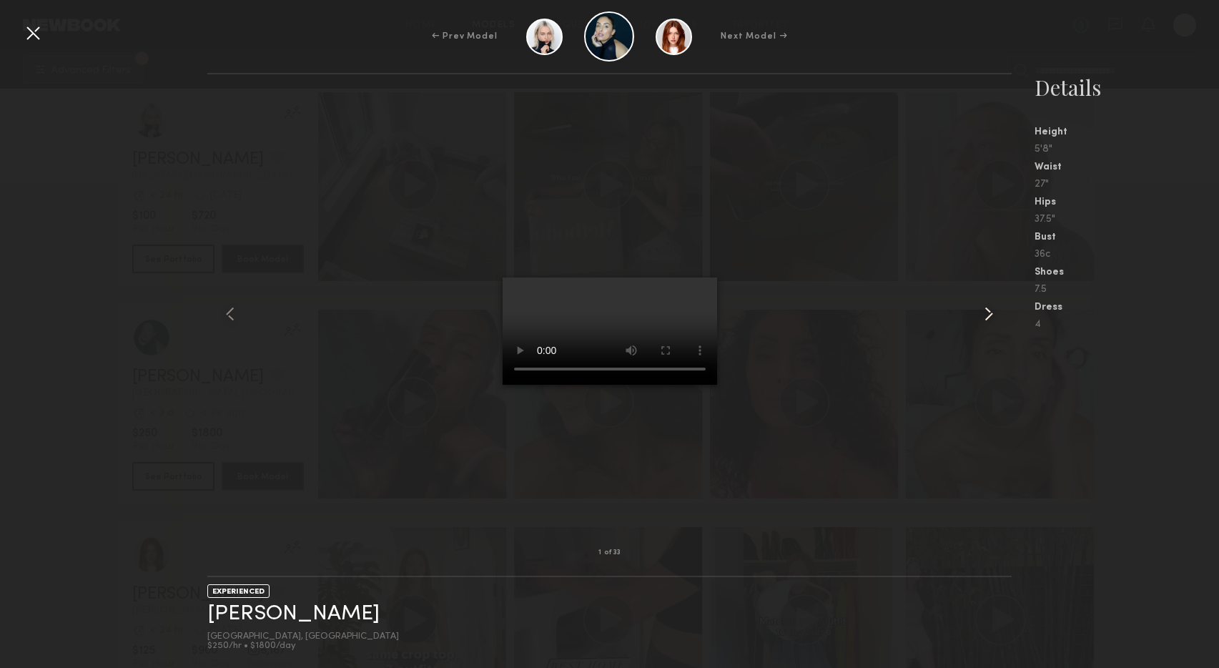
click at [986, 315] on common-icon at bounding box center [989, 314] width 23 height 23
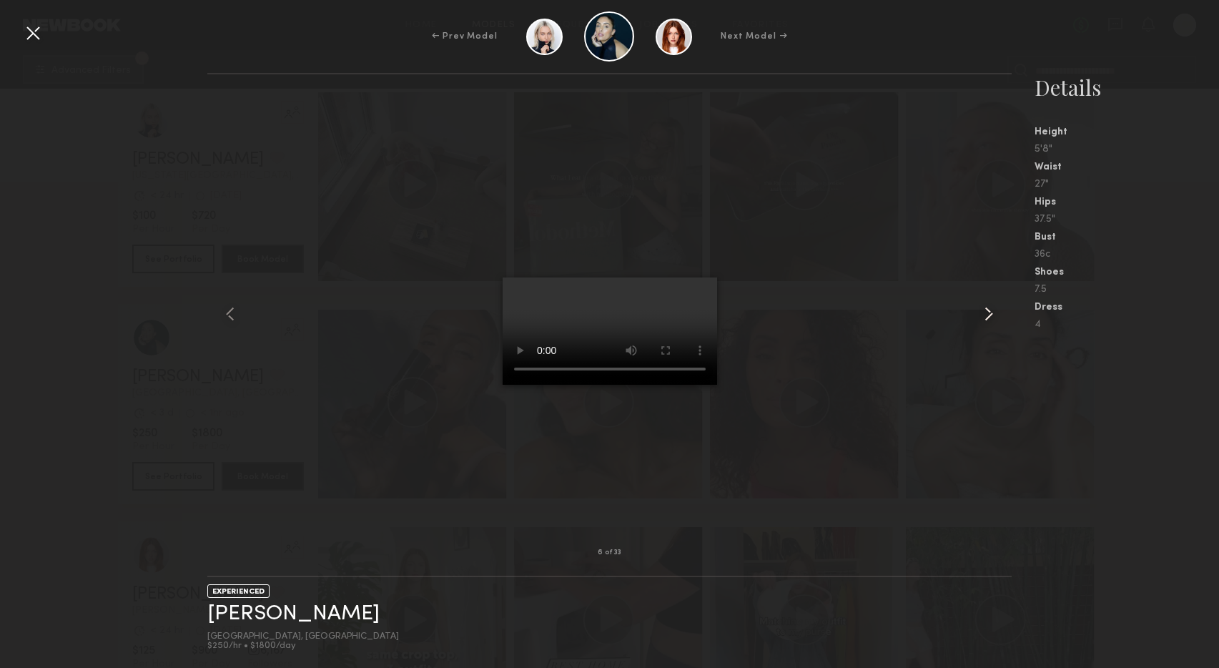
click at [986, 315] on common-icon at bounding box center [989, 314] width 23 height 23
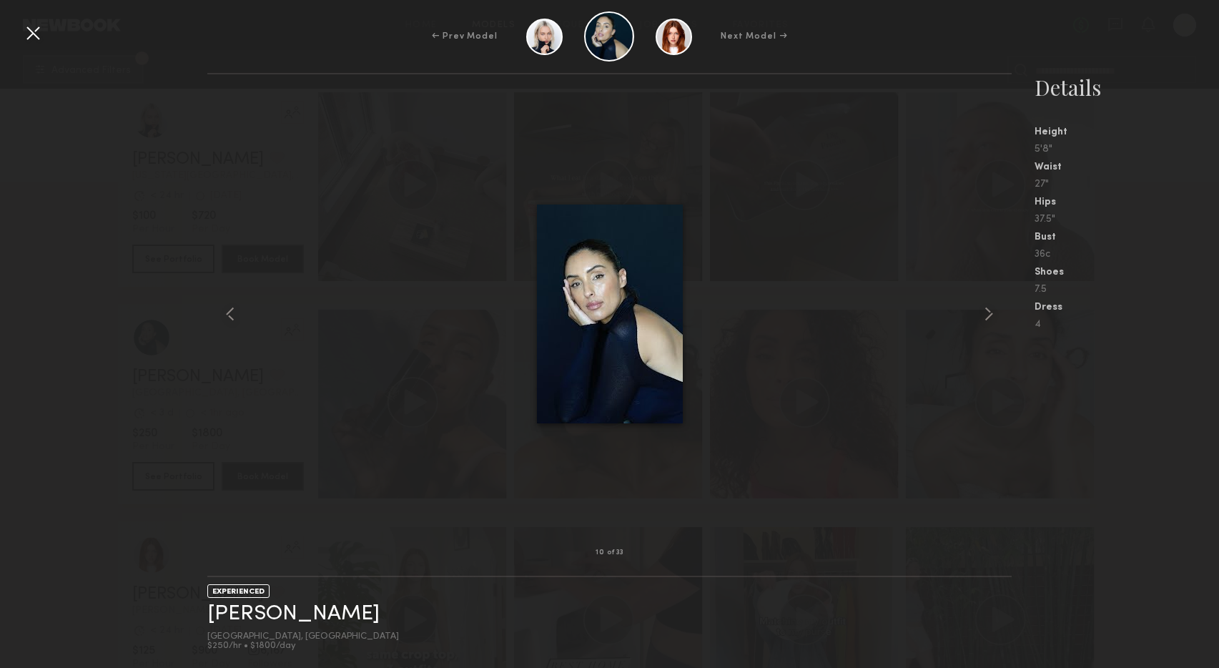
click at [986, 315] on common-icon at bounding box center [989, 314] width 23 height 23
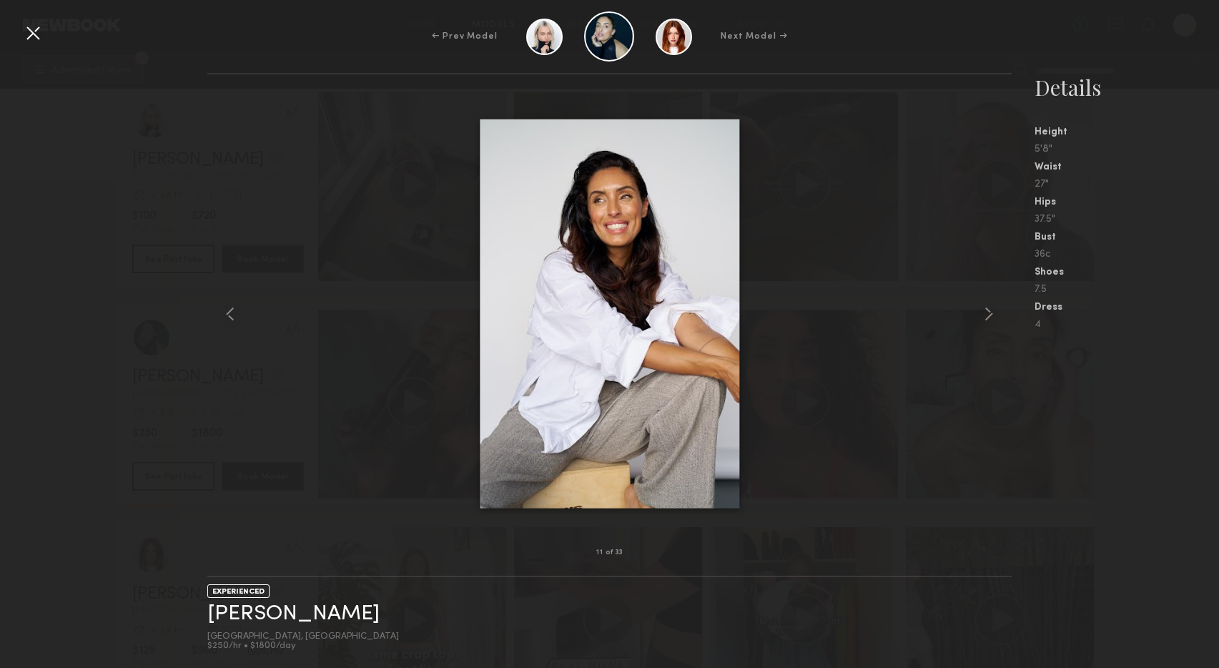
click at [986, 315] on common-icon at bounding box center [989, 314] width 23 height 23
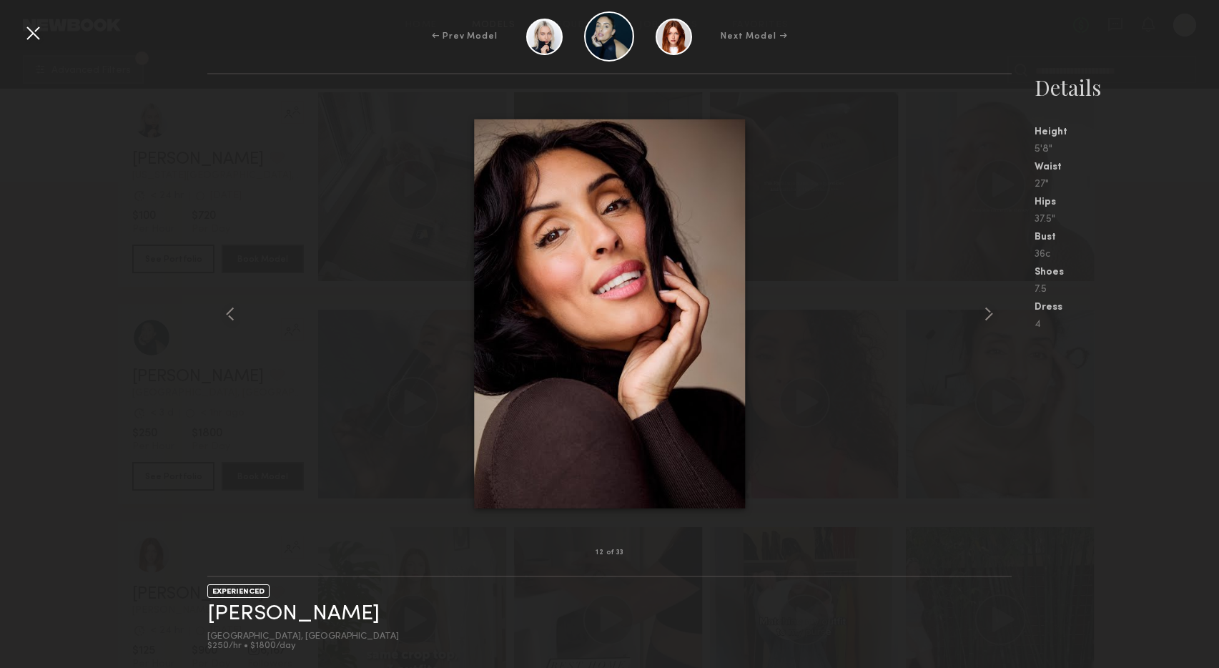
click at [986, 315] on common-icon at bounding box center [989, 314] width 23 height 23
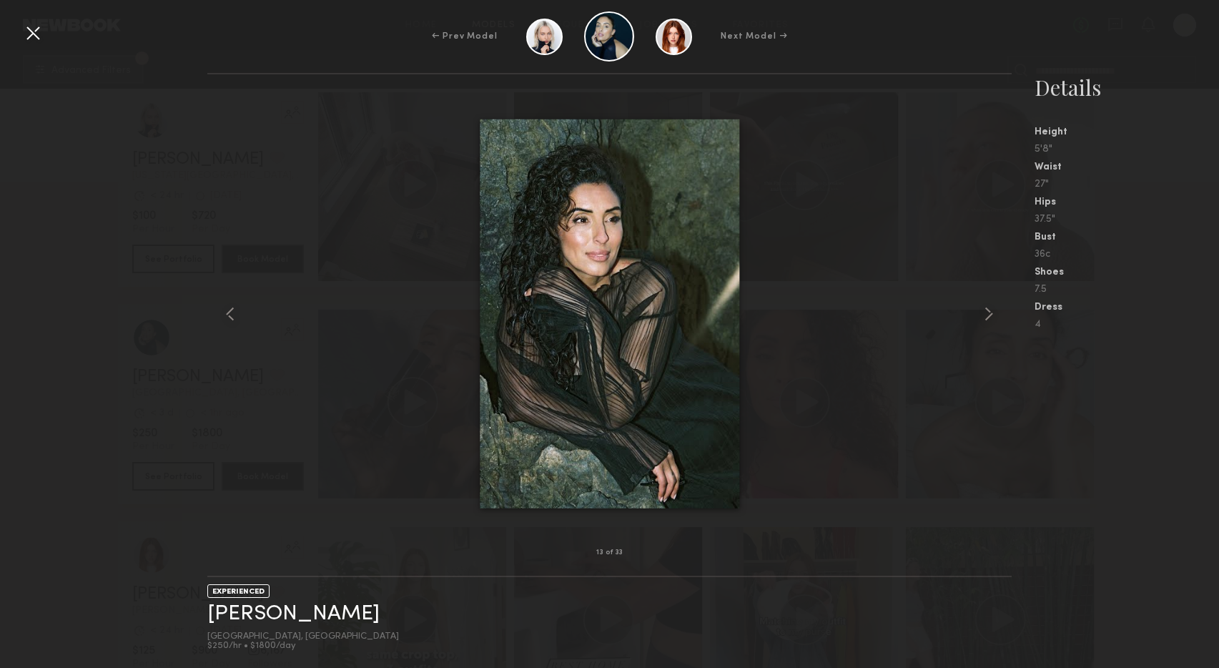
click at [986, 315] on common-icon at bounding box center [989, 314] width 23 height 23
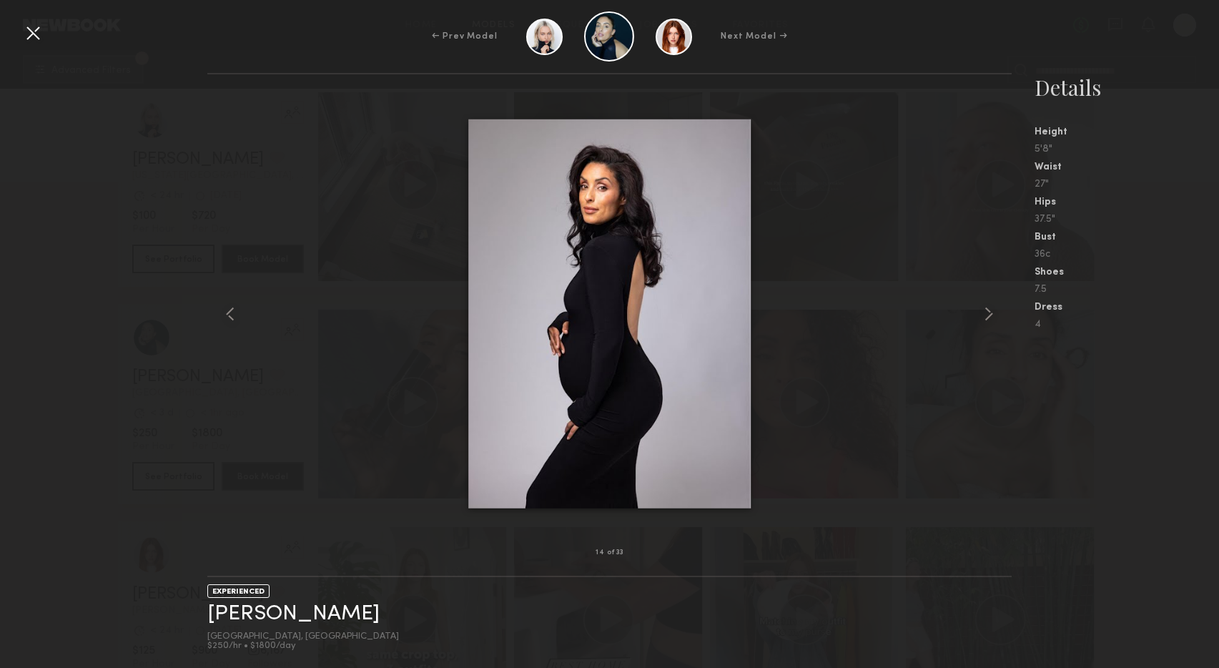
click at [986, 315] on common-icon at bounding box center [989, 314] width 23 height 23
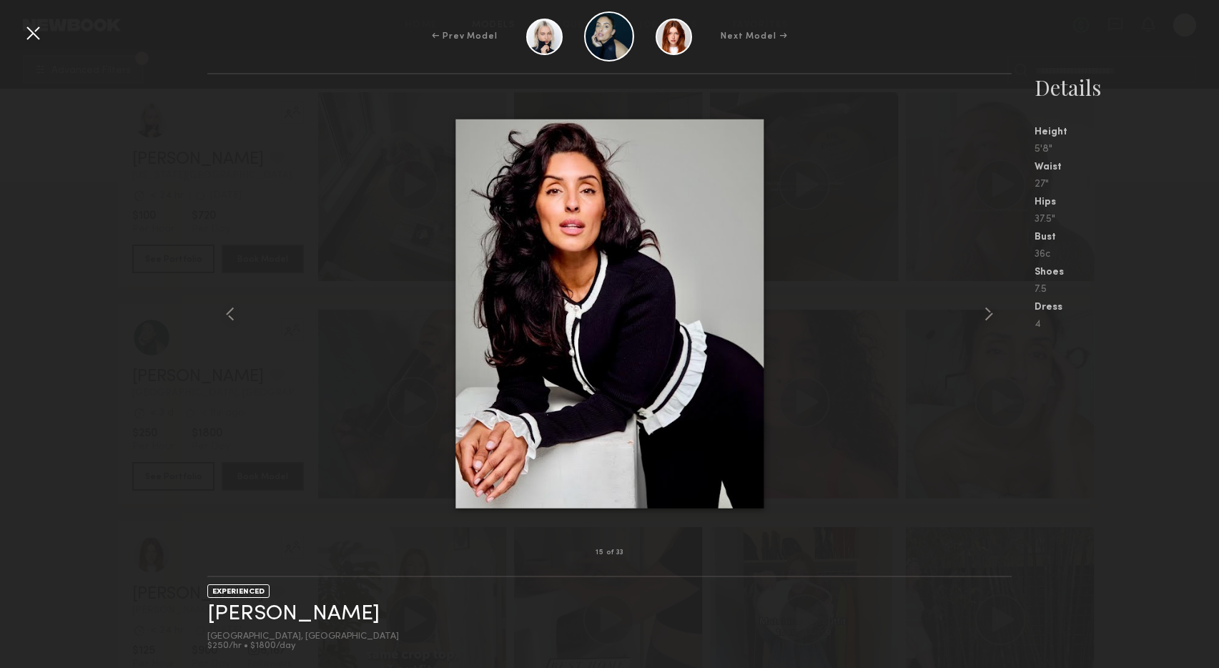
click at [986, 315] on common-icon at bounding box center [989, 314] width 23 height 23
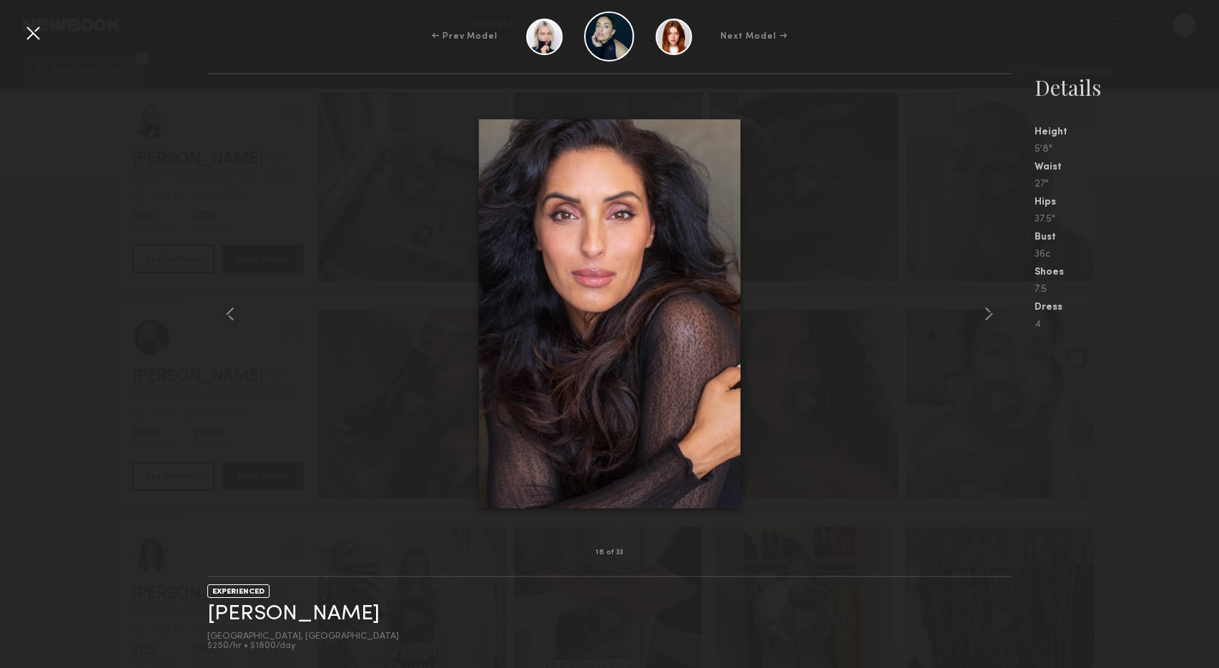
click at [35, 34] on div at bounding box center [32, 32] width 23 height 23
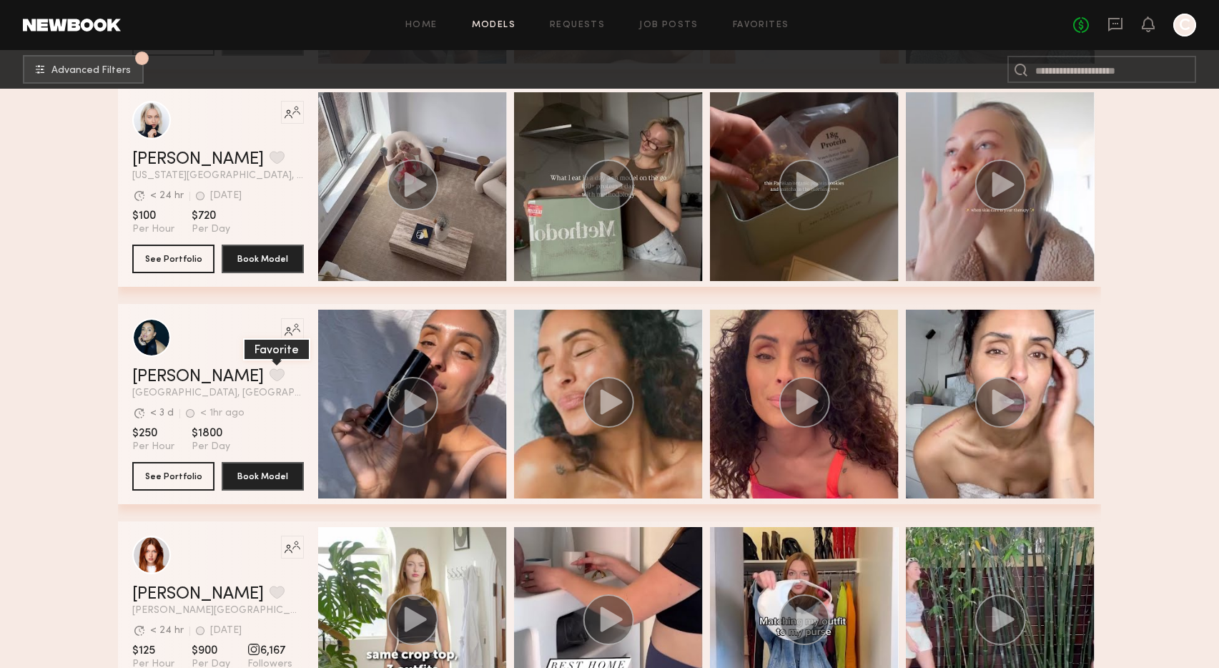
click at [270, 373] on button "grid" at bounding box center [277, 374] width 15 height 13
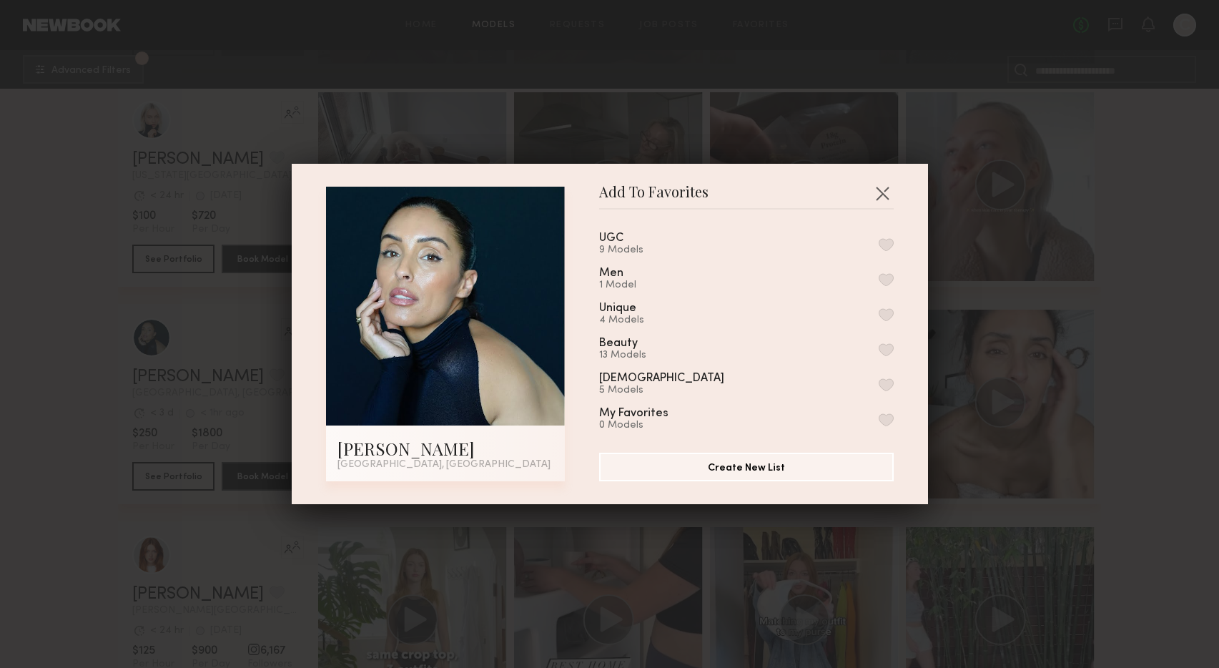
click at [886, 242] on button "button" at bounding box center [886, 244] width 15 height 13
click at [882, 195] on button "button" at bounding box center [882, 193] width 23 height 23
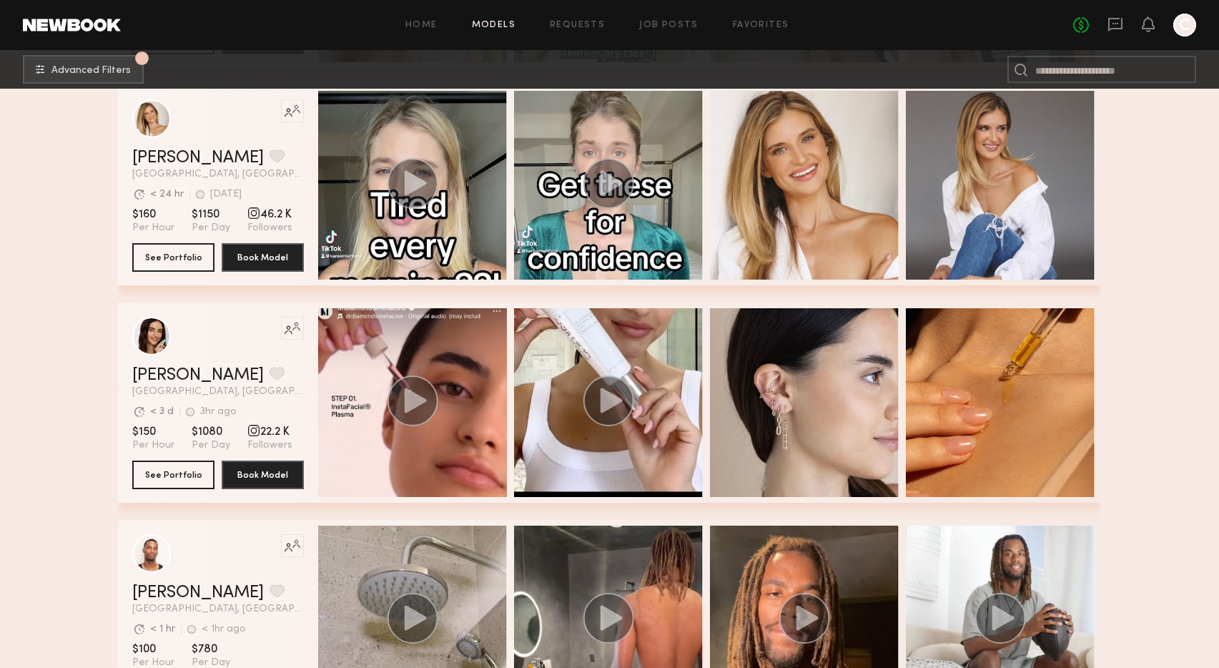
scroll to position [33146, 0]
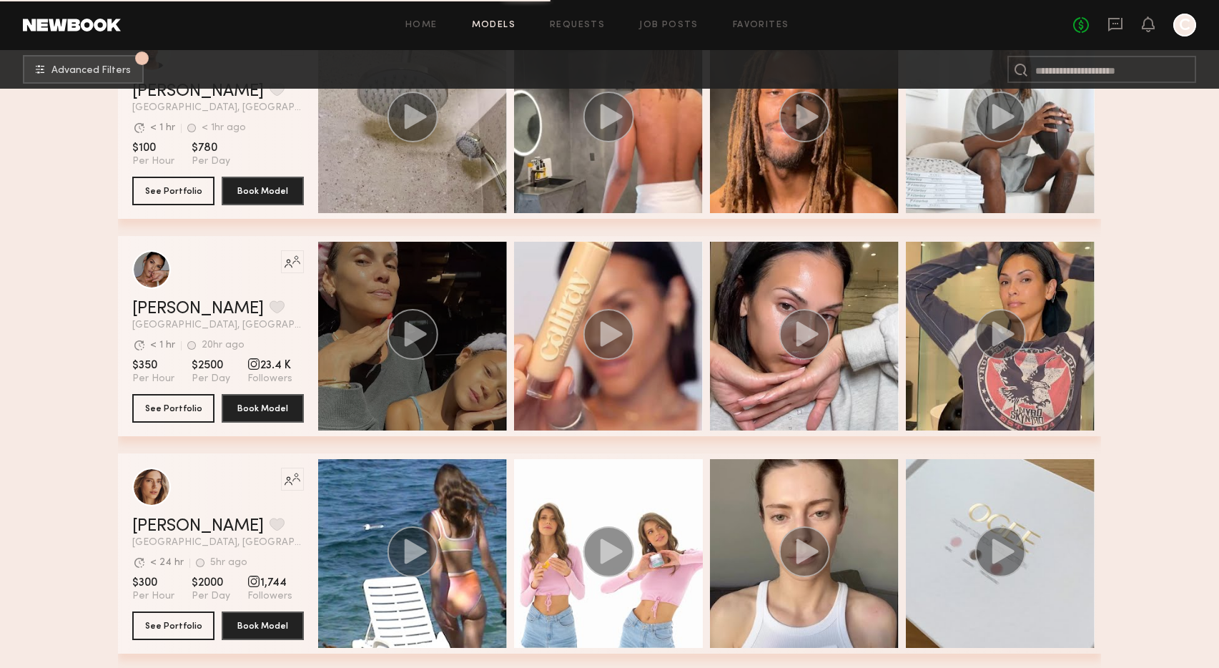
click at [469, 406] on div "grid" at bounding box center [412, 336] width 189 height 189
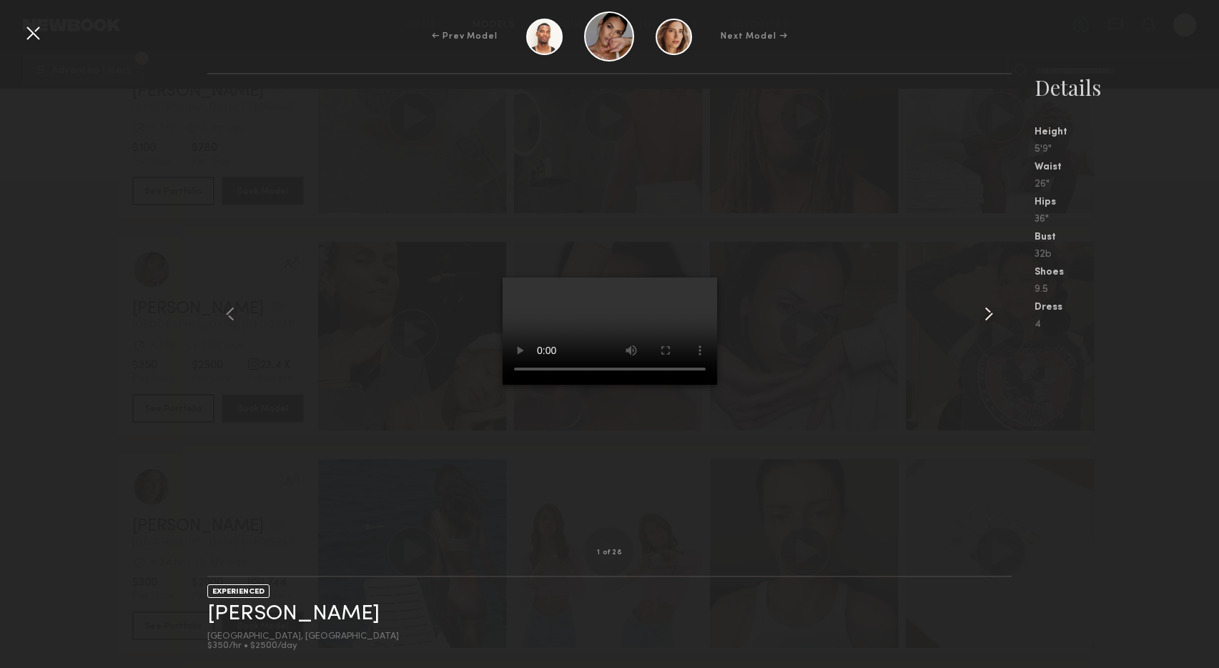
click at [989, 314] on common-icon at bounding box center [989, 314] width 23 height 23
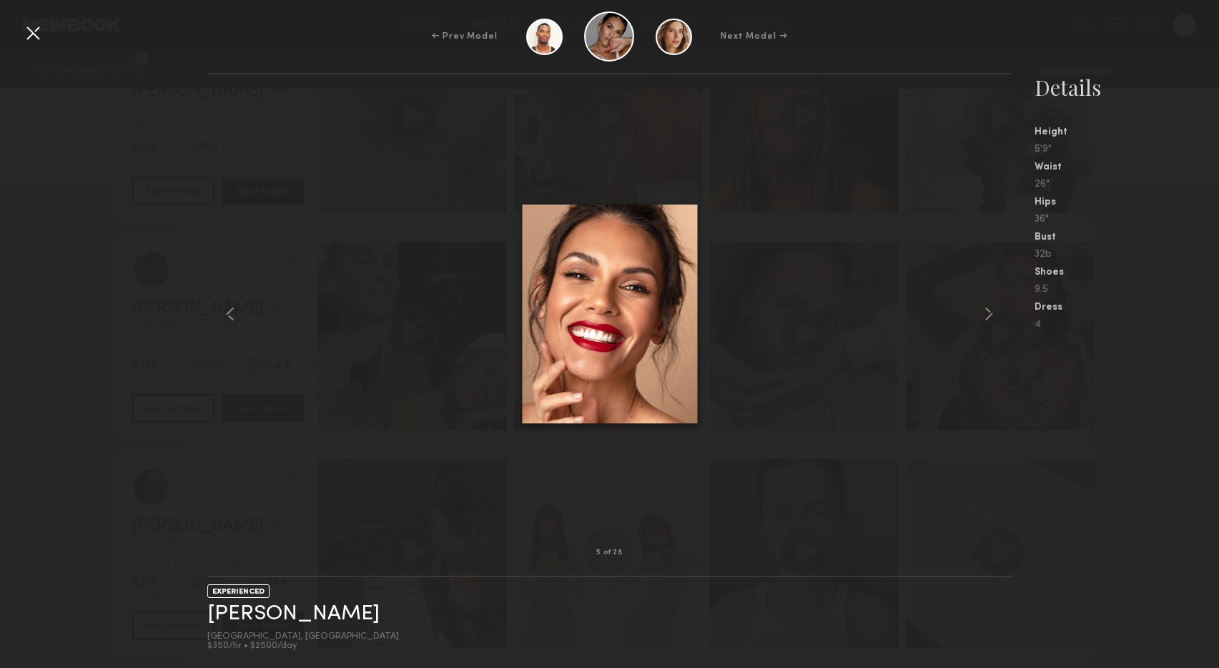
click at [989, 314] on common-icon at bounding box center [989, 314] width 23 height 23
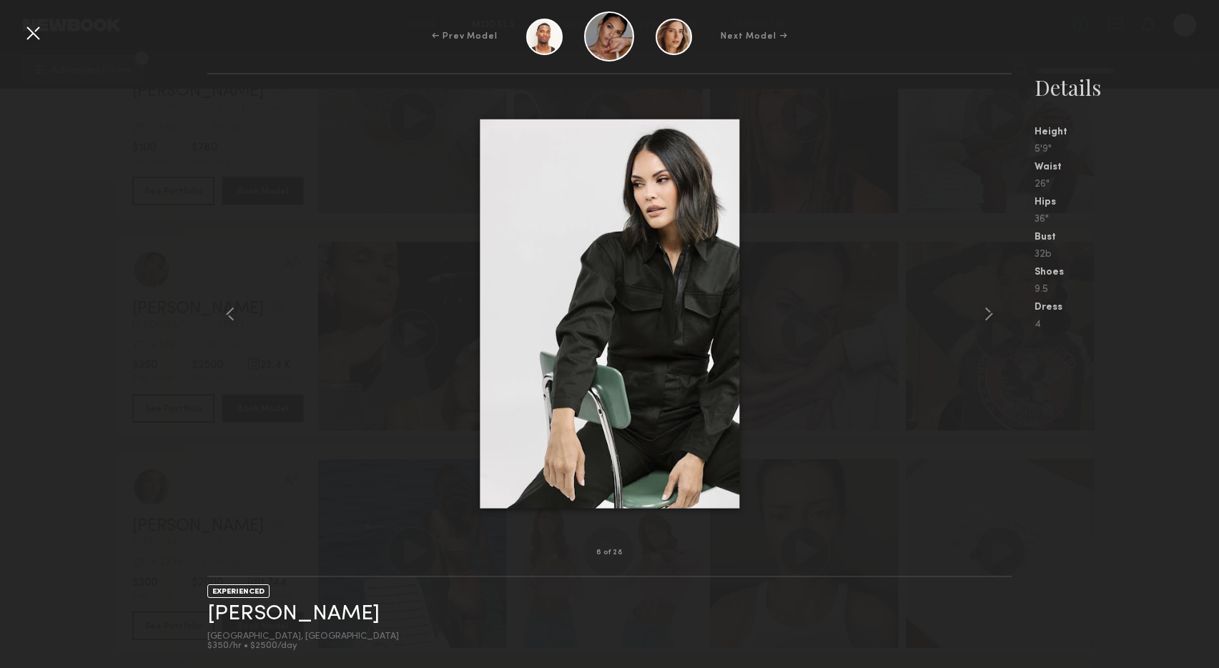
click at [989, 314] on common-icon at bounding box center [989, 314] width 23 height 23
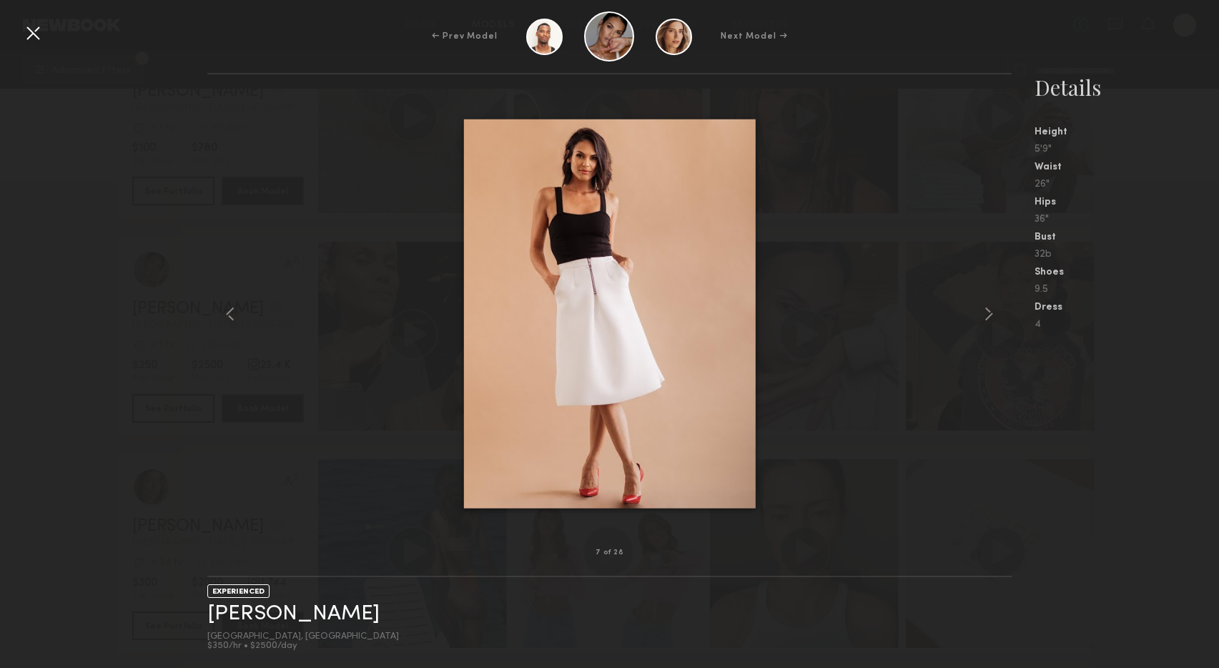
click at [989, 314] on common-icon at bounding box center [989, 314] width 23 height 23
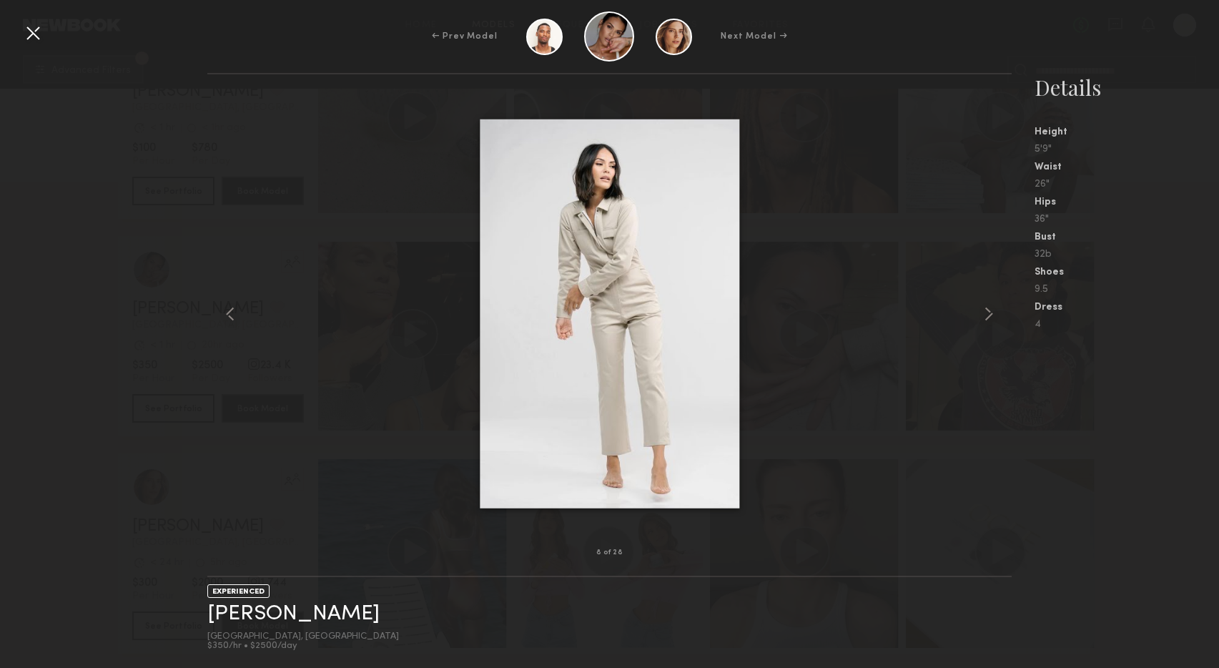
click at [33, 39] on div at bounding box center [32, 32] width 23 height 23
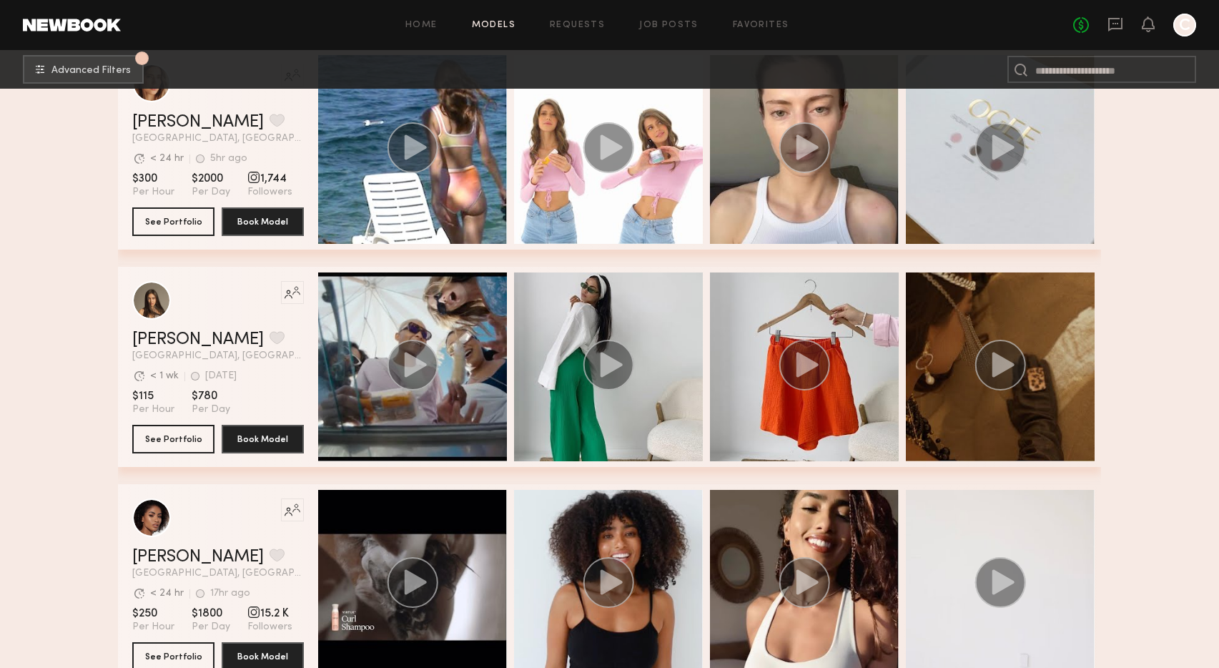
scroll to position [33407, 0]
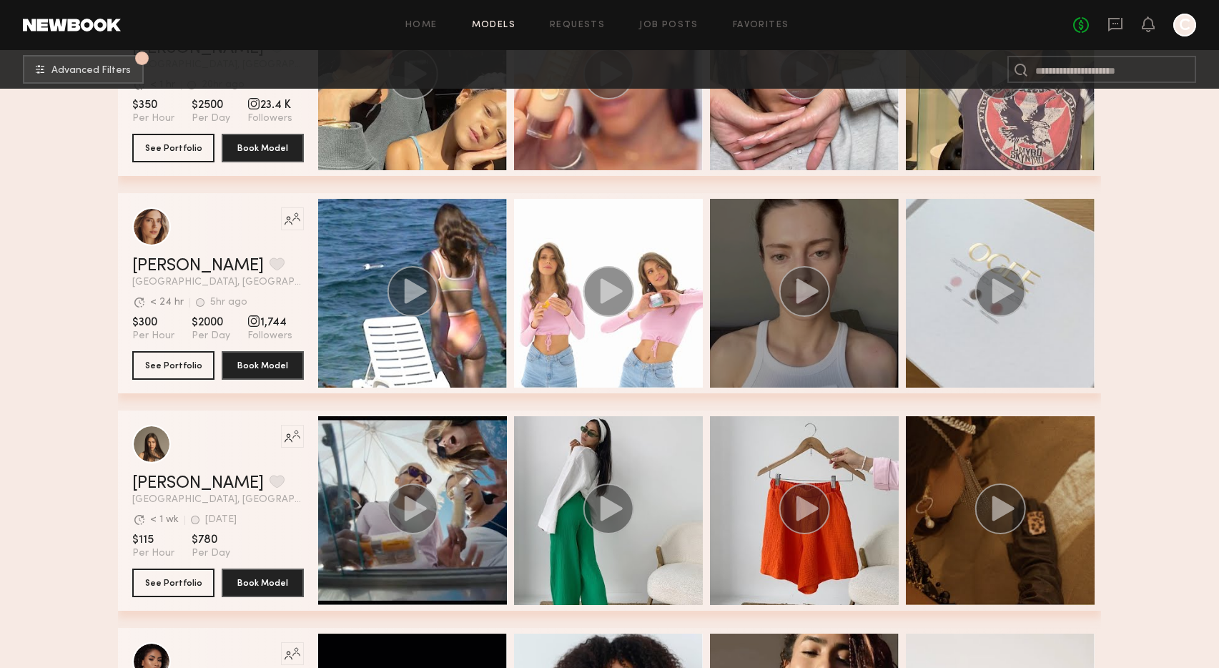
click at [811, 343] on div "grid" at bounding box center [804, 293] width 189 height 189
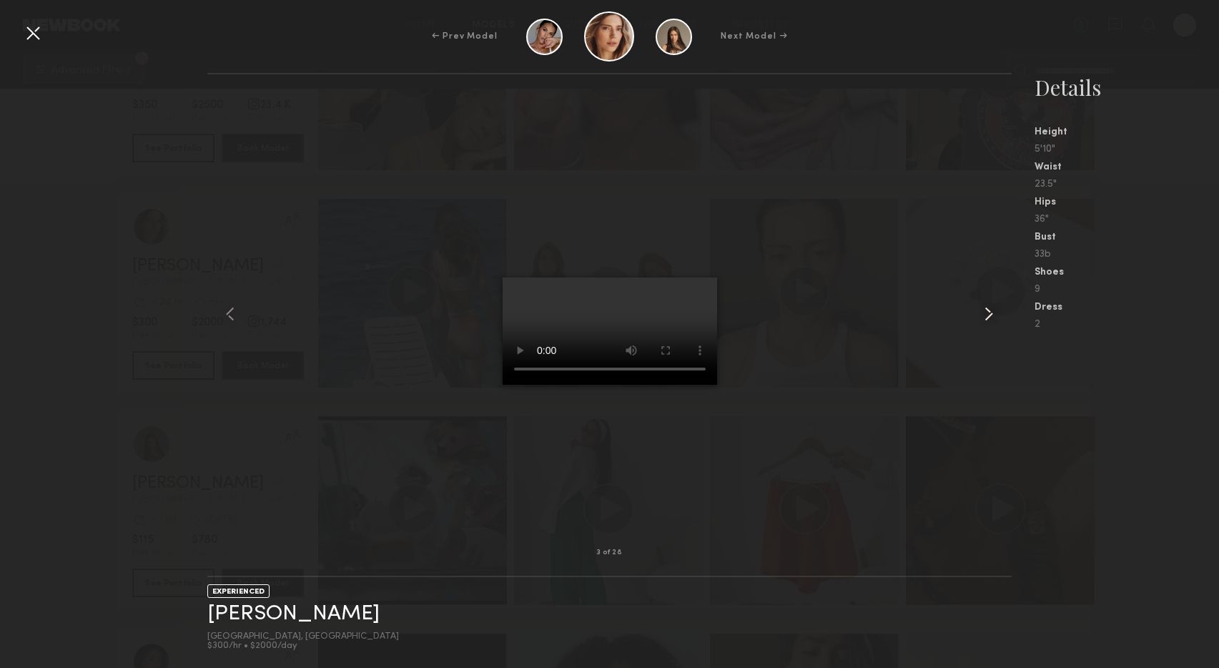
click at [986, 313] on common-icon at bounding box center [989, 314] width 23 height 23
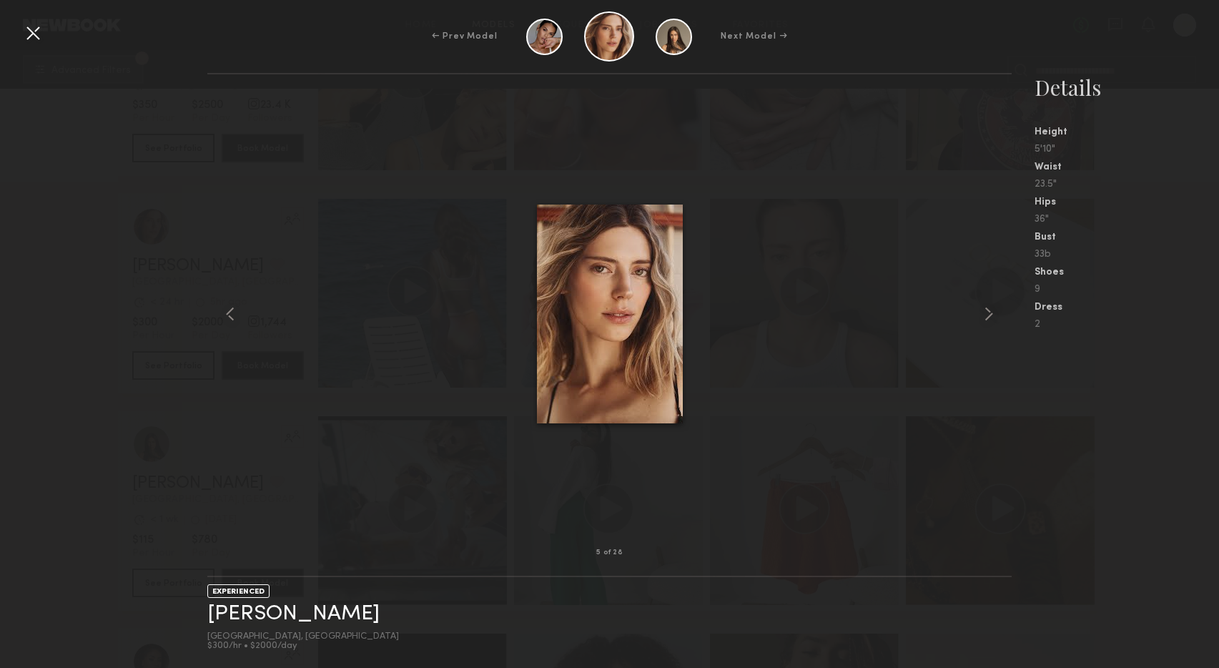
click at [986, 313] on common-icon at bounding box center [989, 314] width 23 height 23
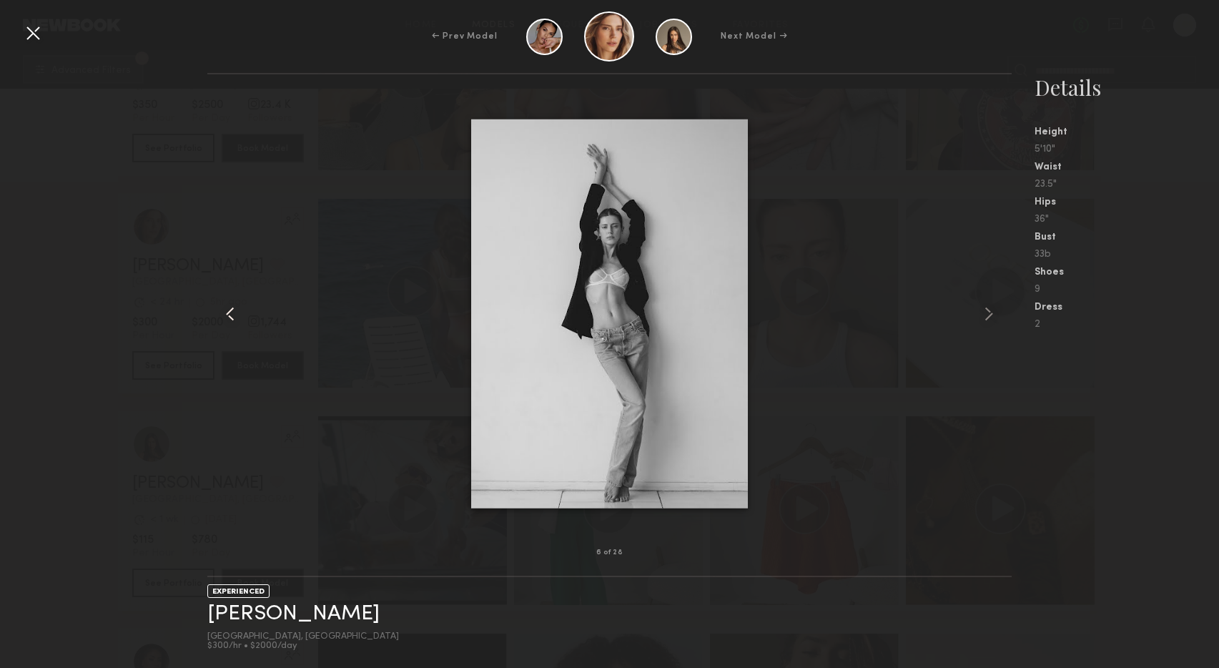
click at [230, 307] on common-icon at bounding box center [230, 314] width 23 height 23
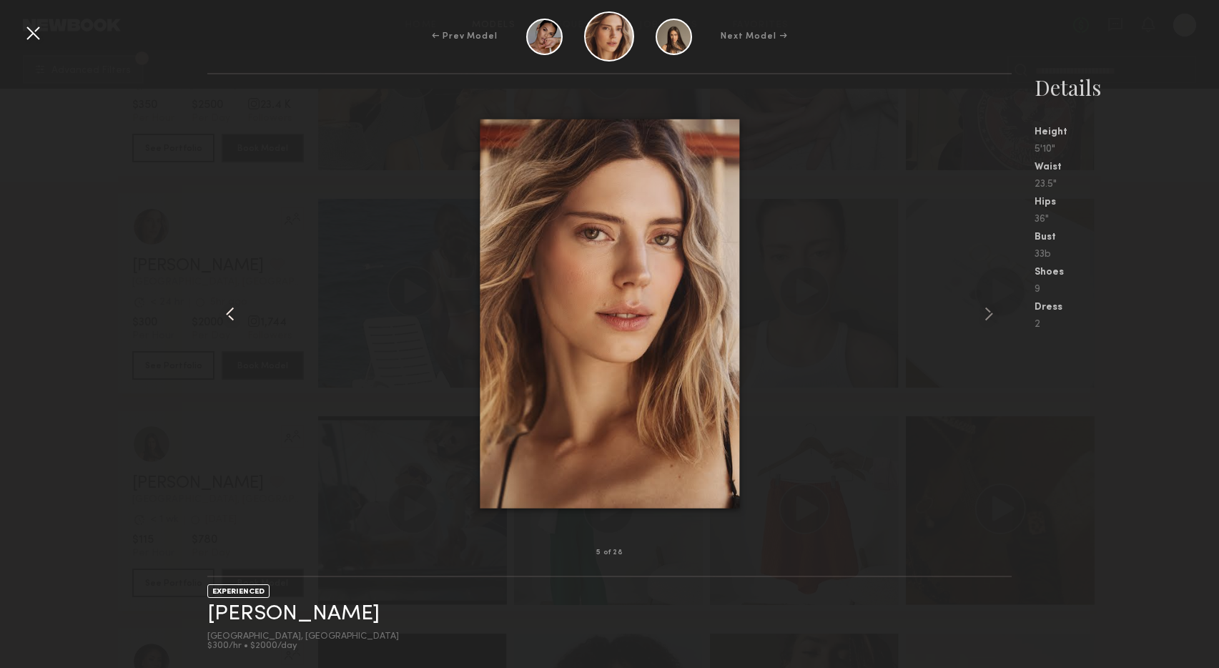
click at [230, 307] on common-icon at bounding box center [230, 314] width 23 height 23
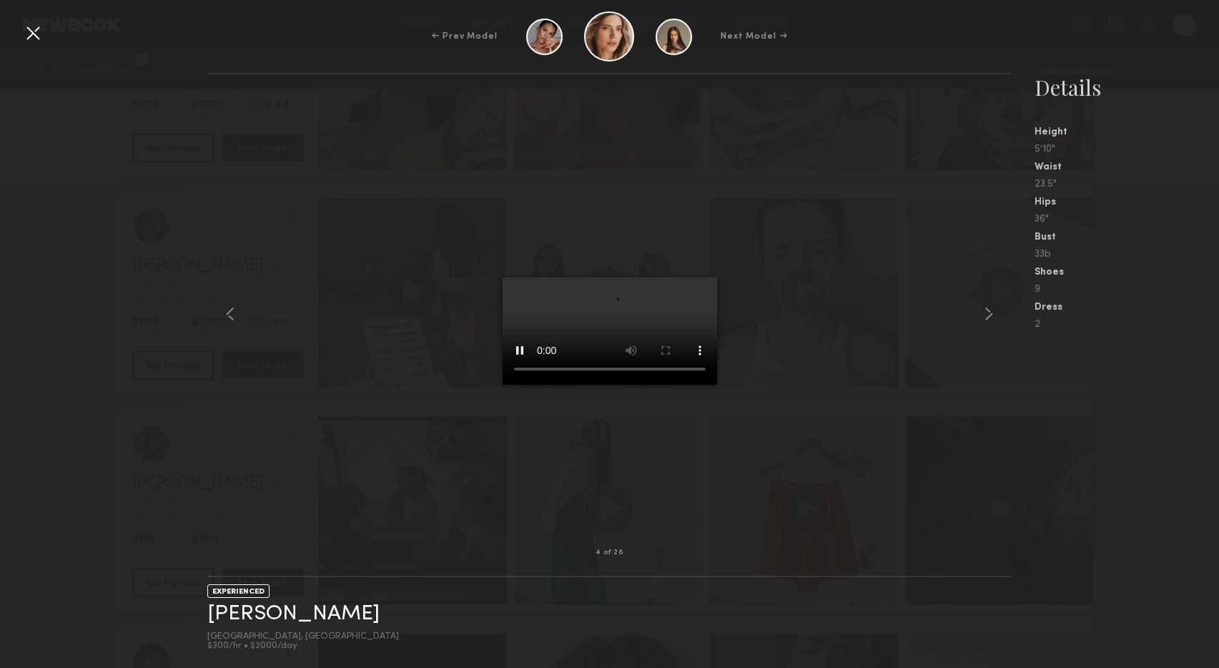
click at [230, 307] on common-icon at bounding box center [230, 314] width 23 height 23
drag, startPoint x: 26, startPoint y: 34, endPoint x: 58, endPoint y: 81, distance: 56.1
click at [26, 34] on div at bounding box center [32, 32] width 23 height 23
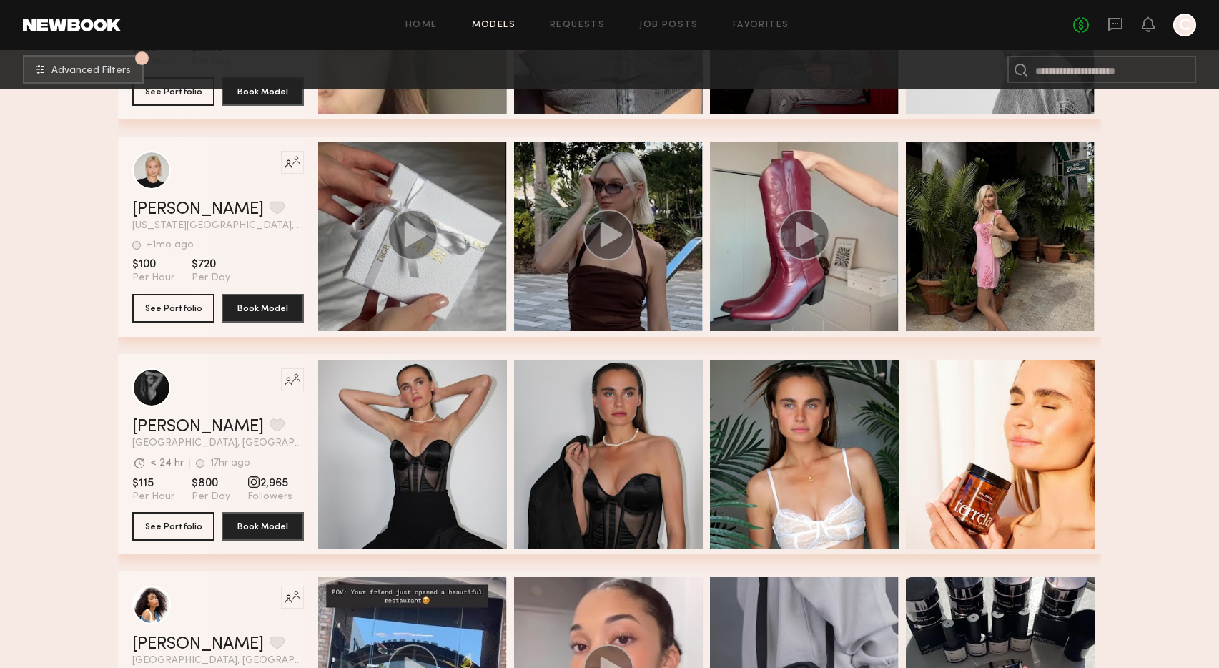
scroll to position [34992, 0]
